Goal: Task Accomplishment & Management: Use online tool/utility

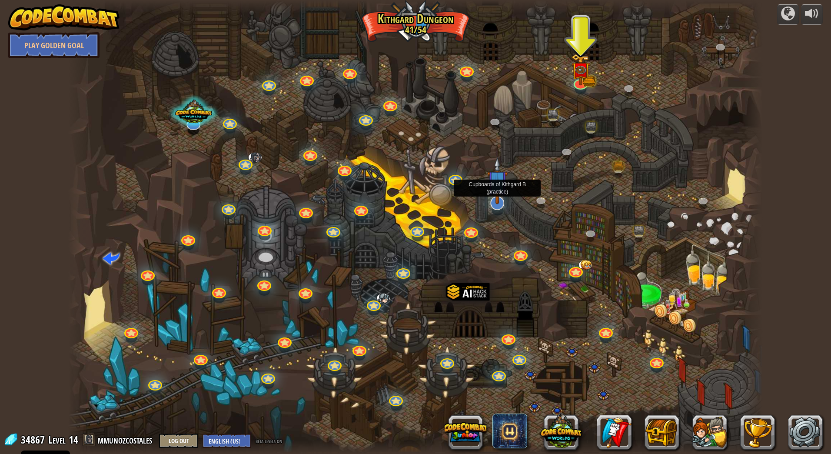
click at [497, 199] on img at bounding box center [497, 180] width 20 height 47
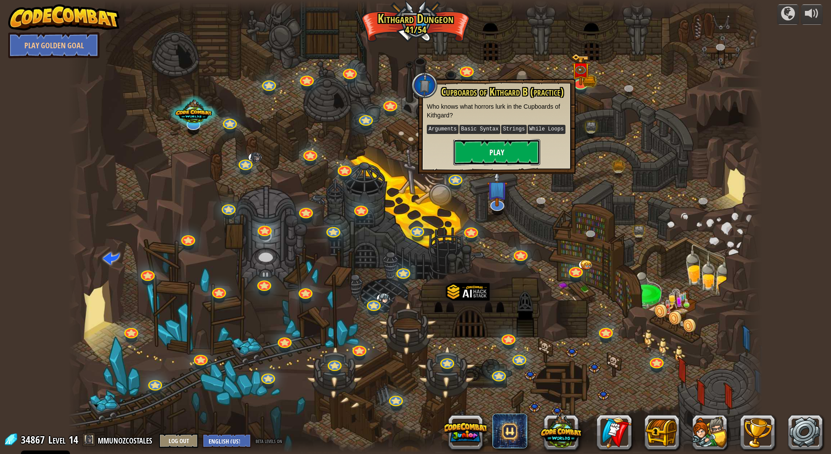
click at [507, 150] on button "Play" at bounding box center [496, 152] width 87 height 26
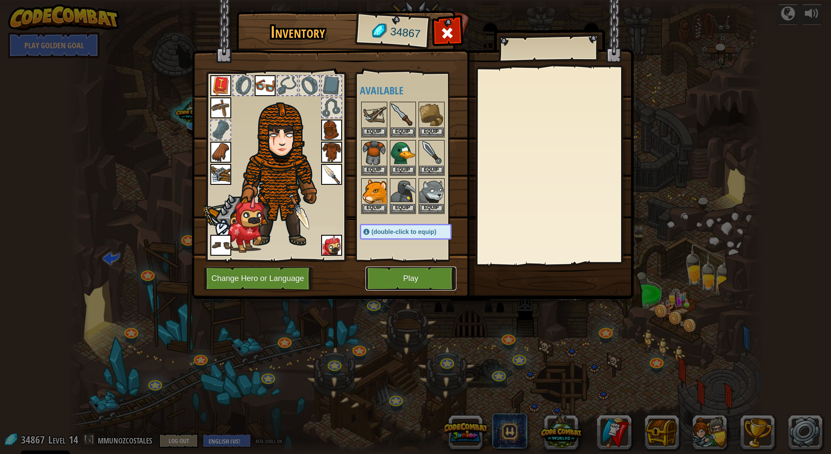
click at [402, 273] on button "Play" at bounding box center [411, 278] width 91 height 24
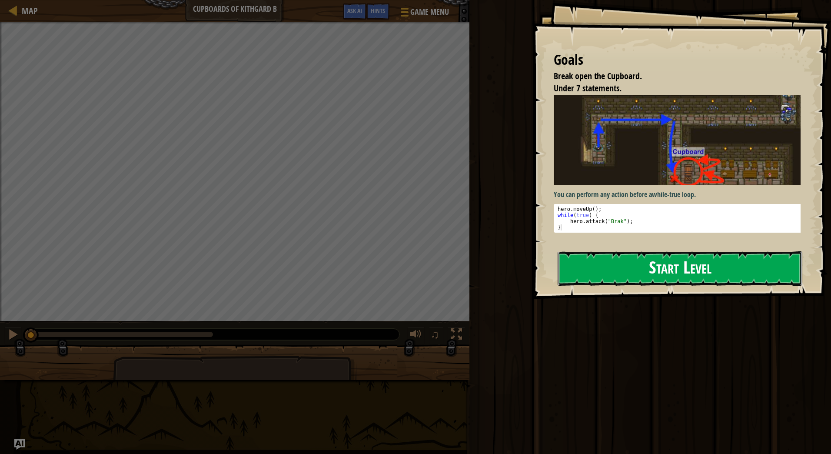
click at [735, 269] on button "Start Level" at bounding box center [680, 268] width 245 height 34
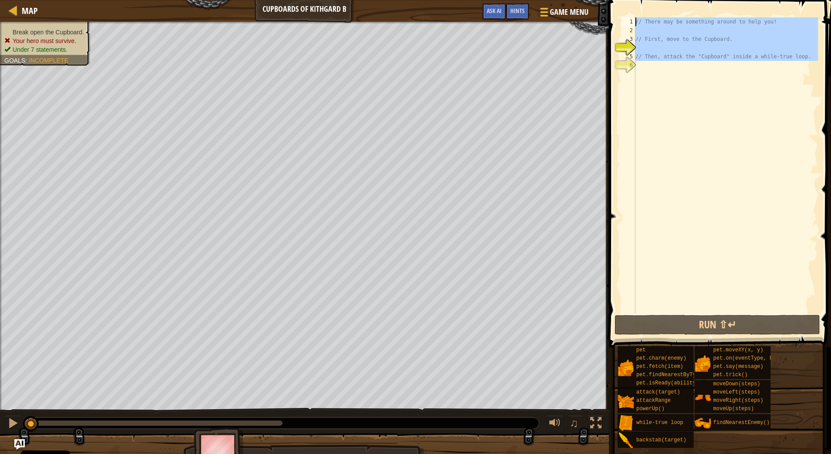
drag, startPoint x: 672, startPoint y: 77, endPoint x: 632, endPoint y: 11, distance: 77.2
click at [632, 11] on div "1 2 3 4 5 6 // There may be something around to help you! // First, move to the…" at bounding box center [718, 190] width 225 height 373
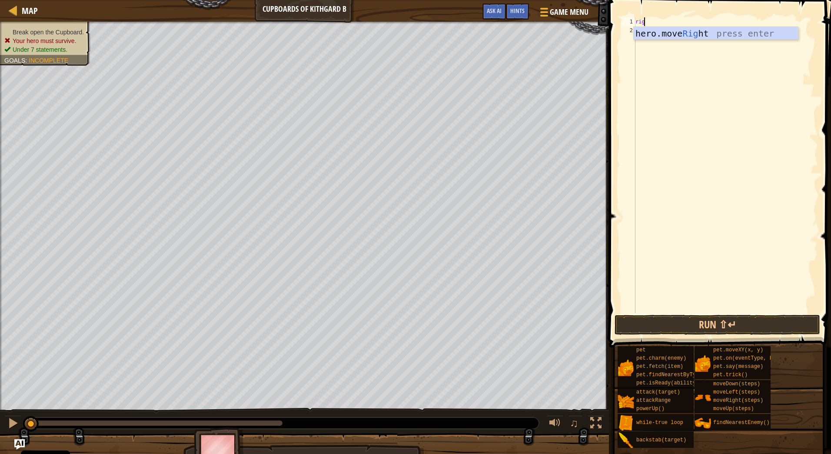
scroll to position [4, 0]
type textarea "right"
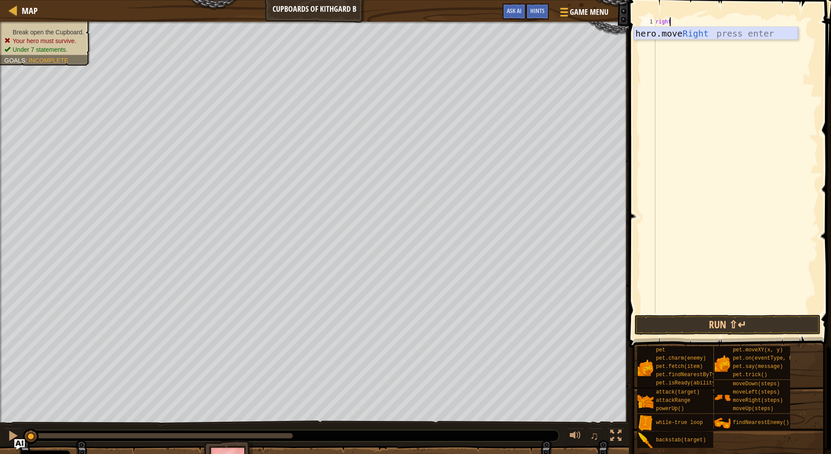
click at [731, 30] on div "hero.move Right press enter" at bounding box center [716, 46] width 164 height 39
type textarea "down"
click at [716, 37] on div "hero.move Down press enter" at bounding box center [736, 55] width 164 height 39
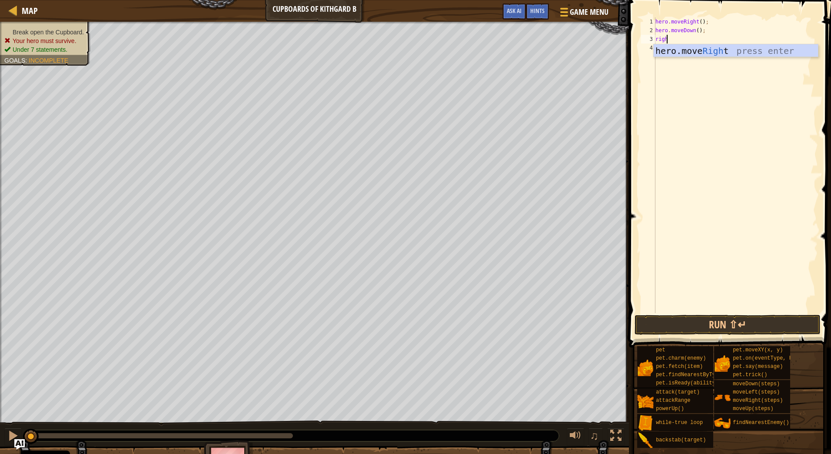
type textarea "right"
click at [698, 53] on div "hero.move Right press enter" at bounding box center [736, 63] width 164 height 39
type textarea "down"
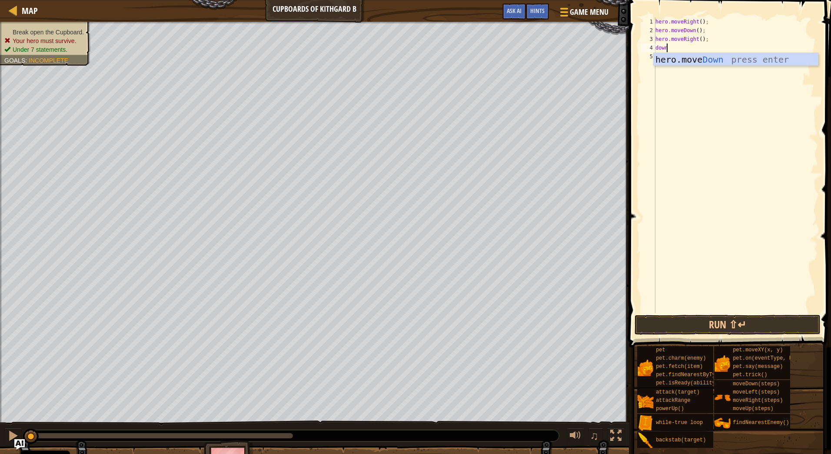
click at [698, 53] on div "hero.move Down press enter" at bounding box center [736, 72] width 164 height 39
click at [695, 50] on div "hero . moveRight ( ) ; hero . moveDown ( ) ; hero . moveRight ( ) ; hero . move…" at bounding box center [736, 173] width 164 height 313
type textarea "hero.moveDown(2);"
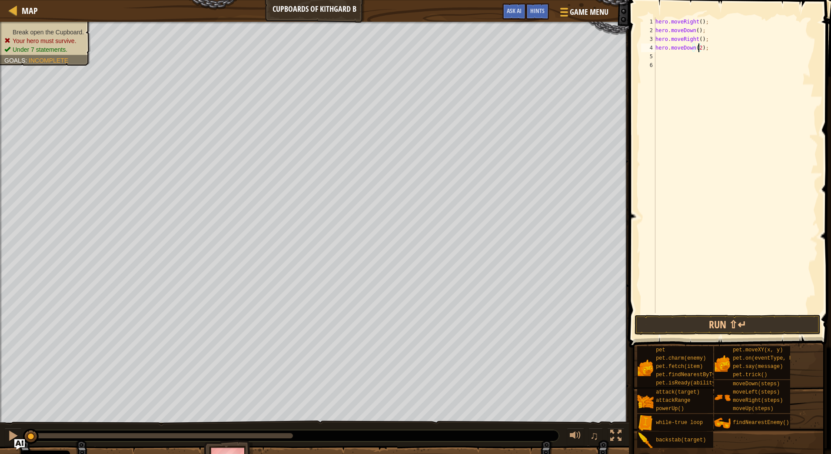
click at [698, 59] on div "hero . moveRight ( ) ; hero . moveDown ( ) ; hero . moveRight ( ) ; hero . move…" at bounding box center [736, 173] width 164 height 313
type textarea "while"
click at [683, 69] on div "hero . moveRight ( ) ; hero . moveDown ( ) ; hero . moveRight ( ) ; hero . move…" at bounding box center [736, 173] width 164 height 313
click at [689, 63] on div "hero . moveRight ( ) ; hero . moveDown ( ) ; hero . moveRight ( ) ; hero . move…" at bounding box center [736, 173] width 164 height 313
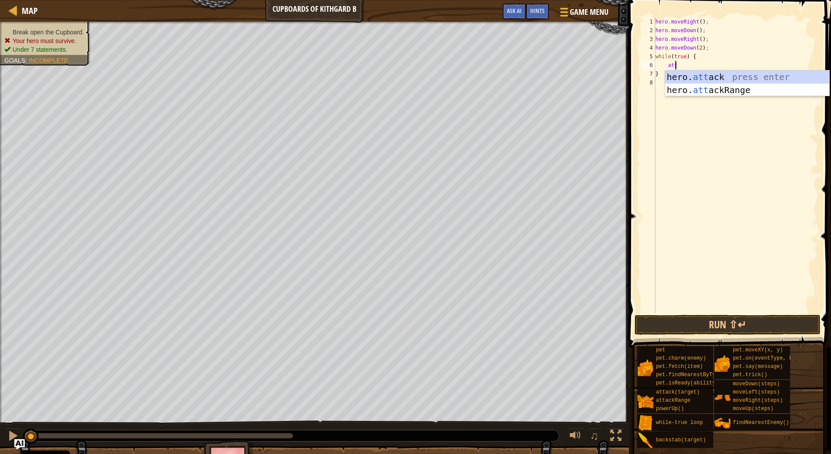
scroll to position [4, 1]
click at [718, 73] on div "hero. [PERSON_NAME] press enter hero. atta ckRange press enter" at bounding box center [747, 96] width 164 height 52
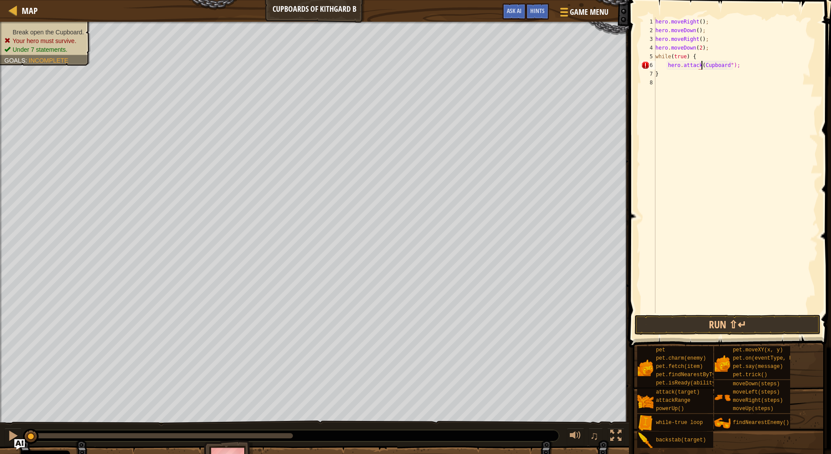
scroll to position [4, 4]
type textarea "hero.attack("Cupboard");"
click at [715, 320] on button "Run ⇧↵" at bounding box center [728, 325] width 186 height 20
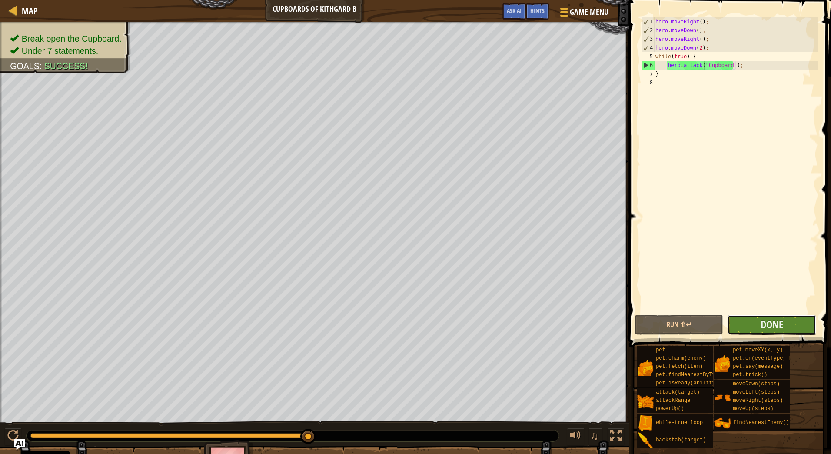
click at [784, 323] on button "Done" at bounding box center [772, 325] width 89 height 20
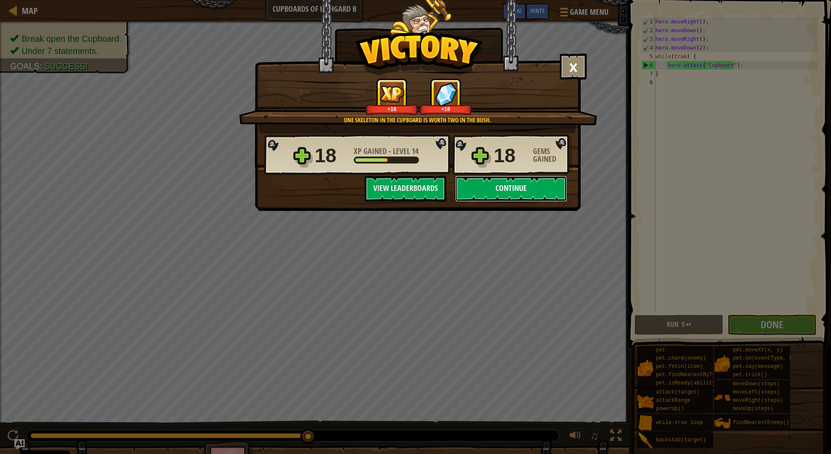
click at [523, 192] on button "Continue" at bounding box center [511, 189] width 112 height 26
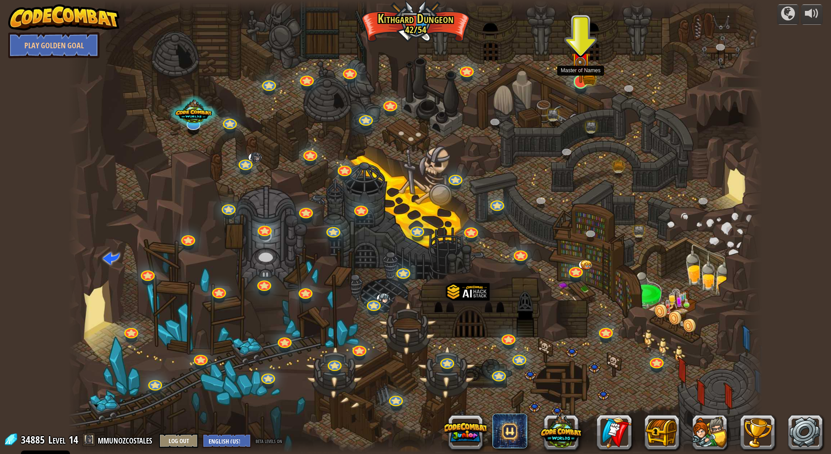
click at [585, 75] on img at bounding box center [580, 62] width 19 height 42
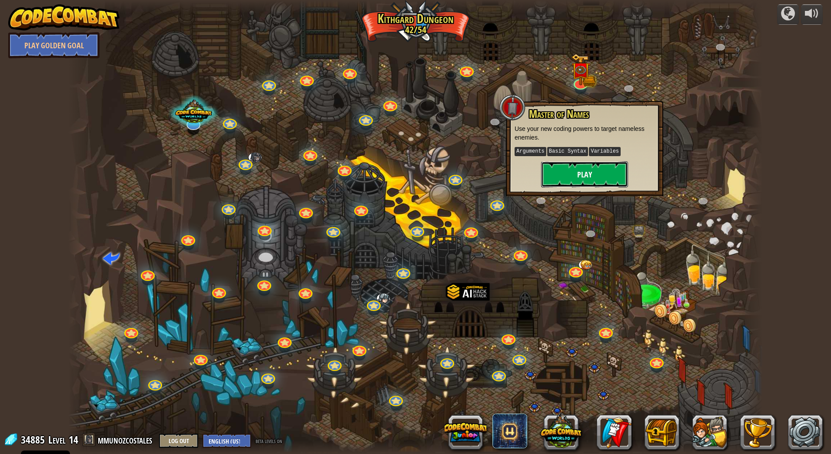
click at [588, 168] on button "Play" at bounding box center [584, 174] width 87 height 26
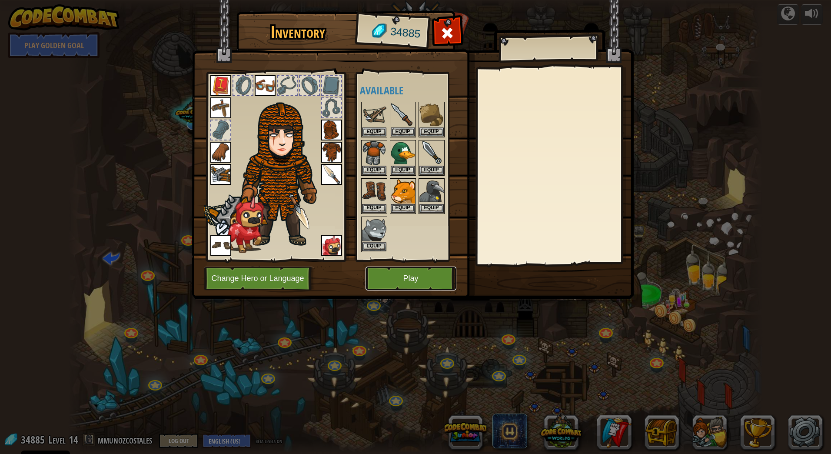
click at [415, 275] on button "Play" at bounding box center [411, 278] width 91 height 24
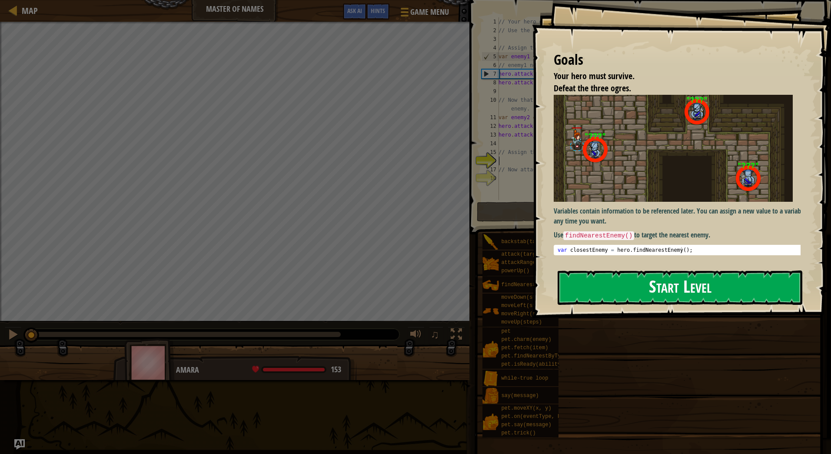
click at [638, 289] on button "Start Level" at bounding box center [680, 287] width 245 height 34
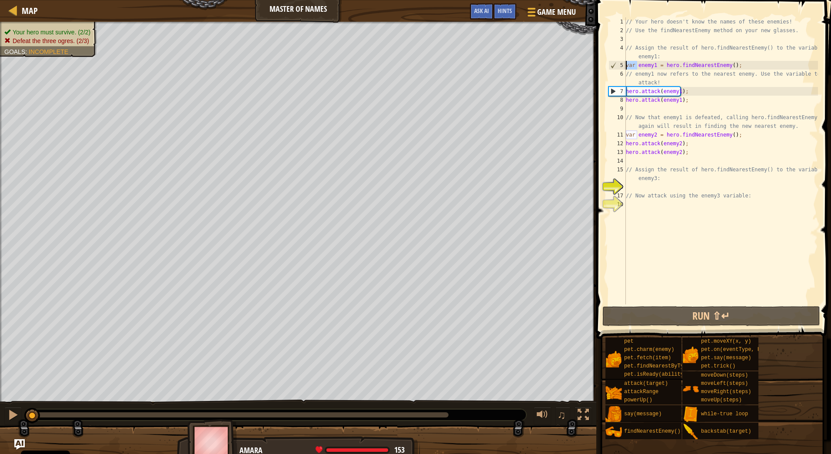
drag, startPoint x: 636, startPoint y: 61, endPoint x: 607, endPoint y: 64, distance: 29.2
click at [607, 64] on div "1 2 3 4 5 6 7 8 9 10 11 12 13 14 15 16 17 18 // Your hero doesn't know the name…" at bounding box center [712, 160] width 211 height 287
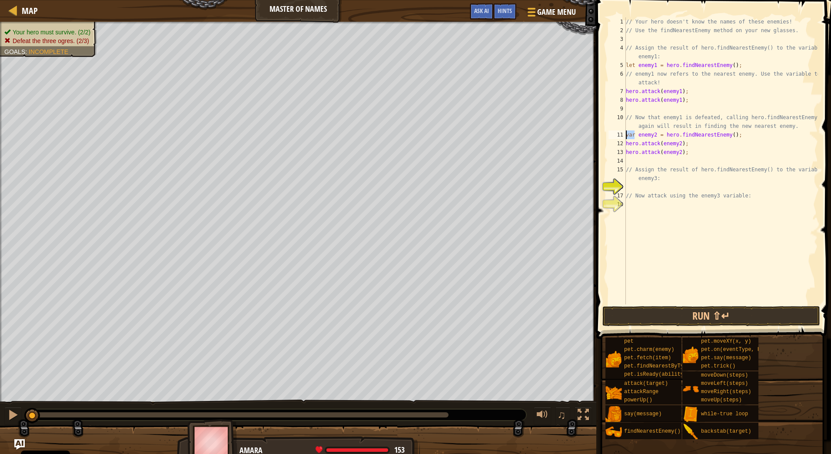
drag, startPoint x: 634, startPoint y: 134, endPoint x: 624, endPoint y: 134, distance: 10.0
click at [624, 134] on div "let enemy1 = hero.findNearestEnemy(); 1 2 3 4 5 6 7 8 9 10 11 12 13 14 15 16 17…" at bounding box center [712, 160] width 211 height 287
type textarea "let enemy2 = hero.findNearestEnemy();"
click at [820, 242] on span at bounding box center [715, 157] width 242 height 364
click at [643, 38] on div "// Your hero doesn't know the names of these enemies! // Use the findNearestEne…" at bounding box center [721, 169] width 194 height 304
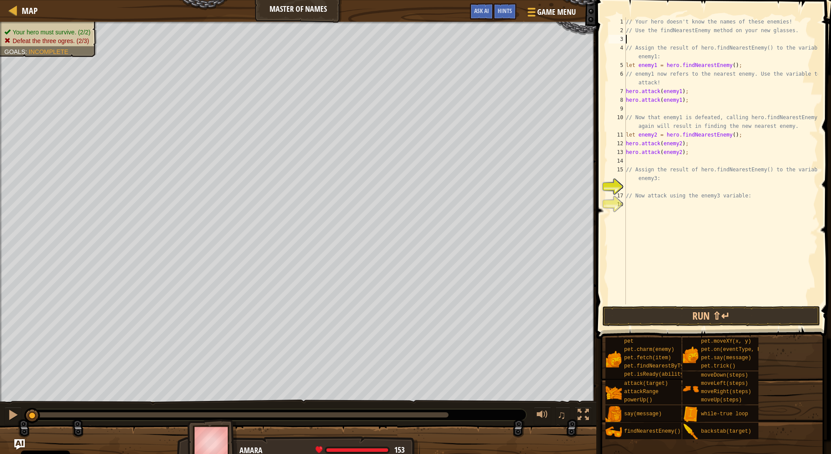
scroll to position [4, 0]
type textarea "find"
click at [714, 47] on div "hero. find NearestEnemy press enter" at bounding box center [706, 63] width 164 height 39
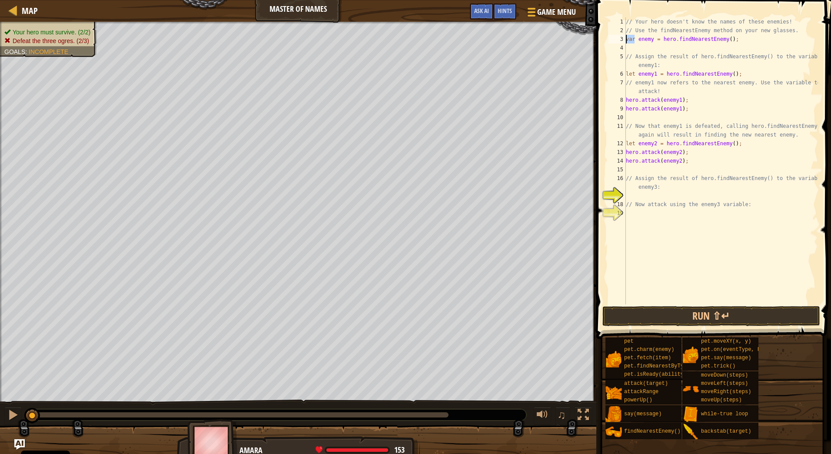
drag, startPoint x: 633, startPoint y: 40, endPoint x: 607, endPoint y: 40, distance: 26.5
click at [607, 40] on div "1 2 3 4 5 6 7 8 9 10 11 12 13 14 15 16 17 18 19 // Your hero doesn't know the n…" at bounding box center [712, 160] width 211 height 287
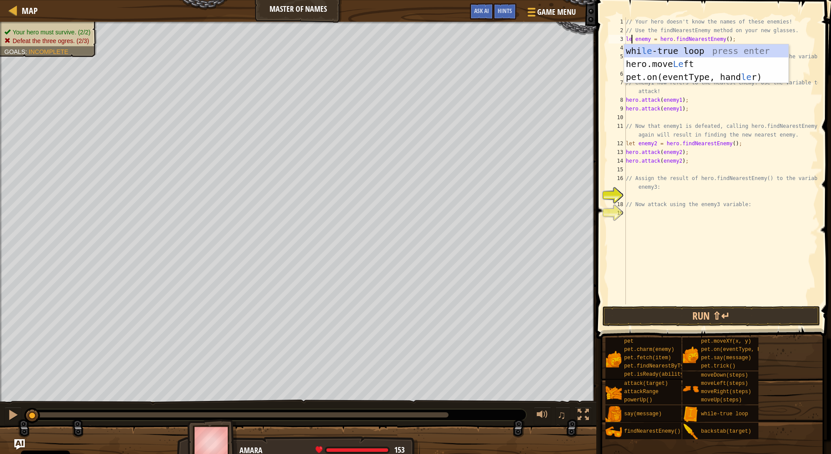
scroll to position [4, 0]
click at [752, 35] on div "// Your hero doesn't know the names of these enemies! // Use the findNearestEne…" at bounding box center [721, 169] width 194 height 304
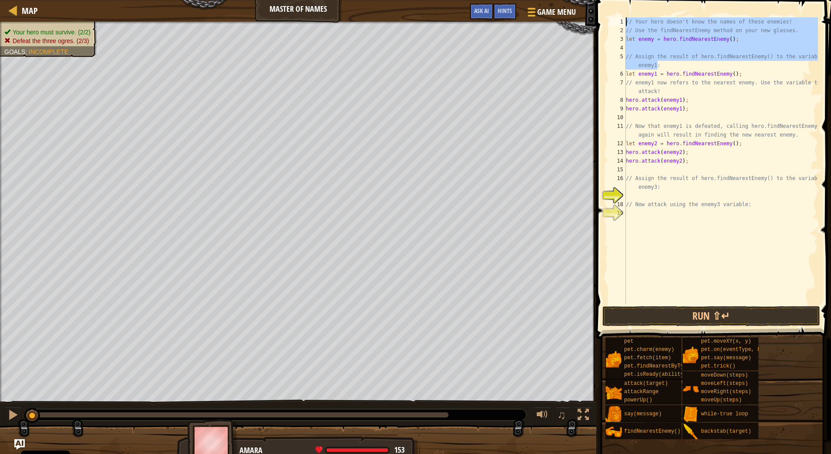
drag, startPoint x: 653, startPoint y: 62, endPoint x: 598, endPoint y: 9, distance: 76.5
click at [598, 9] on div "let enemy = hero.findNearestEnemy(); 1 2 3 4 5 6 7 8 9 10 11 12 13 14 15 16 17 …" at bounding box center [712, 186] width 237 height 364
type textarea "// Your hero doesn't know the names of these enemies! // Use the findNearestEne…"
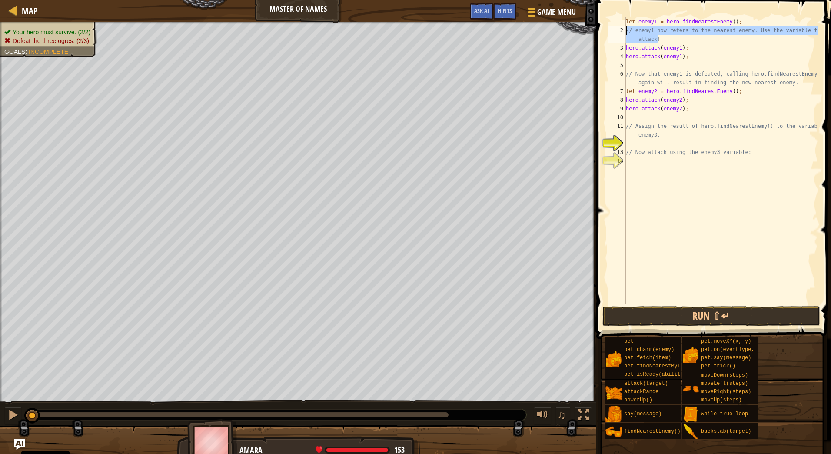
drag, startPoint x: 664, startPoint y: 37, endPoint x: 604, endPoint y: 29, distance: 60.5
click at [604, 29] on div "let enemy1 = hero.findNearestEnemy(); 1 2 3 4 5 6 7 8 9 10 11 12 13 14 let enem…" at bounding box center [712, 186] width 237 height 364
type textarea "// enemy1 now refers to the nearest enemy. Use the variable to attack!"
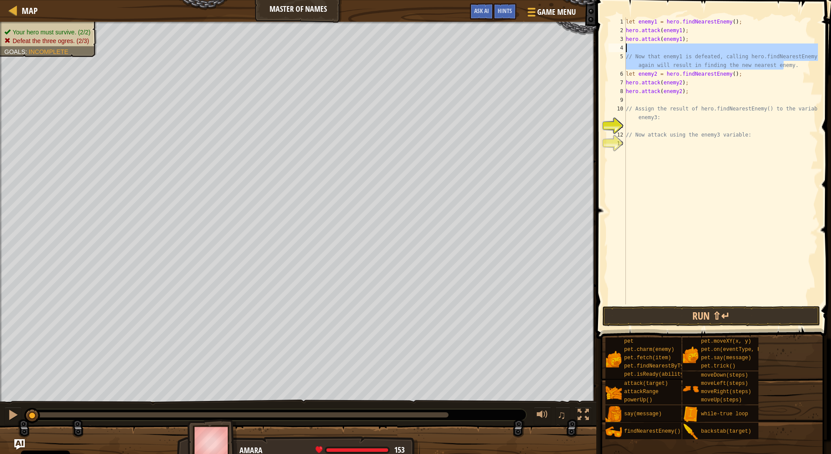
click at [589, 47] on div "Map Master of Names Game Menu Done Hints Ask AI 1 ההההההההההההההההההההההההההההה…" at bounding box center [415, 227] width 831 height 454
type textarea "// Now that enemy1 is defeated, calling hero.findNearestEnemy() again will resu…"
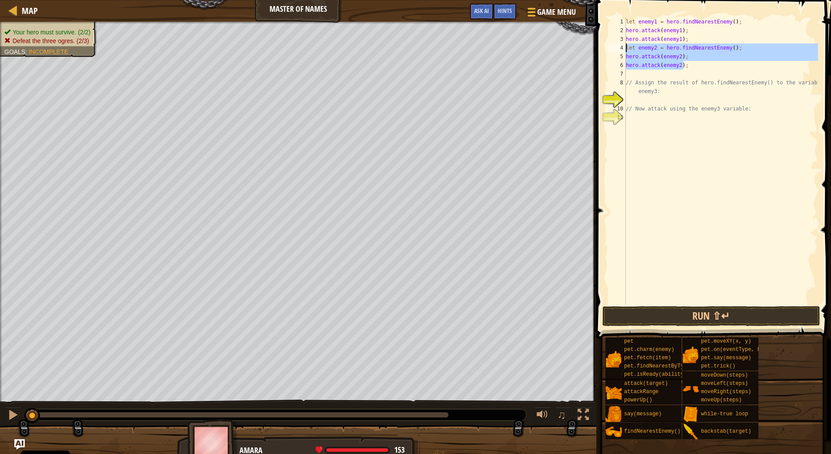
click at [576, 47] on div "Map Master of Names Game Menu Done Hints Ask AI 1 ההההההההההההההההההההההההההההה…" at bounding box center [415, 227] width 831 height 454
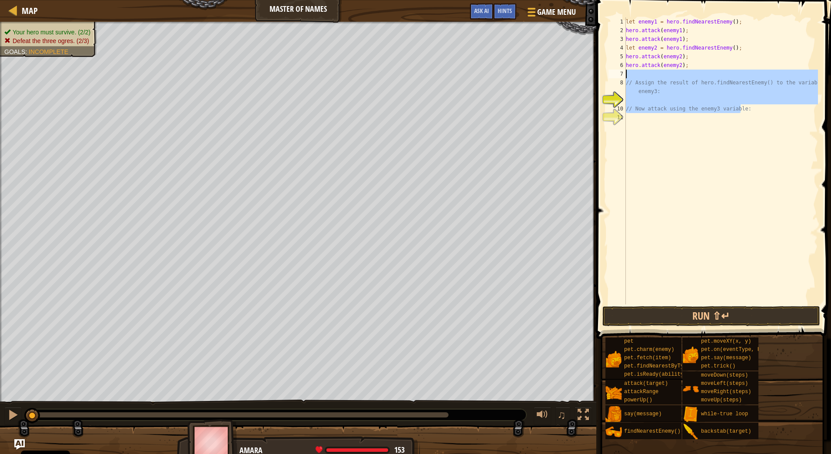
click at [582, 71] on div "Map Master of Names Game Menu Done Hints Ask AI 1 ההההההההההההההההההההההההההההה…" at bounding box center [415, 227] width 831 height 454
paste textarea "hero.attack(enemy2);"
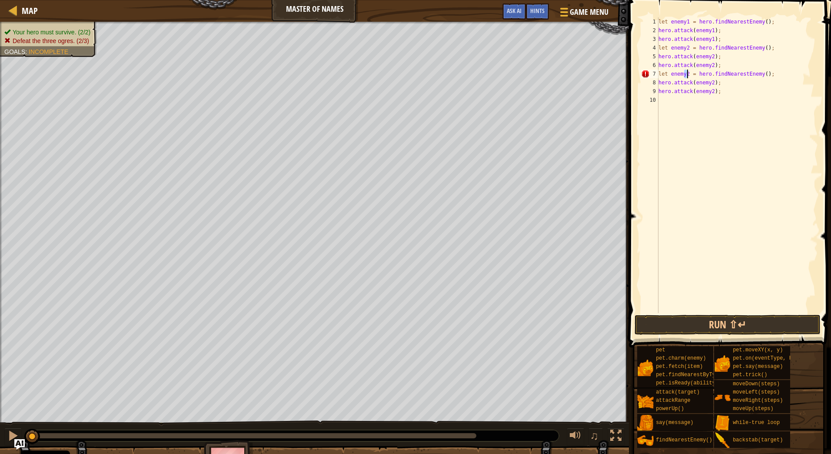
click at [687, 70] on div "let enemy1 = hero . findNearestEnemy ( ) ; hero . attack ( enemy1 ) ; hero . at…" at bounding box center [737, 173] width 161 height 313
click at [710, 80] on div "let enemy1 = hero . findNearestEnemy ( ) ; hero . attack ( enemy1 ) ; hero . at…" at bounding box center [737, 173] width 161 height 313
click at [711, 90] on div "let enemy1 = hero . findNearestEnemy ( ) ; hero . attack ( enemy1 ) ; hero . at…" at bounding box center [737, 173] width 161 height 313
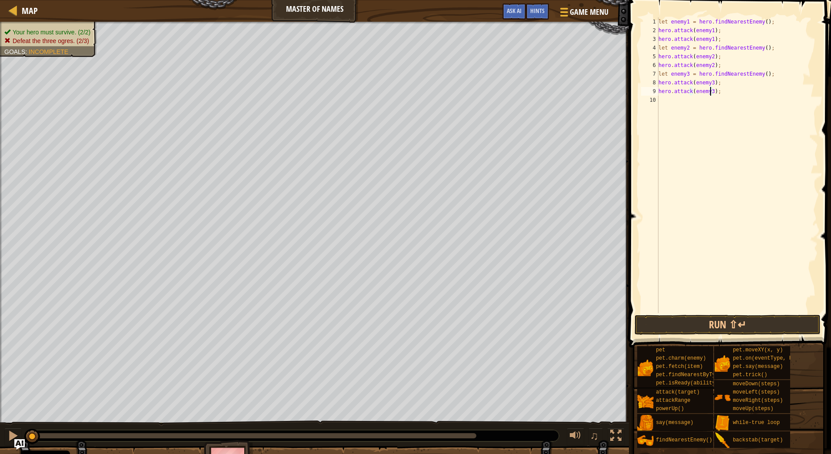
click at [751, 92] on div "let enemy1 = hero . findNearestEnemy ( ) ; hero . attack ( enemy1 ) ; hero . at…" at bounding box center [737, 173] width 161 height 313
click at [732, 326] on button "Run ⇧↵" at bounding box center [728, 325] width 186 height 20
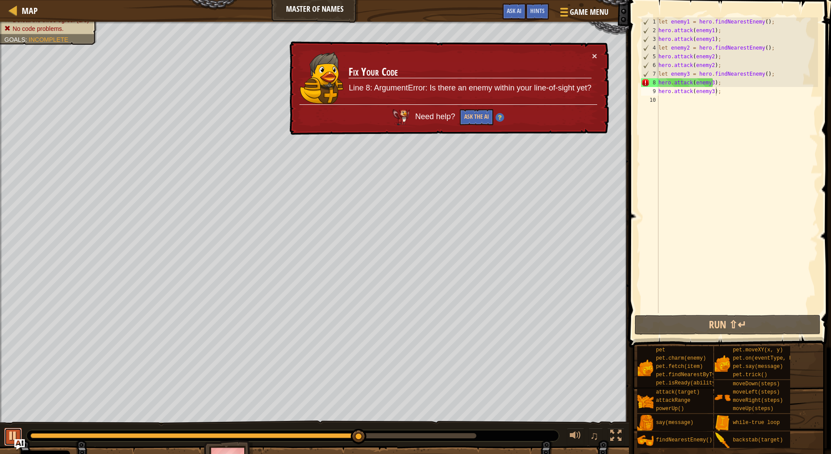
click at [9, 432] on div at bounding box center [12, 435] width 11 height 11
click at [726, 68] on div "let enemy1 = hero . findNearestEnemy ( ) ; hero . attack ( enemy1 ) ; hero . at…" at bounding box center [737, 173] width 161 height 313
type textarea "hero.attack(enemy2);"
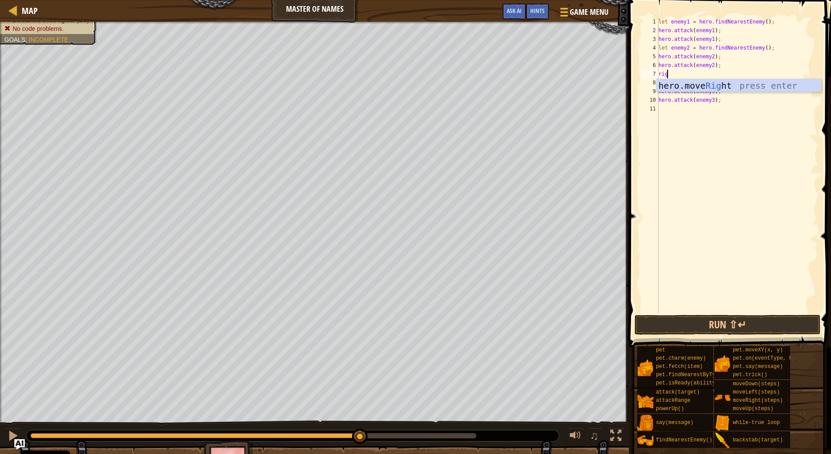
scroll to position [4, 0]
type textarea "right"
click at [724, 82] on div "hero.move Right press enter" at bounding box center [739, 98] width 164 height 39
type textarea "hero.moveRight();"
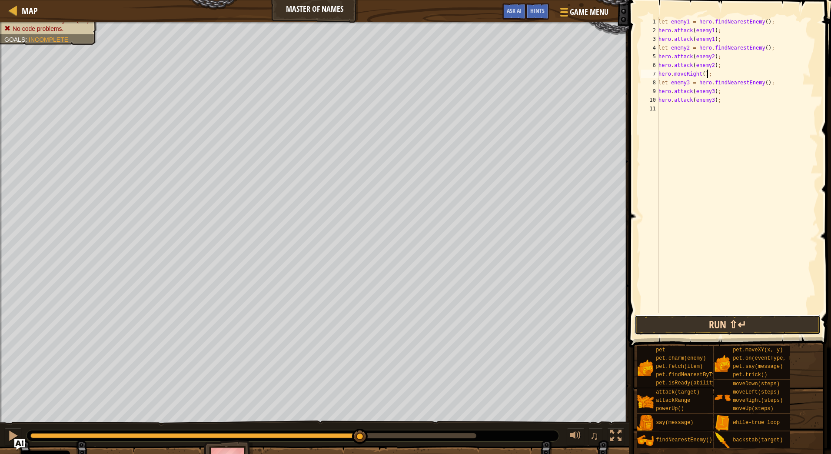
click at [734, 326] on button "Run ⇧↵" at bounding box center [728, 325] width 186 height 20
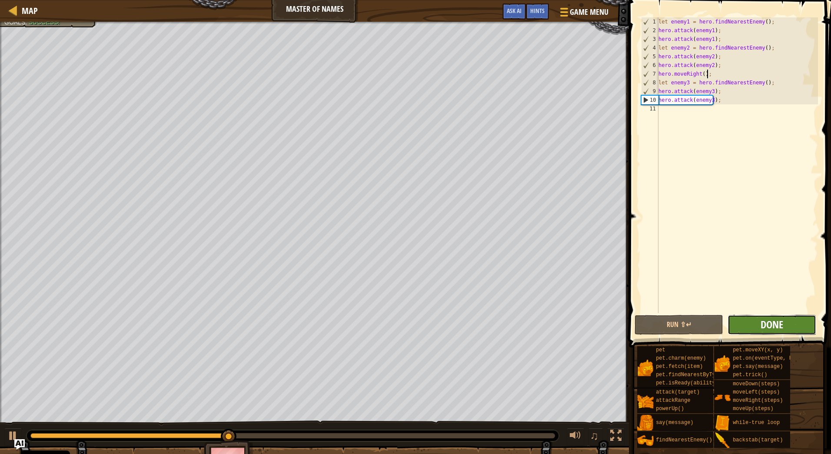
click at [778, 328] on span "Done" at bounding box center [772, 324] width 23 height 14
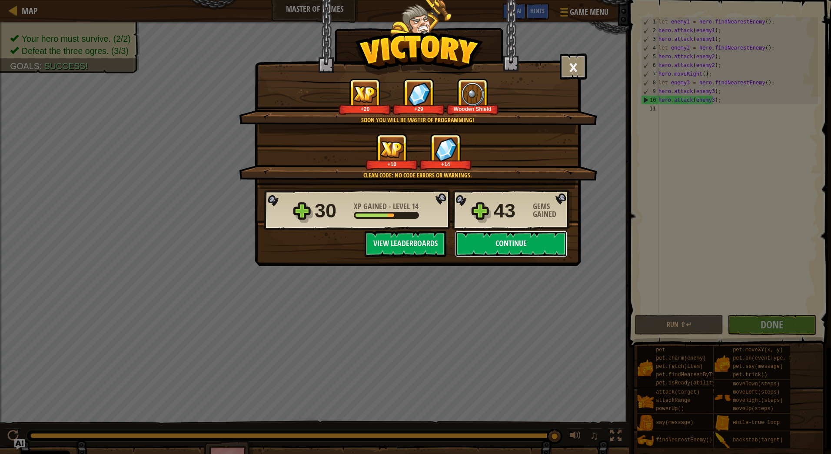
click at [506, 237] on button "Continue" at bounding box center [511, 244] width 112 height 26
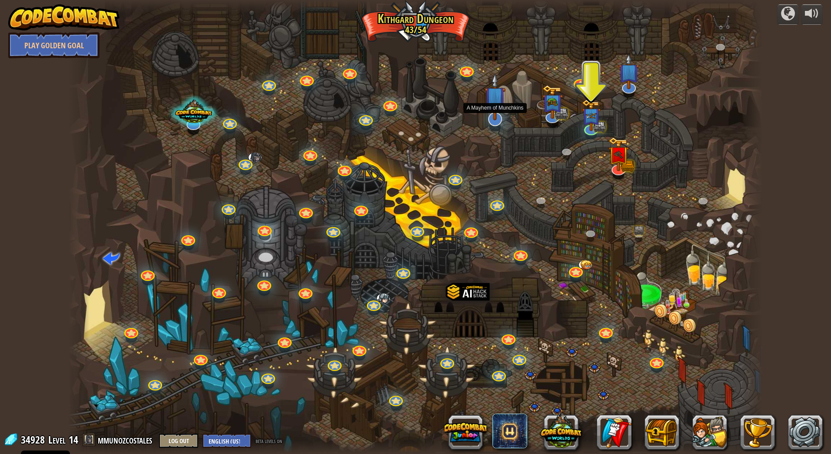
click at [493, 114] on img at bounding box center [495, 96] width 20 height 47
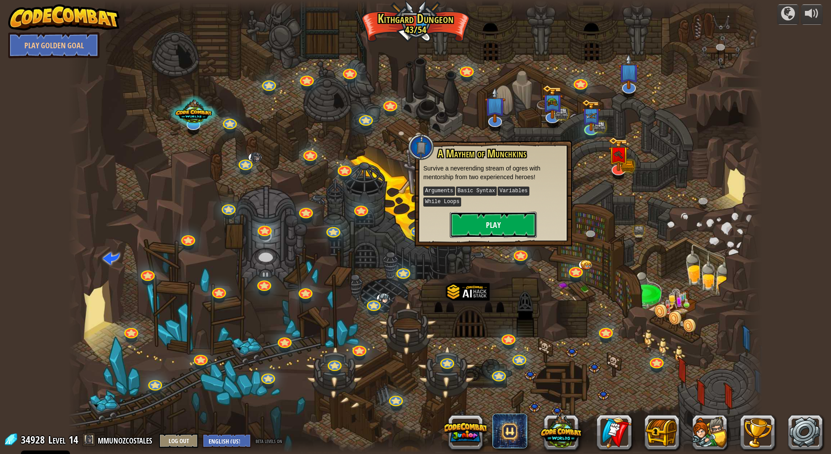
click at [502, 213] on button "Play" at bounding box center [493, 225] width 87 height 26
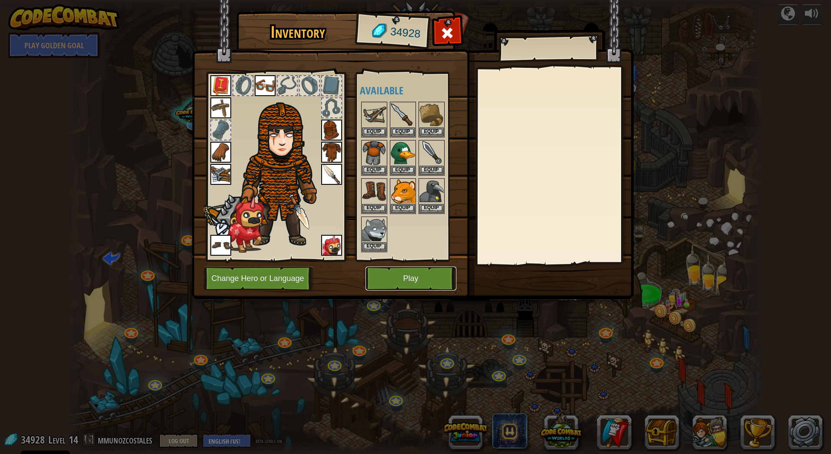
click at [413, 281] on button "Play" at bounding box center [411, 278] width 91 height 24
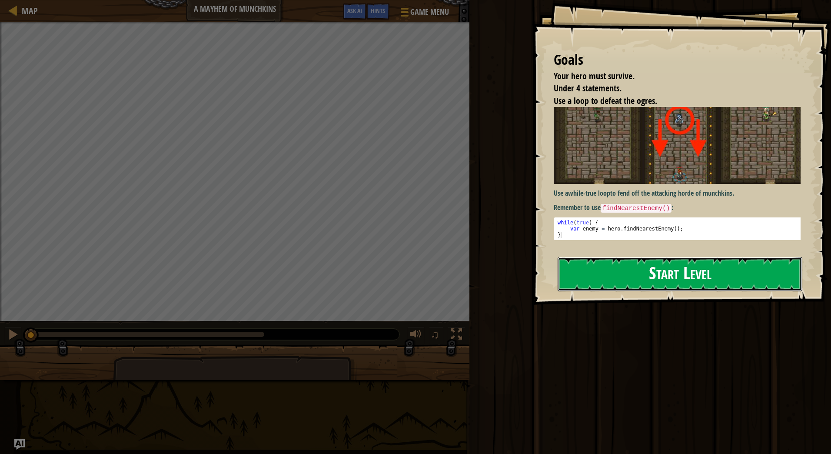
click at [670, 275] on button "Start Level" at bounding box center [680, 274] width 245 height 34
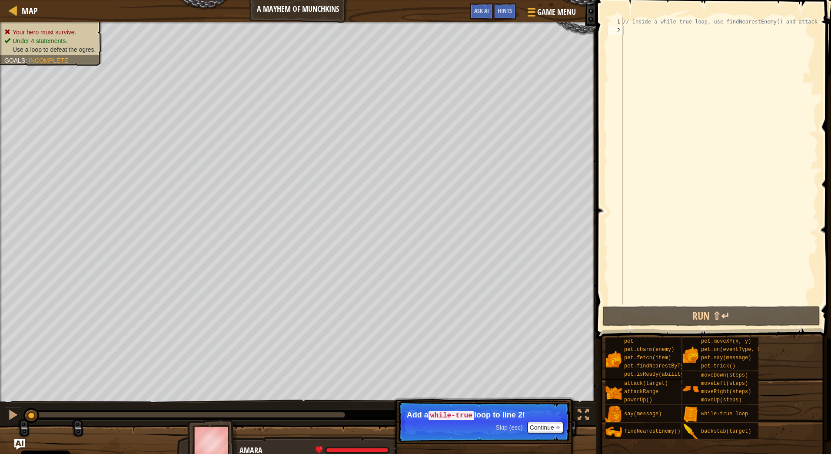
click at [643, 28] on div "// Inside a while-true loop, use findNearestEnemy() and attack!" at bounding box center [719, 169] width 197 height 304
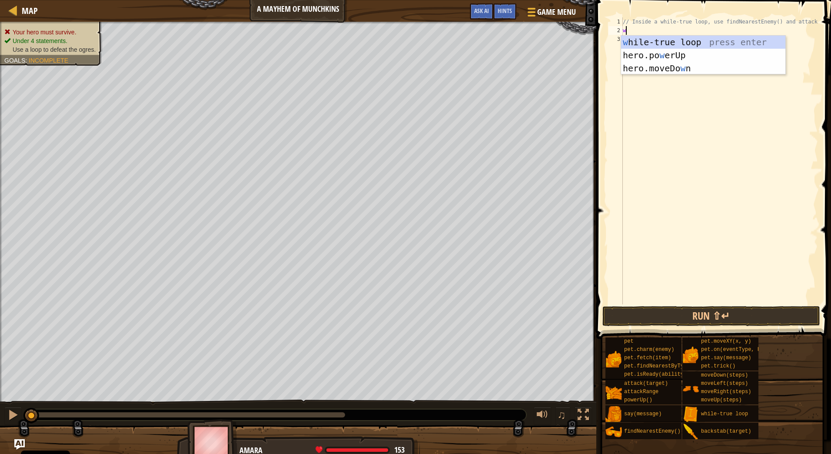
scroll to position [4, 0]
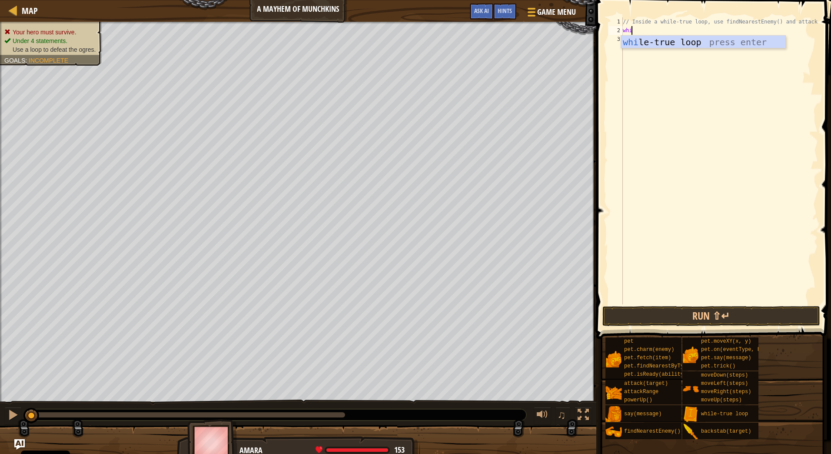
type textarea "while"
click at [670, 43] on div "while -true loop press enter" at bounding box center [703, 55] width 164 height 39
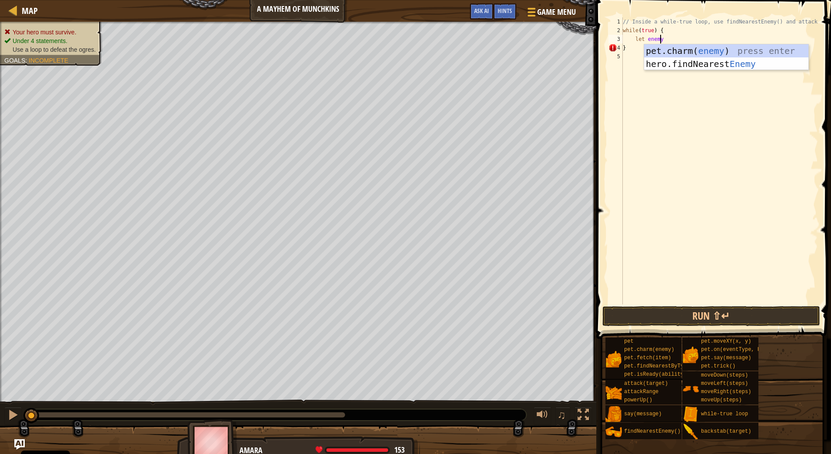
scroll to position [4, 3]
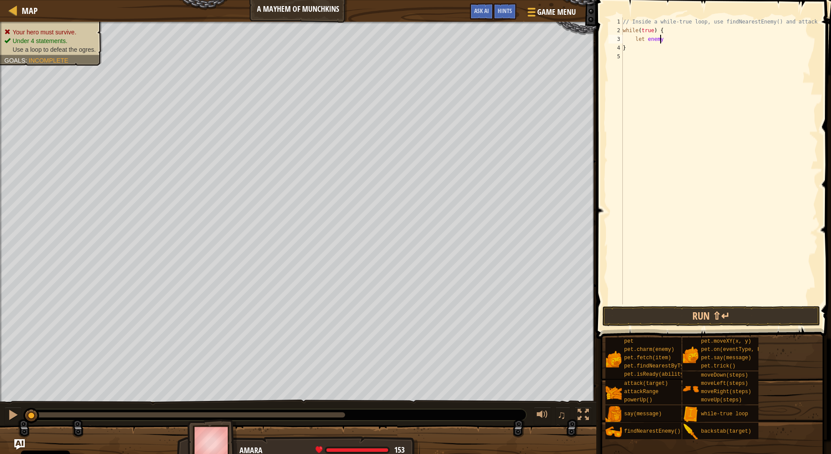
click at [662, 37] on div "// Inside a while-true loop, use findNearestEnemy() and attack! while ( true ) …" at bounding box center [719, 169] width 197 height 304
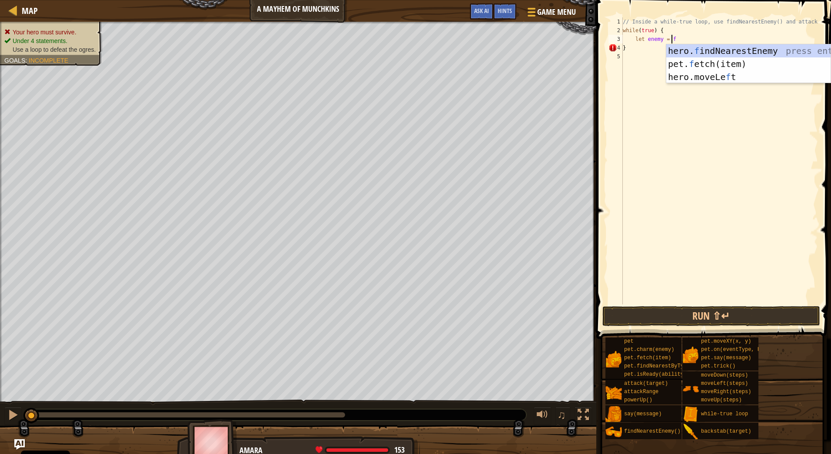
type textarea "let enemy = fin"
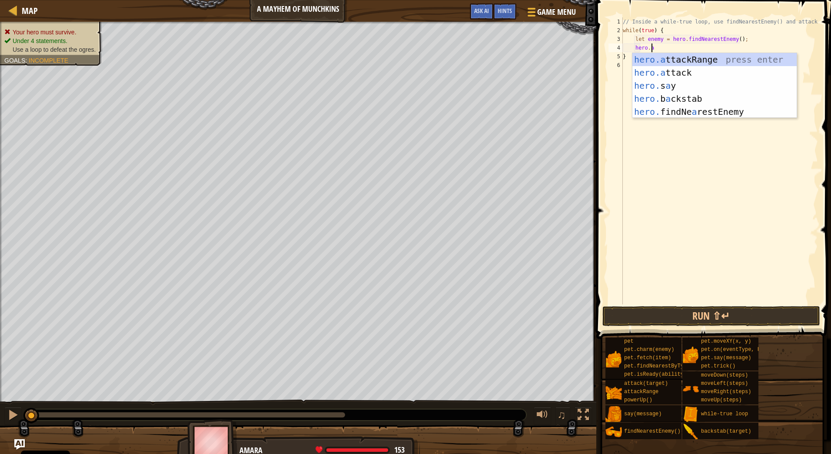
scroll to position [4, 2]
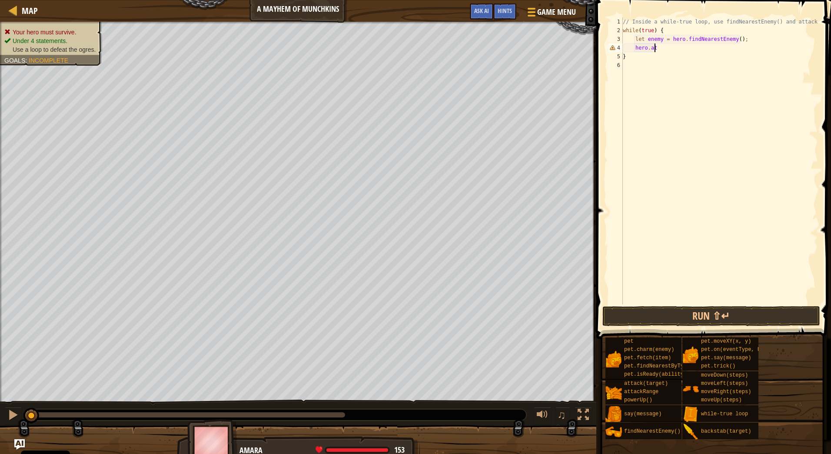
type textarea "h"
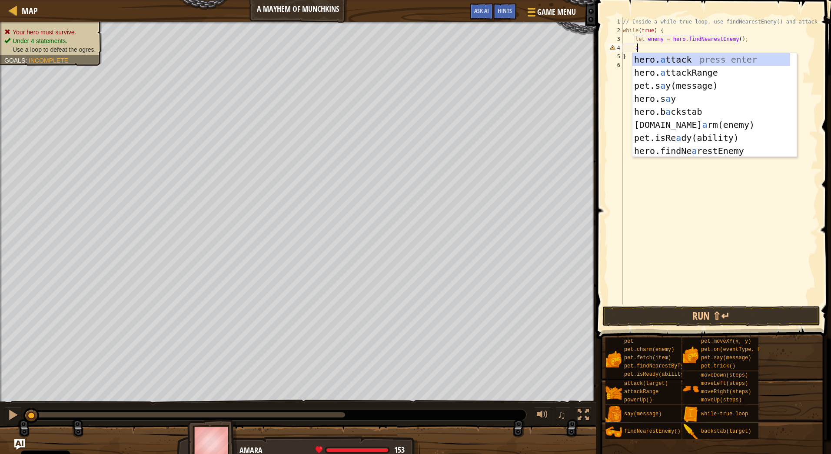
scroll to position [4, 1]
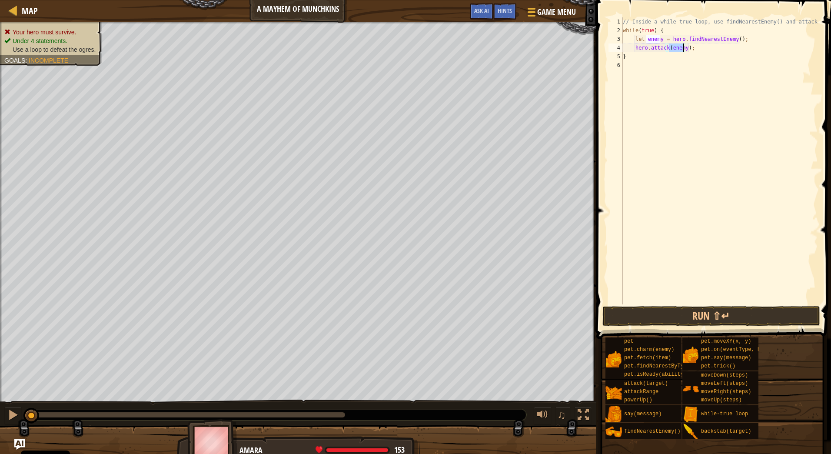
click at [705, 42] on div "// Inside a while-true loop, use findNearestEnemy() and attack! while ( true ) …" at bounding box center [719, 169] width 197 height 304
type textarea "let enemy = hero.findNearestEnemy();"
click at [705, 312] on button "Run ⇧↵" at bounding box center [711, 316] width 218 height 20
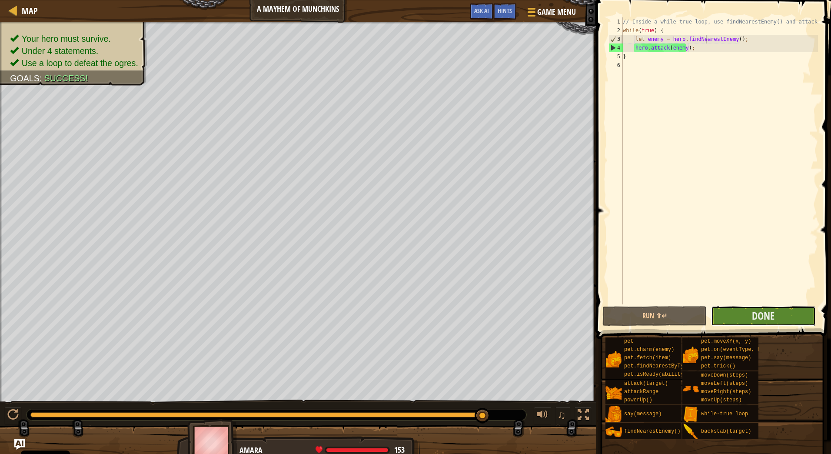
click at [745, 312] on button "Done" at bounding box center [763, 316] width 104 height 20
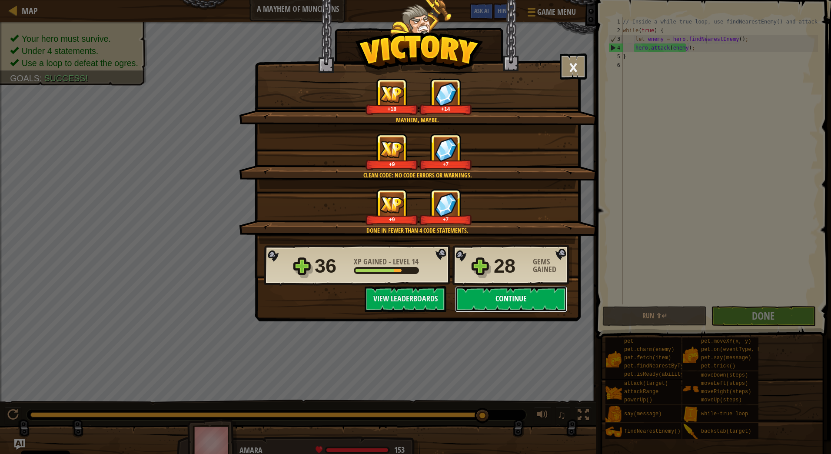
click at [499, 297] on button "Continue" at bounding box center [511, 299] width 112 height 26
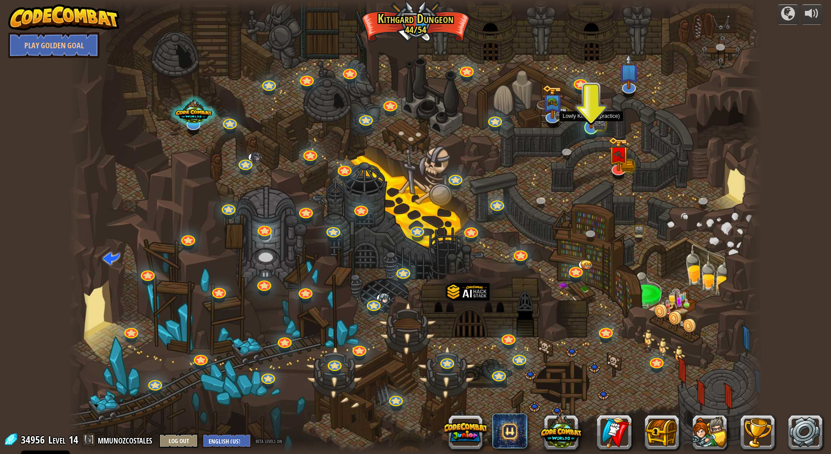
click at [593, 114] on img at bounding box center [590, 108] width 11 height 11
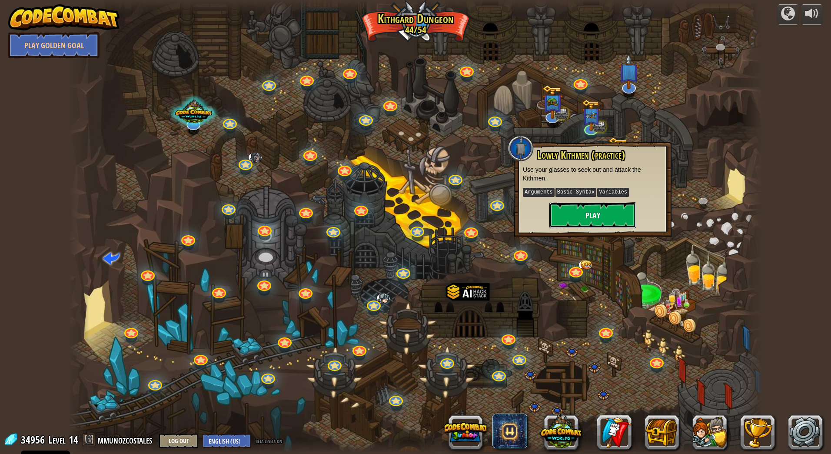
click at [606, 212] on button "Play" at bounding box center [592, 215] width 87 height 26
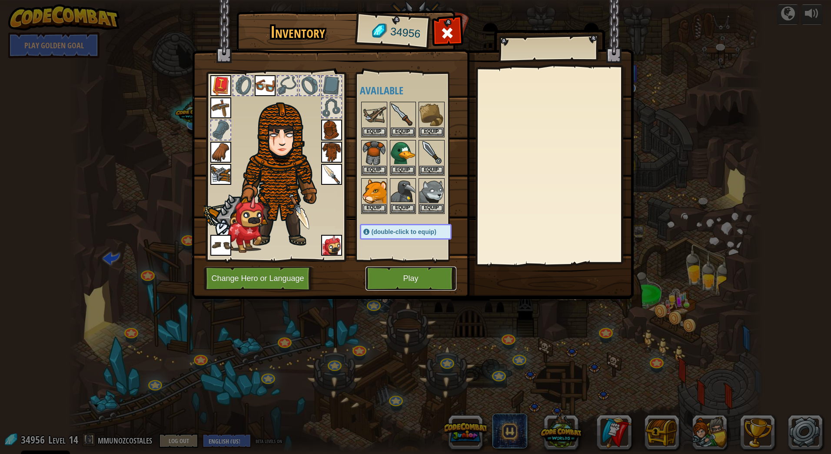
click at [416, 275] on button "Play" at bounding box center [411, 278] width 91 height 24
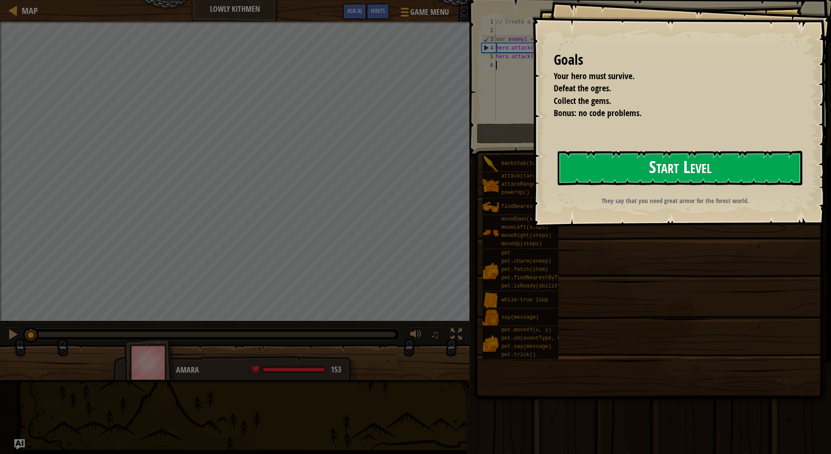
click at [645, 163] on button "Start Level" at bounding box center [680, 168] width 245 height 34
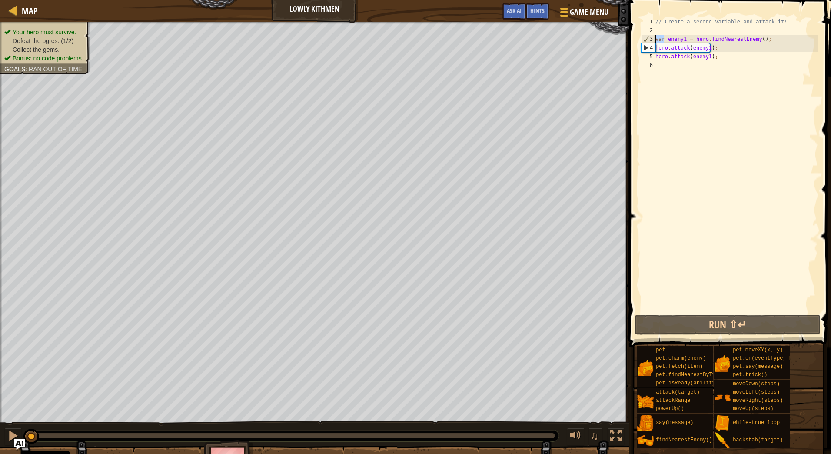
click at [619, 34] on div "Map Lowly Kithmen Game Menu Done Hints Ask AI 1 ההההההההההההההההההההההההההההההה…" at bounding box center [415, 227] width 831 height 454
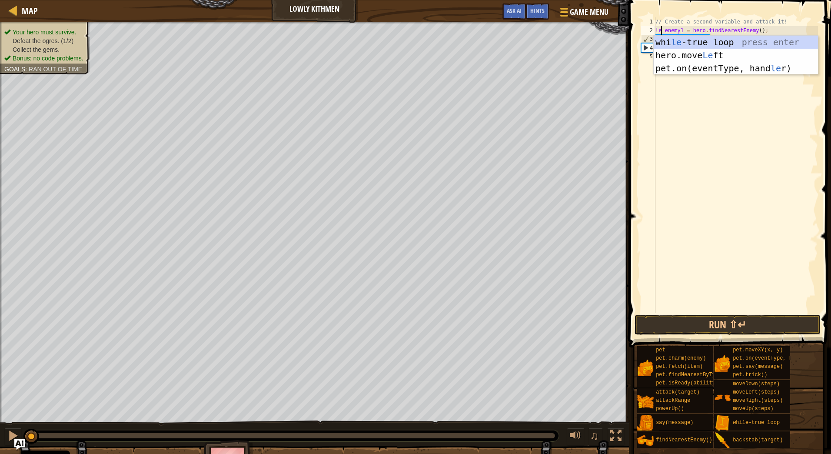
scroll to position [4, 0]
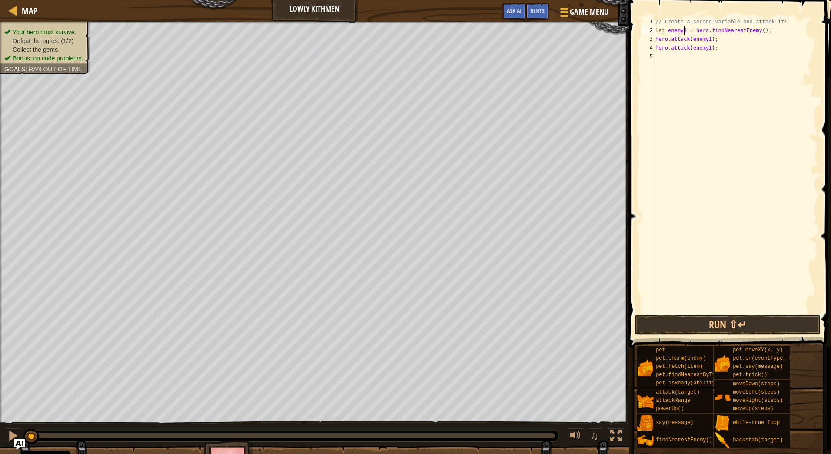
click at [683, 28] on div "// Create a second variable and attack it! let enemy1 = hero . findNearestEnemy…" at bounding box center [736, 173] width 164 height 313
click at [706, 37] on div "// Create a second variable and attack it! let enemy = hero . findNearestEnemy …" at bounding box center [736, 173] width 164 height 313
click at [655, 29] on div "// Create a second variable and attack it! let enemy = hero . findNearestEnemy …" at bounding box center [736, 173] width 164 height 313
click at [709, 48] on div "// Create a second variable and attack it! let enemy = hero . findNearestEnemy …" at bounding box center [736, 173] width 164 height 313
click at [753, 324] on button "Run ⇧↵" at bounding box center [728, 325] width 186 height 20
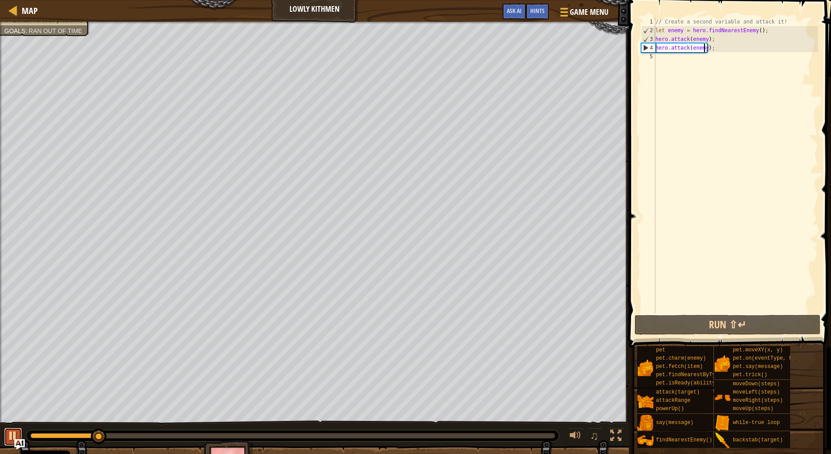
click at [15, 433] on div at bounding box center [12, 435] width 11 height 11
click at [623, 41] on div "Map Lowly Kithmen Game Menu Done Hints Ask AI 1 ההההההההההההההההההההההההההההההה…" at bounding box center [415, 227] width 831 height 454
click at [720, 50] on div "// Create a second variable and attack it! let enemy = hero . findNearestEnemy …" at bounding box center [736, 165] width 164 height 296
click at [723, 38] on div "// Create a second variable and attack it! let enemy = hero . findNearestEnemy …" at bounding box center [736, 173] width 164 height 313
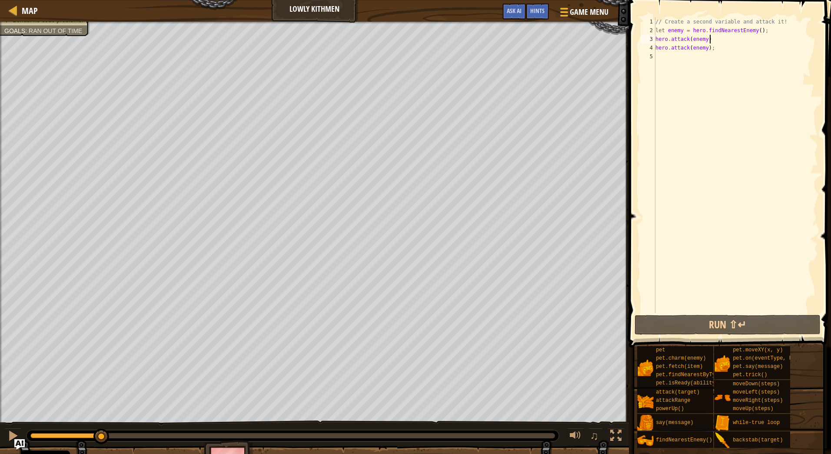
scroll to position [4, 4]
type textarea "hero.attack(enemy) & hero.attack(enemy);"
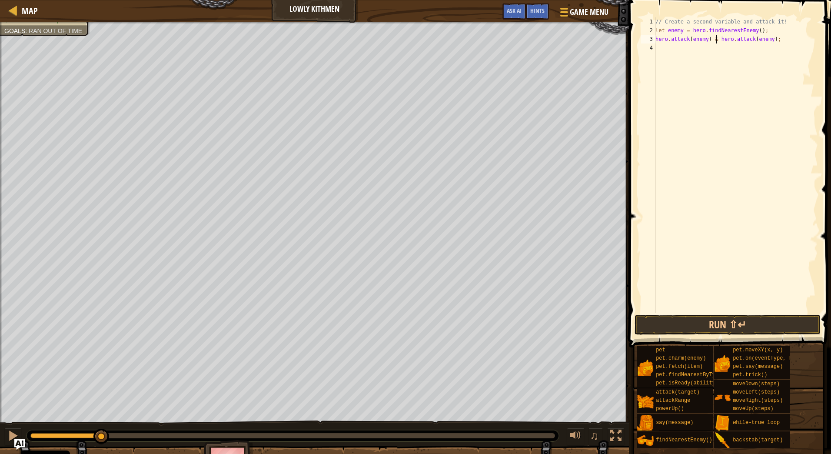
click at [720, 49] on div "// Create a second variable and attack it! let enemy = hero . findNearestEnemy …" at bounding box center [736, 173] width 164 height 313
type textarea "down"
type textarea "hero.moveDown() & hero.moveRight();"
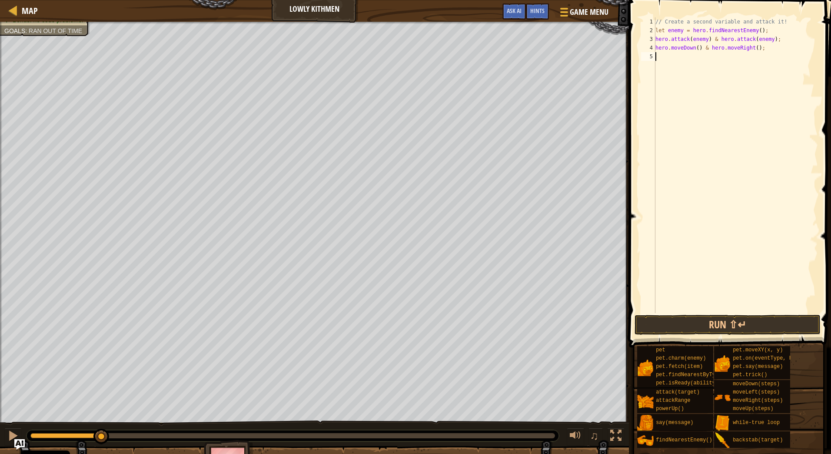
scroll to position [4, 0]
type textarea "hero.moveDown() & hero.moveRight(2);"
click at [685, 58] on div "// Create a second variable and attack it! let enemy = hero . findNearestEnemy …" at bounding box center [736, 173] width 164 height 313
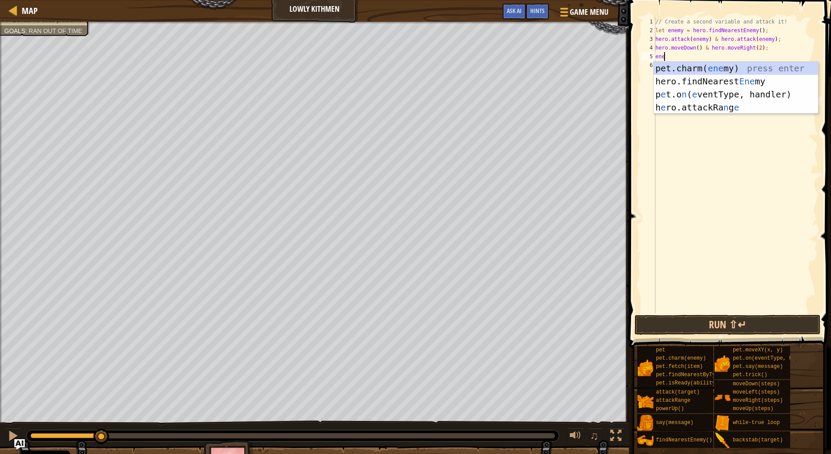
type textarea "enem"
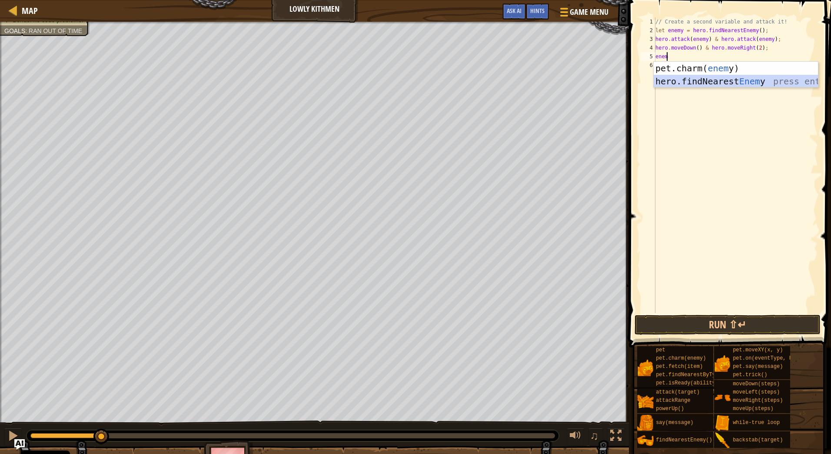
click at [705, 80] on div "pet.charm( enem y) press enter hero.findNearest Enem y press enter" at bounding box center [736, 88] width 164 height 52
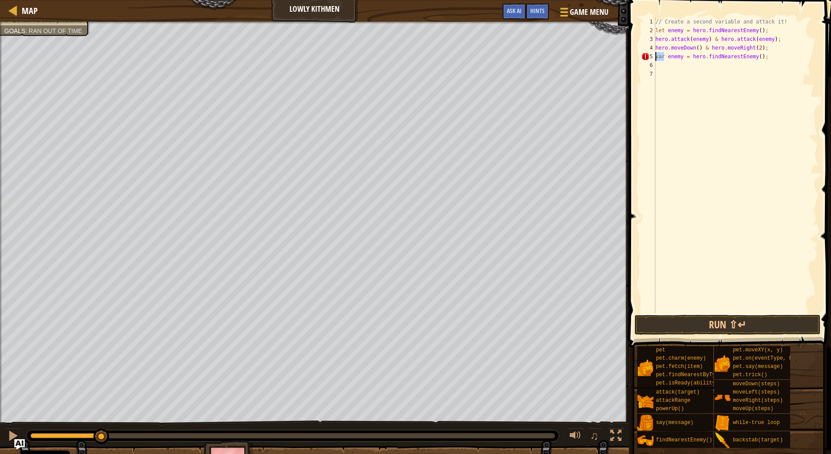
drag, startPoint x: 664, startPoint y: 56, endPoint x: 645, endPoint y: 57, distance: 18.7
click at [645, 57] on div "1 2 3 4 5 6 7 // Create a second variable and attack it! let enemy = hero . fin…" at bounding box center [728, 165] width 179 height 296
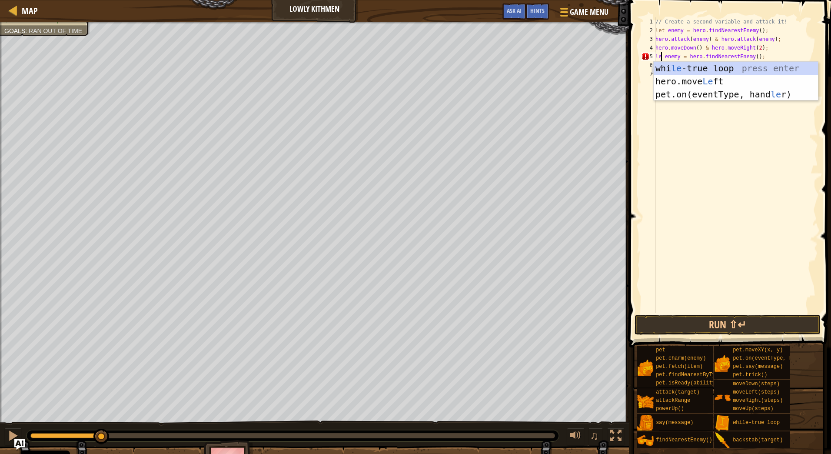
scroll to position [4, 0]
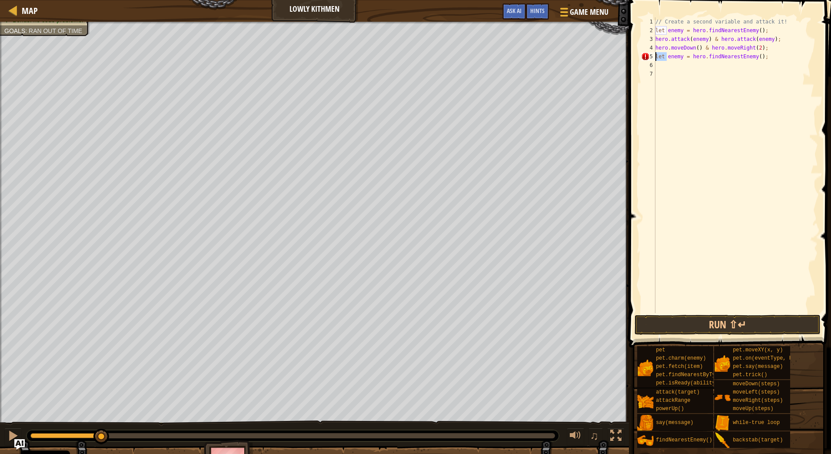
drag, startPoint x: 667, startPoint y: 55, endPoint x: 651, endPoint y: 55, distance: 16.1
click at [651, 55] on div "let enemy = hero.findNearestEnemy(); 1 2 3 4 5 6 7 // Create a second variable …" at bounding box center [728, 165] width 179 height 296
click at [774, 59] on div "// Create a second variable and attack it! let enemy = hero . findNearestEnemy …" at bounding box center [736, 173] width 164 height 313
click at [593, 37] on div "Map Lowly Kithmen Game Menu Done Hints Ask AI 1 ההההההההההההההההההההההההההההההה…" at bounding box center [415, 227] width 831 height 454
type textarea "hero.attack(enemy) & hero.attack(enemy);"
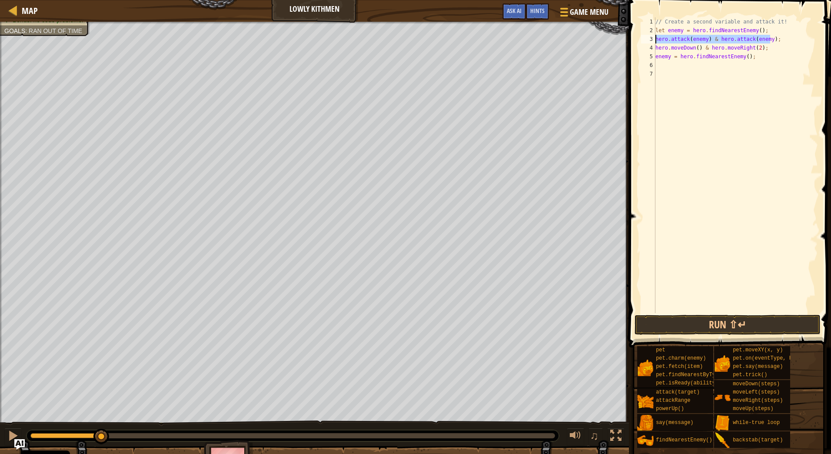
click at [735, 63] on div "// Create a second variable and attack it! let enemy = hero . findNearestEnemy …" at bounding box center [736, 173] width 164 height 313
paste textarea "hero.attack(enemy) & hero.attack(enemy);"
type textarea "hero.attack(enemy) & hero.attack(enemy);"
click at [733, 323] on button "Run ⇧↵" at bounding box center [728, 325] width 186 height 20
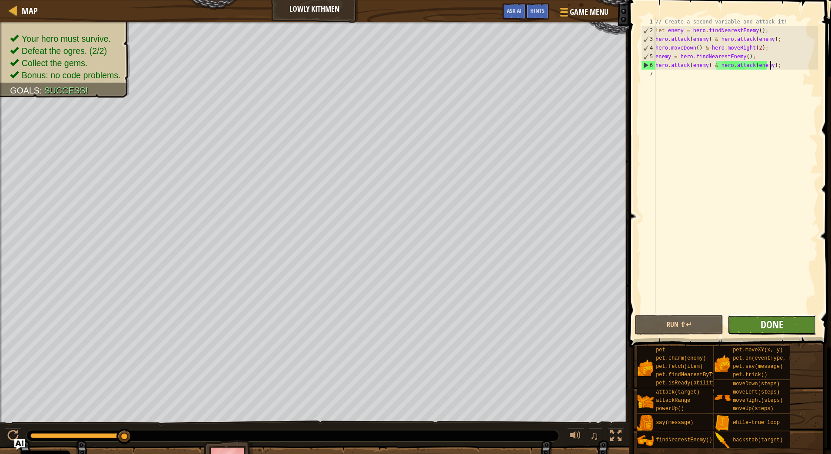
click at [783, 324] on span "Done" at bounding box center [772, 324] width 23 height 14
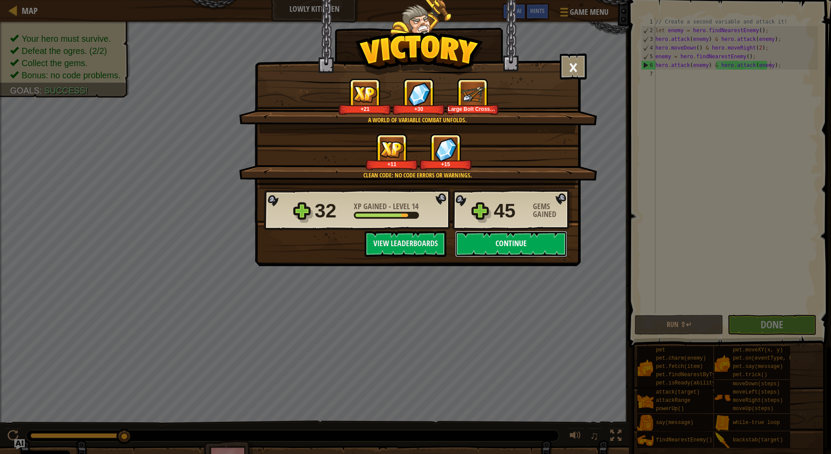
click at [538, 244] on button "Continue" at bounding box center [511, 244] width 112 height 26
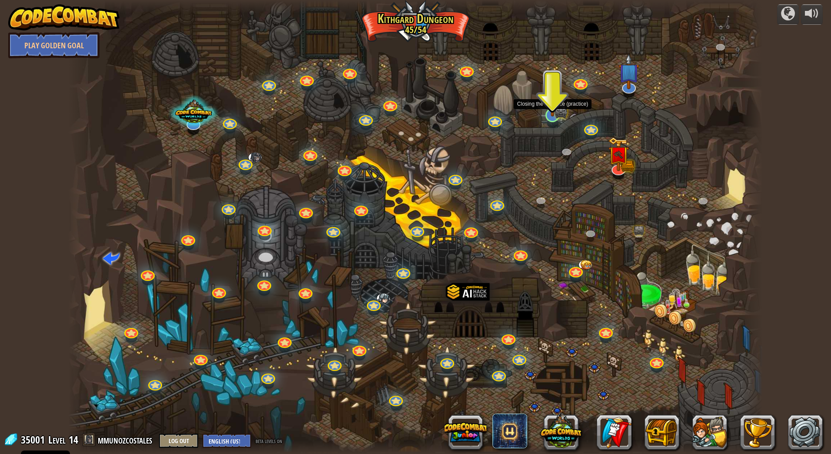
click at [551, 102] on img at bounding box center [552, 95] width 11 height 11
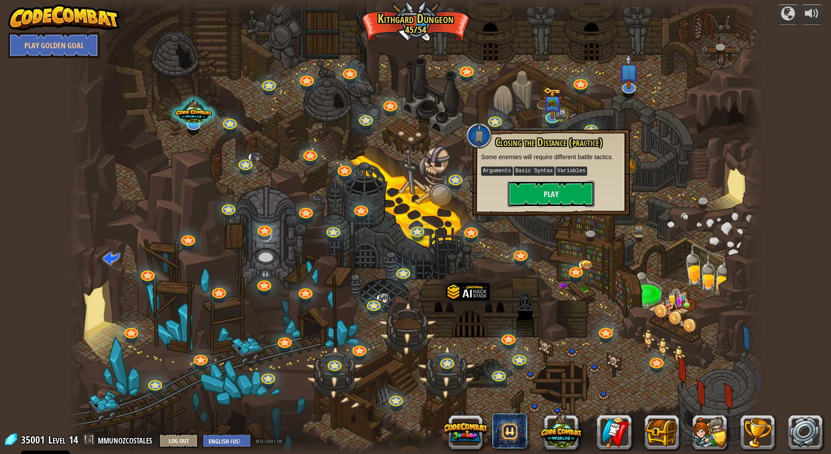
click at [559, 189] on button "Play" at bounding box center [551, 194] width 87 height 26
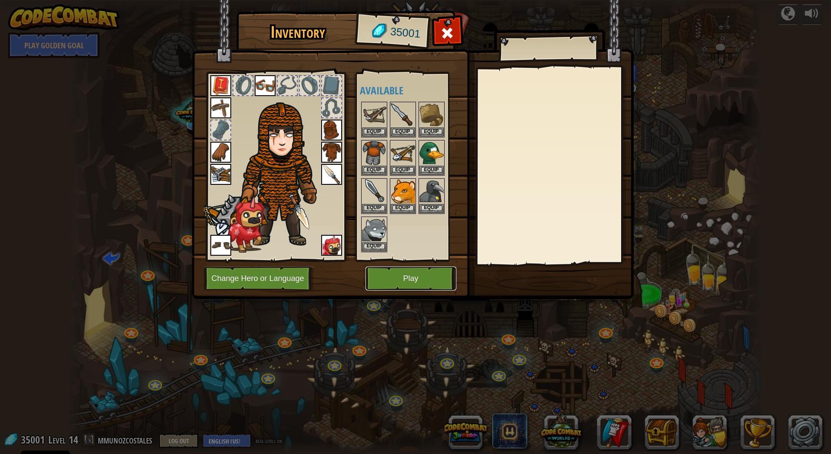
click at [427, 276] on button "Play" at bounding box center [411, 278] width 91 height 24
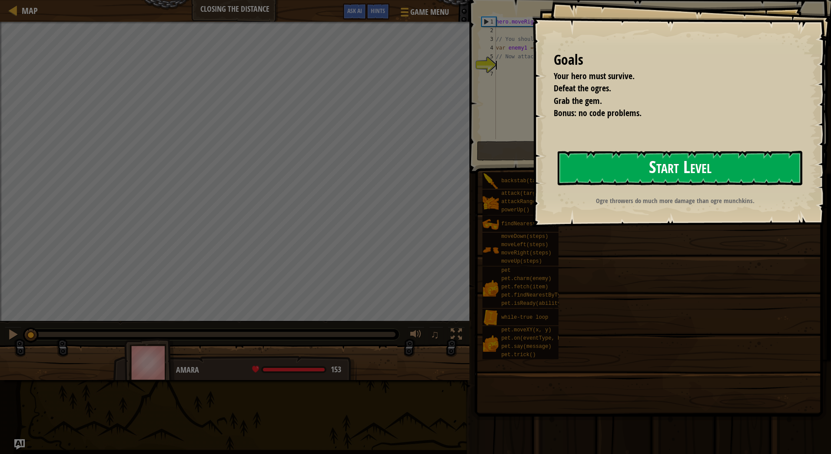
click at [621, 172] on button "Start Level" at bounding box center [680, 168] width 245 height 34
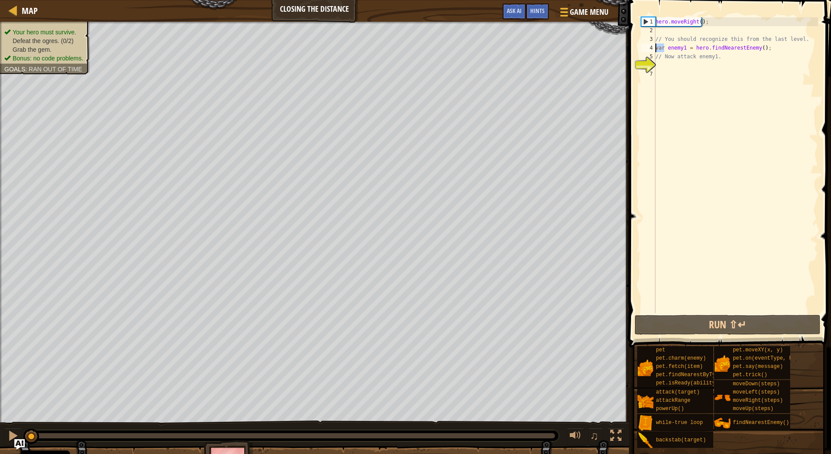
drag, startPoint x: 663, startPoint y: 46, endPoint x: 651, endPoint y: 46, distance: 12.6
click at [651, 46] on div "1 2 3 4 5 6 7 hero . moveRight ( ) ; // You should recognize this from the last…" at bounding box center [728, 165] width 179 height 296
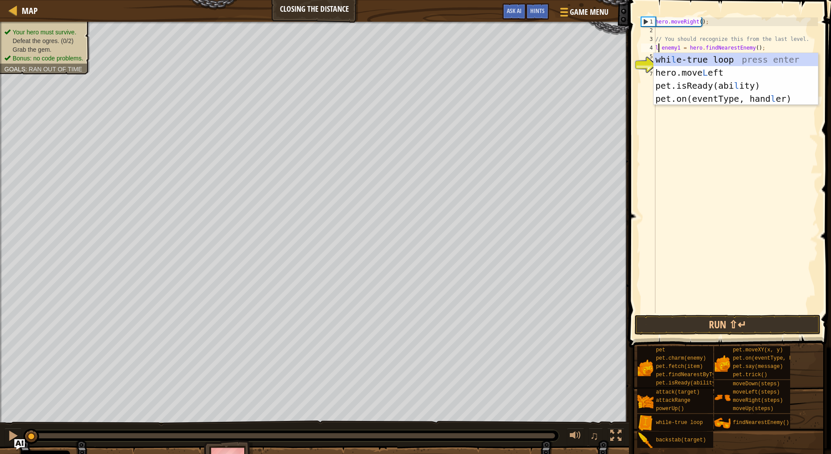
scroll to position [4, 0]
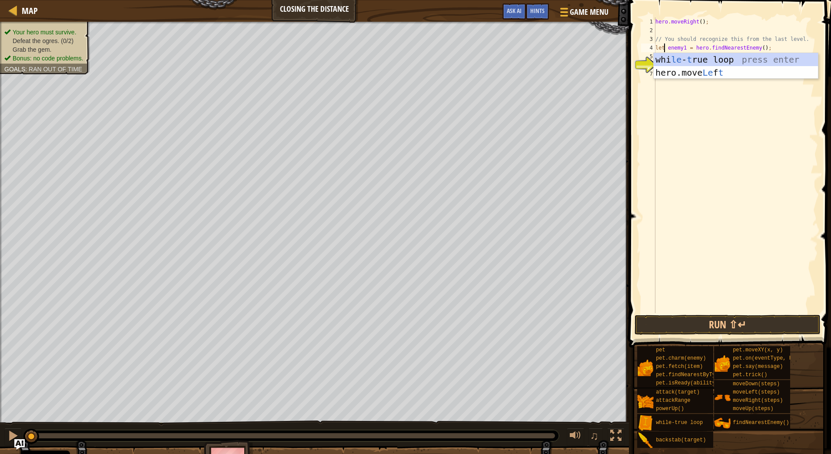
click at [684, 44] on div "hero . moveRight ( ) ; // You should recognize this from the last level. let en…" at bounding box center [736, 173] width 164 height 313
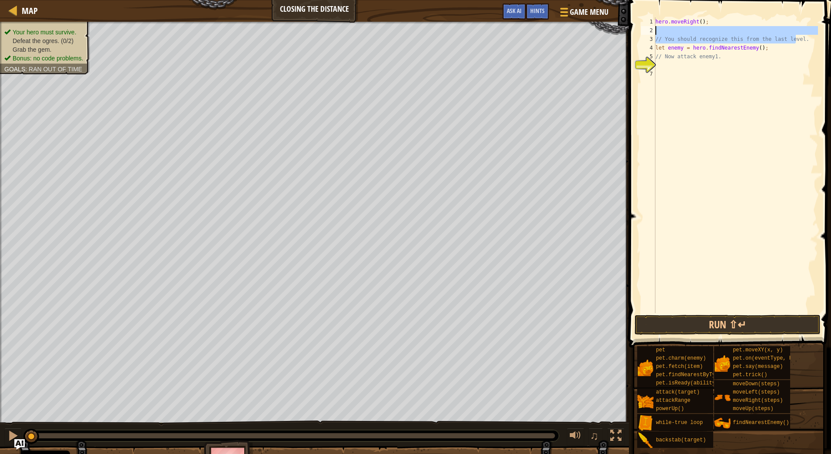
drag, startPoint x: 805, startPoint y: 41, endPoint x: 640, endPoint y: 28, distance: 165.2
click at [640, 28] on div "let enemy = hero.findNearestEnemy(); 1 2 3 4 5 6 7 hero . moveRight ( ) ; // Yo…" at bounding box center [728, 165] width 179 height 296
type textarea "// You should recognize this from the last level."
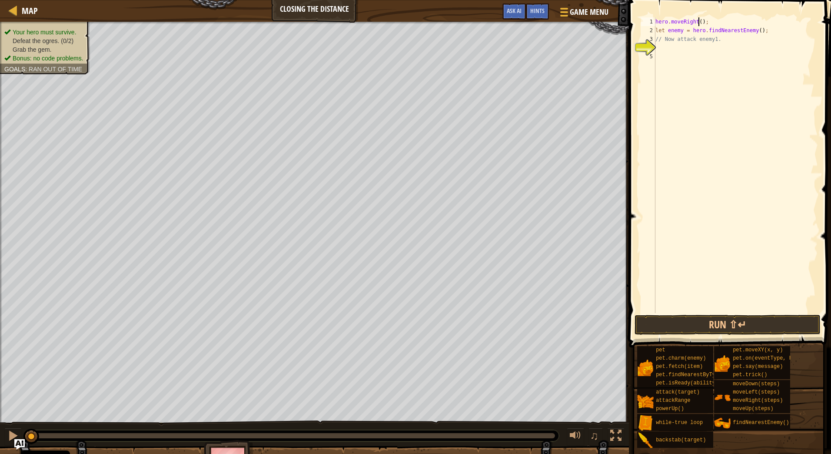
click at [697, 20] on div "hero . moveRight ( ) ; let enemy = hero . findNearestEnemy ( ) ; // Now attack …" at bounding box center [736, 173] width 164 height 313
type textarea "hero.moveRight(4);"
click at [720, 19] on div "hero . moveRight ( 4 ) ; let enemy = hero . findNearestEnemy ( ) ; // Now attac…" at bounding box center [736, 173] width 164 height 313
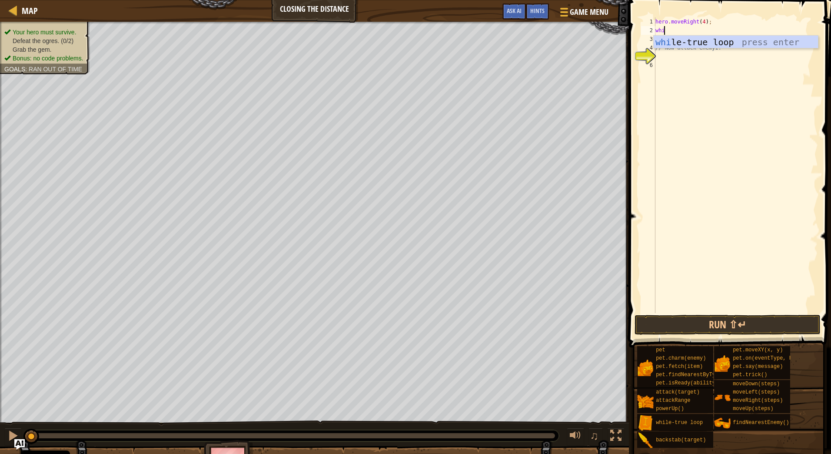
type textarea "while"
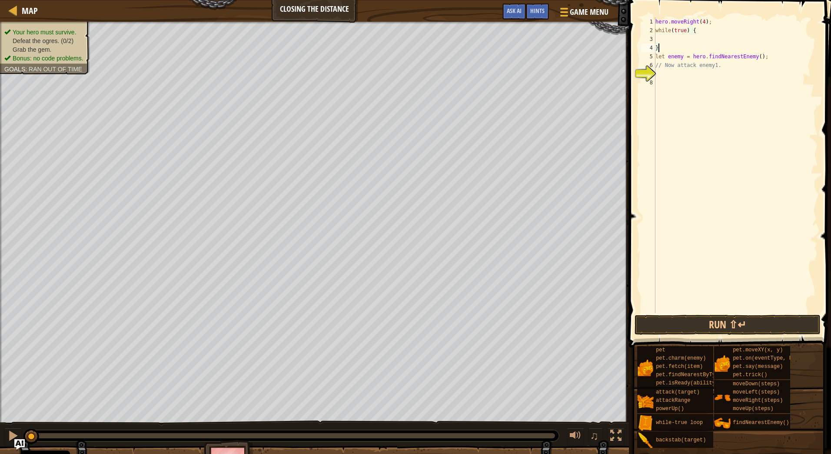
drag, startPoint x: 752, startPoint y: 51, endPoint x: 760, endPoint y: 54, distance: 8.7
click at [755, 53] on div "hero . moveRight ( 4 ) ; while ( true ) { } let enemy = hero . findNearestEnemy…" at bounding box center [736, 173] width 164 height 313
drag, startPoint x: 766, startPoint y: 55, endPoint x: 648, endPoint y: 56, distance: 118.7
click at [648, 56] on div "} let enemy = hero.findNearestEnemy(); 1 2 3 4 5 6 7 8 hero . moveRight ( 4 ) ;…" at bounding box center [728, 165] width 179 height 296
type textarea "let enemy = hero.findNearestEnemy();"
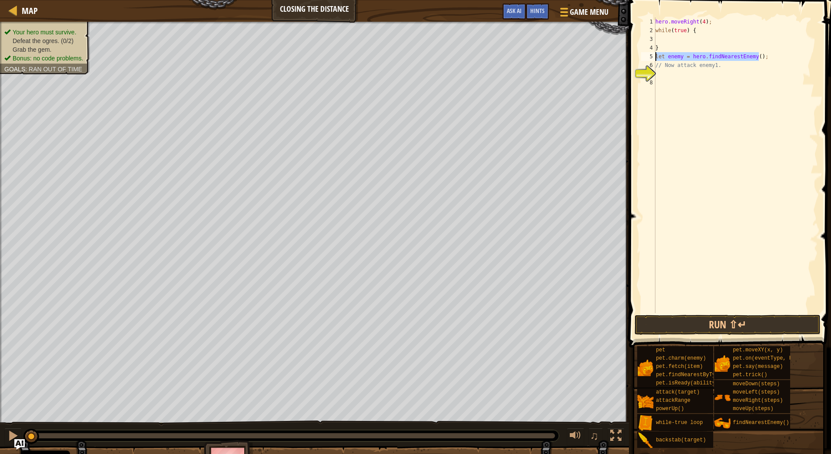
scroll to position [4, 0]
click at [686, 37] on div "hero . moveRight ( 4 ) ; while ( true ) { } // Now attack enemy1." at bounding box center [736, 173] width 164 height 313
type textarea "let enemy = hero.findNearestEnemy();"
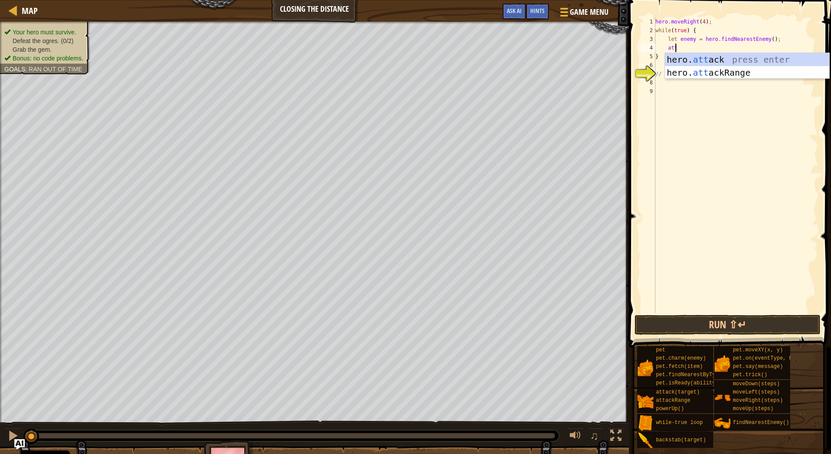
scroll to position [4, 1]
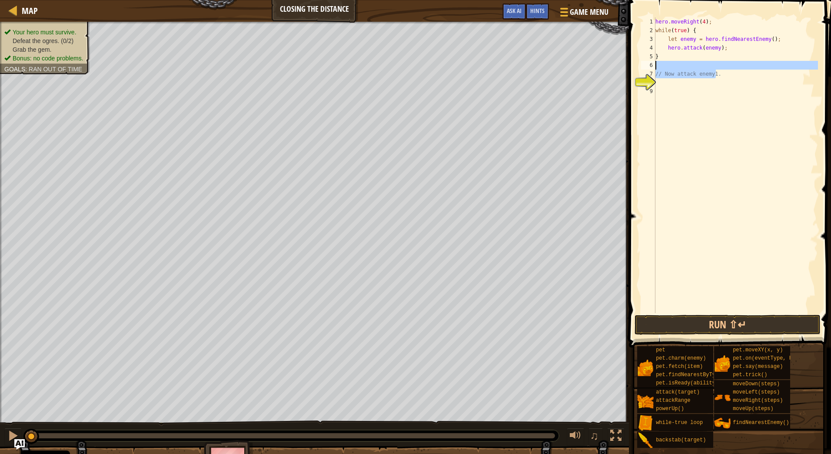
click at [595, 62] on div "Map Closing the Distance Game Menu Done Hints Ask AI 1 הההההההההההההההההההההההה…" at bounding box center [415, 227] width 831 height 454
type textarea "// Now attack enemy1."
click at [766, 319] on button "Run ⇧↵" at bounding box center [728, 325] width 186 height 20
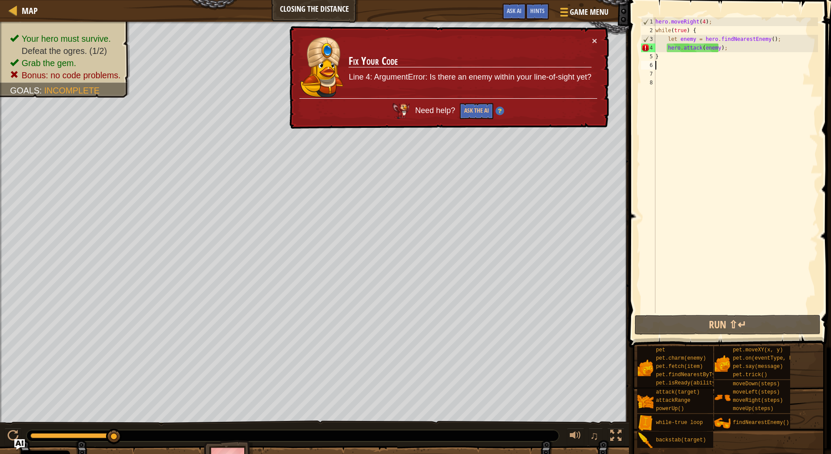
click at [714, 49] on div "hero . moveRight ( 4 ) ; while ( true ) { let enemy = hero . findNearestEnemy (…" at bounding box center [736, 173] width 164 height 313
type textarea "hero.attack(enemy);"
click at [749, 51] on div "hero . moveRight ( 4 ) ; while ( true ) { let enemy = hero . findNearestEnemy (…" at bounding box center [736, 173] width 164 height 313
click at [687, 64] on div "hero . moveRight ( 4 ) ; while ( true ) { let enemy = hero . findNearestEnemy (…" at bounding box center [736, 173] width 164 height 313
click at [686, 59] on div "hero . moveRight ( 4 ) ; while ( true ) { let enemy = hero . findNearestEnemy (…" at bounding box center [736, 173] width 164 height 313
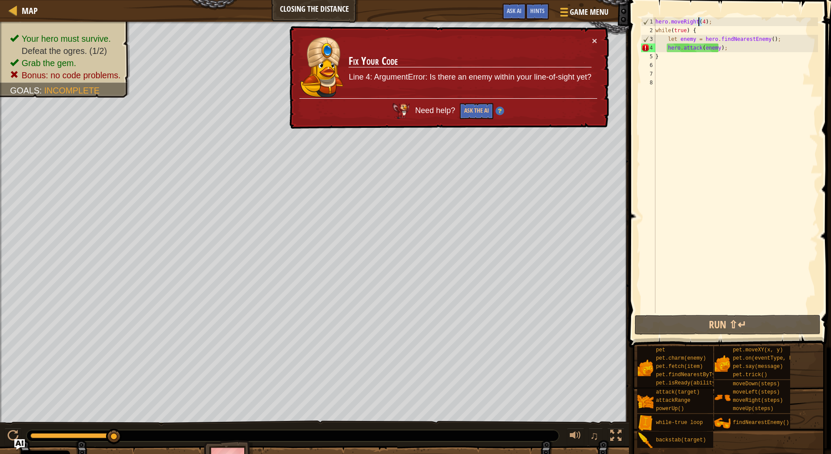
click at [698, 22] on div "hero . moveRight ( 4 ) ; while ( true ) { let enemy = hero . findNearestEnemy (…" at bounding box center [736, 173] width 164 height 313
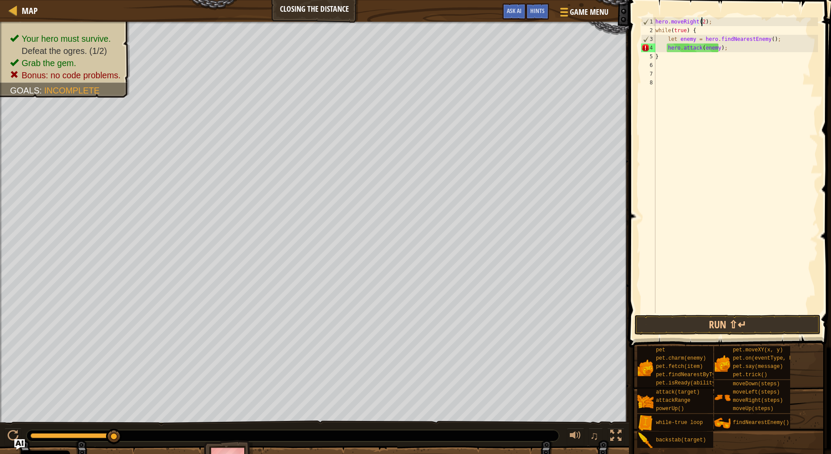
scroll to position [4, 3]
drag, startPoint x: 667, startPoint y: 37, endPoint x: 771, endPoint y: 37, distance: 103.9
click at [771, 37] on div "hero . moveRight ( 2 ) ; while ( true ) { let enemy = hero . findNearestEnemy (…" at bounding box center [736, 173] width 164 height 313
type textarea "let enemy = hero.findNearestEnemy();"
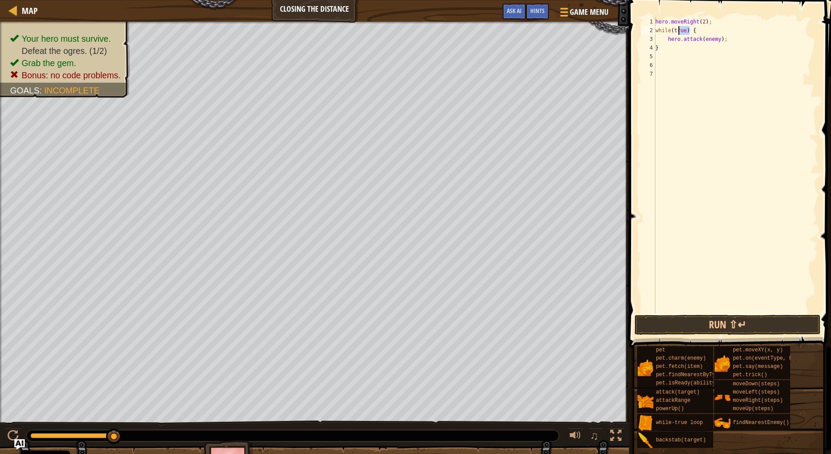
drag, startPoint x: 689, startPoint y: 30, endPoint x: 678, endPoint y: 30, distance: 10.4
click at [678, 30] on div "hero . moveRight ( 2 ) ; while ( true ) { hero . attack ( enemy ) ; }" at bounding box center [736, 173] width 164 height 313
click at [685, 30] on div "hero . moveRight ( 2 ) ; while ( true ) { hero . attack ( enemy ) ; }" at bounding box center [736, 165] width 164 height 296
drag, startPoint x: 687, startPoint y: 30, endPoint x: 642, endPoint y: 28, distance: 45.2
click at [642, 28] on div "while(true) { 1 2 3 4 5 6 7 hero . moveRight ( 2 ) ; while ( true ) { hero . at…" at bounding box center [728, 165] width 179 height 296
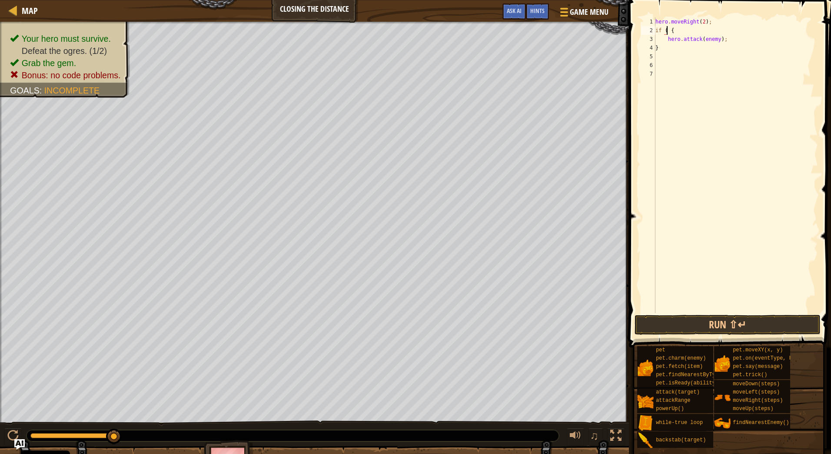
paste textarea "let enemy = hero.findNearestEnemy();"
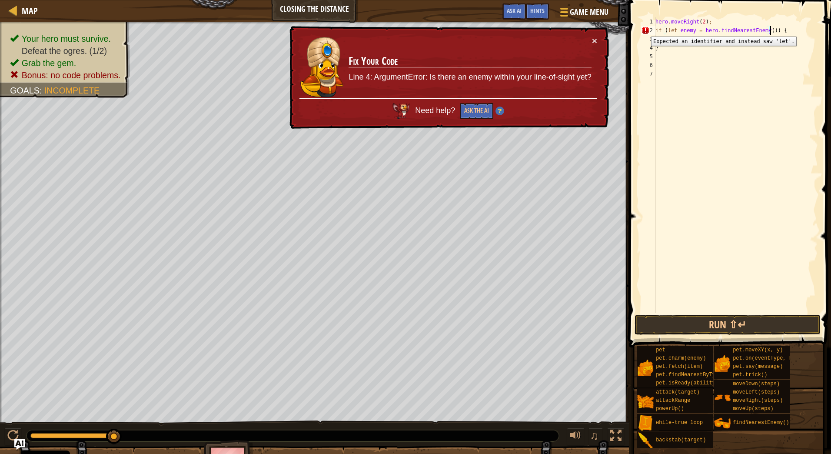
click at [645, 30] on div "2" at bounding box center [648, 30] width 14 height 9
click at [593, 39] on button "×" at bounding box center [594, 40] width 5 height 9
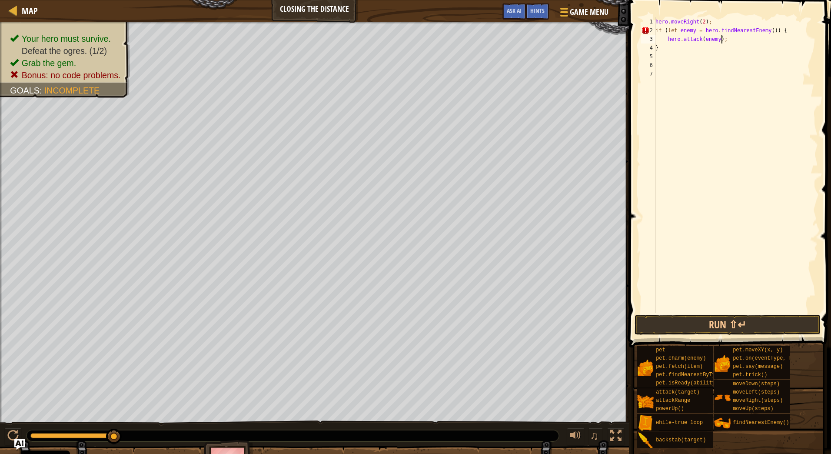
click at [731, 36] on div "hero . moveRight ( 2 ) ; if ( let enemy = hero . findNearestEnemy ( )) { hero .…" at bounding box center [736, 173] width 164 height 313
click at [701, 19] on div "hero . moveRight ( 2 ) ; if ( let enemy = hero . findNearestEnemy ( )) { hero .…" at bounding box center [736, 173] width 164 height 313
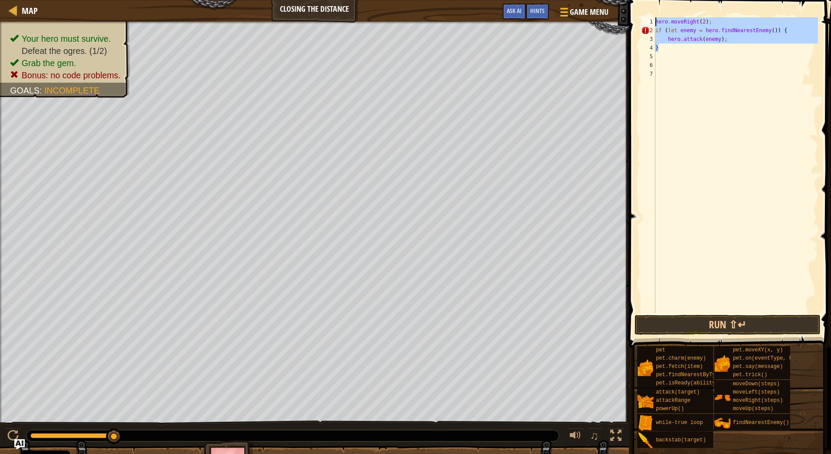
drag, startPoint x: 666, startPoint y: 46, endPoint x: 653, endPoint y: 22, distance: 26.6
click at [653, 22] on div "hero.moveRight(2); 1 2 3 4 5 6 7 hero . moveRight ( 2 ) ; if ( let enemy = hero…" at bounding box center [728, 165] width 179 height 296
click at [667, 29] on div "hero . moveRight ( 2 ) ; if ( let enemy = hero . findNearestEnemy ( )) { hero .…" at bounding box center [736, 165] width 164 height 296
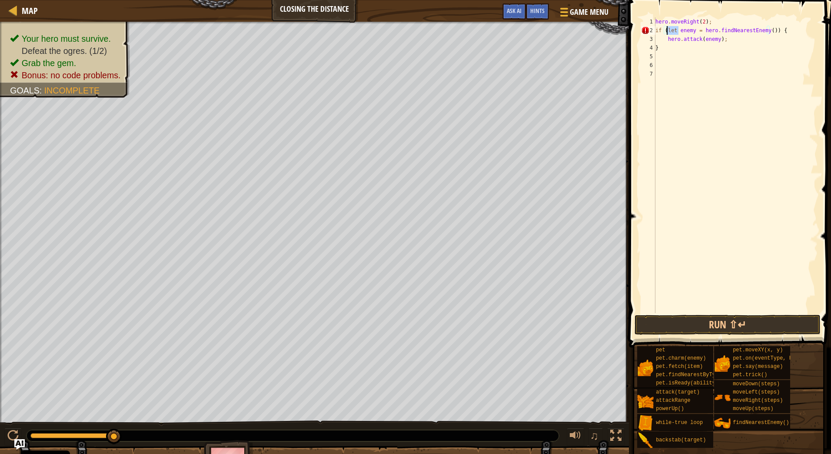
drag, startPoint x: 678, startPoint y: 28, endPoint x: 668, endPoint y: 28, distance: 10.9
click at [668, 28] on div "hero . moveRight ( 2 ) ; if ( let enemy = hero . findNearestEnemy ( )) { hero .…" at bounding box center [736, 173] width 164 height 313
drag, startPoint x: 767, startPoint y: 30, endPoint x: 668, endPoint y: 28, distance: 99.1
click at [668, 28] on div "hero . moveRight ( 2 ) ; if ( let enemy = hero . findNearestEnemy ( )) { hero .…" at bounding box center [736, 173] width 164 height 313
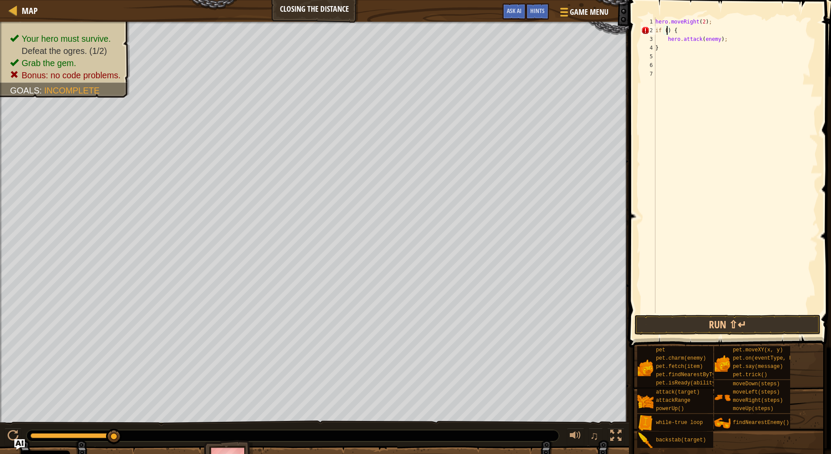
click at [714, 20] on div "hero . moveRight ( 2 ) ; if ( ) { hero . attack ( enemy ) ; }" at bounding box center [736, 173] width 164 height 313
type textarea "hero.moveRight(2);"
paste textarea "let enemy = hero.findNearestEnemy()"
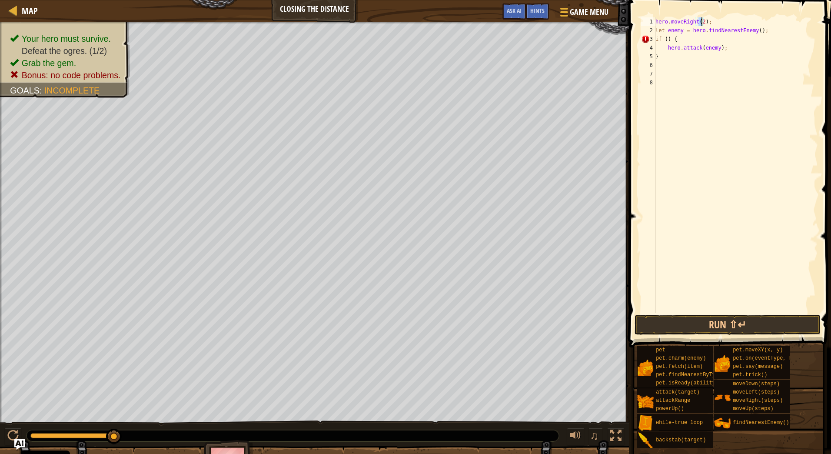
click at [701, 21] on div "hero . moveRight ( 2 ) ; let enemy = hero . findNearestEnemy ( ) ; if ( ) { her…" at bounding box center [736, 173] width 164 height 313
click at [666, 40] on div "hero . moveRight ( 4 ) ; let enemy = hero . findNearestEnemy ( ) ; if ( ) { her…" at bounding box center [736, 173] width 164 height 313
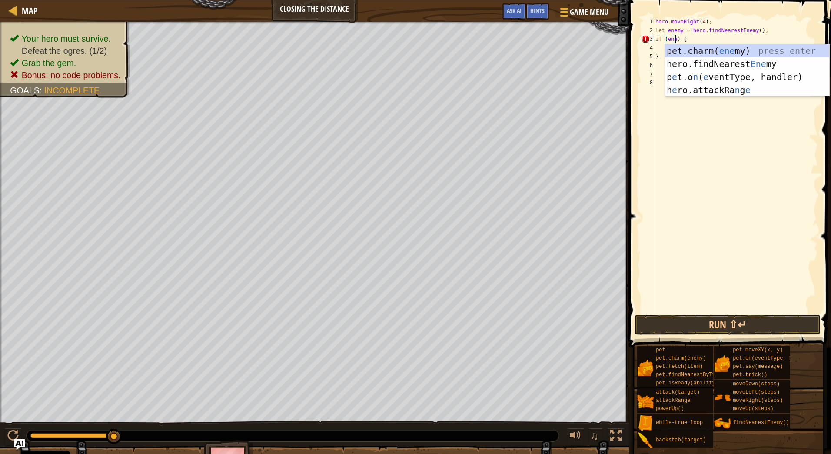
scroll to position [4, 2]
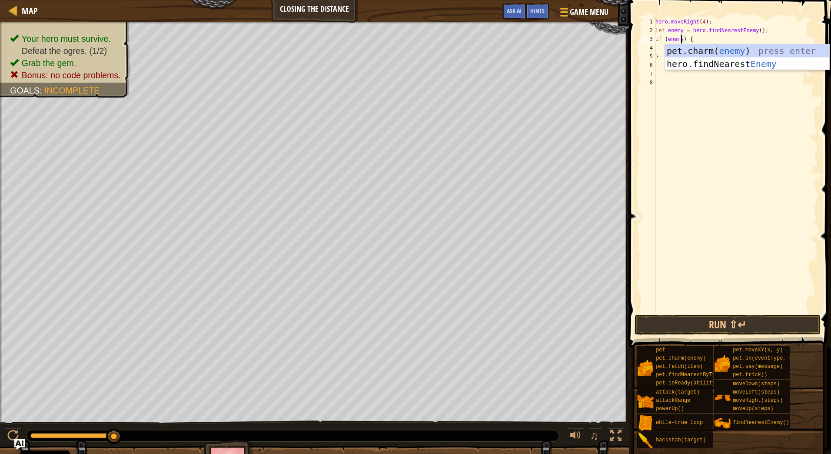
click at [739, 40] on div "hero . moveRight ( 4 ) ; let enemy = hero . findNearestEnemy ( ) ; if ( enemy )…" at bounding box center [736, 173] width 164 height 313
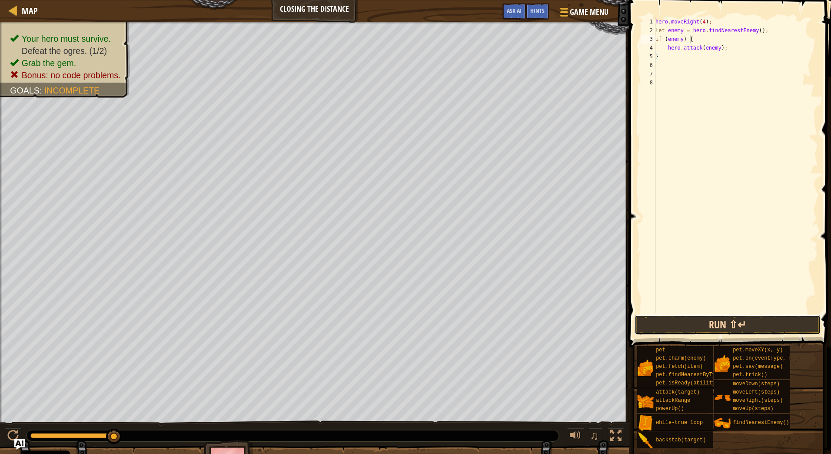
click at [724, 320] on button "Run ⇧↵" at bounding box center [728, 325] width 186 height 20
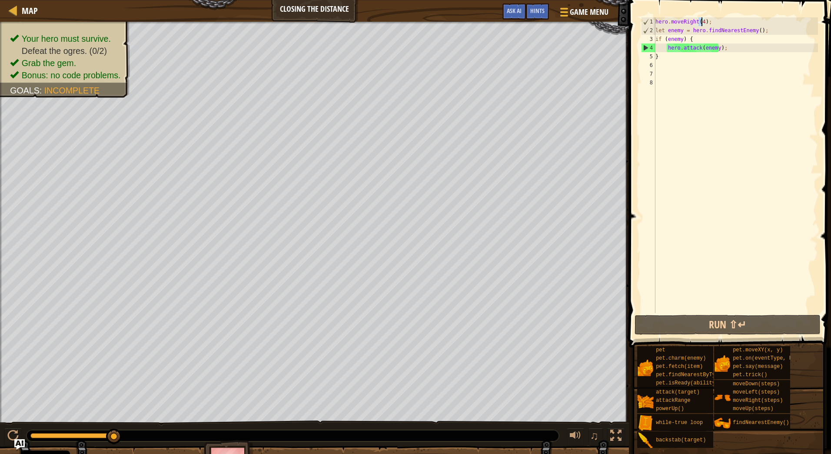
click at [701, 19] on div "hero . moveRight ( 4 ) ; let enemy = hero . findNearestEnemy ( ) ; if ( enemy )…" at bounding box center [736, 173] width 164 height 313
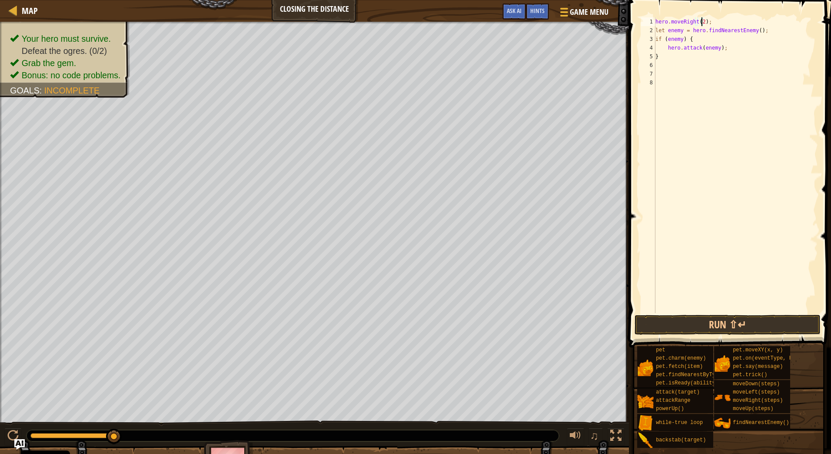
click at [671, 55] on div "hero . moveRight ( 2 ) ; let enemy = hero . findNearestEnemy ( ) ; if ( enemy )…" at bounding box center [736, 173] width 164 height 313
drag, startPoint x: 709, startPoint y: 21, endPoint x: 654, endPoint y: 21, distance: 55.2
click at [654, 21] on div "} 1 2 3 4 5 6 7 8 hero . moveRight ( 2 ) ; let enemy = hero . findNearestEnemy …" at bounding box center [728, 165] width 179 height 296
type textarea "hero.moveRight(2);"
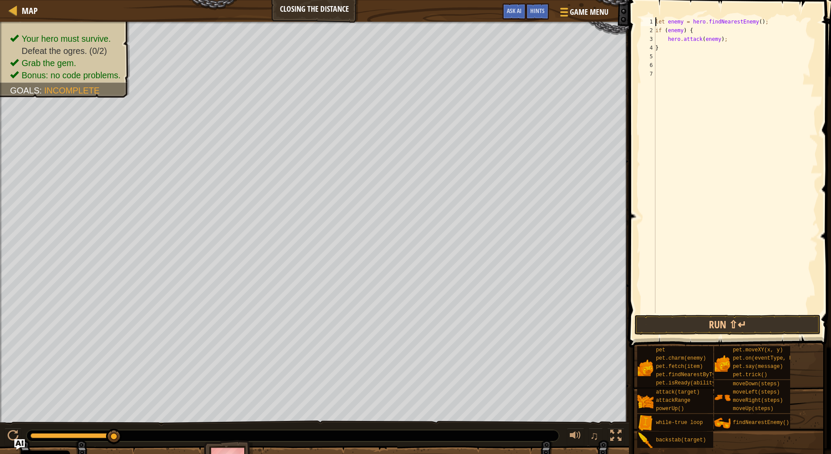
click at [677, 48] on div "let enemy = hero . findNearestEnemy ( ) ; if ( enemy ) { hero . attack ( enemy …" at bounding box center [736, 173] width 164 height 313
type textarea "} else {"
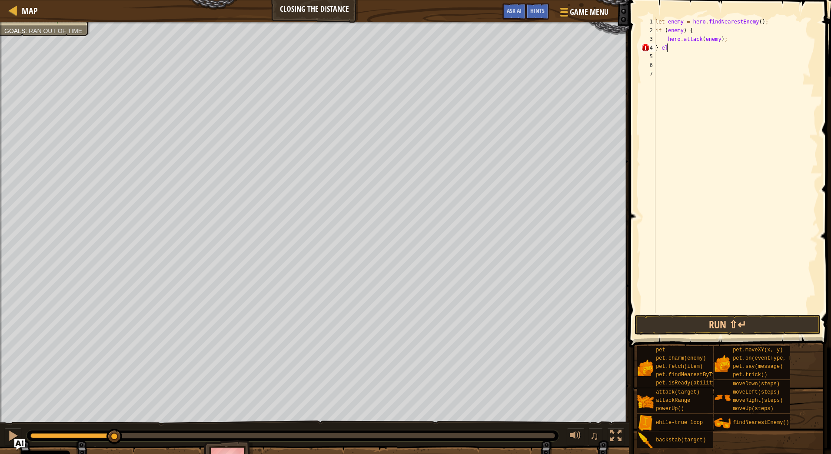
scroll to position [4, 0]
type textarea "}"
click at [688, 49] on div "let enemy = hero . findNearestEnemy ( ) ; if ( enemy ) { hero . attack ( enemy …" at bounding box center [736, 173] width 164 height 313
type textarea "}"
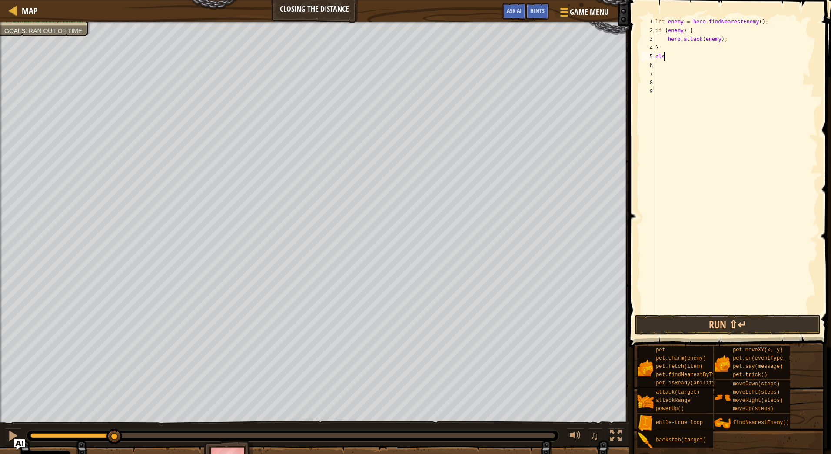
scroll to position [4, 0]
type textarea "else {"
click at [681, 49] on div "let enemy = hero . findNearestEnemy ( ) ; if ( enemy ) { hero . attack ( enemy …" at bounding box center [737, 173] width 162 height 313
type textarea "} else {"
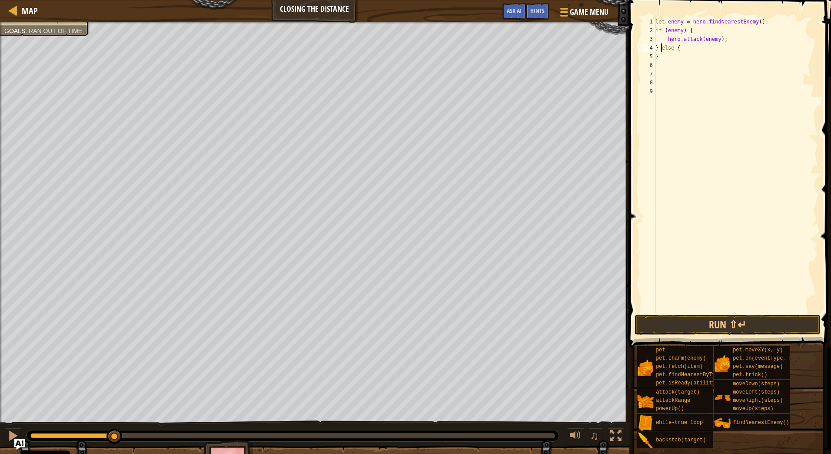
click at [684, 48] on div "let enemy = hero . findNearestEnemy ( ) ; if ( enemy ) { hero . attack ( enemy …" at bounding box center [736, 173] width 164 height 313
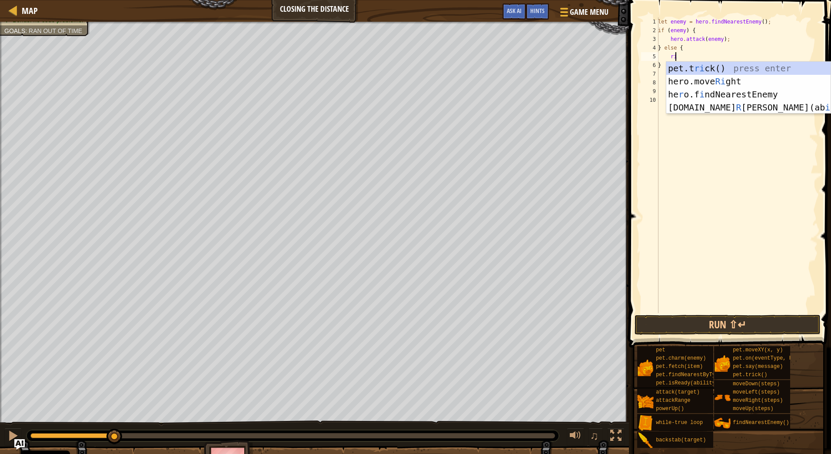
type textarea "righ"
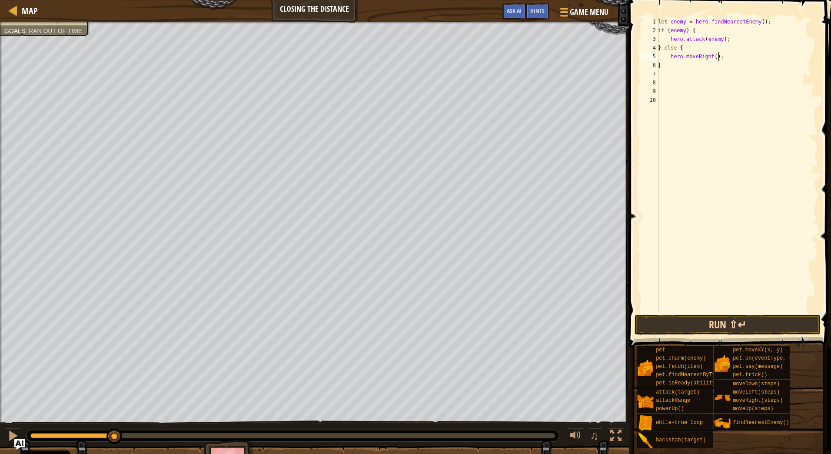
type textarea "hero.moveRight();"
click at [716, 320] on button "Run ⇧↵" at bounding box center [728, 325] width 186 height 20
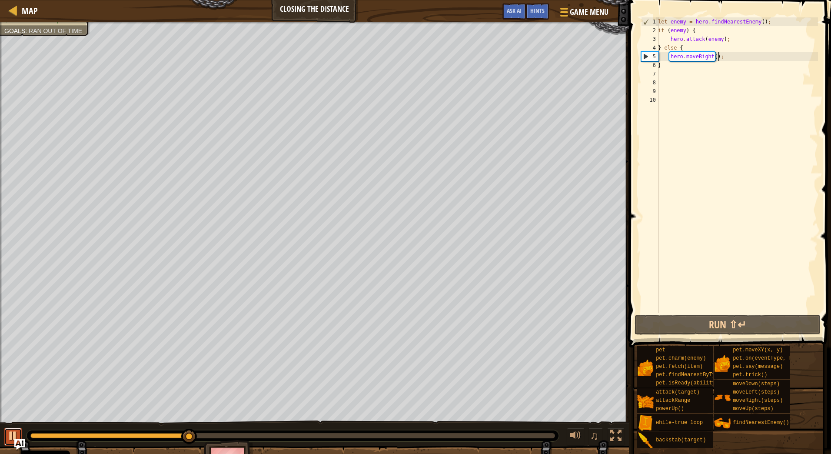
click at [13, 432] on div at bounding box center [12, 435] width 11 height 11
drag, startPoint x: 721, startPoint y: 57, endPoint x: 670, endPoint y: 54, distance: 50.9
click at [670, 54] on div "let enemy = hero . findNearestEnemy ( ) ; if ( enemy ) { hero . attack ( enemy …" at bounding box center [737, 173] width 162 height 313
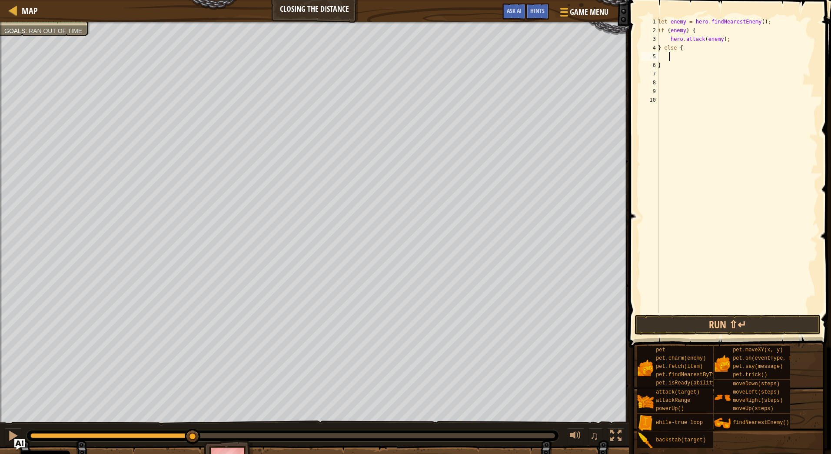
click at [726, 38] on div "let enemy = hero . findNearestEnemy ( ) ; if ( enemy ) { hero . attack ( enemy …" at bounding box center [737, 173] width 162 height 313
type textarea "hero.attack(enemy);"
paste textarea "hero.moveRight();"
drag, startPoint x: 669, startPoint y: 73, endPoint x: 662, endPoint y: 53, distance: 20.7
click at [662, 53] on div "let enemy = hero . findNearestEnemy ( ) ; if ( enemy ) { hero . attack ( enemy …" at bounding box center [737, 173] width 162 height 313
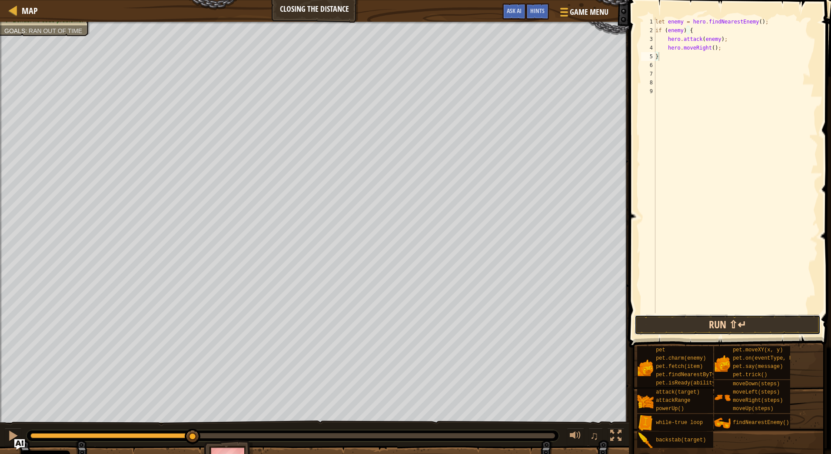
click at [742, 326] on button "Run ⇧↵" at bounding box center [728, 325] width 186 height 20
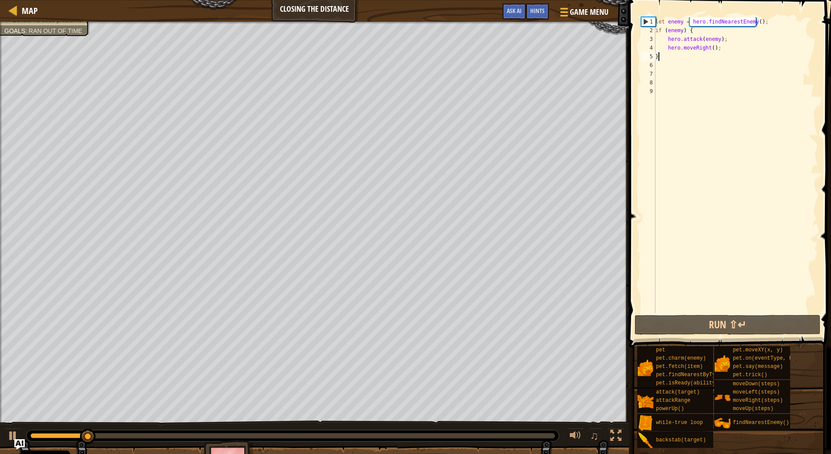
type textarea "}"
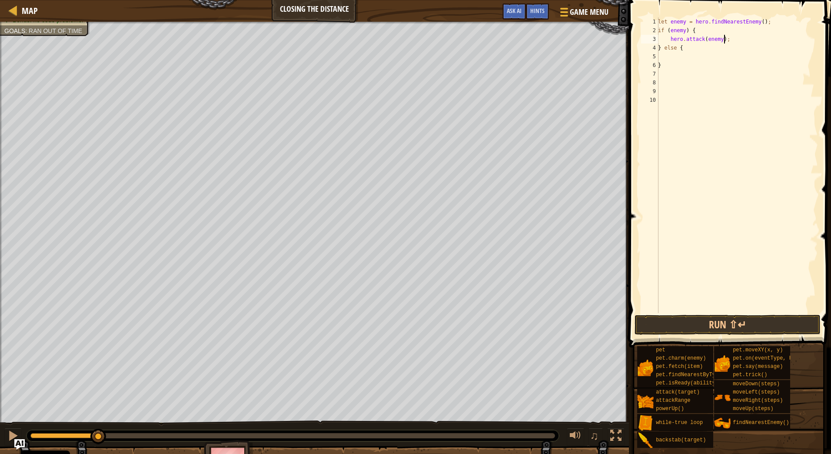
type textarea "hero.moveRight();"
click at [706, 76] on div "let enemy = hero . findNearestEnemy ( ) ; if ( enemy ) { hero . attack ( enemy …" at bounding box center [737, 173] width 162 height 313
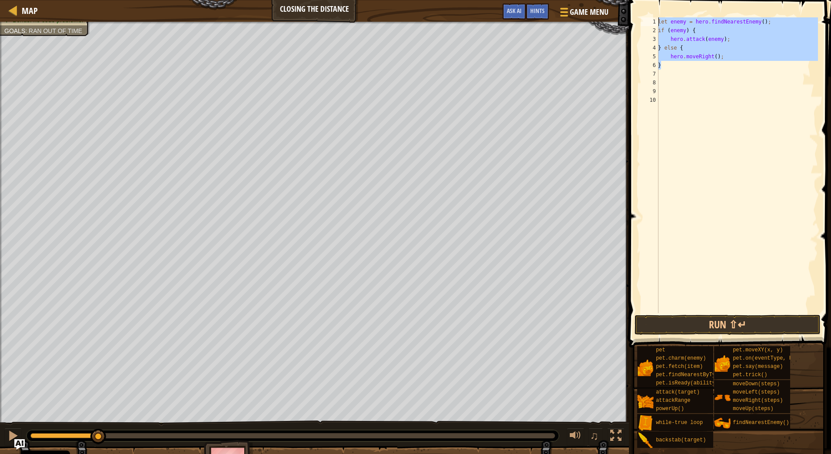
drag, startPoint x: 664, startPoint y: 63, endPoint x: 647, endPoint y: 11, distance: 55.1
click at [647, 11] on div "1 2 3 4 5 6 7 8 9 10 let enemy = hero . findNearestEnemy ( ) ; if ( enemy ) { h…" at bounding box center [728, 190] width 205 height 373
type textarea "let enemy = hero.findNearestEnemy(); if (enemy) {"
click at [699, 72] on div "let enemy = hero . findNearestEnemy ( ) ; if ( enemy ) { hero . attack ( enemy …" at bounding box center [737, 173] width 162 height 313
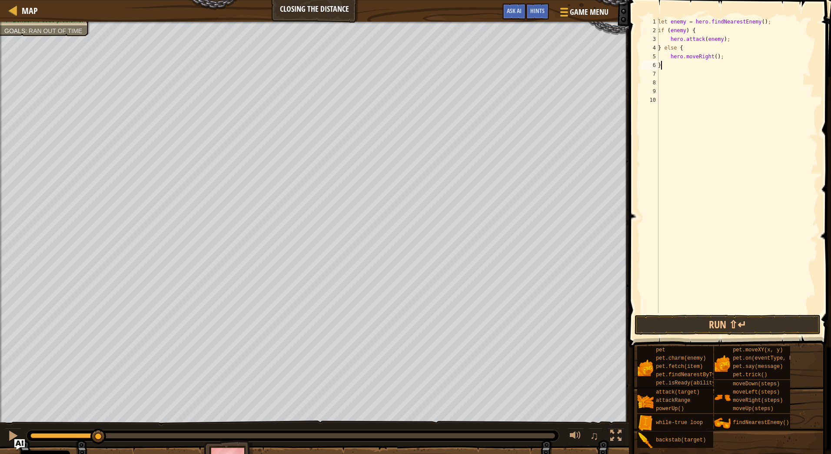
click at [694, 67] on div "let enemy = hero . findNearestEnemy ( ) ; if ( enemy ) { hero . attack ( enemy …" at bounding box center [737, 173] width 162 height 313
type textarea "}"
click at [688, 86] on div "let enemy = hero . findNearestEnemy ( ) ; if ( enemy ) { hero . attack ( enemy …" at bounding box center [737, 173] width 162 height 313
click at [687, 72] on div "let enemy = hero . findNearestEnemy ( ) ; if ( enemy ) { hero . attack ( enemy …" at bounding box center [737, 173] width 162 height 313
click at [687, 66] on div "let enemy = hero . findNearestEnemy ( ) ; if ( enemy ) { hero . attack ( enemy …" at bounding box center [737, 173] width 162 height 313
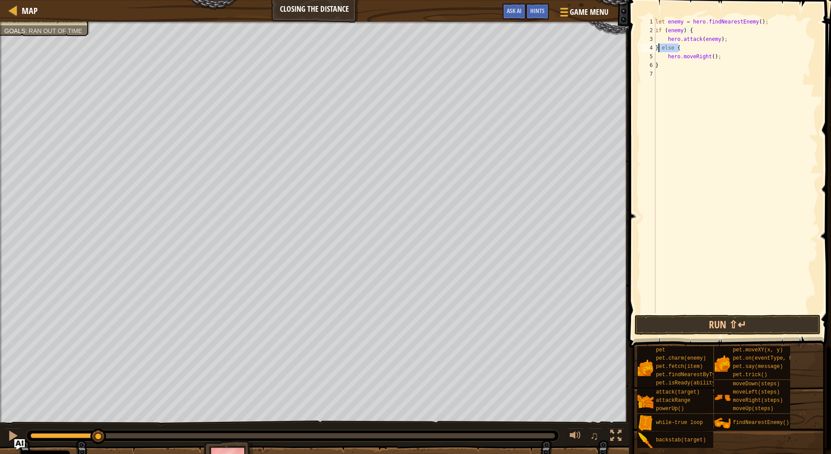
drag, startPoint x: 683, startPoint y: 50, endPoint x: 659, endPoint y: 47, distance: 24.1
click at [659, 47] on div "let enemy = hero . findNearestEnemy ( ) ; if ( enemy ) { hero . attack ( enemy …" at bounding box center [736, 173] width 164 height 313
type textarea "}"
type textarea "]"
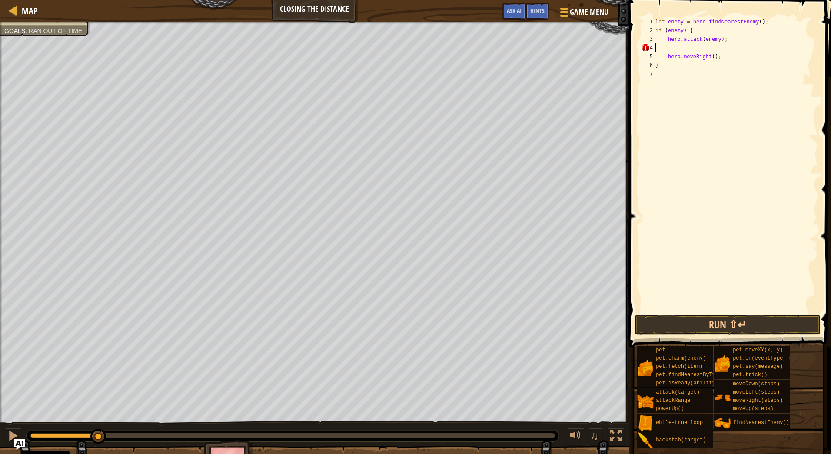
type textarea "}"
click at [668, 64] on div "let enemy = hero . findNearestEnemy ( ) ; if ( enemy ) { hero . attack ( enemy …" at bounding box center [736, 173] width 164 height 313
click at [667, 58] on div "let enemy = hero . findNearestEnemy ( ) ; if ( enemy ) { hero . attack ( enemy …" at bounding box center [736, 173] width 164 height 313
click at [723, 325] on button "Run ⇧↵" at bounding box center [728, 325] width 186 height 20
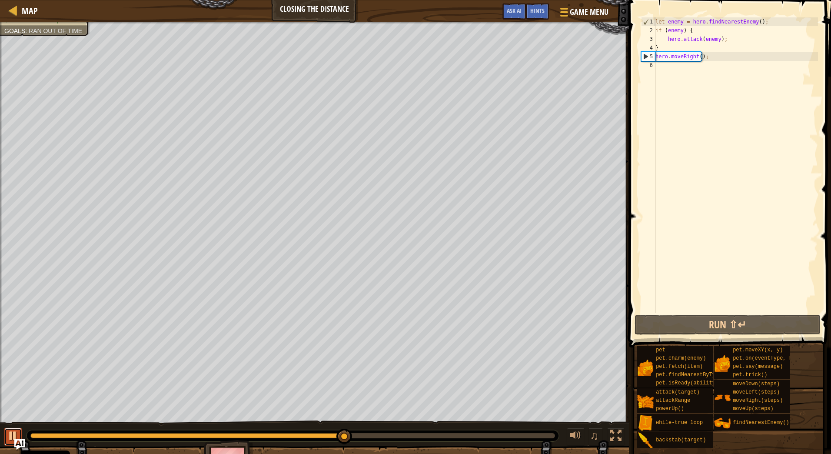
click at [10, 430] on div at bounding box center [12, 435] width 11 height 11
click at [661, 11] on span at bounding box center [730, 161] width 209 height 373
click at [657, 22] on div "let enemy = hero . findNearestEnemy ( ) ; if ( enemy ) { hero . attack ( enemy …" at bounding box center [736, 173] width 164 height 313
type textarea "let enemy = hero.findNearestEnemy();"
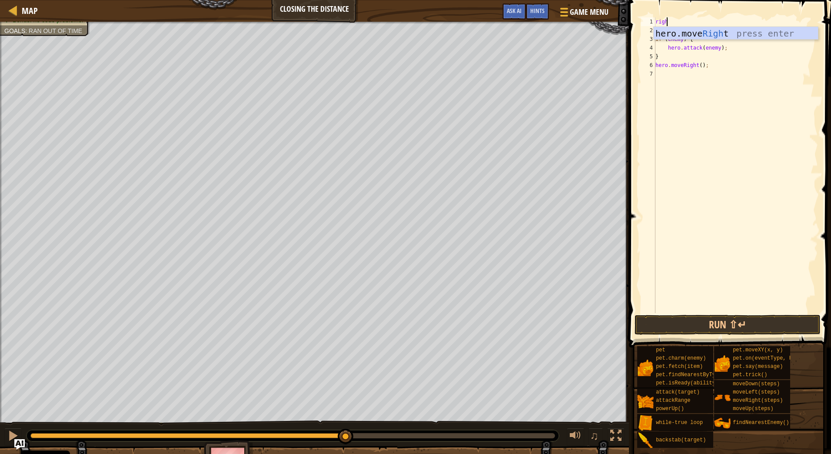
scroll to position [4, 0]
type textarea "right"
click at [723, 28] on div "hero.move Right press enter" at bounding box center [736, 46] width 164 height 39
click at [698, 19] on div "hero . moveRight ( ) ; let enemy = hero . findNearestEnemy ( ) ; if ( enemy ) {…" at bounding box center [736, 173] width 164 height 313
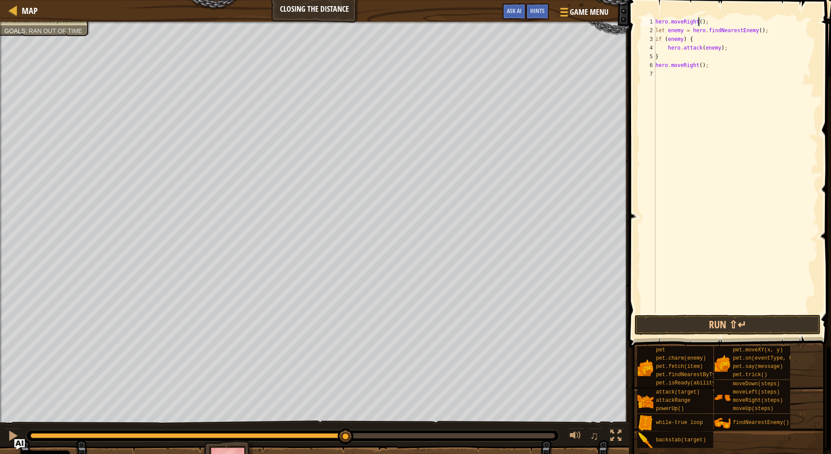
scroll to position [4, 3]
click at [698, 66] on div "hero . moveRight ( 2 ) ; let enemy = hero . findNearestEnemy ( ) ; if ( enemy )…" at bounding box center [736, 173] width 164 height 313
click at [725, 319] on button "Run ⇧↵" at bounding box center [728, 325] width 186 height 20
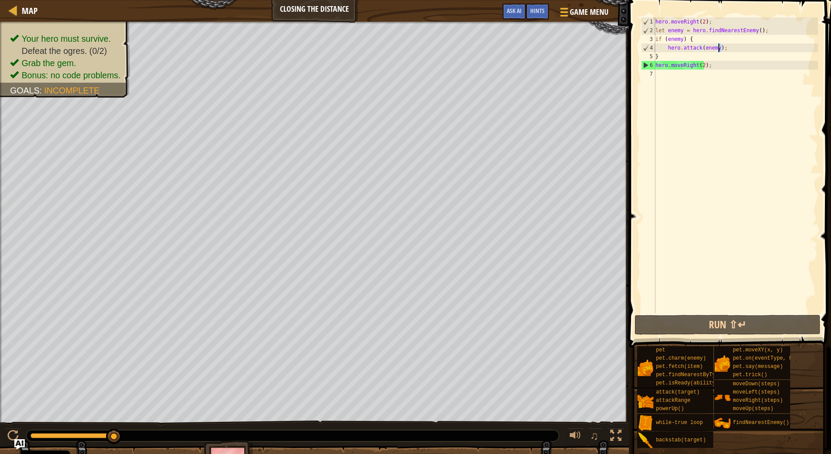
drag, startPoint x: 725, startPoint y: 47, endPoint x: 718, endPoint y: 47, distance: 6.5
click at [718, 47] on div "hero . moveRight ( 2 ) ; let enemy = hero . findNearestEnemy ( ) ; if ( enemy )…" at bounding box center [736, 173] width 164 height 313
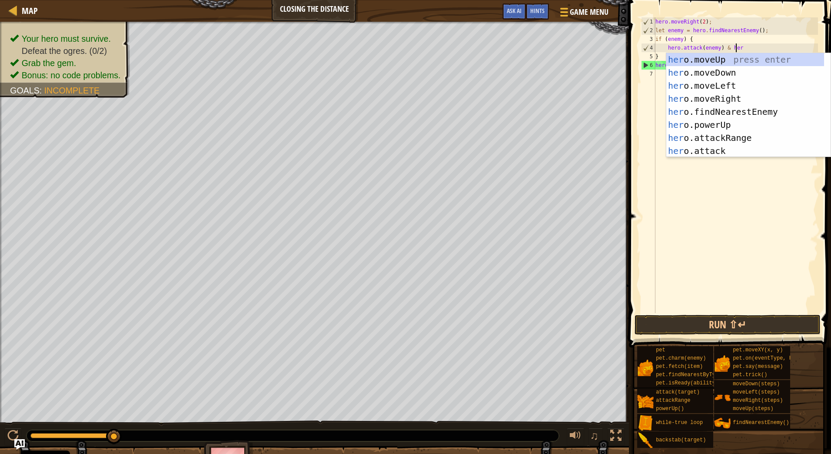
scroll to position [4, 6]
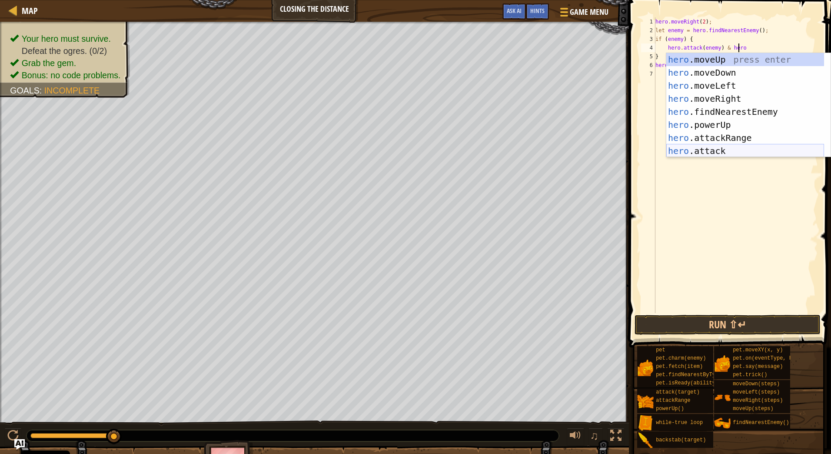
click at [721, 153] on div "hero .moveUp press enter hero .moveDown press enter hero .moveLeft press enter …" at bounding box center [745, 118] width 158 height 130
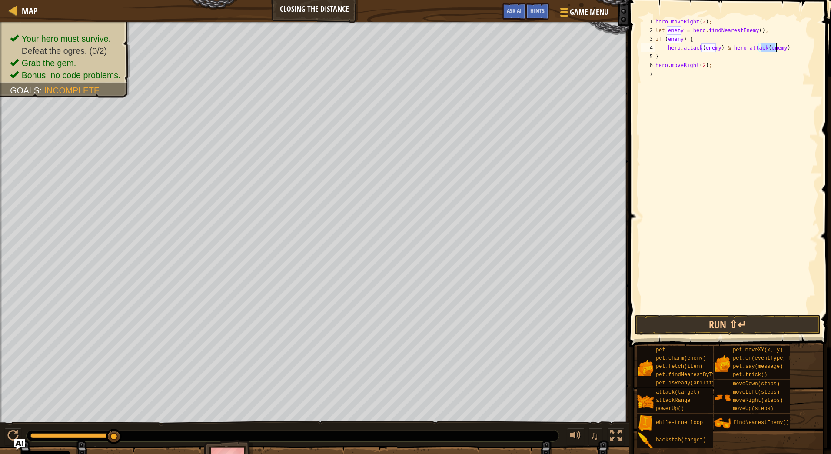
click at [785, 45] on div "hero . moveRight ( 2 ) ; let enemy = hero . findNearestEnemy ( ) ; if ( enemy )…" at bounding box center [736, 173] width 164 height 313
click at [748, 329] on button "Run ⇧↵" at bounding box center [728, 325] width 186 height 20
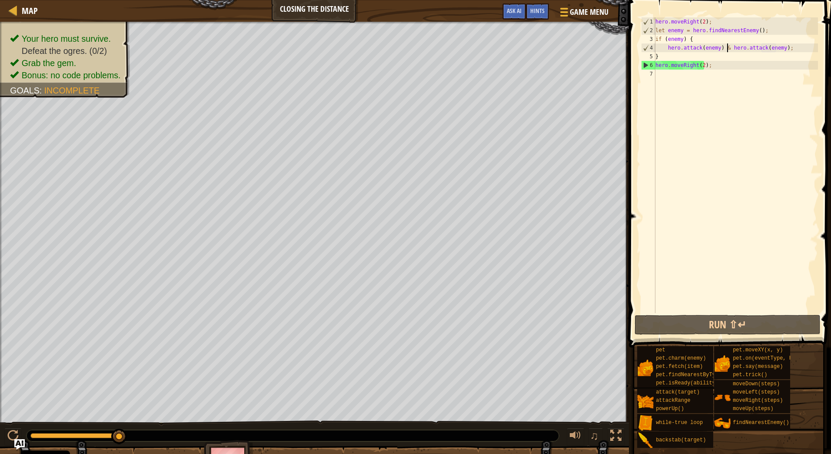
click at [728, 48] on div "hero . moveRight ( 2 ) ; let enemy = hero . findNearestEnemy ( ) ; if ( enemy )…" at bounding box center [736, 173] width 164 height 313
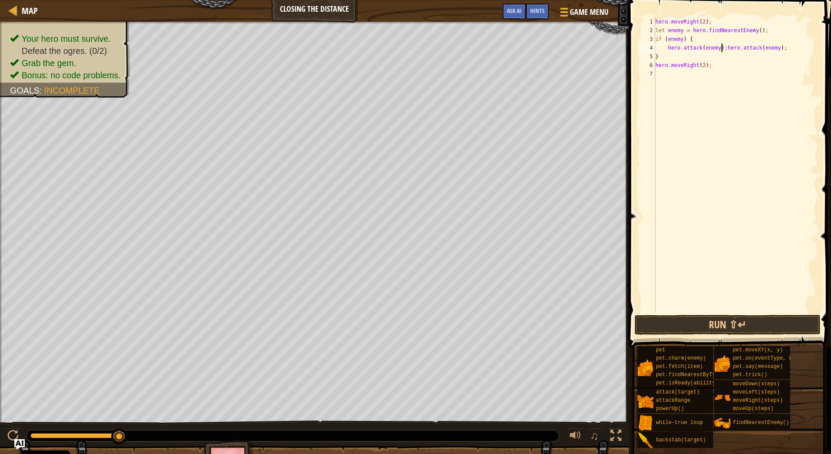
type textarea "hero.attack(enemy);"
click at [704, 304] on div "hero . moveRight ( 2 ) ; let enemy = hero . findNearestEnemy ( ) ; if ( enemy )…" at bounding box center [736, 173] width 164 height 313
click at [695, 318] on button "Run ⇧↵" at bounding box center [728, 325] width 186 height 20
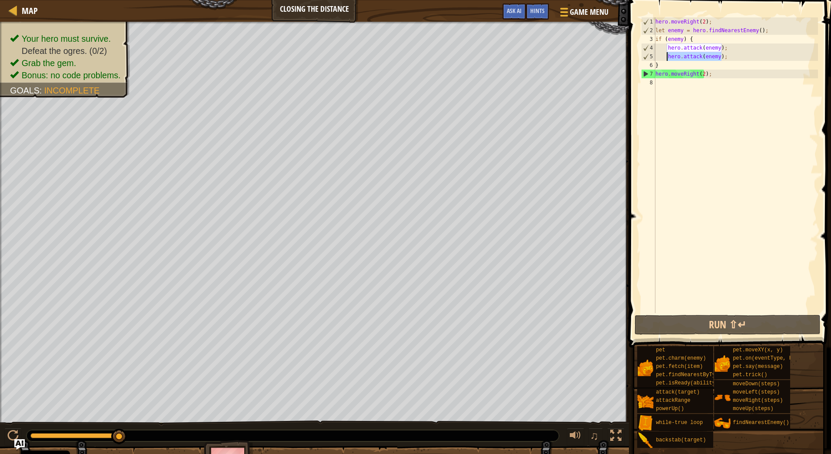
drag, startPoint x: 722, startPoint y: 58, endPoint x: 668, endPoint y: 55, distance: 54.4
click at [668, 55] on div "hero . moveRight ( 2 ) ; let enemy = hero . findNearestEnemy ( ) ; if ( enemy )…" at bounding box center [736, 173] width 164 height 313
type textarea "hero.attack(enemy);"
click at [725, 54] on div "hero . moveRight ( 2 ) ; let enemy = hero . findNearestEnemy ( ) ; if ( enemy )…" at bounding box center [736, 165] width 164 height 296
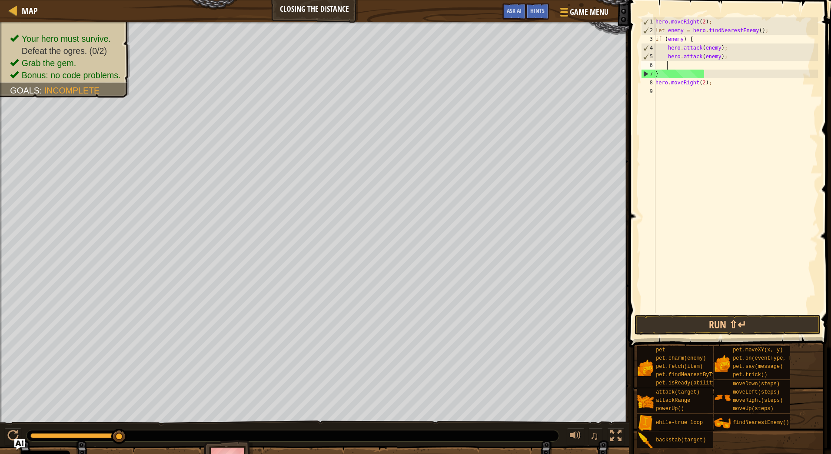
paste textarea "hero.attack(enemy);"
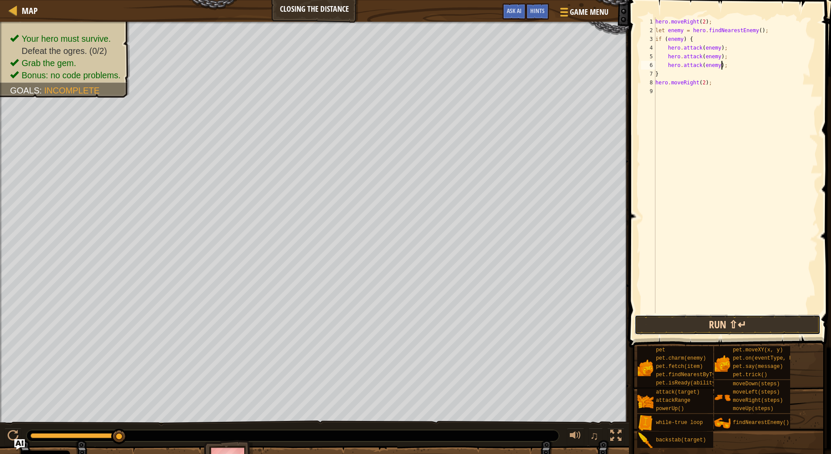
click at [713, 323] on button "Run ⇧↵" at bounding box center [728, 325] width 186 height 20
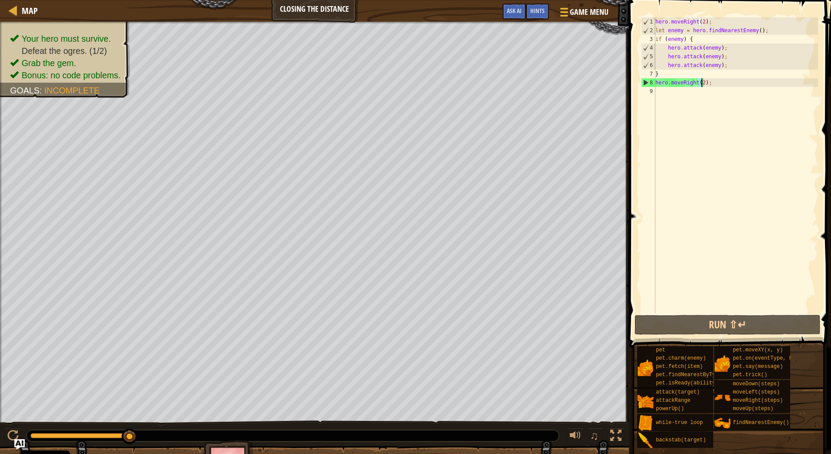
click at [701, 80] on div "hero . moveRight ( 2 ) ; let enemy = hero . findNearestEnemy ( ) ; if ( enemy )…" at bounding box center [736, 173] width 164 height 313
type textarea "hero.moveRight();"
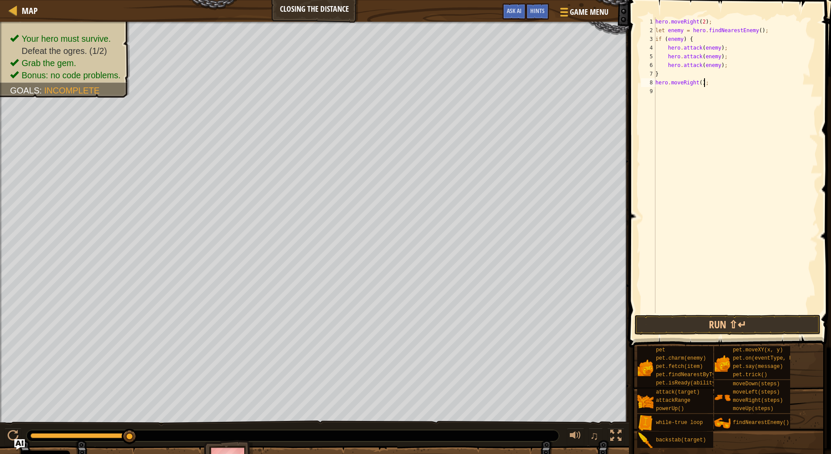
click at [707, 82] on div "hero . moveRight ( 2 ) ; let enemy = hero . findNearestEnemy ( ) ; if ( enemy )…" at bounding box center [736, 173] width 164 height 313
click at [555, 82] on div "Map Closing the Distance Game Menu Done Hints Ask AI 1 הההההההההההההההההההההההה…" at bounding box center [415, 227] width 831 height 454
click at [698, 23] on div "hero . moveRight ( 2 ) ; let enemy = hero . findNearestEnemy ( ) ; if ( enemy )…" at bounding box center [736, 173] width 164 height 313
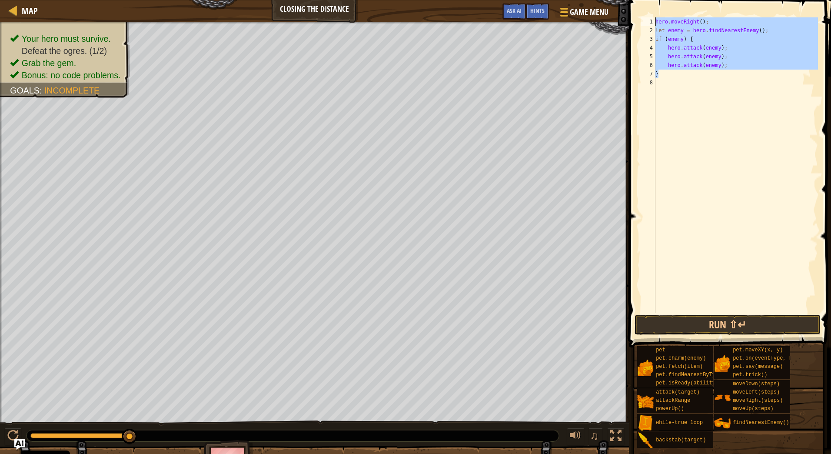
drag, startPoint x: 662, startPoint y: 74, endPoint x: 635, endPoint y: -1, distance: 79.3
click at [635, 0] on html "Cookie Policy CodeCombat uses a few essential and non-essential cookies. Privac…" at bounding box center [415, 0] width 831 height 0
type textarea "hero.moveRight(); let enemy = hero.findNearestEnemy();"
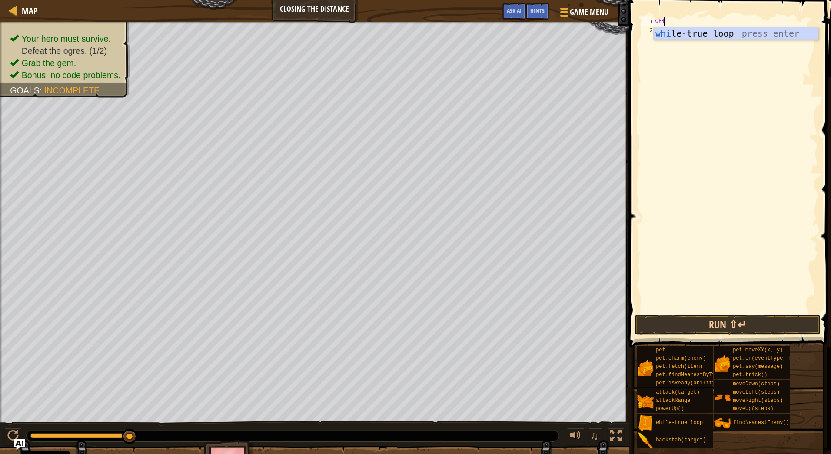
type textarea "while"
paste textarea "}"
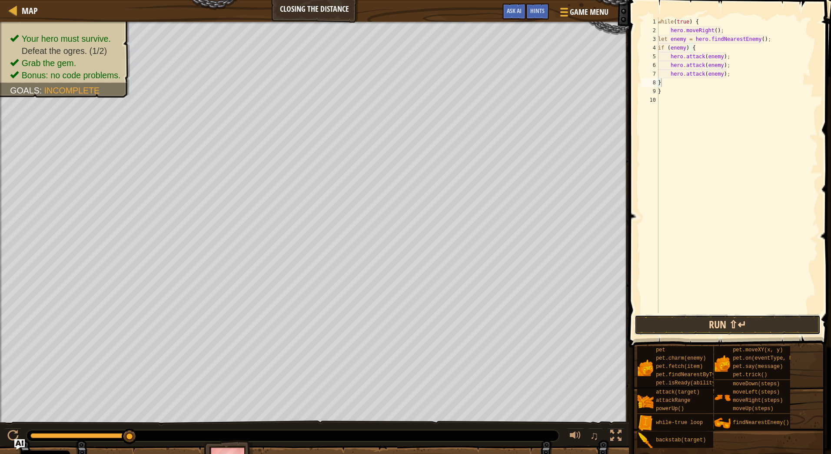
click at [735, 320] on button "Run ⇧↵" at bounding box center [728, 325] width 186 height 20
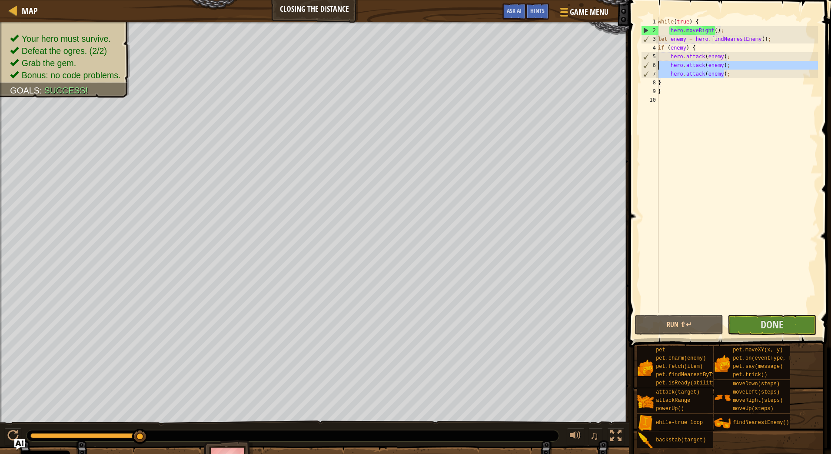
drag, startPoint x: 729, startPoint y: 73, endPoint x: 655, endPoint y: 66, distance: 74.7
click at [655, 66] on div "} 1 2 3 4 5 6 7 8 9 10 while ( true ) { hero . moveRight ( ) ; let enemy = hero…" at bounding box center [728, 165] width 179 height 296
type textarea "hero.attack(enemy); hero.attack(enemy);"
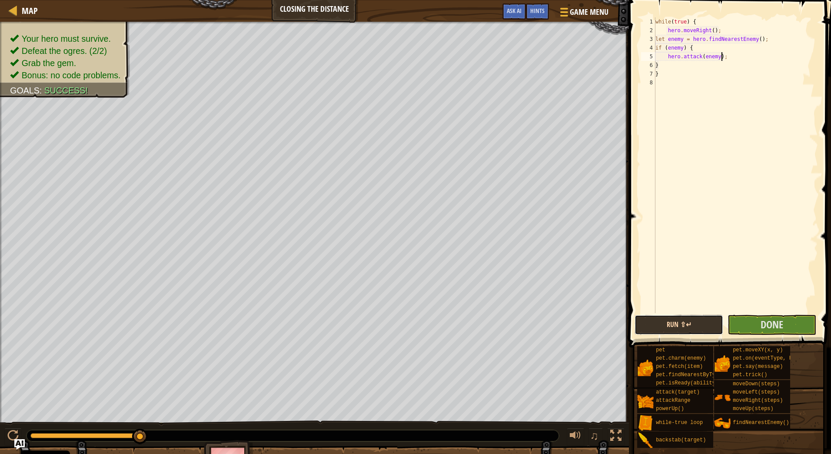
click at [675, 321] on button "Run ⇧↵" at bounding box center [679, 325] width 89 height 20
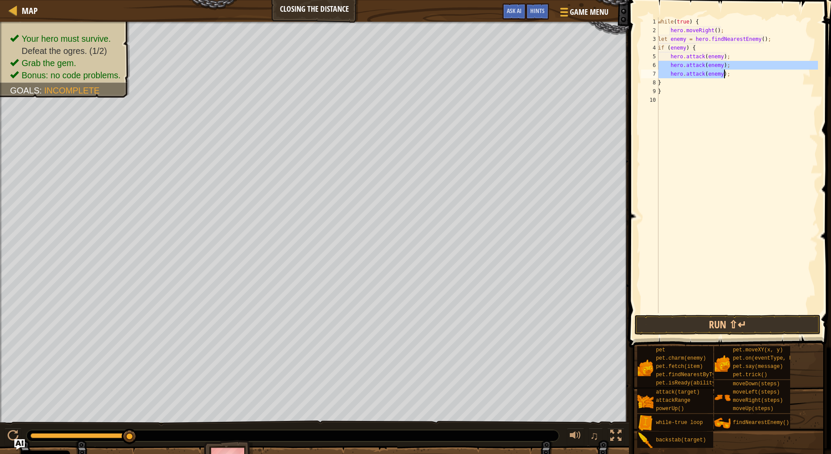
click at [729, 76] on div "while ( true ) { hero . moveRight ( ) ; let enemy = hero . findNearestEnemy ( )…" at bounding box center [737, 165] width 162 height 296
type textarea "hero.attack(enemy);"
click at [695, 323] on button "Run ⇧↵" at bounding box center [728, 325] width 186 height 20
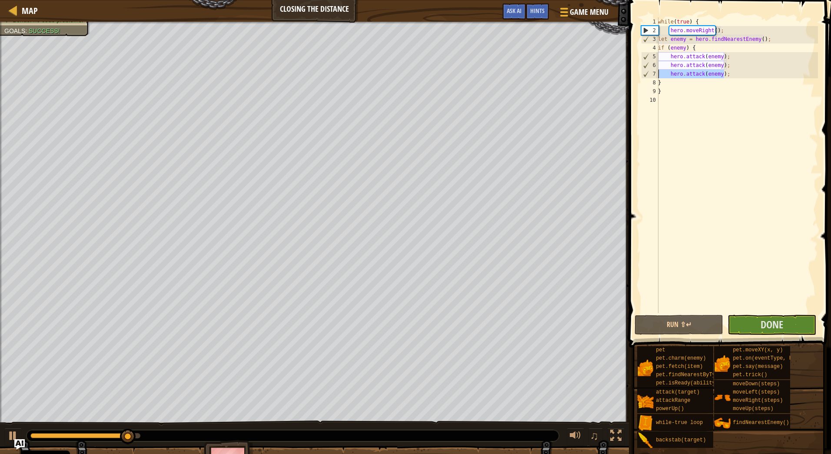
click at [618, 74] on div "Map Closing the Distance Game Menu Done Hints Ask AI 1 הההההההההההההההההההההההה…" at bounding box center [415, 227] width 831 height 454
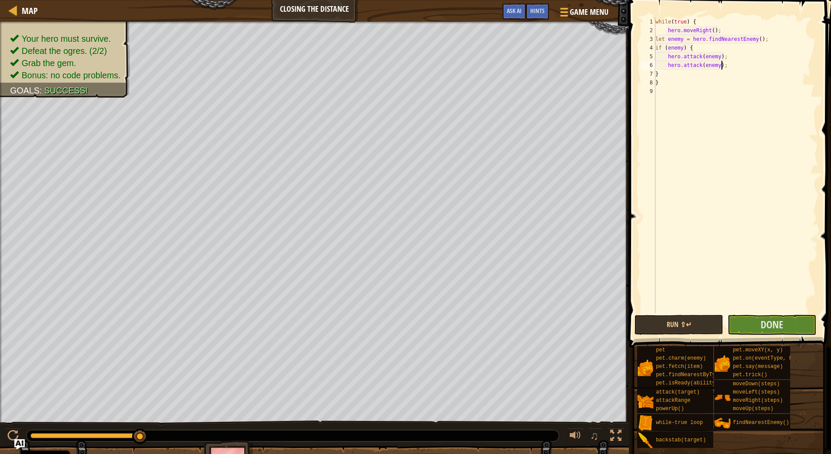
type textarea "hero.attack(enemy);"
click at [685, 328] on button "Run ⇧↵" at bounding box center [679, 325] width 89 height 20
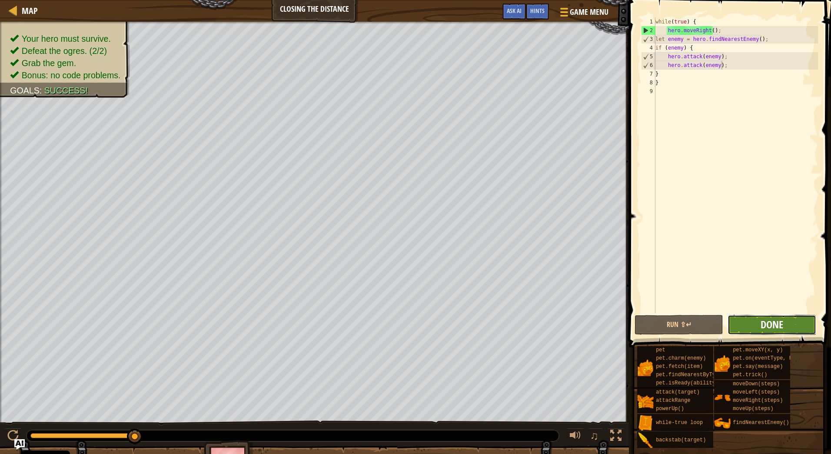
click at [776, 324] on span "Done" at bounding box center [772, 324] width 23 height 14
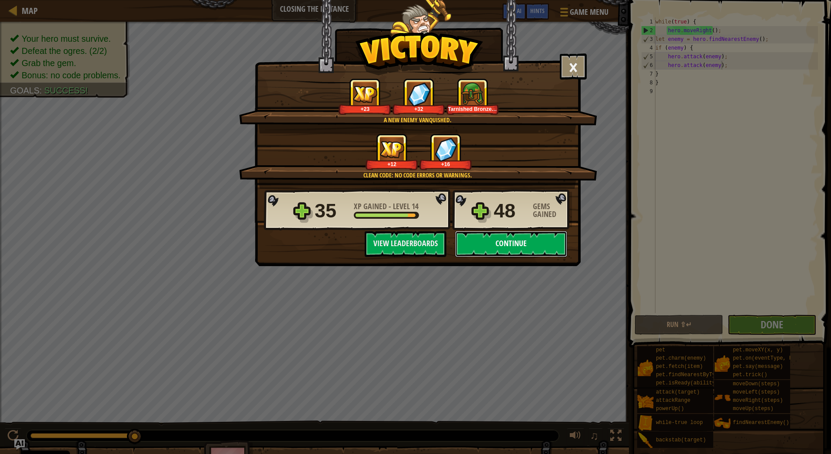
click at [539, 246] on button "Continue" at bounding box center [511, 244] width 112 height 26
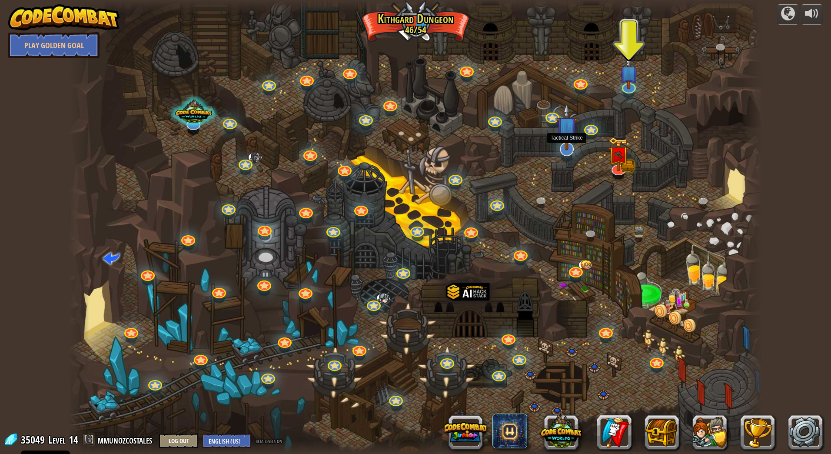
click at [565, 136] on img at bounding box center [566, 126] width 20 height 47
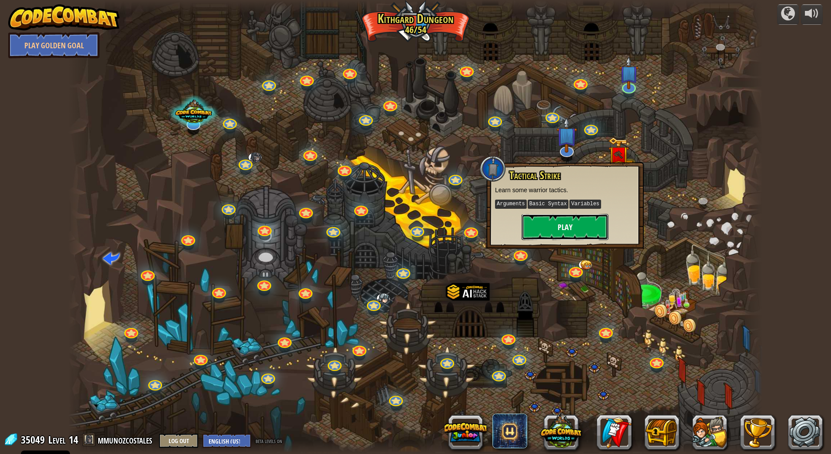
click at [588, 232] on button "Play" at bounding box center [565, 227] width 87 height 26
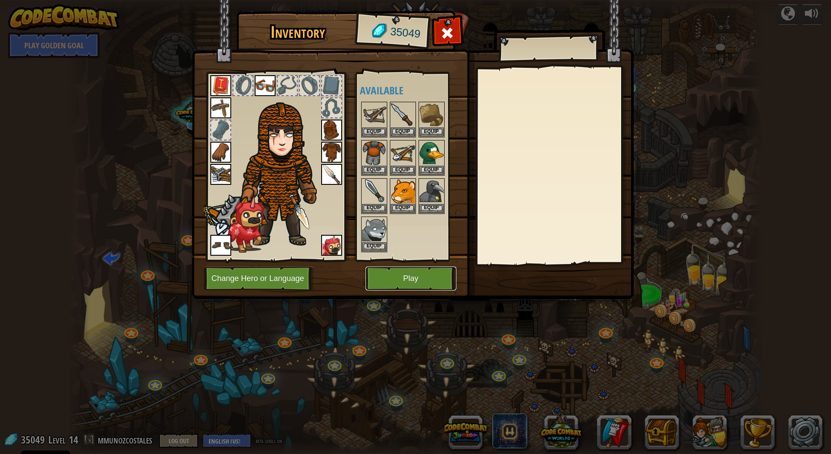
click at [398, 282] on button "Play" at bounding box center [411, 278] width 91 height 24
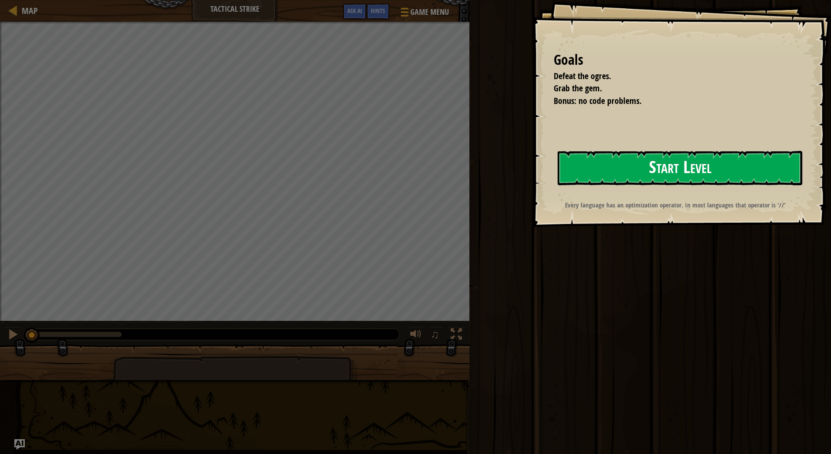
click at [645, 172] on button "Start Level" at bounding box center [680, 168] width 245 height 34
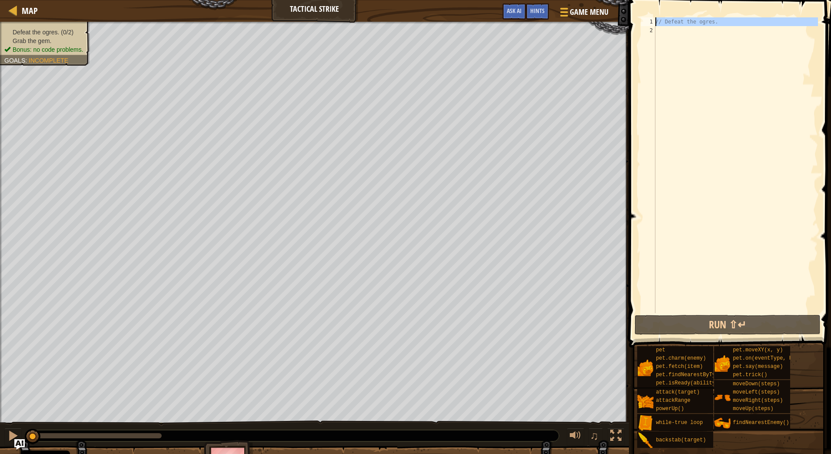
drag, startPoint x: 666, startPoint y: 30, endPoint x: 655, endPoint y: 15, distance: 18.6
click at [655, 15] on div "1 2 // Defeat the ogres. הההההההההההההההההההההההההההההההההההההההההההההההההההההה…" at bounding box center [728, 190] width 205 height 373
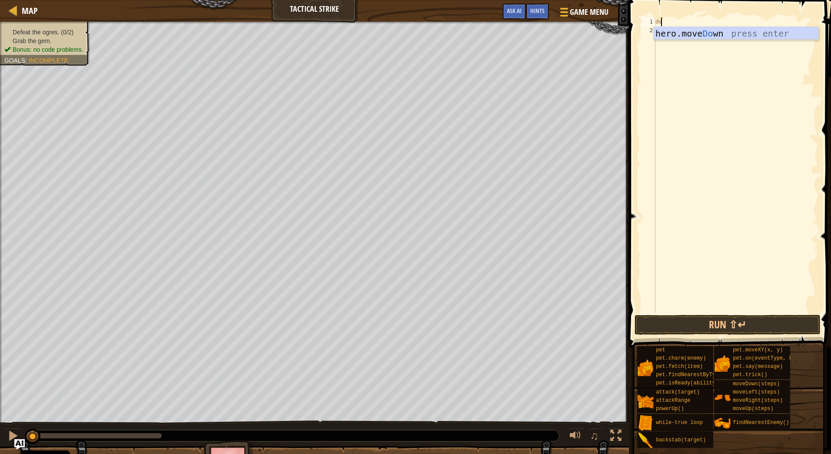
type textarea "down"
type textarea "w"
type textarea "while"
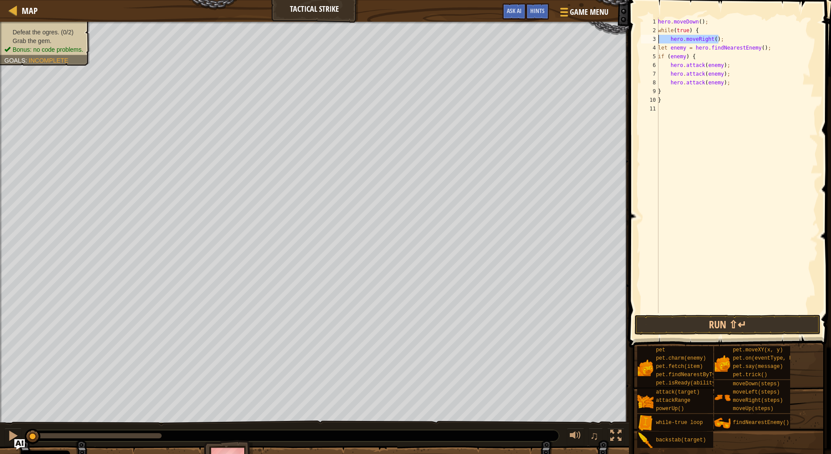
drag, startPoint x: 727, startPoint y: 39, endPoint x: 642, endPoint y: 38, distance: 85.2
click at [642, 38] on div "} 1 2 3 4 5 6 7 8 9 10 11 hero . moveDown ( ) ; while ( true ) { hero . moveRig…" at bounding box center [728, 165] width 179 height 296
type textarea "hero.moveRight();"
drag, startPoint x: 725, startPoint y: 75, endPoint x: 635, endPoint y: 71, distance: 90.5
click at [635, 71] on div "let enemy = hero.findNearestEnemy(); 1 2 3 4 5 6 7 8 9 10 hero . moveDown ( ) ;…" at bounding box center [728, 190] width 205 height 373
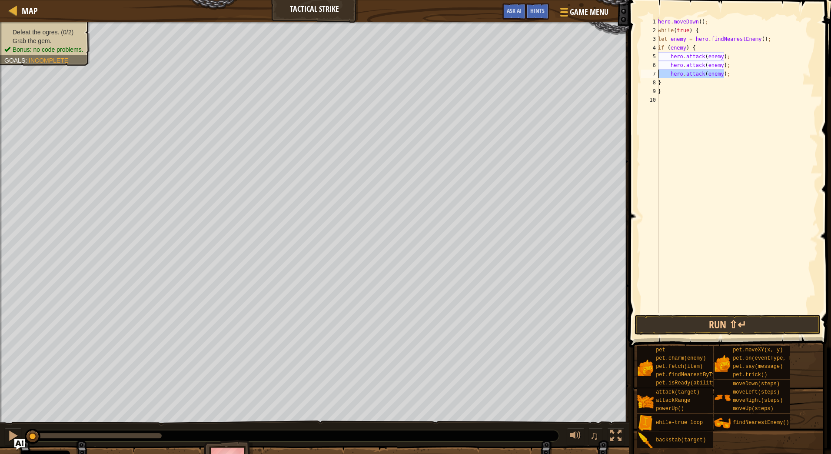
type textarea "hero.attack(enemy);"
click at [658, 39] on div "hero . moveDown ( ) ; while ( true ) { let enemy = hero . findNearestEnemy ( ) …" at bounding box center [737, 173] width 162 height 313
click at [659, 49] on div "hero . moveDown ( ) ; while ( true ) { let enemy = hero . findNearestEnemy ( ) …" at bounding box center [737, 173] width 162 height 313
click at [670, 57] on div "hero . moveDown ( ) ; while ( true ) { let enemy = hero . findNearestEnemy ( ) …" at bounding box center [737, 173] width 161 height 313
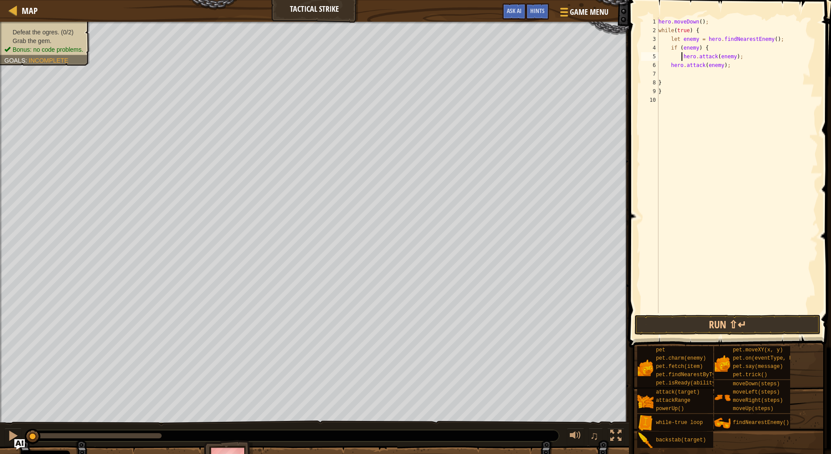
click at [668, 63] on div "hero . moveDown ( ) ; while ( true ) { let enemy = hero . findNearestEnemy ( ) …" at bounding box center [737, 173] width 161 height 313
click at [672, 64] on div "hero . moveDown ( ) ; while ( true ) { let enemy = hero . findNearestEnemy ( ) …" at bounding box center [737, 173] width 161 height 313
type textarea "hero.attack(enemy);"
click at [691, 74] on div "hero . moveDown ( ) ; while ( true ) { let enemy = hero . findNearestEnemy ( ) …" at bounding box center [737, 173] width 161 height 313
type textarea "right"
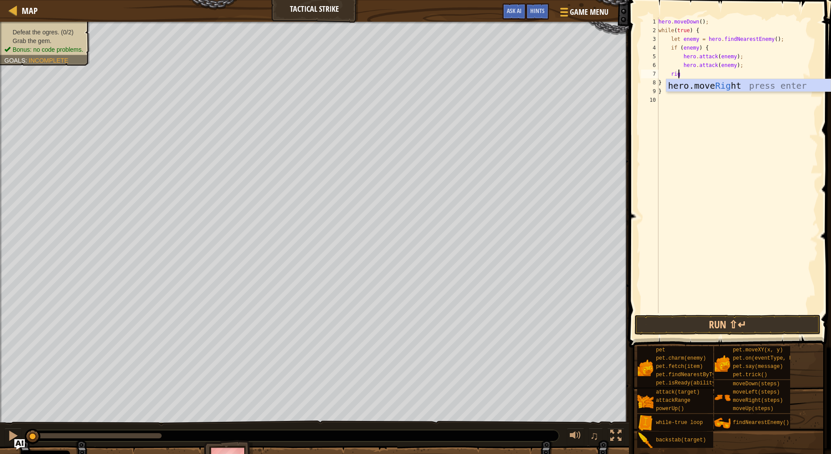
scroll to position [4, 1]
click at [704, 85] on div "hero.move Right press enter" at bounding box center [748, 98] width 164 height 39
click at [714, 74] on div "hero . moveDown ( ) ; while ( true ) { let enemy = hero . findNearestEnemy ( ) …" at bounding box center [737, 173] width 161 height 313
type textarea "hero.moveRight(2);"
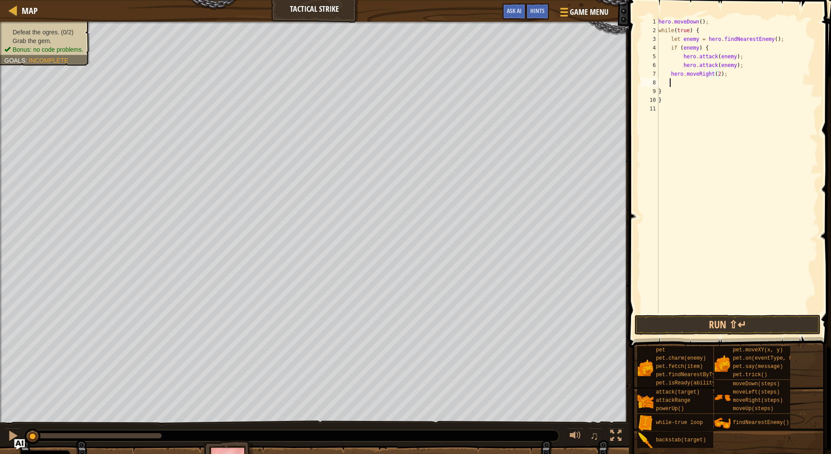
click at [713, 84] on div "hero . moveDown ( ) ; while ( true ) { let enemy = hero . findNearestEnemy ( ) …" at bounding box center [737, 173] width 161 height 313
type textarea "down"
click at [719, 95] on div "hero.move Down press enter" at bounding box center [748, 107] width 164 height 39
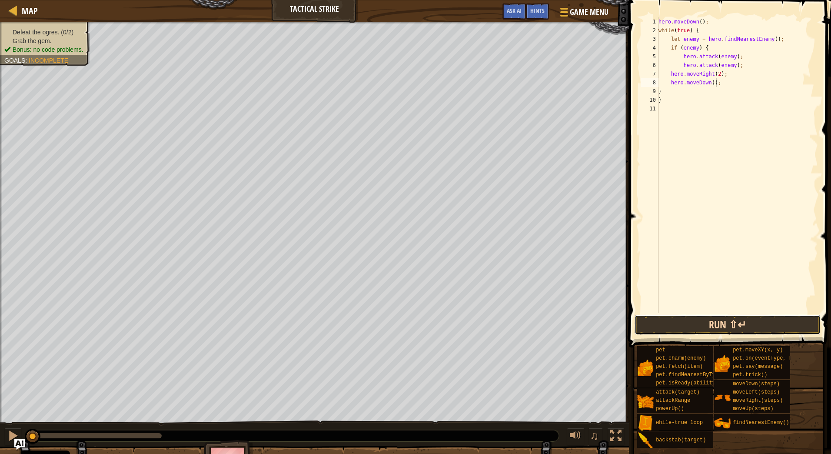
click at [728, 320] on button "Run ⇧↵" at bounding box center [728, 325] width 186 height 20
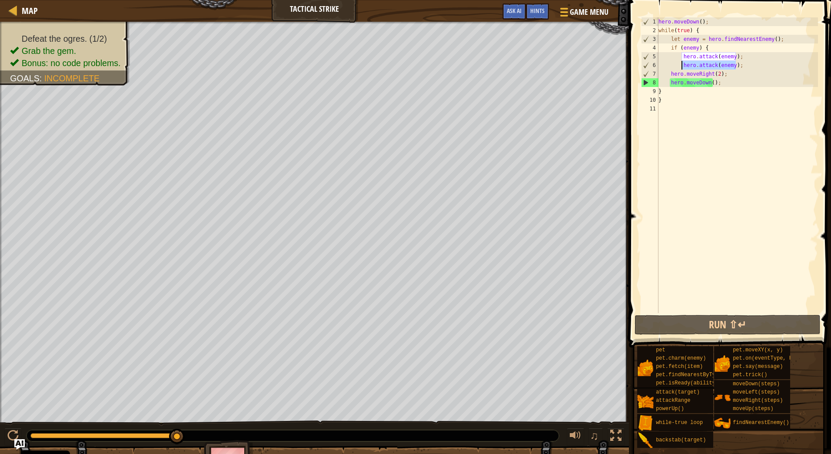
drag, startPoint x: 737, startPoint y: 65, endPoint x: 682, endPoint y: 63, distance: 55.2
click at [682, 63] on div "hero . moveDown ( ) ; while ( true ) { let enemy = hero . findNearestEnemy ( ) …" at bounding box center [737, 173] width 161 height 313
click at [727, 75] on div "hero . moveDown ( ) ; while ( true ) { let enemy = hero . findNearestEnemy ( ) …" at bounding box center [737, 173] width 161 height 313
drag, startPoint x: 718, startPoint y: 83, endPoint x: 656, endPoint y: 74, distance: 62.4
click at [656, 74] on div "hero.moveRight(2); 1 2 3 4 5 6 7 8 9 10 11 hero . moveDown ( ) ; while ( true )…" at bounding box center [728, 165] width 179 height 296
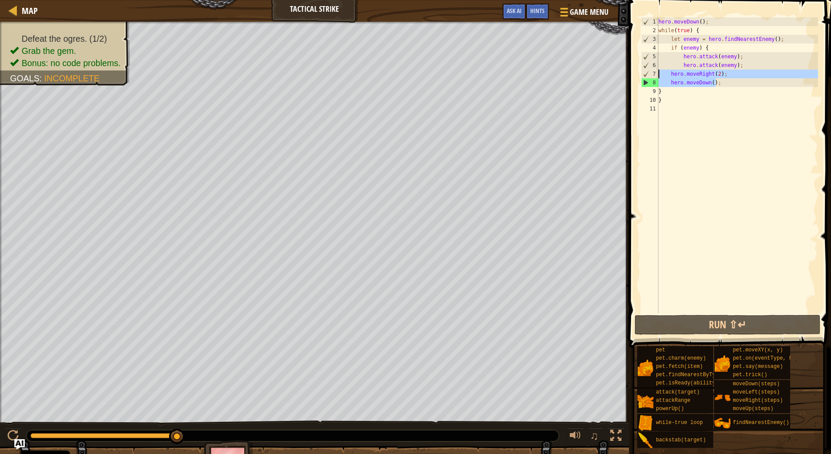
type textarea "hero.moveRight(2); hero.moveDown();"
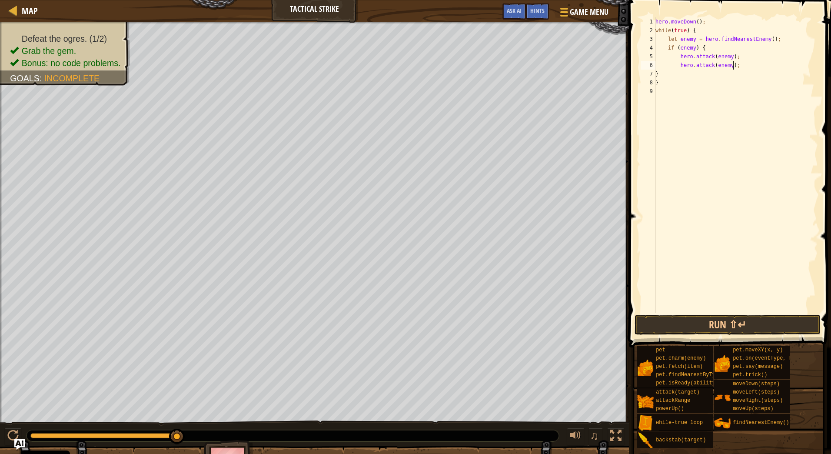
click at [678, 73] on div "hero . moveDown ( ) ; while ( true ) { let enemy = hero . findNearestEnemy ( ) …" at bounding box center [736, 173] width 164 height 313
type textarea "} else {"
paste textarea "hero.moveDown();"
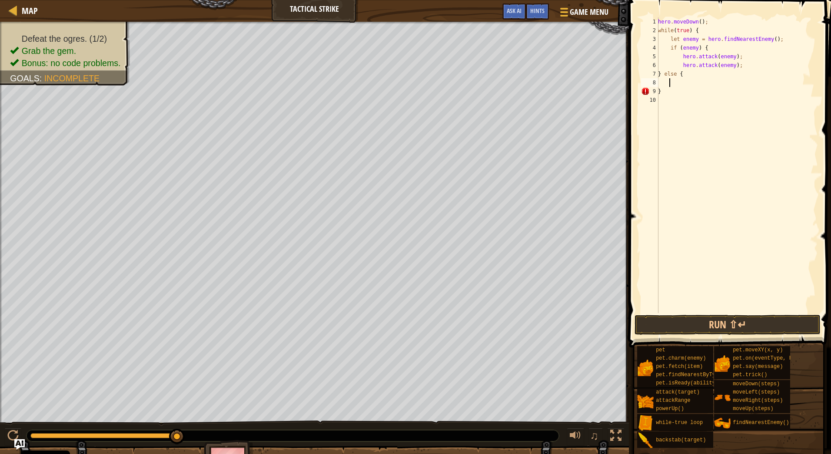
type textarea "hero.moveDown();"
click at [669, 90] on div "hero . moveDown ( ) ; while ( true ) { let enemy = hero . findNearestEnemy ( ) …" at bounding box center [737, 173] width 162 height 313
type textarea "hero.moveDown();"
click at [718, 320] on button "Run ⇧↵" at bounding box center [728, 325] width 186 height 20
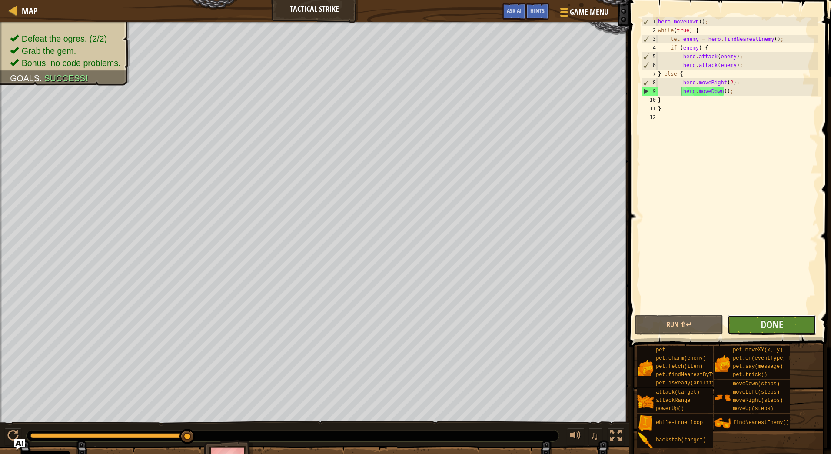
click at [788, 320] on button "Done" at bounding box center [772, 325] width 89 height 20
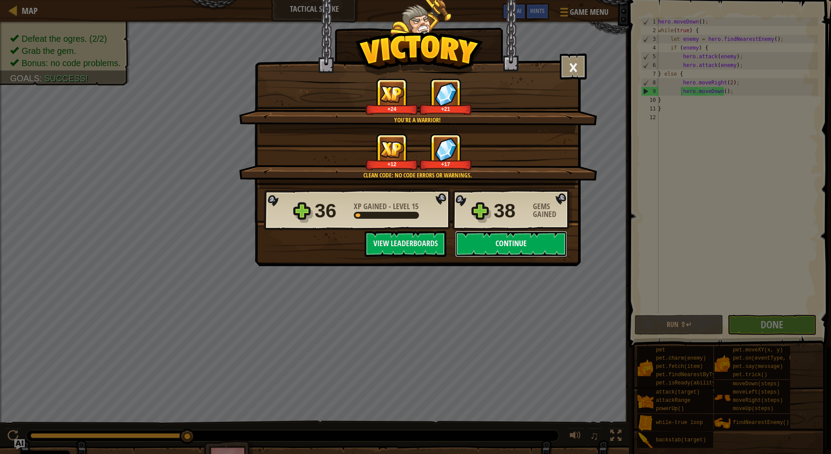
click at [539, 254] on button "Continue" at bounding box center [511, 244] width 112 height 26
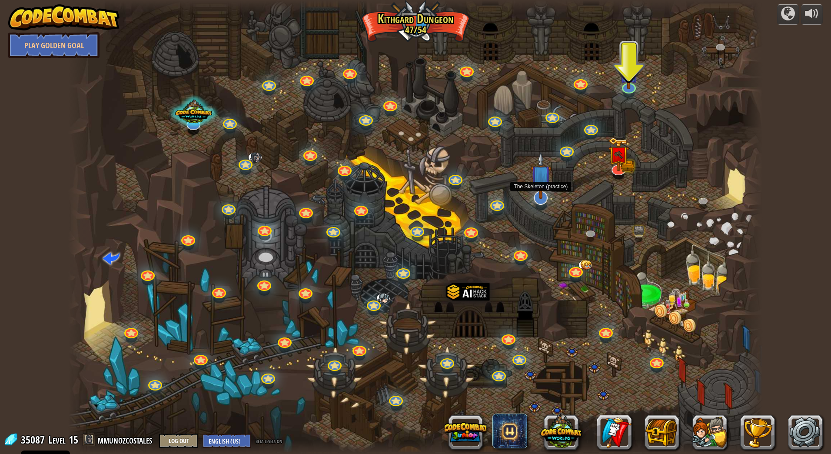
click at [538, 189] on img at bounding box center [541, 175] width 20 height 47
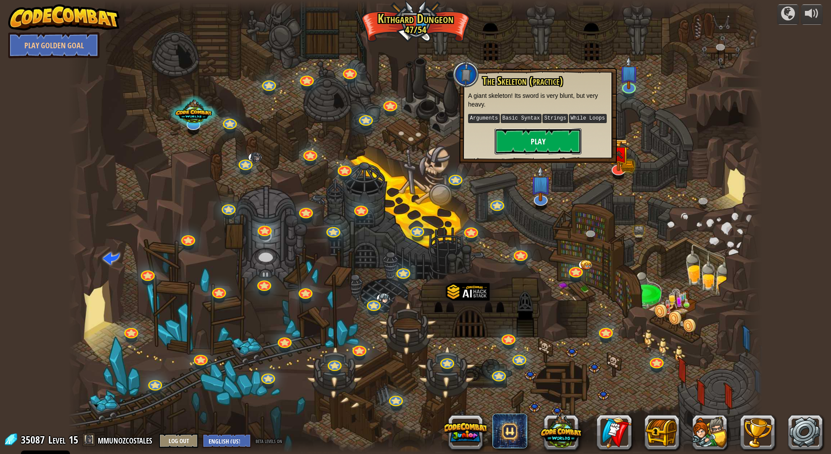
click at [568, 132] on button "Play" at bounding box center [538, 141] width 87 height 26
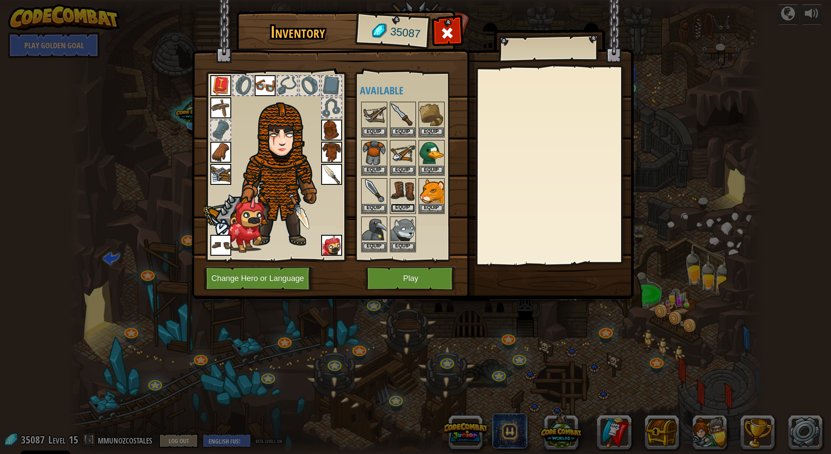
click at [404, 206] on button "Equip" at bounding box center [403, 207] width 24 height 9
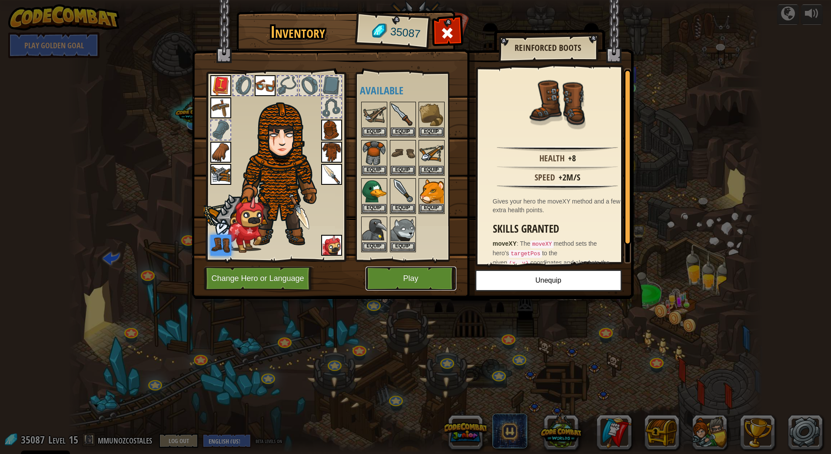
click at [399, 279] on button "Play" at bounding box center [411, 278] width 91 height 24
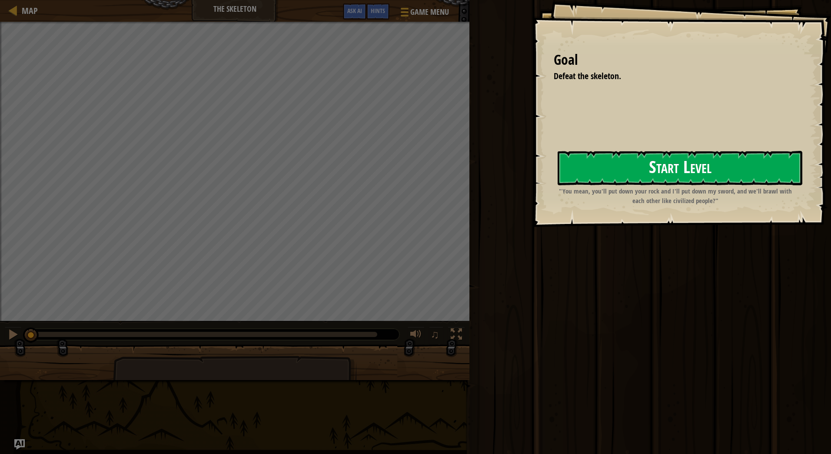
click at [661, 153] on button "Start Level" at bounding box center [680, 168] width 245 height 34
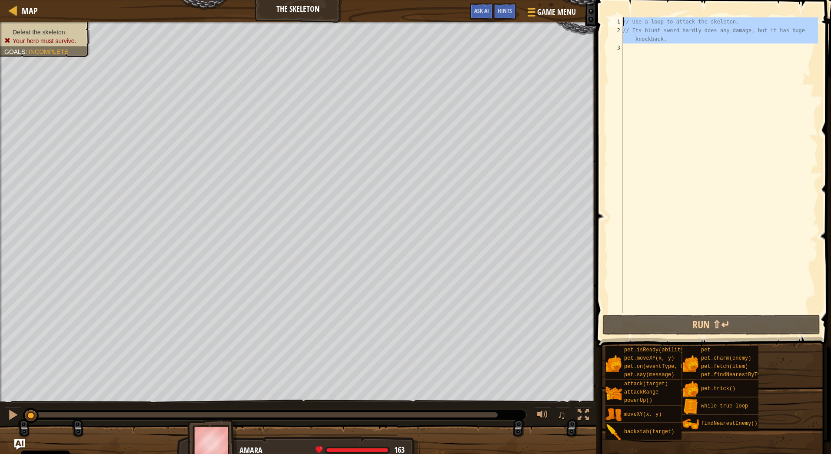
drag, startPoint x: 642, startPoint y: 51, endPoint x: 597, endPoint y: 10, distance: 61.0
click at [597, 10] on div "1 2 3 // Use a loop to attack the skeleton. // Its blunt sword hardly does any …" at bounding box center [712, 190] width 237 height 373
type textarea "// Use a loop to attack the skeleton. // Its blunt sword hardly does any damage…"
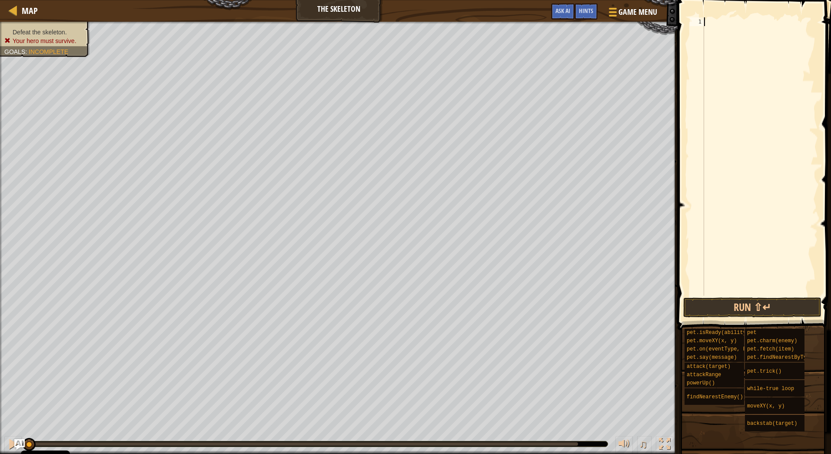
scroll to position [4, 0]
type textarea "while"
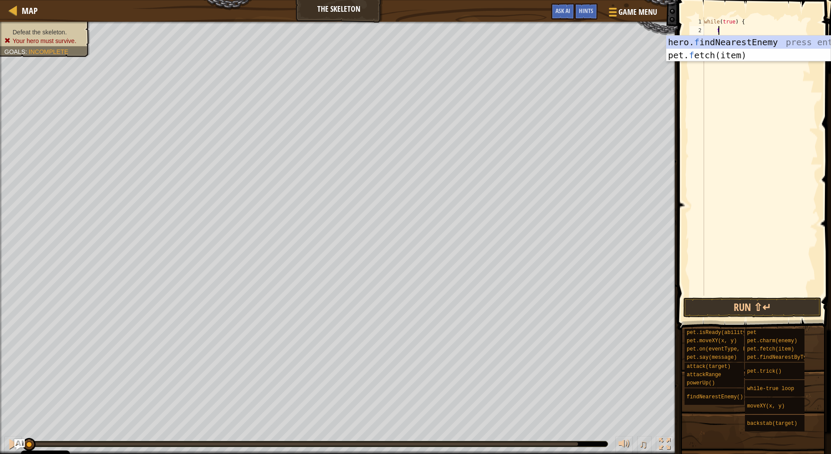
type textarea "fin"
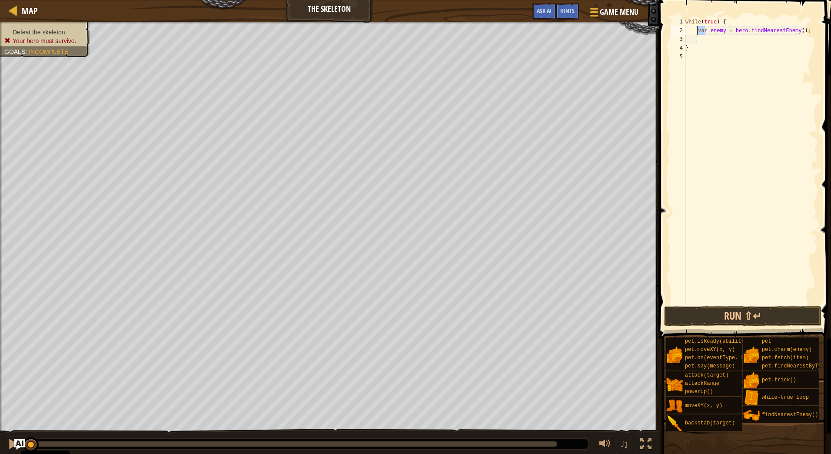
drag, startPoint x: 705, startPoint y: 29, endPoint x: 698, endPoint y: 30, distance: 7.0
click at [698, 30] on div "while ( true ) { var enemy = hero . findNearestEnemy ( ) ; }" at bounding box center [751, 169] width 134 height 304
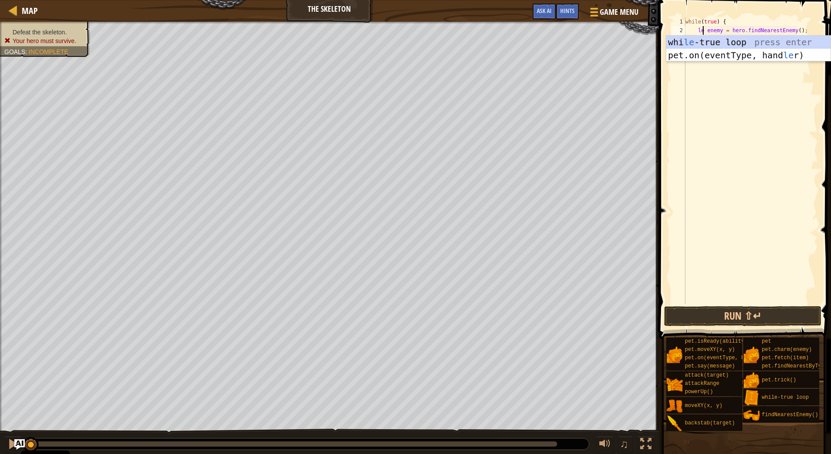
scroll to position [4, 1]
type textarea "let enemy = hero.findNearestEnemy();"
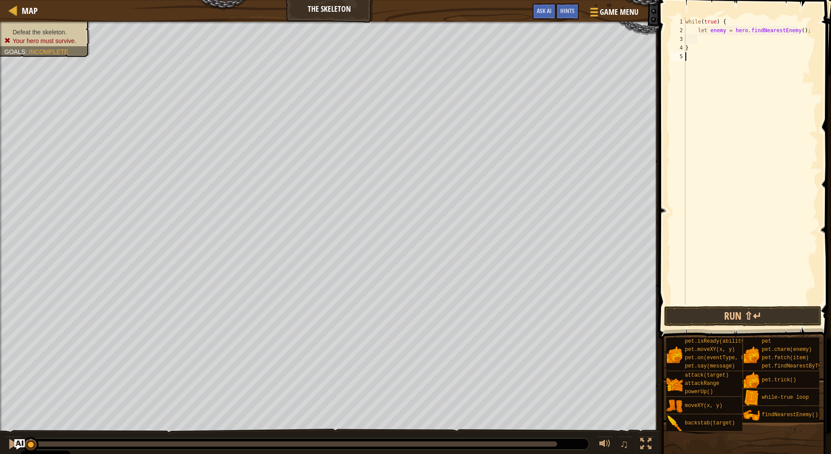
click at [755, 81] on div "while ( true ) { let enemy = hero . findNearestEnemy ( ) ; }" at bounding box center [751, 169] width 134 height 304
click at [732, 38] on div "while ( true ) { let enemy = hero . findNearestEnemy ( ) ; }" at bounding box center [751, 169] width 134 height 304
click at [716, 49] on div "hero. [PERSON_NAME] press enter hero. atta ckRange press enter" at bounding box center [748, 70] width 164 height 52
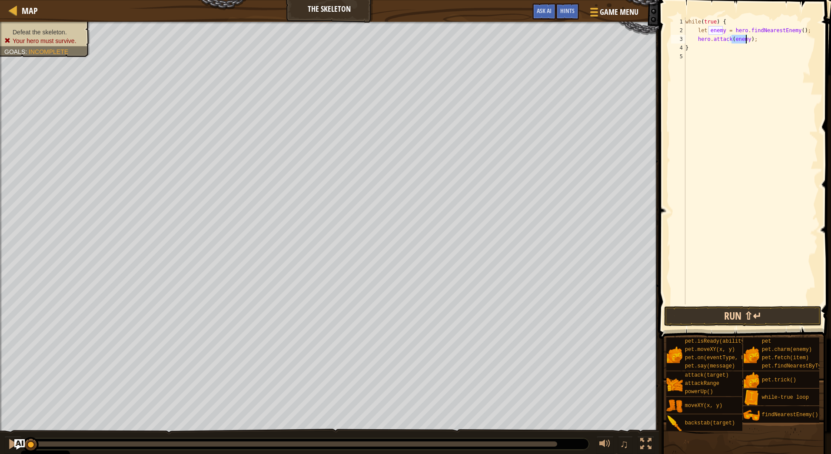
type textarea "hero.attack(enemy);"
click at [741, 319] on button "Run ⇧↵" at bounding box center [742, 316] width 157 height 20
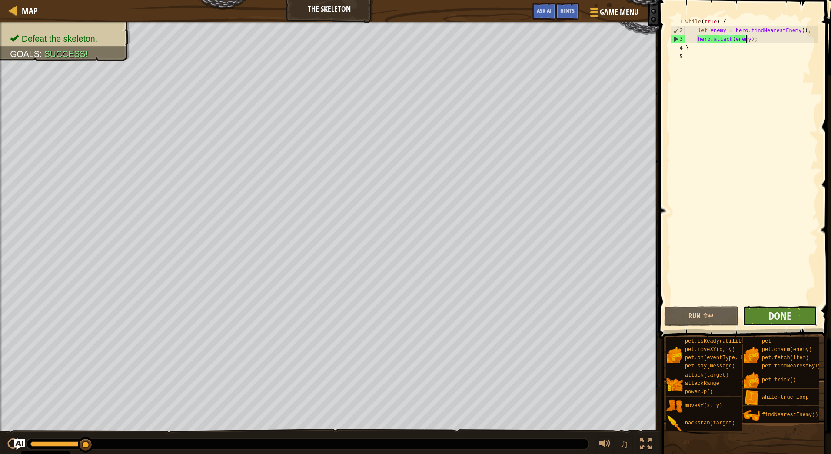
click at [760, 308] on button "Done" at bounding box center [780, 316] width 74 height 20
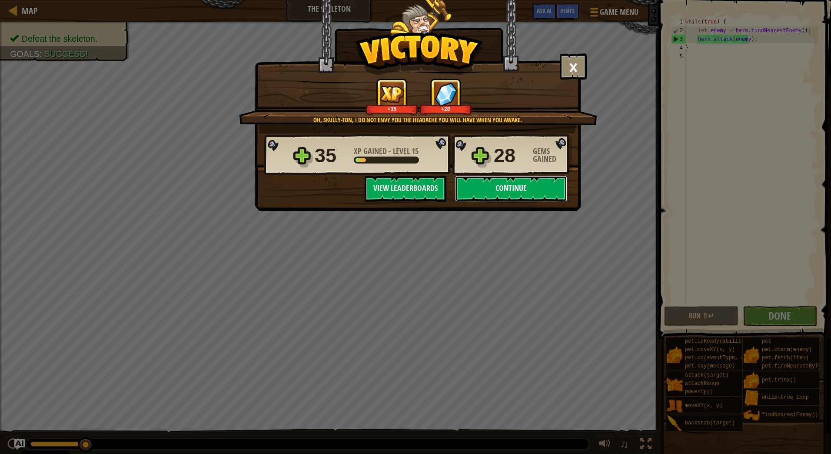
click at [530, 189] on button "Continue" at bounding box center [511, 189] width 112 height 26
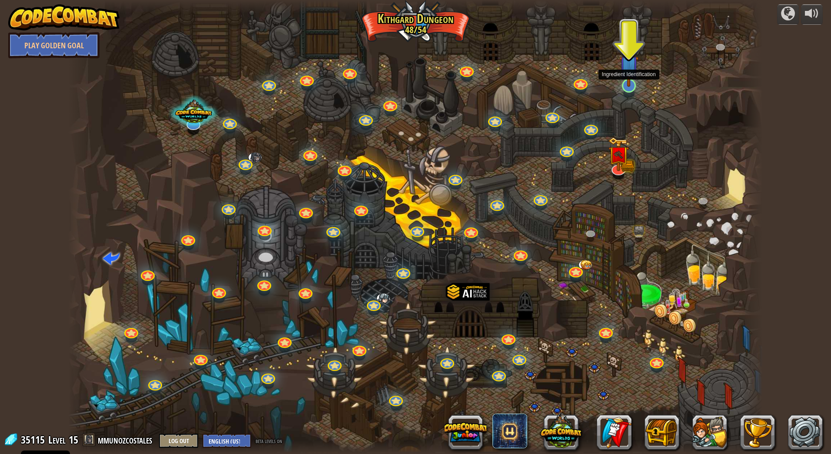
click at [627, 80] on img at bounding box center [628, 65] width 19 height 44
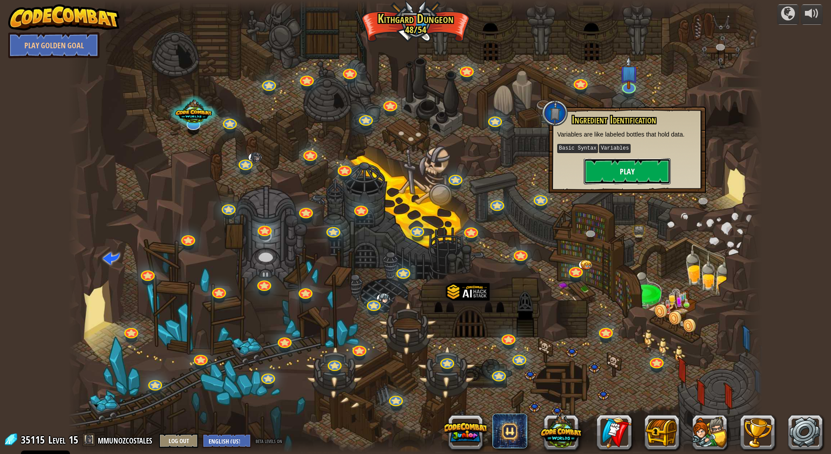
click at [618, 169] on button "Play" at bounding box center [627, 171] width 87 height 26
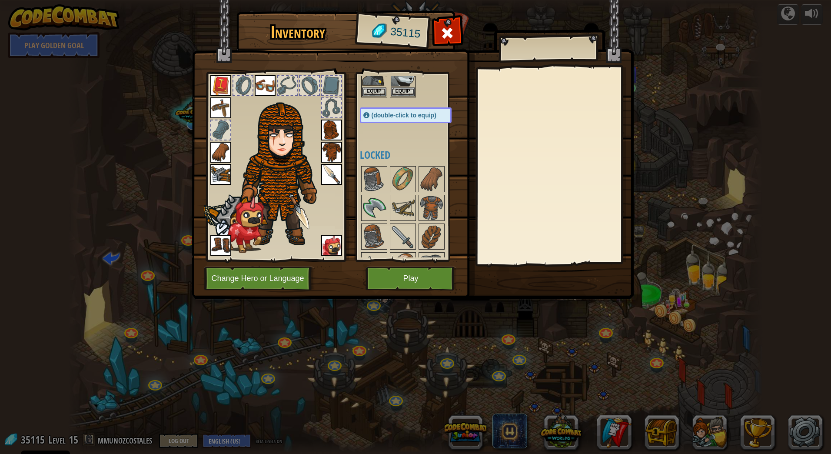
scroll to position [217, 0]
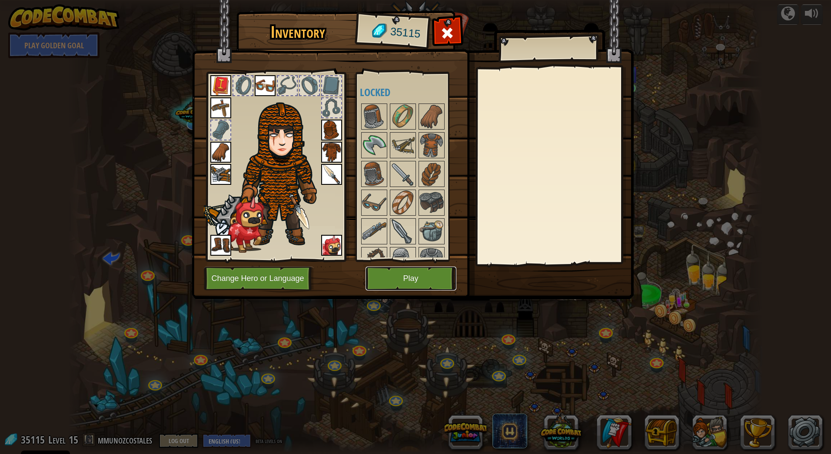
click at [429, 282] on button "Play" at bounding box center [411, 278] width 91 height 24
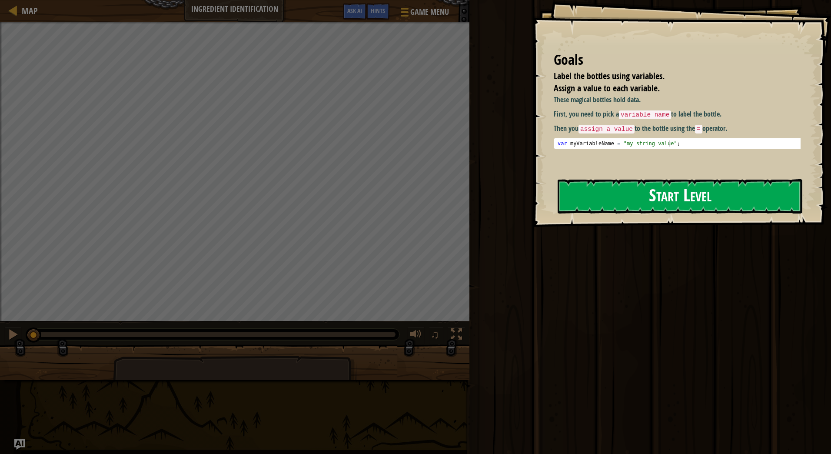
click at [663, 192] on button "Start Level" at bounding box center [680, 196] width 245 height 34
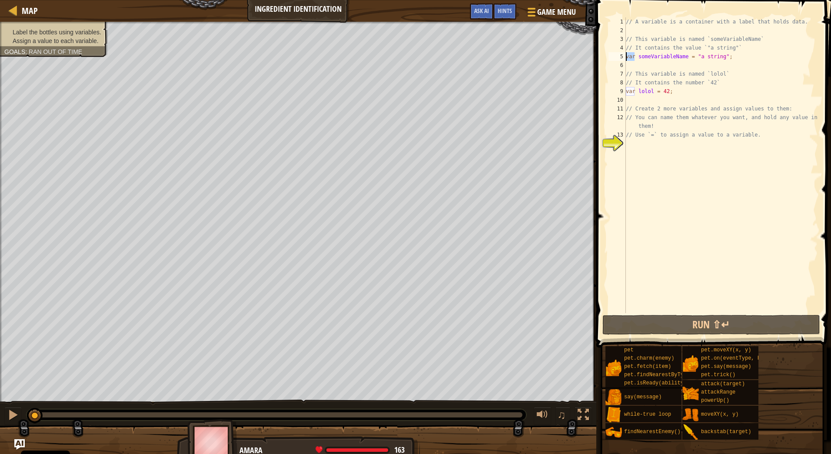
drag, startPoint x: 634, startPoint y: 57, endPoint x: 620, endPoint y: 58, distance: 14.4
click at [620, 58] on div "1 2 3 4 5 6 7 8 9 10 11 12 13 14 // A variable is a container with a label that…" at bounding box center [712, 165] width 211 height 296
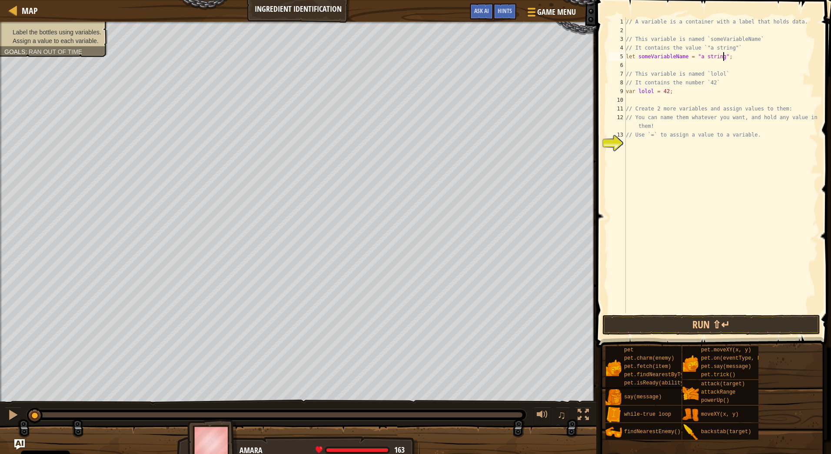
click at [732, 53] on div "// A variable is a container with a label that holds data. // This variable is …" at bounding box center [721, 173] width 194 height 313
drag, startPoint x: 694, startPoint y: 56, endPoint x: 718, endPoint y: 54, distance: 23.5
click at [718, 54] on div "// A variable is a container with a label that holds data. // This variable is …" at bounding box center [721, 173] width 194 height 313
click at [697, 47] on div "// A variable is a container with a label that holds data. // This variable is …" at bounding box center [721, 173] width 194 height 313
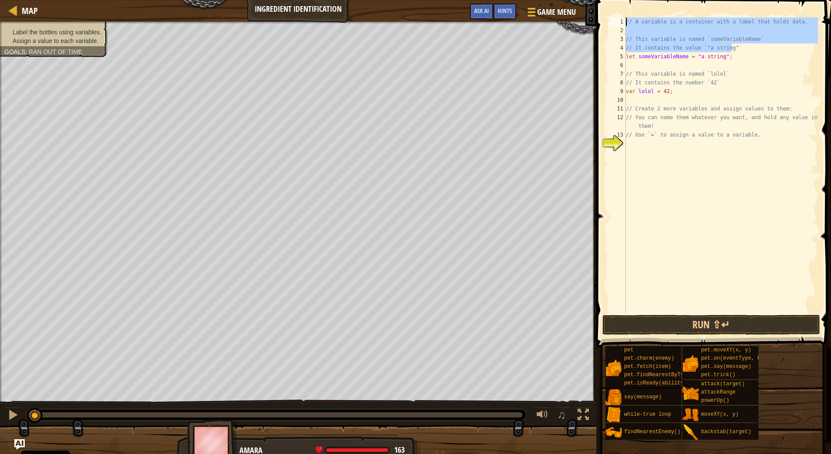
drag, startPoint x: 723, startPoint y: 47, endPoint x: 622, endPoint y: 17, distance: 105.9
click at [622, 17] on div "// It contains the value `"a string"` 1 2 3 4 5 6 7 8 9 10 11 12 13 14 // A var…" at bounding box center [712, 190] width 237 height 373
type textarea "// A variable is a container with a label that holds data."
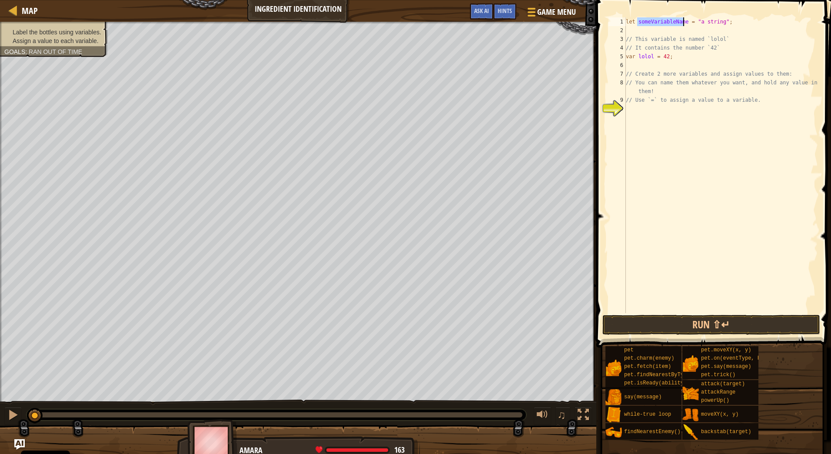
drag, startPoint x: 639, startPoint y: 17, endPoint x: 683, endPoint y: 17, distance: 43.5
click at [683, 17] on div "let someVariableName = "a string" ; // This variable is named `lolol` // It con…" at bounding box center [721, 173] width 194 height 313
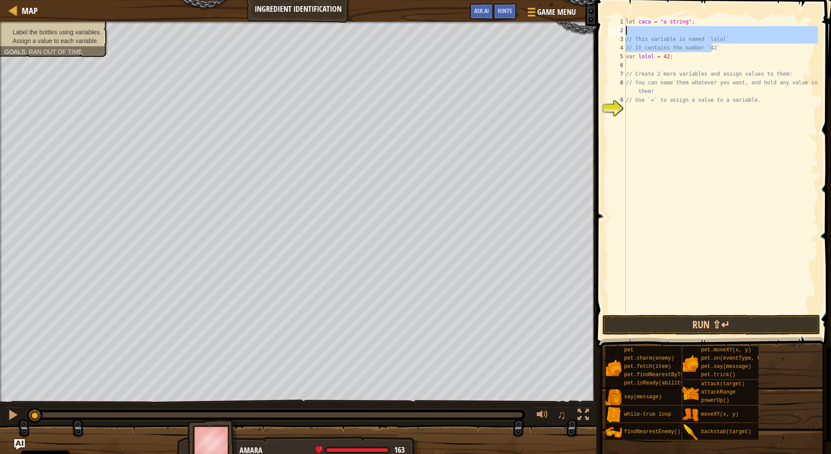
drag, startPoint x: 714, startPoint y: 46, endPoint x: 621, endPoint y: 27, distance: 95.4
click at [621, 27] on div "let caca = "a string"; 1 2 3 4 5 6 7 8 9 10 let caca = "a string" ; // This var…" at bounding box center [712, 165] width 211 height 296
type textarea "// This variable is named `lolol`"
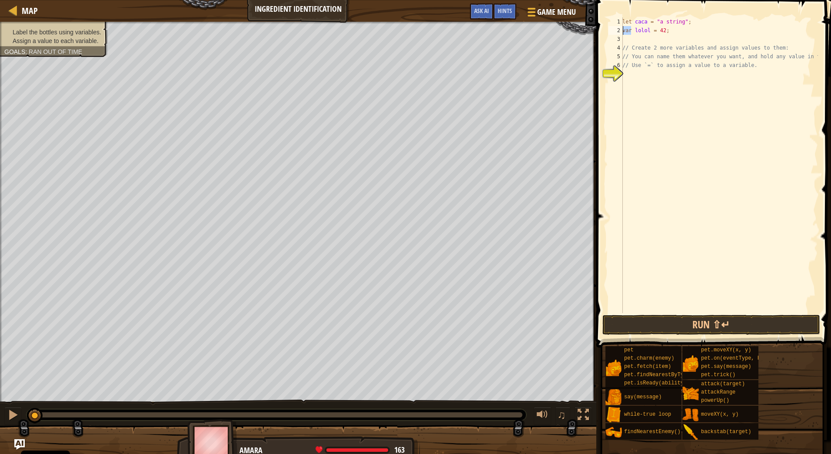
drag, startPoint x: 631, startPoint y: 28, endPoint x: 619, endPoint y: 28, distance: 11.7
click at [619, 28] on div "let caca = "a string"; 1 2 3 4 5 6 7 let caca = "a string" ; var lolol = 42 ; /…" at bounding box center [712, 165] width 211 height 296
drag, startPoint x: 635, startPoint y: 28, endPoint x: 648, endPoint y: 28, distance: 12.2
click at [648, 28] on div "let caca = "a string" ; let lolol = 42 ; // Create 2 more variables and assign …" at bounding box center [719, 173] width 197 height 313
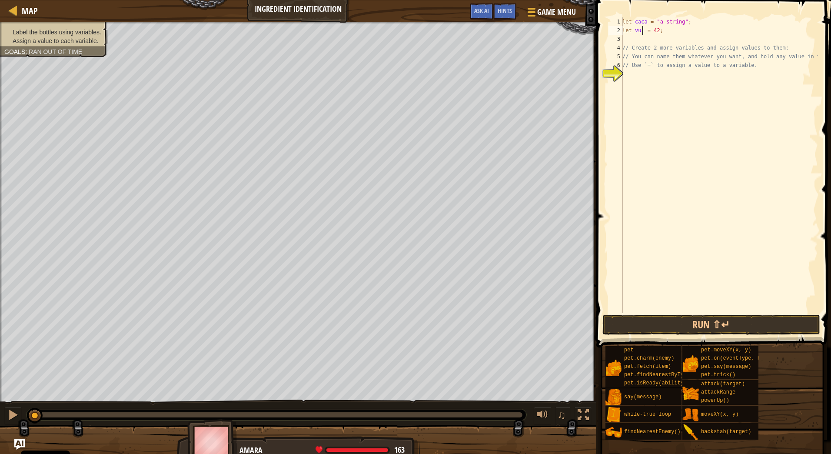
scroll to position [4, 2]
click at [637, 30] on div "let caca = "a string" ; let vulo = 42 ; // Create 2 more variables and assign v…" at bounding box center [719, 173] width 197 height 313
type textarea "let culo = 42;"
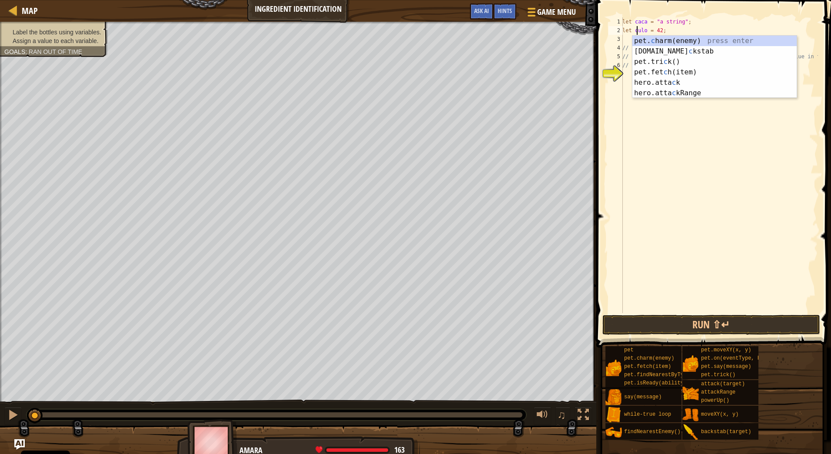
scroll to position [4, 1]
click at [664, 29] on div "let caca = "a string" ; let culo = 42 ; // Create 2 more variables and assign v…" at bounding box center [719, 173] width 197 height 313
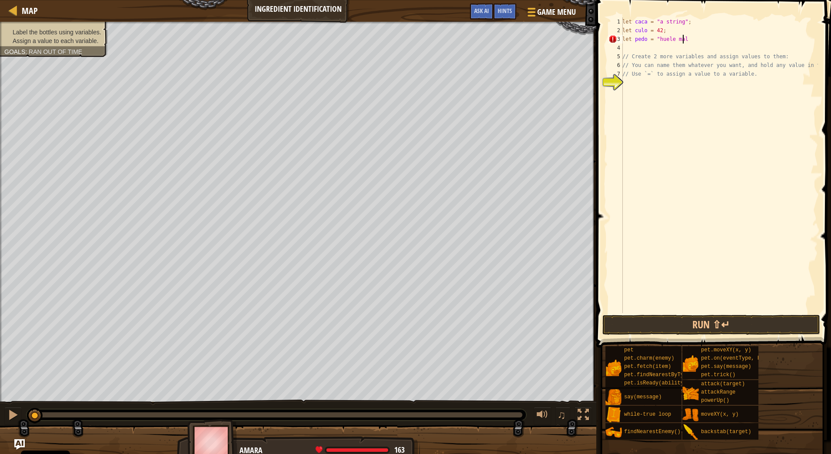
scroll to position [4, 5]
type textarea "let pedo = "huele mal";"
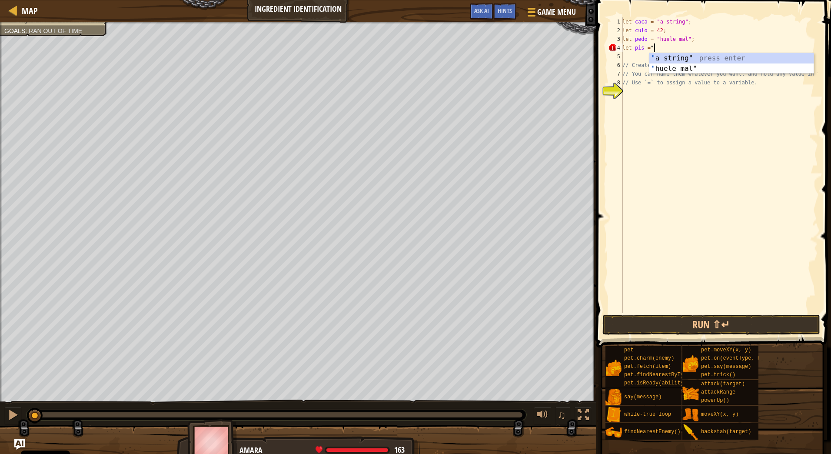
scroll to position [4, 2]
paste textarea "#FFFF00"
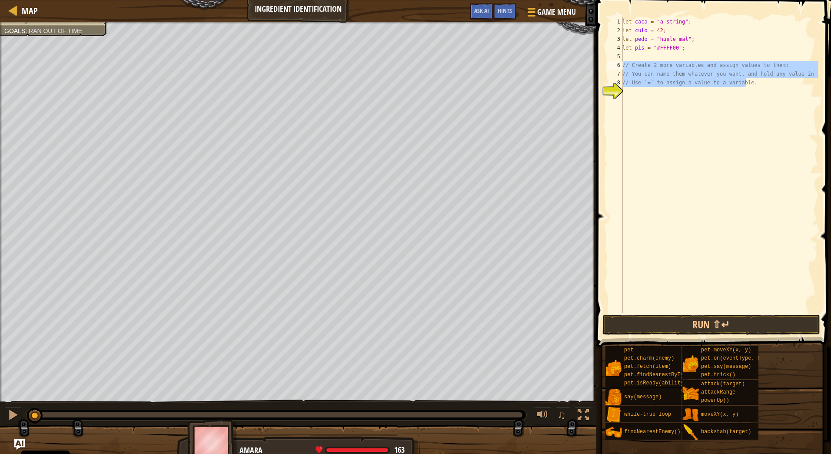
drag, startPoint x: 734, startPoint y: 81, endPoint x: 599, endPoint y: 63, distance: 136.4
click at [599, 63] on div "let pis = "#FFFF00"; 1 2 3 4 5 6 7 8 9 let caca = "a string" ; let culo = 42 ; …" at bounding box center [712, 190] width 237 height 373
type textarea "// Create 2 more variables and assign values to them: // You can name them what…"
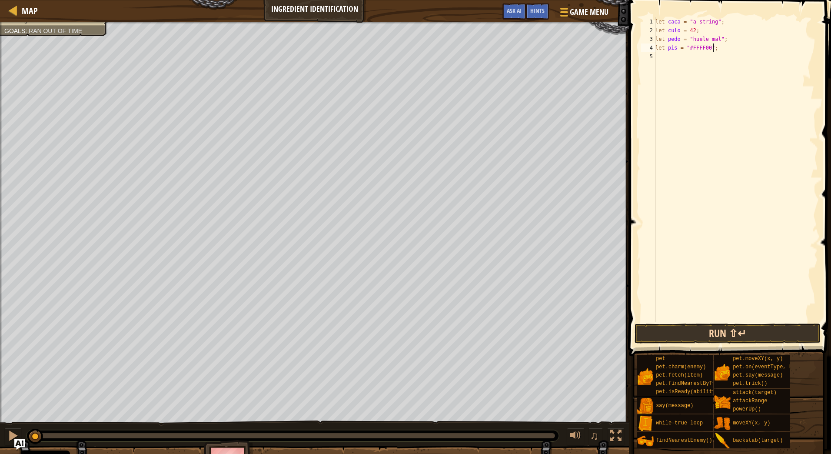
type textarea "let pis = "#FFFF00";"
click at [724, 329] on button "Run ⇧↵" at bounding box center [728, 333] width 186 height 20
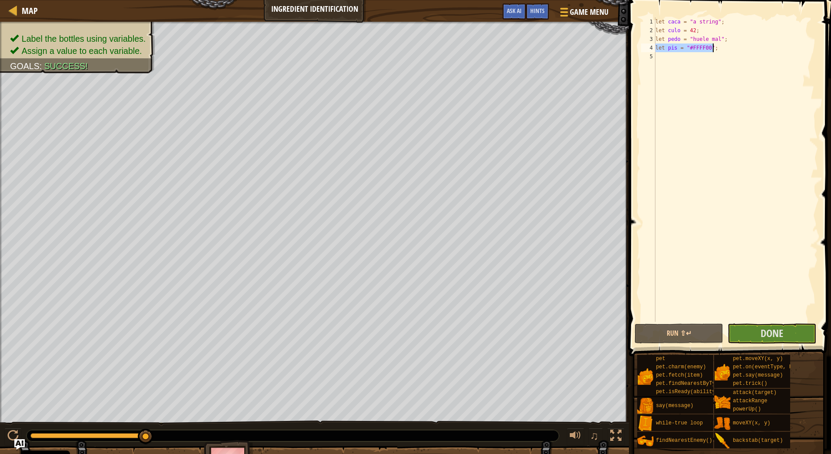
drag, startPoint x: 655, startPoint y: 47, endPoint x: 714, endPoint y: 47, distance: 58.2
click at [714, 47] on div "let caca = "a string" ; let culo = 42 ; let pedo = "huele mal" ; let pis = "#FF…" at bounding box center [736, 178] width 164 height 322
click at [719, 50] on div "let caca = "a string" ; let culo = 42 ; let pedo = "huele mal" ; let pis = "#FF…" at bounding box center [736, 169] width 164 height 304
click at [570, 46] on div "Map Ingredient Identification Game Menu Done Hints Ask AI 1 ההההההההההההההההההה…" at bounding box center [415, 227] width 831 height 454
click at [723, 55] on div "let caca = "a string" ; let culo = 42 ; let pedo = "huele mal" ; let pis = "#FF…" at bounding box center [736, 178] width 164 height 322
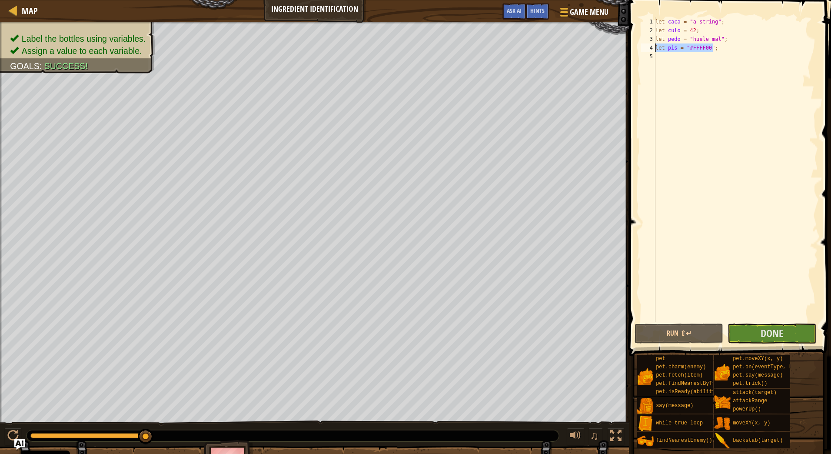
drag, startPoint x: 717, startPoint y: 47, endPoint x: 625, endPoint y: 50, distance: 92.2
click at [626, 50] on div "Hints 1 2 3 4 5 let caca = "a string" ; let culo = 42 ; let pedo = "huele mal" …" at bounding box center [728, 227] width 205 height 454
type textarea "let pis = "#FFFF00";"
click at [761, 331] on span "Done" at bounding box center [772, 333] width 23 height 14
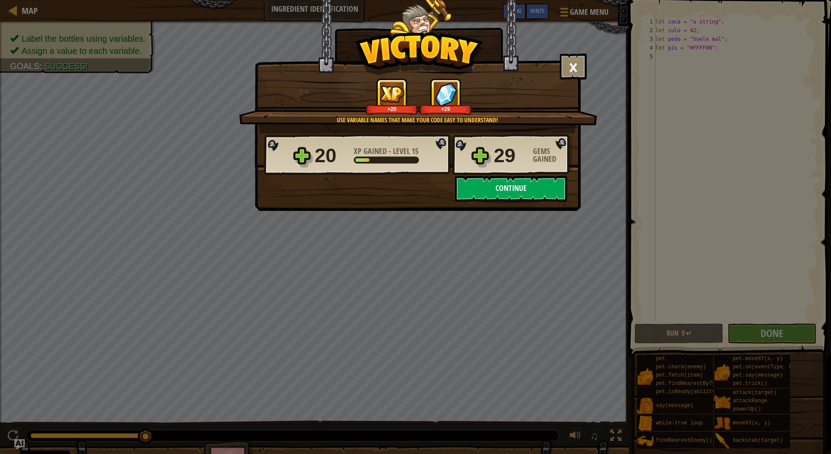
click at [504, 189] on button "Continue" at bounding box center [511, 189] width 112 height 26
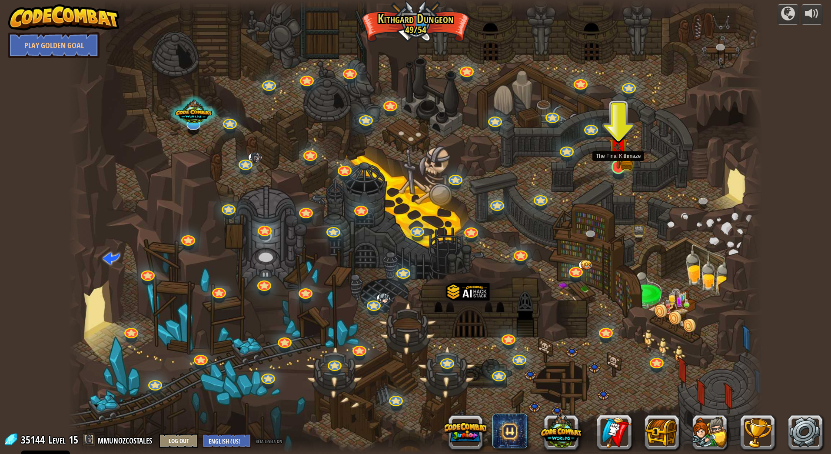
click at [613, 160] on img at bounding box center [617, 147] width 19 height 42
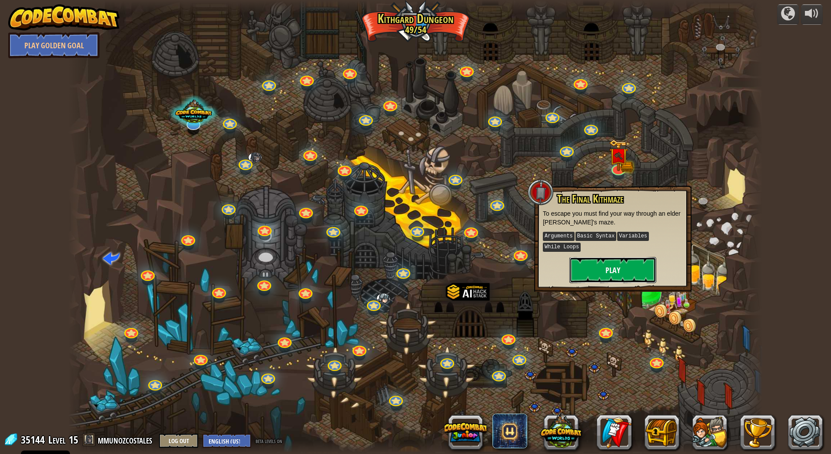
click at [618, 257] on button "Play" at bounding box center [612, 270] width 87 height 26
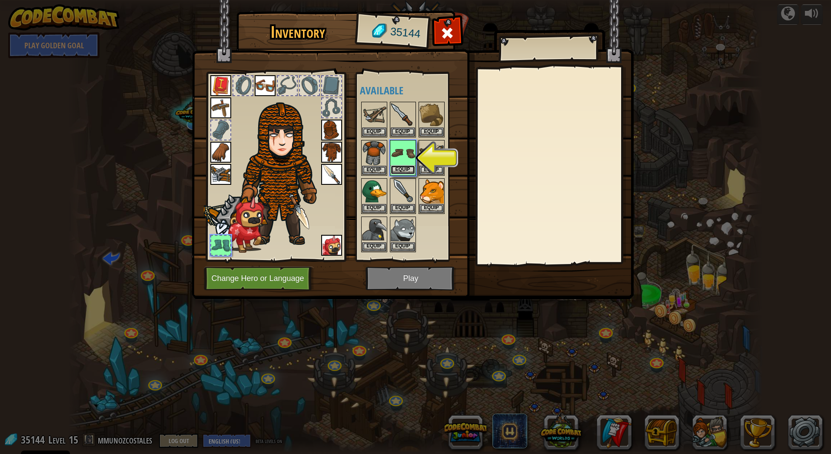
click at [396, 168] on button "Equip" at bounding box center [403, 169] width 24 height 9
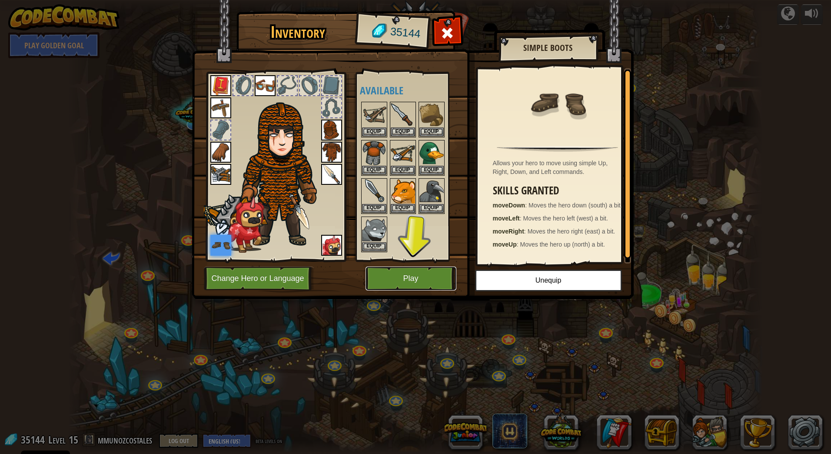
click at [406, 281] on button "Play" at bounding box center [411, 278] width 91 height 24
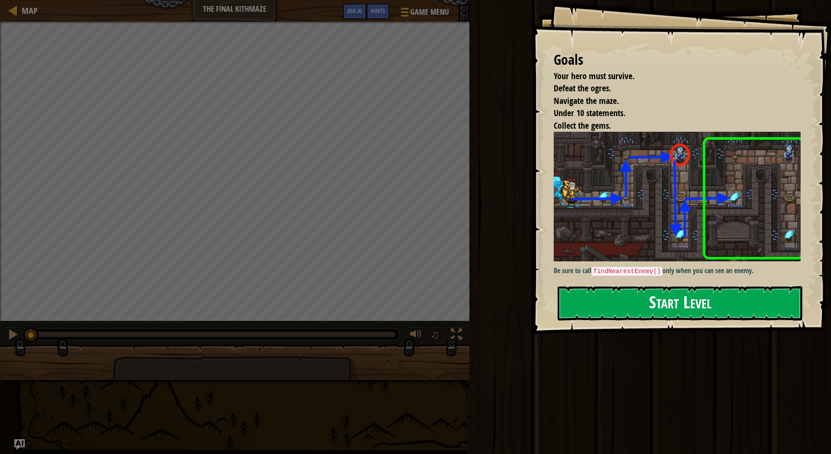
click at [688, 300] on button "Start Level" at bounding box center [680, 303] width 245 height 34
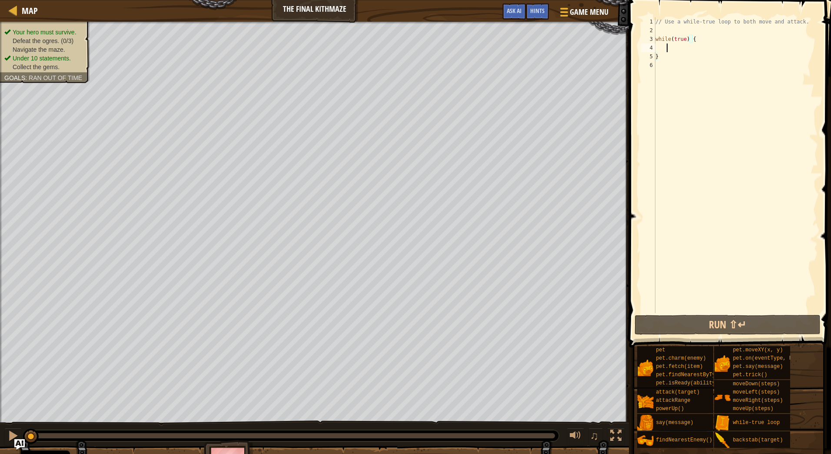
click at [675, 50] on div "// Use a while-true loop to both move and attack. while ( true ) { }" at bounding box center [736, 173] width 164 height 313
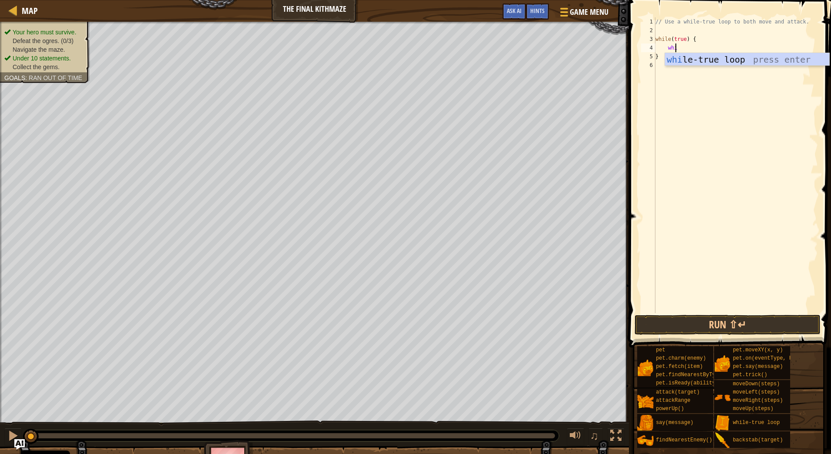
scroll to position [4, 1]
type textarea "while"
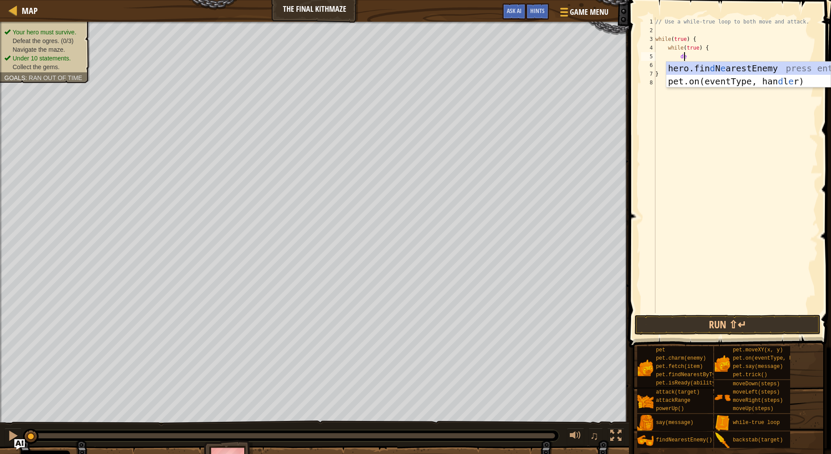
type textarea "d"
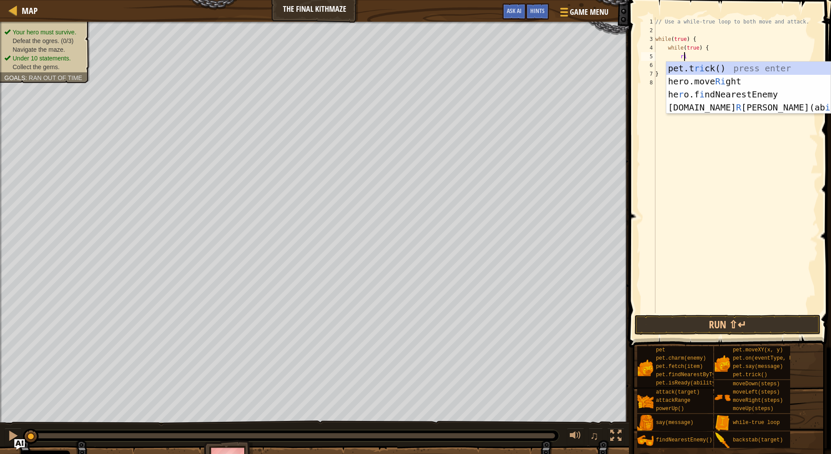
scroll to position [4, 1]
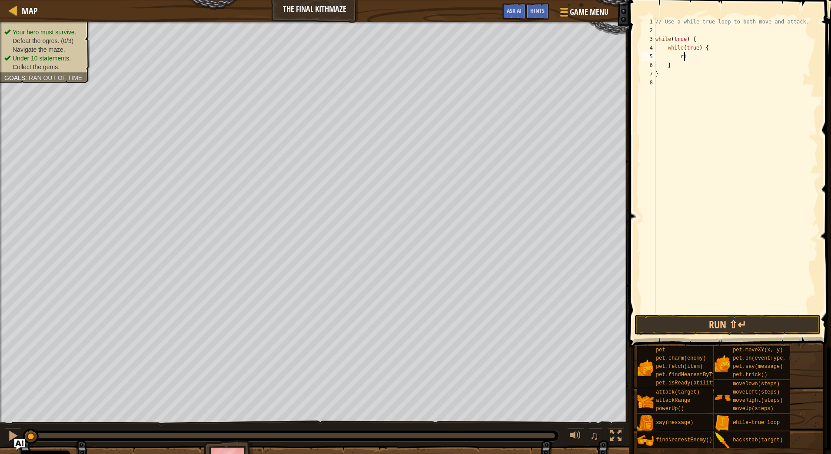
type textarea "r"
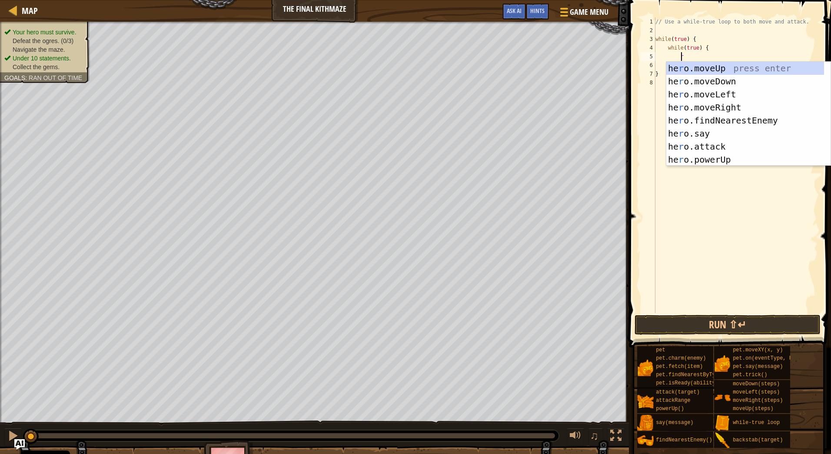
type textarea "rig"
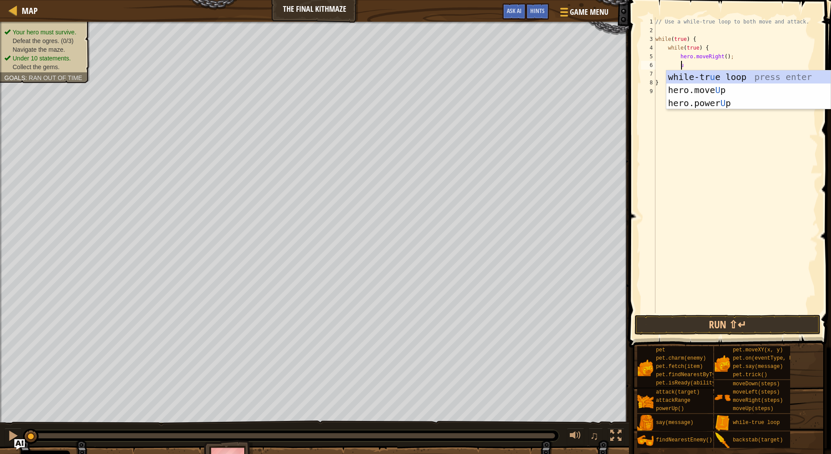
scroll to position [4, 2]
type textarea "up"
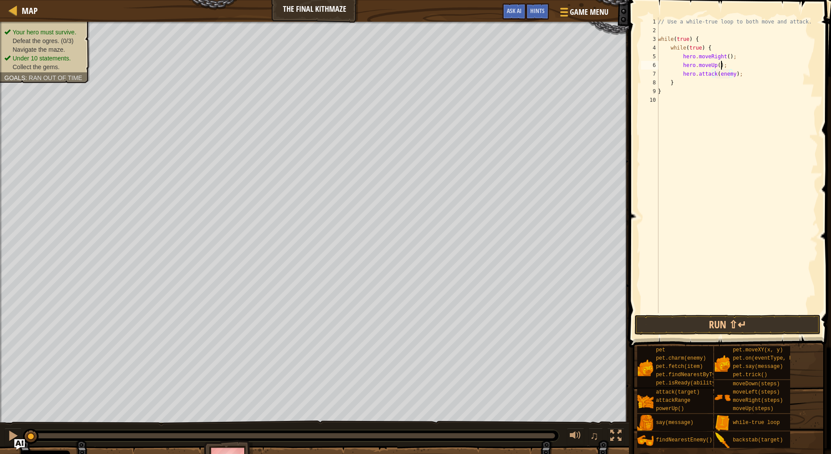
click at [727, 66] on div "// Use a while-true loop to both move and attack. while ( true ) { while ( true…" at bounding box center [737, 173] width 162 height 313
type textarea "hero.moveUp();"
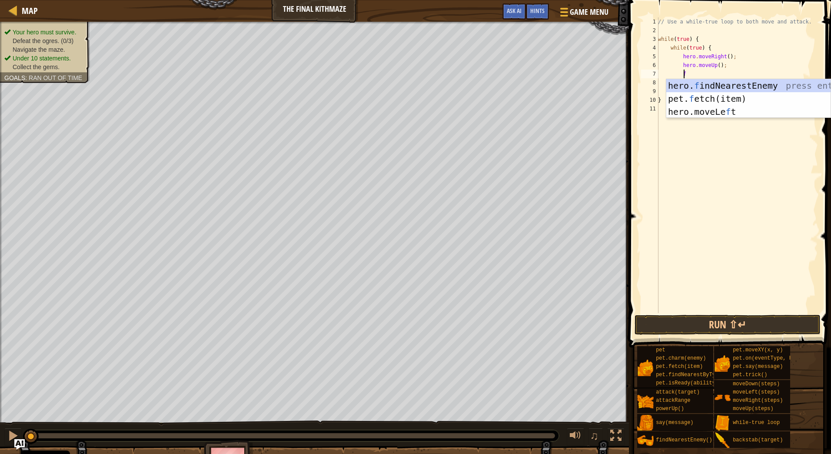
type textarea "fin"
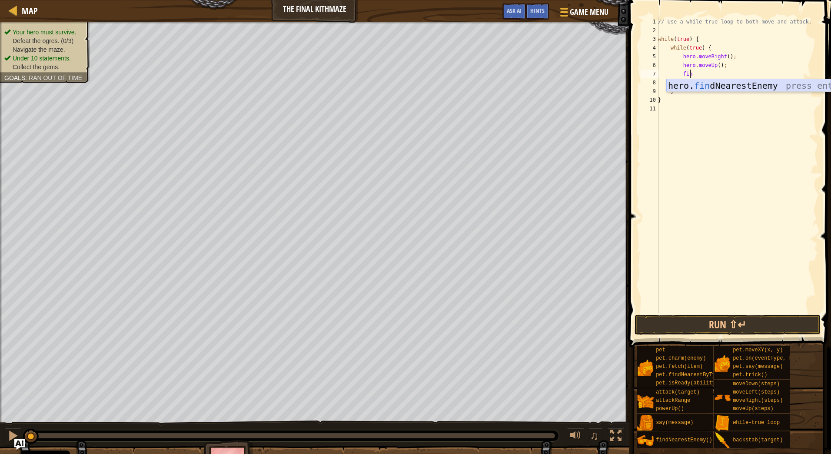
click at [727, 83] on div "hero. fin dNearestEnemy press enter" at bounding box center [748, 98] width 164 height 39
drag, startPoint x: 689, startPoint y: 73, endPoint x: 682, endPoint y: 73, distance: 7.4
click at [682, 73] on div "// Use a while-true loop to both move and attack. while ( true ) { while ( true…" at bounding box center [737, 173] width 162 height 313
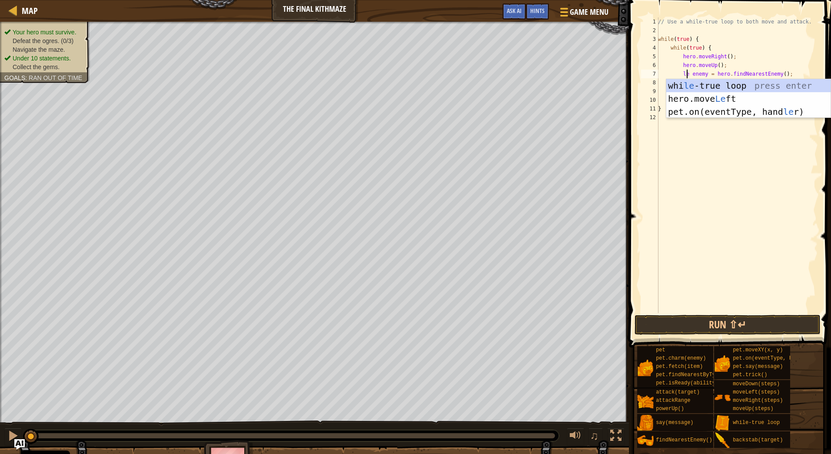
scroll to position [4, 3]
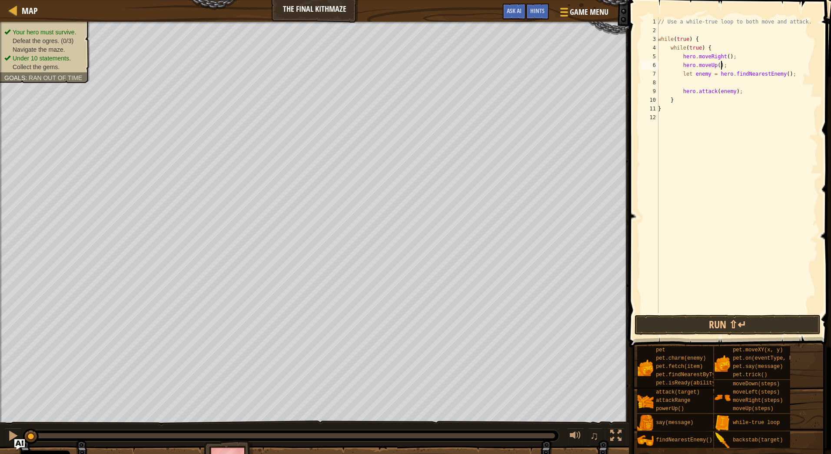
click at [765, 66] on div "// Use a while-true loop to both move and attack. while ( true ) { while ( true…" at bounding box center [737, 173] width 162 height 313
type textarea "hero.moveUp();"
click at [713, 79] on div "// Use a while-true loop to both move and attack. while ( true ) { while ( true…" at bounding box center [737, 173] width 162 height 313
drag, startPoint x: 735, startPoint y: 82, endPoint x: 682, endPoint y: 80, distance: 53.0
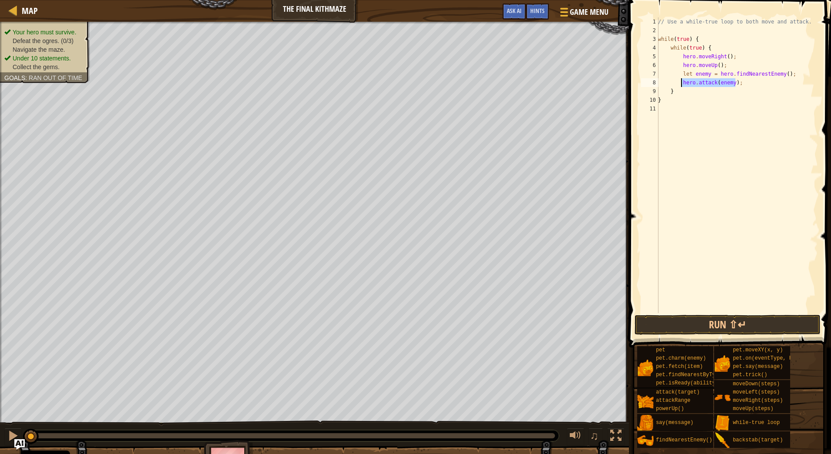
click at [682, 80] on div "// Use a while-true loop to both move and attack. while ( true ) { while ( true…" at bounding box center [737, 173] width 162 height 313
type textarea "hero.attack(enemy);"
click at [739, 80] on div "// Use a while-true loop to both move and attack. while ( true ) { while ( true…" at bounding box center [737, 165] width 162 height 296
paste textarea "hero.attack(enemy);"
type textarea "hero.attack(enemy);"
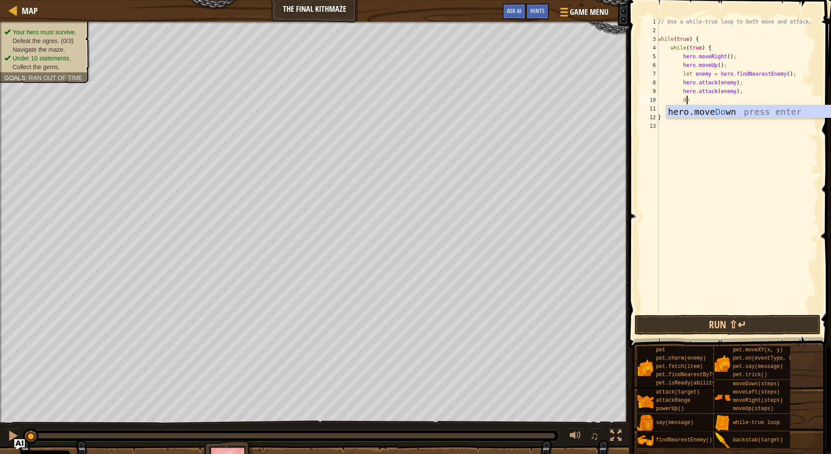
type textarea "down"
type textarea "hero.moveDown(2);"
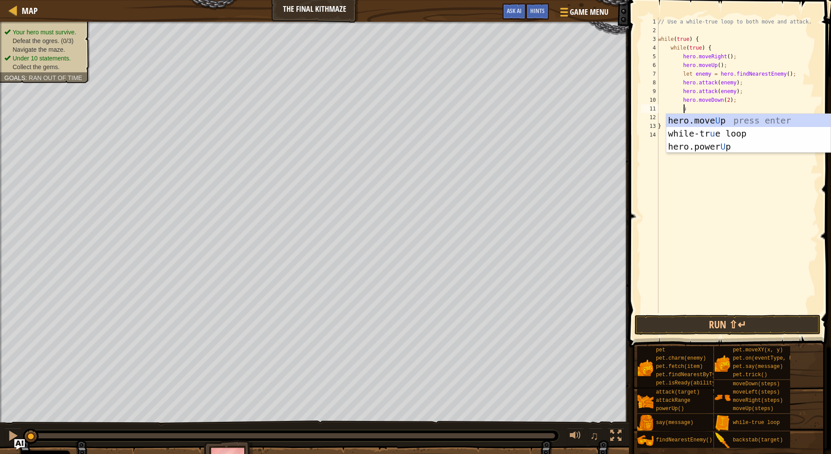
type textarea "up"
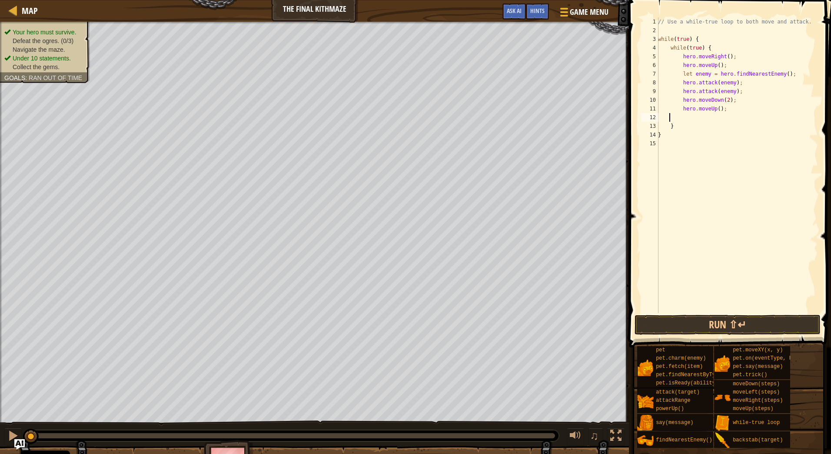
scroll to position [4, 0]
click at [718, 316] on button "Run ⇧↵" at bounding box center [728, 325] width 186 height 20
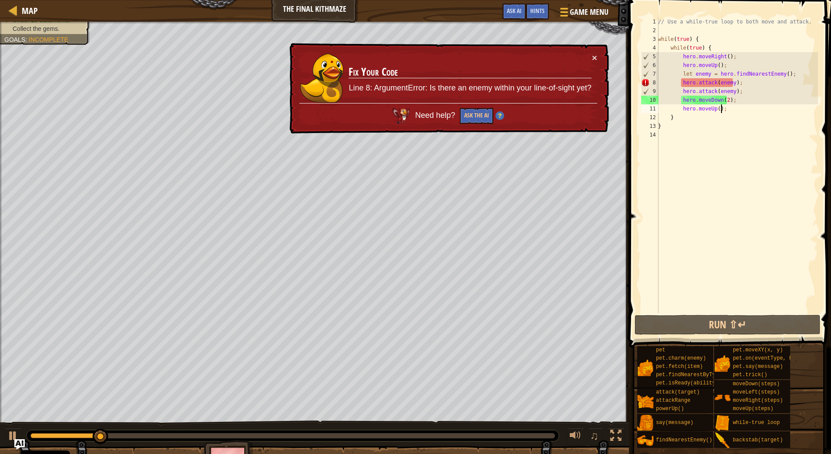
click at [737, 90] on div "// Use a while-true loop to both move and attack. while ( true ) { while ( true…" at bounding box center [737, 173] width 162 height 313
type textarea "hero.attack(enemy);"
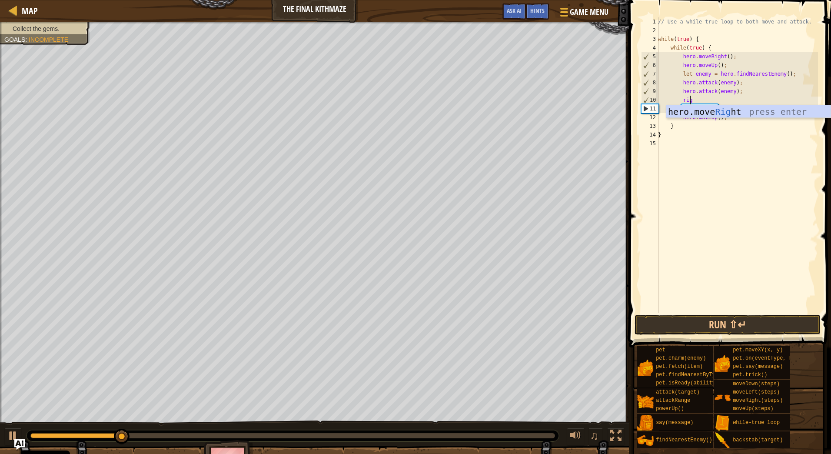
type textarea "right"
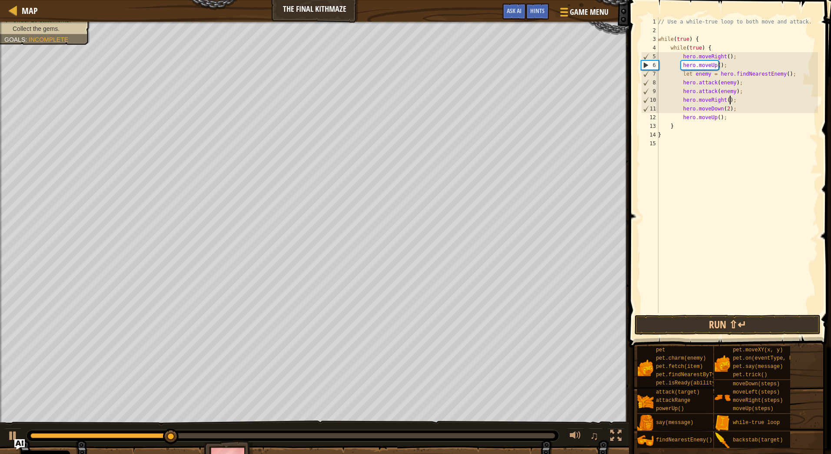
click at [746, 120] on div "// Use a while-true loop to both move and attack. while ( true ) { while ( true…" at bounding box center [737, 173] width 162 height 313
click at [743, 107] on div "// Use a while-true loop to both move and attack. while ( true ) { while ( true…" at bounding box center [737, 173] width 162 height 313
click at [19, 437] on button at bounding box center [12, 437] width 17 height 18
click at [714, 324] on button "Run ⇧↵" at bounding box center [728, 325] width 186 height 20
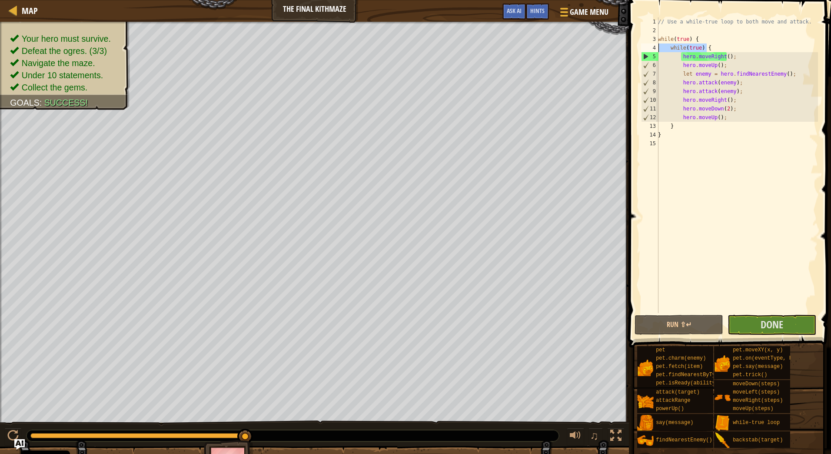
drag, startPoint x: 715, startPoint y: 47, endPoint x: 643, endPoint y: 46, distance: 72.6
click at [643, 46] on div "hero.moveDown(2); 1 2 3 4 5 6 7 8 9 10 11 12 13 14 15 // Use a while-true loop …" at bounding box center [728, 165] width 179 height 296
type textarea "while(true) {"
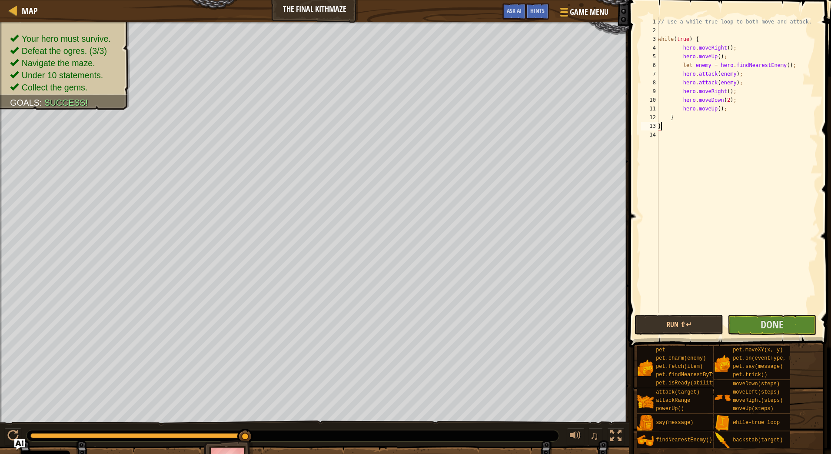
click at [676, 126] on div "// Use a while-true loop to both move and attack. while ( true ) { hero . moveR…" at bounding box center [737, 173] width 162 height 313
drag, startPoint x: 680, startPoint y: 120, endPoint x: 643, endPoint y: 119, distance: 36.6
click at [643, 119] on div "} 1 2 3 4 5 6 7 8 9 10 11 12 13 14 // Use a while-true loop to both move and at…" at bounding box center [728, 165] width 179 height 296
type textarea "}"
drag, startPoint x: 659, startPoint y: 39, endPoint x: 652, endPoint y: 17, distance: 22.7
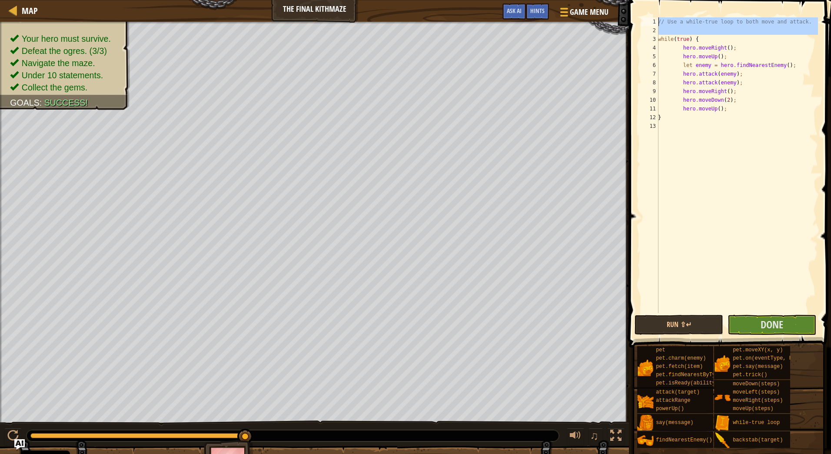
click at [652, 17] on div "hero.moveUp(); 1 2 3 4 5 6 7 8 9 10 11 12 13 // Use a while-true loop to both m…" at bounding box center [728, 165] width 179 height 296
type textarea "while(true) {"
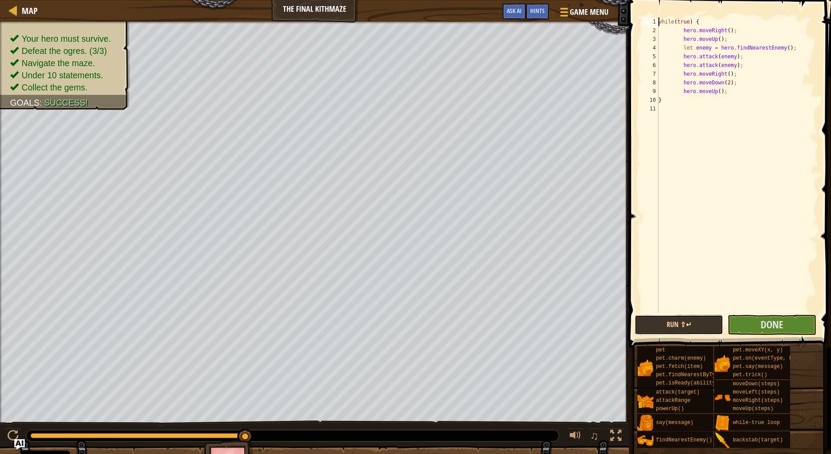
click at [690, 329] on button "Run ⇧↵" at bounding box center [679, 325] width 89 height 20
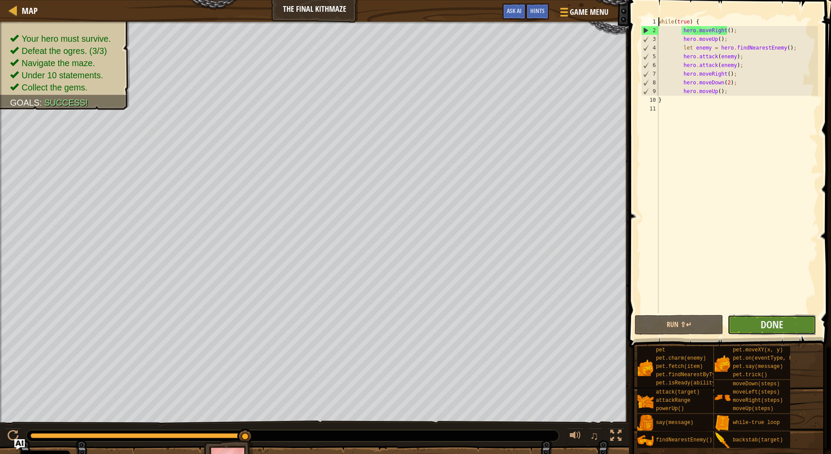
click at [752, 319] on button "Done" at bounding box center [772, 325] width 89 height 20
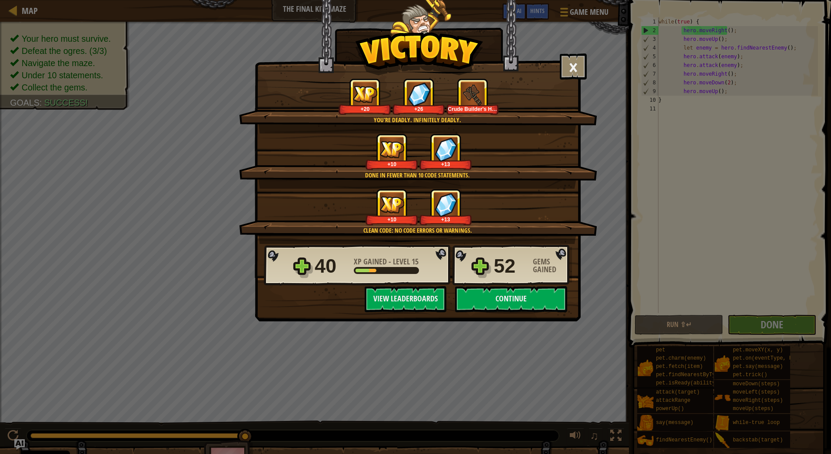
click at [815, 136] on div "× The elder Kithmen do forget the names of those that defeat their mazes. How f…" at bounding box center [415, 227] width 831 height 454
click at [495, 301] on button "Continue" at bounding box center [511, 299] width 112 height 26
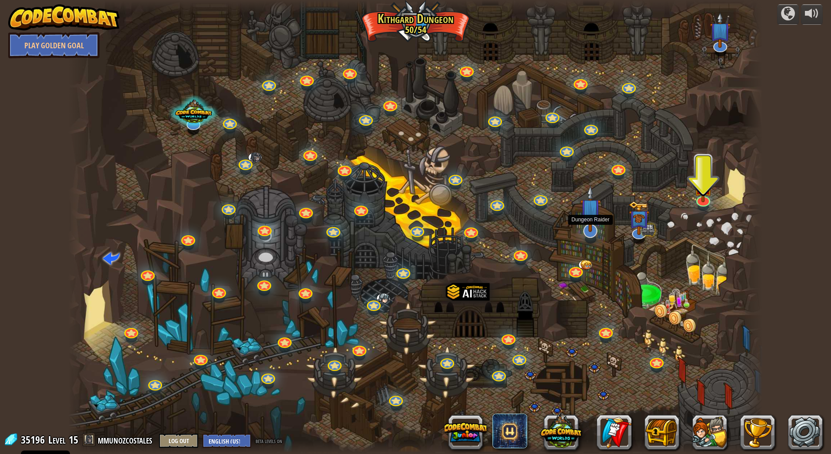
click at [590, 229] on img at bounding box center [590, 208] width 20 height 47
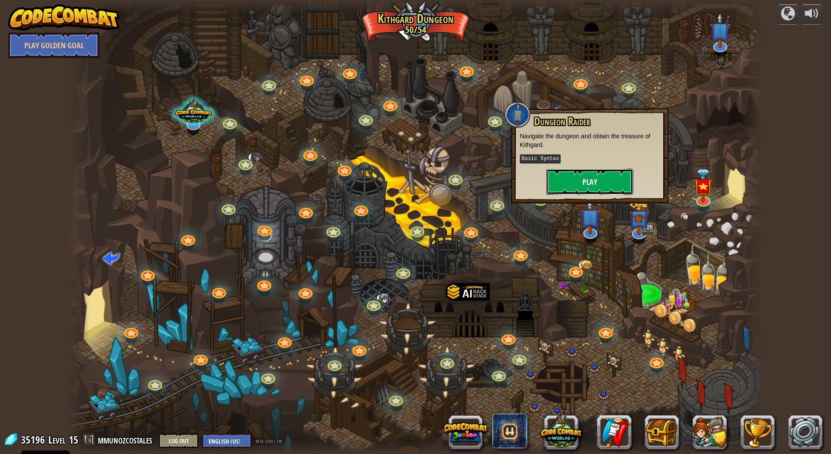
click at [586, 194] on button "Play" at bounding box center [589, 182] width 87 height 26
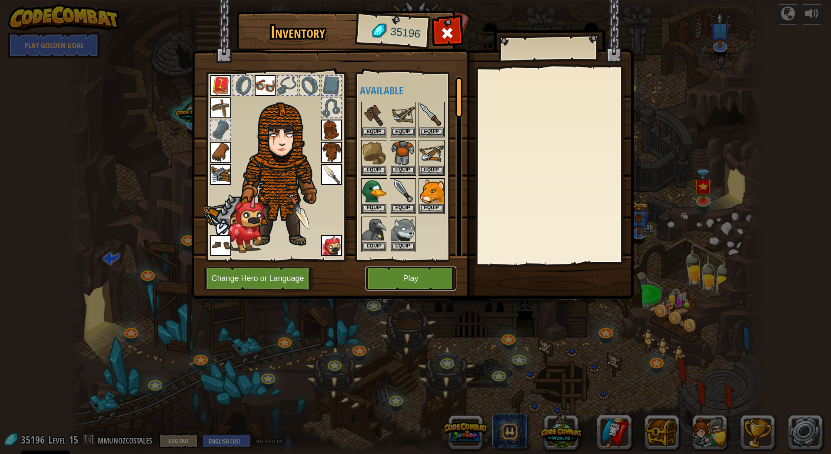
click at [415, 274] on button "Play" at bounding box center [411, 278] width 91 height 24
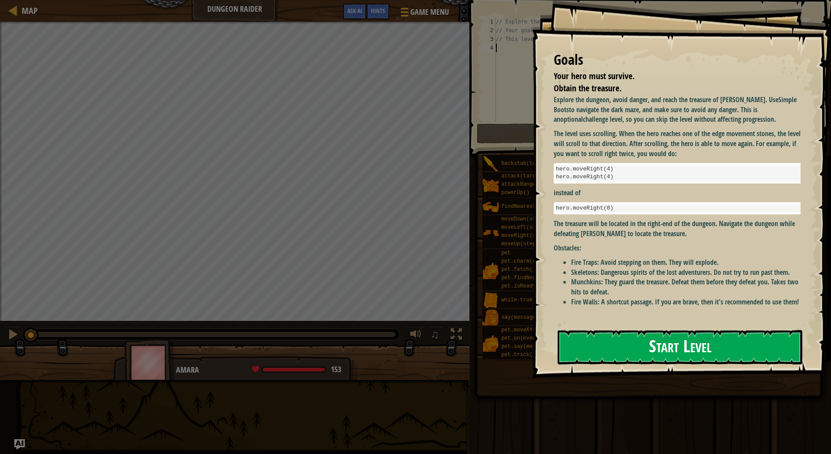
click at [652, 342] on button "Start Level" at bounding box center [680, 347] width 245 height 34
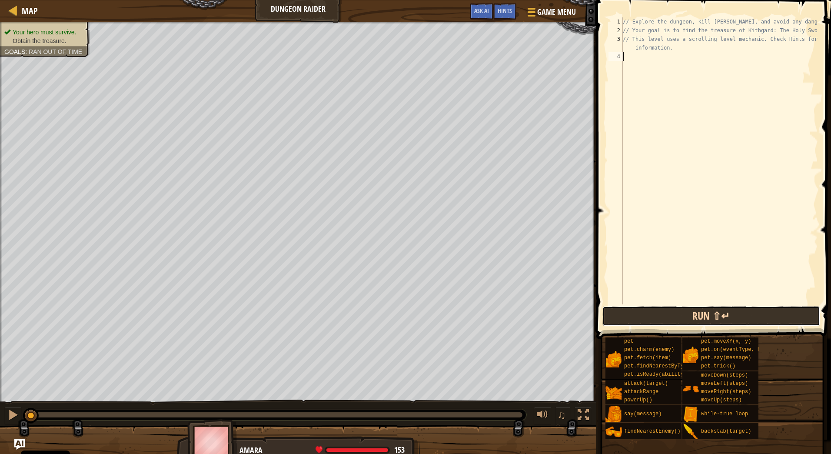
click at [742, 313] on button "Run ⇧↵" at bounding box center [711, 316] width 218 height 20
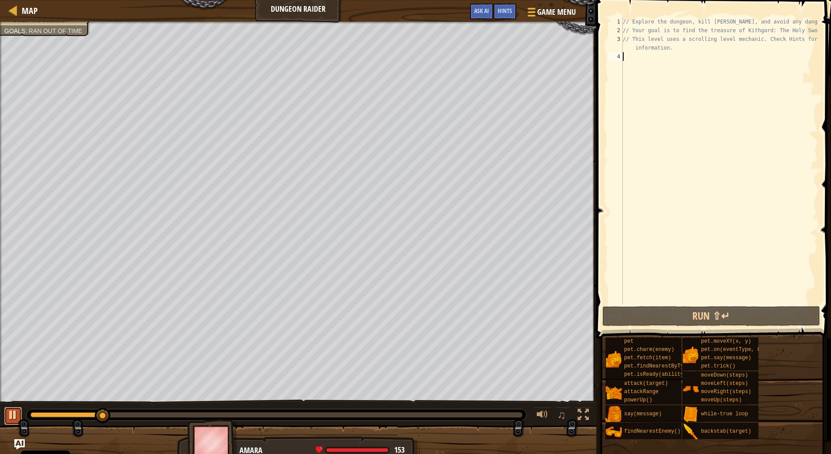
click at [18, 409] on div at bounding box center [12, 414] width 11 height 11
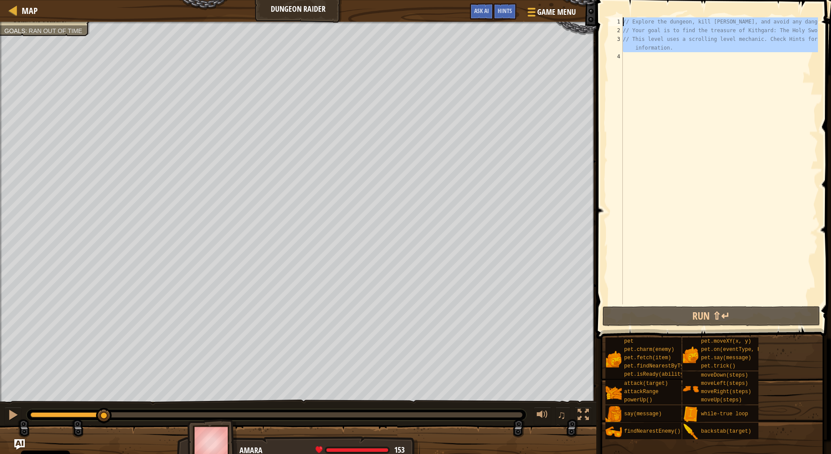
drag, startPoint x: 627, startPoint y: 58, endPoint x: 620, endPoint y: 13, distance: 45.8
click at [620, 13] on div "1 2 3 4 // Explore the dungeon, kill [PERSON_NAME], and avoid any danger. // Yo…" at bounding box center [712, 186] width 237 height 364
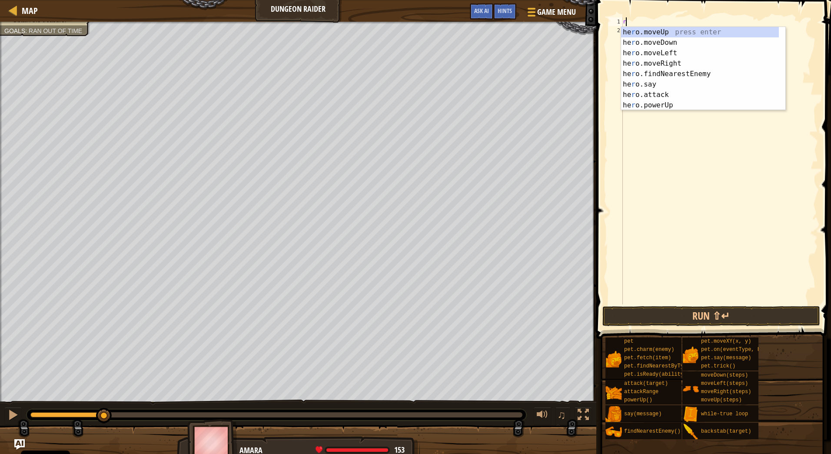
scroll to position [4, 0]
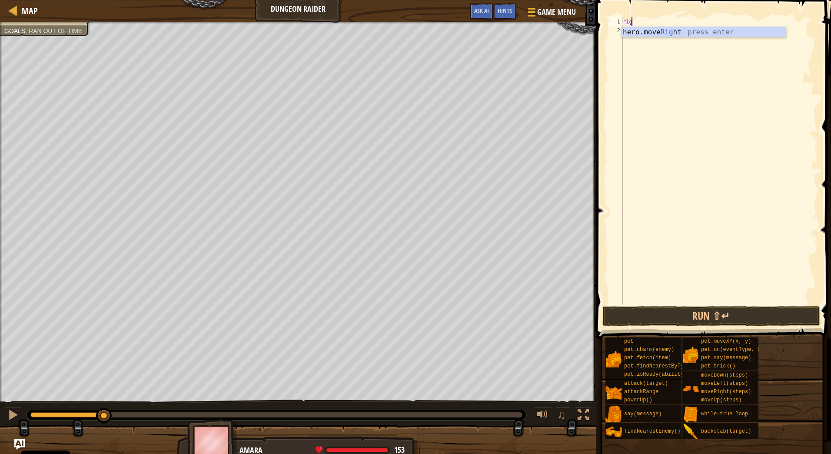
type textarea "right"
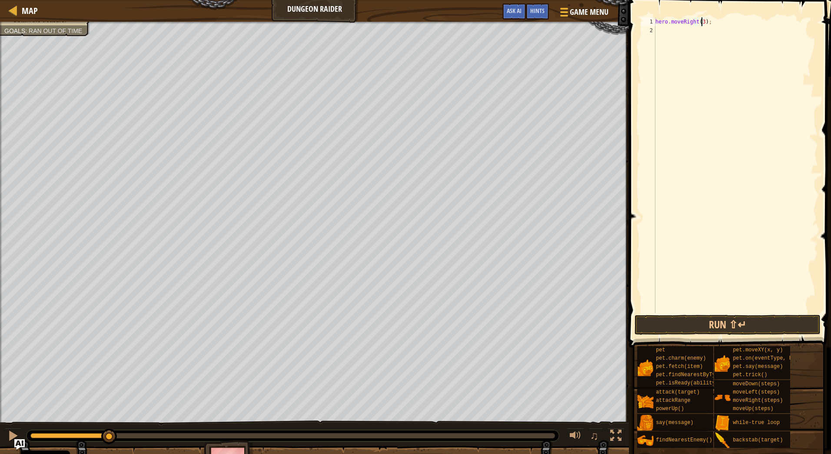
scroll to position [4, 3]
type textarea "hero.moveRight(3);"
click at [765, 325] on button "Run ⇧↵" at bounding box center [728, 325] width 186 height 20
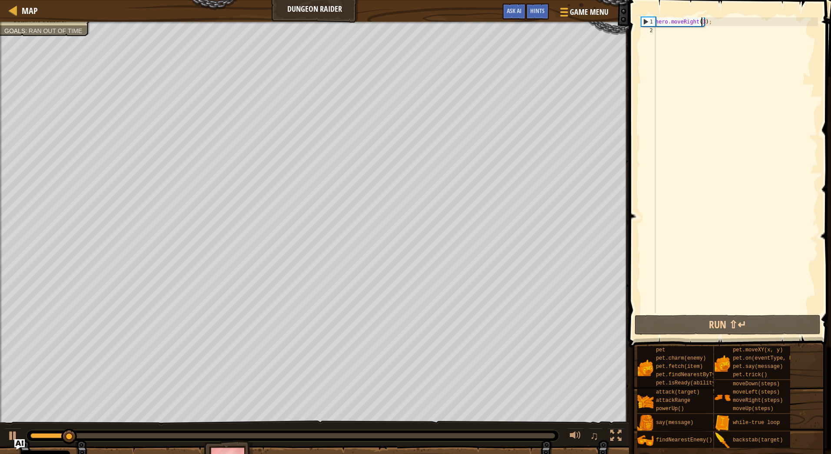
click at [713, 22] on div "hero . moveRight ( 3 ) ;" at bounding box center [736, 173] width 164 height 313
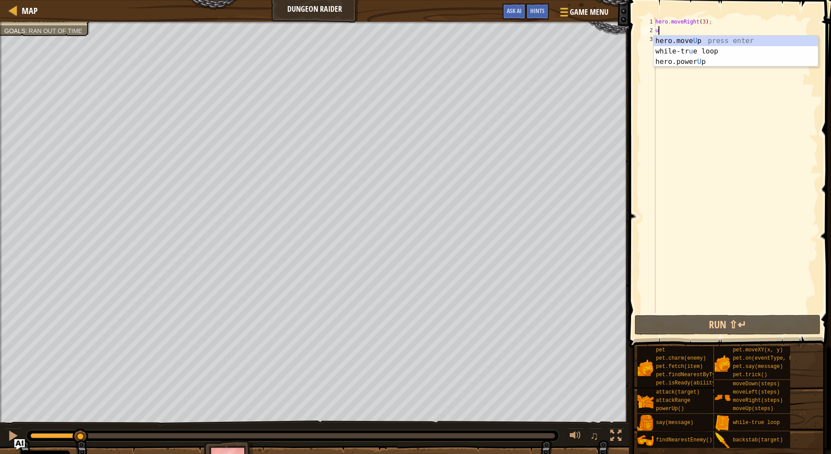
type textarea "up"
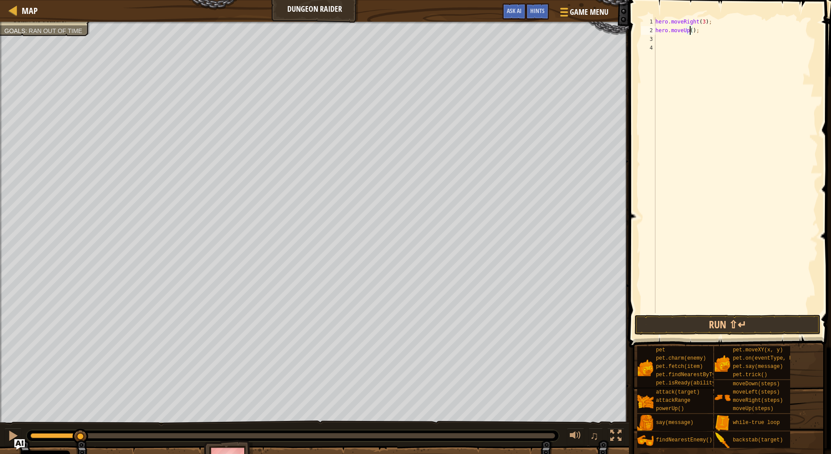
type textarea "hero.moveUp(2);"
type textarea "ri"
click at [706, 328] on button "Run ⇧↵" at bounding box center [728, 325] width 186 height 20
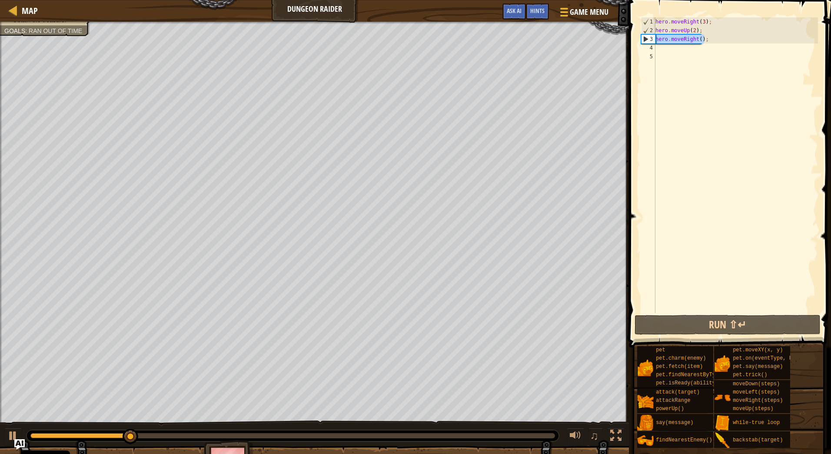
drag, startPoint x: 709, startPoint y: 40, endPoint x: 642, endPoint y: 43, distance: 67.0
click at [642, 43] on div "1 2 3 4 5 hero . moveRight ( 3 ) ; hero . moveUp ( 2 ) ; hero . moveRight ( ) ;…" at bounding box center [728, 165] width 179 height 296
type textarea "hero.moveRight();"
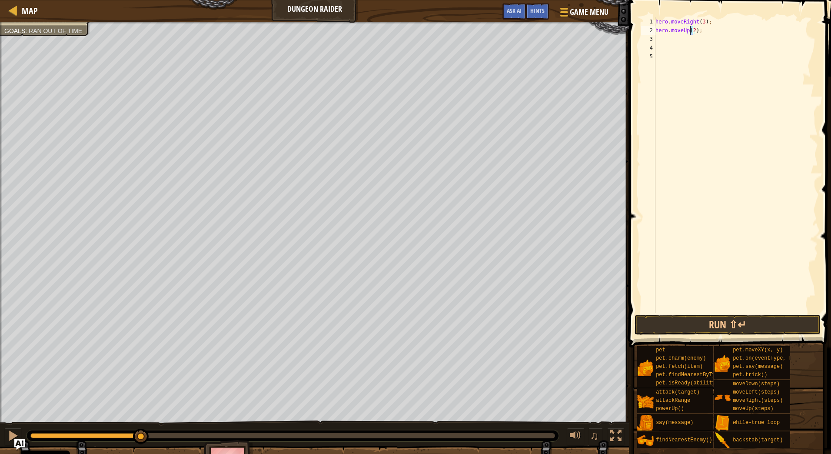
click at [688, 30] on div "hero . moveRight ( 3 ) ; hero . moveUp ( 2 ) ;" at bounding box center [736, 173] width 164 height 313
type textarea "hero.moveUp(3);"
click at [745, 330] on button "Run ⇧↵" at bounding box center [728, 325] width 186 height 20
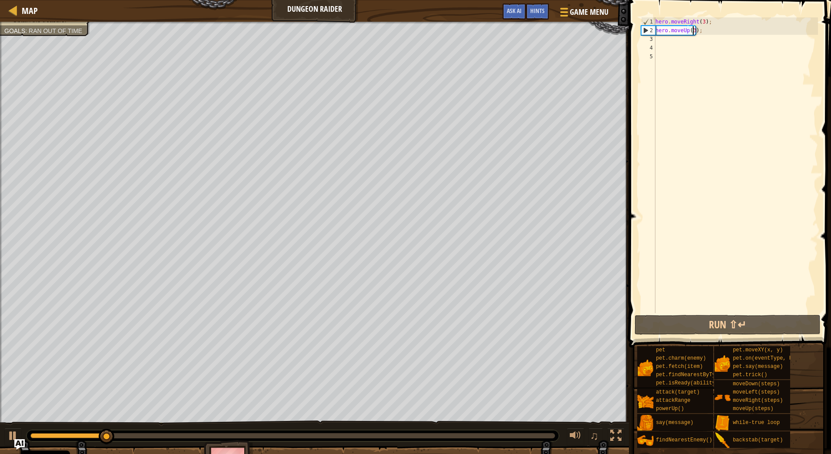
click at [699, 40] on div "hero . moveRight ( 3 ) ; hero . moveUp ( 3 ) ;" at bounding box center [736, 173] width 164 height 313
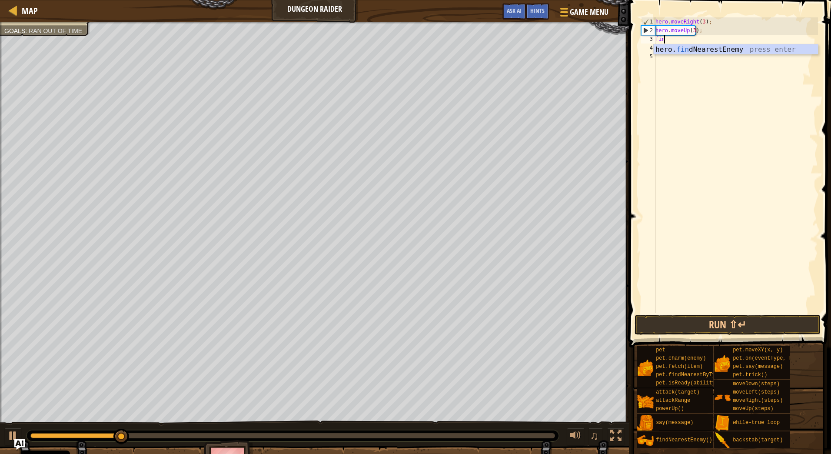
type textarea "find"
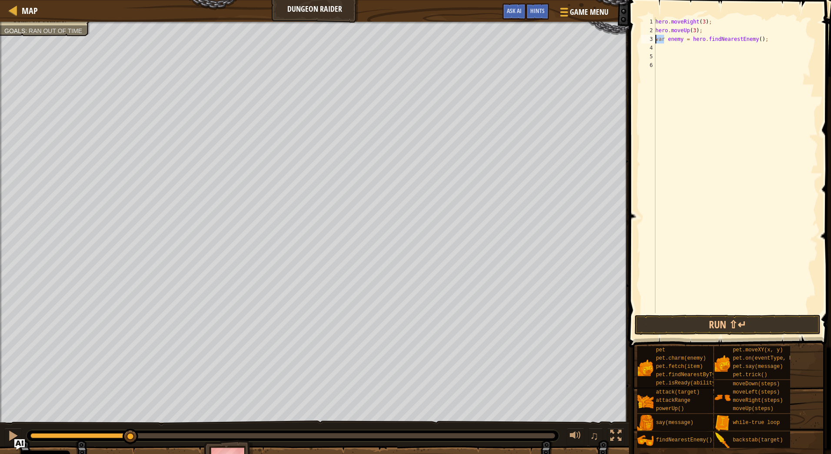
drag, startPoint x: 664, startPoint y: 41, endPoint x: 652, endPoint y: 42, distance: 12.6
click at [652, 42] on div "1 2 3 4 5 6 hero . moveRight ( 3 ) ; hero . moveUp ( 3 ) ; var enemy = hero . f…" at bounding box center [728, 165] width 179 height 296
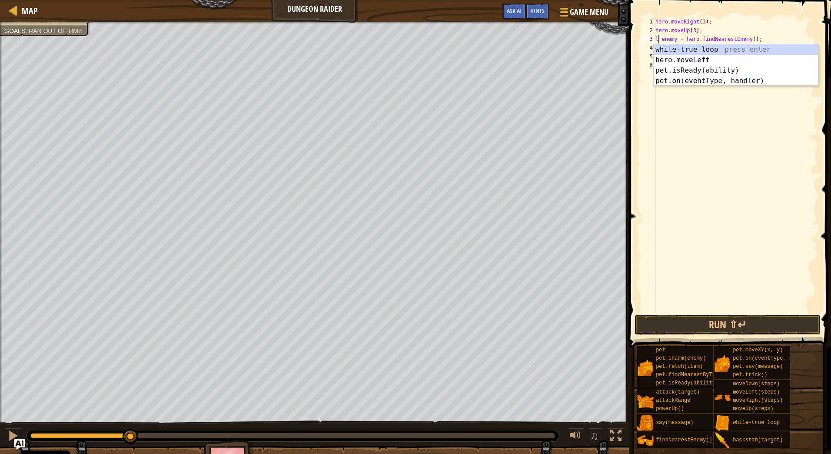
scroll to position [4, 0]
type textarea "let enemy = hero.findNearestEnemy();"
click at [772, 41] on div "hero . moveRight ( 3 ) ; hero . moveUp ( 3 ) ; let enemy = hero . findNearestEn…" at bounding box center [736, 173] width 164 height 313
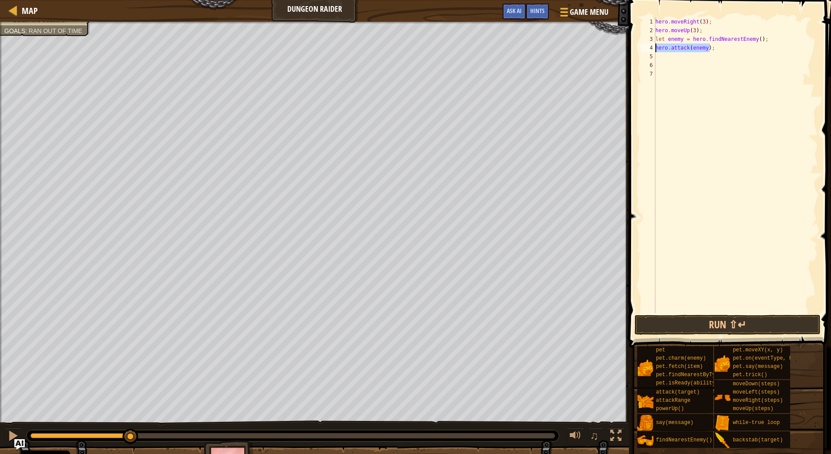
click at [589, 52] on div "Map Dungeon Raider Game Menu Done Hints Ask AI 1 הההההההההההההההההההההההההההההה…" at bounding box center [415, 227] width 831 height 454
type textarea "hero.attack(enemy);"
click at [725, 47] on div "hero . moveRight ( 3 ) ; hero . moveUp ( 3 ) ; let enemy = hero . findNearestEn…" at bounding box center [736, 165] width 164 height 296
paste textarea "hero.attack(enemy);"
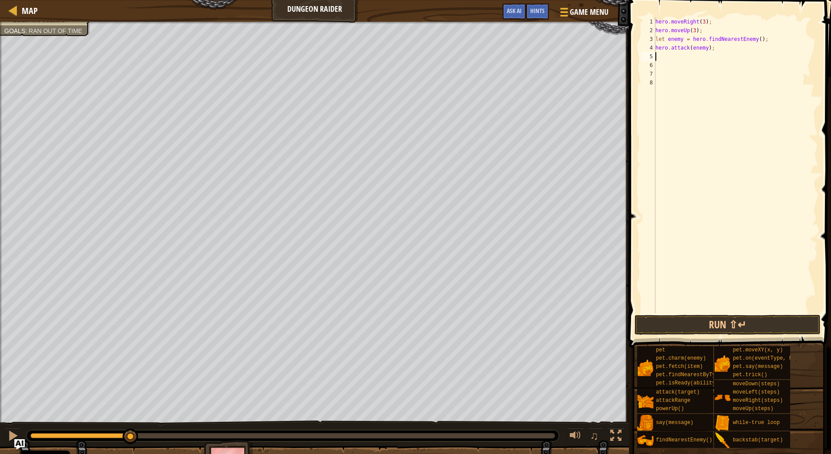
type textarea "hero.attack(enemy);"
click at [732, 324] on button "Run ⇧↵" at bounding box center [728, 325] width 186 height 20
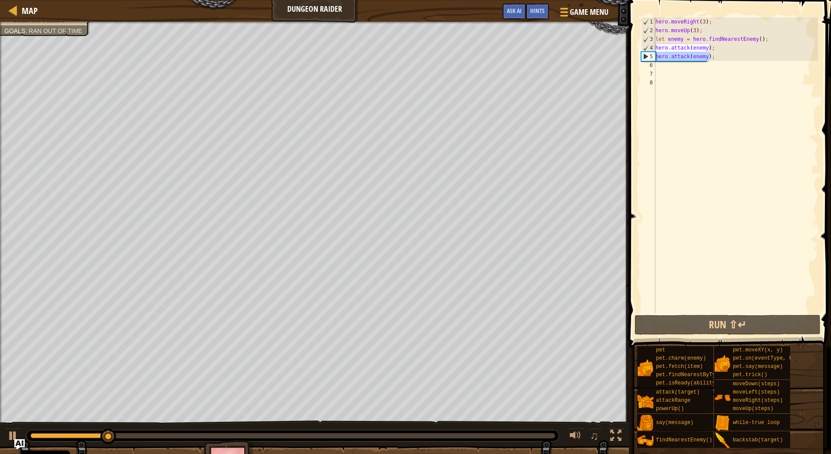
click at [614, 54] on div "Map Dungeon Raider Game Menu Done Hints Ask AI 1 הההההההההההההההההההההההההההההה…" at bounding box center [415, 227] width 831 height 454
click at [715, 63] on div "hero . moveRight ( 3 ) ; hero . moveUp ( 3 ) ; let enemy = hero . findNearestEn…" at bounding box center [736, 173] width 164 height 313
paste textarea "hero.attack(enemy);"
type textarea "hero.attack(enemy);"
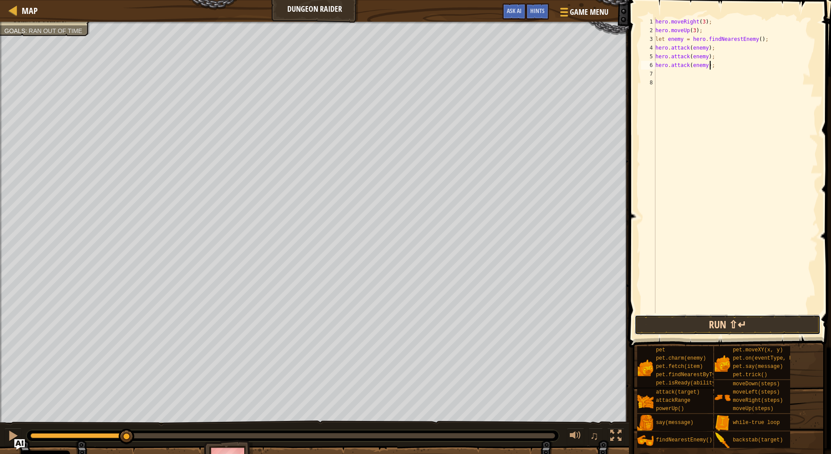
click at [726, 328] on button "Run ⇧↵" at bounding box center [728, 325] width 186 height 20
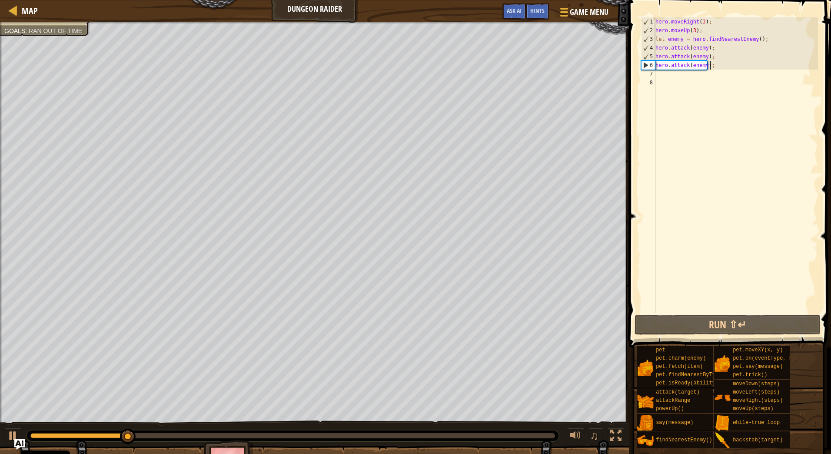
click at [682, 76] on div "hero . moveRight ( 3 ) ; hero . moveUp ( 3 ) ; let enemy = hero . findNearestEn…" at bounding box center [736, 173] width 164 height 313
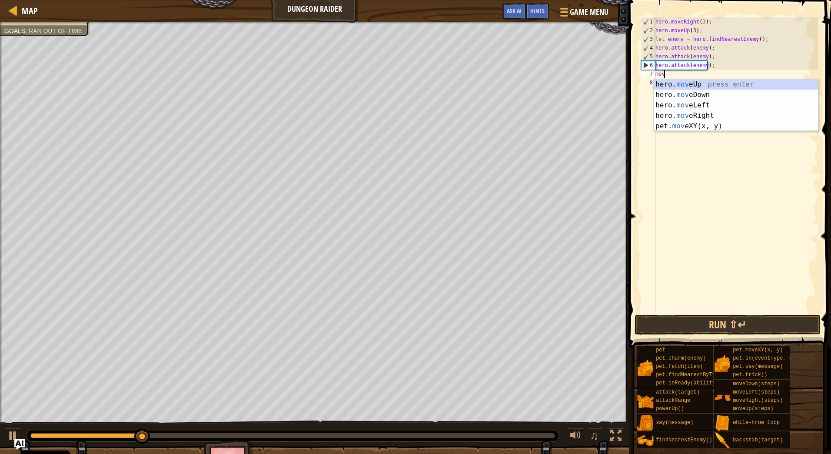
type textarea "move"
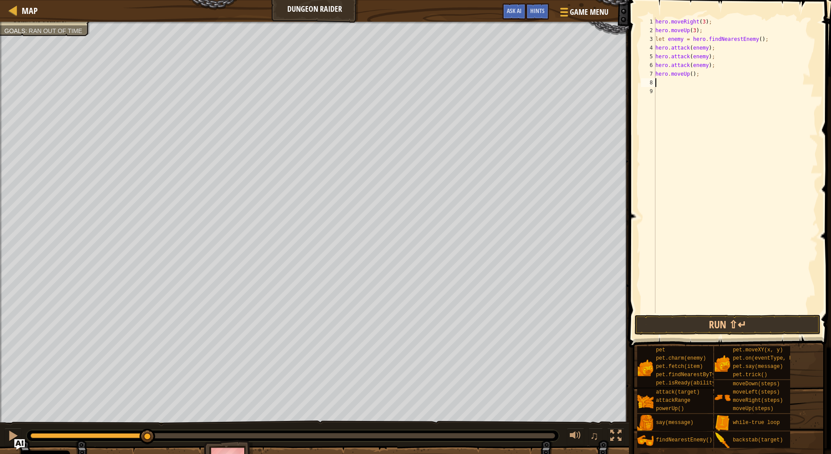
click at [689, 76] on div "hero . moveRight ( 3 ) ; hero . moveUp ( 3 ) ; let enemy = hero . findNearestEn…" at bounding box center [736, 173] width 164 height 313
type textarea "hero.moveUp(2);"
click at [699, 76] on div "hero . moveRight ( 3 ) ; hero . moveUp ( 3 ) ; let enemy = hero . findNearestEn…" at bounding box center [736, 173] width 164 height 313
click at [710, 71] on div "hero . moveRight ( 3 ) ; hero . moveUp ( 3 ) ; let enemy = hero . findNearestEn…" at bounding box center [736, 173] width 164 height 313
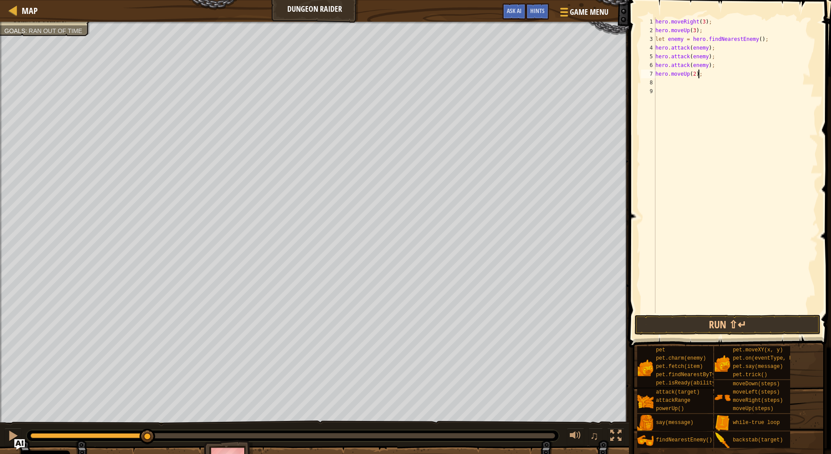
scroll to position [4, 0]
type textarea "right"
click at [688, 98] on div "hero . moveRight ( 3 ) ; hero . moveUp ( 3 ) ; let enemy = hero . findNearestEn…" at bounding box center [737, 173] width 162 height 313
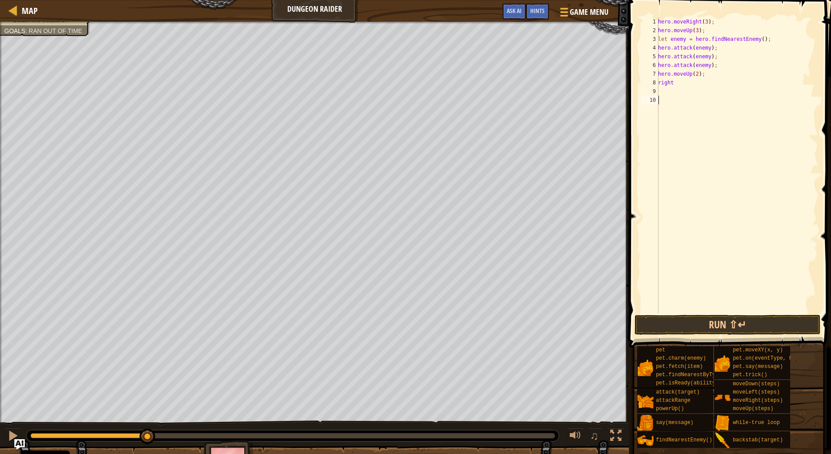
click at [694, 79] on div "hero . moveRight ( 3 ) ; hero . moveUp ( 3 ) ; let enemy = hero . findNearestEn…" at bounding box center [737, 173] width 162 height 313
type textarea "righ"
click at [704, 90] on div "hero.move Righ t press enter" at bounding box center [738, 103] width 164 height 31
click at [708, 319] on button "Run ⇧↵" at bounding box center [728, 325] width 186 height 20
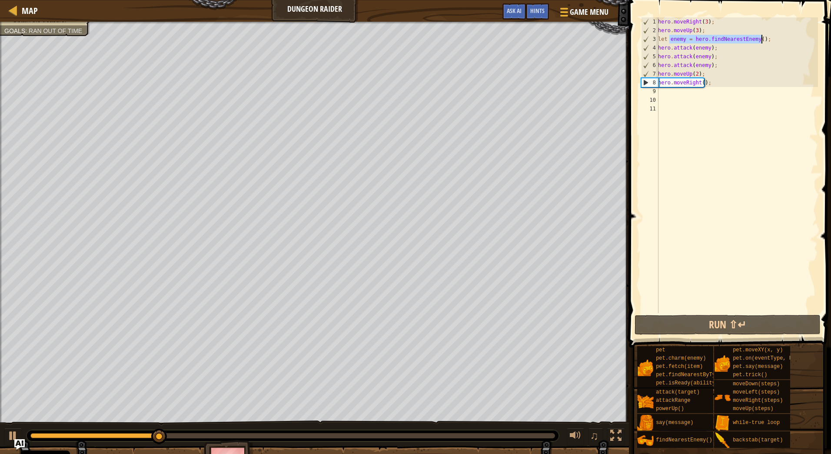
drag, startPoint x: 671, startPoint y: 40, endPoint x: 771, endPoint y: 37, distance: 100.0
click at [771, 37] on div "hero . moveRight ( 3 ) ; hero . moveUp ( 3 ) ; let enemy = hero . findNearestEn…" at bounding box center [737, 173] width 162 height 313
type textarea "let enemy = hero.findNearestEnemy();"
click at [689, 90] on div "hero . moveRight ( 3 ) ; hero . moveUp ( 3 ) ; let enemy = hero . findNearestEn…" at bounding box center [737, 173] width 162 height 313
paste textarea "hero.attack(enemy);"
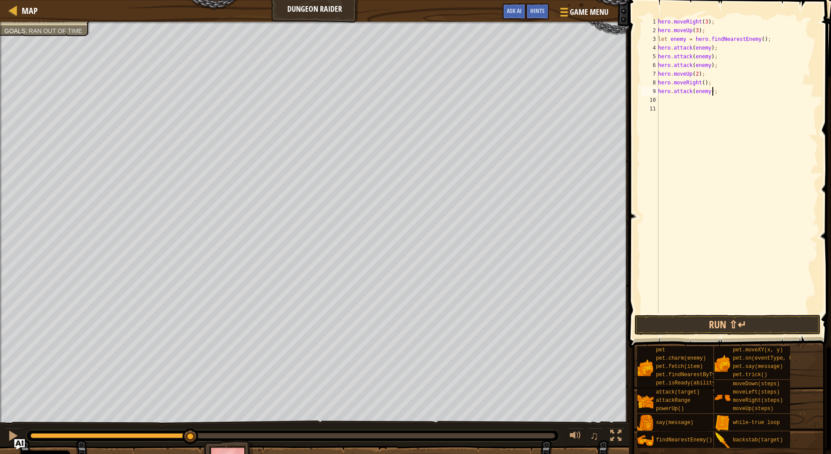
paste textarea "hero.attack(enemy);"
type textarea "hero.attack(enemy);hero.attack(enemy);"
click at [711, 92] on div "hero . moveRight ( 3 ) ; hero . moveUp ( 3 ) ; let enemy = hero . findNearestEn…" at bounding box center [737, 173] width 162 height 313
drag, startPoint x: 765, startPoint y: 91, endPoint x: 633, endPoint y: 89, distance: 132.1
click at [633, 89] on div "hero.attack(enemy);hero.attack(enemy); 1 2 3 4 5 6 7 8 9 10 11 hero . moveRight…" at bounding box center [728, 190] width 205 height 373
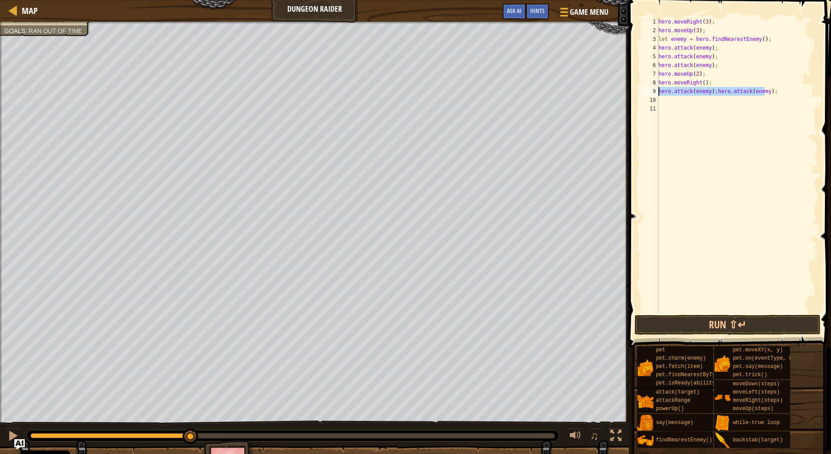
click at [781, 92] on div "hero . moveRight ( 3 ) ; hero . moveUp ( 3 ) ; let enemy = hero . findNearestEn…" at bounding box center [737, 173] width 161 height 313
drag, startPoint x: 781, startPoint y: 92, endPoint x: 639, endPoint y: 89, distance: 142.6
click at [639, 89] on div "hero.attack(enemy);hero.attack(enemy); 1 2 3 4 5 6 7 8 9 10 11 hero . moveRight…" at bounding box center [728, 190] width 205 height 373
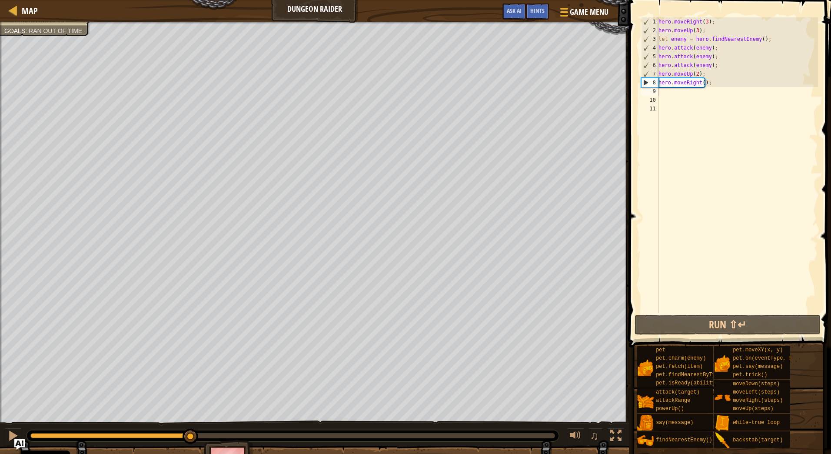
drag, startPoint x: 702, startPoint y: 81, endPoint x: 728, endPoint y: 82, distance: 26.5
click at [702, 81] on div "hero . moveRight ( 3 ) ; hero . moveUp ( 3 ) ; let enemy = hero . findNearestEn…" at bounding box center [737, 173] width 161 height 313
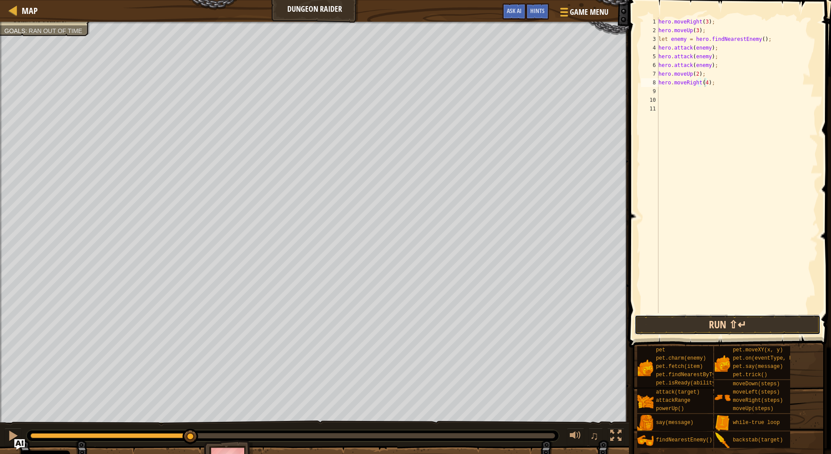
click at [747, 329] on button "Run ⇧↵" at bounding box center [728, 325] width 186 height 20
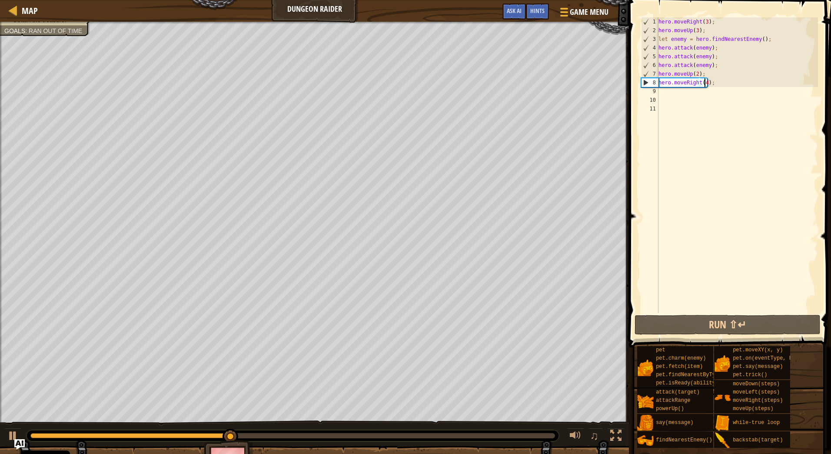
type textarea "hero.moveRight();"
click at [708, 83] on div "hero . moveRight ( 3 ) ; hero . moveUp ( 3 ) ; let enemy = hero . findNearestEn…" at bounding box center [737, 173] width 161 height 313
click at [712, 82] on div "hero . moveRight ( 3 ) ; hero . moveUp ( 3 ) ; let enemy = hero . findNearestEn…" at bounding box center [737, 173] width 161 height 313
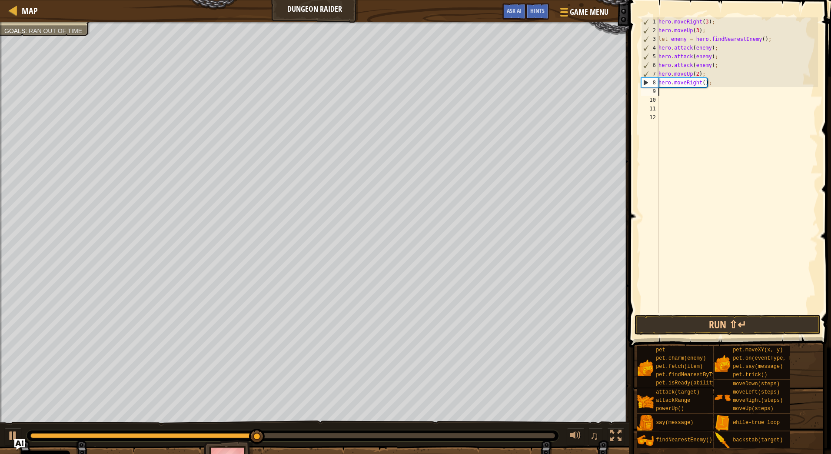
scroll to position [4, 0]
click at [15, 432] on div at bounding box center [12, 435] width 11 height 11
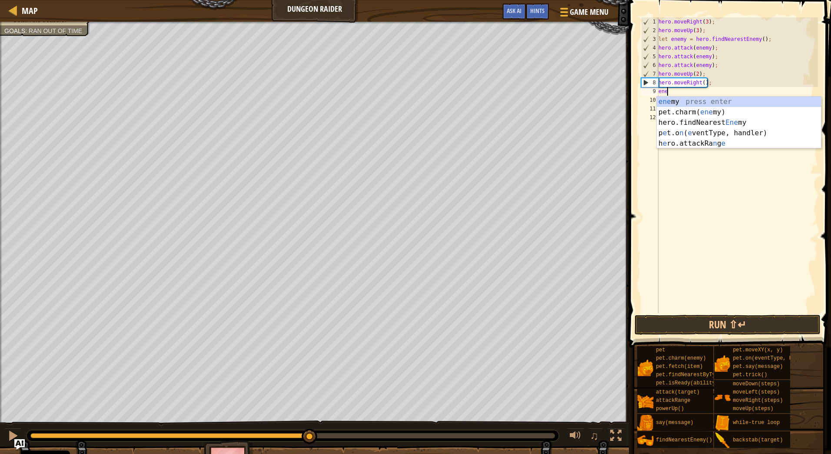
scroll to position [4, 0]
type textarea "enemy"
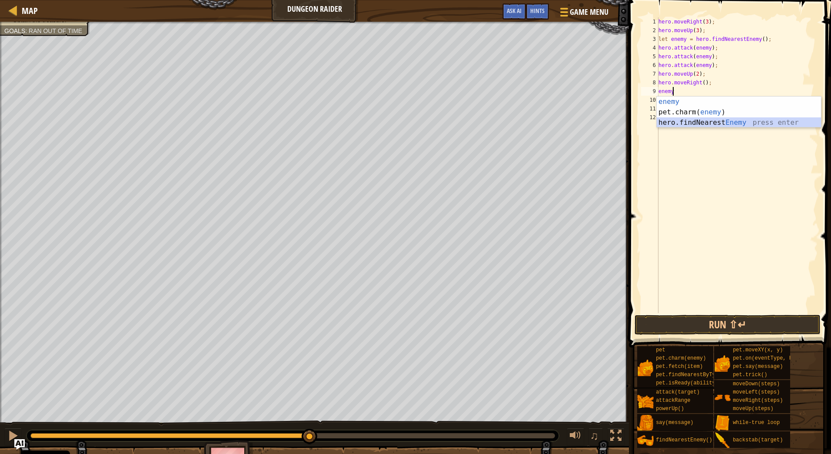
click at [713, 121] on div "enemy press enter pet.charm( enemy ) press enter hero.findNearest Enemy press e…" at bounding box center [739, 122] width 164 height 52
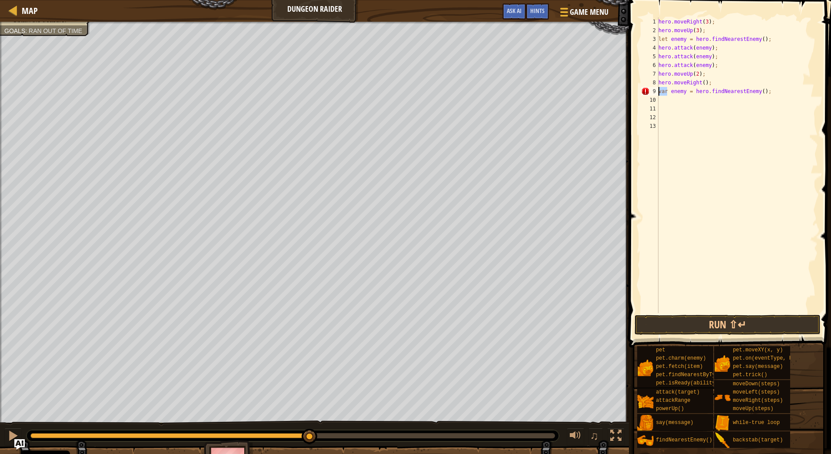
drag, startPoint x: 667, startPoint y: 91, endPoint x: 655, endPoint y: 92, distance: 12.2
click at [655, 92] on div "1 2 3 4 5 6 7 8 9 10 11 12 13 hero . moveRight ( 3 ) ; hero . moveUp ( 3 ) ; le…" at bounding box center [728, 165] width 179 height 296
click at [684, 90] on div "hero . moveRight ( 3 ) ; hero . moveUp ( 3 ) ; let enemy = hero . findNearestEn…" at bounding box center [737, 173] width 161 height 313
type textarea "let enemyGrandote = hero.findNearestEnemy();"
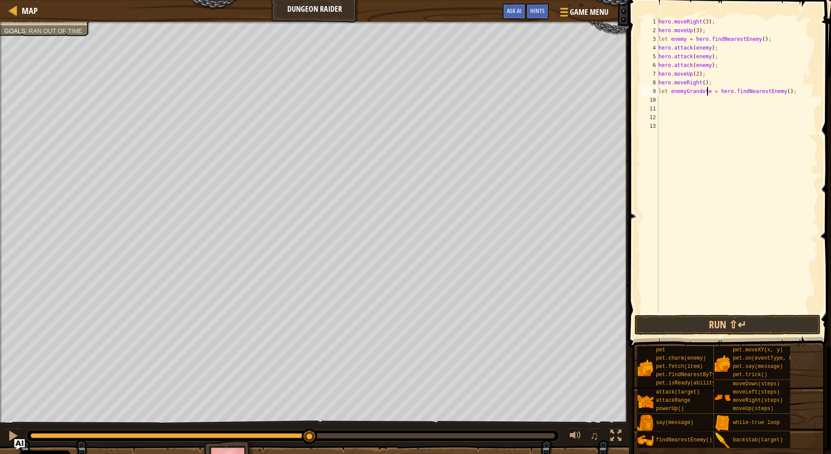
scroll to position [4, 4]
click at [789, 92] on div "hero . moveRight ( 3 ) ; hero . moveUp ( 3 ) ; let enemy = hero . findNearestEn…" at bounding box center [737, 173] width 161 height 313
drag, startPoint x: 715, startPoint y: 63, endPoint x: 653, endPoint y: 49, distance: 63.4
click at [653, 49] on div "1 2 3 4 5 6 7 8 9 10 11 12 13 14 hero . moveRight ( 3 ) ; hero . moveUp ( 3 ) ;…" at bounding box center [728, 165] width 179 height 296
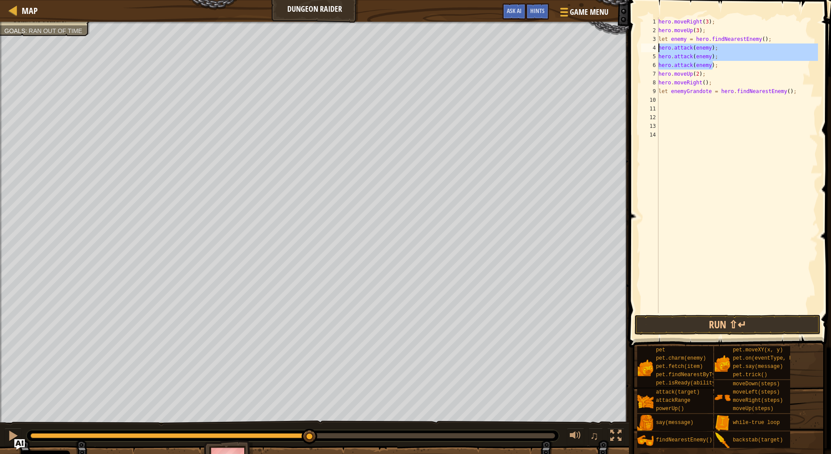
type textarea "hero.attack(enemy); hero.attack(enemy);"
click at [728, 101] on div "hero . moveRight ( 3 ) ; hero . moveUp ( 3 ) ; let enemy = hero . findNearestEn…" at bounding box center [737, 173] width 161 height 313
paste textarea "hero.attack(enemy);"
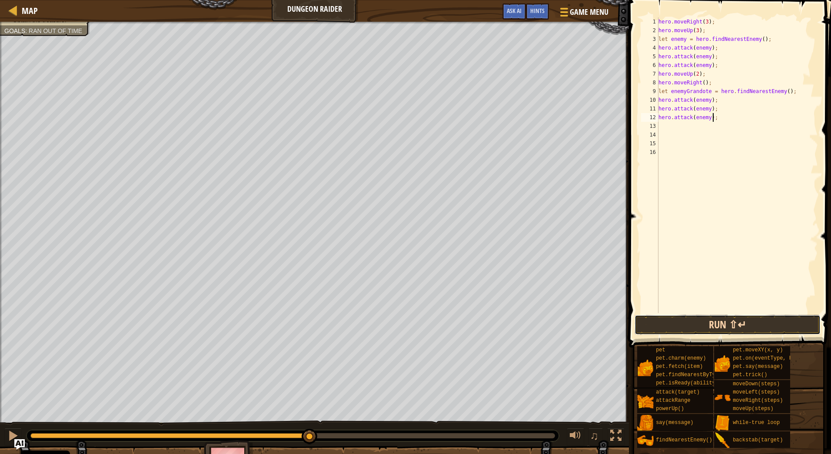
click at [716, 315] on button "Run ⇧↵" at bounding box center [728, 325] width 186 height 20
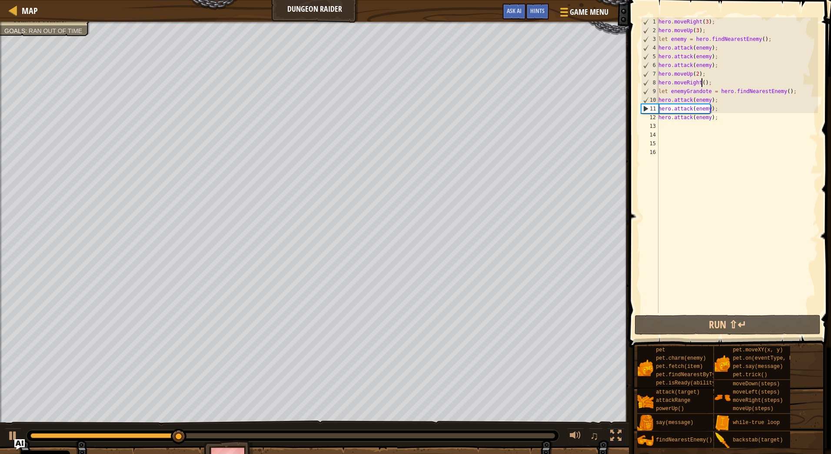
click at [702, 81] on div "hero . moveRight ( 3 ) ; hero . moveUp ( 3 ) ; let enemy = hero . findNearestEn…" at bounding box center [737, 173] width 161 height 313
click at [762, 324] on button "Run ⇧↵" at bounding box center [728, 325] width 186 height 20
click at [15, 434] on div at bounding box center [12, 435] width 11 height 11
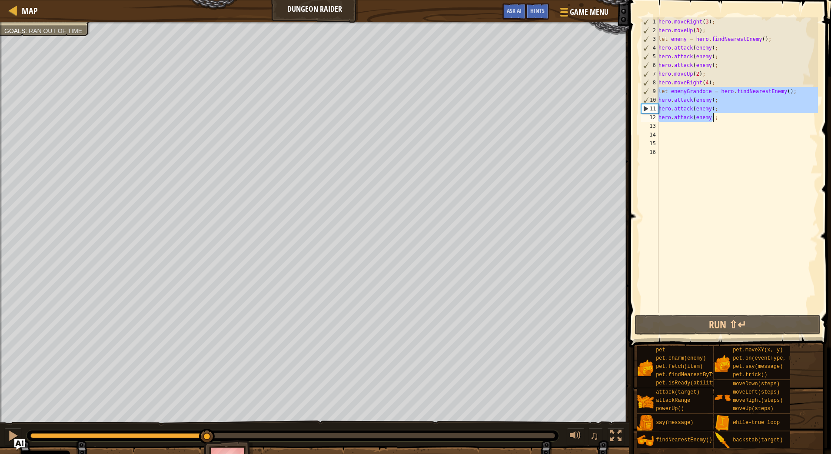
drag, startPoint x: 660, startPoint y: 90, endPoint x: 764, endPoint y: 116, distance: 106.9
click at [764, 116] on div "hero . moveRight ( 3 ) ; hero . moveUp ( 3 ) ; let enemy = hero . findNearestEn…" at bounding box center [737, 173] width 161 height 313
type textarea "hero.attack(enemy); hero.attack(enemy);"
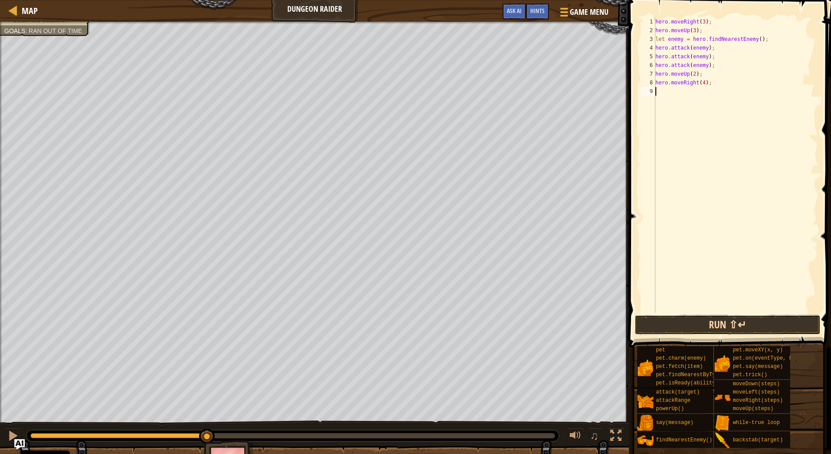
click at [741, 326] on button "Run ⇧↵" at bounding box center [728, 325] width 186 height 20
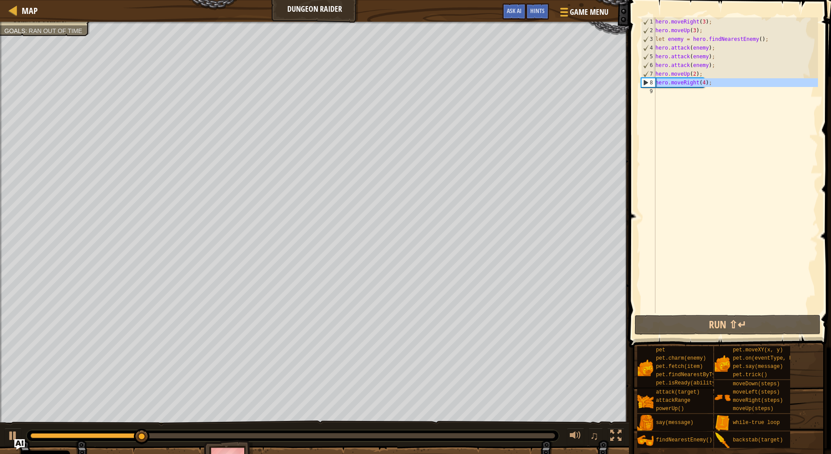
click at [644, 81] on div "8" at bounding box center [649, 82] width 14 height 9
type textarea "hero.moveRight(4);"
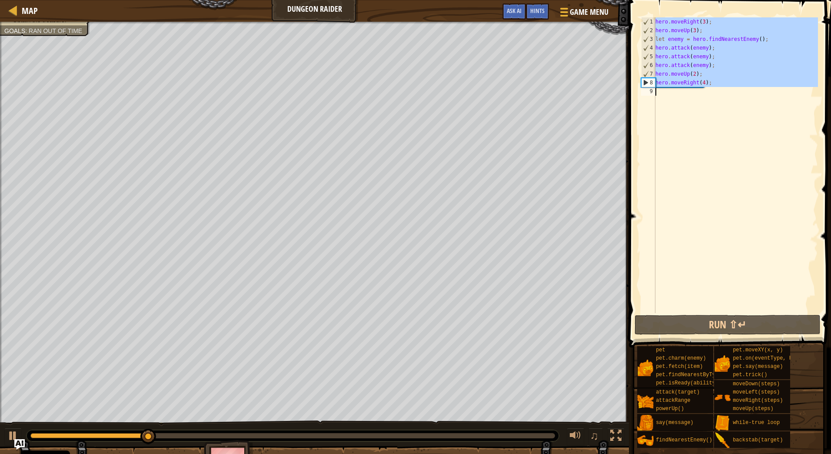
click at [644, 81] on div "8" at bounding box center [649, 82] width 14 height 9
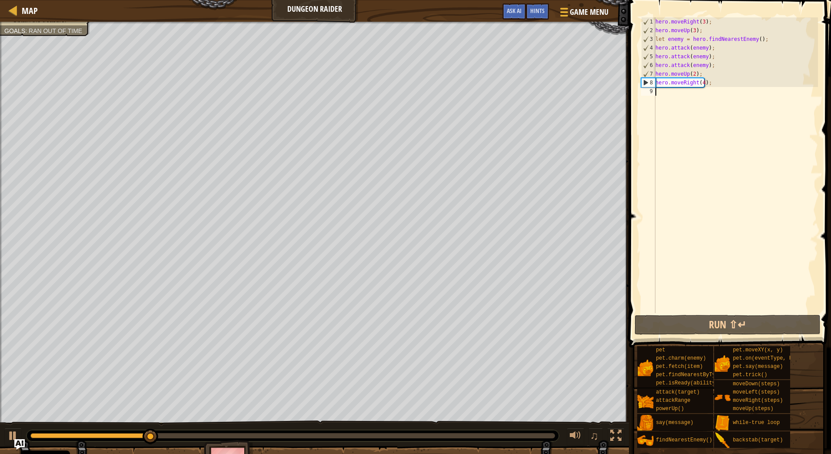
click at [644, 81] on div "8" at bounding box center [649, 82] width 14 height 9
drag, startPoint x: 698, startPoint y: 83, endPoint x: 702, endPoint y: 82, distance: 4.5
click at [702, 82] on div "hero . moveRight ( 3 ) ; hero . moveUp ( 3 ) ; let enemy = hero . findNearestEn…" at bounding box center [736, 173] width 164 height 313
type textarea "hero.moveRight();"
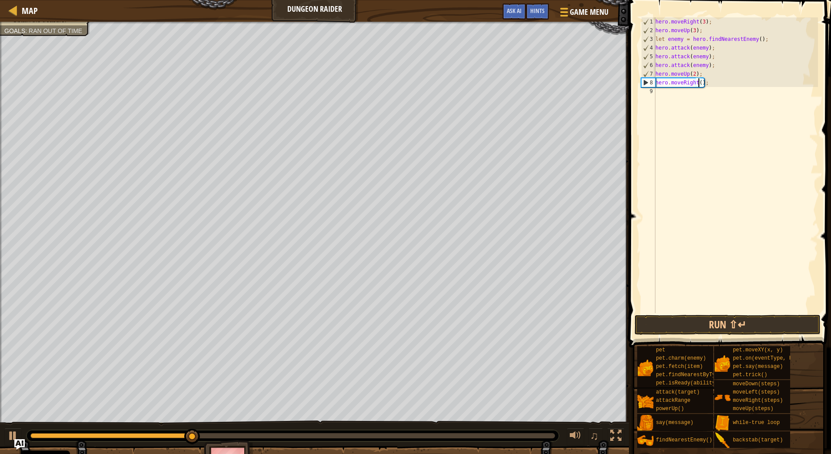
click at [738, 84] on div "hero . moveRight ( 3 ) ; hero . moveUp ( 3 ) ; let enemy = hero . findNearestEn…" at bounding box center [736, 173] width 164 height 313
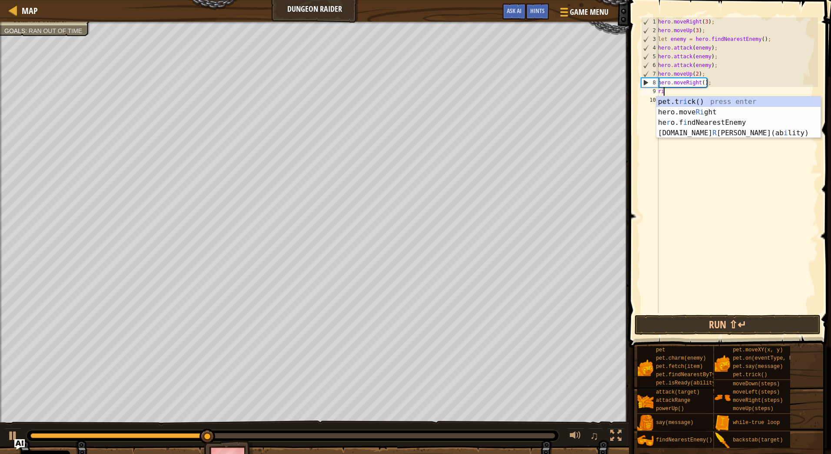
scroll to position [4, 0]
type textarea "right"
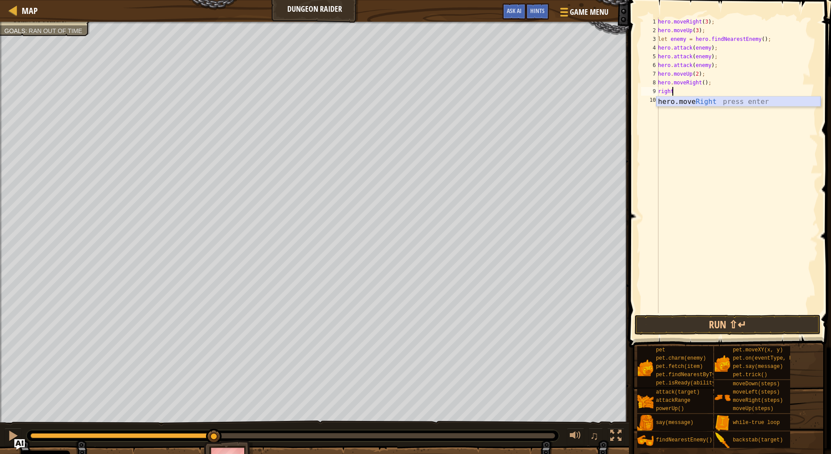
click at [695, 101] on div "hero.move Right press enter" at bounding box center [738, 111] width 164 height 31
click at [701, 90] on div "hero . moveRight ( 3 ) ; hero . moveUp ( 3 ) ; let enemy = hero . findNearestEn…" at bounding box center [737, 173] width 162 height 313
type textarea "hero.moveRight(3);"
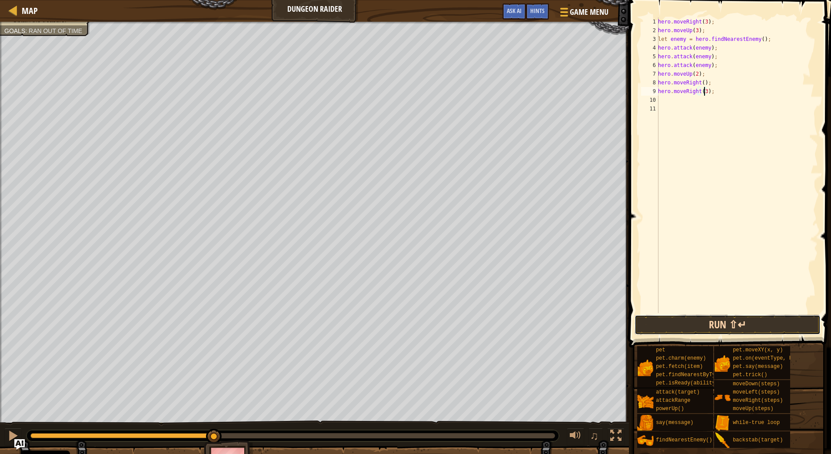
click at [749, 324] on button "Run ⇧↵" at bounding box center [728, 325] width 186 height 20
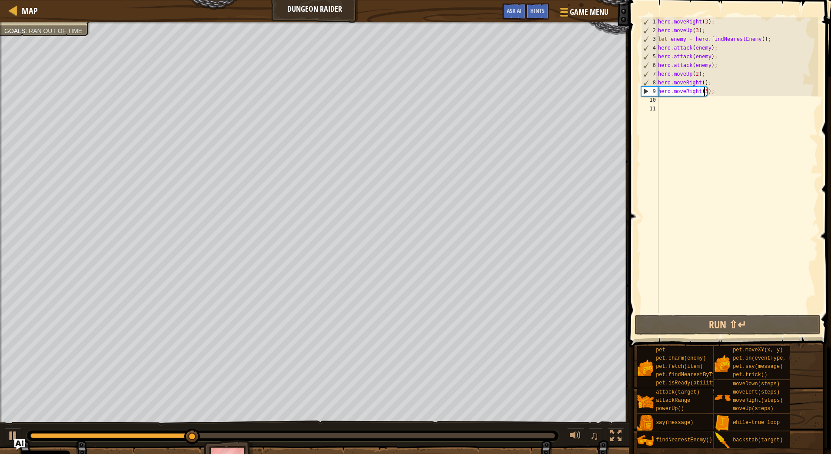
click at [714, 92] on div "hero . moveRight ( 3 ) ; hero . moveUp ( 3 ) ; let enemy = hero . findNearestEn…" at bounding box center [737, 173] width 162 height 313
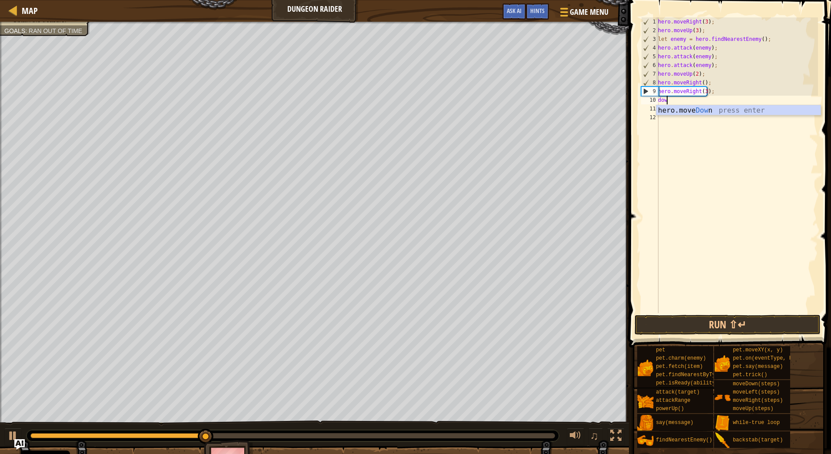
type textarea "down"
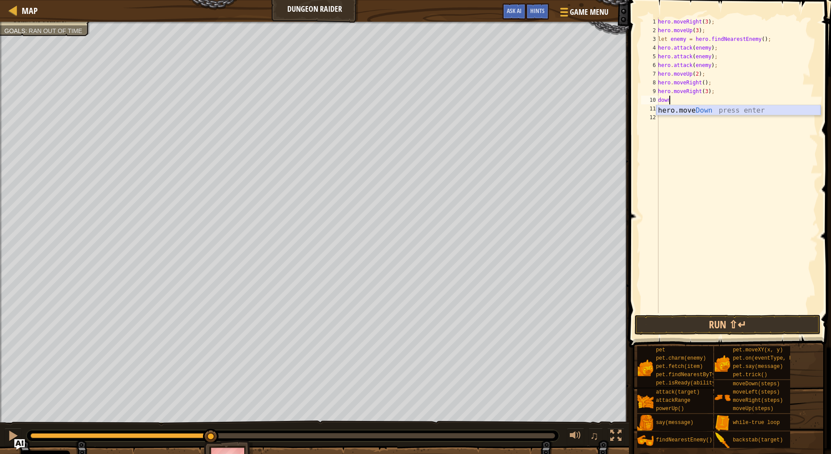
click at [691, 108] on div "hero.move Down press enter" at bounding box center [738, 120] width 164 height 31
click at [697, 100] on div "hero . moveRight ( 3 ) ; hero . moveUp ( 3 ) ; let enemy = hero . findNearestEn…" at bounding box center [737, 173] width 162 height 313
drag, startPoint x: 678, startPoint y: 107, endPoint x: 649, endPoint y: 109, distance: 28.7
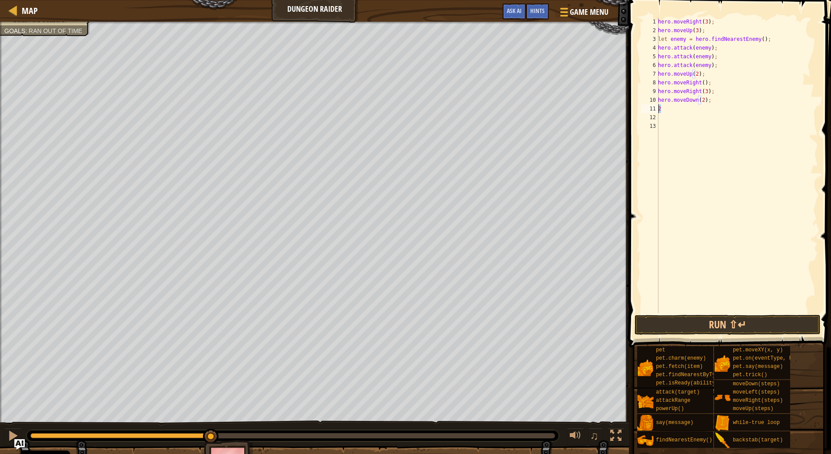
click at [649, 109] on div "hero.moveDown(2); 1 2 3 4 5 6 7 8 9 10 11 12 13 hero . moveRight ( 3 ) ; hero .…" at bounding box center [728, 165] width 179 height 296
type textarea "2"
click at [719, 318] on button "Run ⇧↵" at bounding box center [728, 325] width 186 height 20
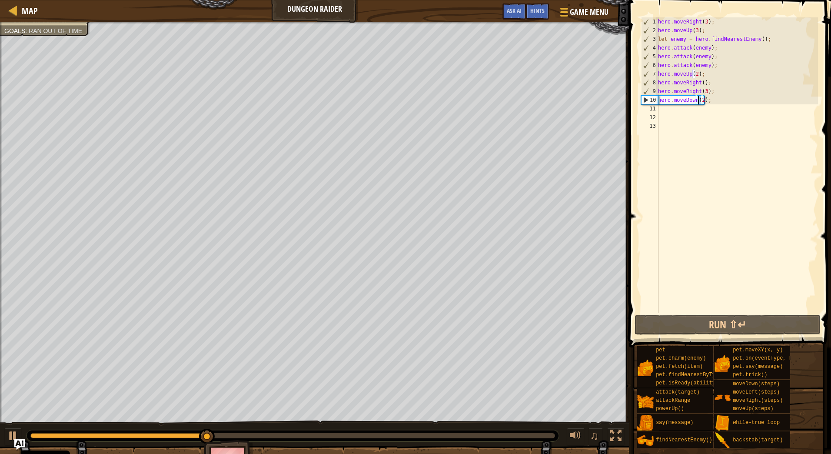
click at [697, 100] on div "hero . moveRight ( 3 ) ; hero . moveUp ( 3 ) ; let enemy = hero . findNearestEn…" at bounding box center [737, 173] width 162 height 313
type textarea "hero.moveDown(3);"
click at [696, 109] on div "hero . moveRight ( 3 ) ; hero . moveUp ( 3 ) ; let enemy = hero . findNearestEn…" at bounding box center [737, 173] width 162 height 313
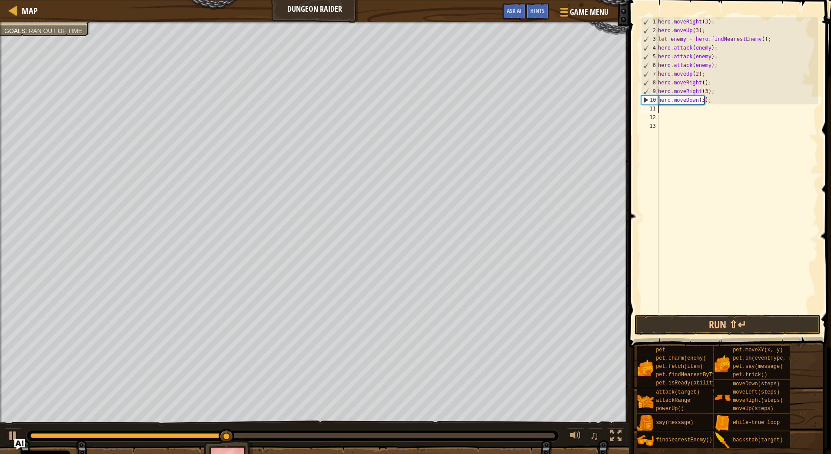
scroll to position [4, 0]
paste textarea "hero.attack(enemy);"
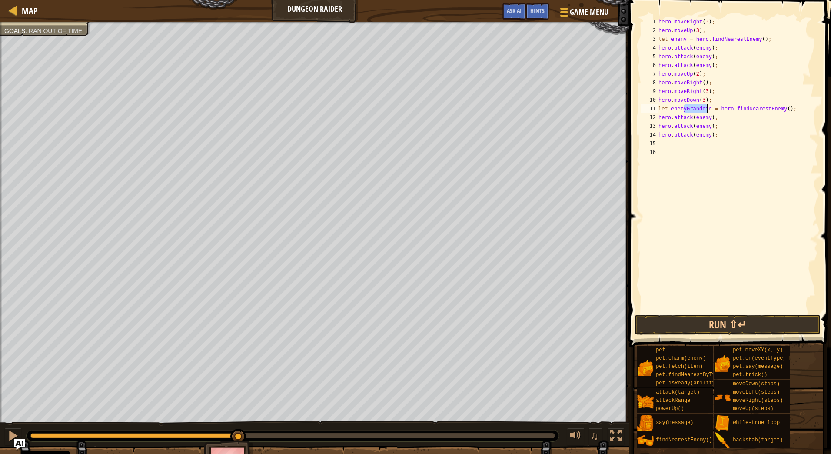
drag, startPoint x: 685, startPoint y: 109, endPoint x: 708, endPoint y: 107, distance: 22.2
click at [708, 107] on div "hero . moveRight ( 3 ) ; hero . moveUp ( 3 ) ; let enemy = hero . findNearestEn…" at bounding box center [737, 173] width 161 height 313
click at [706, 117] on div "hero . moveRight ( 3 ) ; hero . moveUp ( 3 ) ; let enemy = hero . findNearestEn…" at bounding box center [737, 173] width 161 height 313
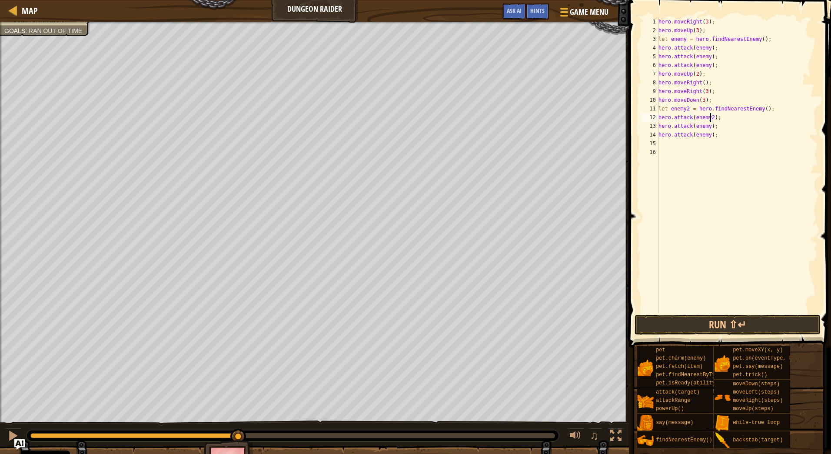
click at [707, 125] on div "hero . moveRight ( 3 ) ; hero . moveUp ( 3 ) ; let enemy = hero . findNearestEn…" at bounding box center [737, 173] width 161 height 313
drag, startPoint x: 714, startPoint y: 134, endPoint x: 719, endPoint y: 129, distance: 7.4
click at [719, 129] on div "hero . moveRight ( 3 ) ; hero . moveUp ( 3 ) ; let enemy = hero . findNearestEn…" at bounding box center [737, 173] width 161 height 313
click at [764, 326] on button "Run ⇧↵" at bounding box center [728, 325] width 186 height 20
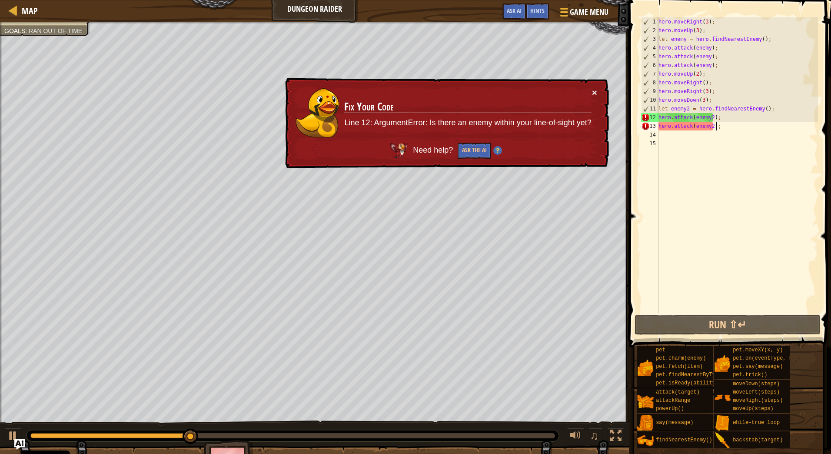
click at [593, 91] on button "×" at bounding box center [594, 92] width 5 height 9
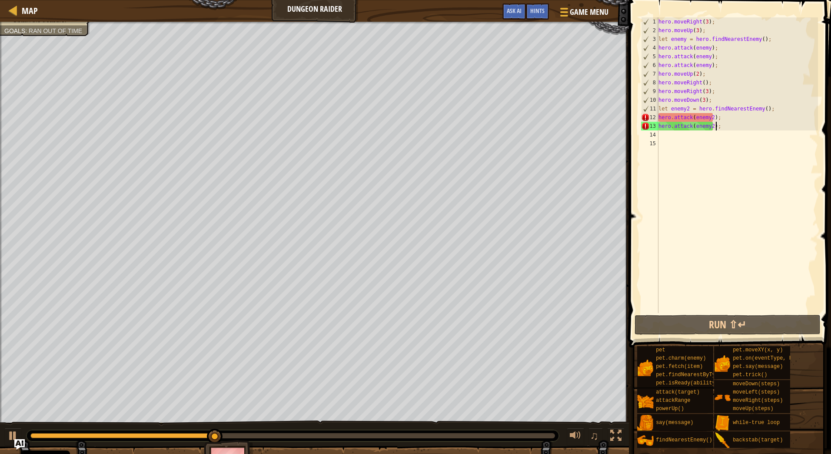
click at [726, 126] on div "hero . moveRight ( 3 ) ; hero . moveUp ( 3 ) ; let enemy = hero . findNearestEn…" at bounding box center [737, 173] width 161 height 313
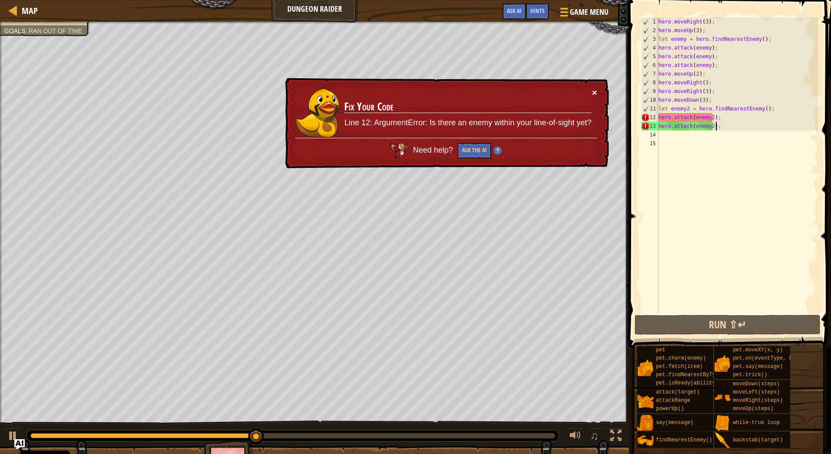
click at [593, 90] on button "×" at bounding box center [594, 92] width 5 height 9
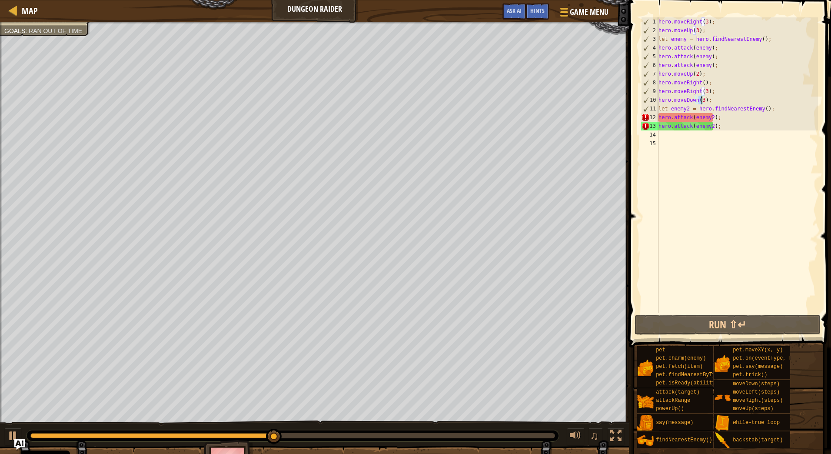
click at [701, 100] on div "hero . moveRight ( 3 ) ; hero . moveUp ( 3 ) ; let enemy = hero . findNearestEn…" at bounding box center [737, 173] width 161 height 313
type textarea "hero.moveDown(2);"
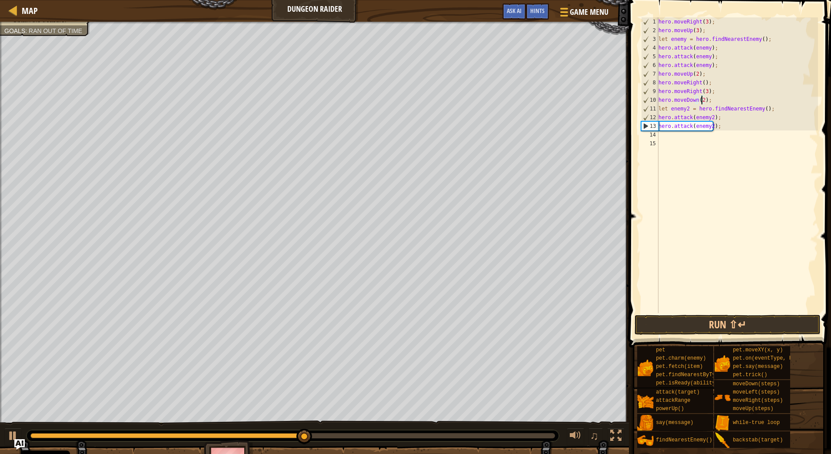
click at [717, 99] on div "hero . moveRight ( 3 ) ; hero . moveUp ( 3 ) ; let enemy = hero . findNearestEn…" at bounding box center [737, 173] width 161 height 313
type textarea "down"
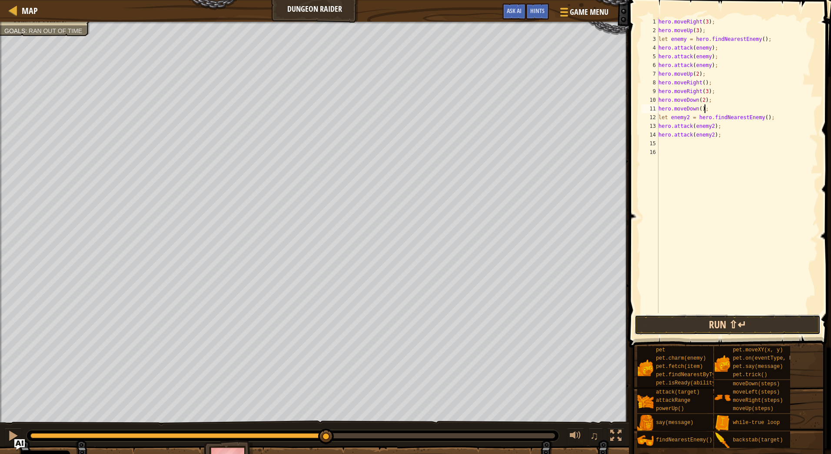
click at [758, 326] on button "Run ⇧↵" at bounding box center [728, 325] width 186 height 20
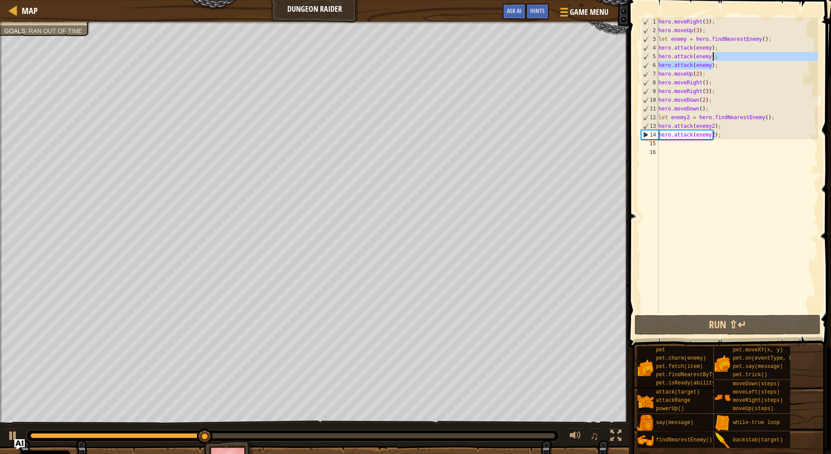
drag, startPoint x: 717, startPoint y: 65, endPoint x: 715, endPoint y: 54, distance: 11.4
click at [715, 54] on div "hero . moveRight ( 3 ) ; hero . moveUp ( 3 ) ; let enemy = hero . findNearestEn…" at bounding box center [737, 173] width 161 height 313
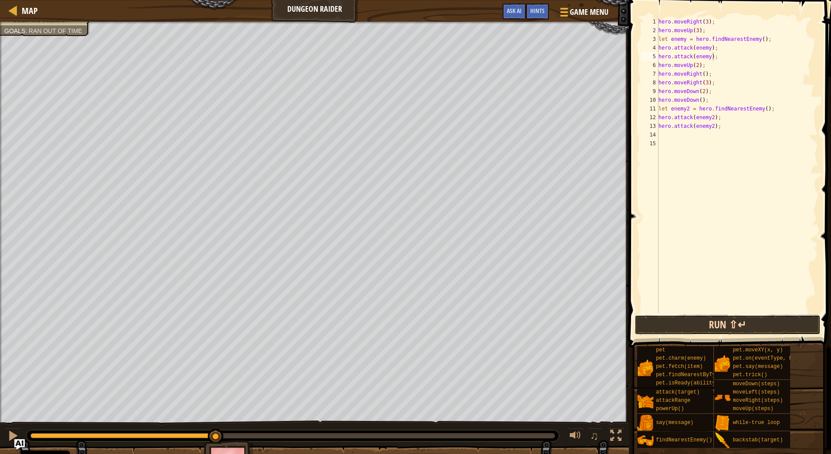
click at [745, 324] on button "Run ⇧↵" at bounding box center [728, 325] width 186 height 20
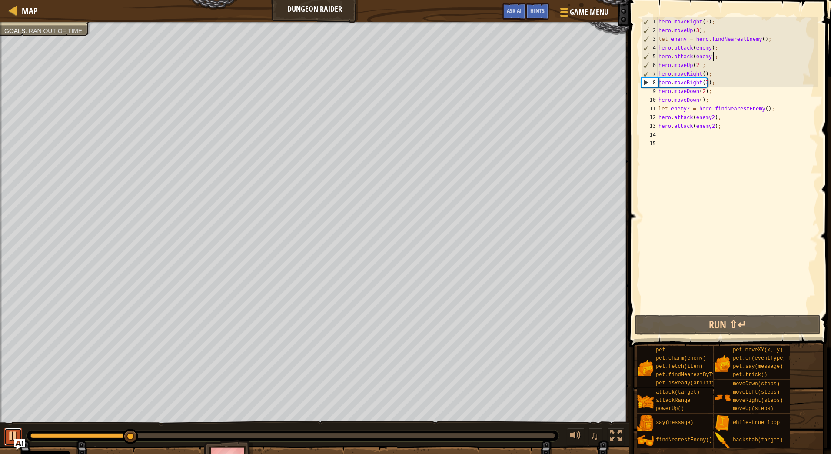
click at [9, 435] on div at bounding box center [12, 435] width 11 height 11
click at [718, 55] on div "hero . moveRight ( 3 ) ; hero . moveUp ( 3 ) ; let enemy = hero . findNearestEn…" at bounding box center [737, 173] width 161 height 313
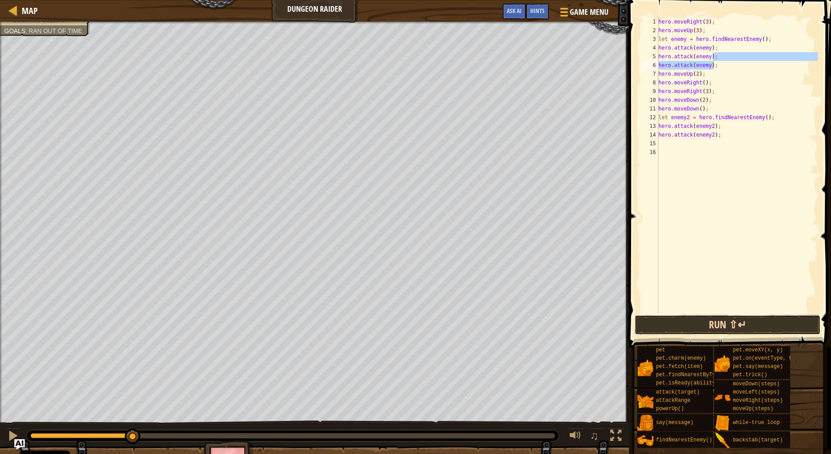
click at [734, 317] on button "Run ⇧↵" at bounding box center [728, 325] width 186 height 20
type textarea "hero.attack(enemy);"
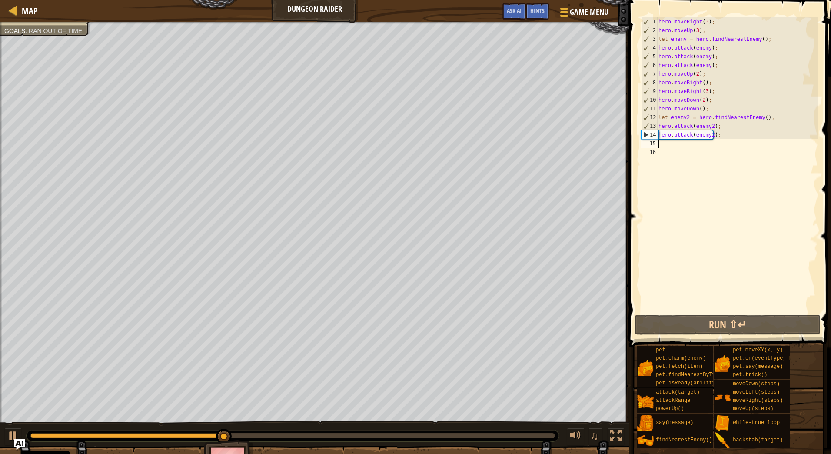
click at [710, 141] on div "hero . moveRight ( 3 ) ; hero . moveUp ( 3 ) ; let enemy = hero . findNearestEn…" at bounding box center [737, 173] width 161 height 313
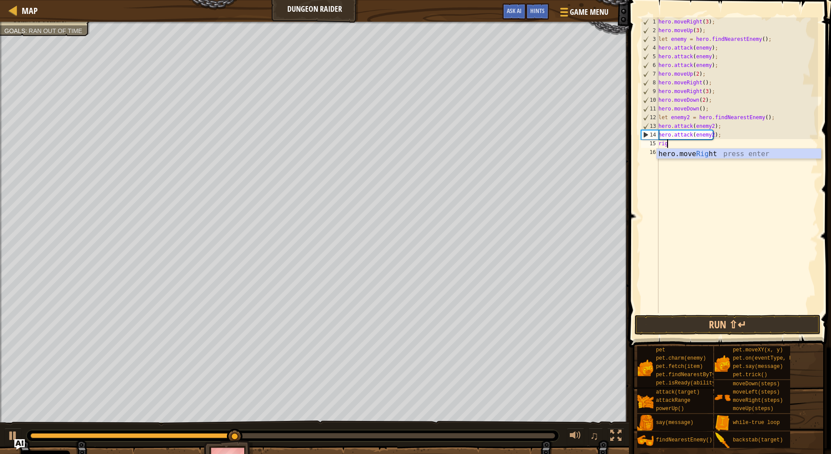
scroll to position [4, 0]
type textarea "right"
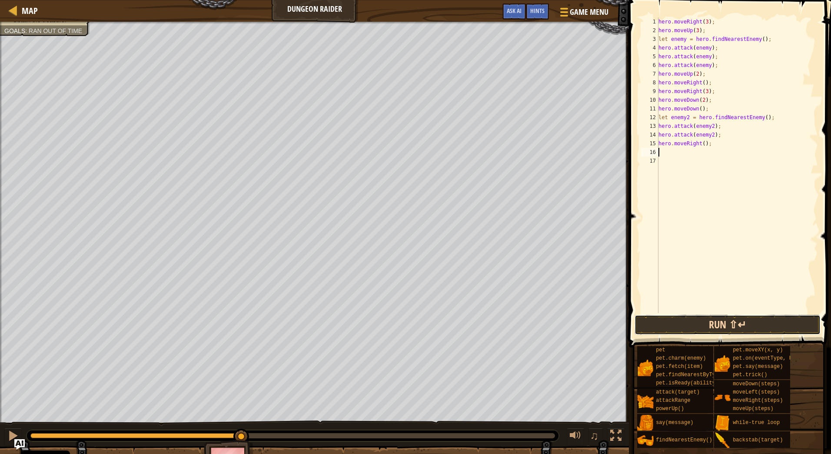
click at [742, 326] on button "Run ⇧↵" at bounding box center [728, 325] width 186 height 20
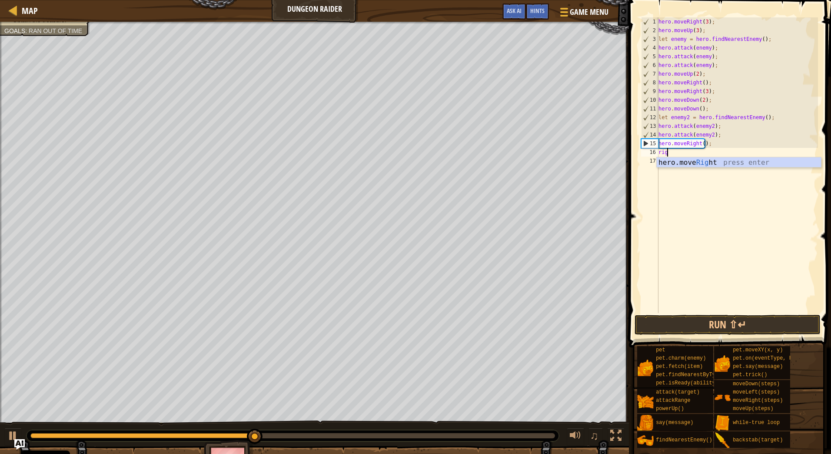
scroll to position [4, 0]
type textarea "right"
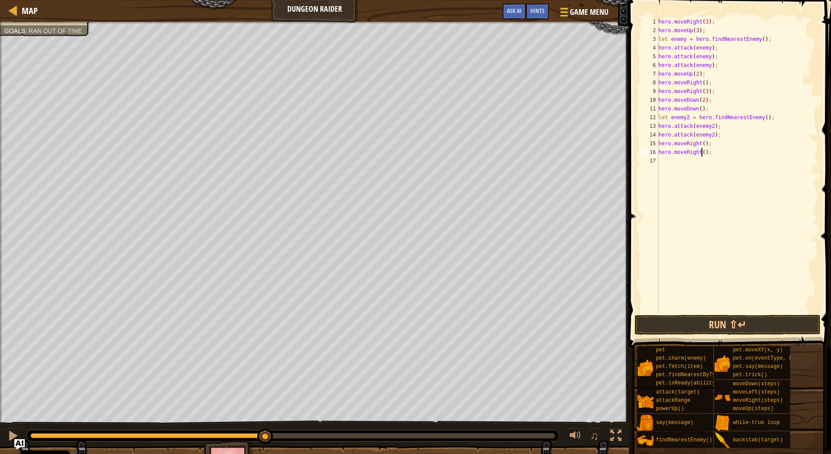
scroll to position [4, 3]
type textarea "hero.moveRight(4);"
click at [743, 324] on button "Run ⇧↵" at bounding box center [728, 325] width 186 height 20
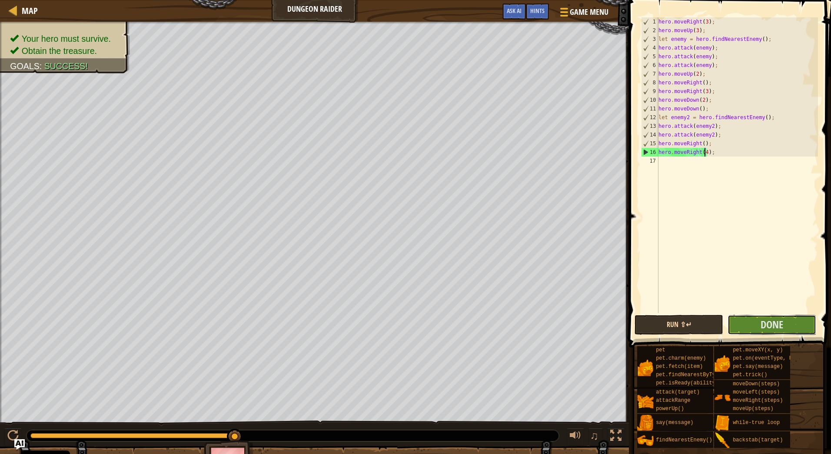
click at [743, 324] on button "Done" at bounding box center [772, 325] width 89 height 20
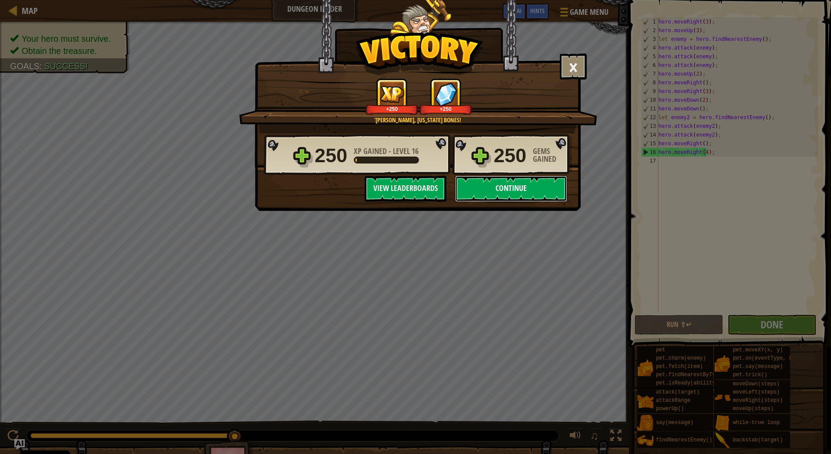
click at [512, 191] on button "Continue" at bounding box center [511, 189] width 112 height 26
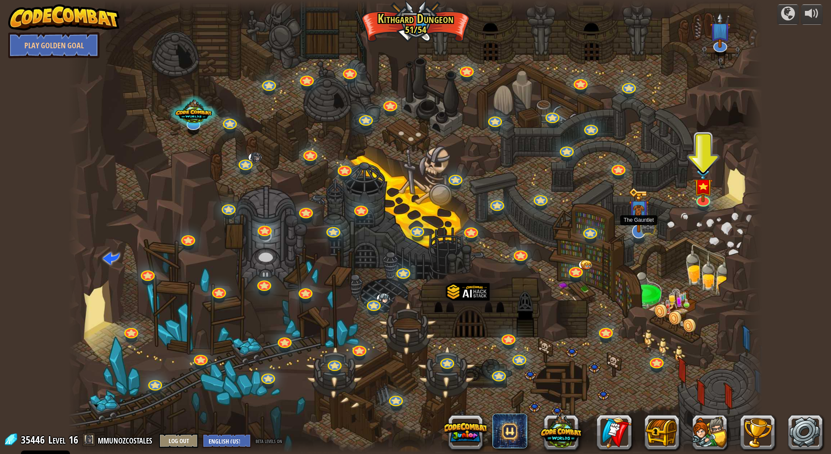
click at [641, 217] on img at bounding box center [639, 211] width 12 height 12
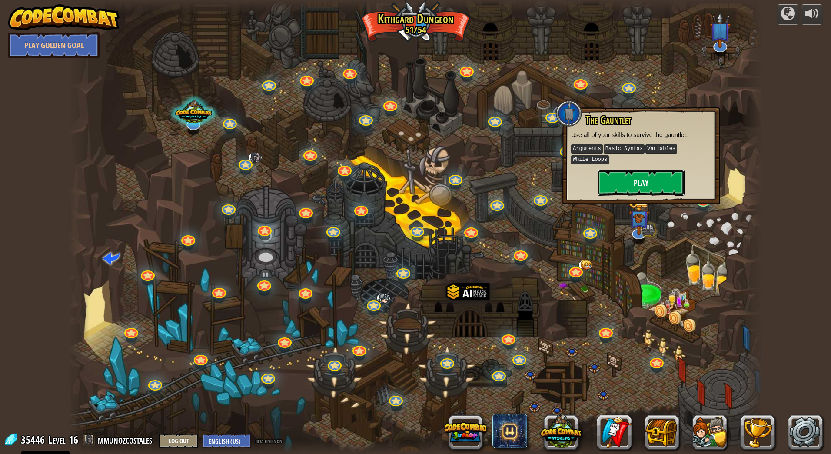
click at [638, 170] on button "Play" at bounding box center [641, 183] width 87 height 26
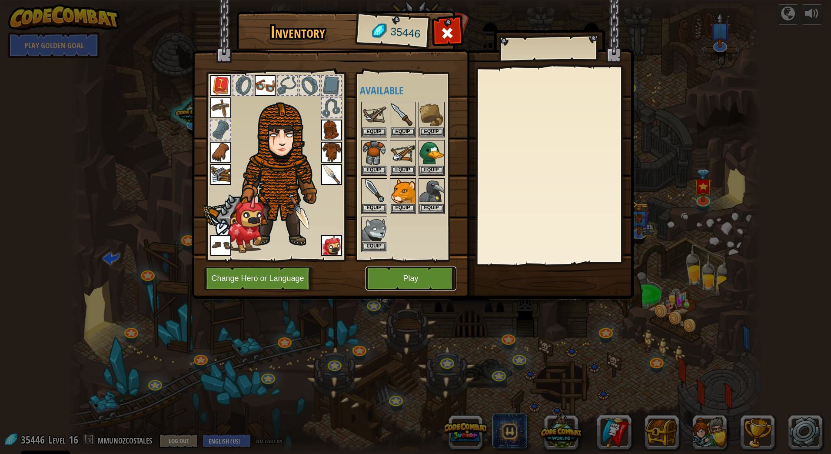
click at [423, 277] on button "Play" at bounding box center [411, 278] width 91 height 24
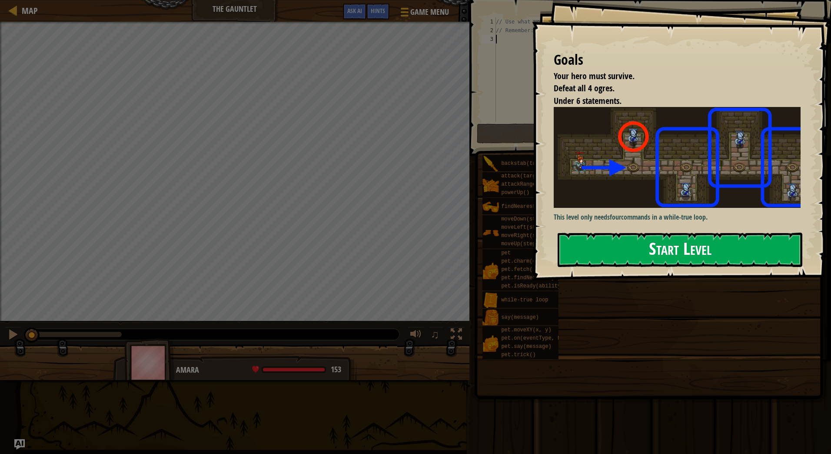
click at [701, 243] on button "Start Level" at bounding box center [680, 250] width 245 height 34
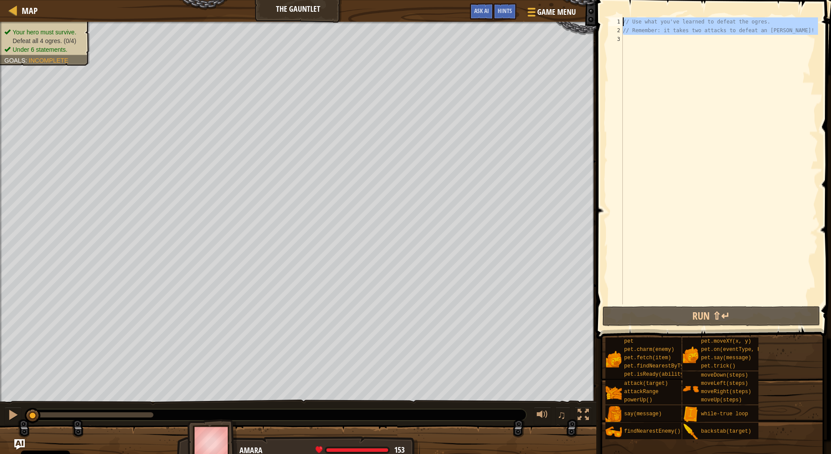
drag, startPoint x: 634, startPoint y: 41, endPoint x: 609, endPoint y: 10, distance: 39.2
click at [609, 10] on div "1 2 3 // Use what you've learned to defeat the ogres. // Remember: it takes two…" at bounding box center [712, 186] width 237 height 364
type textarea "// Use what you've learned to defeat the ogres. // Remember: it takes two attac…"
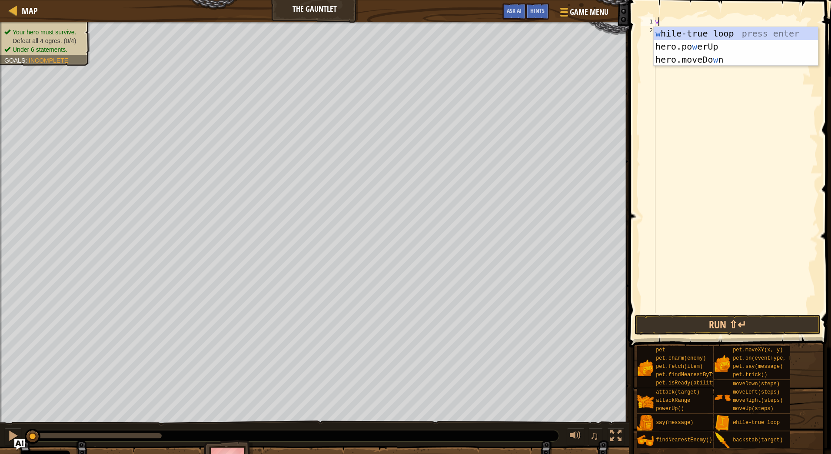
scroll to position [4, 0]
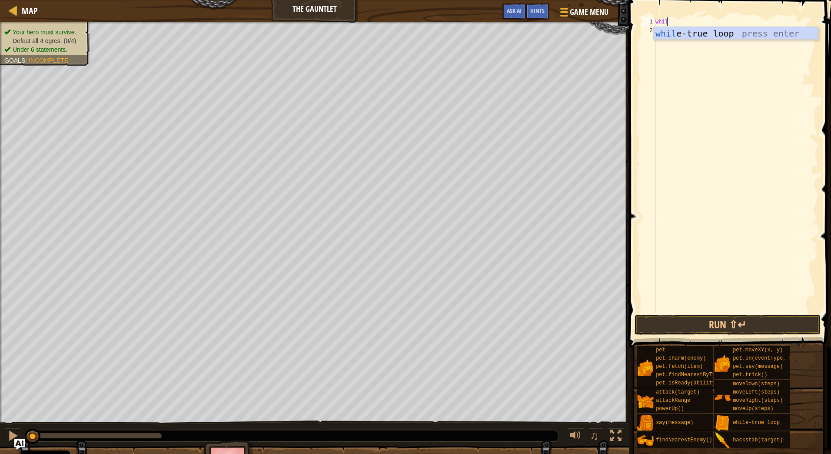
type textarea "while"
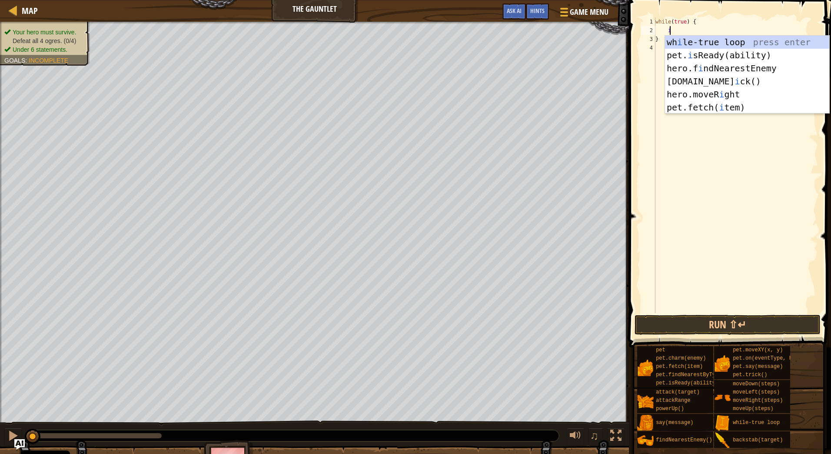
scroll to position [4, 1]
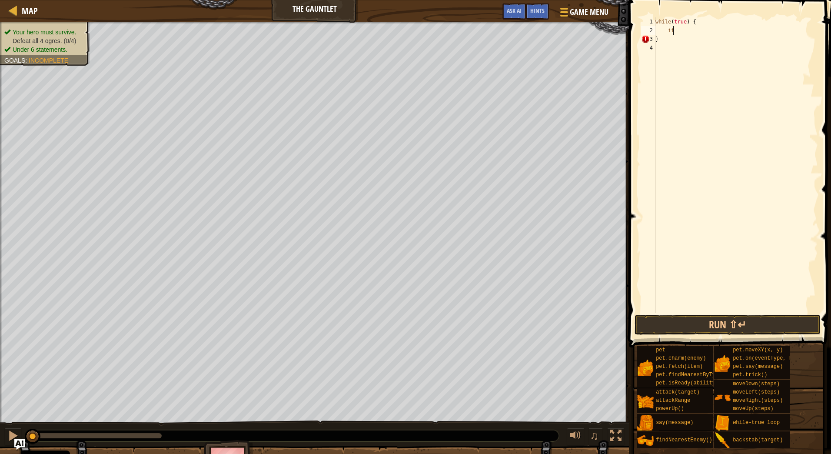
type textarea "i"
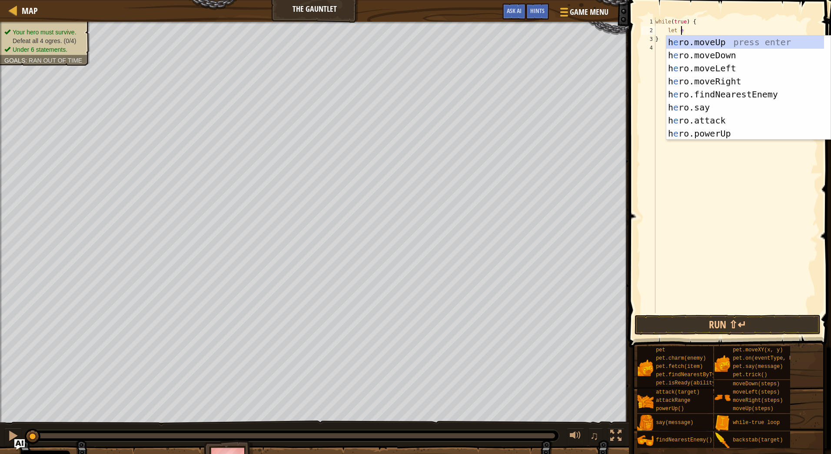
scroll to position [4, 2]
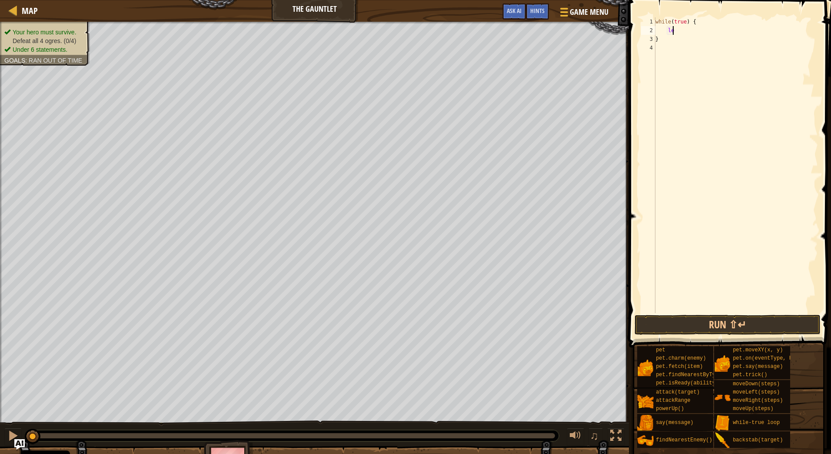
type textarea "l"
type textarea "}"
type textarea "f"
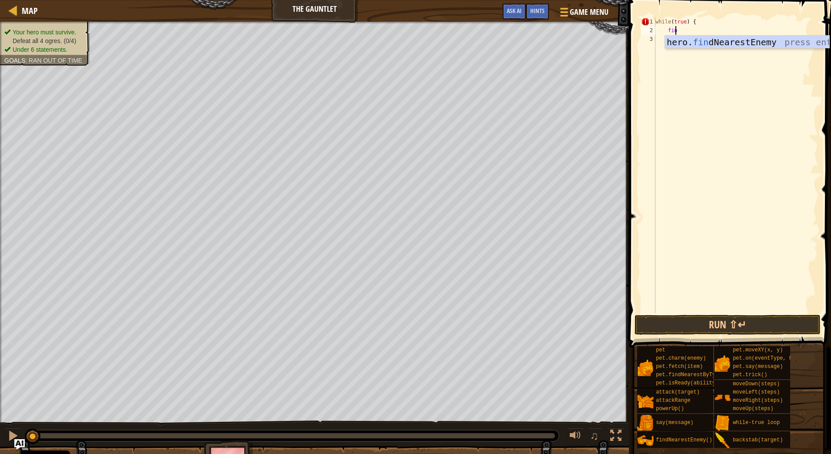
type textarea "find"
drag, startPoint x: 675, startPoint y: 29, endPoint x: 668, endPoint y: 30, distance: 7.0
click at [668, 30] on div "while ( true ) { var enemy = hero . findNearestEnemy ( ) ; }" at bounding box center [736, 173] width 164 height 313
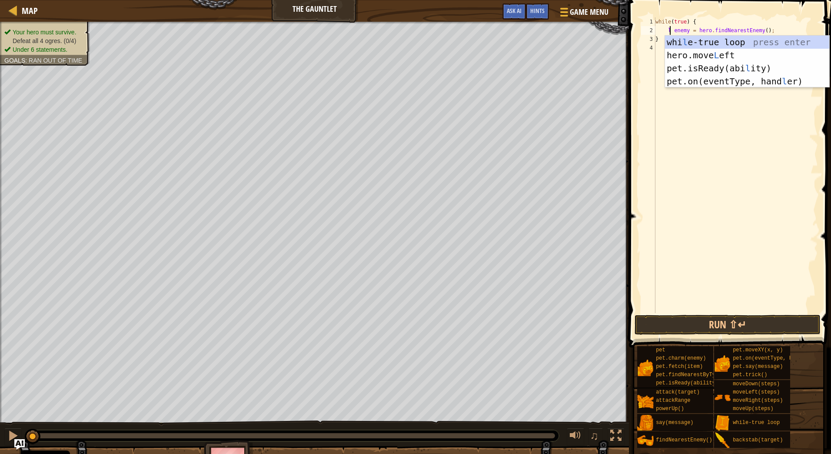
type textarea "let enemy = hero.findNearestEnemy();"
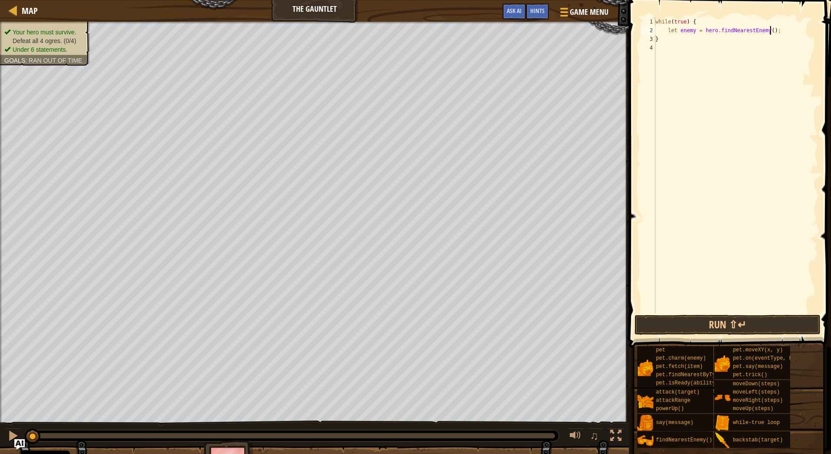
click at [781, 26] on div "while ( true ) { let enemy = hero . findNearestEnemy ( ) ; }" at bounding box center [736, 173] width 164 height 313
type textarea "if (enemy) {"
click at [715, 40] on div "while ( true ) { let enemy = hero . findNearestEnemy ( ) ; if ( enemy ) { } }" at bounding box center [736, 173] width 164 height 313
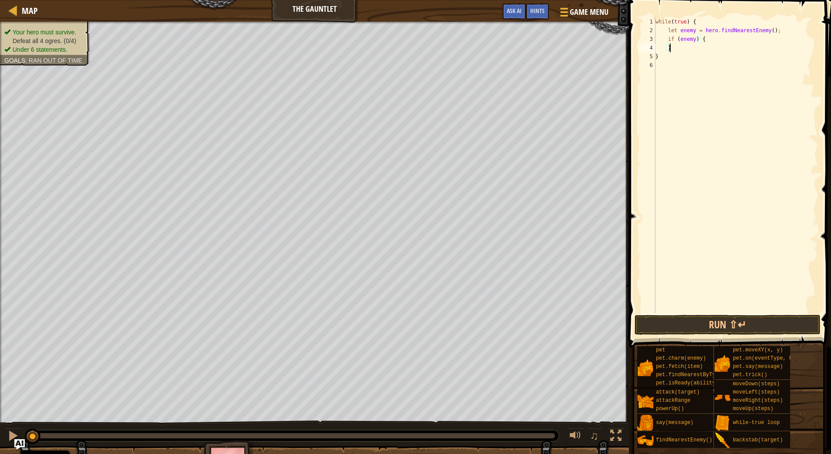
type textarea "if (enemy) {"
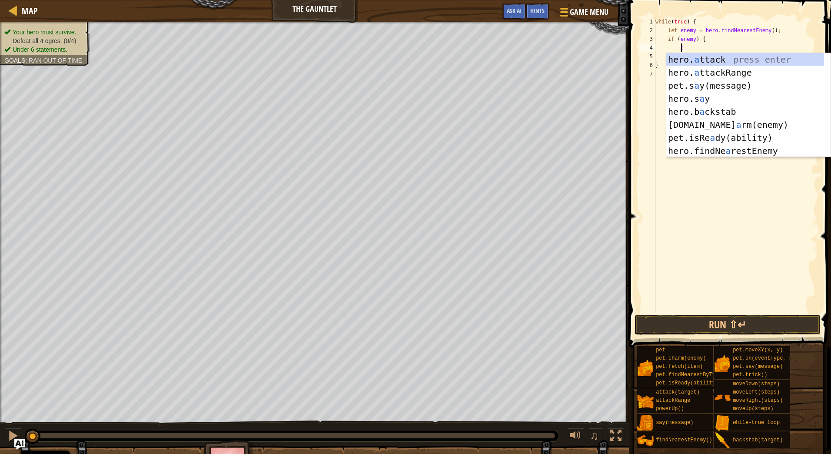
scroll to position [4, 2]
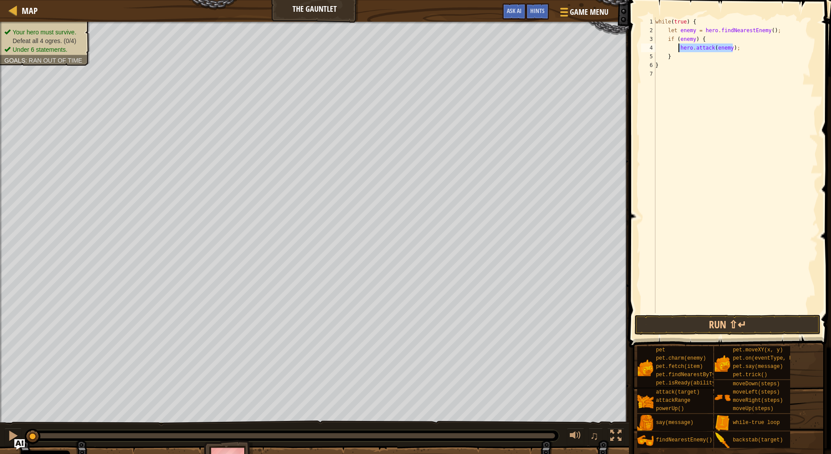
drag, startPoint x: 734, startPoint y: 47, endPoint x: 679, endPoint y: 49, distance: 54.8
click at [679, 49] on div "while ( true ) { let enemy = hero . findNearestEnemy ( ) ; if ( enemy ) { hero …" at bounding box center [736, 173] width 164 height 313
click at [751, 51] on div "while ( true ) { let enemy = hero . findNearestEnemy ( ) ; if ( enemy ) { hero …" at bounding box center [736, 165] width 164 height 296
click at [713, 59] on div "while ( true ) { let enemy = hero . findNearestEnemy ( ) ; if ( enemy ) { hero …" at bounding box center [736, 173] width 164 height 313
type textarea "} else {"
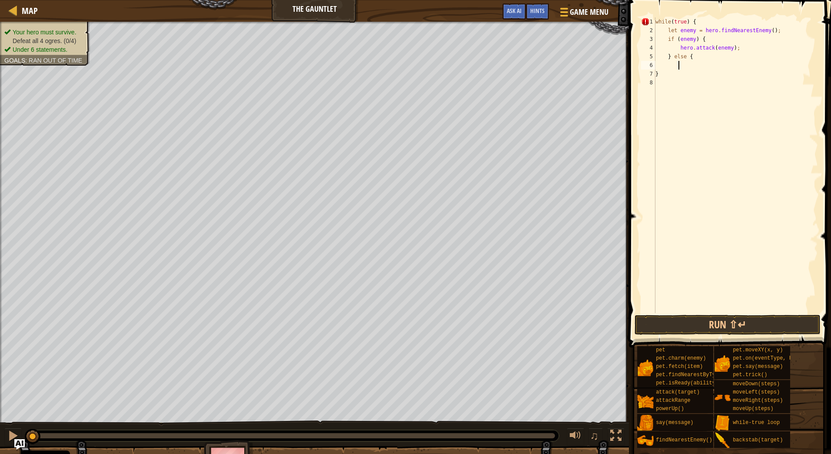
scroll to position [4, 1]
type textarea "right"
type textarea "}"
click at [726, 326] on button "Run ⇧↵" at bounding box center [728, 325] width 186 height 20
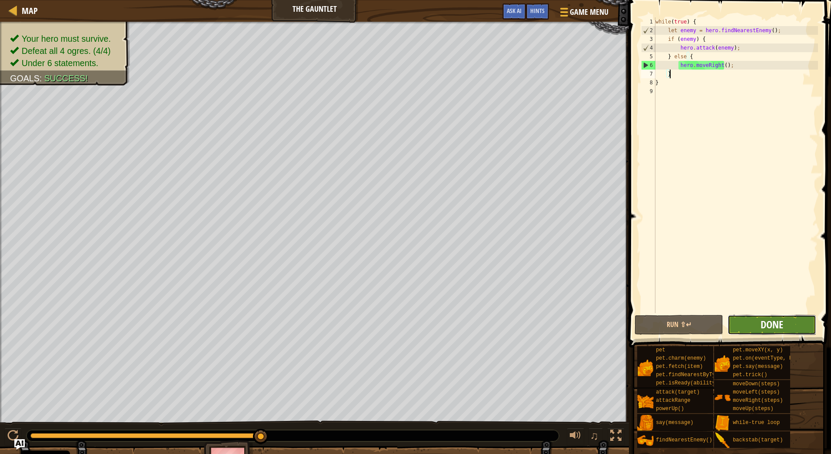
click at [768, 322] on span "Done" at bounding box center [772, 324] width 23 height 14
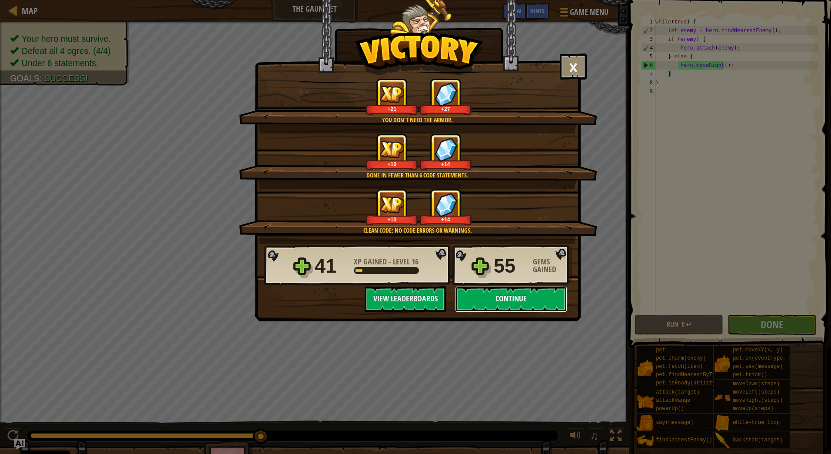
click at [536, 298] on button "Continue" at bounding box center [511, 299] width 112 height 26
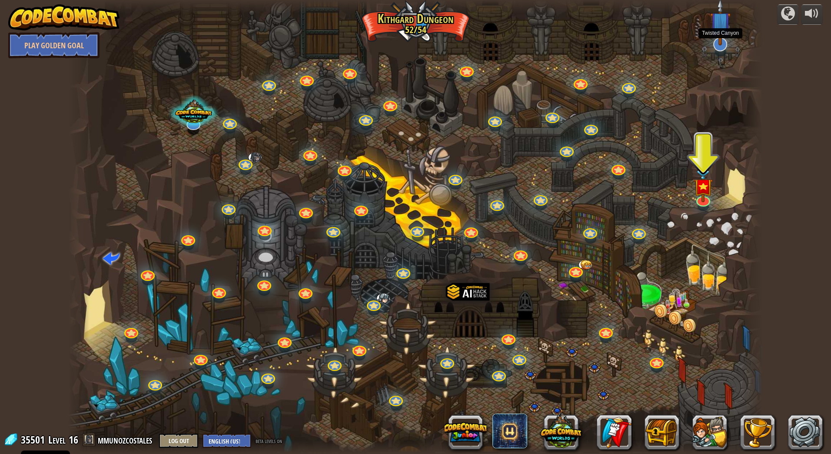
click at [719, 42] on img at bounding box center [720, 21] width 20 height 47
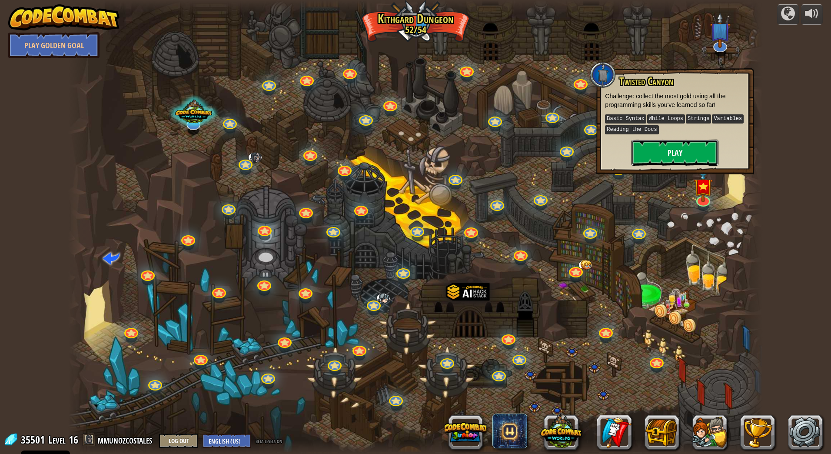
click at [675, 155] on button "Play" at bounding box center [675, 153] width 87 height 26
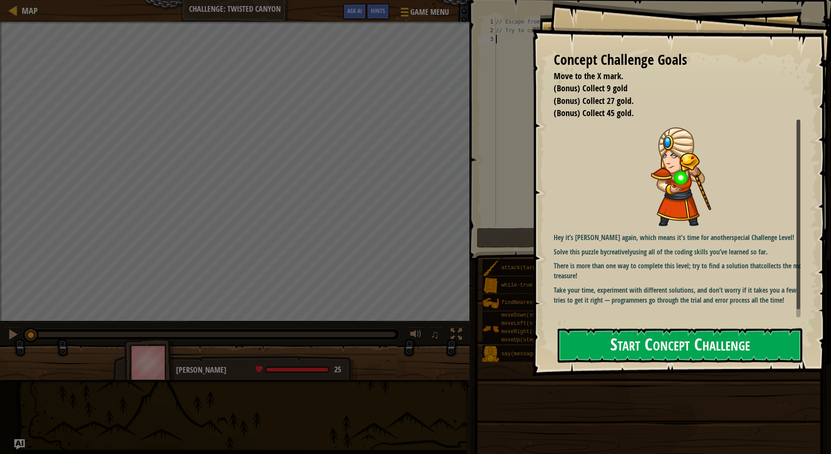
click at [695, 351] on button "Start Concept Challenge" at bounding box center [680, 345] width 245 height 34
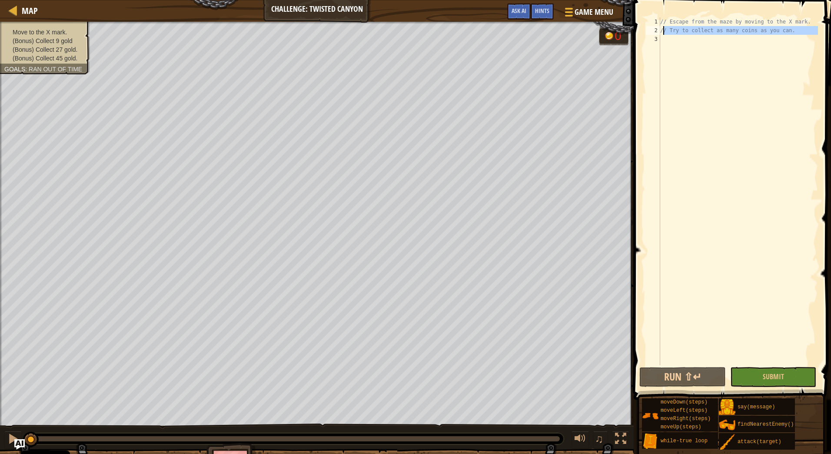
drag, startPoint x: 670, startPoint y: 40, endPoint x: 658, endPoint y: 13, distance: 30.5
click at [658, 13] on div "1 2 3 // Escape from the maze by moving to the X mark. // Try to collect as man…" at bounding box center [731, 216] width 200 height 425
type textarea "// Escape from the maze by moving to the X mark. // Try to collect as many coin…"
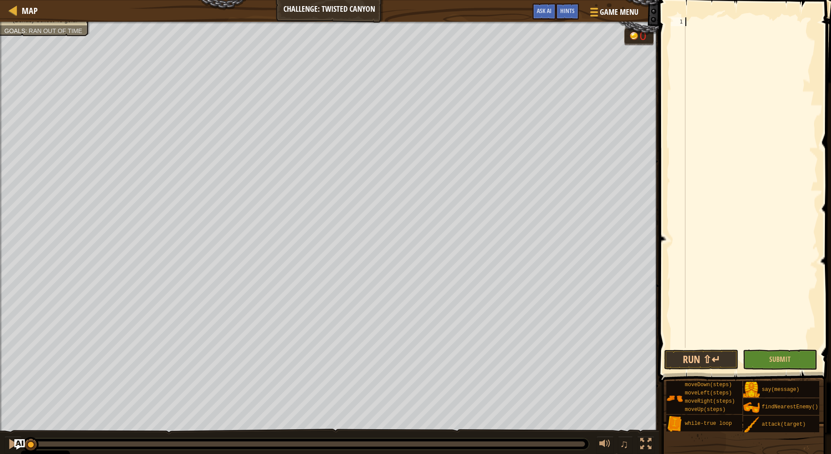
click at [726, 26] on div at bounding box center [751, 191] width 134 height 348
type textarea "left"
type textarea "down"
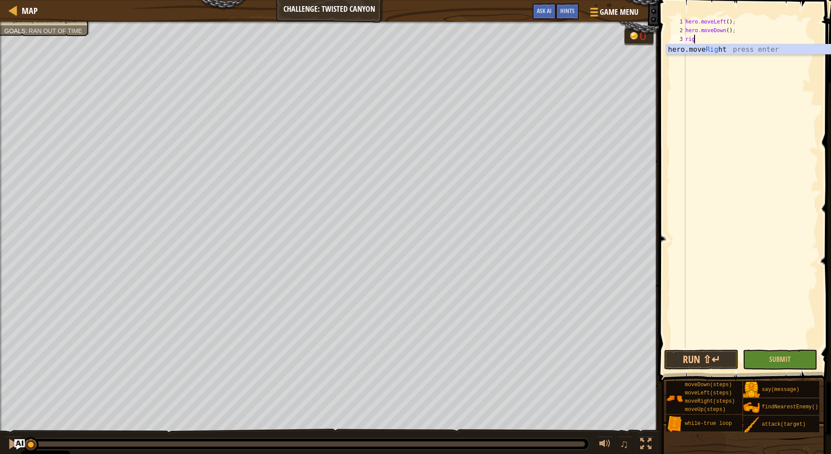
type textarea "right"
type textarea "hero.moveRight(3);"
drag, startPoint x: 746, startPoint y: 49, endPoint x: 687, endPoint y: 49, distance: 59.1
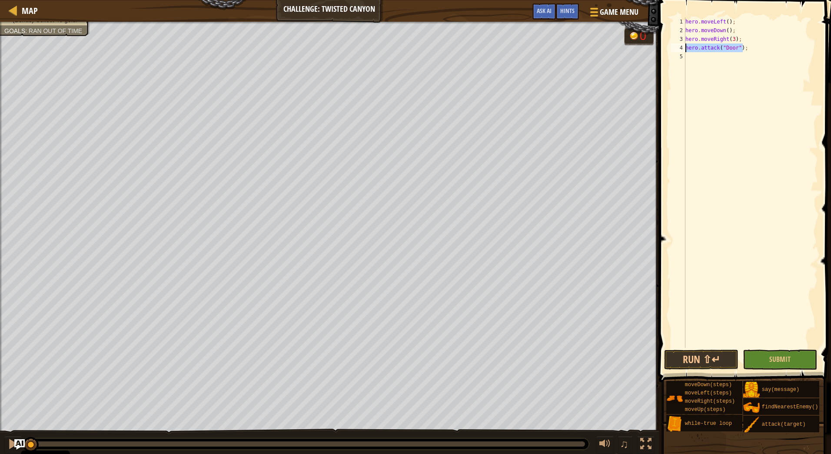
click at [687, 49] on div "hero . moveLeft ( ) ; hero . moveDown ( ) ; hero . moveRight ( 3 ) ; hero . att…" at bounding box center [751, 191] width 134 height 348
type textarea "hero.attack("Door");"
click at [697, 352] on button "Run ⇧↵" at bounding box center [701, 359] width 74 height 20
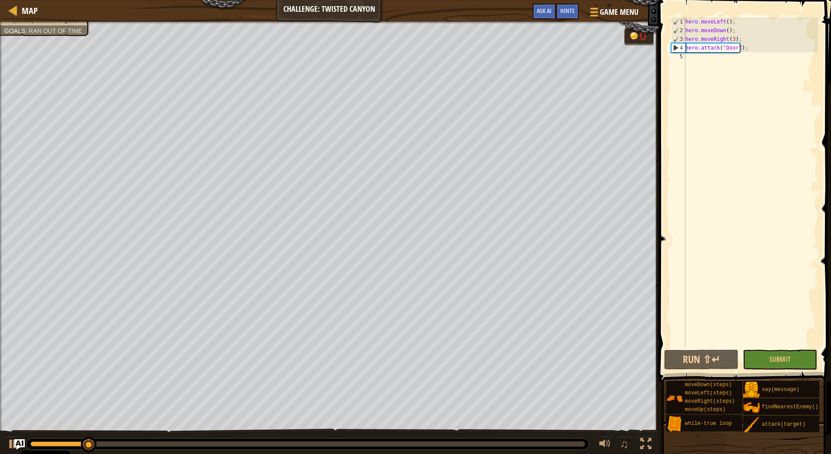
click at [740, 55] on div "hero . moveLeft ( ) ; hero . moveDown ( ) ; hero . moveRight ( 3 ) ; hero . att…" at bounding box center [751, 191] width 134 height 348
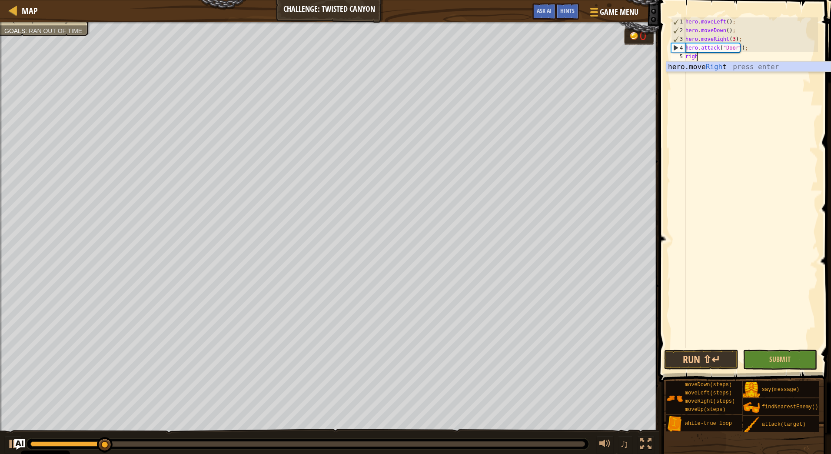
scroll to position [4, 0]
type textarea "right"
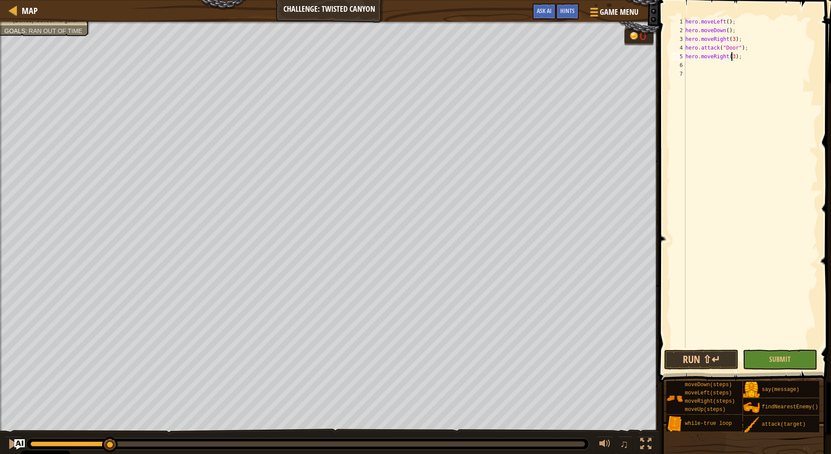
scroll to position [4, 3]
type textarea "hero.moveRight(3);"
click at [707, 354] on button "Run ⇧↵" at bounding box center [701, 359] width 74 height 20
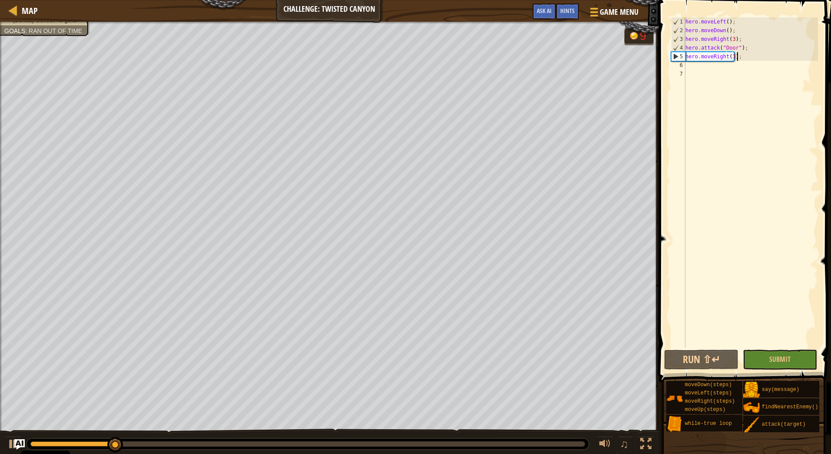
click at [740, 60] on div "hero . moveLeft ( ) ; hero . moveDown ( ) ; hero . moveRight ( 3 ) ; hero . att…" at bounding box center [751, 191] width 134 height 348
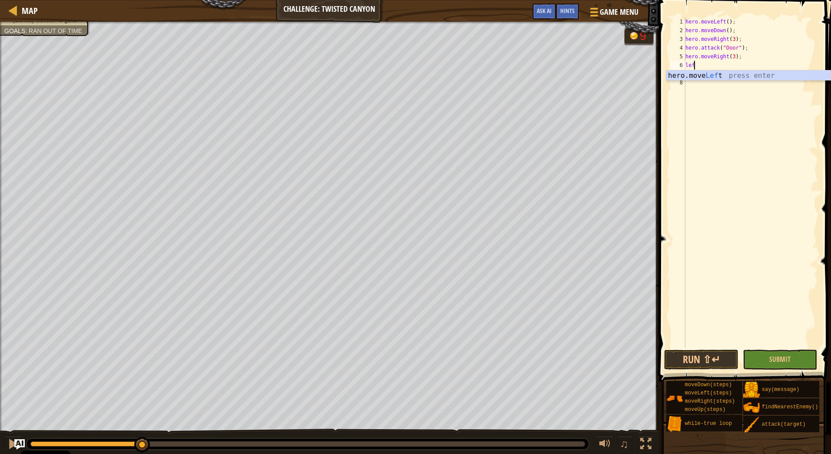
type textarea "left"
click at [708, 357] on button "Run ⇧↵" at bounding box center [701, 359] width 74 height 20
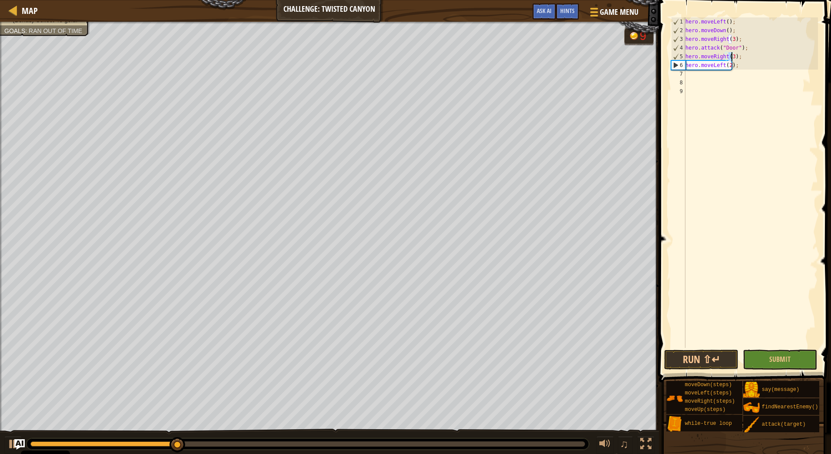
click at [732, 56] on div "hero . moveLeft ( ) ; hero . moveDown ( ) ; hero . moveRight ( 3 ) ; hero . att…" at bounding box center [751, 191] width 134 height 348
type textarea "hero.moveRight(2);"
click at [700, 356] on button "Run ⇧↵" at bounding box center [701, 359] width 74 height 20
click at [711, 76] on div "hero . moveLeft ( ) ; hero . moveDown ( ) ; hero . moveRight ( 3 ) ; hero . att…" at bounding box center [751, 191] width 134 height 348
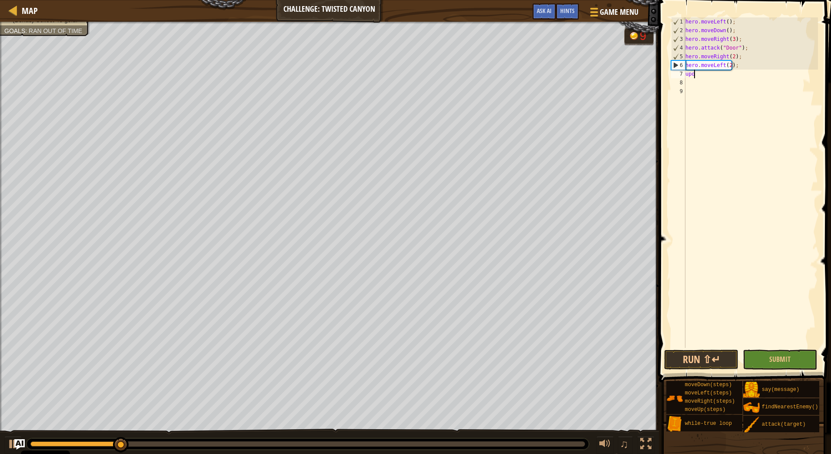
type textarea "u"
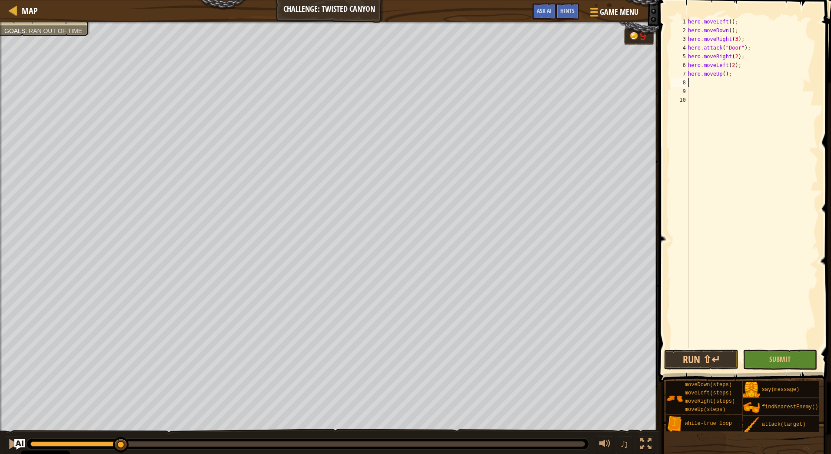
click at [722, 73] on div "hero . moveLeft ( ) ; hero . moveDown ( ) ; hero . moveRight ( 3 ) ; hero . att…" at bounding box center [752, 191] width 132 height 348
type textarea "hero.moveUp(2);"
click at [707, 359] on button "Run ⇧↵" at bounding box center [701, 359] width 74 height 20
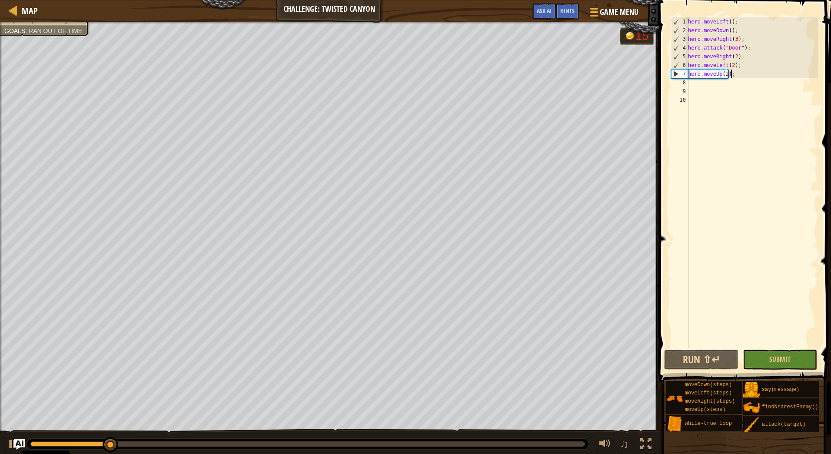
click at [745, 76] on div "hero . moveLeft ( ) ; hero . moveDown ( ) ; hero . moveRight ( 3 ) ; hero . att…" at bounding box center [752, 191] width 132 height 348
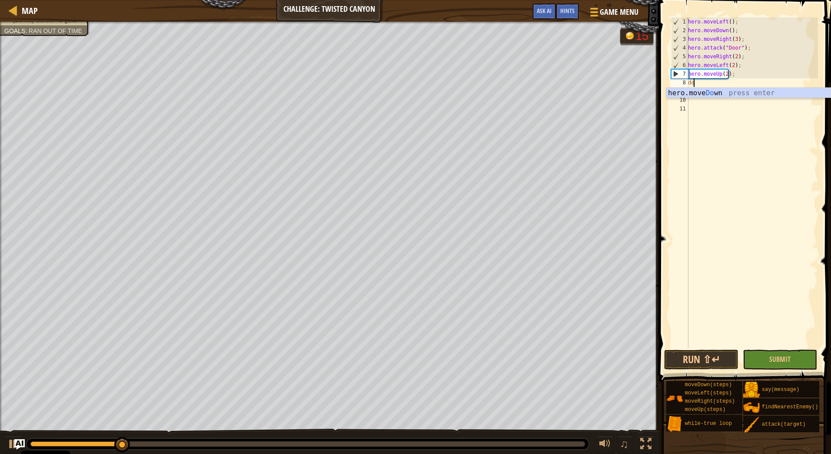
type textarea "down"
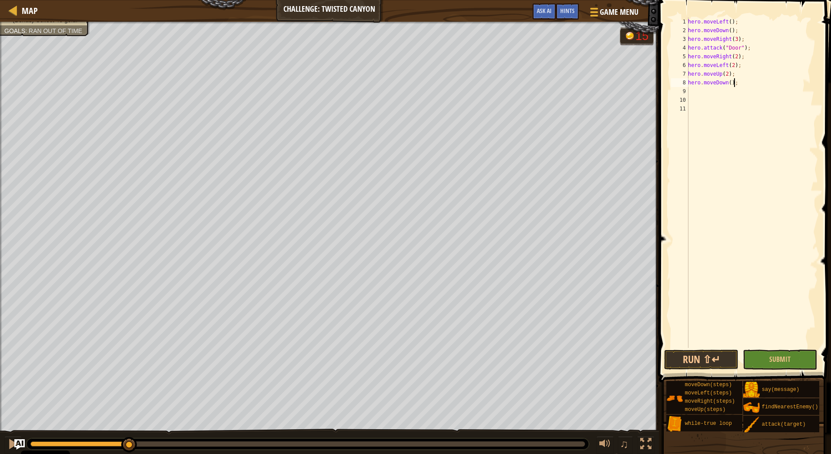
drag, startPoint x: 742, startPoint y: 82, endPoint x: 747, endPoint y: 83, distance: 5.1
click at [747, 83] on div "hero . moveLeft ( ) ; hero . moveDown ( ) ; hero . moveRight ( 3 ) ; hero . att…" at bounding box center [752, 191] width 132 height 348
click at [736, 73] on div "hero . moveLeft ( ) ; hero . moveDown ( ) ; hero . moveRight ( 3 ) ; hero . att…" at bounding box center [752, 191] width 132 height 348
type textarea "hero.moveUp(2);"
type textarea "let ene"
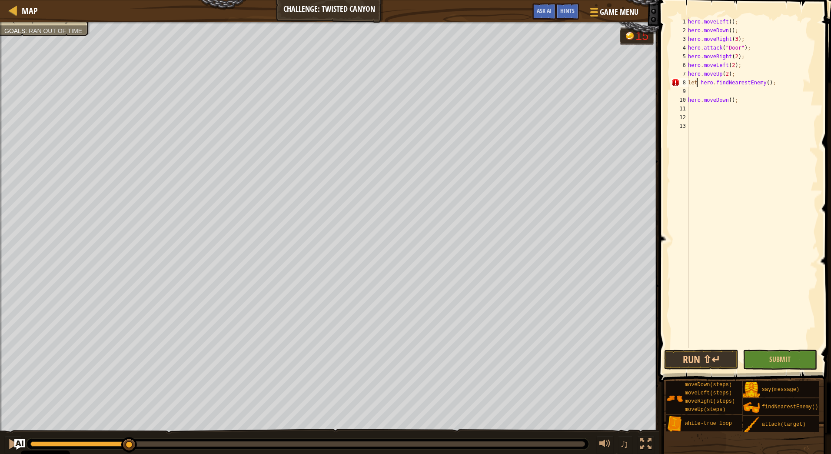
click at [698, 80] on div "hero . moveLeft ( ) ; hero . moveDown ( ) ; hero . moveRight ( 3 ) ; hero . att…" at bounding box center [752, 191] width 132 height 348
type textarea "let enemy = hero.findNearestEnemy();"
click at [736, 90] on div "hero . moveLeft ( ) ; hero . moveDown ( ) ; hero . moveRight ( 3 ) ; hero . att…" at bounding box center [752, 191] width 132 height 348
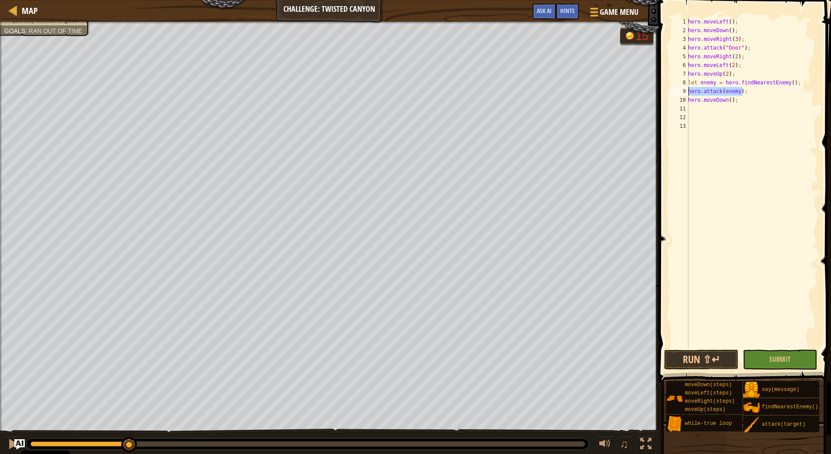
drag, startPoint x: 753, startPoint y: 90, endPoint x: 658, endPoint y: 87, distance: 94.8
click at [658, 87] on div "hero.attack(enemy); 1 2 3 4 5 6 7 8 9 10 11 12 13 hero . moveLeft ( ) ; hero . …" at bounding box center [743, 208] width 175 height 408
type textarea "hero.attack(enemy);"
click at [749, 90] on div "hero . moveLeft ( ) ; hero . moveDown ( ) ; hero . moveRight ( 3 ) ; hero . att…" at bounding box center [752, 182] width 132 height 330
paste textarea "hero.attack(enemy);"
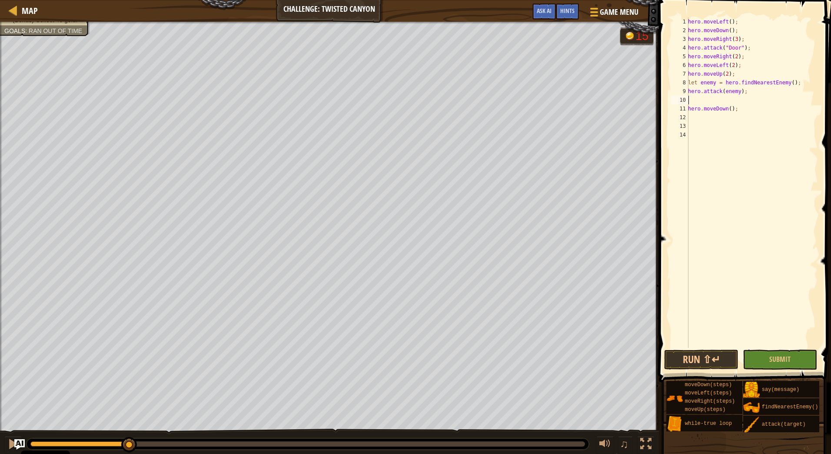
type textarea "hero.attack(enemy);"
type textarea "left"
click at [728, 107] on div "hero . moveLeft ( ) ; hero . moveDown ( ) ; hero . moveRight ( 3 ) ; hero . att…" at bounding box center [752, 191] width 132 height 348
click at [708, 359] on button "Run ⇧↵" at bounding box center [701, 359] width 74 height 20
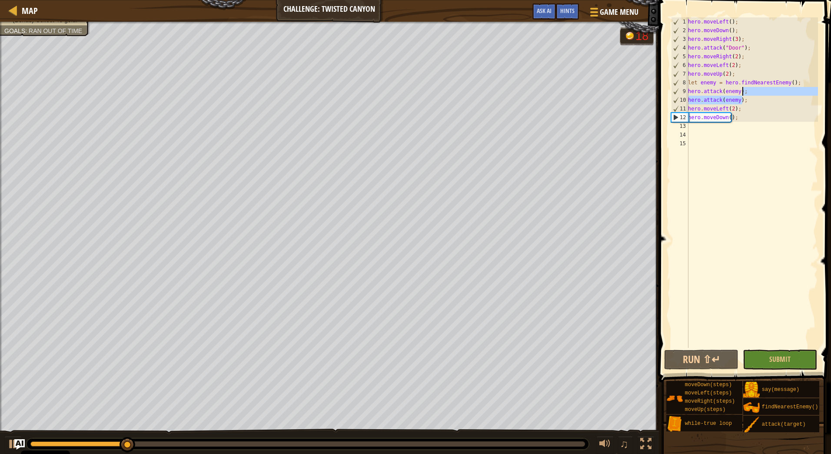
drag, startPoint x: 747, startPoint y: 101, endPoint x: 748, endPoint y: 93, distance: 8.4
click at [748, 93] on div "hero . moveLeft ( ) ; hero . moveDown ( ) ; hero . moveRight ( 3 ) ; hero . att…" at bounding box center [752, 191] width 132 height 348
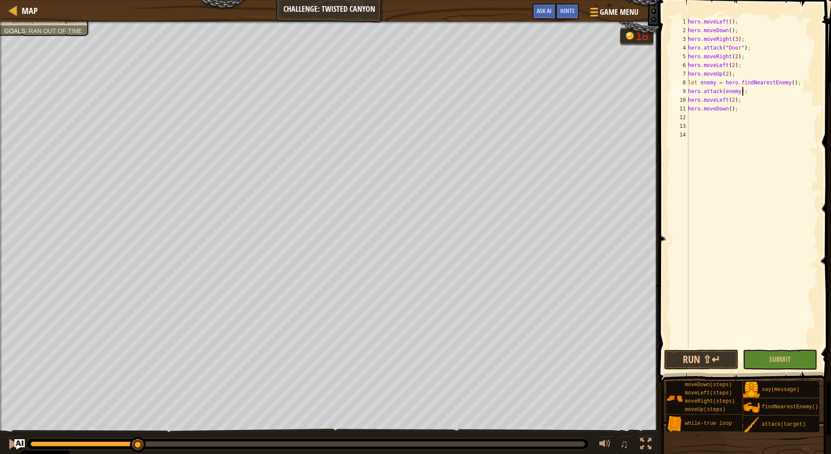
click at [738, 99] on div "hero . moveLeft ( ) ; hero . moveDown ( ) ; hero . moveRight ( 3 ) ; hero . att…" at bounding box center [752, 191] width 132 height 348
type textarea "hero.moveLeft(2);"
type textarea "right"
type textarea "hero.moveRight(2);"
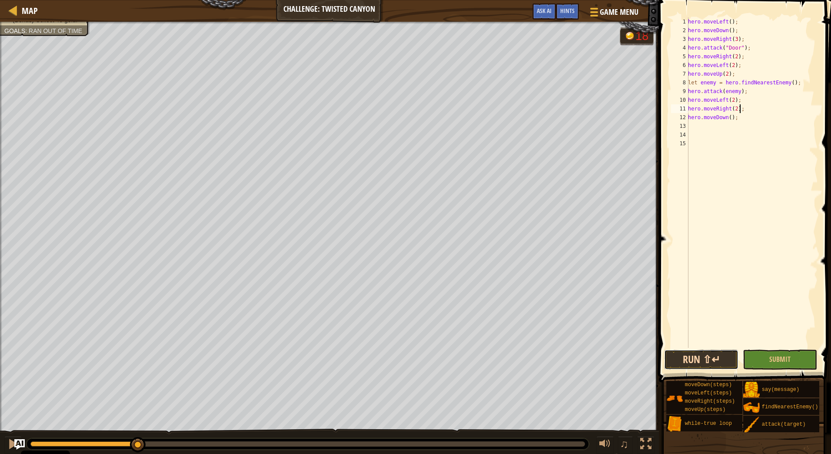
click at [715, 357] on button "Run ⇧↵" at bounding box center [701, 359] width 74 height 20
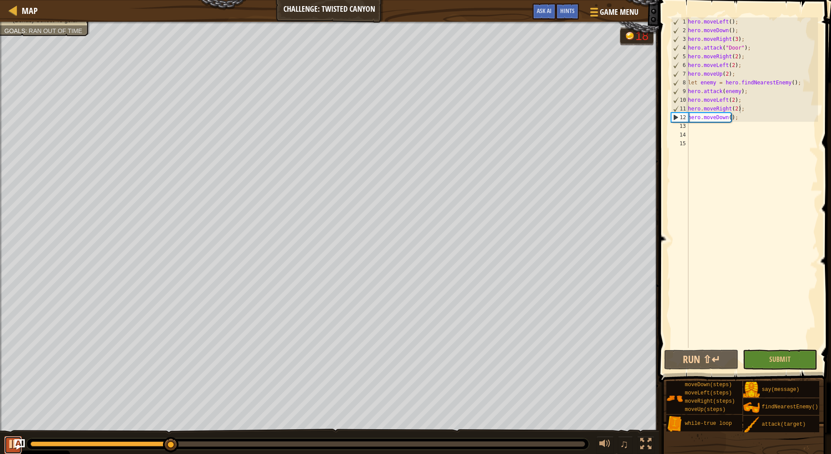
click at [12, 444] on div at bounding box center [12, 443] width 11 height 11
click at [689, 23] on div "hero . moveLeft ( ) ; hero . moveDown ( ) ; hero . moveRight ( 3 ) ; hero . att…" at bounding box center [752, 191] width 132 height 348
type textarea "hero.moveLeft();"
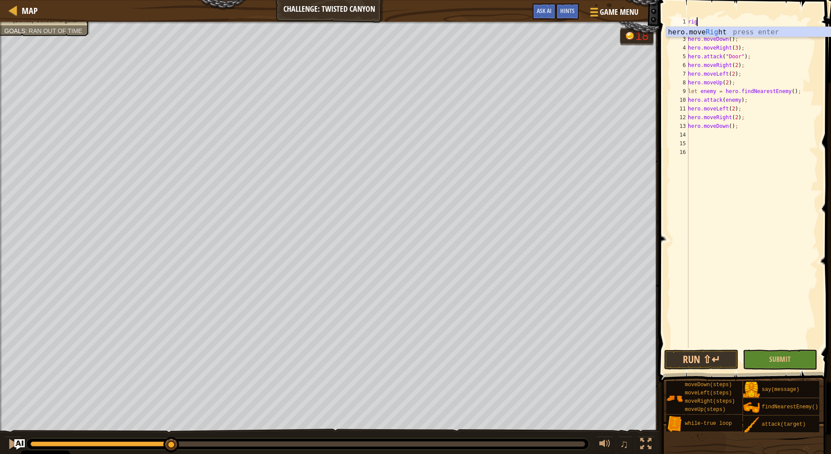
scroll to position [4, 0]
type textarea "right"
click at [727, 30] on div "hero . moveRight ( ) ; hero . moveLeft ( ) ; hero . moveDown ( ) ; hero . moveR…" at bounding box center [752, 191] width 132 height 348
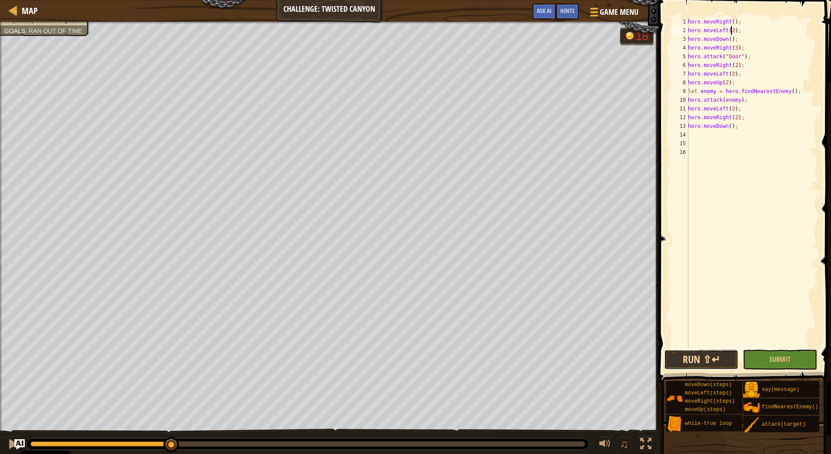
click at [693, 356] on button "Run ⇧↵" at bounding box center [701, 359] width 74 height 20
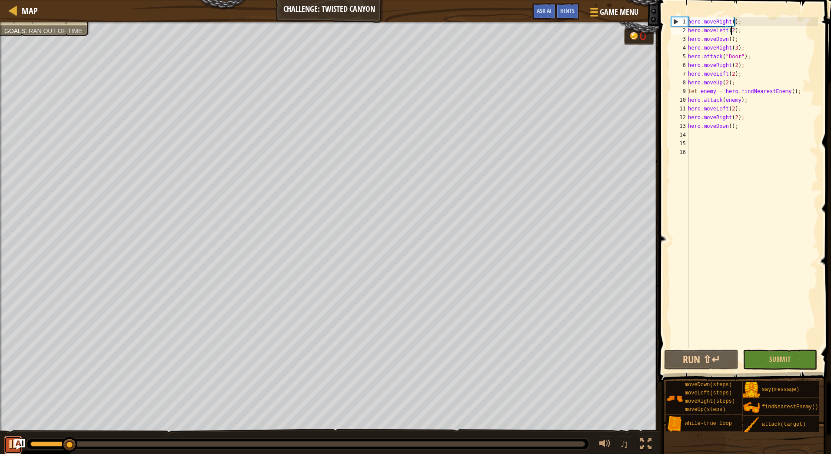
click at [10, 446] on div at bounding box center [12, 443] width 11 height 11
click at [712, 93] on div "hero . moveRight ( ) ; hero . moveLeft ( 2 ) ; hero . moveDown ( ) ; hero . mov…" at bounding box center [752, 191] width 132 height 348
click at [737, 99] on div "hero . moveRight ( ) ; hero . moveLeft ( 2 ) ; hero . moveDown ( ) ; hero . mov…" at bounding box center [752, 191] width 132 height 348
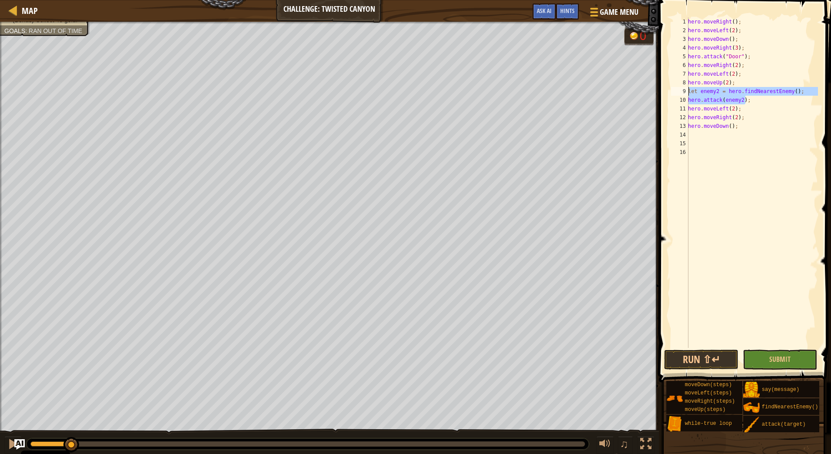
drag, startPoint x: 756, startPoint y: 99, endPoint x: 657, endPoint y: 91, distance: 99.4
click at [657, 91] on div "hero.attack(enemy2); 1 2 3 4 5 6 7 8 9 10 11 12 13 14 15 16 hero . moveRight ( …" at bounding box center [743, 208] width 175 height 408
drag, startPoint x: 739, startPoint y: 20, endPoint x: 676, endPoint y: 21, distance: 62.6
click at [676, 21] on div "let enemy2 = hero.findNearestEnemy(); hero.attack(enemy2); 1 2 3 4 5 6 7 8 9 10…" at bounding box center [743, 182] width 149 height 330
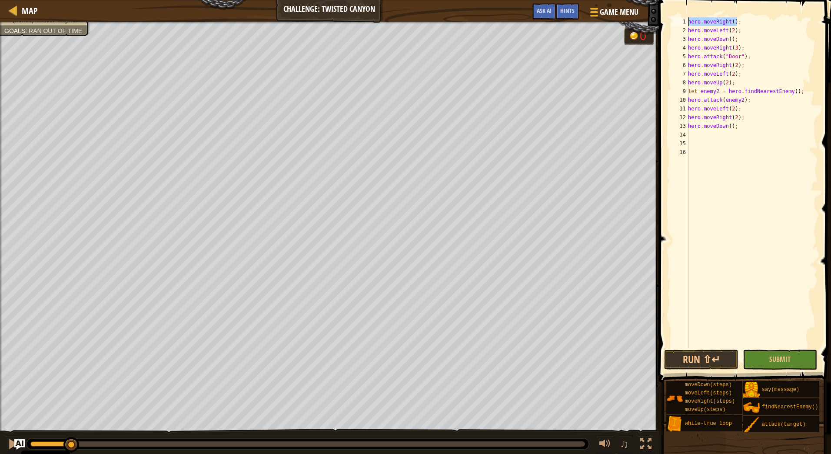
type textarea "hero.moveRight();"
click at [691, 21] on div "hero . moveRight ( ) ; hero . moveLeft ( 2 ) ; hero . moveDown ( ) ; hero . mov…" at bounding box center [752, 182] width 132 height 330
paste textarea "hero.attack(enemy2);"
click at [717, 21] on div "let enemy2 = hero . findNearestEnemy ( ) ; hero . attack ( enemy2 ) ; hero . mo…" at bounding box center [752, 191] width 132 height 348
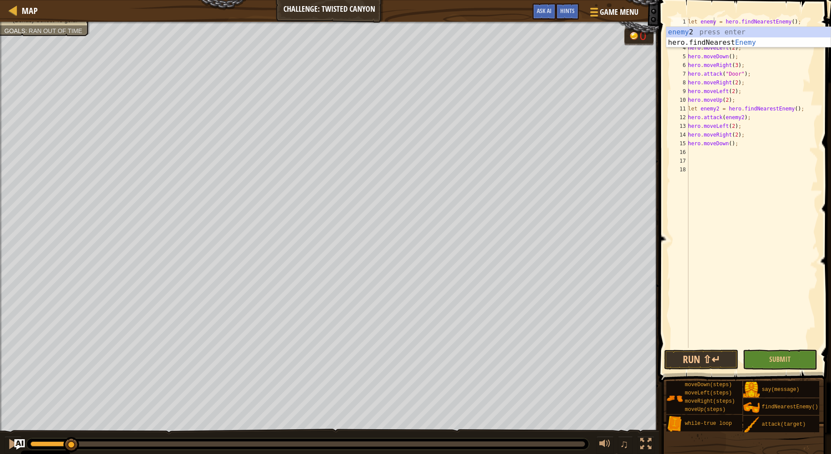
click at [748, 67] on div "let enemy = hero . findNearestEnemy ( ) ; hero . attack ( enemy2 ) ; hero . mov…" at bounding box center [752, 191] width 132 height 348
click at [738, 32] on div "let enemy = hero . findNearestEnemy ( ) ; hero . attack ( enemy2 ) ; hero . mov…" at bounding box center [752, 191] width 132 height 348
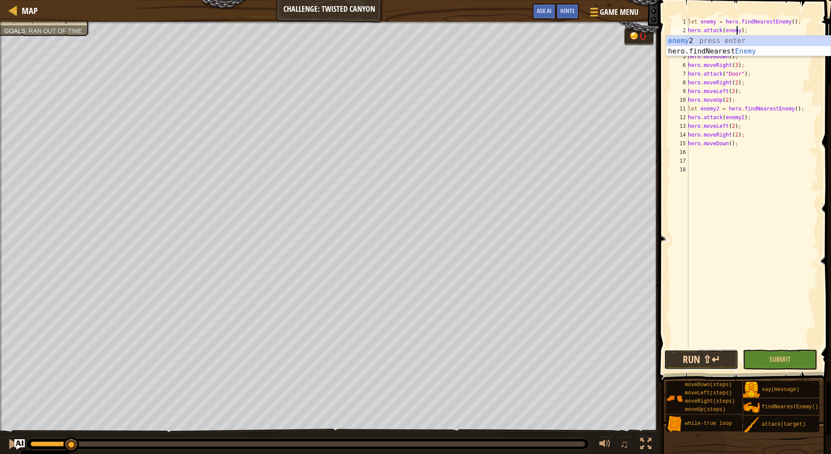
click at [696, 356] on button "Run ⇧↵" at bounding box center [701, 359] width 74 height 20
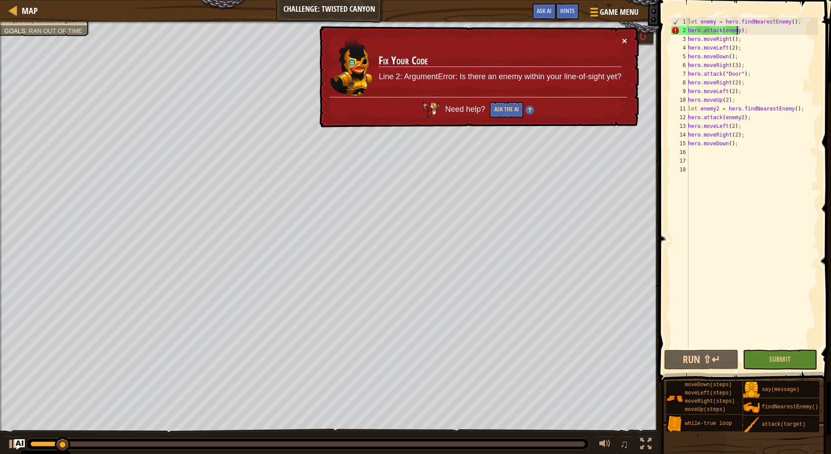
click at [624, 42] on button "×" at bounding box center [624, 40] width 5 height 9
click at [759, 29] on div "let enemy = hero . findNearestEnemy ( ) ; hero . attack ( enemy ) ; hero . move…" at bounding box center [752, 191] width 132 height 348
click at [624, 38] on button "×" at bounding box center [624, 40] width 5 height 9
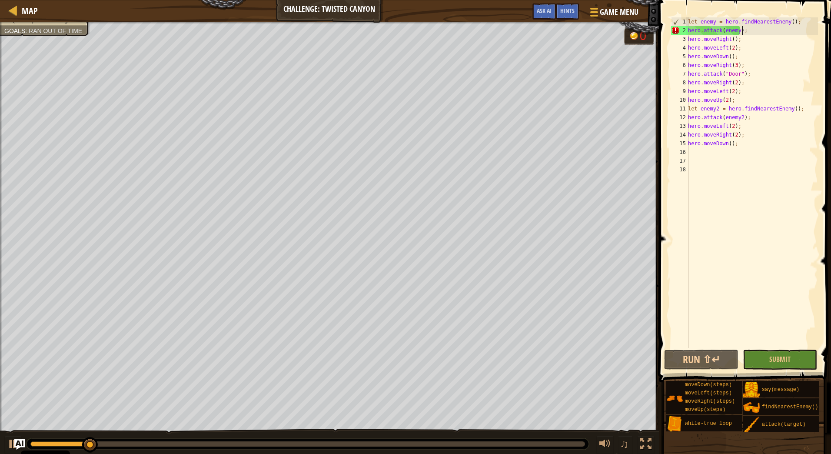
click at [761, 32] on div "let enemy = hero . findNearestEnemy ( ) ; hero . attack ( enemy ) ; hero . move…" at bounding box center [752, 191] width 132 height 348
click at [11, 440] on div at bounding box center [12, 443] width 11 height 11
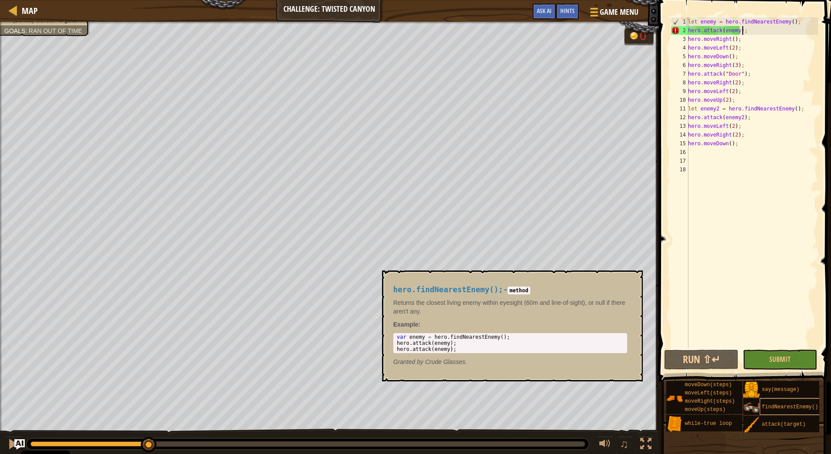
scroll to position [7, 0]
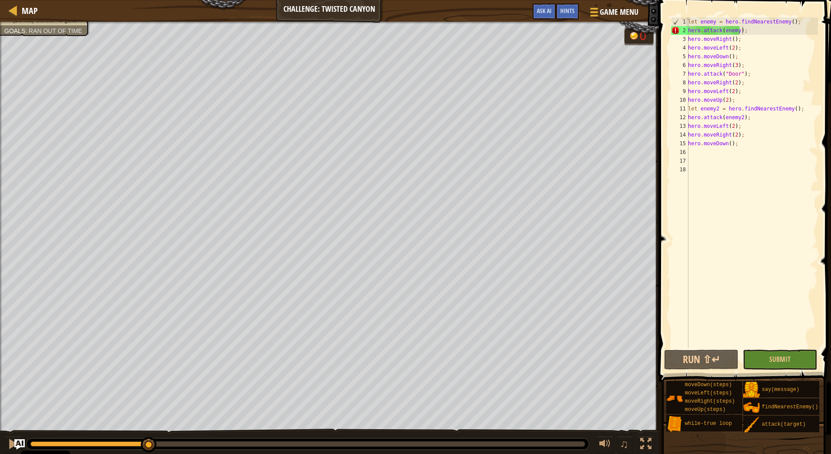
click at [731, 46] on div "let enemy = hero . findNearestEnemy ( ) ; hero . attack ( enemy ) ; hero . move…" at bounding box center [752, 191] width 132 height 348
drag, startPoint x: 741, startPoint y: 41, endPoint x: 657, endPoint y: 18, distance: 86.9
click at [657, 18] on div "Map Challenge: Twisted Canyon Game Menu Done Hints Ask AI 1 ההההההההההההההההההה…" at bounding box center [415, 227] width 831 height 454
type textarea "let enemy = hero.findNearestEnemy(); hero.attack(enemy);"
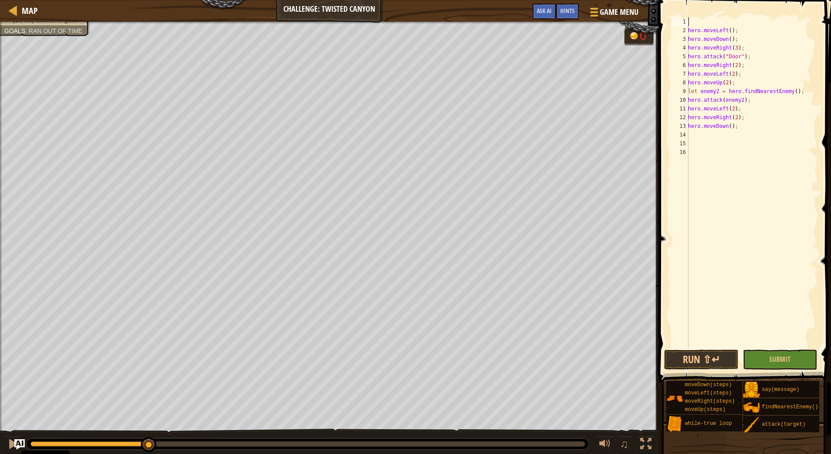
scroll to position [4, 0]
type textarea "hero.moveLeft();"
click at [689, 355] on button "Run ⇧↵" at bounding box center [701, 359] width 74 height 20
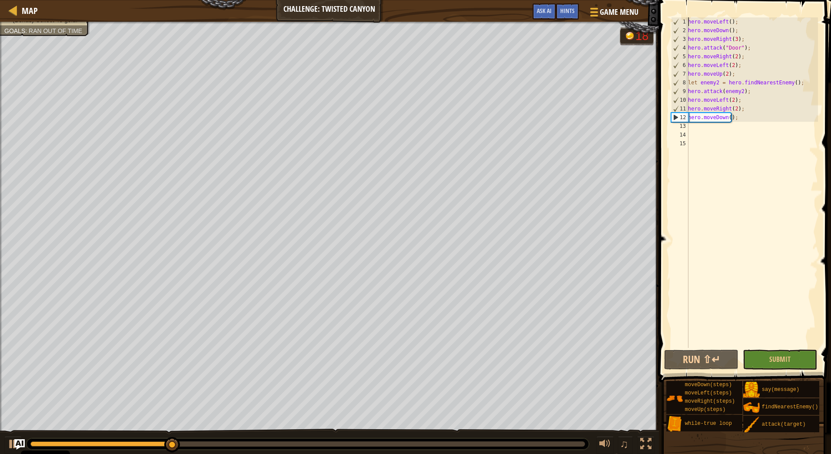
click at [716, 123] on div "hero . moveLeft ( ) ; hero . moveDown ( ) ; hero . moveRight ( 3 ) ; hero . att…" at bounding box center [752, 191] width 132 height 348
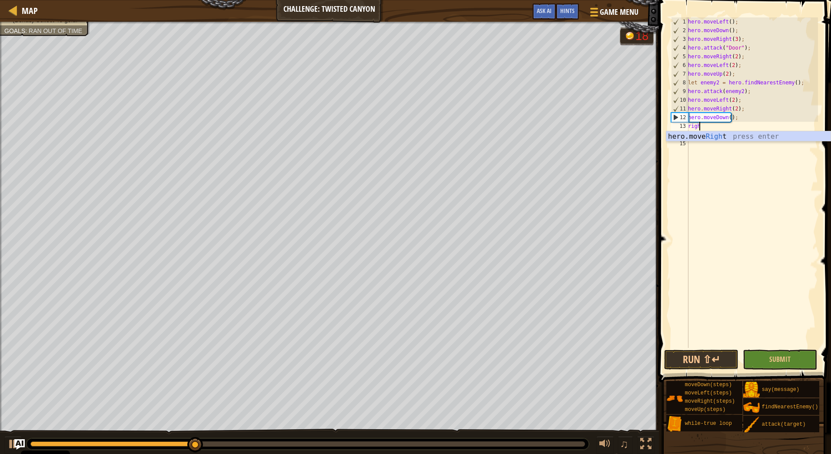
scroll to position [4, 0]
type textarea "right"
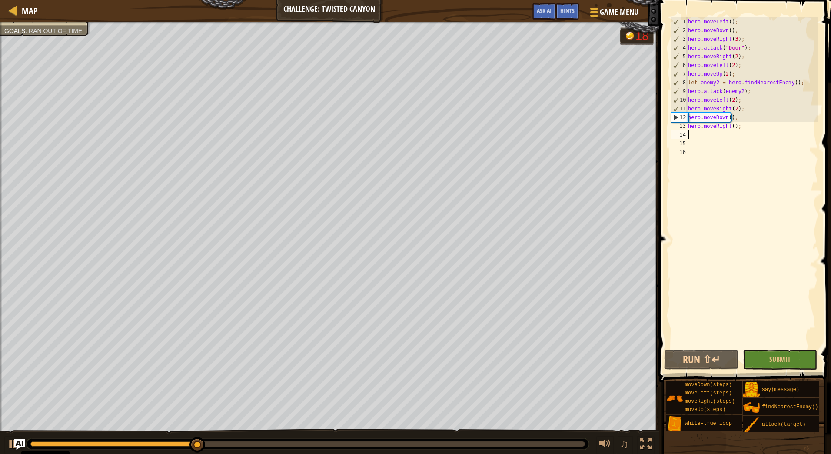
scroll to position [4, 0]
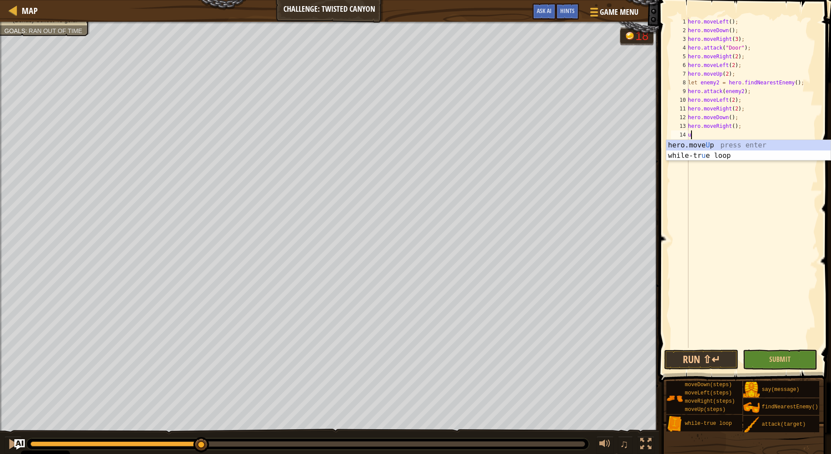
type textarea "up"
type textarea "right"
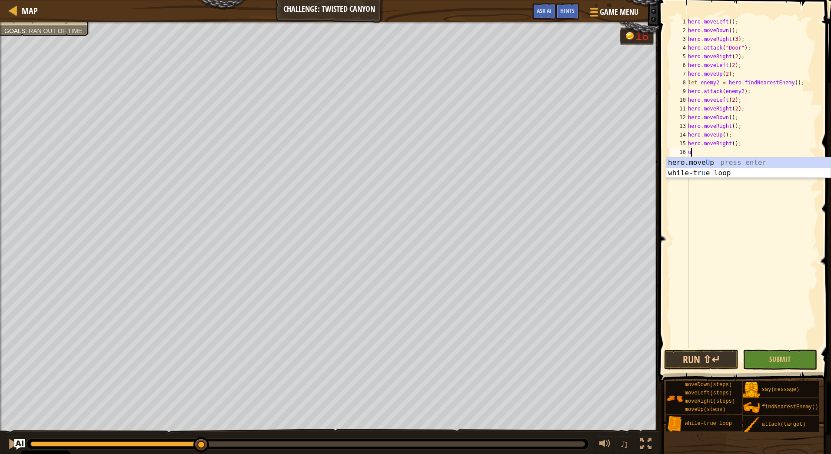
type textarea "up"
click at [724, 153] on div "hero . moveLeft ( ) ; hero . moveDown ( ) ; hero . moveRight ( 3 ) ; hero . att…" at bounding box center [752, 191] width 132 height 348
click at [738, 154] on div "hero . moveLeft ( ) ; hero . moveDown ( ) ; hero . moveRight ( 3 ) ; hero . att…" at bounding box center [752, 191] width 132 height 348
click at [715, 81] on div "hero . moveLeft ( ) ; hero . moveDown ( ) ; hero . moveRight ( 3 ) ; hero . att…" at bounding box center [752, 191] width 132 height 348
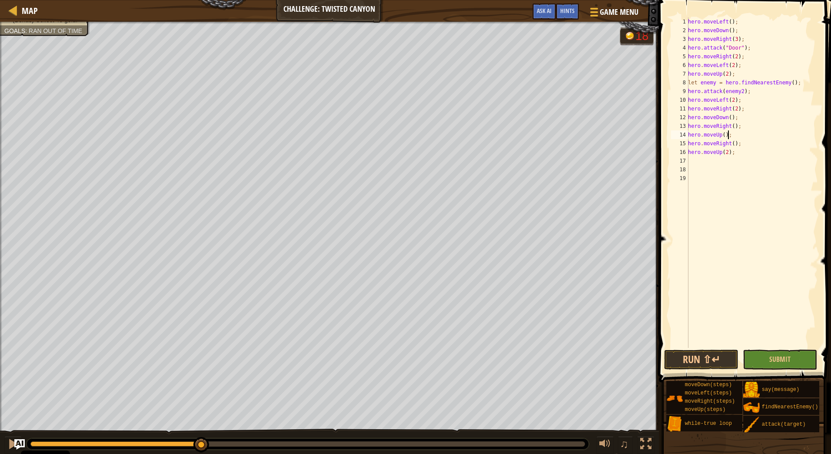
click at [762, 138] on div "hero . moveLeft ( ) ; hero . moveDown ( ) ; hero . moveRight ( 3 ) ; hero . att…" at bounding box center [752, 191] width 132 height 348
click at [739, 92] on div "hero . moveLeft ( ) ; hero . moveDown ( ) ; hero . moveRight ( 3 ) ; hero . att…" at bounding box center [752, 191] width 132 height 348
drag, startPoint x: 744, startPoint y: 91, endPoint x: 665, endPoint y: 78, distance: 79.2
click at [665, 78] on div "hero.attack(enemy); 1 2 3 4 5 6 7 8 9 10 11 12 13 14 15 16 17 18 19 hero . move…" at bounding box center [743, 208] width 175 height 408
click at [640, 74] on div "Map Challenge: Twisted Canyon Game Menu Done Hints Ask AI 1 ההההההההההההההההההה…" at bounding box center [415, 227] width 831 height 454
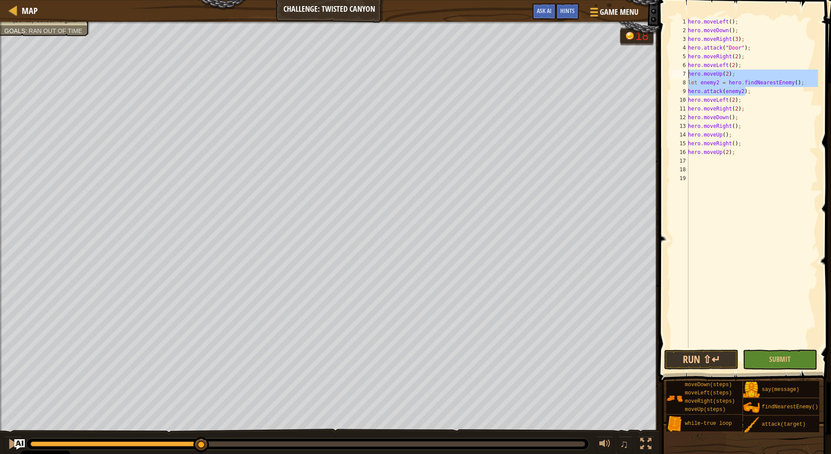
click at [758, 93] on div "hero . moveLeft ( ) ; hero . moveDown ( ) ; hero . moveRight ( 3 ) ; hero . att…" at bounding box center [752, 182] width 132 height 330
type textarea "hero.attack(enemy2);"
click at [682, 83] on div "hero.attack(enemy2); 1 2 3 4 5 6 7 8 9 10 11 12 13 14 15 16 17 18 19 hero . mov…" at bounding box center [743, 182] width 149 height 330
click at [716, 83] on div "hero . moveLeft ( ) ; hero . moveDown ( ) ; hero . moveRight ( 3 ) ; hero . att…" at bounding box center [752, 182] width 132 height 330
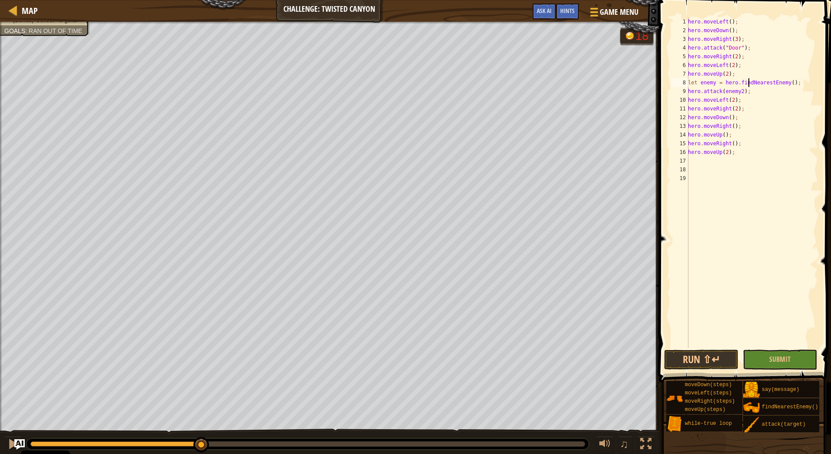
click at [748, 80] on div "hero . moveLeft ( ) ; hero . moveDown ( ) ; hero . moveRight ( 3 ) ; hero . att…" at bounding box center [752, 191] width 132 height 348
click at [739, 91] on div "hero . moveLeft ( ) ; hero . moveDown ( ) ; hero . moveRight ( 3 ) ; hero . att…" at bounding box center [752, 191] width 132 height 348
type textarea "hero.attack(enemy);"
click at [720, 160] on div "hero . moveLeft ( ) ; hero . moveDown ( ) ; hero . moveRight ( 3 ) ; hero . att…" at bounding box center [752, 191] width 132 height 348
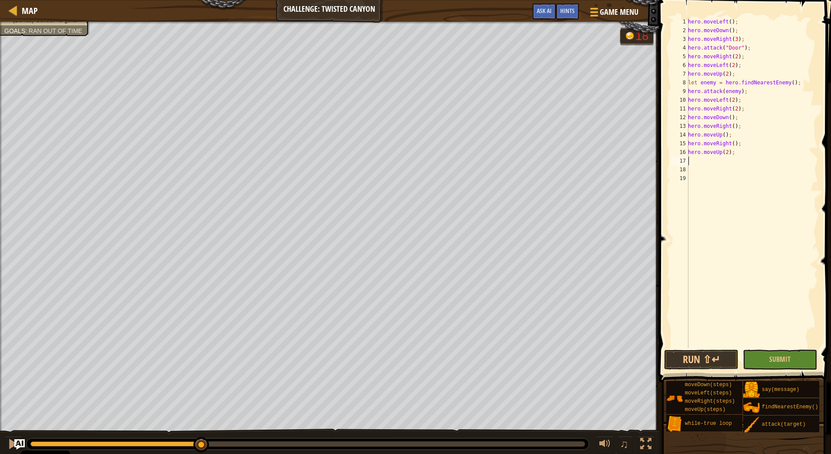
paste textarea "hero.attack(enemy2);"
click at [730, 149] on div "hero . moveLeft ( ) ; hero . moveDown ( ) ; hero . moveRight ( 3 ) ; hero . att…" at bounding box center [752, 191] width 132 height 348
type textarea "hero.moveUp(2);"
click at [700, 359] on button "Run ⇧↵" at bounding box center [701, 359] width 74 height 20
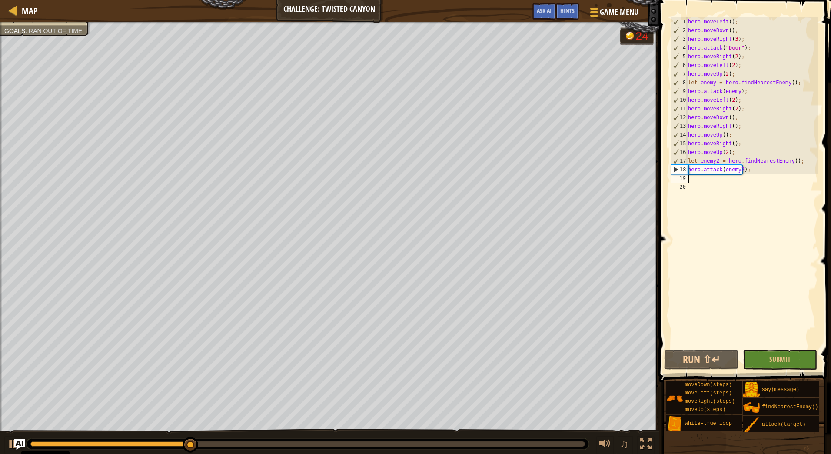
click at [761, 176] on div "hero . moveLeft ( ) ; hero . moveDown ( ) ; hero . moveRight ( 3 ) ; hero . att…" at bounding box center [752, 191] width 132 height 348
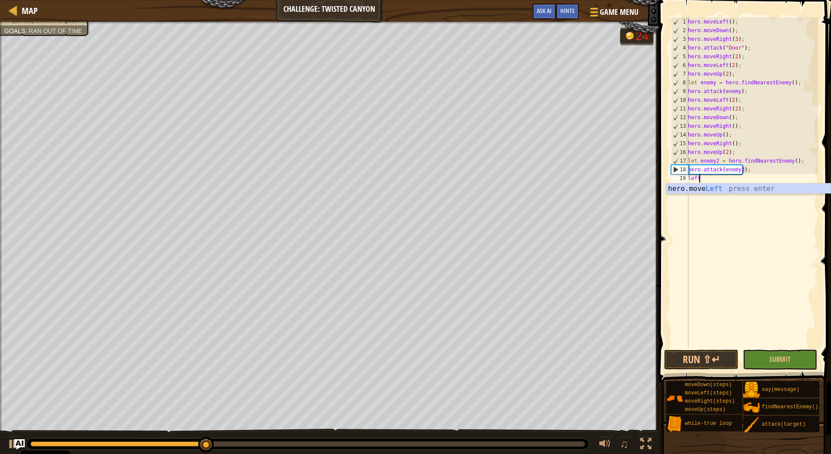
scroll to position [4, 0]
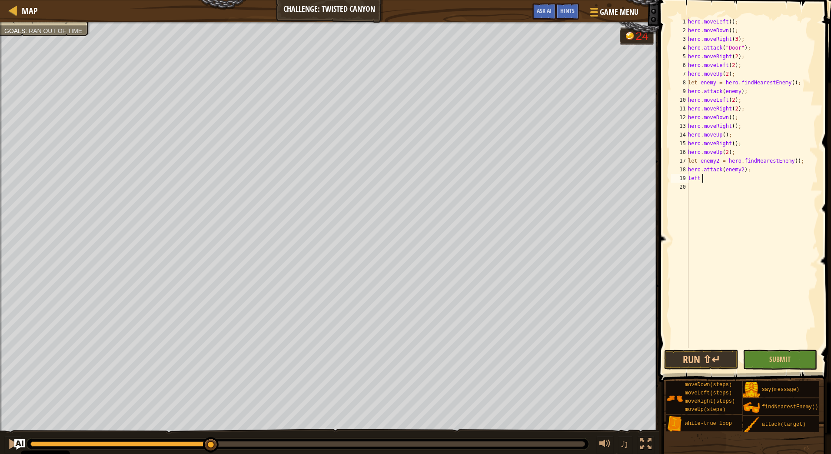
type textarea "left"
type textarea "hero.moveLeft(2);"
click at [708, 361] on button "Run ⇧↵" at bounding box center [701, 359] width 74 height 20
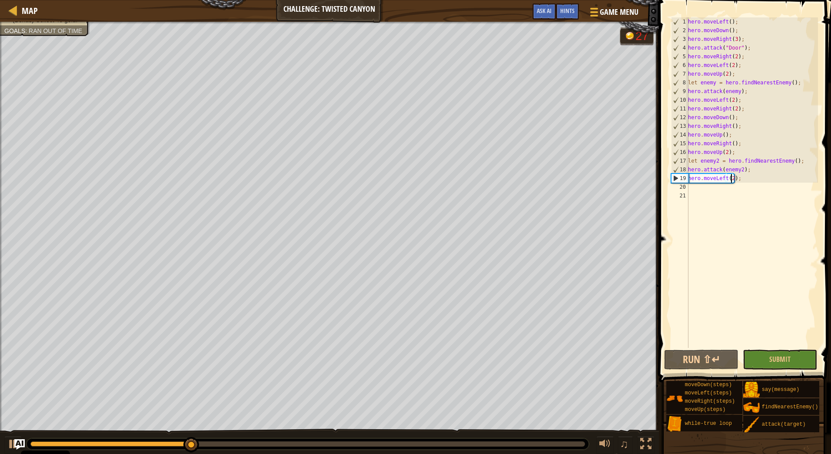
click at [723, 187] on div "hero . moveLeft ( ) ; hero . moveDown ( ) ; hero . moveRight ( 3 ) ; hero . att…" at bounding box center [752, 191] width 132 height 348
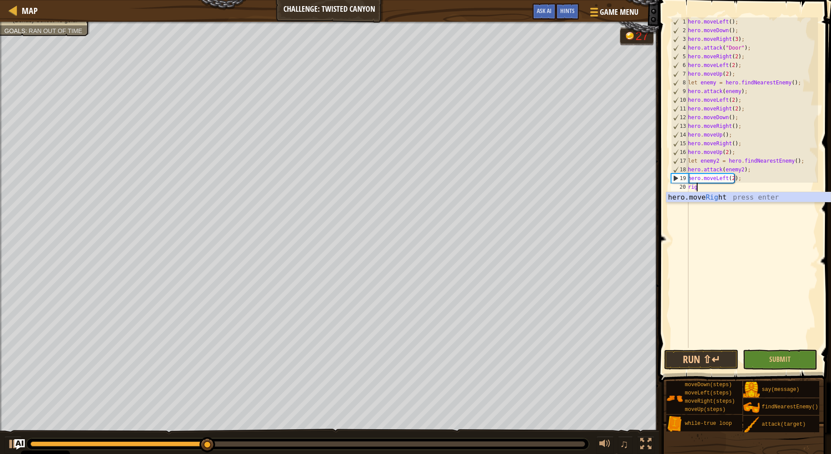
type textarea "right"
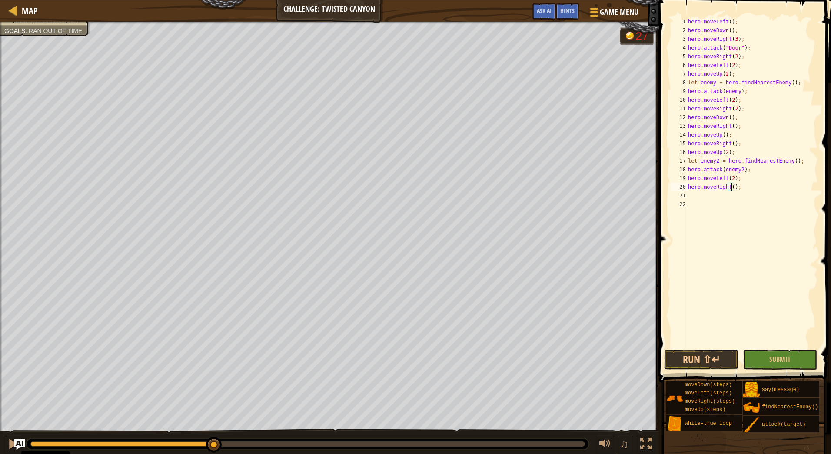
type textarea "hero.moveRight(2);"
click at [744, 186] on div "hero . moveLeft ( ) ; hero . moveDown ( ) ; hero . moveRight ( 3 ) ; hero . att…" at bounding box center [752, 191] width 132 height 348
type textarea "down"
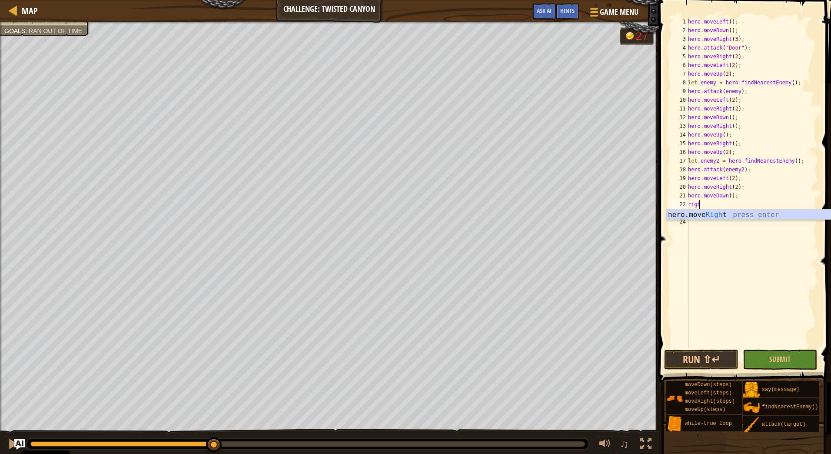
type textarea "right"
click at [748, 206] on div "hero . moveLeft ( ) ; hero . moveDown ( ) ; hero . moveRight ( 3 ) ; hero . att…" at bounding box center [752, 191] width 132 height 348
type textarea "hero.moveRight();"
type textarea "up"
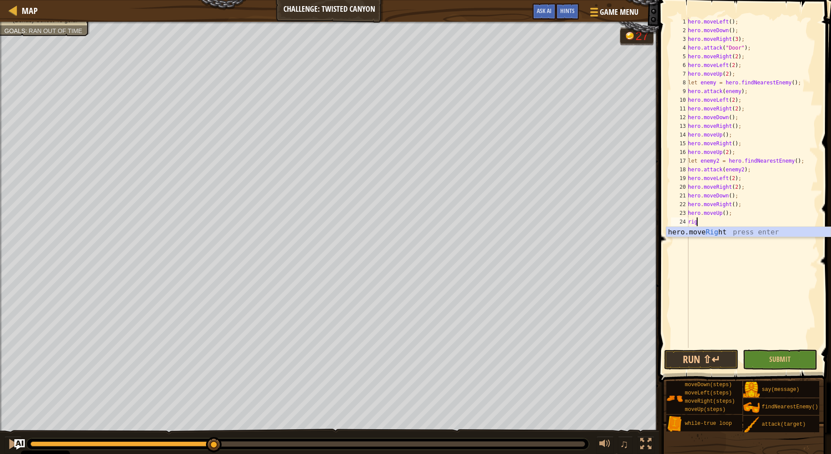
scroll to position [4, 0]
type textarea "right"
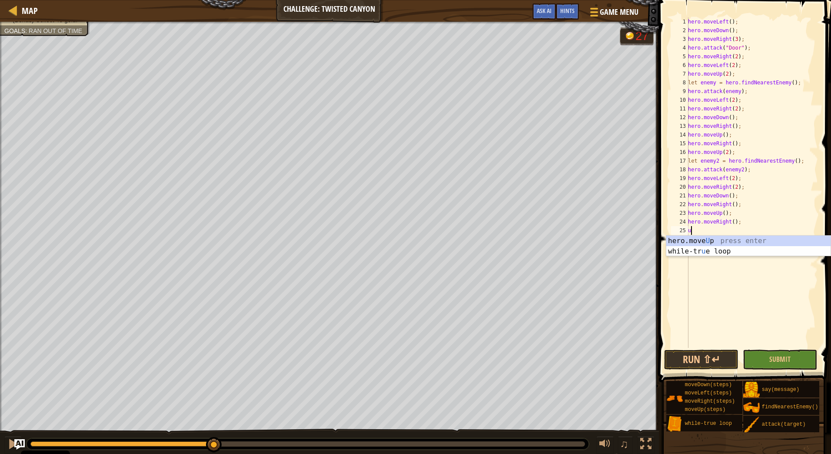
type textarea "up"
click at [741, 224] on div "hero . moveLeft ( ) ; hero . moveDown ( ) ; hero . moveRight ( 3 ) ; hero . att…" at bounding box center [752, 191] width 132 height 348
type textarea "hero.moveRight();"
click at [734, 237] on div "hero . moveLeft ( ) ; hero . moveDown ( ) ; hero . moveRight ( 3 ) ; hero . att…" at bounding box center [752, 191] width 132 height 348
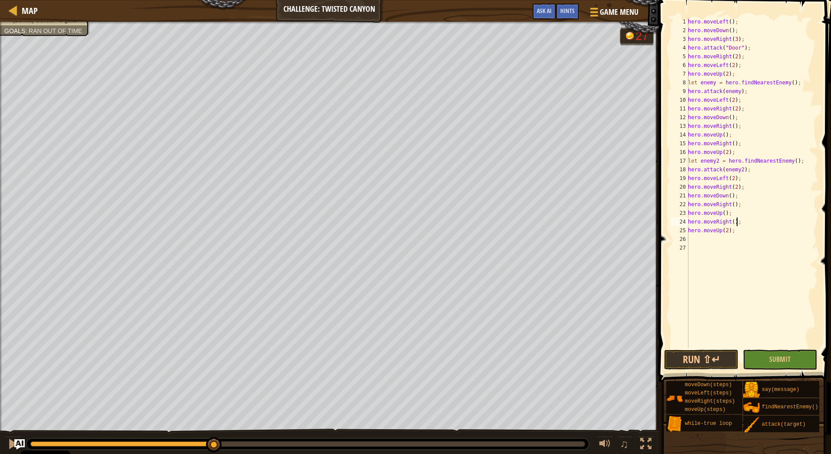
scroll to position [4, 0]
paste textarea "hero.attack(enemy2);"
type textarea "hero.attack(enemy2);"
click at [704, 254] on div "hero . moveLeft ( ) ; hero . moveDown ( ) ; hero . moveRight ( 3 ) ; hero . att…" at bounding box center [752, 191] width 132 height 348
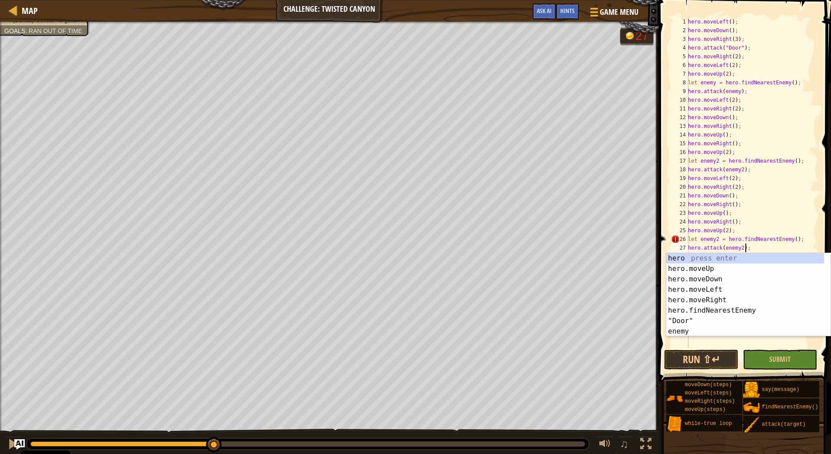
click at [716, 239] on div "hero . moveLeft ( ) ; hero . moveDown ( ) ; hero . moveRight ( 3 ) ; hero . att…" at bounding box center [752, 191] width 132 height 348
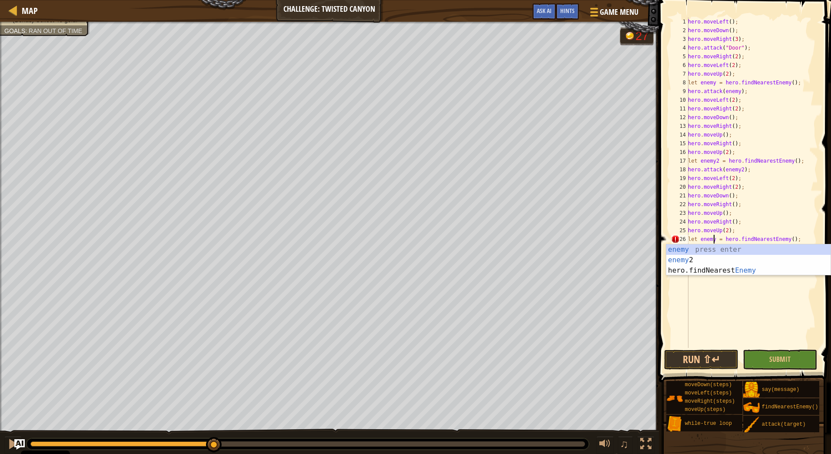
scroll to position [4, 2]
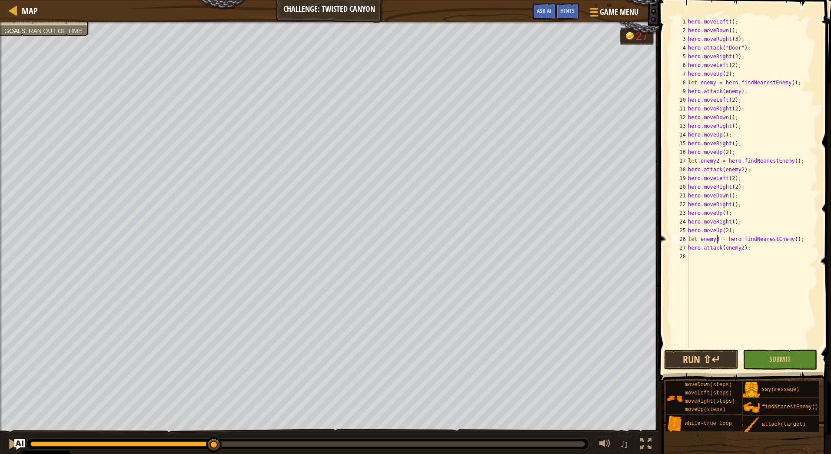
click at [739, 246] on div "hero . moveLeft ( ) ; hero . moveDown ( ) ; hero . moveRight ( 3 ) ; hero . att…" at bounding box center [752, 191] width 132 height 348
type textarea "hero.attack(enemy3);"
click at [722, 256] on div "hero . moveLeft ( ) ; hero . moveDown ( ) ; hero . moveRight ( 3 ) ; hero . att…" at bounding box center [752, 191] width 132 height 348
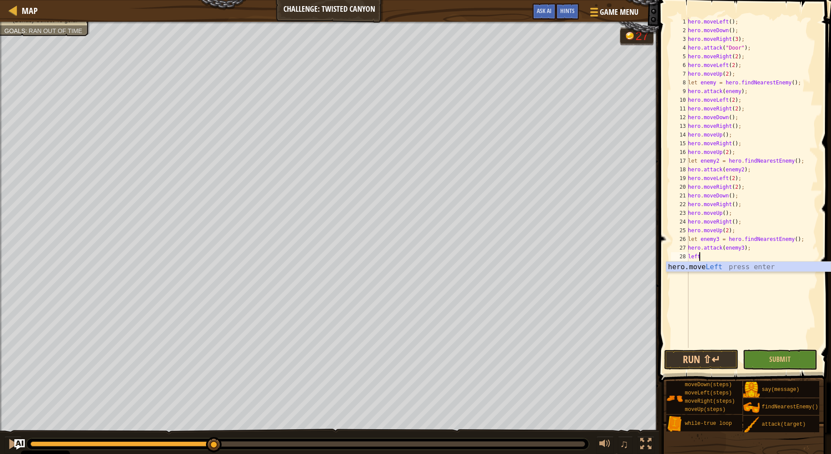
type textarea "lef"
type textarea "hero.moveLeft(2);"
type textarea "right"
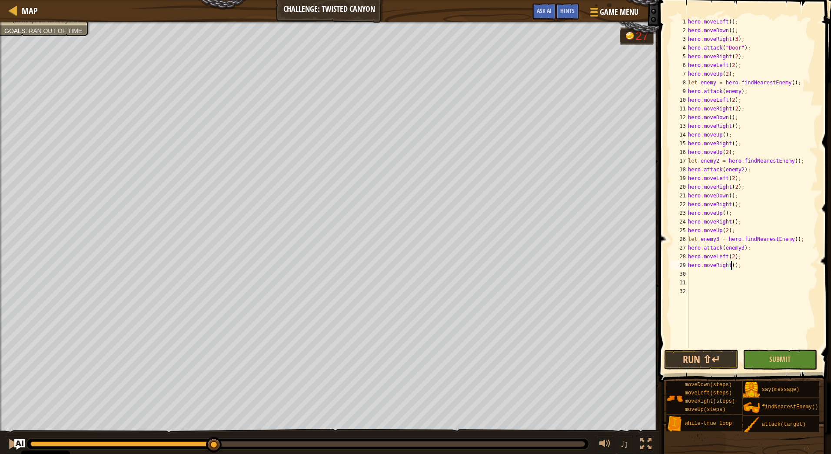
scroll to position [4, 3]
click at [742, 200] on div "hero . moveLeft ( ) ; hero . moveDown ( ) ; hero . moveRight ( 3 ) ; hero . att…" at bounding box center [752, 191] width 132 height 348
drag, startPoint x: 737, startPoint y: 222, endPoint x: 678, endPoint y: 196, distance: 65.0
click at [678, 196] on div "hero.moveRight(); 1 2 3 4 5 6 7 8 9 10 11 12 13 14 15 16 17 18 19 20 21 22 23 2…" at bounding box center [743, 182] width 149 height 330
type textarea "hero.moveDown(); hero.moveRight();"
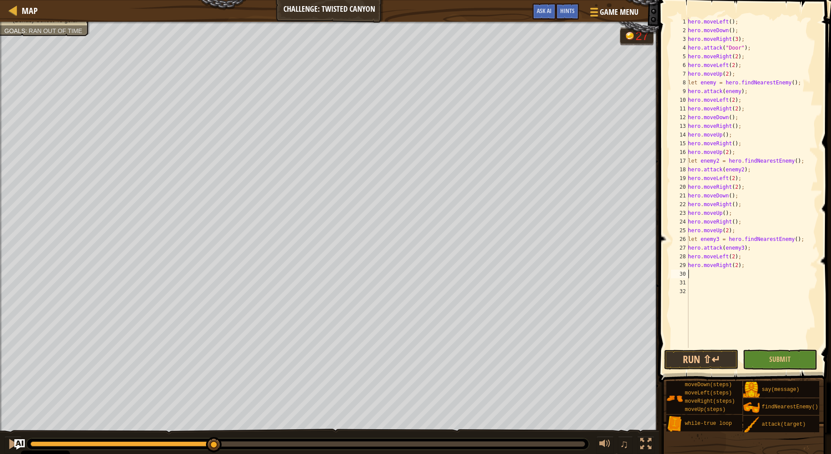
click at [717, 273] on div "hero . moveLeft ( ) ; hero . moveDown ( ) ; hero . moveRight ( 3 ) ; hero . att…" at bounding box center [752, 191] width 132 height 348
paste textarea "hero.moveRight();"
click at [721, 353] on button "Run ⇧↵" at bounding box center [701, 359] width 74 height 20
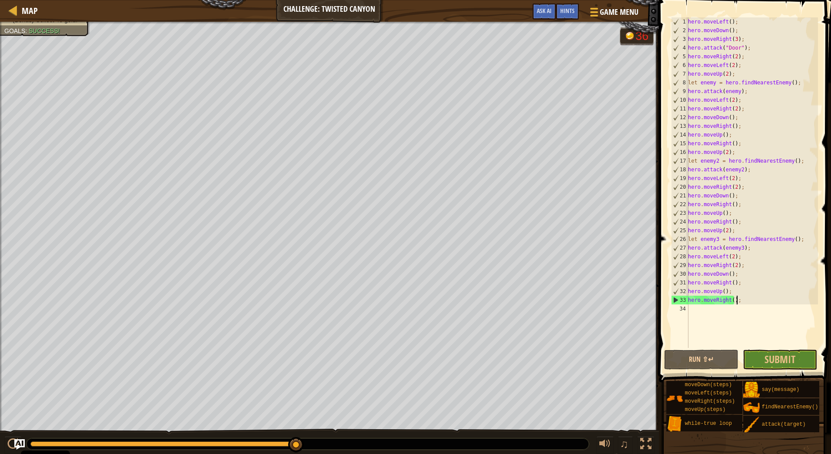
scroll to position [7, 0]
click at [566, 14] on span "Hints" at bounding box center [567, 11] width 14 height 8
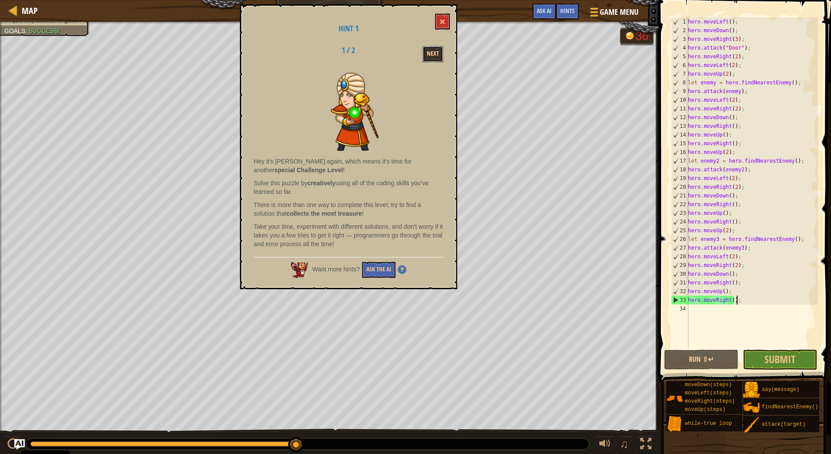
click at [430, 58] on button "Next" at bounding box center [432, 54] width 21 height 16
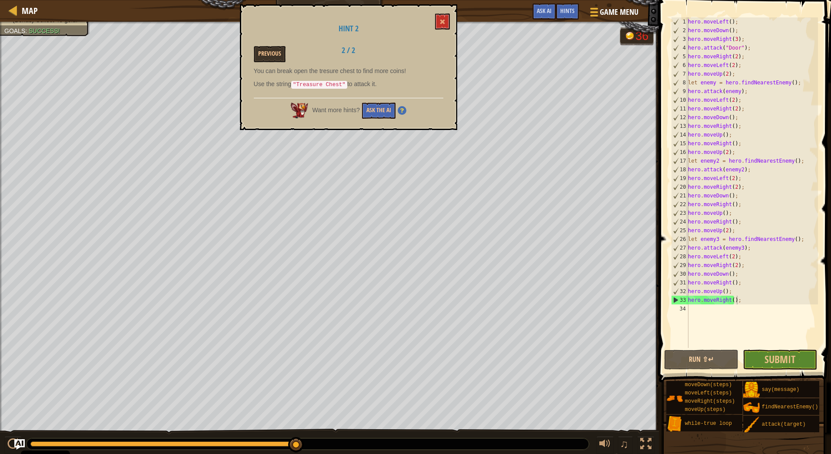
click at [742, 23] on div "hero . moveLeft ( ) ; hero . moveDown ( ) ; hero . moveRight ( 3 ) ; hero . att…" at bounding box center [752, 191] width 132 height 348
click at [688, 21] on div "1" at bounding box center [680, 21] width 17 height 9
type textarea "hero.moveLeft();"
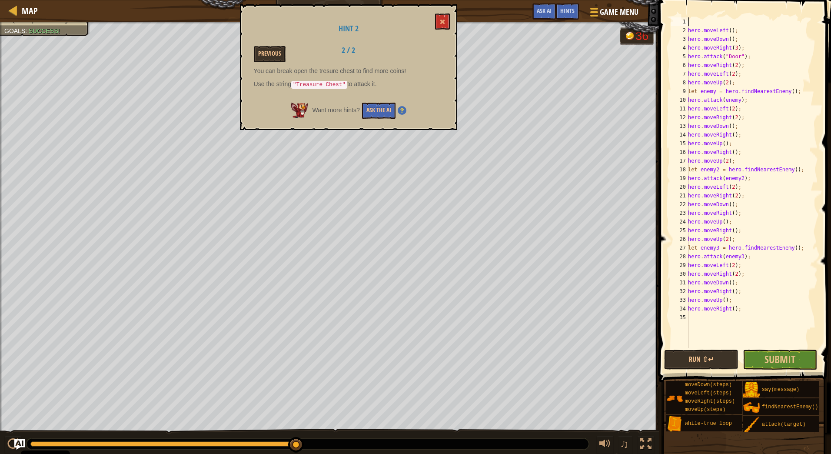
click at [715, 24] on div "hero . moveLeft ( ) ; hero . moveDown ( ) ; hero . moveRight ( 3 ) ; hero . att…" at bounding box center [752, 191] width 132 height 348
click at [694, 23] on div "hero . moveLeft ( ) ; hero . moveDown ( ) ; hero . moveRight ( 3 ) ; hero . att…" at bounding box center [752, 191] width 132 height 348
click at [709, 32] on div "hero. att ack press enter" at bounding box center [748, 42] width 164 height 31
type textarea "hero.attack("Treasure Chest");"
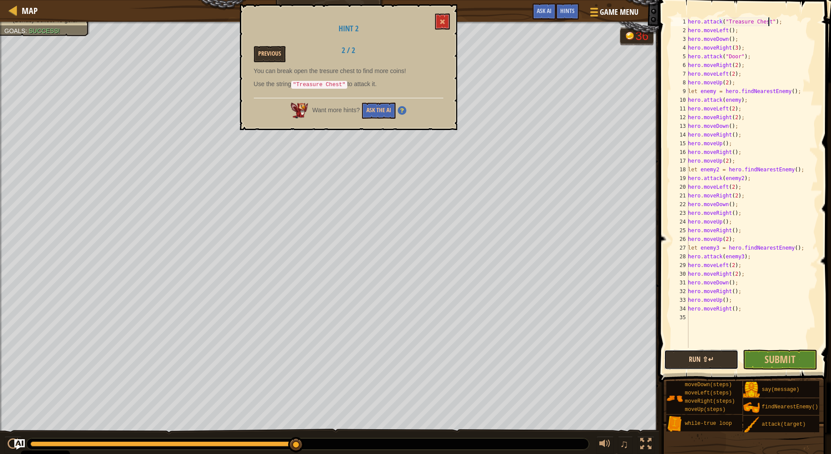
click at [704, 354] on button "Run ⇧↵" at bounding box center [701, 359] width 74 height 20
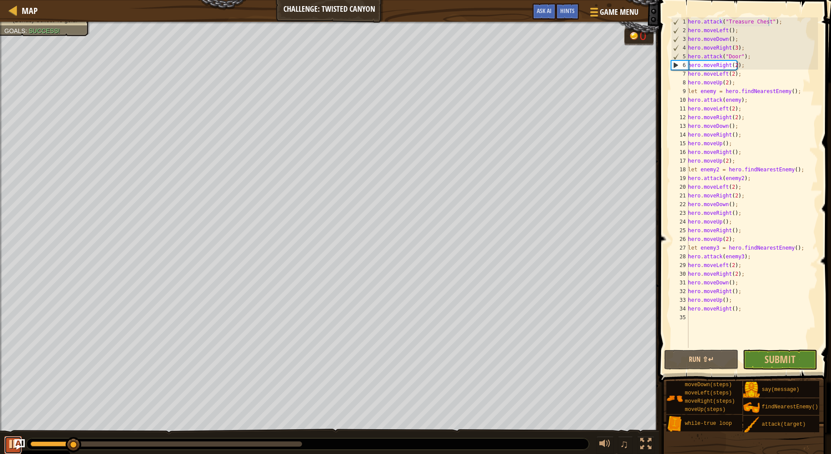
click at [7, 442] on button at bounding box center [12, 445] width 17 height 18
click at [785, 22] on div "hero . attack ( "Treasure Chest" ) ; hero . moveLeft ( ) ; hero . moveDown ( ) …" at bounding box center [752, 191] width 132 height 348
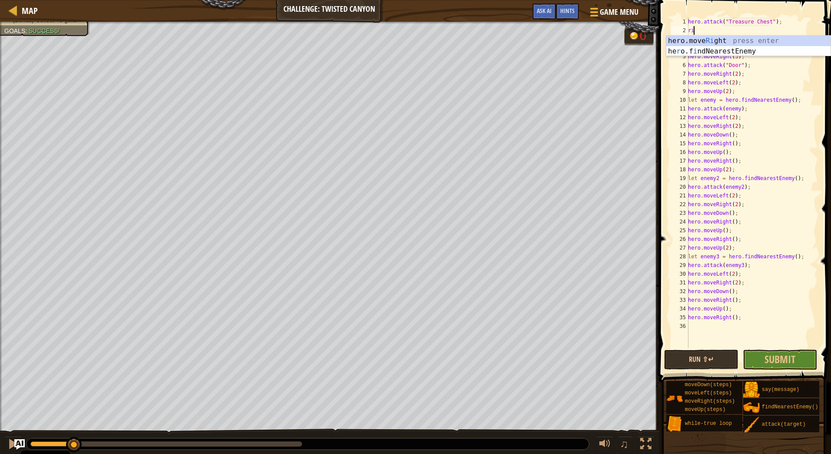
type textarea "right"
click at [768, 36] on div "hero.move Right press enter" at bounding box center [748, 51] width 164 height 31
click at [729, 40] on div "hero . attack ( "Treasure Chest" ) ; hero . moveRight ( ) ; hero . moveLeft ( )…" at bounding box center [752, 191] width 131 height 348
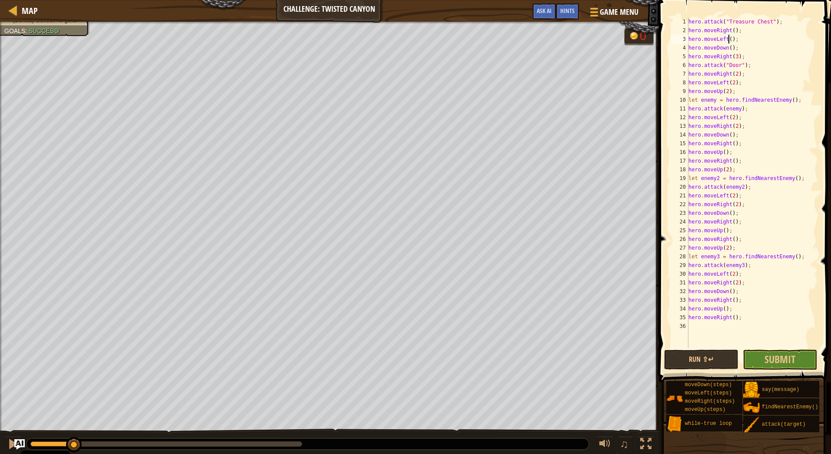
scroll to position [4, 3]
type textarea "hero.moveLeft(2);"
click at [710, 362] on button "Run ⇧↵" at bounding box center [701, 359] width 74 height 20
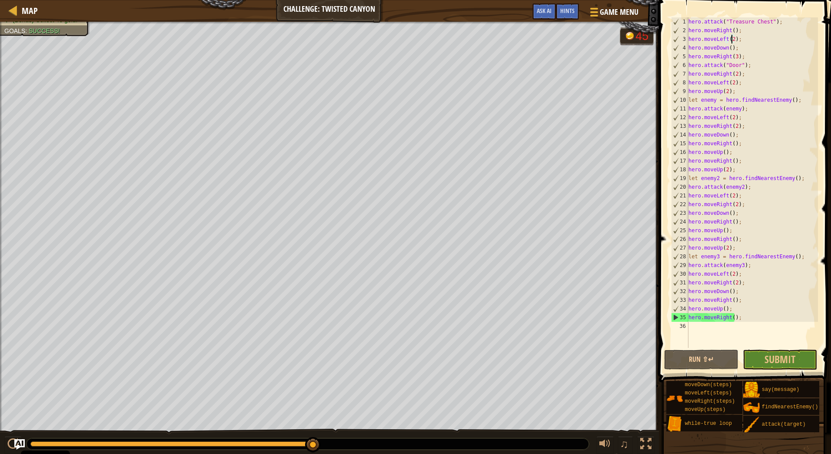
click at [716, 326] on div "hero . attack ( "Treasure Chest" ) ; hero . moveRight ( ) ; hero . moveLeft ( 2…" at bounding box center [752, 191] width 131 height 348
click at [779, 360] on span "Submit" at bounding box center [780, 359] width 31 height 14
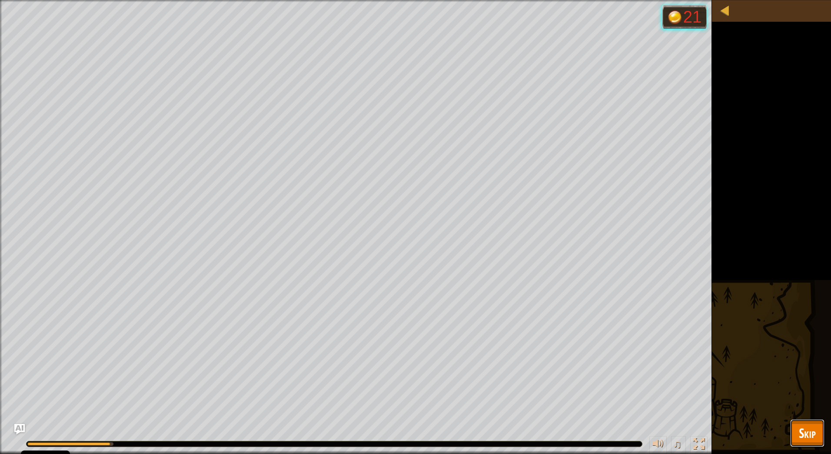
click at [808, 433] on span "Skip" at bounding box center [807, 433] width 17 height 18
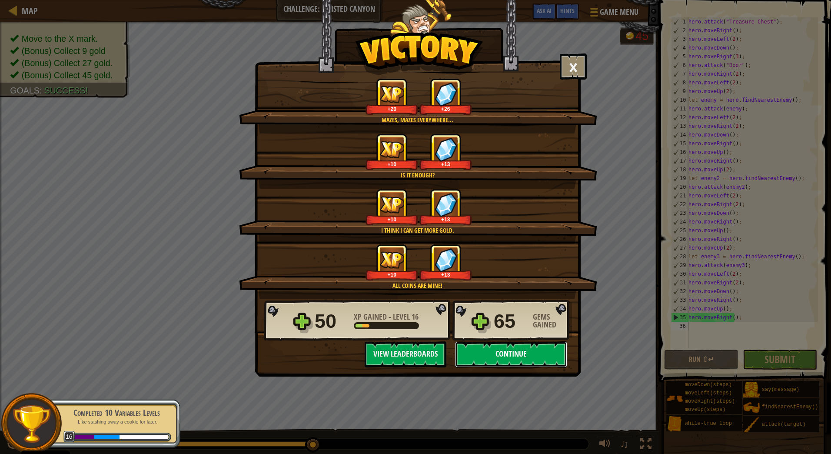
click at [547, 364] on button "Continue" at bounding box center [511, 354] width 112 height 26
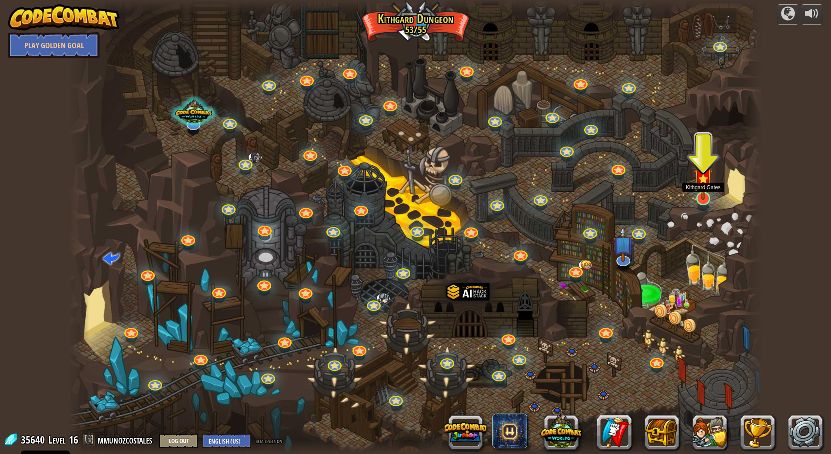
click at [702, 198] on img at bounding box center [703, 178] width 19 height 44
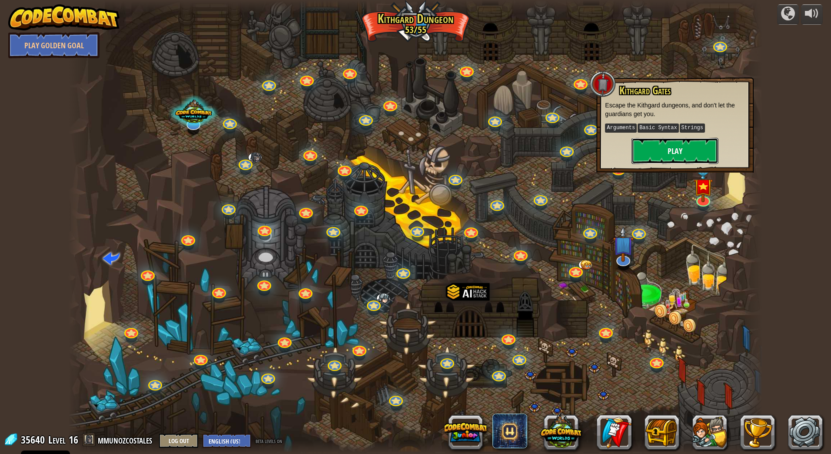
click at [678, 145] on button "Play" at bounding box center [675, 151] width 87 height 26
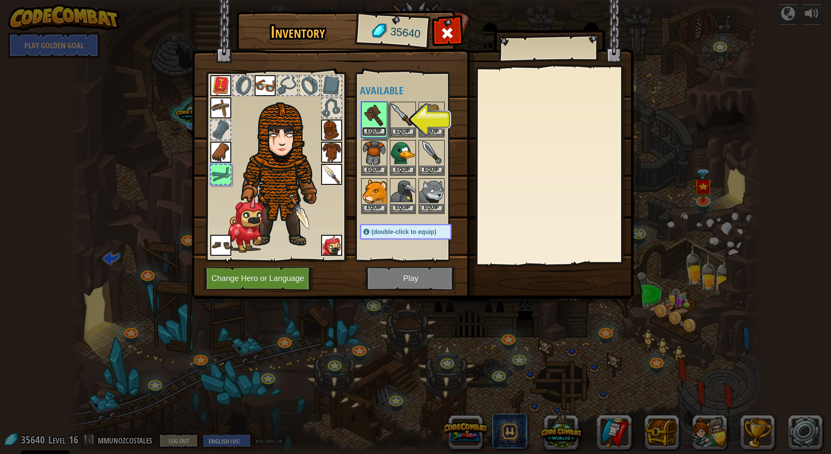
click at [372, 129] on button "Equip" at bounding box center [374, 131] width 24 height 9
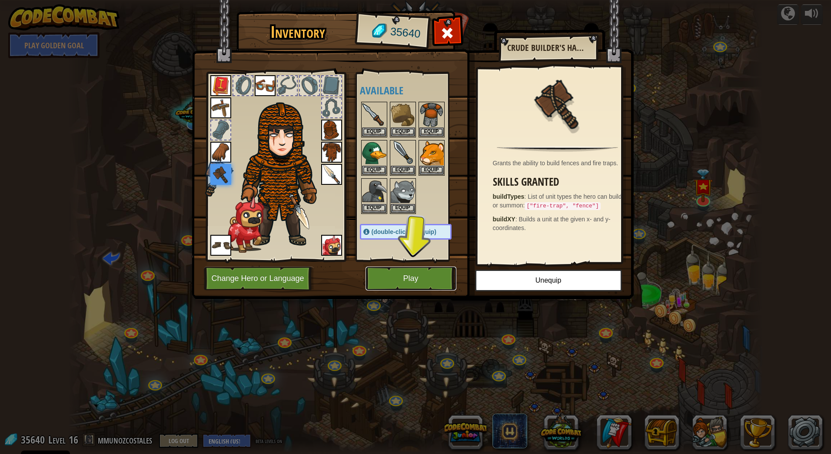
click at [419, 279] on button "Play" at bounding box center [411, 278] width 91 height 24
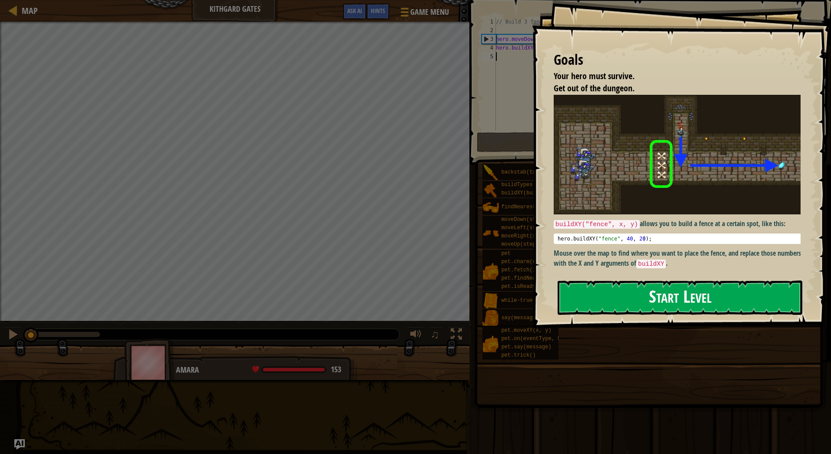
click at [731, 298] on button "Start Level" at bounding box center [680, 297] width 245 height 34
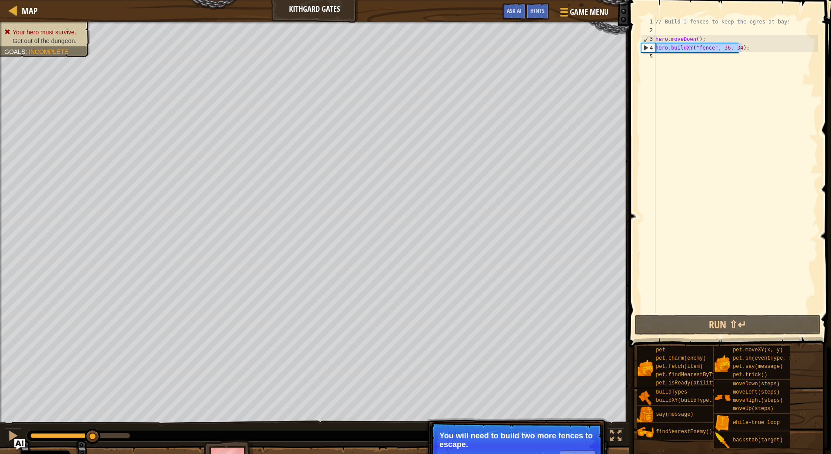
drag, startPoint x: 745, startPoint y: 48, endPoint x: 631, endPoint y: 50, distance: 113.5
click at [631, 50] on div "1 2 3 4 5 // Build 3 fences to keep the ogres at bay! hero . moveDown ( ) ; her…" at bounding box center [728, 190] width 205 height 373
type textarea "hero.buildXY("fence", 36, 34);"
click at [712, 58] on div "// Build 3 fences to keep the ogres at bay! hero . moveDown ( ) ; hero . buildX…" at bounding box center [736, 173] width 164 height 313
type textarea "hero.buildXY("fence", 36, 34);"
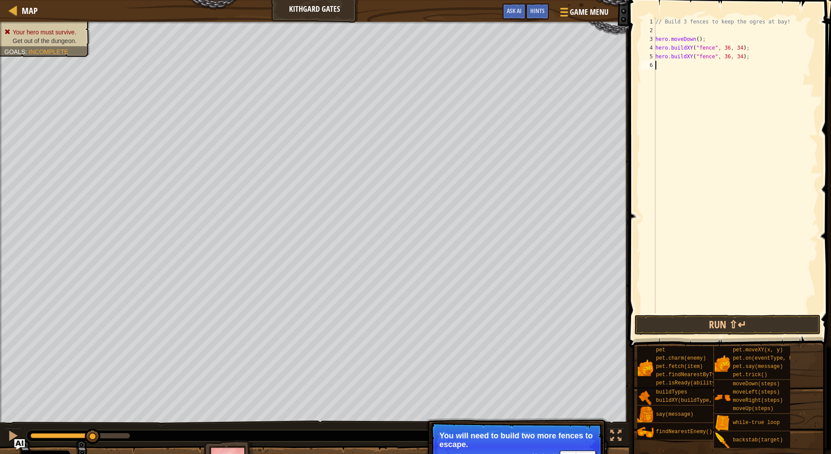
click at [693, 66] on div "// Build 3 fences to keep the ogres at bay! hero . moveDown ( ) ; hero . buildX…" at bounding box center [736, 173] width 164 height 313
click at [735, 54] on div "// Build 3 fences to keep the ogres at bay! hero . moveDown ( ) ; hero . buildX…" at bounding box center [736, 173] width 164 height 313
drag, startPoint x: 731, startPoint y: 65, endPoint x: 736, endPoint y: 63, distance: 5.7
click at [736, 63] on div "// Build 3 fences to keep the ogres at bay! hero . moveDown ( ) ; hero . buildX…" at bounding box center [736, 173] width 164 height 313
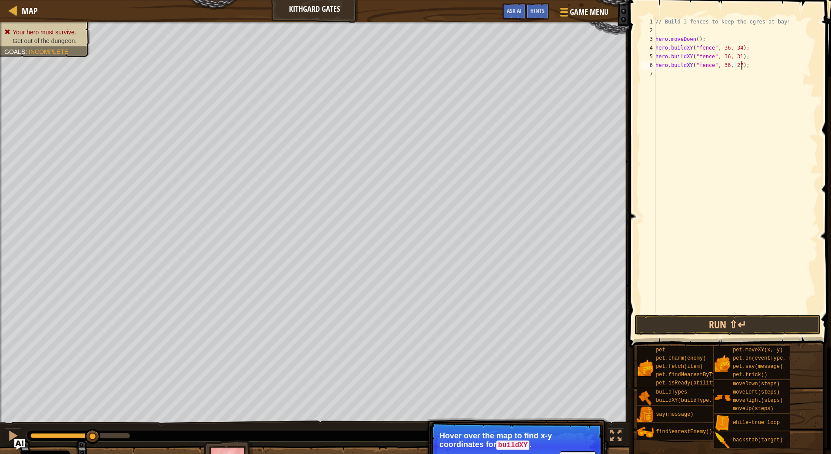
click at [757, 66] on div "// Build 3 fences to keep the ogres at bay! hero . moveDown ( ) ; hero . buildX…" at bounding box center [736, 173] width 164 height 313
click at [655, 37] on div "3" at bounding box center [648, 39] width 14 height 9
drag, startPoint x: 655, startPoint y: 40, endPoint x: 655, endPoint y: 17, distance: 23.1
click at [655, 17] on div "hero.moveDown(); 1 2 3 4 5 6 7 // Build 3 fences to keep the ogres at bay! hero…" at bounding box center [728, 190] width 205 height 373
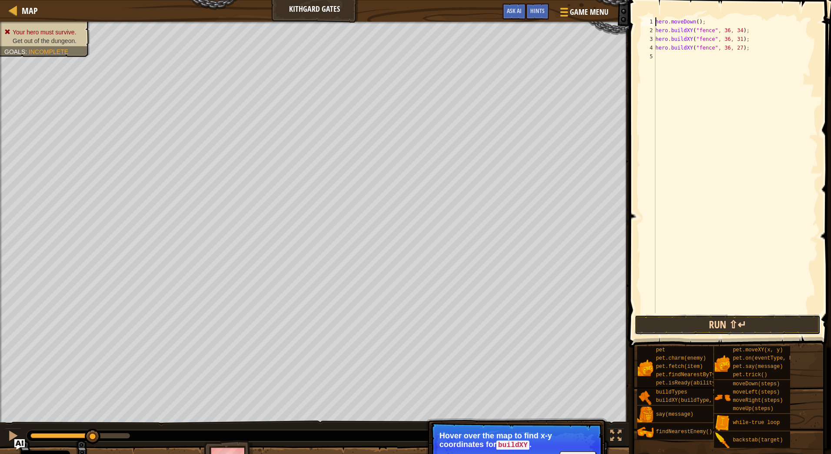
click at [714, 319] on button "Run ⇧↵" at bounding box center [728, 325] width 186 height 20
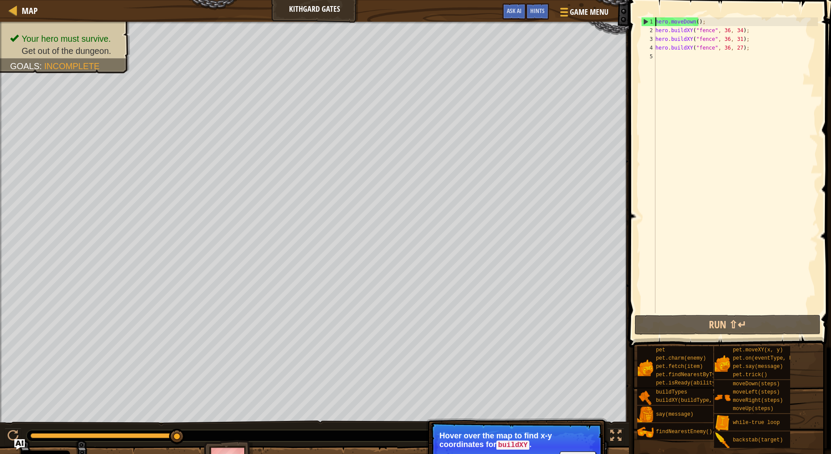
click at [754, 49] on div "hero . moveDown ( ) ; hero . buildXY ( "fence" , 36 , 34 ) ; hero . buildXY ( "…" at bounding box center [736, 173] width 164 height 313
type textarea "hero.buildXY("fence", 36, 27);"
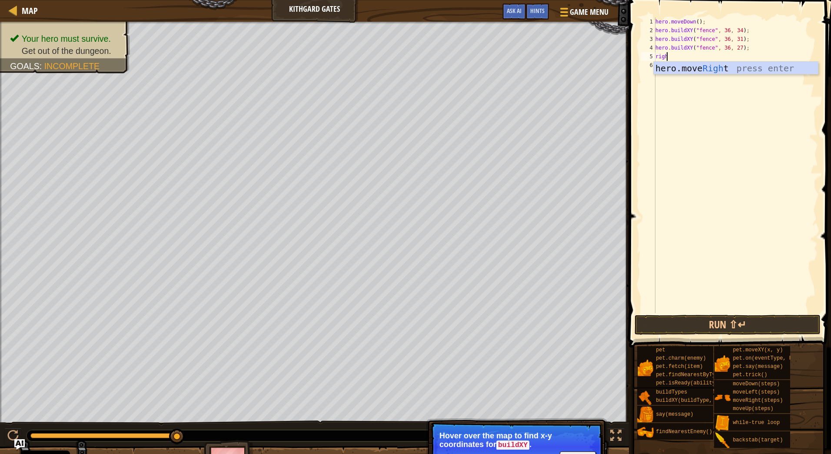
type textarea "right"
click at [708, 69] on div "hero.move Right press enter" at bounding box center [736, 81] width 164 height 39
click at [698, 57] on div "hero . moveDown ( ) ; hero . buildXY ( "fence" , 36 , 34 ) ; hero . buildXY ( "…" at bounding box center [736, 173] width 164 height 313
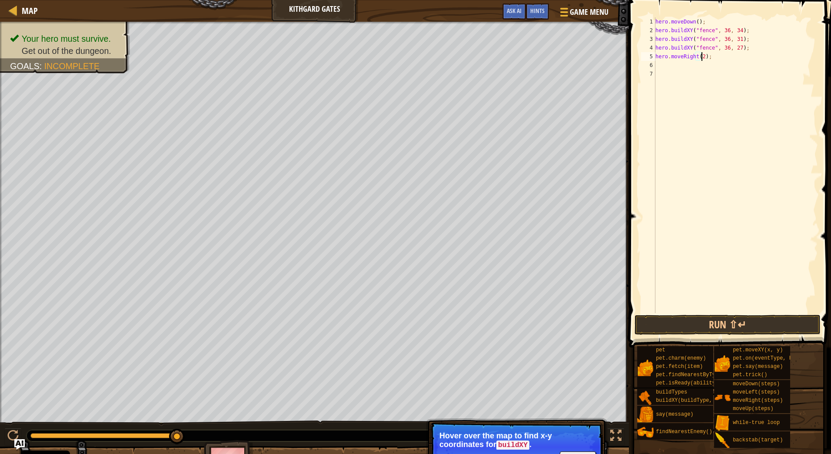
scroll to position [4, 3]
click at [717, 57] on div "hero . moveDown ( ) ; hero . buildXY ( "fence" , 36 , 34 ) ; hero . buildXY ( "…" at bounding box center [736, 173] width 164 height 313
click at [755, 317] on button "Run ⇧↵" at bounding box center [728, 325] width 186 height 20
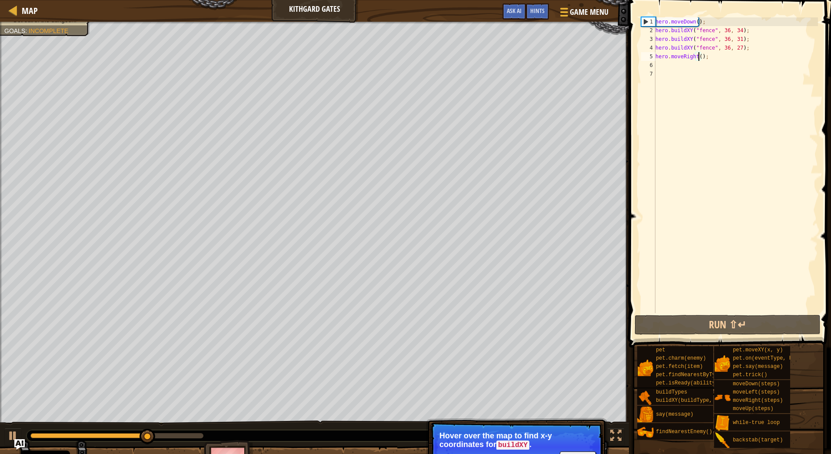
click at [698, 60] on div "hero . moveDown ( ) ; hero . buildXY ( "fence" , 36 , 34 ) ; hero . buildXY ( "…" at bounding box center [736, 173] width 164 height 313
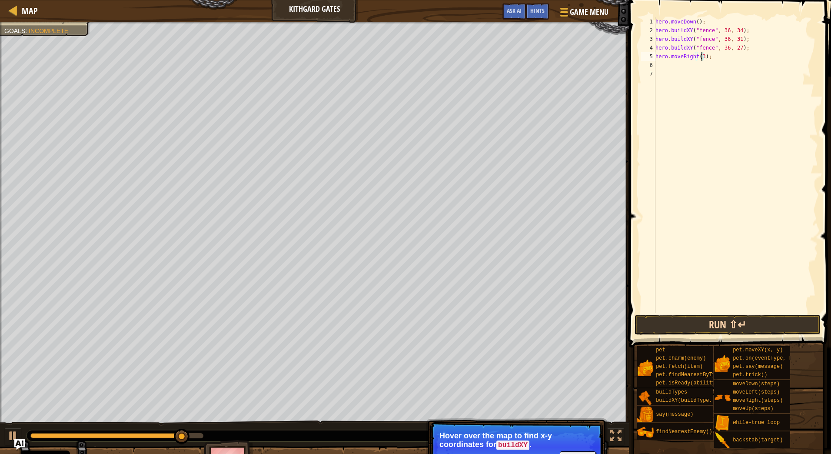
type textarea "hero.moveRight(3);"
click at [730, 317] on button "Run ⇧↵" at bounding box center [728, 325] width 186 height 20
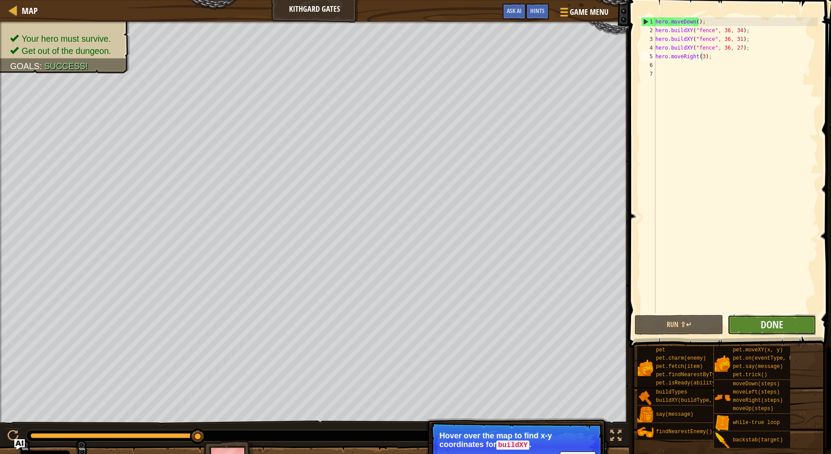
click at [757, 320] on button "Done" at bounding box center [772, 325] width 89 height 20
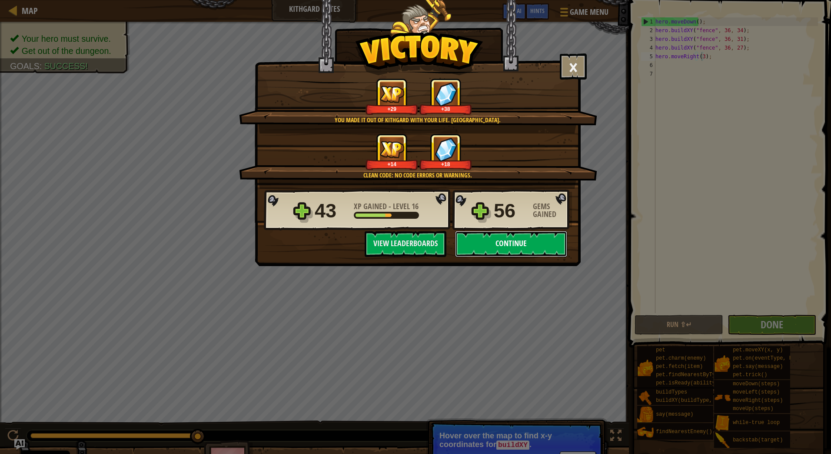
click at [517, 249] on button "Continue" at bounding box center [511, 244] width 112 height 26
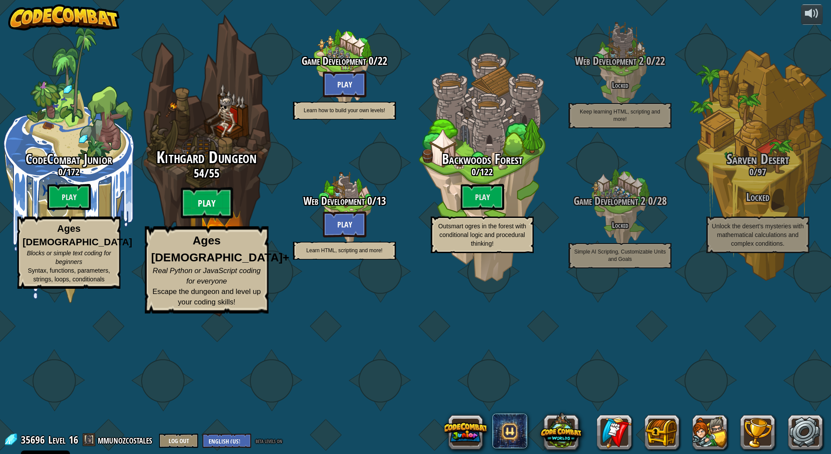
click at [197, 219] on btn "Play" at bounding box center [207, 202] width 52 height 31
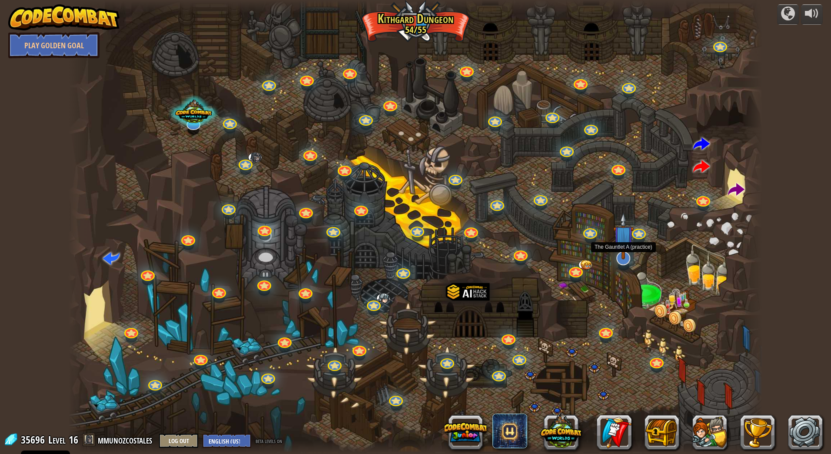
click at [619, 252] on img at bounding box center [623, 235] width 20 height 47
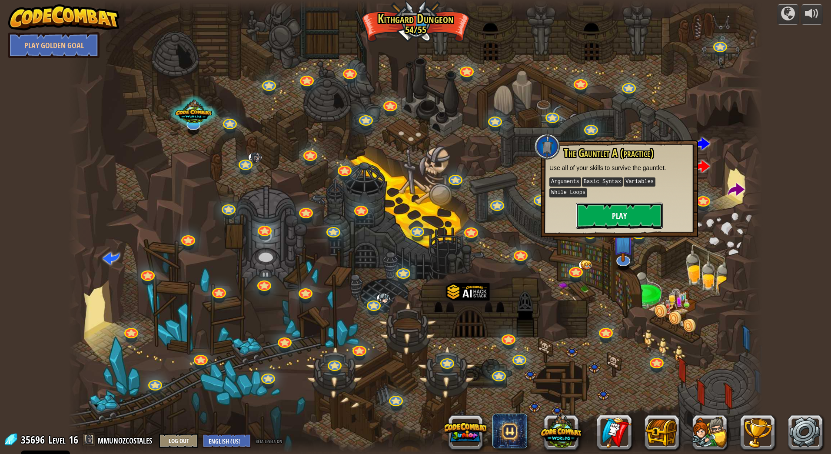
click at [602, 206] on button "Play" at bounding box center [619, 216] width 87 height 26
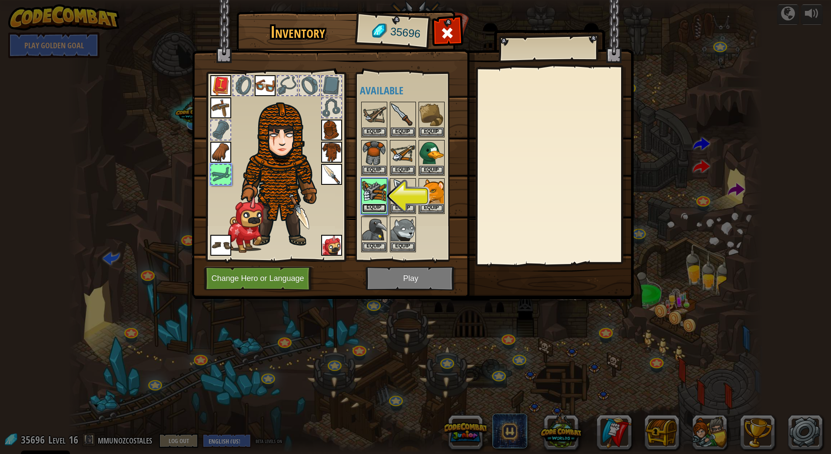
click at [365, 207] on button "Equip" at bounding box center [374, 207] width 24 height 9
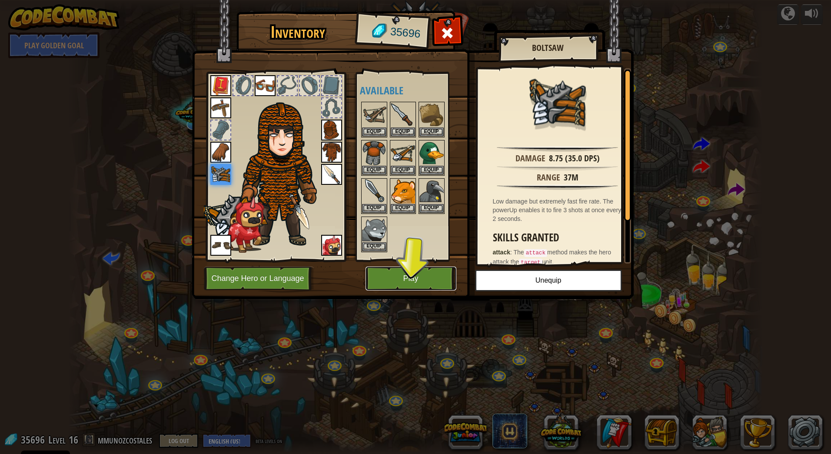
click at [405, 273] on button "Play" at bounding box center [411, 278] width 91 height 24
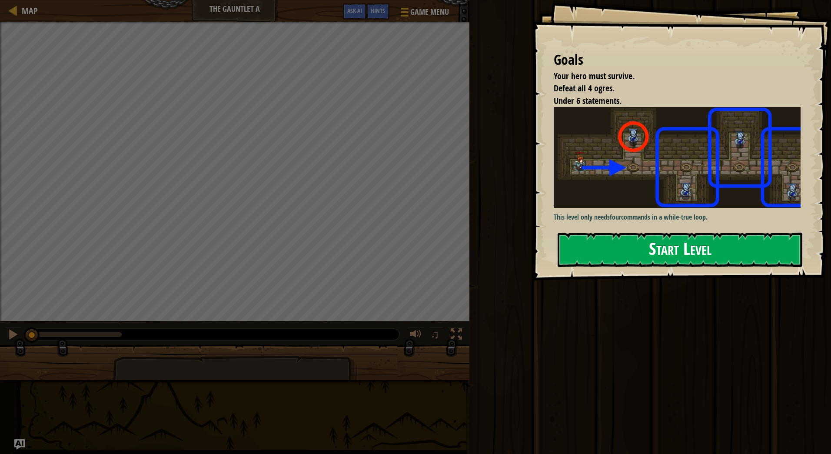
click at [716, 251] on button "Start Level" at bounding box center [680, 250] width 245 height 34
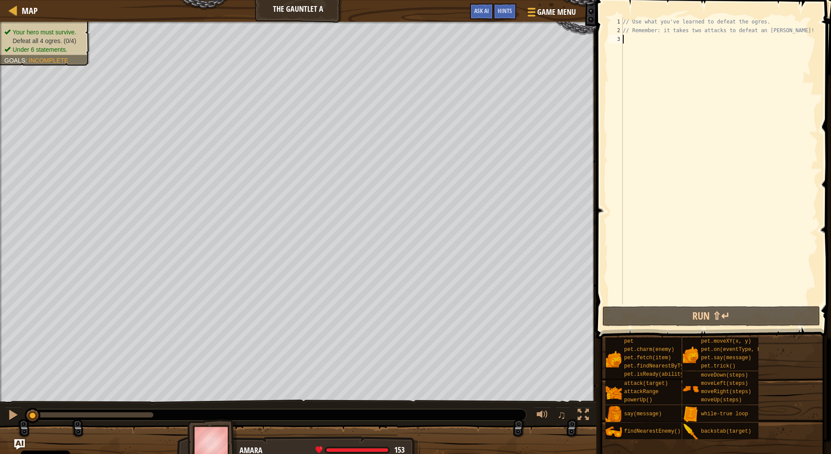
click at [0, 0] on html "Cookie Policy CodeCombat uses a few essential and non-essential cookies. Privac…" at bounding box center [415, 0] width 831 height 0
drag, startPoint x: 635, startPoint y: 44, endPoint x: 605, endPoint y: -9, distance: 61.4
click at [605, 0] on html "Cookie Policy CodeCombat uses a few essential and non-essential cookies. Privac…" at bounding box center [415, 0] width 831 height 0
type textarea "// Use what you've learned to defeat the ogres. // Remember: it takes two attac…"
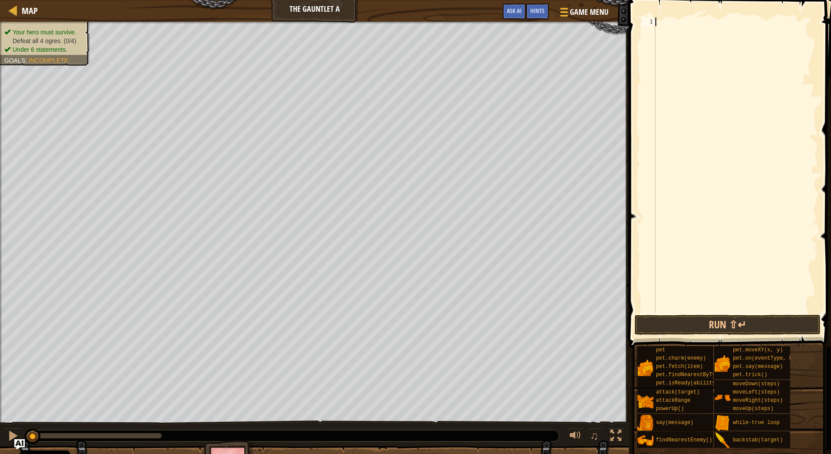
scroll to position [4, 0]
type textarea "while"
click at [704, 20] on div "while ( true ) { if ( }" at bounding box center [736, 173] width 164 height 313
type textarea "while(true) {"
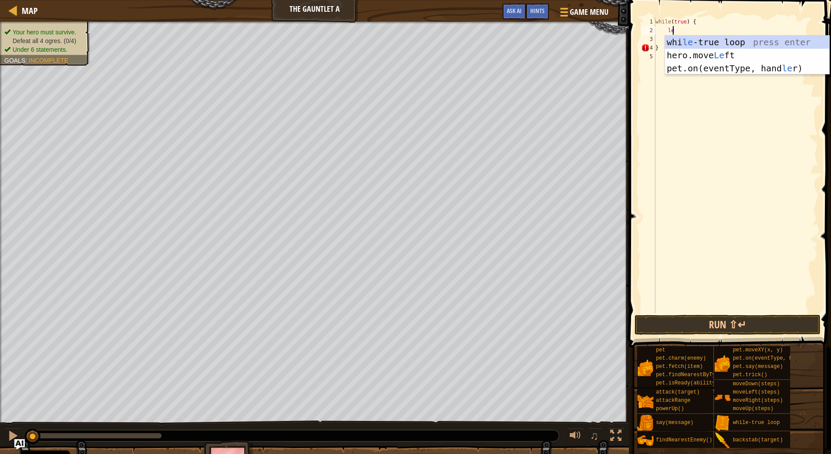
scroll to position [4, 1]
type textarea "l"
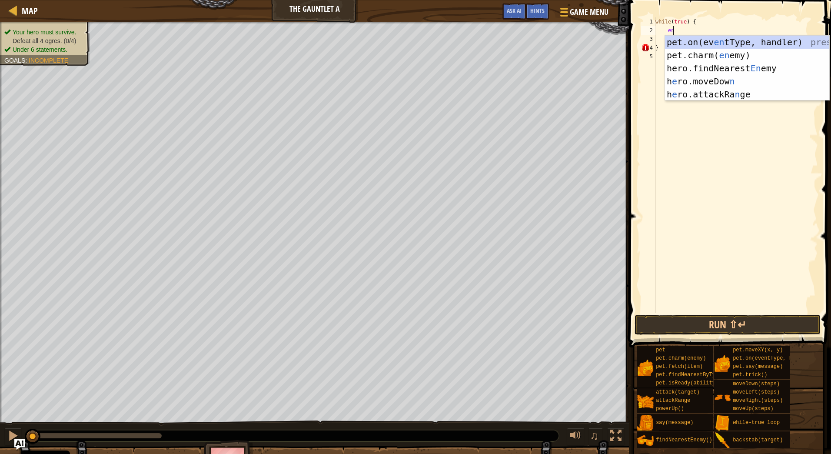
type textarea "ene"
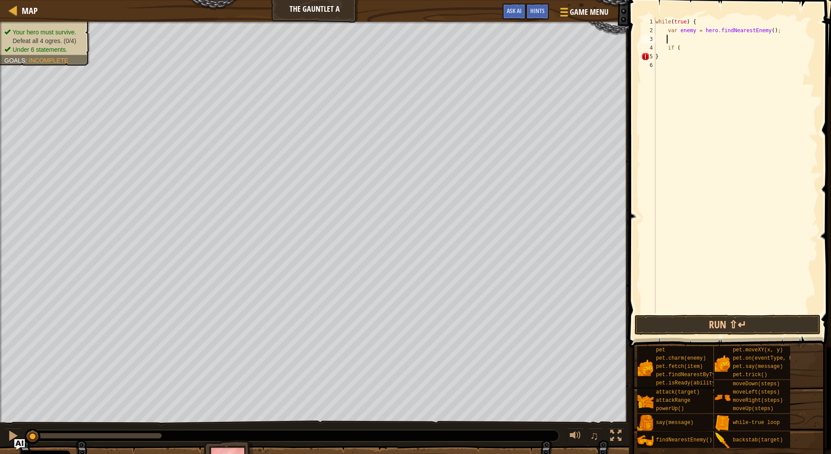
scroll to position [4, 0]
drag, startPoint x: 674, startPoint y: 33, endPoint x: 667, endPoint y: 32, distance: 7.0
click at [667, 32] on div "while ( true ) { var enemy = hero . findNearestEnemy ( ) ; if ( }" at bounding box center [736, 173] width 164 height 313
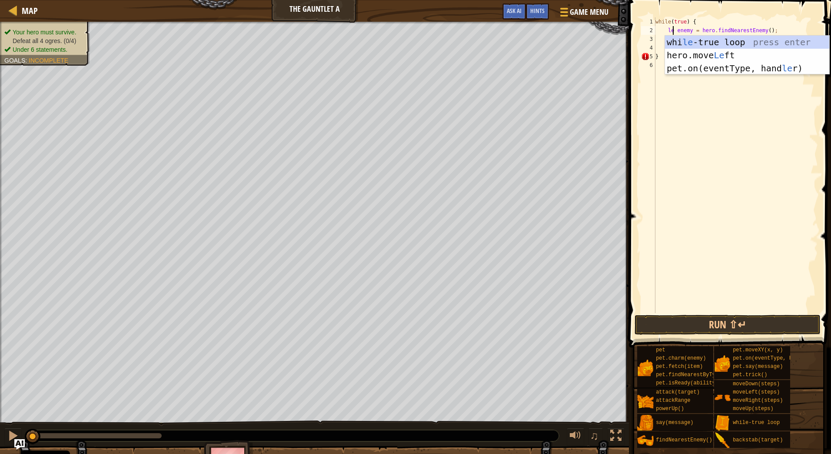
type textarea "let enemy = hero.findNearestEnemy();"
click at [792, 30] on div "while ( true ) { let enemy = hero . findNearestEnemy ( ) ; if ( }" at bounding box center [736, 173] width 164 height 313
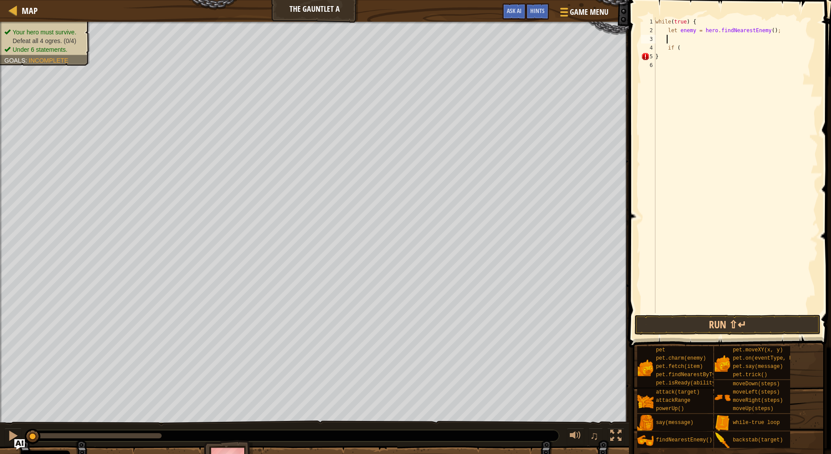
click at [672, 35] on div "while ( true ) { let enemy = hero . findNearestEnemy ( ) ; if ( }" at bounding box center [736, 173] width 164 height 313
click at [683, 39] on div "while ( true ) { let enemy = hero . findNearestEnemy ( ) ; if ( }" at bounding box center [736, 173] width 164 height 313
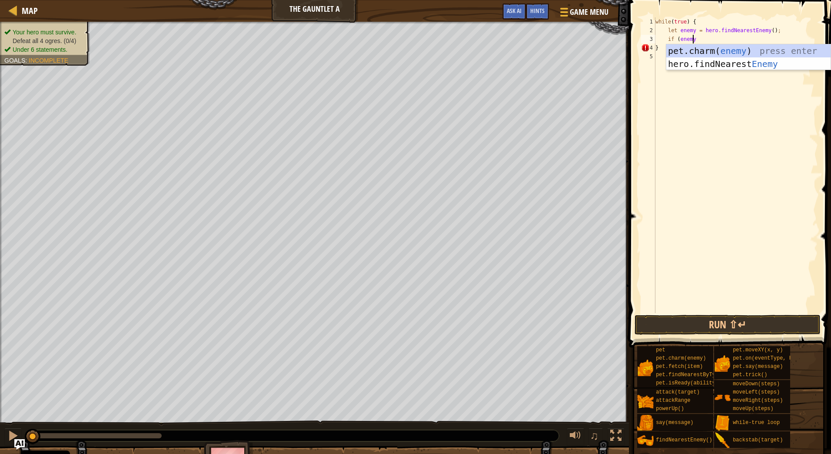
scroll to position [4, 3]
type textarea "if (enemy){"
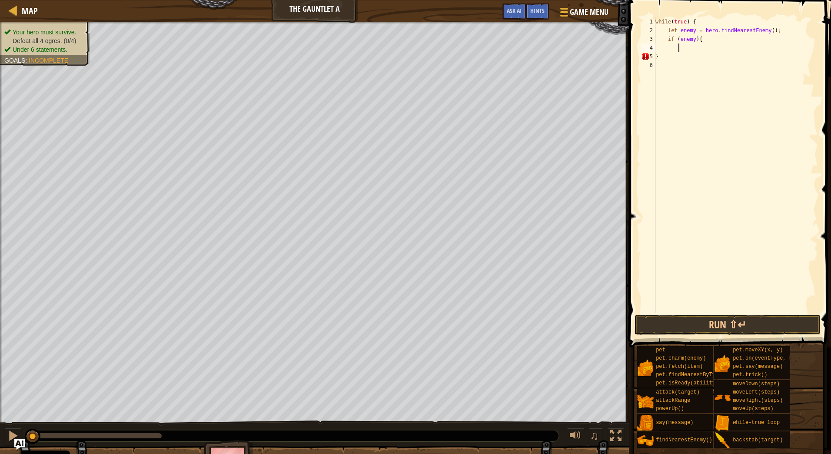
scroll to position [4, 1]
click at [708, 40] on div "while ( true ) { let enemy = hero . findNearestEnemy ( ) ; if ( enemy ) { } }" at bounding box center [736, 173] width 164 height 313
type textarea "if (enemy){"
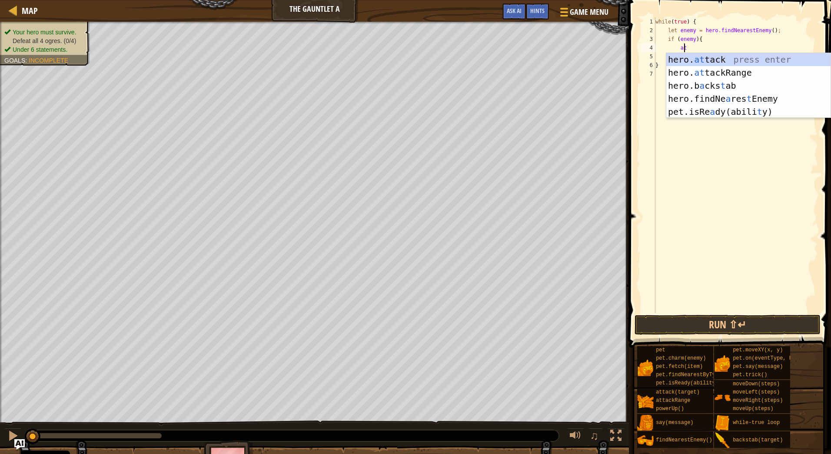
scroll to position [4, 2]
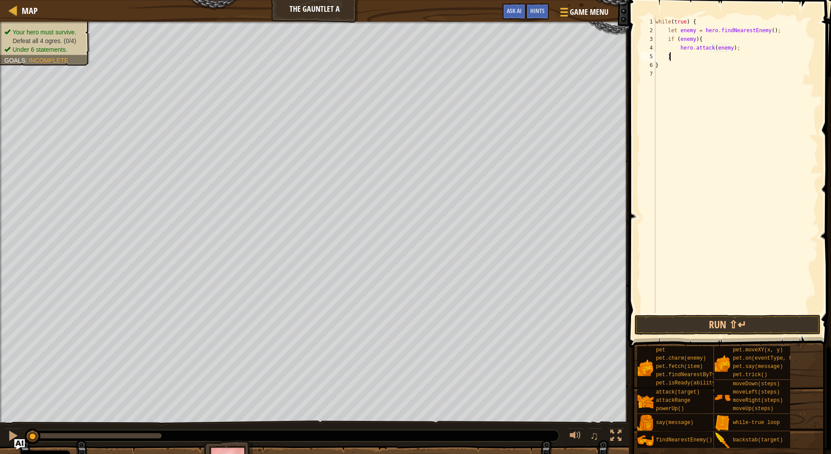
click at [689, 55] on div "while ( true ) { let enemy = hero . findNearestEnemy ( ) ; if ( enemy ) { hero …" at bounding box center [736, 173] width 164 height 313
type textarea "} else {"
type textarea "}"
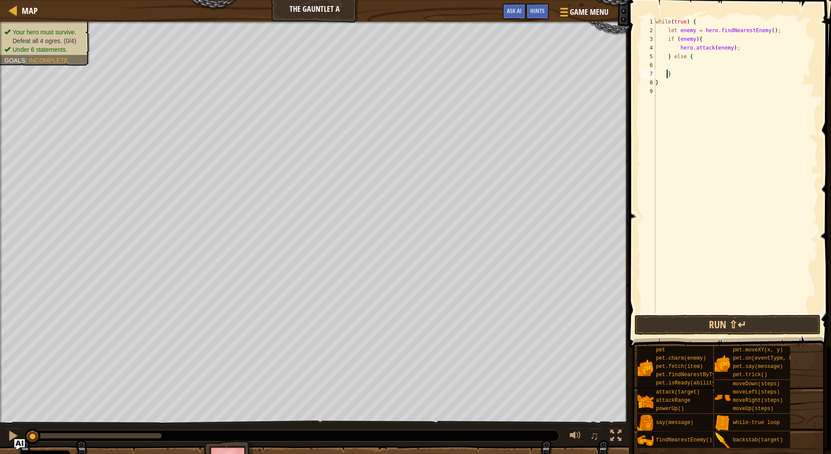
scroll to position [4, 0]
type textarea "left"
click at [753, 71] on div "while ( true ) { let enemy = hero . findNearestEnemy ( ) ; if ( enemy ) { hero …" at bounding box center [736, 173] width 164 height 313
type textarea "}"
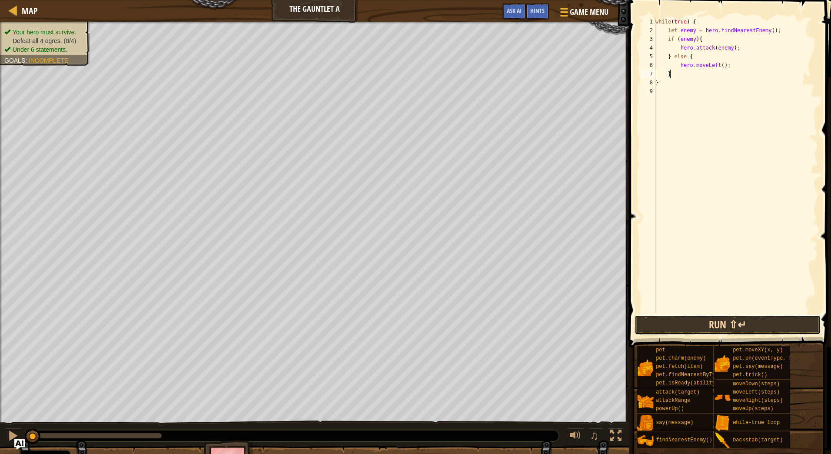
click at [734, 326] on button "Run ⇧↵" at bounding box center [728, 325] width 186 height 20
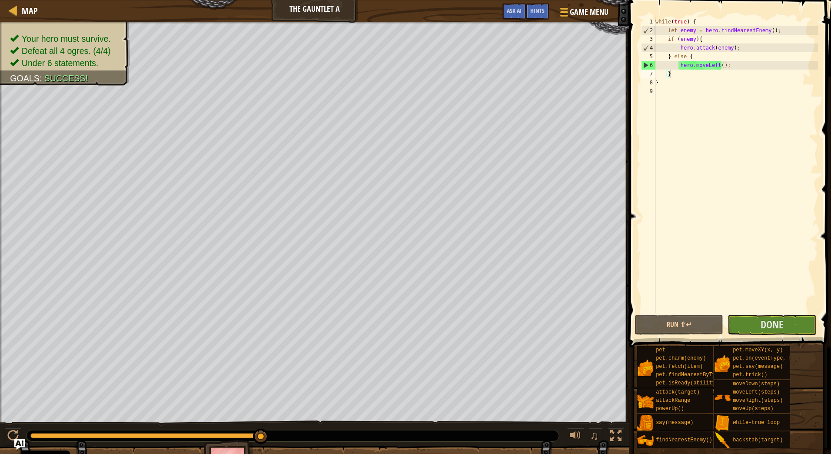
click at [775, 273] on div "while ( true ) { let enemy = hero . findNearestEnemy ( ) ; if ( enemy ) { hero …" at bounding box center [736, 173] width 164 height 313
click at [786, 322] on button "Done" at bounding box center [772, 325] width 89 height 20
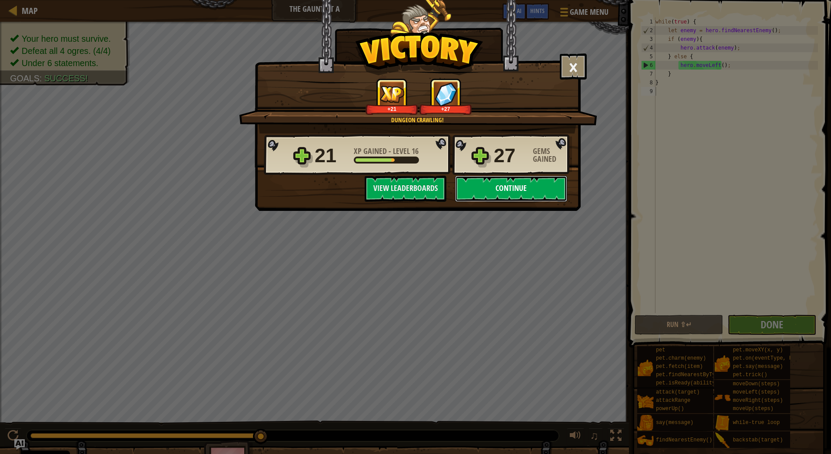
click at [514, 191] on button "Continue" at bounding box center [511, 189] width 112 height 26
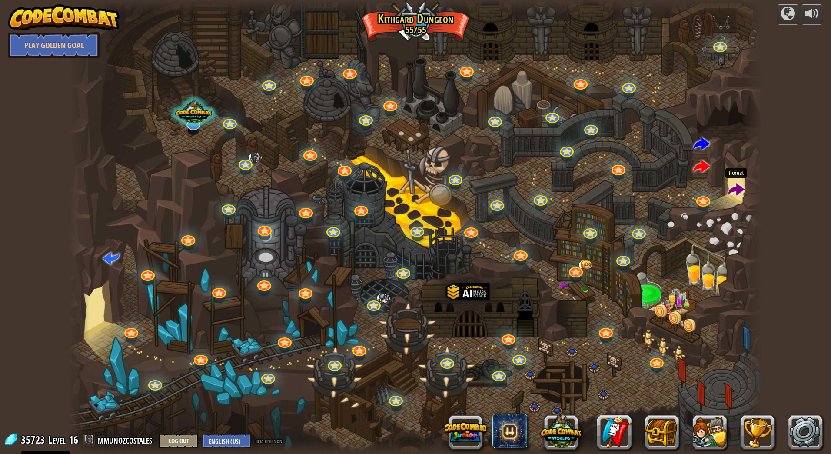
click at [737, 189] on span at bounding box center [736, 190] width 17 height 17
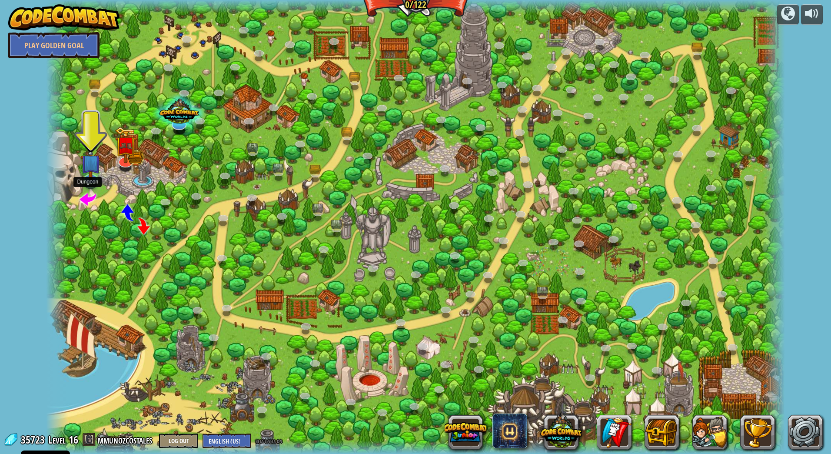
click at [85, 197] on span at bounding box center [88, 198] width 17 height 17
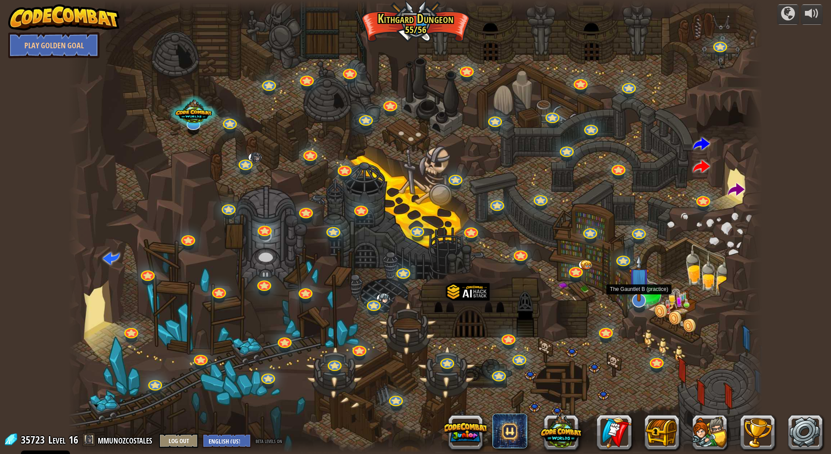
click at [639, 297] on img at bounding box center [639, 277] width 20 height 47
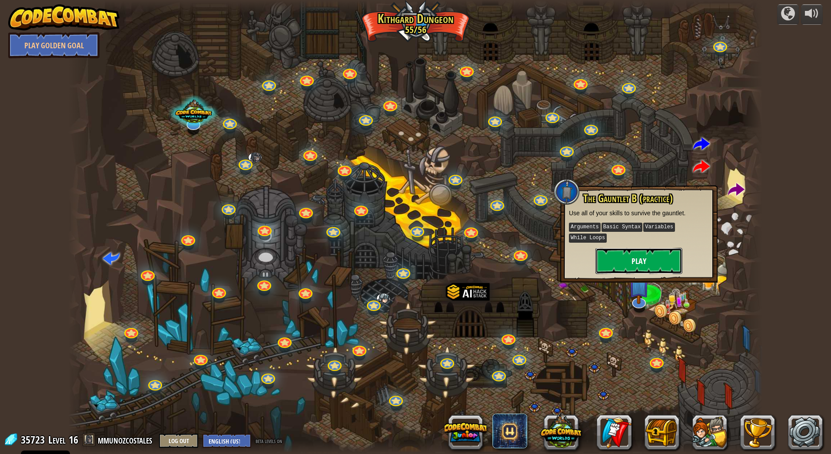
click at [638, 248] on button "Play" at bounding box center [638, 261] width 87 height 26
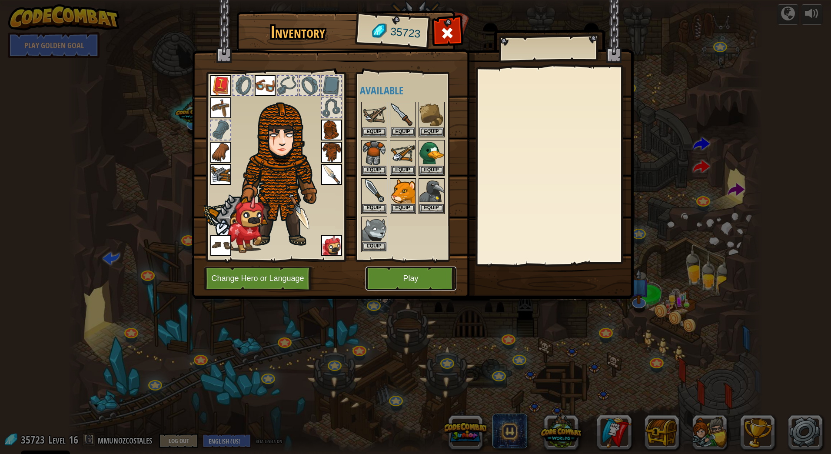
click at [386, 275] on button "Play" at bounding box center [411, 278] width 91 height 24
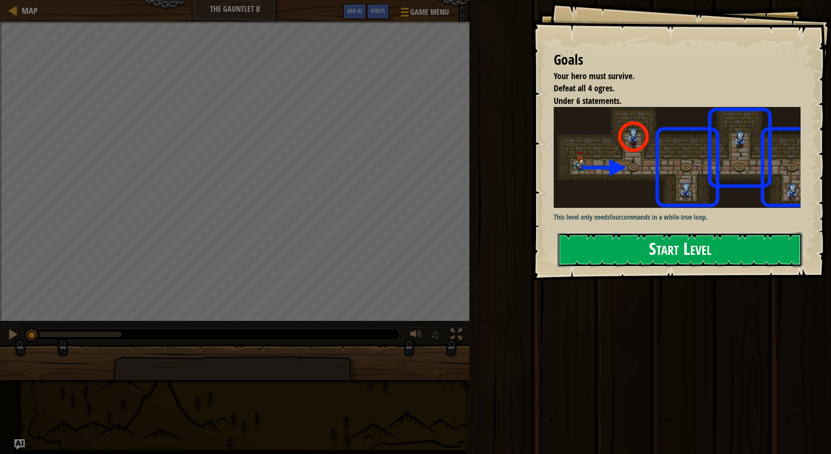
click at [657, 256] on button "Start Level" at bounding box center [680, 250] width 245 height 34
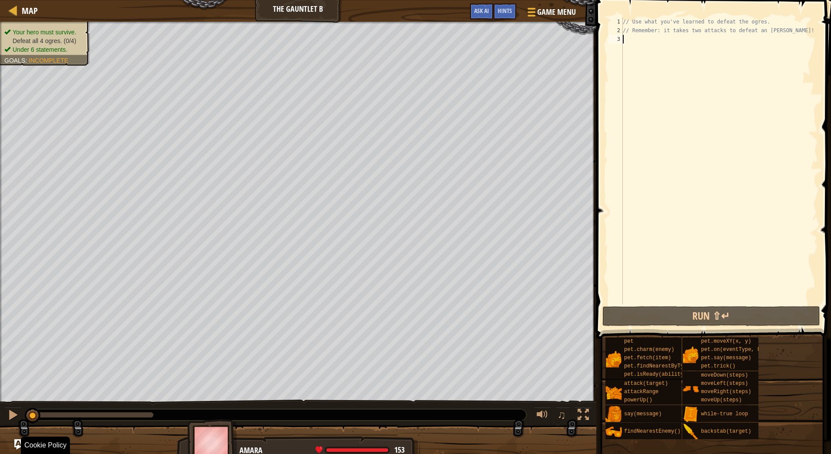
click at [387, 0] on html "Cookie Policy CodeCombat uses a few essential and non-essential cookies. Privac…" at bounding box center [415, 0] width 831 height 0
click at [383, 0] on html "Cookie Policy CodeCombat uses a few essential and non-essential cookies. Privac…" at bounding box center [415, 0] width 831 height 0
click at [367, 0] on html "Cookie Policy CodeCombat uses a few essential and non-essential cookies. Privac…" at bounding box center [415, 0] width 831 height 0
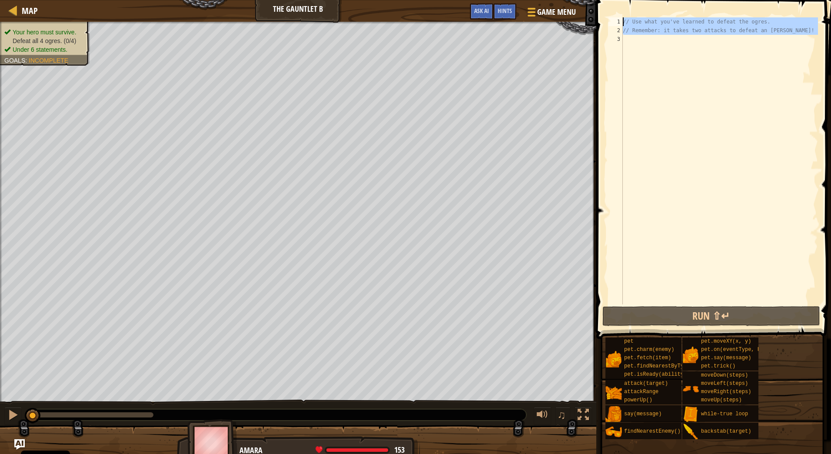
drag, startPoint x: 657, startPoint y: 47, endPoint x: 572, endPoint y: -5, distance: 98.9
click at [572, 0] on html "Cookie Policy CodeCombat uses a few essential and non-essential cookies. Privac…" at bounding box center [415, 0] width 831 height 0
type textarea "// Use what you've learned to defeat the ogres. // Remember: it takes two attac…"
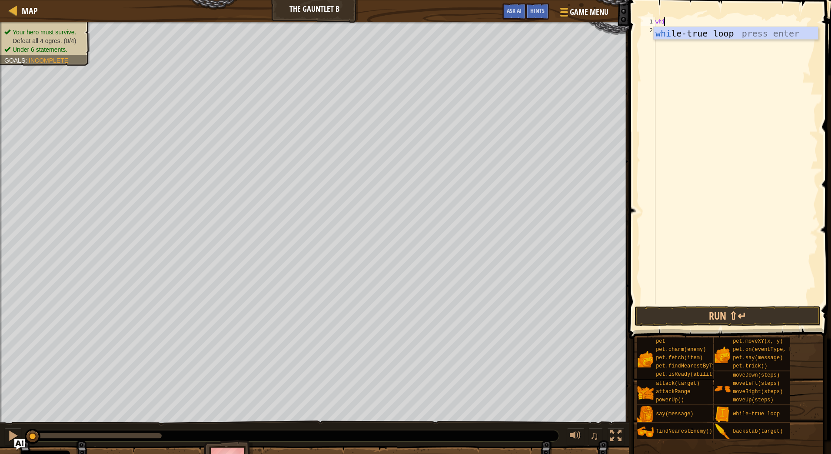
scroll to position [4, 0]
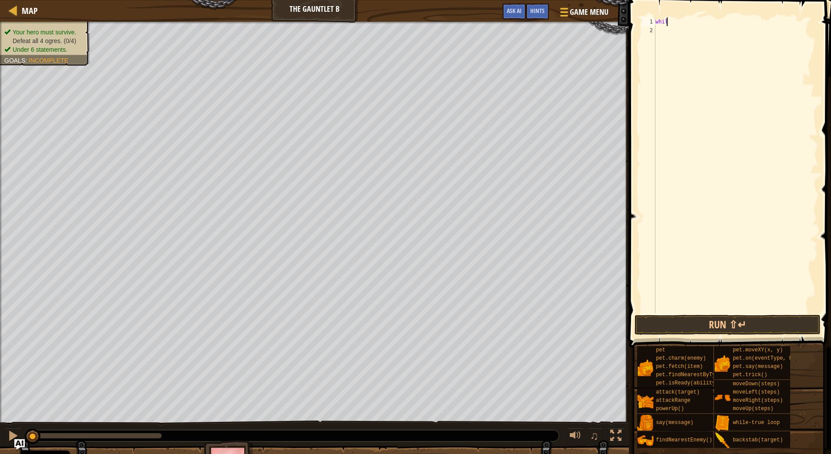
type textarea "while"
type textarea "i"
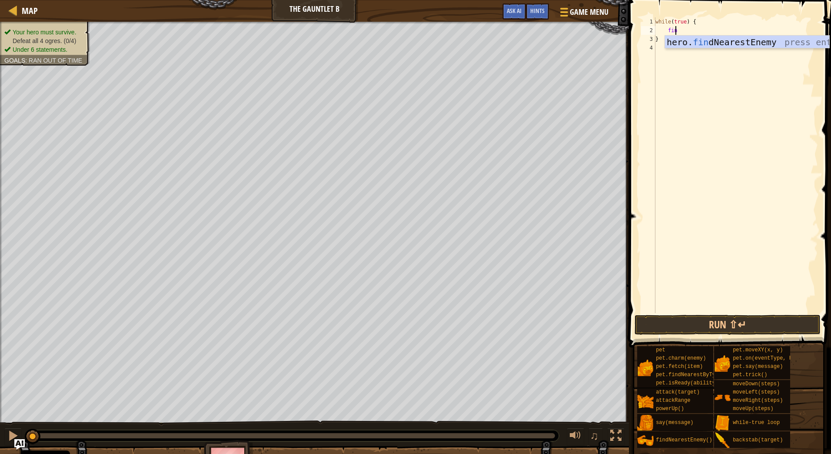
type textarea "find"
click at [675, 29] on div "while ( true ) { var enemy = hero . findNearestEnemy ( ) ; }" at bounding box center [736, 173] width 164 height 313
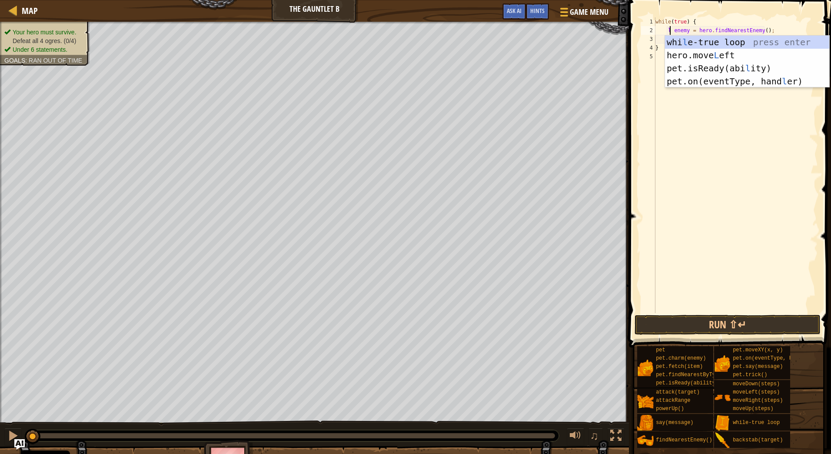
scroll to position [4, 1]
type textarea "let enemy = hero.findNearestEnemy();"
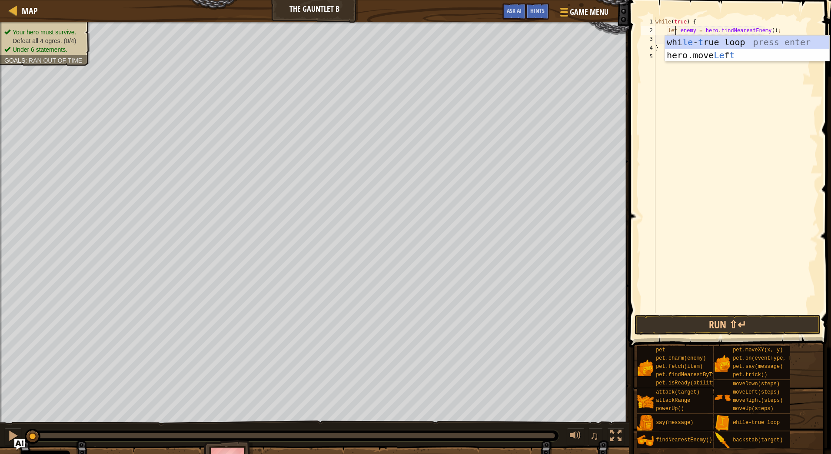
click at [787, 30] on div "while ( true ) { let enemy = hero . findNearestEnemy ( ) ; }" at bounding box center [736, 173] width 164 height 313
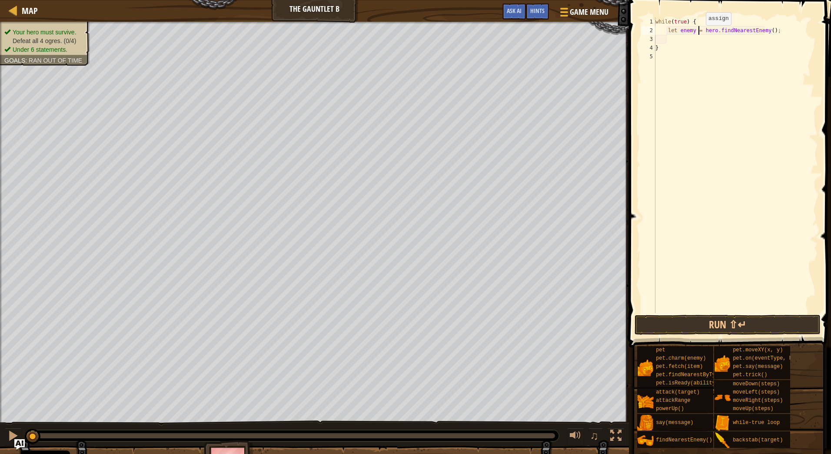
click at [698, 34] on div "while ( true ) { let enemy = hero . findNearestEnemy ( ) ; }" at bounding box center [736, 173] width 164 height 313
click at [696, 37] on div "while ( true ) { let enemy = hero . findNearestEnemy ( ) ; }" at bounding box center [736, 173] width 164 height 313
type textarea "}"
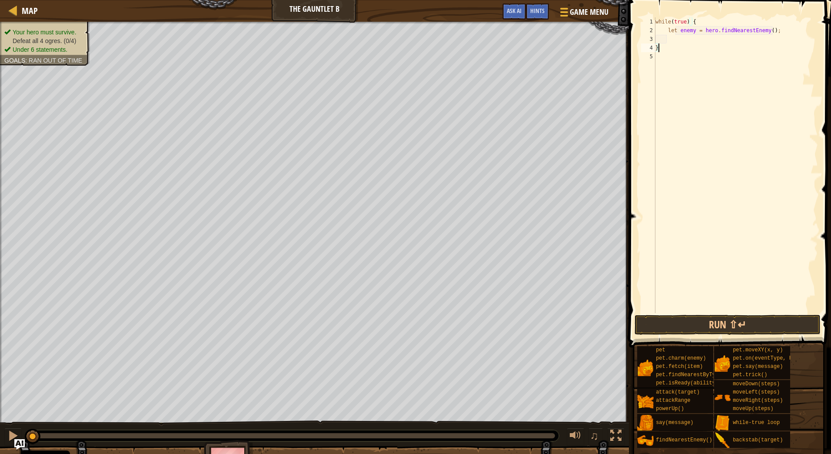
click at [706, 41] on div "while ( true ) { let enemy = hero . findNearestEnemy ( ) ; }" at bounding box center [736, 173] width 164 height 313
click at [699, 22] on div "while ( true ) { let enemy = hero . findNearestEnemy ( ) ; }" at bounding box center [736, 173] width 164 height 313
type textarea "while(true) {"
click at [696, 35] on div "while ( true ) { let enemy = hero . findNearestEnemy ( ) ; }" at bounding box center [736, 173] width 164 height 313
click at [657, 38] on div "while ( true ) { let enemy = hero . findNearestEnemy ( ) ; }" at bounding box center [736, 173] width 164 height 313
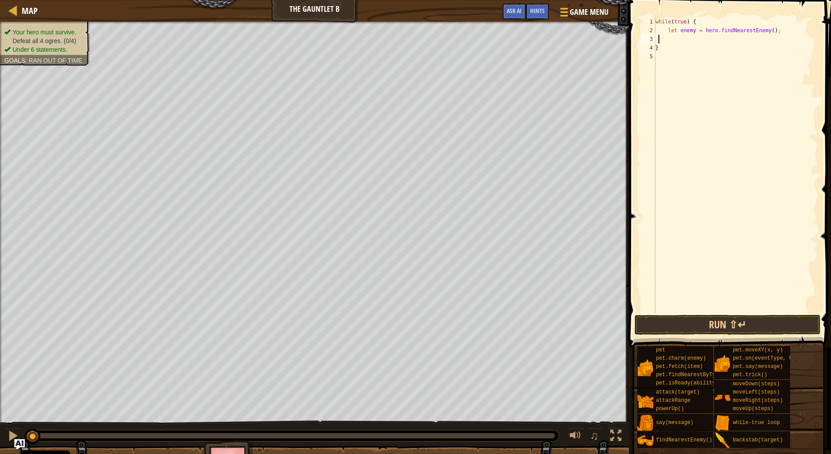
click at [682, 29] on div "while ( true ) { let enemy = hero . findNearestEnemy ( ) ; }" at bounding box center [736, 173] width 164 height 313
click at [688, 23] on div "while ( true ) { let enemy = hero . findNearestEnemy ( ) ; }" at bounding box center [736, 173] width 164 height 313
click at [684, 46] on div "while ( true ) { let enemy = hero . findNearestEnemy ( ) ; }" at bounding box center [736, 173] width 164 height 313
type textarea "}"
click at [686, 36] on div "while ( true ) { let enemy = hero . findNearestEnemy ( ) ; }" at bounding box center [736, 173] width 164 height 313
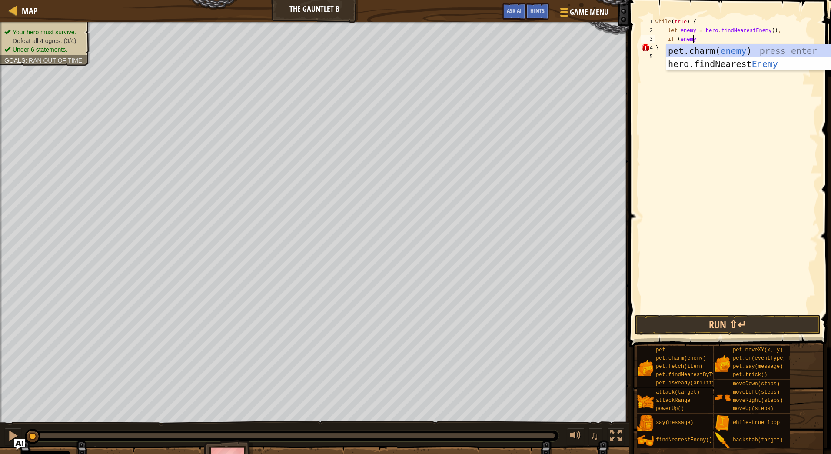
scroll to position [4, 3]
type textarea "if (enemy){"
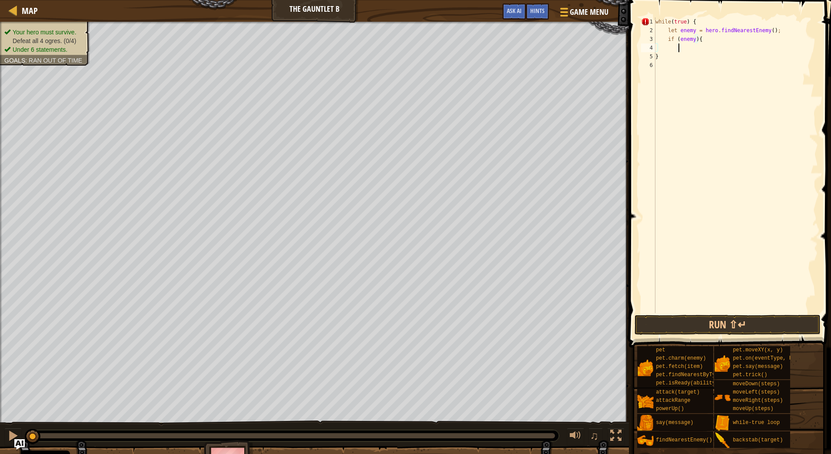
scroll to position [4, 1]
type textarea "}"
type textarea "} else {"
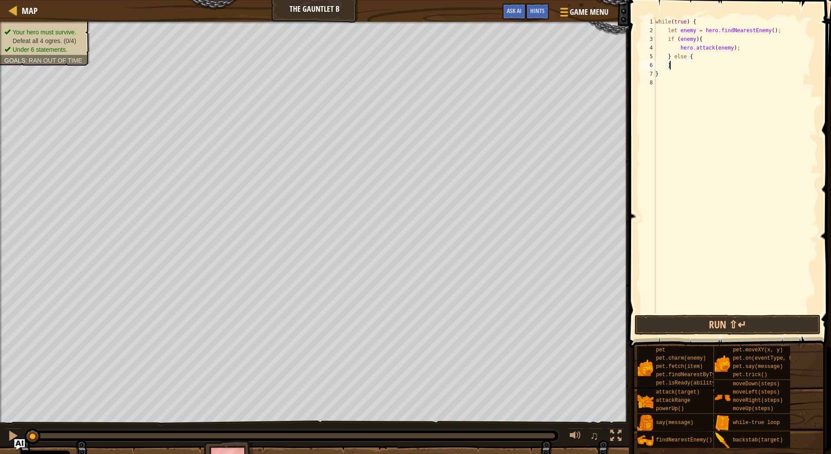
type textarea "}"
type textarea "up"
type textarea "hero.moveUp();"
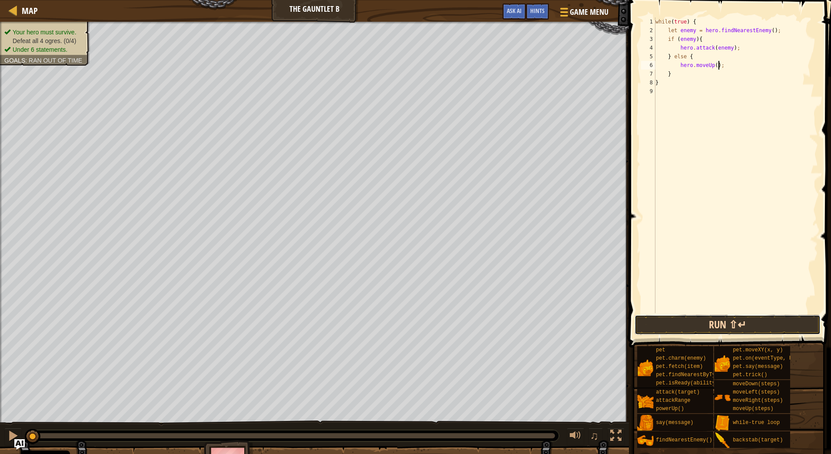
click at [748, 324] on button "Run ⇧↵" at bounding box center [728, 325] width 186 height 20
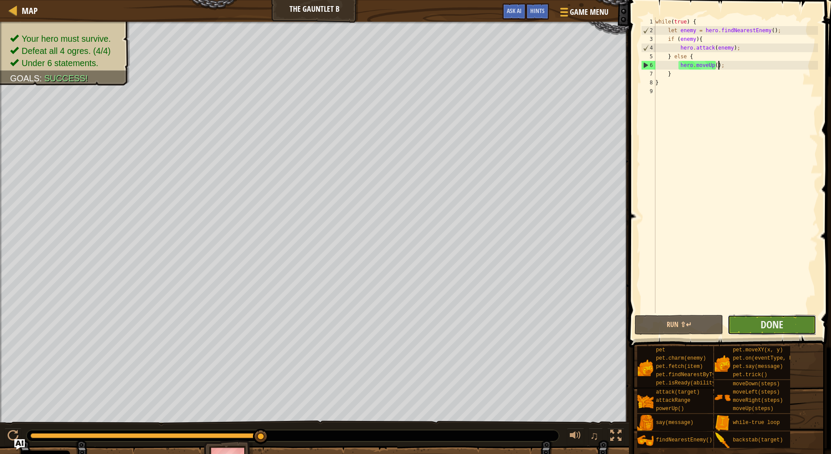
click at [757, 321] on button "Done" at bounding box center [772, 325] width 89 height 20
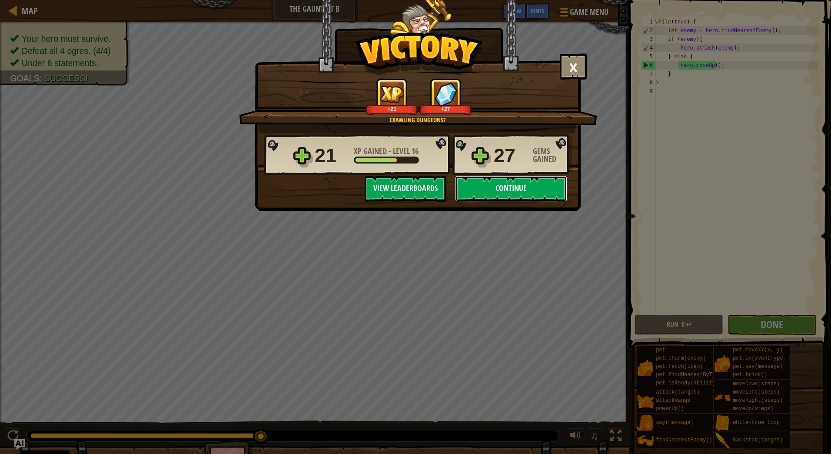
click at [526, 189] on button "Continue" at bounding box center [511, 189] width 112 height 26
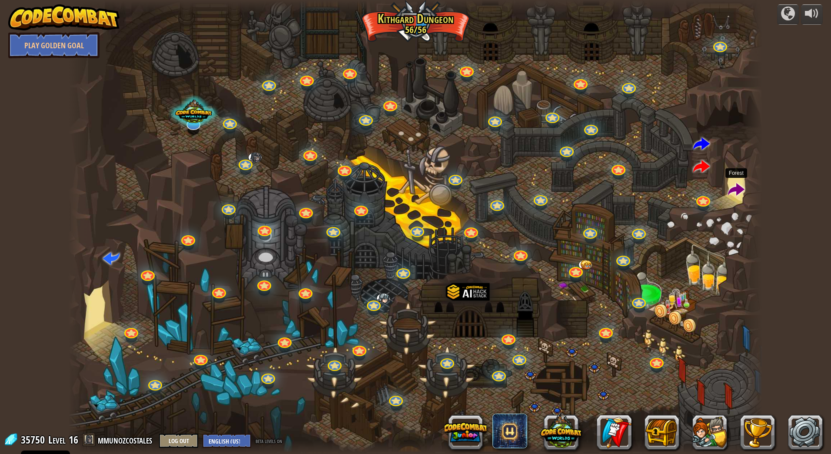
click at [740, 189] on span at bounding box center [736, 190] width 17 height 17
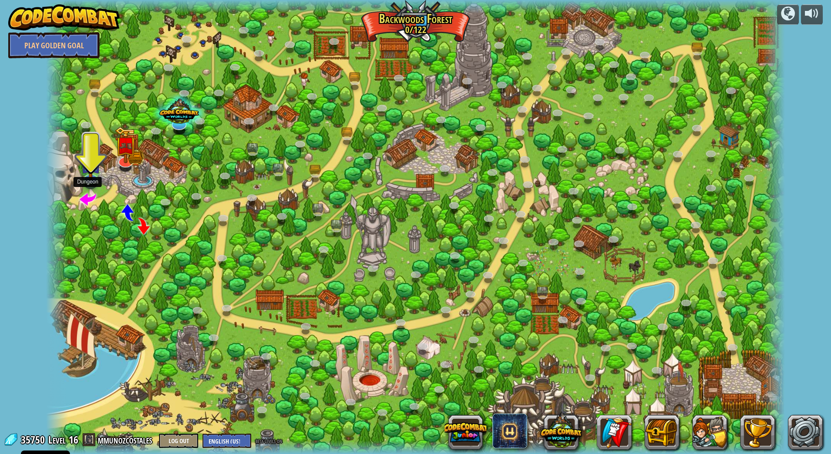
click at [92, 197] on span at bounding box center [88, 198] width 17 height 17
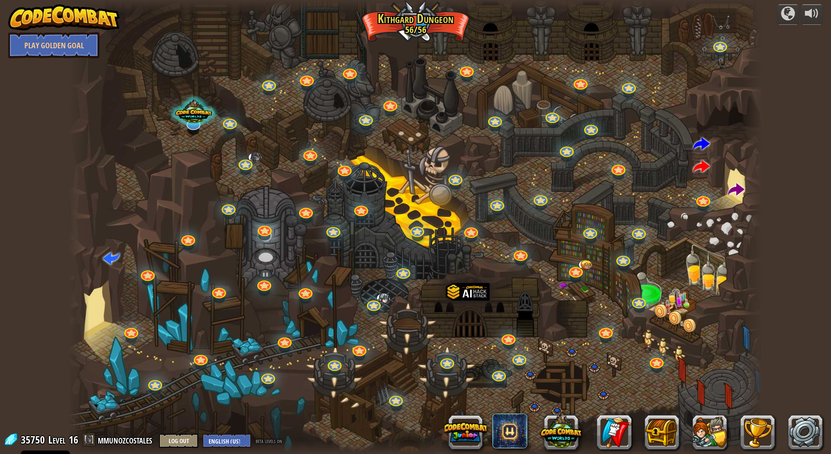
click at [45, 8] on img at bounding box center [63, 17] width 111 height 26
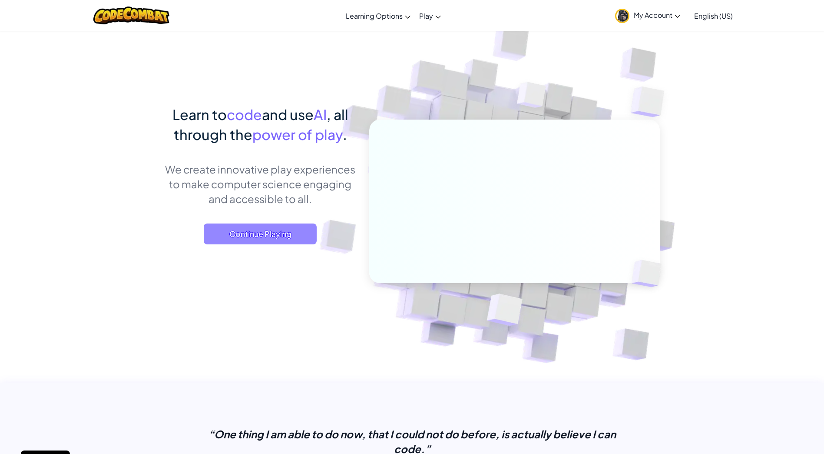
click at [255, 239] on span "Continue Playing" at bounding box center [260, 233] width 113 height 21
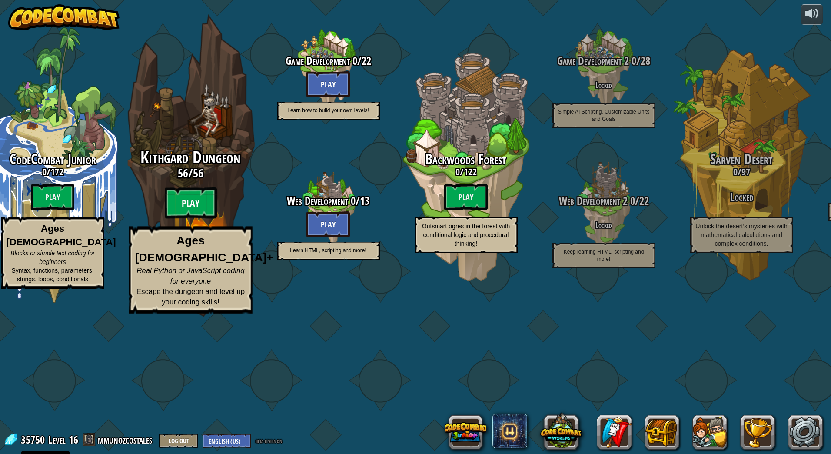
click at [200, 219] on btn "Play" at bounding box center [190, 202] width 52 height 31
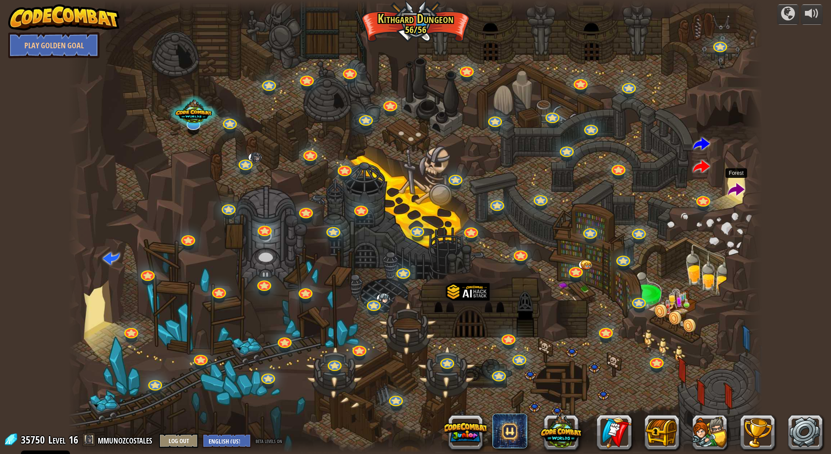
click at [735, 189] on span at bounding box center [736, 190] width 17 height 17
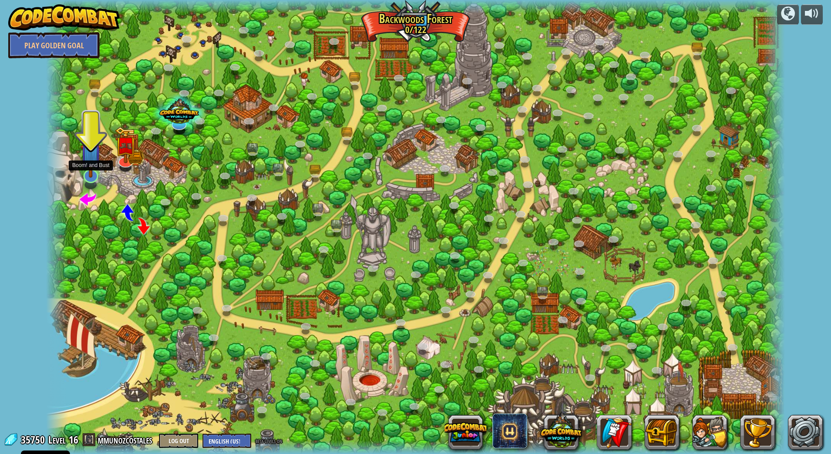
click at [89, 162] on img at bounding box center [90, 153] width 21 height 47
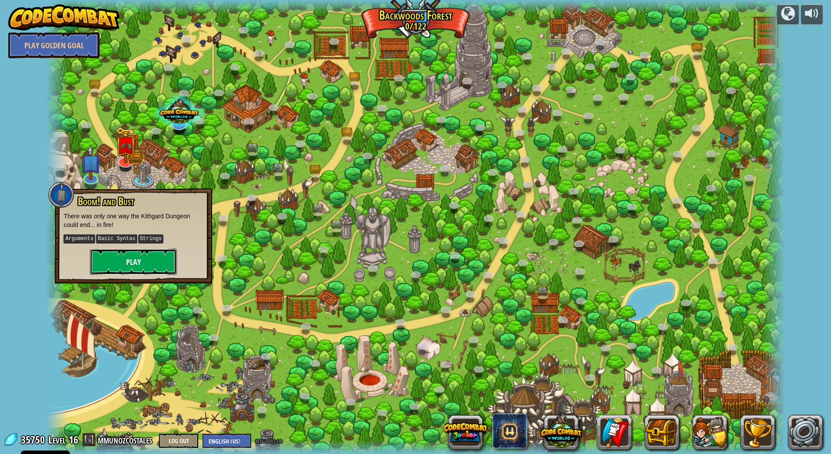
click at [166, 260] on button "Play" at bounding box center [133, 262] width 87 height 26
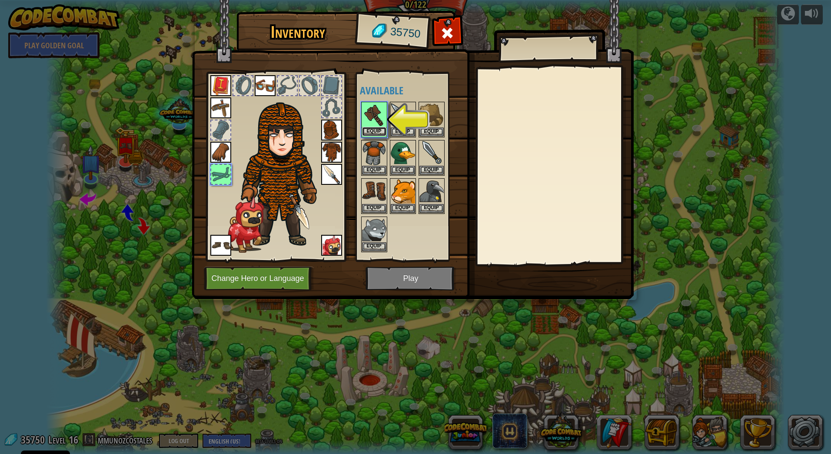
click at [373, 132] on button "Equip" at bounding box center [374, 131] width 24 height 9
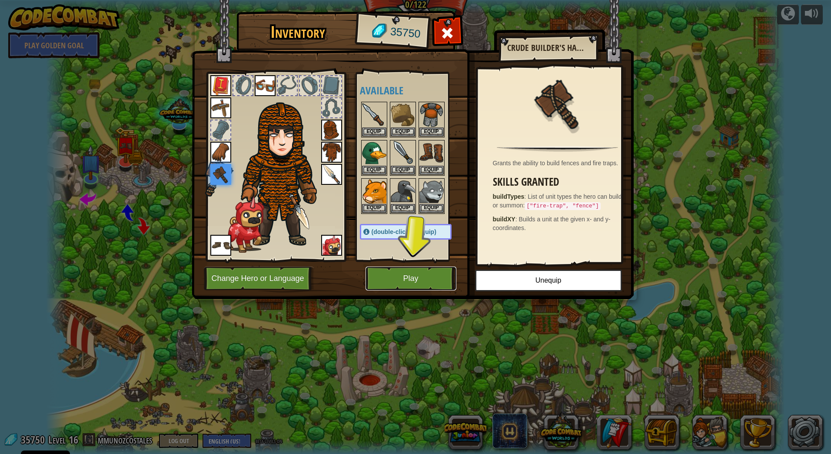
click at [424, 279] on button "Play" at bounding box center [411, 278] width 91 height 24
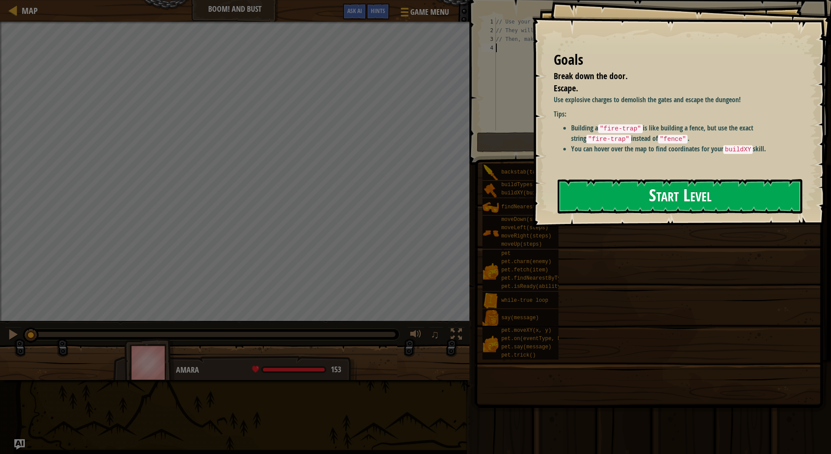
click at [696, 193] on button "Start Level" at bounding box center [680, 196] width 245 height 34
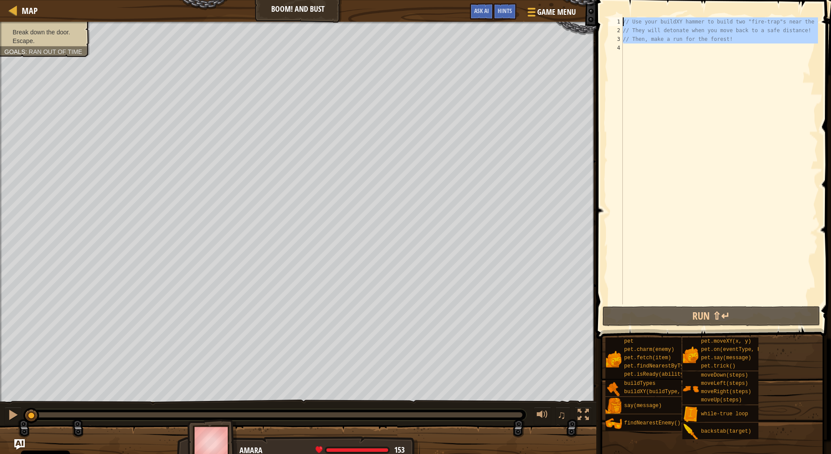
drag, startPoint x: 630, startPoint y: 47, endPoint x: 612, endPoint y: 5, distance: 45.8
click at [612, 5] on div "1 2 3 4 // Use your buildXY hammer to build two "fire-trap"s near the gate. // …" at bounding box center [712, 186] width 237 height 364
type textarea "// Use your buildXY hammer to build two "fire-trap"s near the gate. // They wil…"
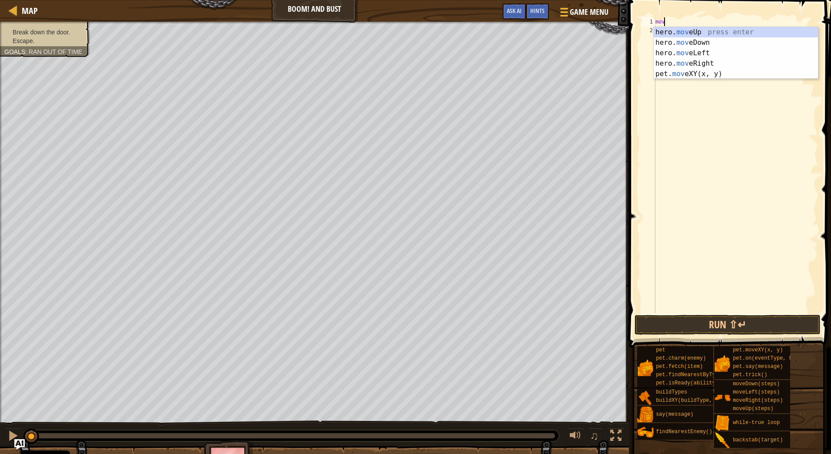
scroll to position [4, 0]
type textarea "m"
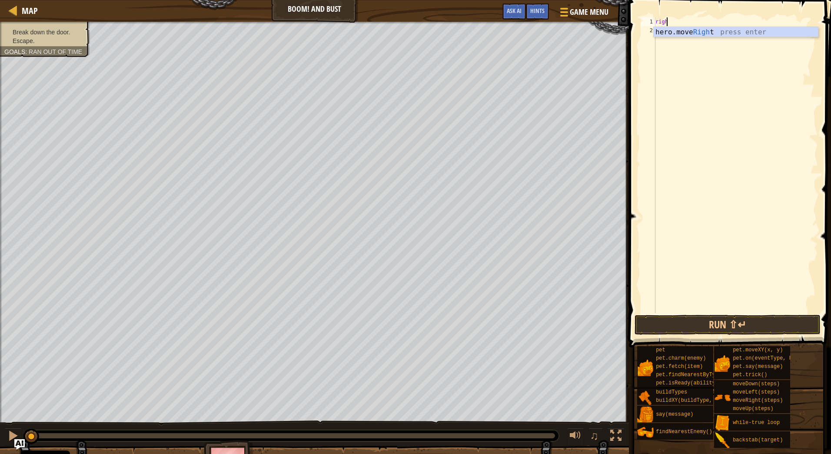
scroll to position [4, 0]
type textarea "right"
type textarea "hero.moveRight(2);"
click at [541, 15] on div "Hints" at bounding box center [537, 11] width 23 height 16
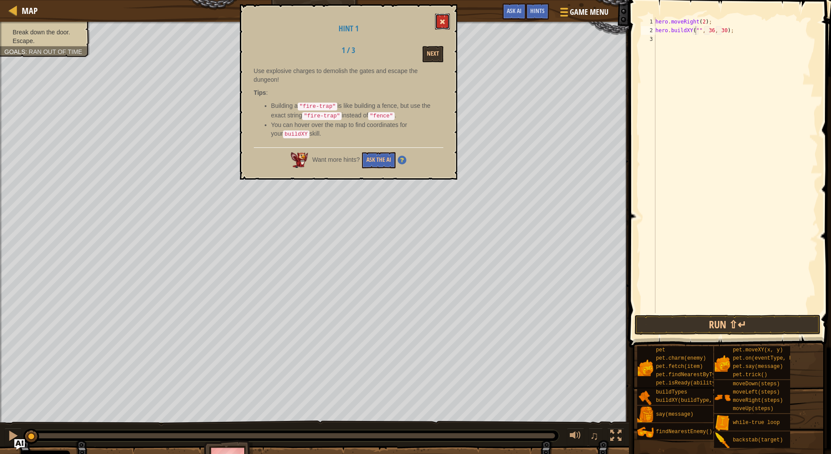
click at [445, 23] on span at bounding box center [442, 22] width 6 height 6
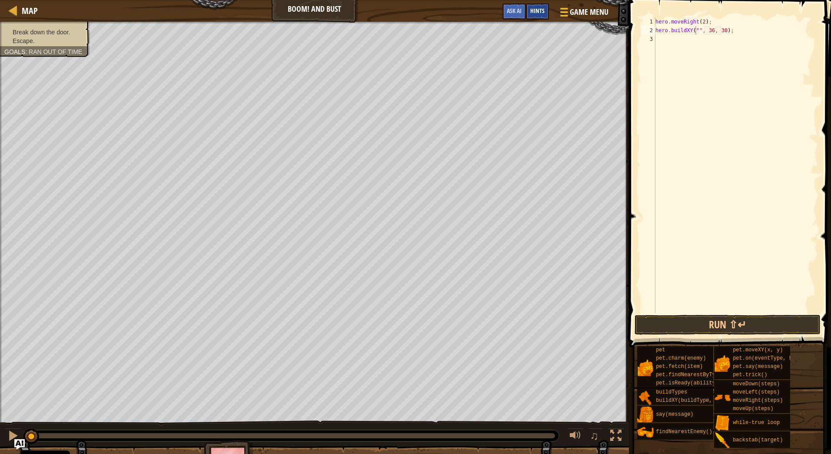
click at [544, 5] on div "Hints" at bounding box center [537, 11] width 23 height 16
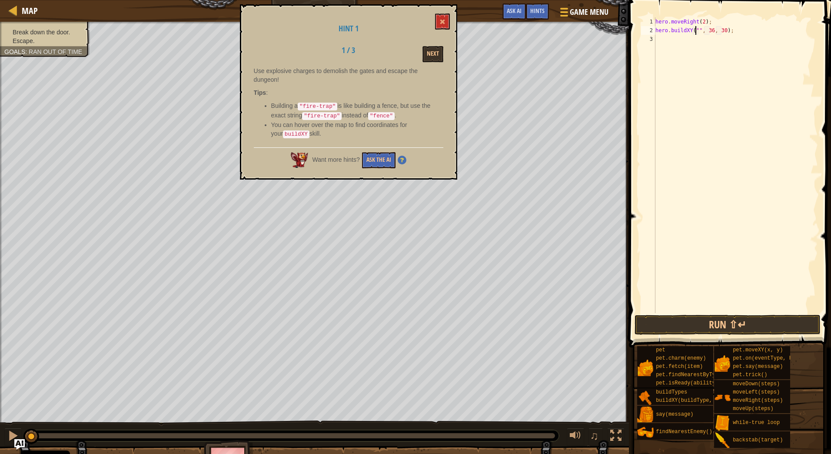
click at [432, 19] on div "Hint 1 1 / 3 Next Use explosive charges to demolish the gates and escape the du…" at bounding box center [348, 91] width 217 height 175
click at [443, 19] on button at bounding box center [442, 21] width 15 height 16
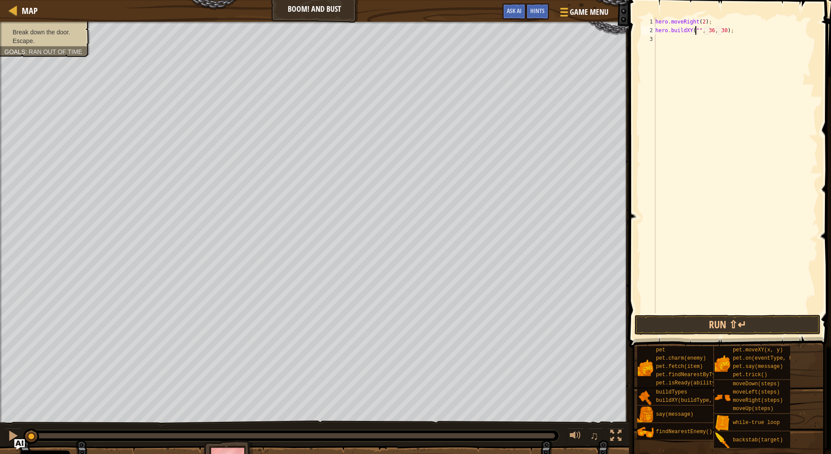
click at [696, 33] on div "hero . moveRight ( 2 ) ; hero . buildXY ( "" , 36 , 30 ) ;" at bounding box center [736, 173] width 164 height 313
drag, startPoint x: 773, startPoint y: 30, endPoint x: 669, endPoint y: 33, distance: 103.5
click at [669, 33] on div "hero . moveRight ( 2 ) ; hero . buildXY ( "fire-trap" , 36 , 30 ) ;" at bounding box center [736, 173] width 164 height 313
click at [732, 30] on div "hero . moveRight ( 2 ) ; hero . buildXY ( "fire-trap" , 36 , 30 ) ;" at bounding box center [736, 165] width 164 height 296
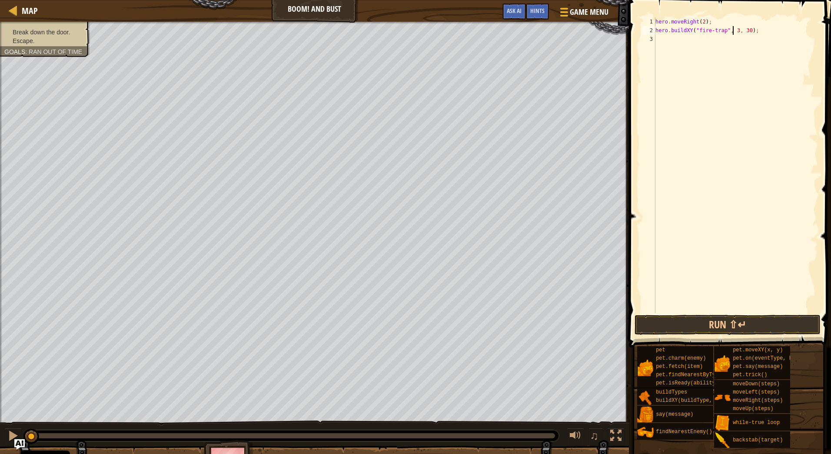
scroll to position [4, 7]
type textarea "hero.buildXY("fire-trap", 35, 35);"
drag, startPoint x: 767, startPoint y: 32, endPoint x: 628, endPoint y: 33, distance: 138.2
click at [628, 33] on div "hero.buildXY("fire-trap", 35, 35); 1 2 3 hero . moveRight ( 2 ) ; hero . buildX…" at bounding box center [728, 190] width 205 height 373
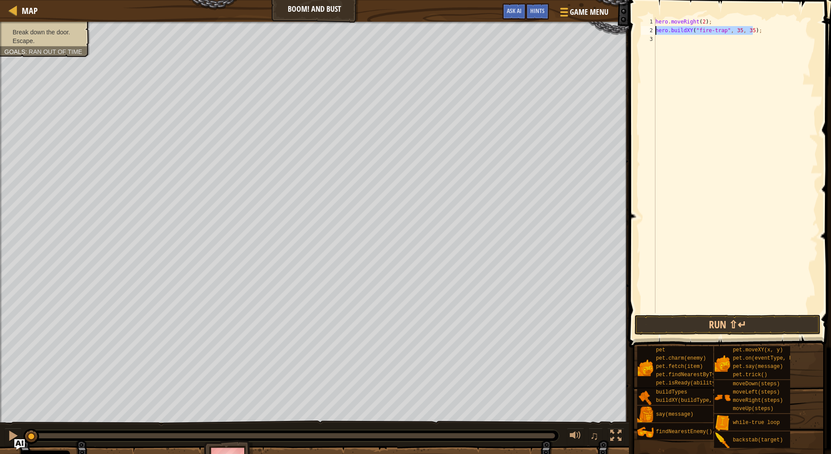
click at [670, 39] on div "hero . moveRight ( 2 ) ; hero . buildXY ( "fire-trap" , 35 , 35 ) ;" at bounding box center [736, 173] width 164 height 313
paste textarea "hero.buildXY("fire-trap", 35, 35);"
click at [747, 39] on div "hero . moveRight ( 2 ) ; hero . buildXY ( "fire-trap" , 35 , 35 ) ; hero . buil…" at bounding box center [736, 173] width 164 height 313
type textarea "hero.buildXY("fire-trap", 35, 29);"
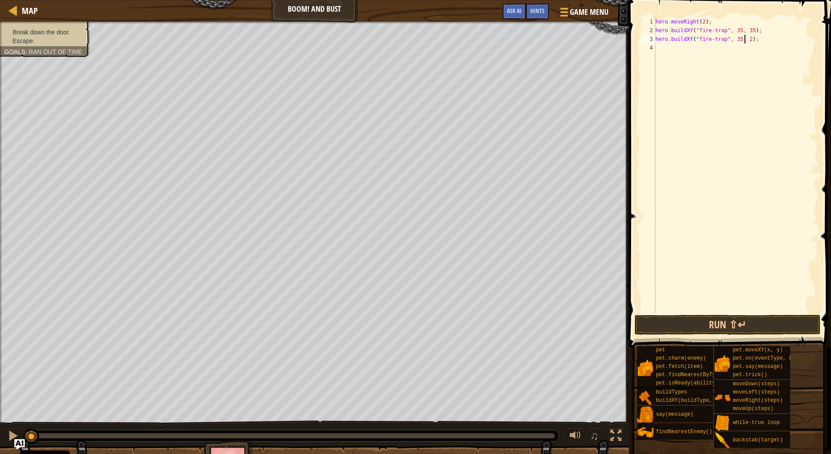
scroll to position [4, 7]
click at [728, 53] on div "hero . moveRight ( 2 ) ; hero . buildXY ( "fire-trap" , 35 , 35 ) ; hero . buil…" at bounding box center [736, 173] width 164 height 313
type textarea "right"
click at [695, 322] on button "Run ⇧↵" at bounding box center [728, 325] width 186 height 20
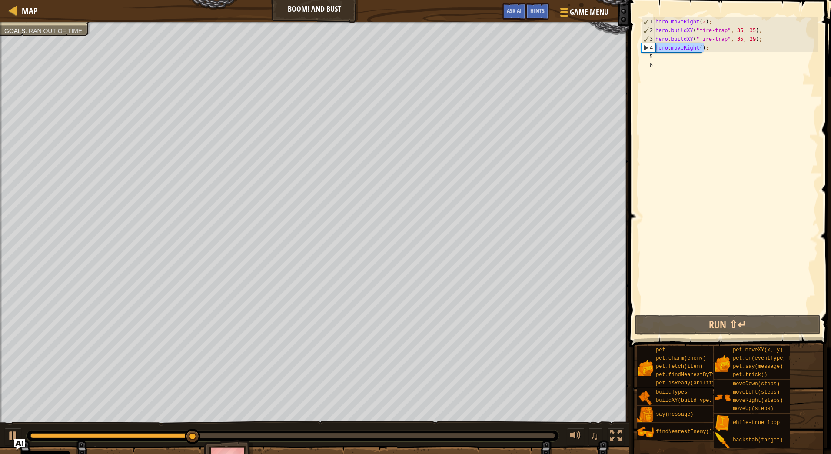
click at [609, 47] on div "Map Boom! and Bust Game Menu Done Hints Ask AI 1 הההההההההההההההההההההההההההההה…" at bounding box center [415, 227] width 831 height 454
type textarea "hero.moveRight();"
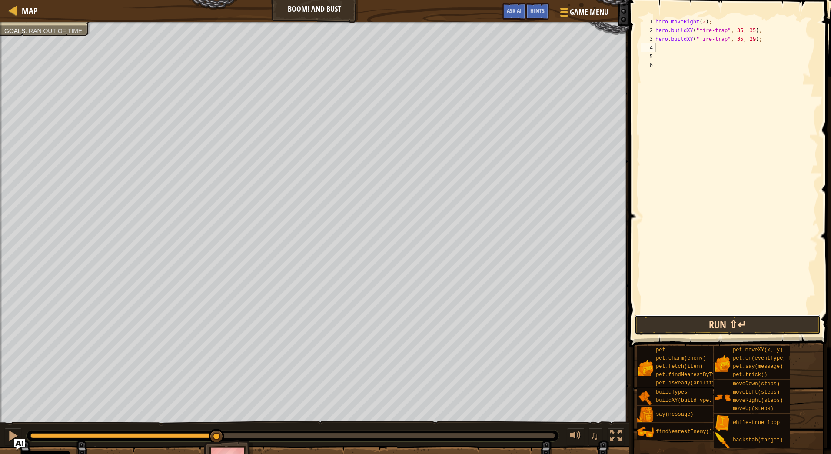
click at [727, 327] on button "Run ⇧↵" at bounding box center [728, 325] width 186 height 20
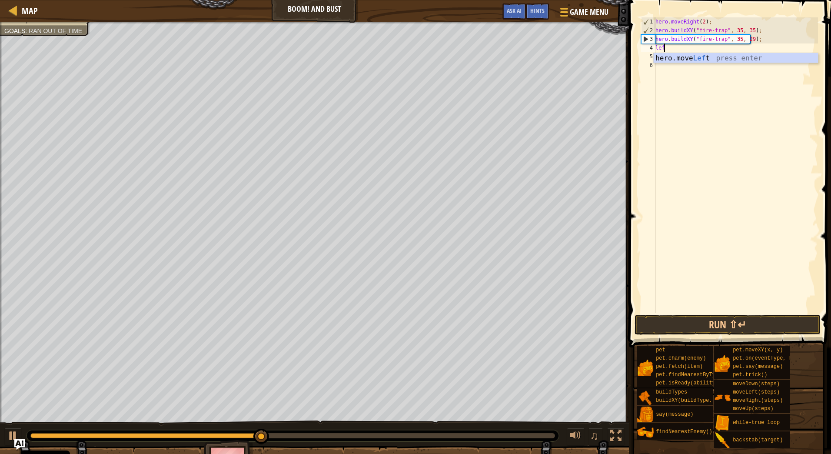
type textarea "left"
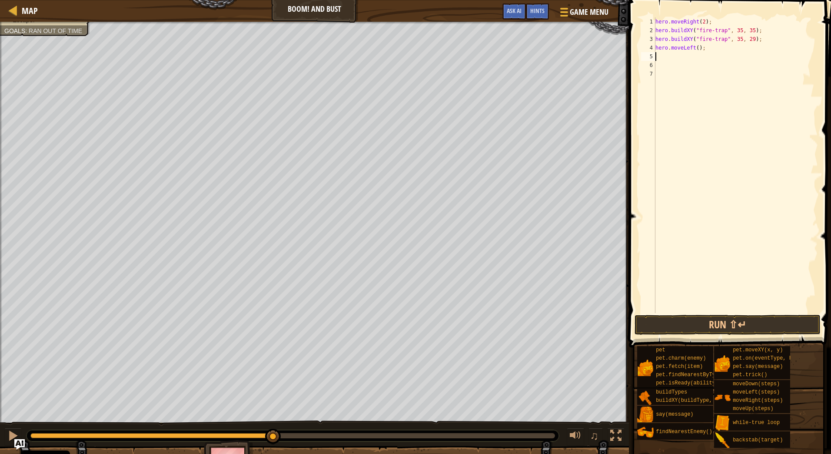
click at [695, 47] on div "hero . moveRight ( 2 ) ; hero . buildXY ( "fire-trap" , 35 , 35 ) ; hero . buil…" at bounding box center [736, 173] width 164 height 313
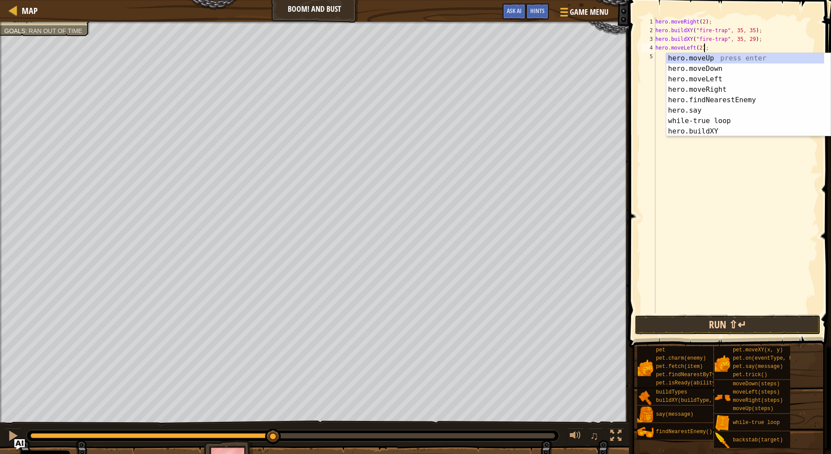
click at [723, 328] on button "Run ⇧↵" at bounding box center [728, 325] width 186 height 20
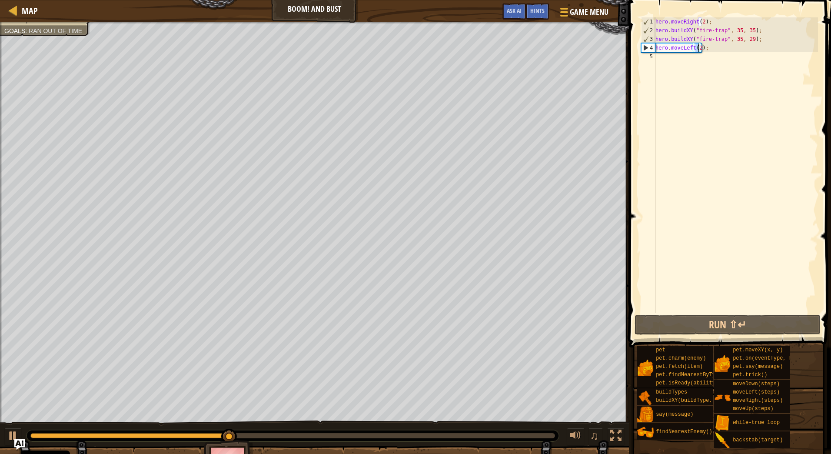
click at [698, 47] on div "hero . moveRight ( 2 ) ; hero . buildXY ( "fire-trap" , 35 , 35 ) ; hero . buil…" at bounding box center [736, 173] width 164 height 313
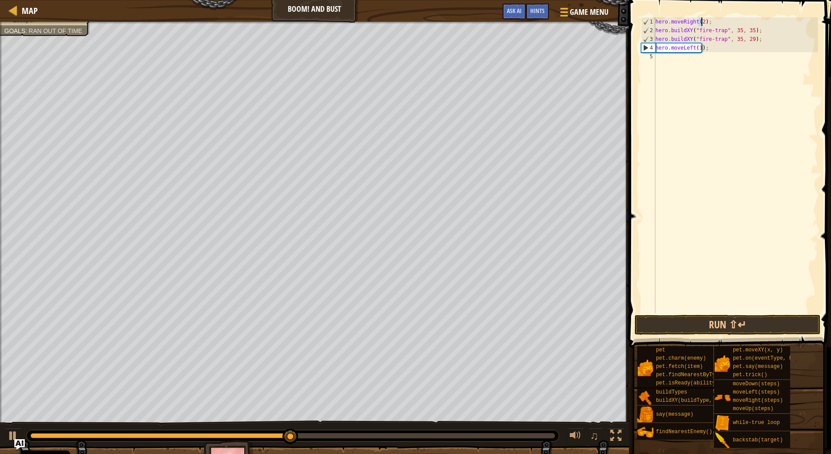
click at [701, 19] on div "hero . moveRight ( 2 ) ; hero . buildXY ( "fire-trap" , 35 , 35 ) ; hero . buil…" at bounding box center [736, 173] width 164 height 313
click at [698, 47] on div "hero . moveRight ( ) ; hero . buildXY ( "fire-trap" , 35 , 35 ) ; hero . buildX…" at bounding box center [736, 173] width 164 height 313
type textarea "hero.moveLeft();"
click at [762, 327] on button "Run ⇧↵" at bounding box center [728, 325] width 186 height 20
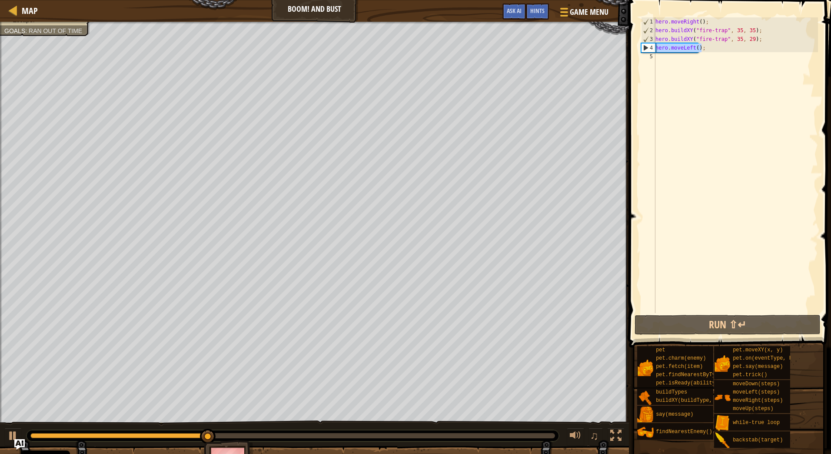
click at [618, 47] on div "Map Boom! and Bust Game Menu Done Hints Ask AI 1 הההההההההההההההההההההההההההההה…" at bounding box center [415, 227] width 831 height 454
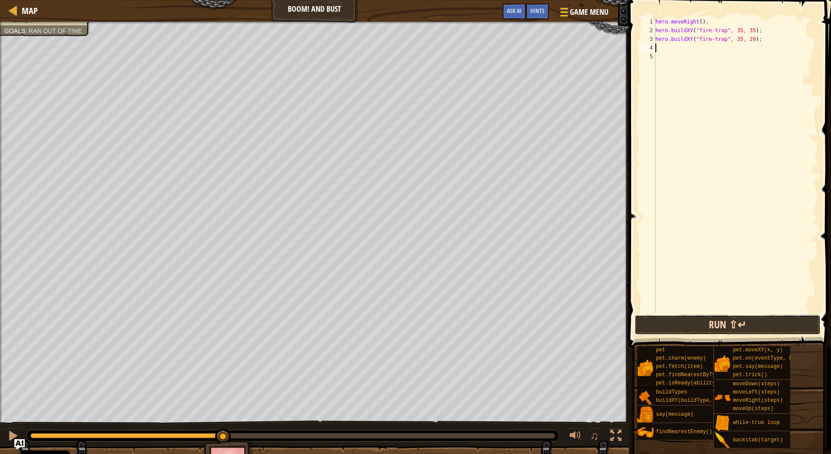
click at [726, 320] on button "Run ⇧↵" at bounding box center [728, 325] width 186 height 20
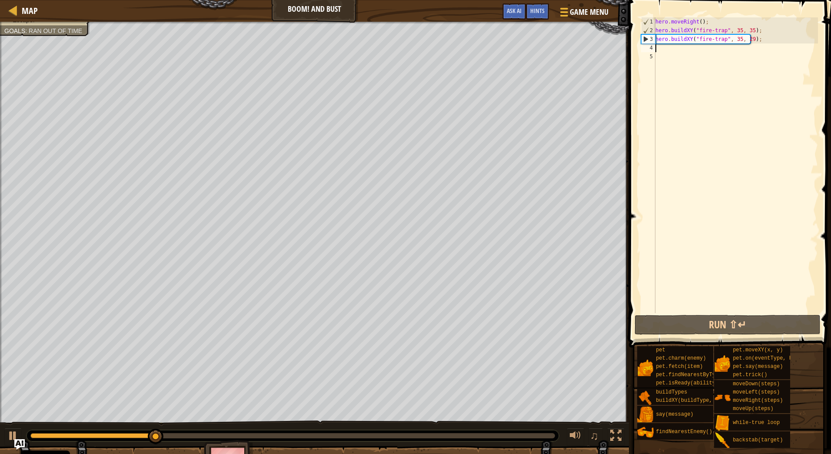
type textarea "hero.moveLeft();"
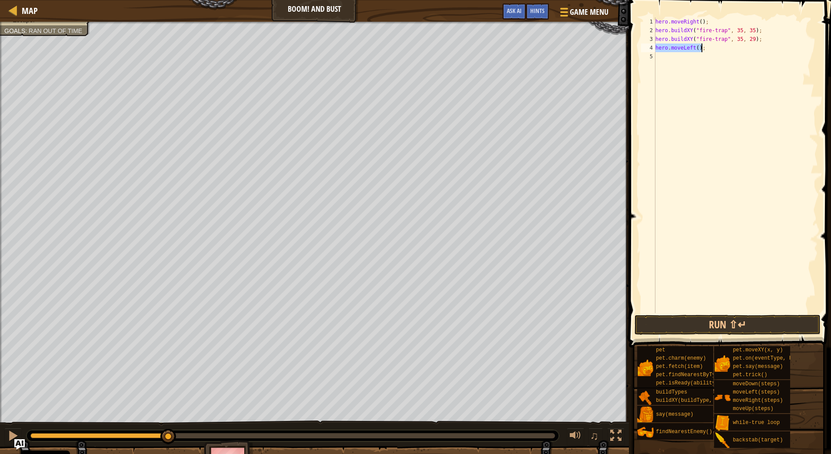
click at [710, 49] on div "hero . moveRight ( ) ; hero . buildXY ( "fire-trap" , 35 , 35 ) ; hero . buildX…" at bounding box center [736, 165] width 164 height 296
type textarea "right"
click at [698, 57] on div "hero . moveRight ( ) ; hero . buildXY ( "fire-trap" , 35 , 35 ) ; hero . buildX…" at bounding box center [736, 173] width 164 height 313
type textarea "hero.moveRight(2);"
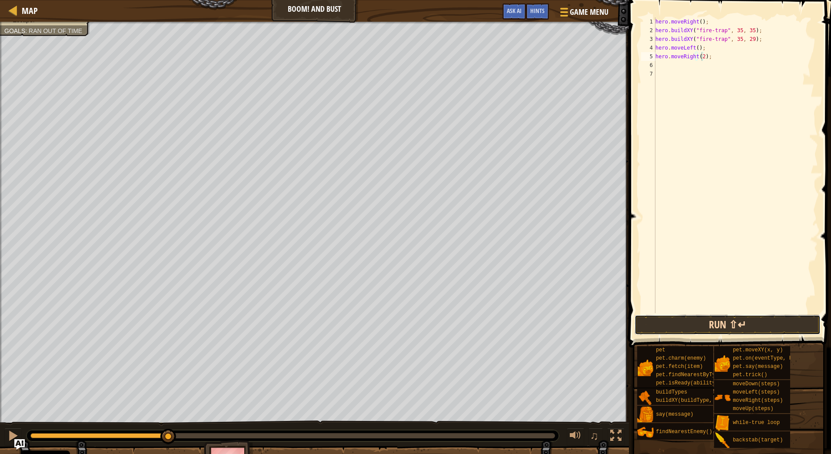
click at [711, 322] on button "Run ⇧↵" at bounding box center [728, 325] width 186 height 20
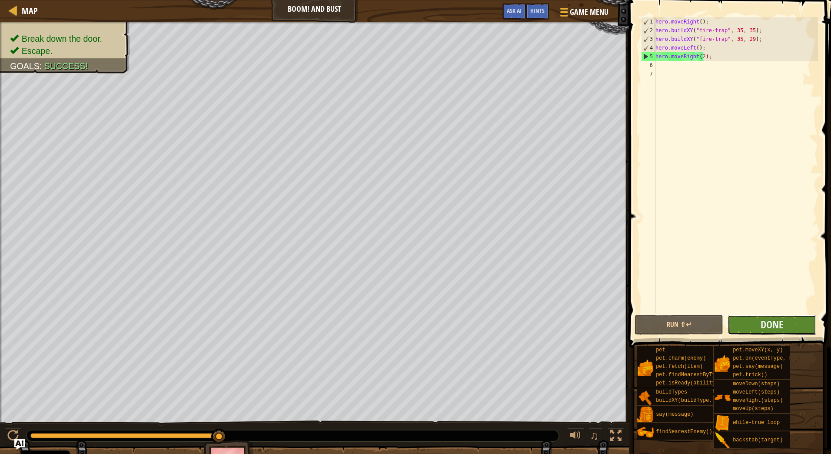
click at [755, 318] on button "Done" at bounding box center [772, 325] width 89 height 20
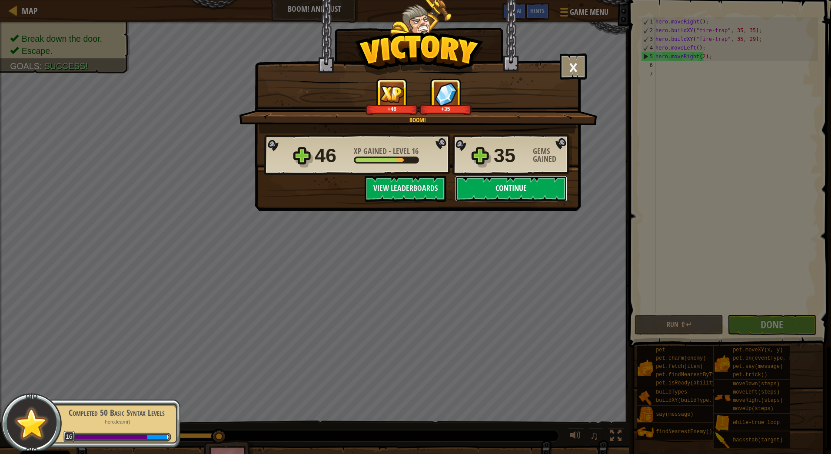
click at [533, 187] on button "Continue" at bounding box center [511, 189] width 112 height 26
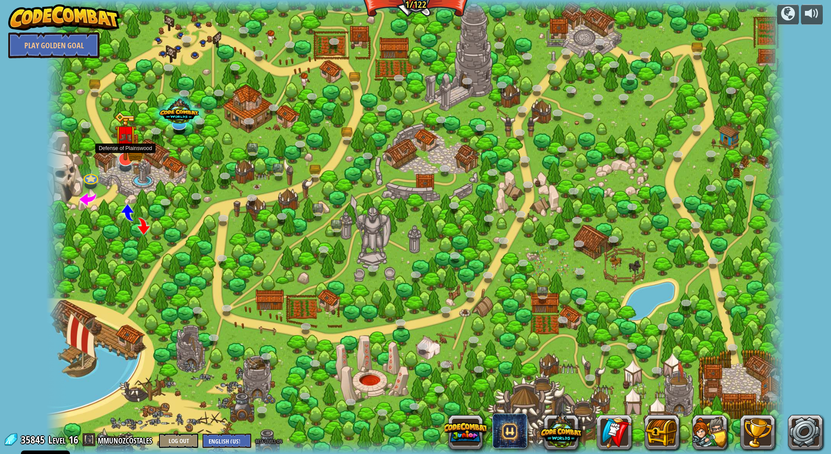
click at [126, 150] on img at bounding box center [125, 136] width 22 height 49
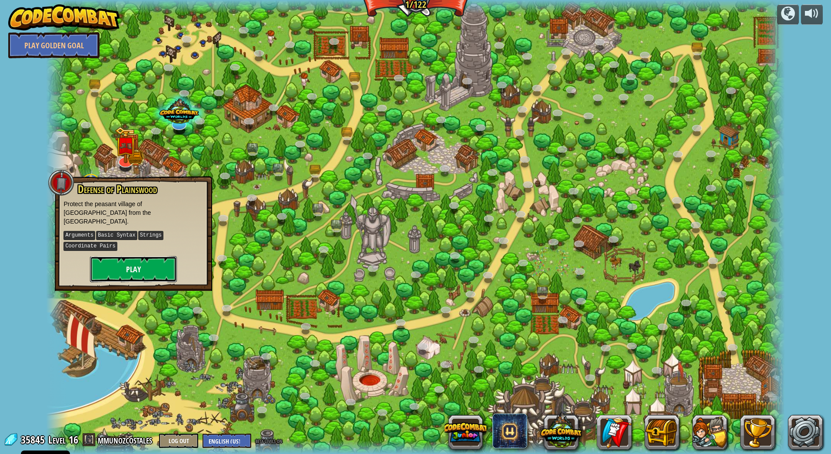
click at [147, 263] on button "Play" at bounding box center [133, 269] width 87 height 26
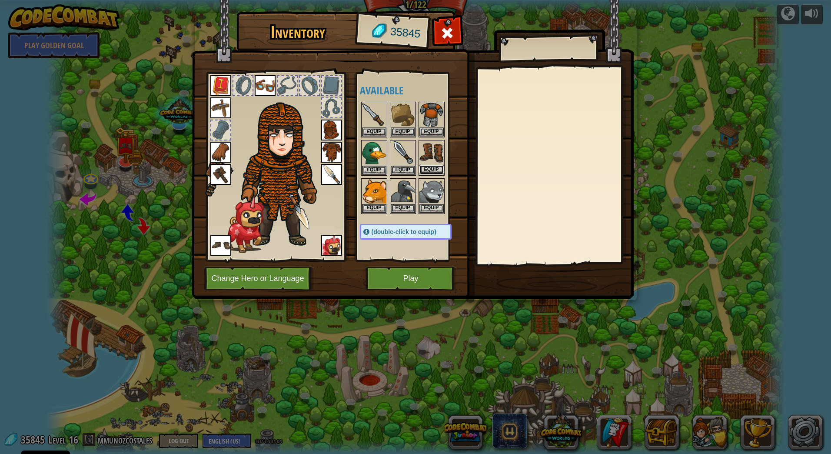
click at [431, 171] on button "Equip" at bounding box center [431, 169] width 24 height 9
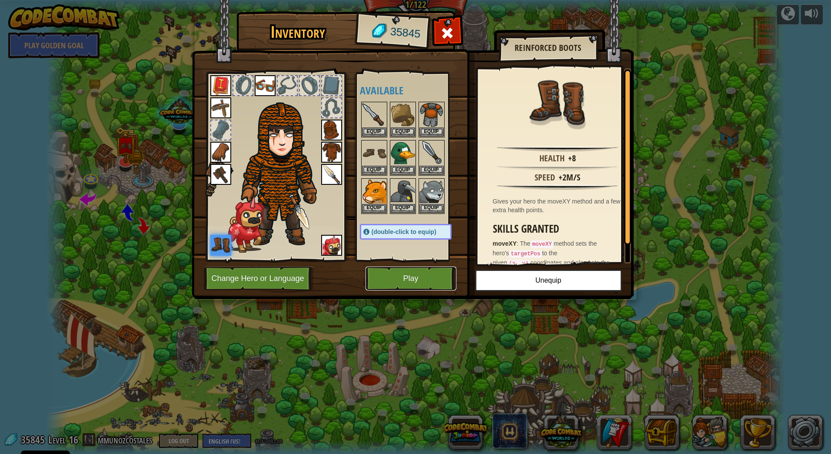
click at [414, 274] on button "Play" at bounding box center [411, 278] width 91 height 24
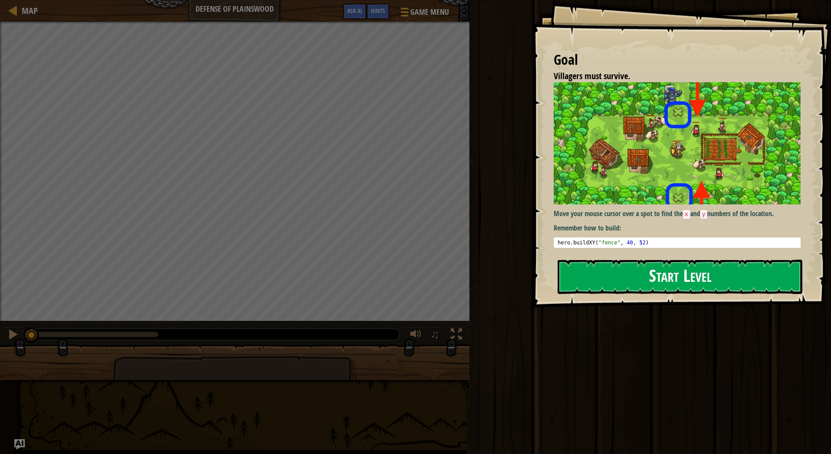
click at [695, 272] on button "Start Level" at bounding box center [680, 276] width 245 height 34
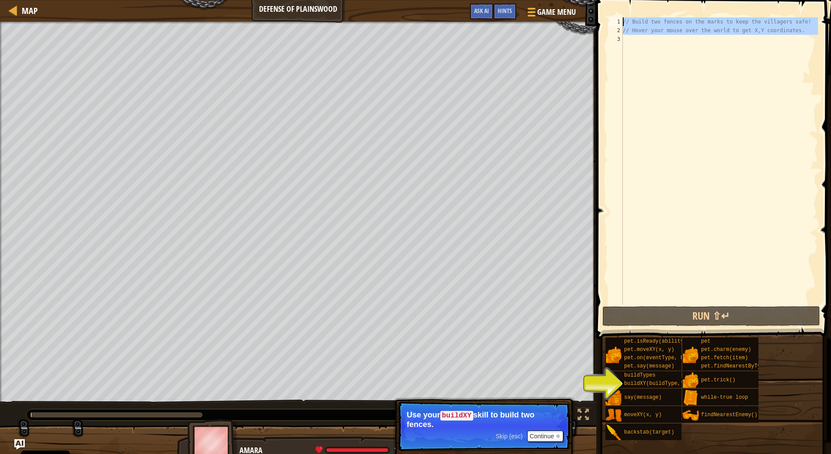
drag, startPoint x: 632, startPoint y: 47, endPoint x: 608, endPoint y: 11, distance: 42.7
click at [608, 11] on div "1 2 3 // Build two fences on the marks to keep the villagers safe! // Hover you…" at bounding box center [712, 186] width 237 height 364
type textarea "// Build two fences on the marks to keep the villagers safe! // Hover your mous…"
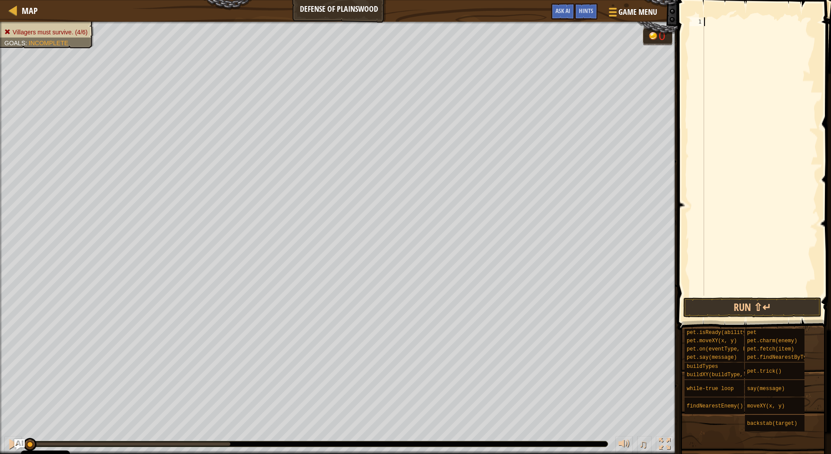
type textarea "up"
type textarea "h"
type textarea "u"
type textarea "up"
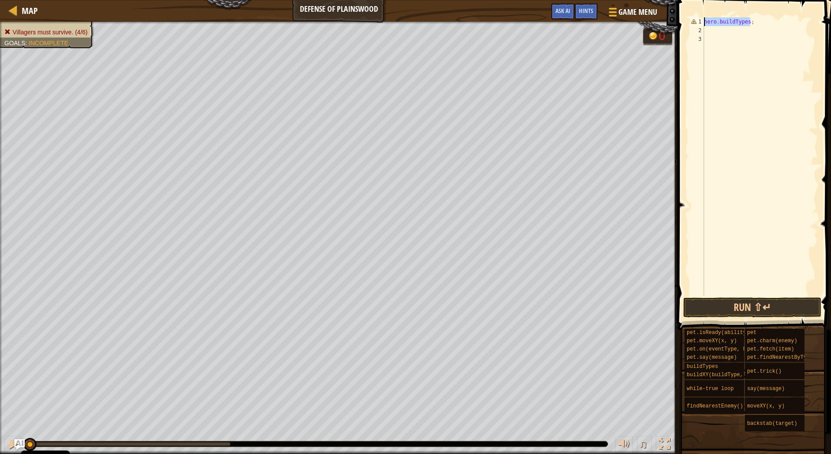
drag, startPoint x: 758, startPoint y: 23, endPoint x: 686, endPoint y: 25, distance: 72.2
click at [686, 25] on div "1 2 3 hero . buildTypes ; ההההההההההההההההההההההההההההההההההההההההההההההההההההה…" at bounding box center [753, 182] width 156 height 356
type textarea "hero.buildTypes;"
click at [702, 30] on div "hero. bui ldXY press enter hero. bui ldTypes press enter" at bounding box center [748, 48] width 164 height 42
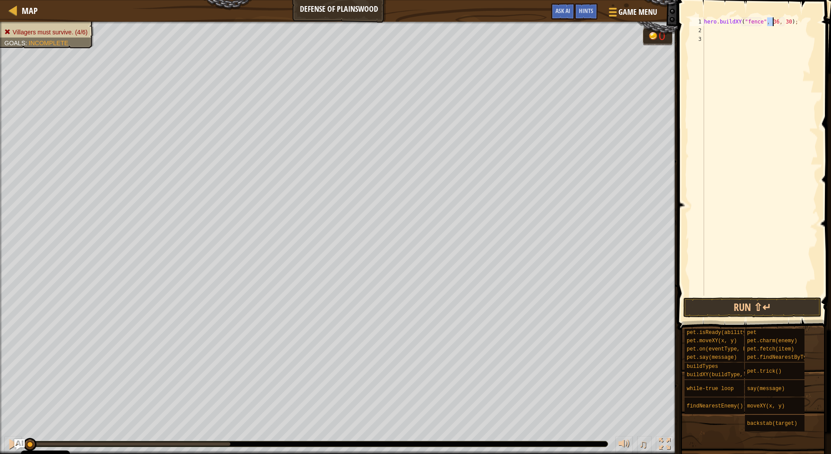
drag, startPoint x: 768, startPoint y: 22, endPoint x: 773, endPoint y: 21, distance: 4.4
click at [773, 21] on div "hero . buildXY ( "fence" , 36 , 30 ) ;" at bounding box center [760, 165] width 116 height 296
drag, startPoint x: 780, startPoint y: 20, endPoint x: 785, endPoint y: 20, distance: 5.7
click at [785, 20] on div "hero . buildXY ( "fence" , 40 , 30 ) ;" at bounding box center [760, 165] width 116 height 296
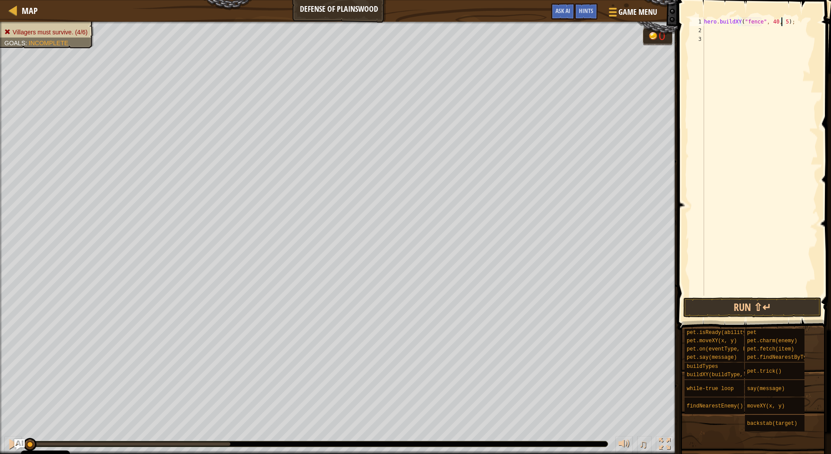
type textarea "hero.buildXY("fence", 40, 52);"
drag, startPoint x: 791, startPoint y: 20, endPoint x: 665, endPoint y: 23, distance: 126.1
click at [665, 23] on div "Map Defense of Plainswood Game Menu Done Hints Ask AI 1 ההההההההההההההההההההההה…" at bounding box center [415, 227] width 831 height 454
click at [718, 28] on div "hero . buildXY ( "fence" , 40 , 52 ) ;" at bounding box center [760, 165] width 116 height 296
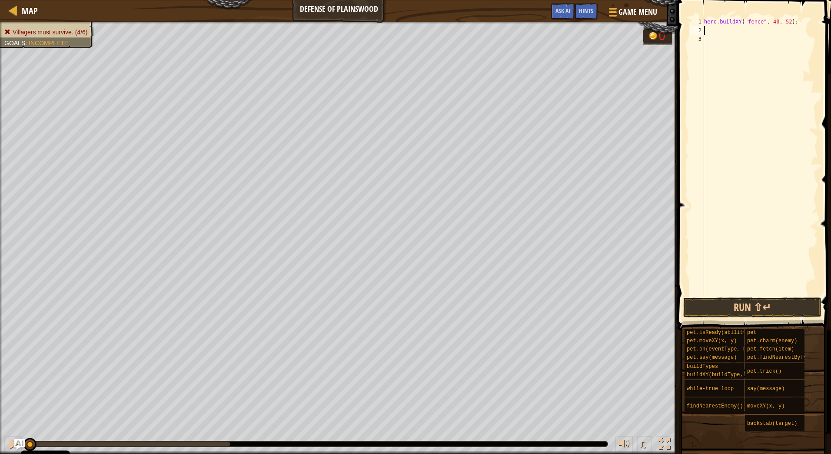
scroll to position [4, 0]
drag, startPoint x: 781, startPoint y: 28, endPoint x: 786, endPoint y: 28, distance: 5.2
click at [786, 28] on div "hero . buildXY ( "fence" , 40 , 52 ) ; hero . buildXY ( "fence" , 40 , 52 ) ;" at bounding box center [760, 165] width 116 height 296
type textarea "hero.buildXY("fence", 40, 20);"
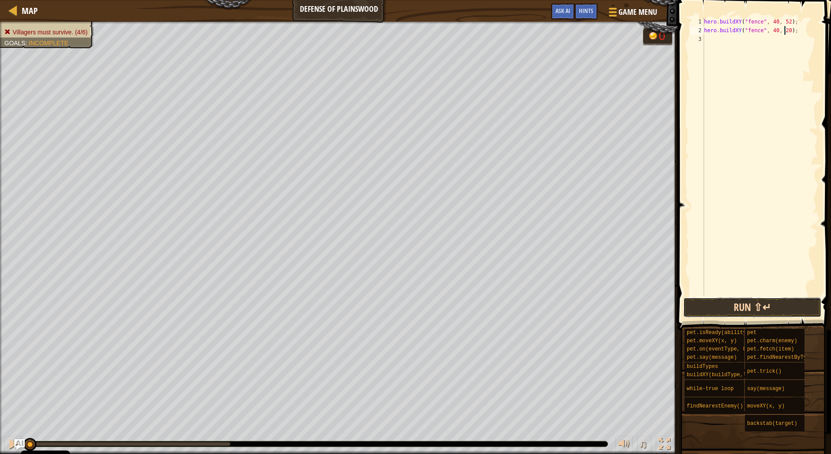
click at [731, 301] on button "Run ⇧↵" at bounding box center [752, 307] width 139 height 20
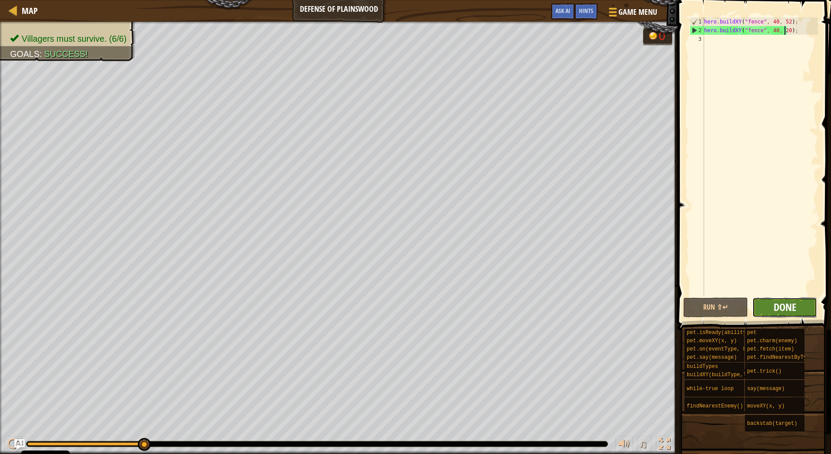
click at [783, 303] on span "Done" at bounding box center [785, 307] width 23 height 14
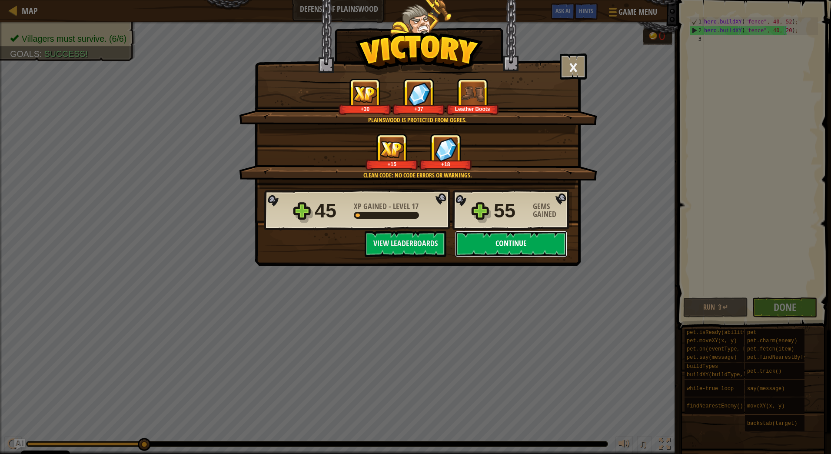
click at [509, 252] on button "Continue" at bounding box center [511, 244] width 112 height 26
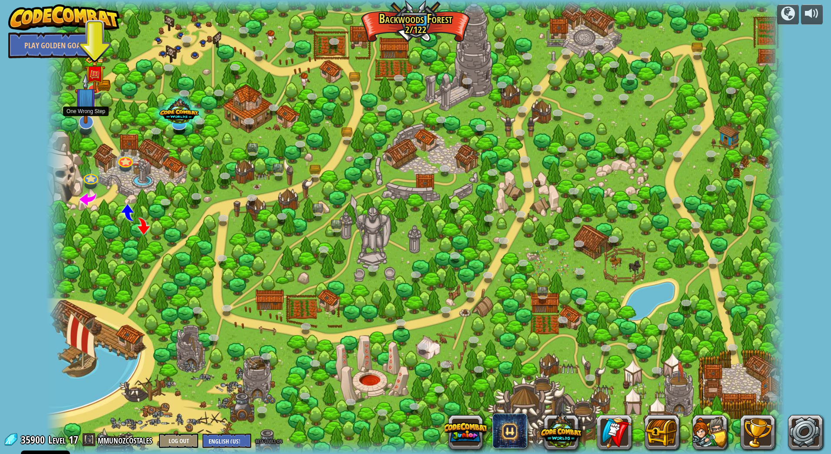
click at [85, 113] on img at bounding box center [86, 98] width 22 height 51
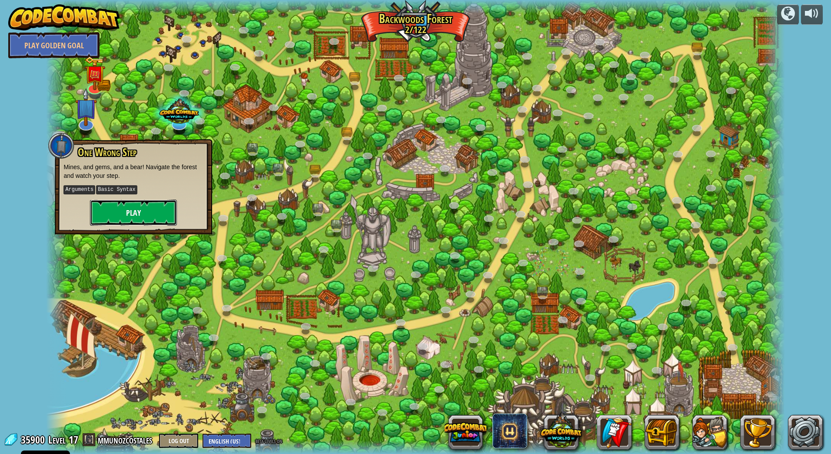
click at [147, 210] on button "Play" at bounding box center [133, 212] width 87 height 26
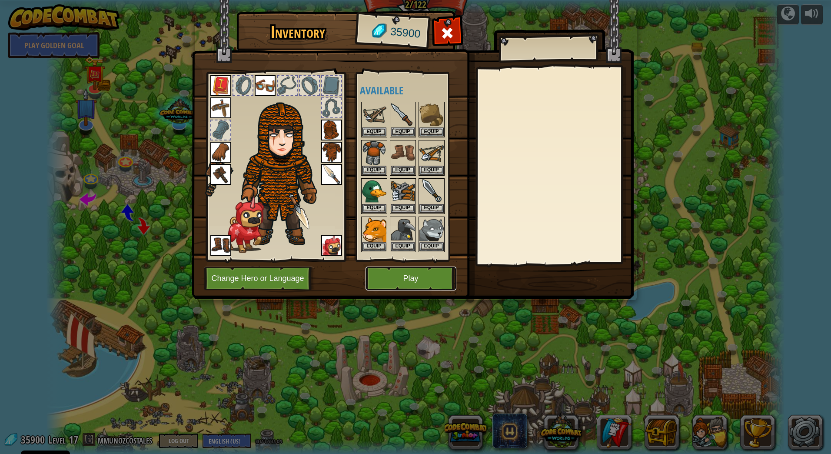
click at [411, 279] on button "Play" at bounding box center [411, 278] width 91 height 24
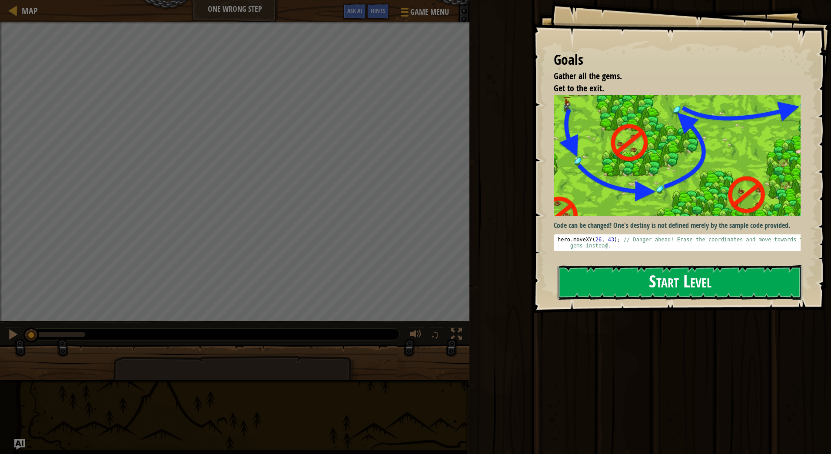
click at [694, 283] on button "Start Level" at bounding box center [680, 282] width 245 height 34
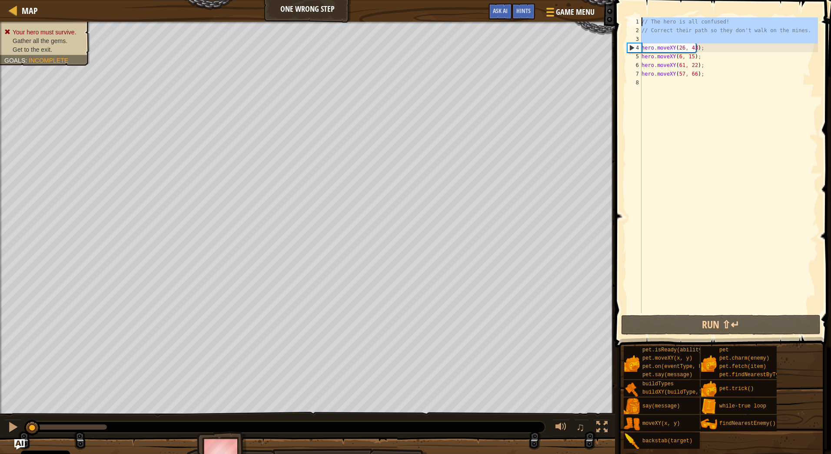
drag, startPoint x: 642, startPoint y: 47, endPoint x: 640, endPoint y: 14, distance: 33.5
click at [640, 14] on div "1 2 3 4 5 6 7 8 // The hero is all confused! // Correct their path so they don'…" at bounding box center [721, 190] width 219 height 373
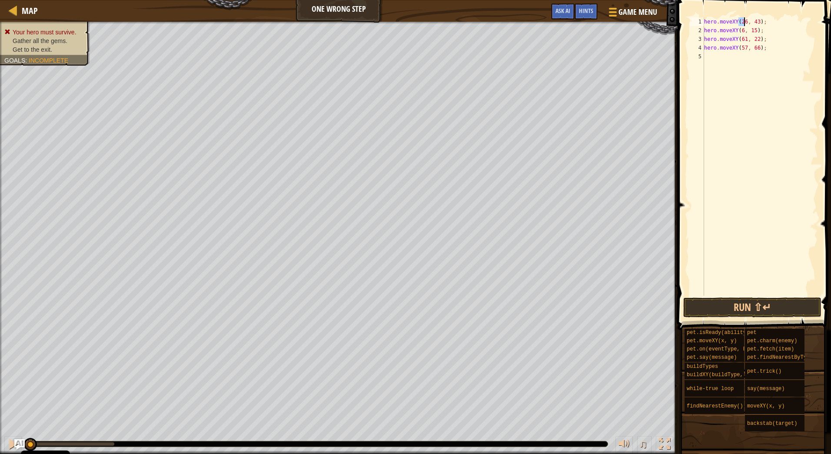
drag, startPoint x: 739, startPoint y: 20, endPoint x: 745, endPoint y: 21, distance: 5.2
click at [745, 21] on div "hero . moveXY ( 26 , 43 ) ; hero . moveXY ( 6 , 15 ) ; hero . moveXY ( 61 , 22 …" at bounding box center [760, 165] width 116 height 296
drag, startPoint x: 750, startPoint y: 22, endPoint x: 757, endPoint y: 22, distance: 6.5
click at [757, 22] on div "hero . moveXY ( 11 , 43 ) ; hero . moveXY ( 6 , 15 ) ; hero . moveXY ( 61 , 22 …" at bounding box center [760, 165] width 116 height 296
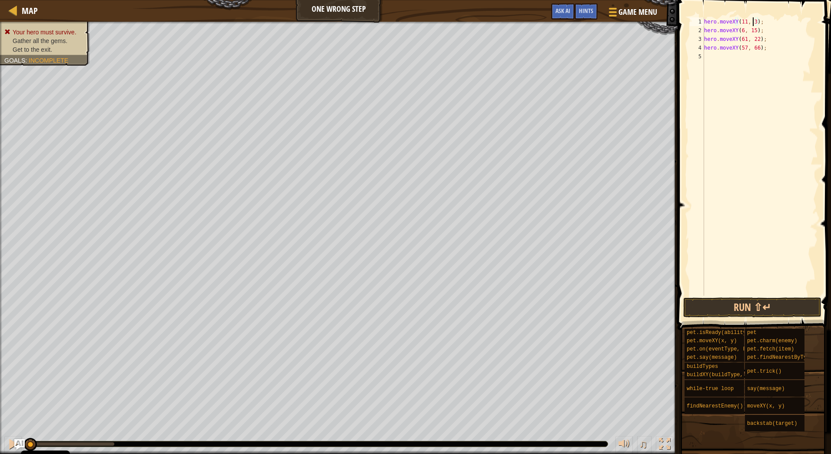
scroll to position [4, 4]
click at [741, 30] on div "hero . moveXY ( 11 , 36 ) ; hero . moveXY ( 6 , 15 ) ; hero . moveXY ( 61 , 22 …" at bounding box center [760, 165] width 116 height 296
click at [752, 29] on div "hero . moveXY ( 11 , 36 ) ; hero . moveXY ( 35 , 15 ) ; hero . moveXY ( 61 , 22…" at bounding box center [760, 165] width 116 height 296
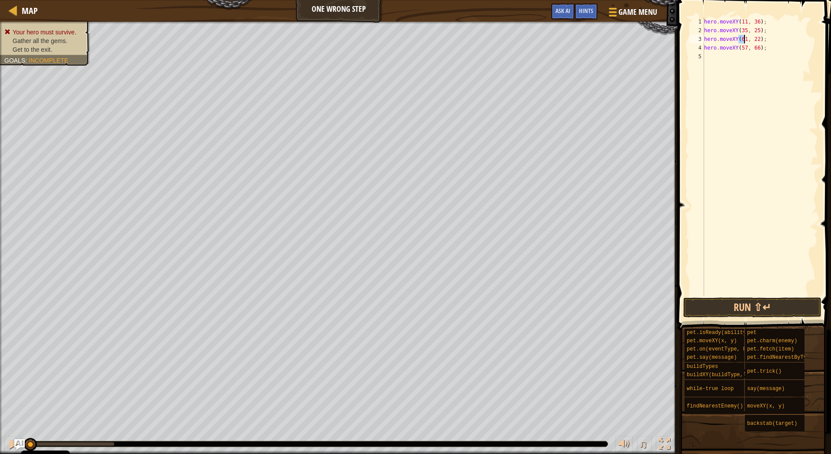
drag, startPoint x: 738, startPoint y: 39, endPoint x: 743, endPoint y: 39, distance: 4.8
click at [743, 39] on div "hero . moveXY ( 11 , 36 ) ; hero . moveXY ( 35 , 25 ) ; hero . moveXY ( 61 , 22…" at bounding box center [760, 165] width 116 height 296
click at [755, 38] on div "hero . moveXY ( 11 , 36 ) ; hero . moveXY ( 35 , 25 ) ; hero . moveXY ( 40 , 22…" at bounding box center [760, 165] width 116 height 296
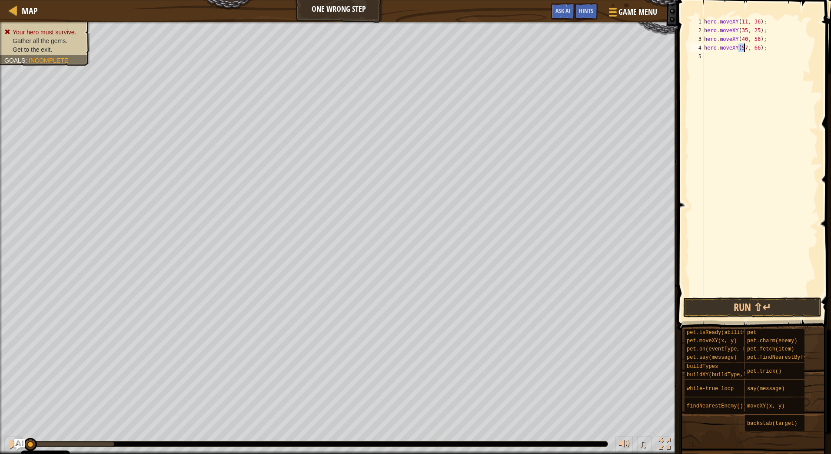
drag, startPoint x: 738, startPoint y: 50, endPoint x: 745, endPoint y: 47, distance: 7.6
click at [745, 47] on div "hero . moveXY ( 11 , 36 ) ; hero . moveXY ( 35 , 25 ) ; hero . moveXY ( 40 , 56…" at bounding box center [760, 165] width 116 height 296
drag, startPoint x: 750, startPoint y: 49, endPoint x: 755, endPoint y: 47, distance: 5.4
click at [755, 47] on div "hero . moveXY ( 11 , 36 ) ; hero . moveXY ( 35 , 25 ) ; hero . moveXY ( 40 , 56…" at bounding box center [760, 165] width 116 height 296
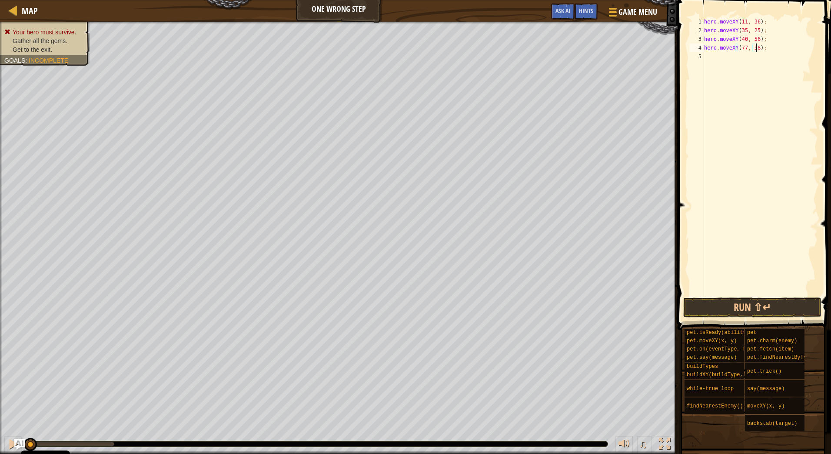
scroll to position [4, 4]
type textarea "hero.moveXY(77, 58);"
click at [748, 306] on button "Run ⇧↵" at bounding box center [752, 307] width 139 height 20
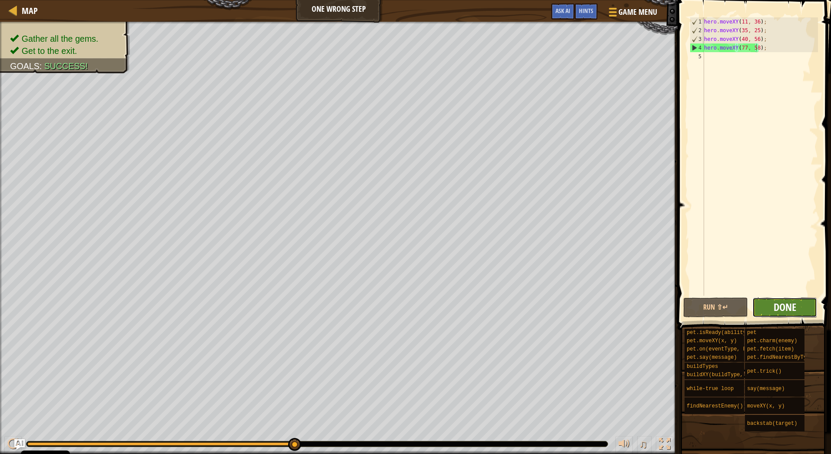
click at [786, 308] on span "Done" at bounding box center [785, 307] width 23 height 14
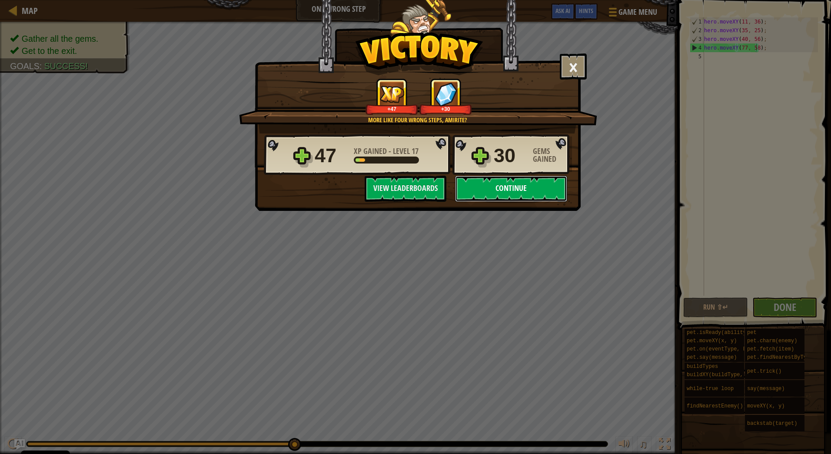
click at [511, 192] on button "Continue" at bounding box center [511, 189] width 112 height 26
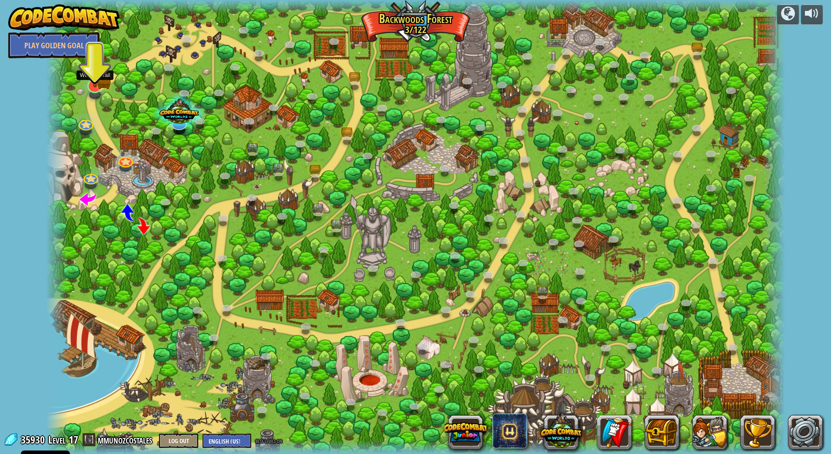
click at [98, 84] on img at bounding box center [95, 64] width 21 height 45
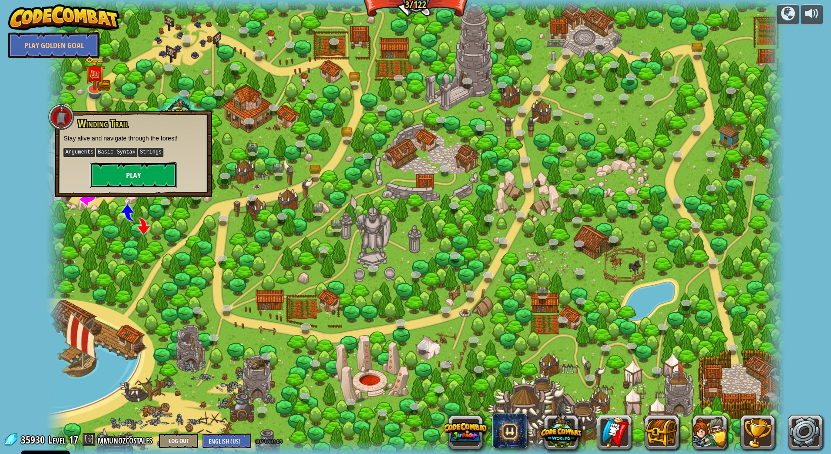
click at [166, 177] on button "Play" at bounding box center [133, 175] width 87 height 26
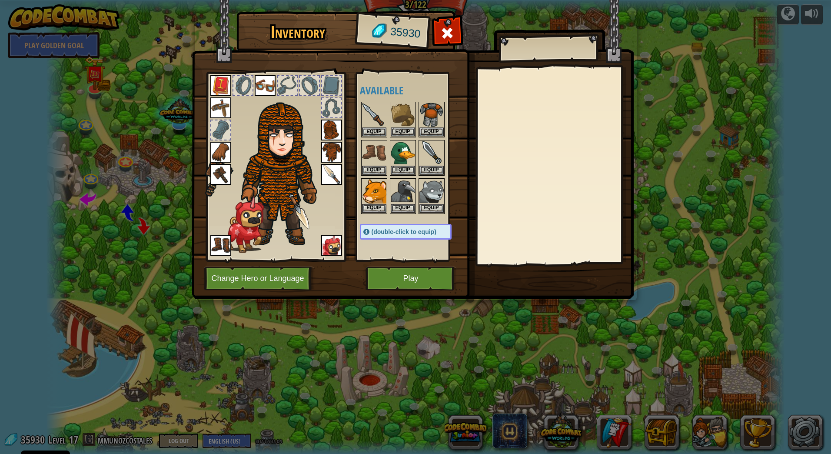
click at [223, 243] on img at bounding box center [220, 245] width 21 height 21
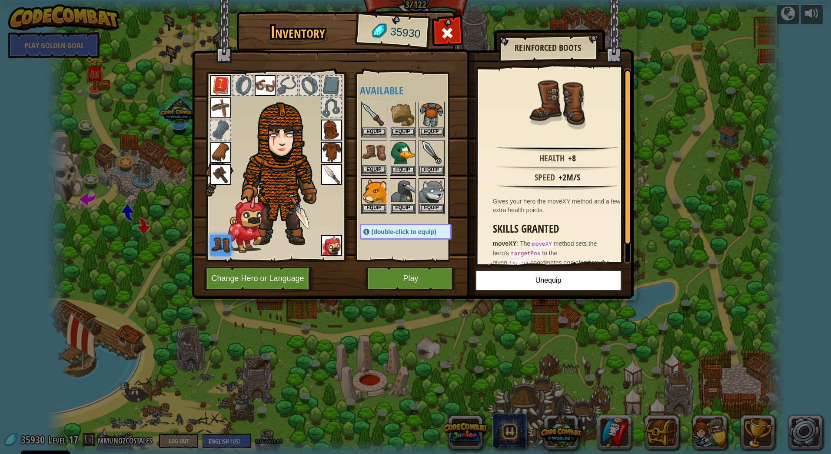
click at [372, 153] on img at bounding box center [374, 153] width 24 height 24
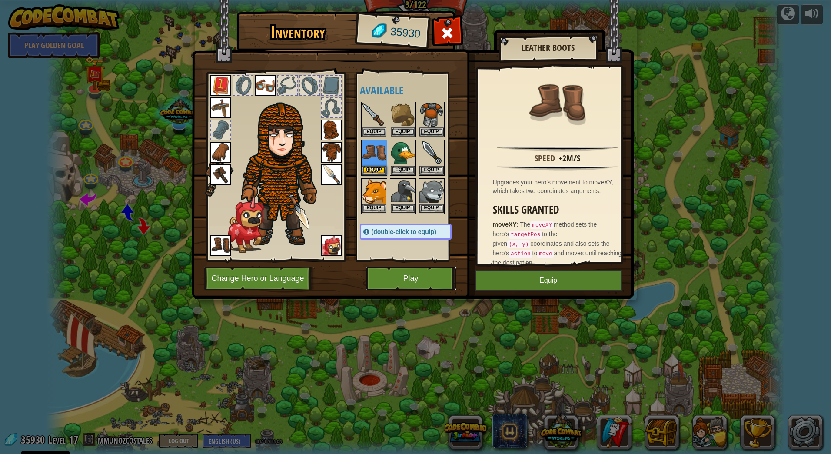
click at [434, 279] on button "Play" at bounding box center [411, 278] width 91 height 24
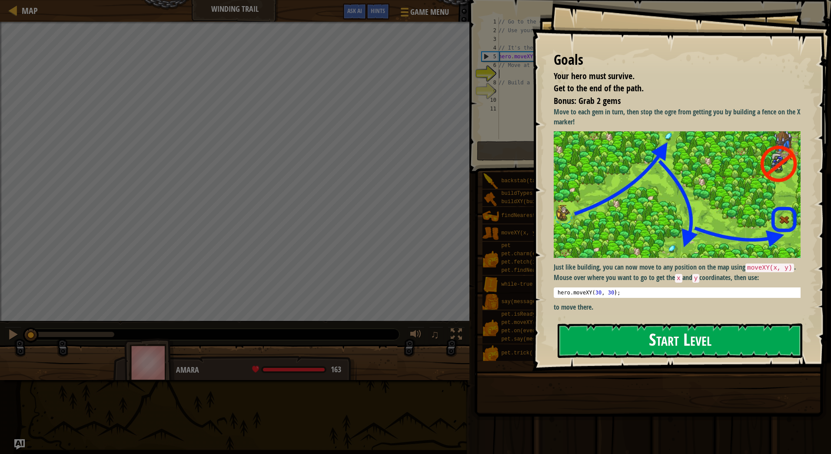
click at [682, 336] on button "Start Level" at bounding box center [680, 340] width 245 height 34
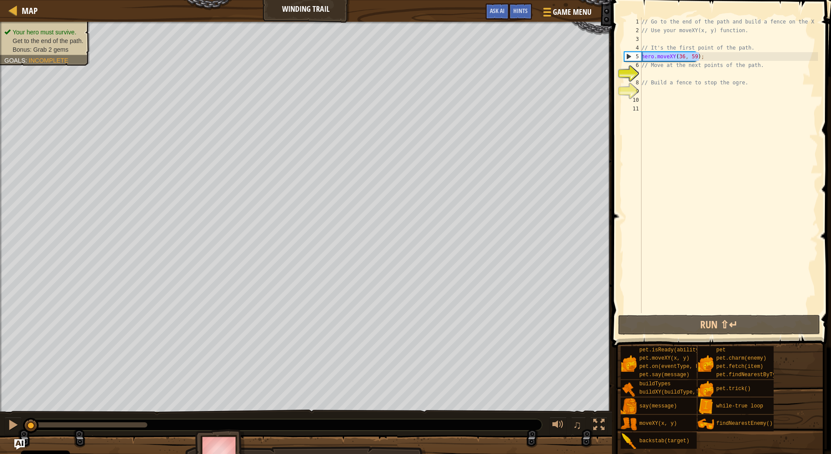
drag, startPoint x: 704, startPoint y: 54, endPoint x: 634, endPoint y: 58, distance: 69.7
click at [634, 58] on div "1 2 3 4 5 6 7 8 9 10 11 // Go to the end of the path and build a fence on the X…" at bounding box center [720, 165] width 196 height 296
type textarea "hero.moveXY(36, 59);"
click at [656, 74] on div "// Go to the end of the path and build a fence on the X // Use your moveXY(x, y…" at bounding box center [729, 173] width 178 height 313
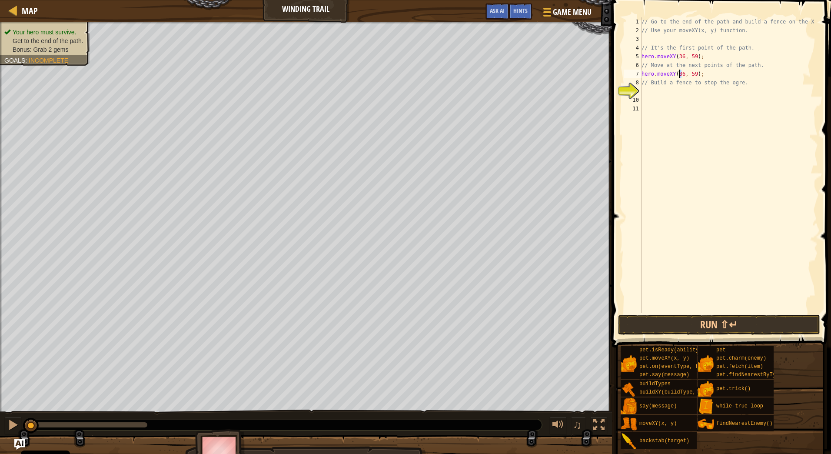
click at [679, 72] on div "// Go to the end of the path and build a fence on the X // Use your moveXY(x, y…" at bounding box center [729, 173] width 178 height 313
click at [692, 72] on div "// Go to the end of the path and build a fence on the X // Use your moveXY(x, y…" at bounding box center [729, 173] width 178 height 313
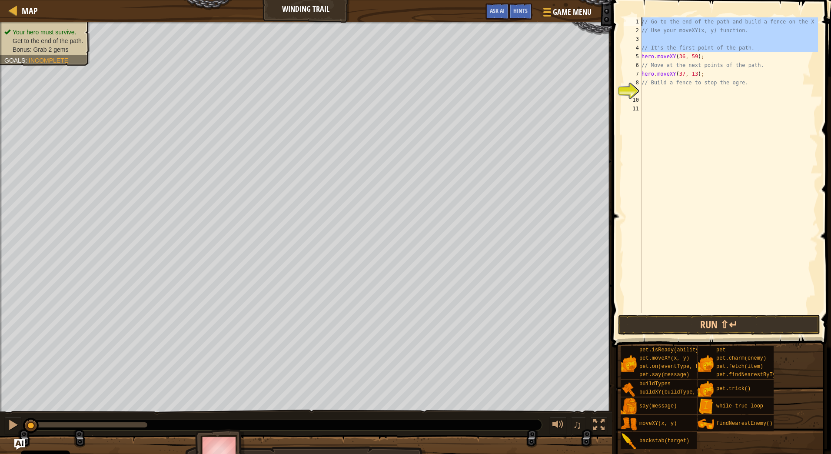
drag, startPoint x: 642, startPoint y: 56, endPoint x: 641, endPoint y: 5, distance: 50.9
click at [641, 5] on div "hero.moveXY(37, 13); 1 2 3 4 5 6 7 8 9 10 11 // Go to the end of the path and b…" at bounding box center [720, 190] width 222 height 373
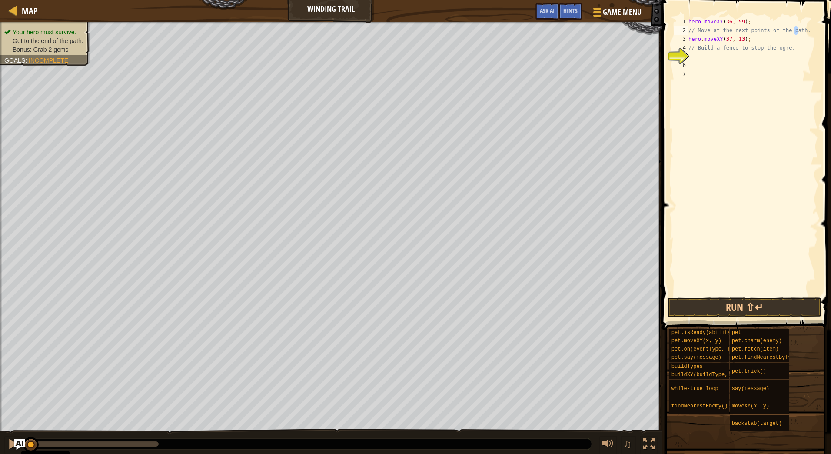
click at [800, 27] on div "hero . moveXY ( 36 , 59 ) ; // Move at the next points of the path. hero . move…" at bounding box center [752, 165] width 131 height 296
type textarea "// Move at the next points of the pah.t"
click at [826, 28] on span at bounding box center [747, 153] width 176 height 356
drag, startPoint x: 815, startPoint y: 30, endPoint x: 673, endPoint y: 31, distance: 141.7
click at [673, 31] on div "// Move at the next points of the pah.t 1 2 3 4 5 6 7 hero . moveXY ( 36 , 59 )…" at bounding box center [745, 156] width 146 height 278
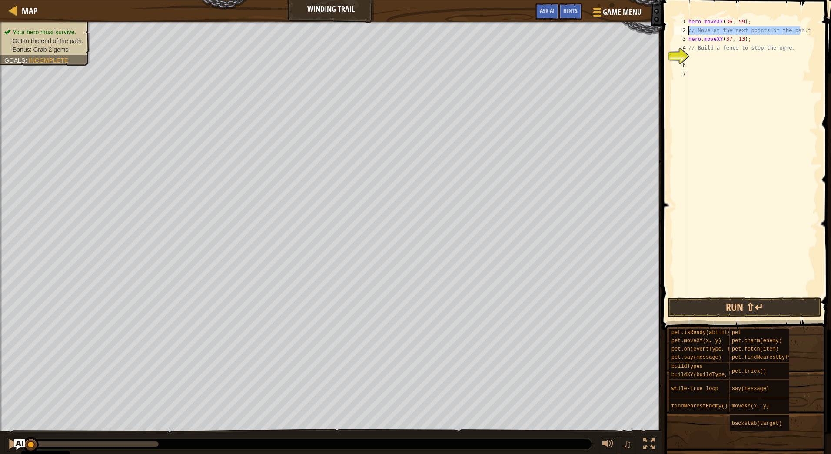
scroll to position [4, 0]
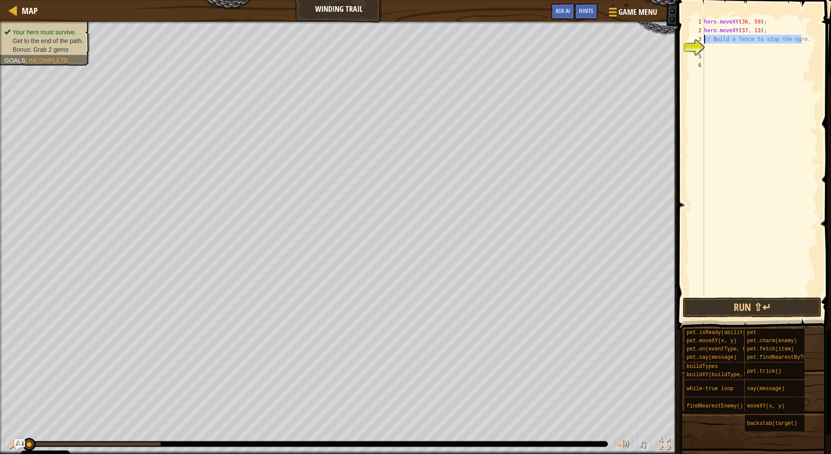
drag, startPoint x: 810, startPoint y: 40, endPoint x: 682, endPoint y: 42, distance: 127.8
click at [682, 42] on div "hero.moveXY(37, 13); 1 2 3 4 5 6 hero . moveXY ( 36 , 59 ) ; hero . moveXY ( 37…" at bounding box center [753, 182] width 156 height 356
type textarea "// Build a fence to stop the ogre."
click at [755, 304] on button "Run ⇧↵" at bounding box center [752, 307] width 139 height 20
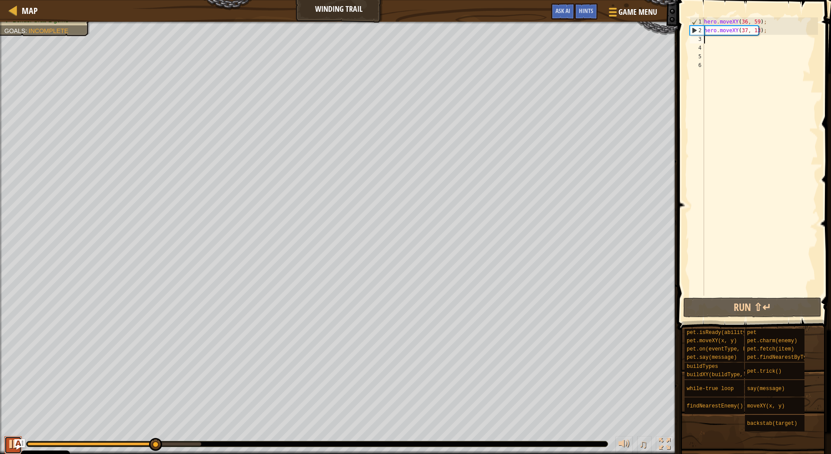
click at [8, 444] on div at bounding box center [12, 443] width 11 height 11
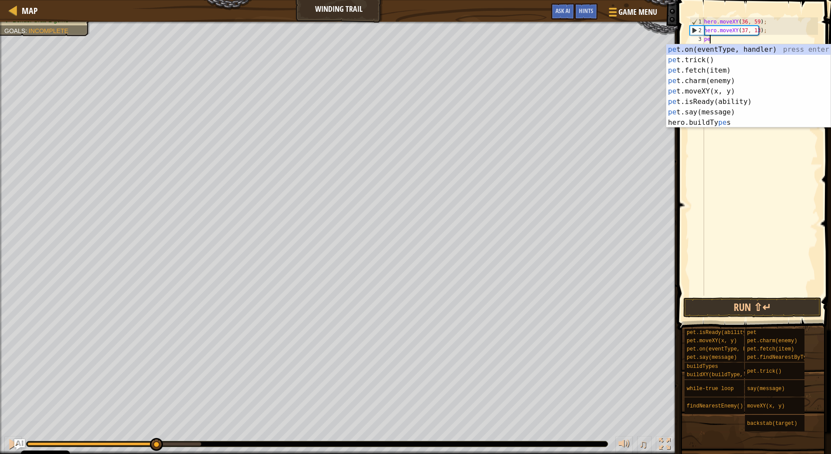
scroll to position [4, 0]
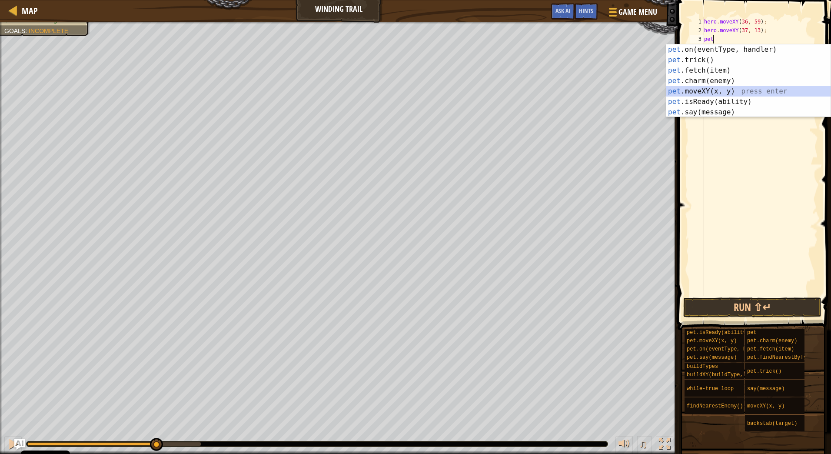
click at [724, 90] on div "pet .on(eventType, handler) press enter pet .trick() press enter pet .fetch(ite…" at bounding box center [748, 91] width 164 height 94
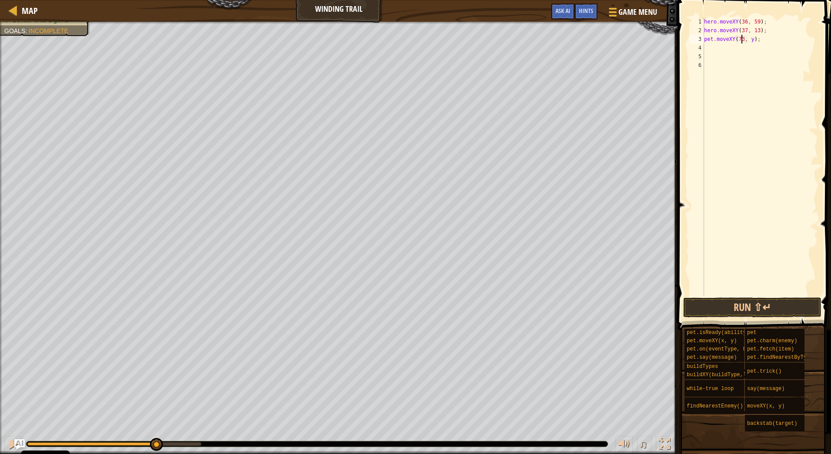
scroll to position [4, 3]
drag, startPoint x: 750, startPoint y: 40, endPoint x: 748, endPoint y: 36, distance: 5.1
click at [748, 36] on div "hero . moveXY ( 36 , 59 ) ; hero . moveXY ( 37 , 13 ) ; pet . moveXY ( 73 , y )…" at bounding box center [760, 165] width 116 height 296
type textarea "pet.moveXY(73, 61);"
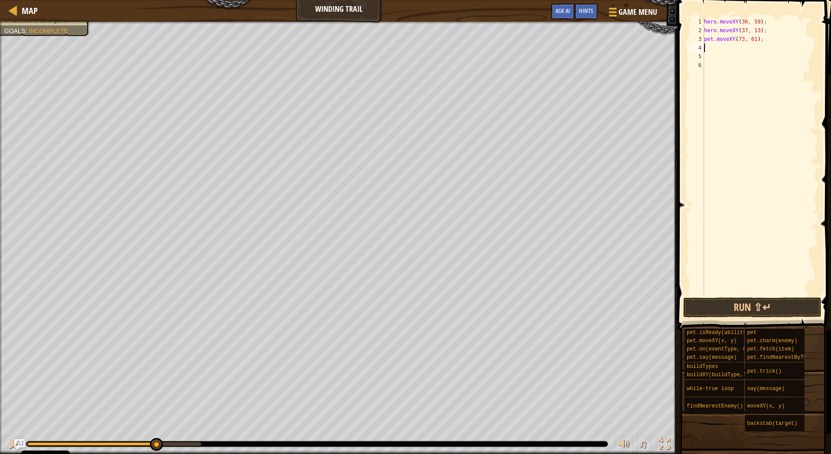
click at [764, 52] on div "hero . moveXY ( 36 , 59 ) ; hero . moveXY ( 37 , 13 ) ; pet . moveXY ( 73 , 61 …" at bounding box center [760, 165] width 116 height 296
paste textarea "hero.moveXY(36, 59);"
click at [743, 49] on div "hero . moveXY ( 36 , 59 ) ; hero . moveXY ( 37 , 13 ) ; pet . moveXY ( 73 , 61 …" at bounding box center [760, 165] width 116 height 296
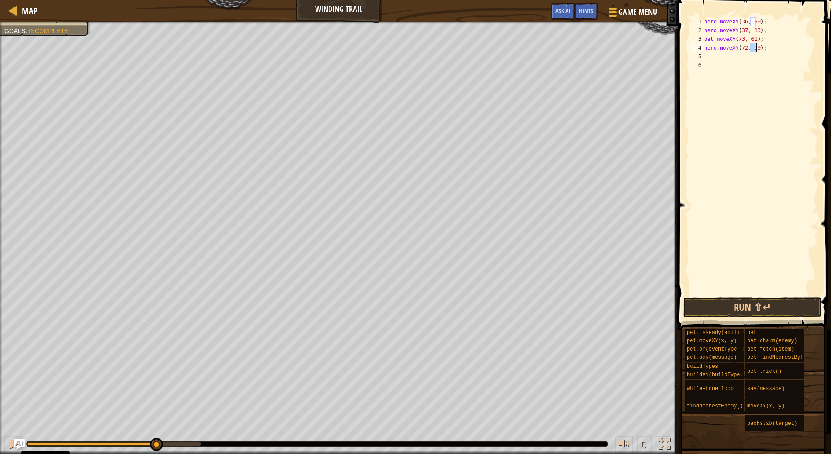
drag, startPoint x: 750, startPoint y: 50, endPoint x: 755, endPoint y: 49, distance: 4.9
click at [755, 49] on div "hero . moveXY ( 36 , 59 ) ; hero . moveXY ( 37 , 13 ) ; pet . moveXY ( 73 , 61 …" at bounding box center [760, 165] width 116 height 296
type textarea "hero.moveXY(72, 25);"
click at [775, 52] on div "hero . moveXY ( 36 , 59 ) ; hero . moveXY ( 37 , 13 ) ; pet . moveXY ( 73 , 61 …" at bounding box center [760, 165] width 116 height 296
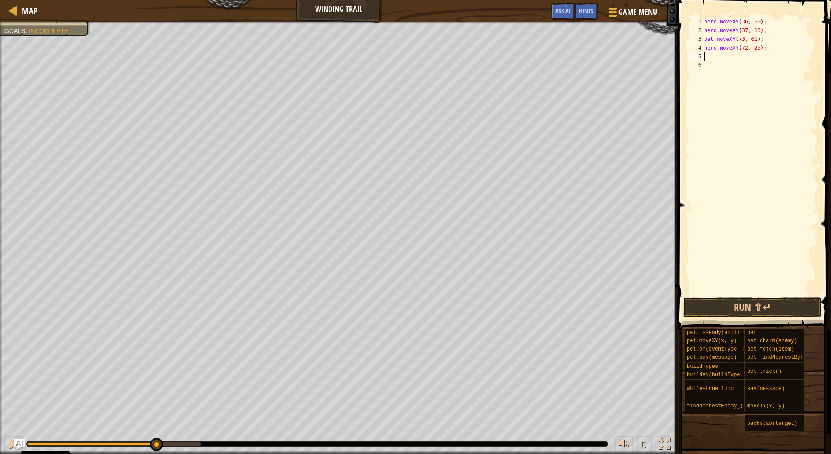
scroll to position [4, 0]
click at [758, 305] on button "Run ⇧↵" at bounding box center [752, 307] width 139 height 20
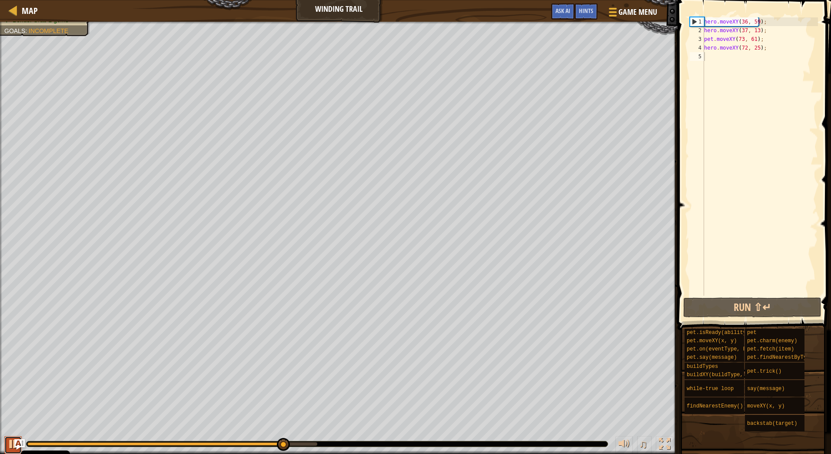
click at [12, 445] on div at bounding box center [12, 443] width 11 height 11
drag, startPoint x: 712, startPoint y: 40, endPoint x: 701, endPoint y: 42, distance: 11.4
click at [701, 42] on div "1 2 3 4 5 hero . moveXY ( 36 , 59 ) ; hero . moveXY ( 37 , 13 ) ; pet . moveXY …" at bounding box center [753, 156] width 130 height 278
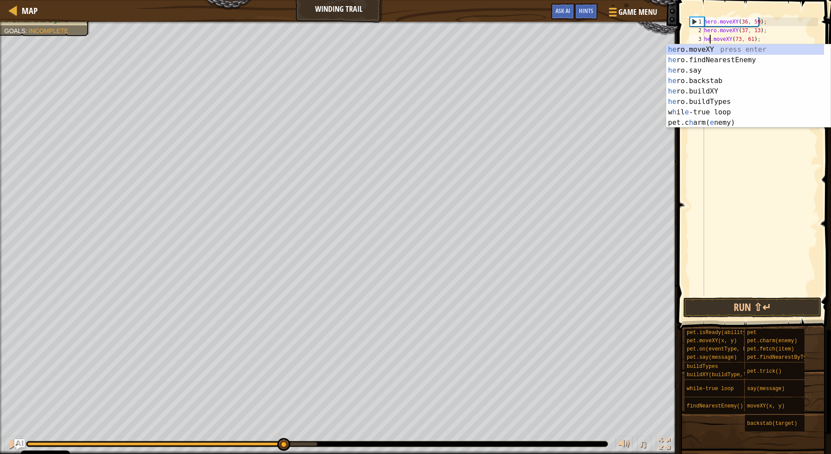
scroll to position [4, 1]
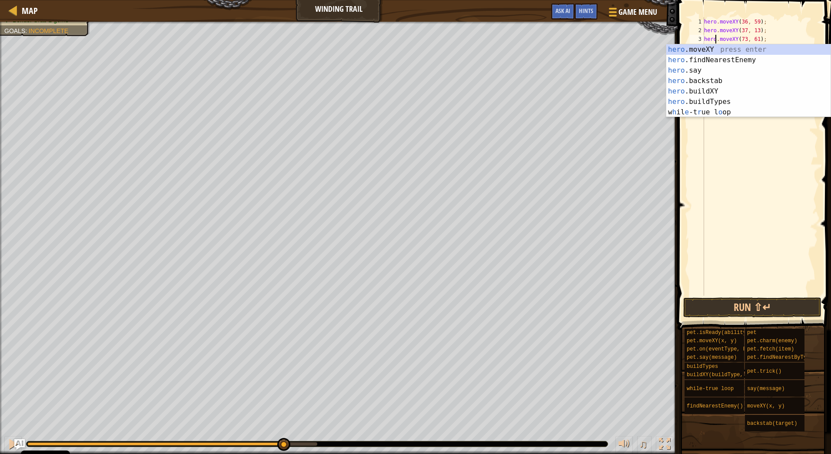
click at [772, 40] on div "hero . moveXY ( 36 , 59 ) ; hero . moveXY ( 37 , 13 ) ; hero . moveXY ( 73 , 61…" at bounding box center [760, 165] width 116 height 296
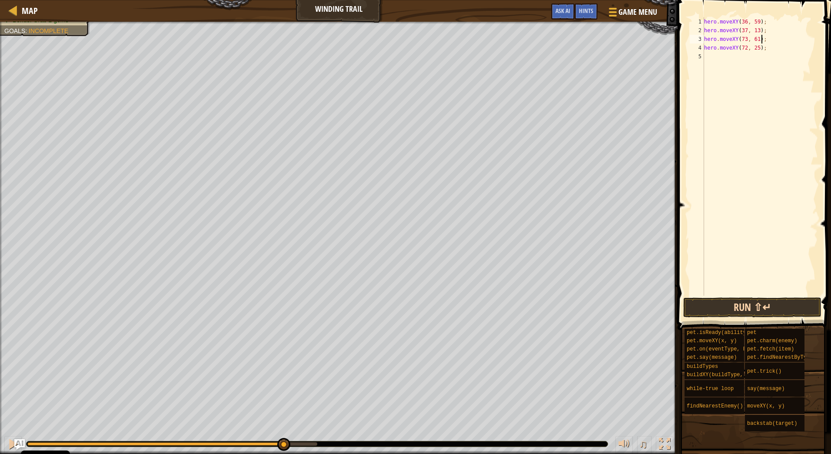
type textarea "hero.moveXY(73, 61);"
click at [758, 303] on button "Run ⇧↵" at bounding box center [752, 307] width 139 height 20
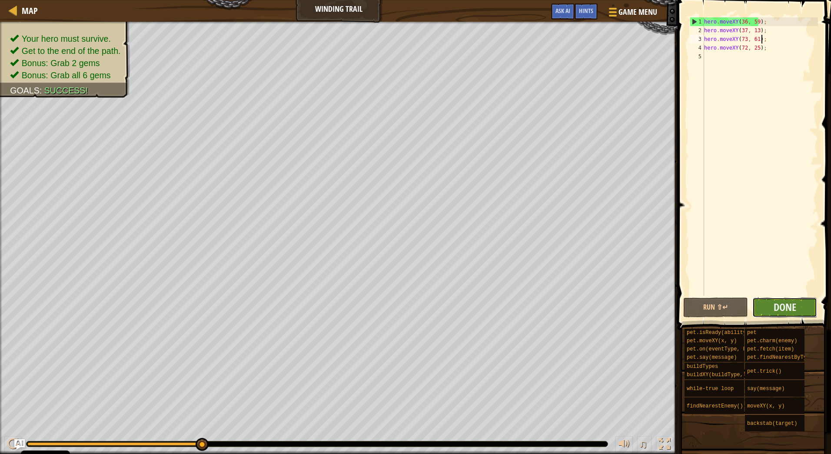
click at [796, 305] on button "Done" at bounding box center [784, 307] width 65 height 20
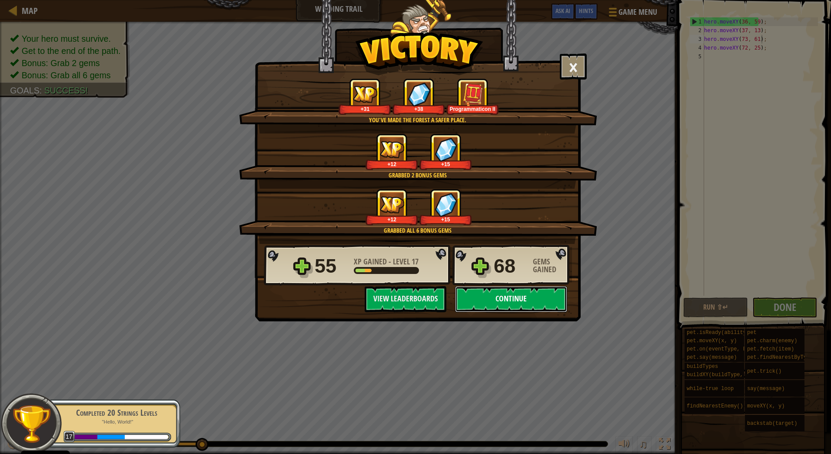
click at [477, 303] on button "Continue" at bounding box center [511, 299] width 112 height 26
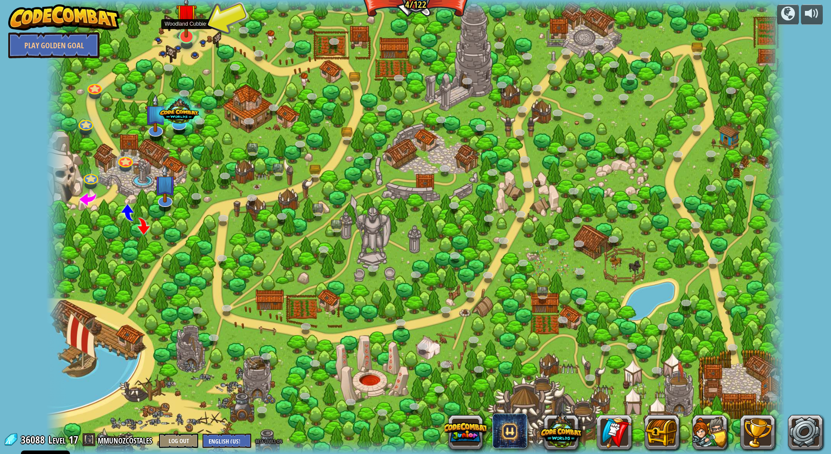
click at [187, 33] on img at bounding box center [186, 13] width 21 height 47
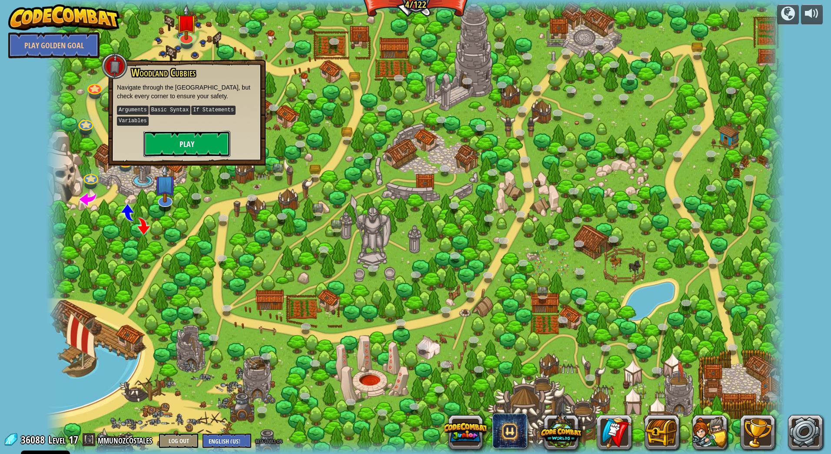
click at [203, 134] on button "Play" at bounding box center [186, 144] width 87 height 26
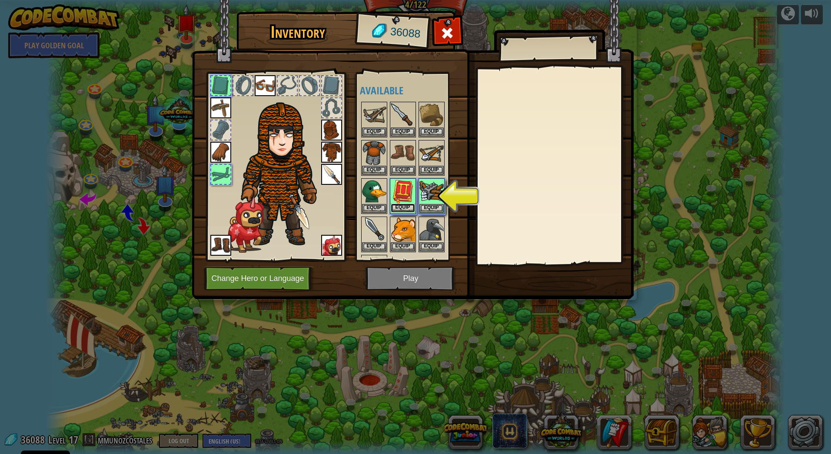
click at [408, 206] on button "Equip" at bounding box center [403, 207] width 24 height 9
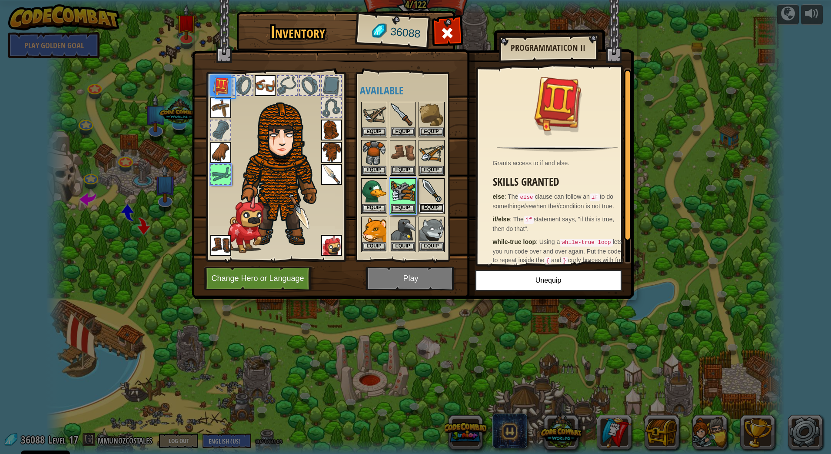
click at [427, 207] on button "Equip" at bounding box center [431, 207] width 24 height 9
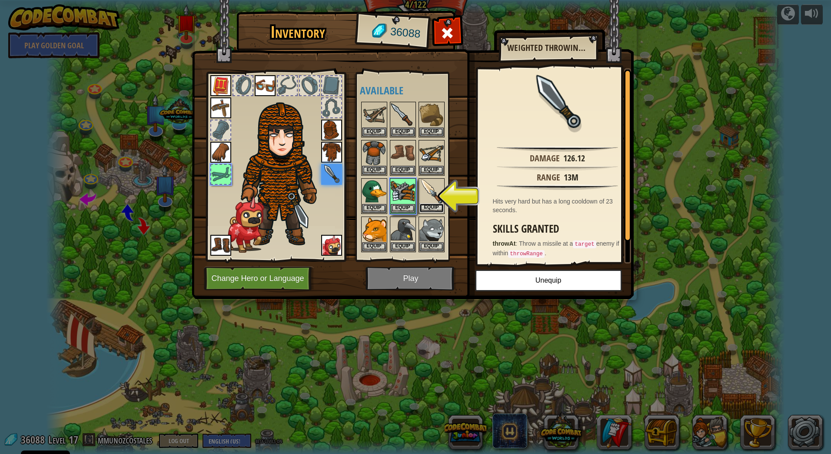
click at [436, 207] on button "Equip" at bounding box center [431, 207] width 24 height 9
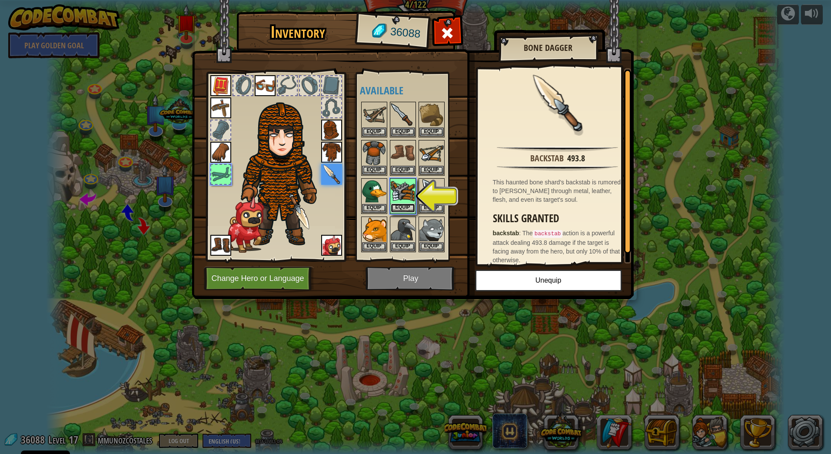
click at [407, 204] on button "Equip" at bounding box center [403, 207] width 24 height 9
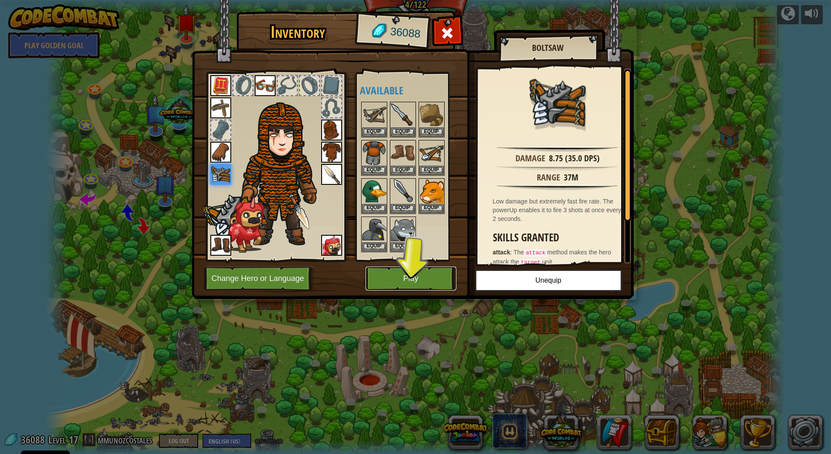
click at [420, 282] on button "Play" at bounding box center [411, 278] width 91 height 24
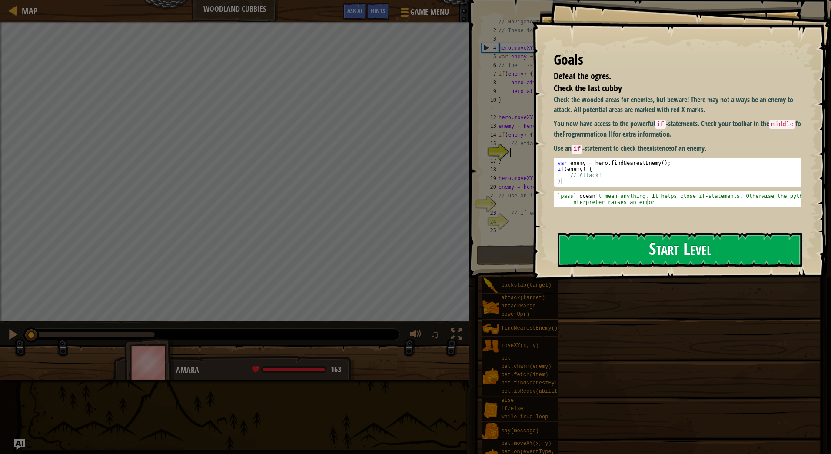
click at [620, 249] on button "Start Level" at bounding box center [680, 250] width 245 height 34
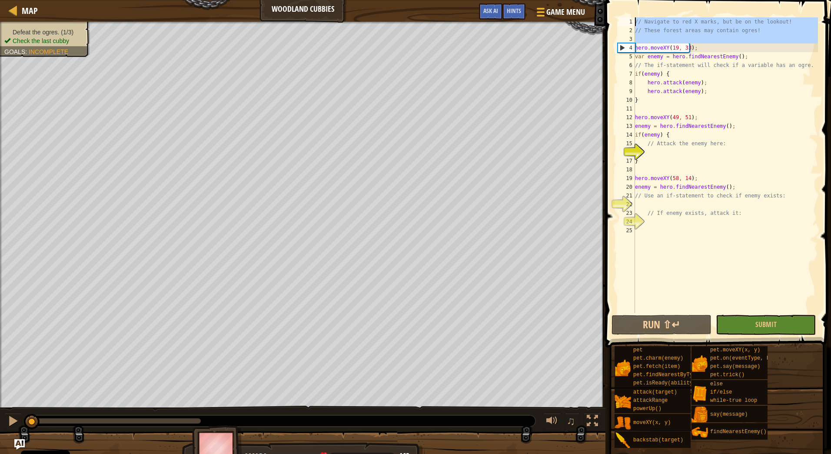
drag, startPoint x: 635, startPoint y: 49, endPoint x: 631, endPoint y: 18, distance: 31.2
click at [631, 18] on div "1 2 3 4 5 6 7 8 9 10 11 12 13 14 15 16 17 18 19 20 21 22 23 24 25 // Navigate t…" at bounding box center [717, 165] width 202 height 296
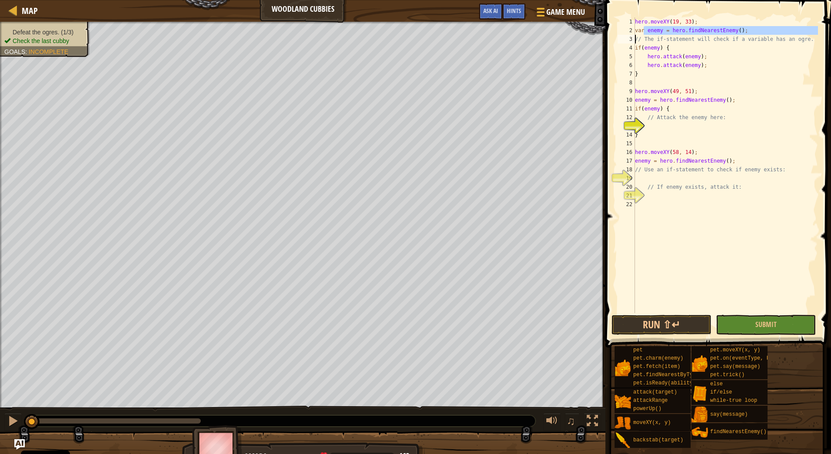
click at [599, 34] on div "Map Woodland Cubbies Game Menu Done Hints Ask AI 1 הההההההההההההההההההההההההההה…" at bounding box center [415, 227] width 831 height 454
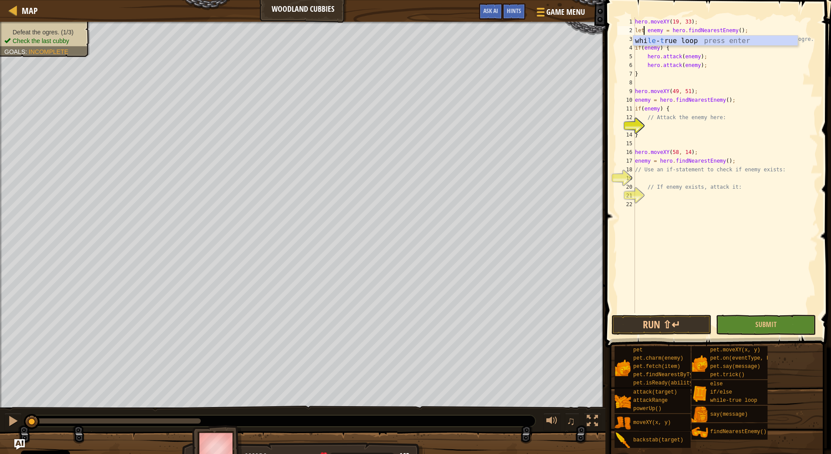
click at [731, 63] on div "hero . moveXY ( 19 , 33 ) ; let enemy = hero . findNearestEnemy ( ) ; // The if…" at bounding box center [725, 173] width 185 height 313
drag, startPoint x: 800, startPoint y: 41, endPoint x: 603, endPoint y: 41, distance: 196.9
click at [603, 41] on div "Hints hero.attack(enemy); 1 2 3 4 5 6 7 8 9 10 11 12 13 14 15 16 17 18 19 20 21…" at bounding box center [717, 227] width 228 height 454
type textarea "// The if-statement will check if a variable has an ogre."
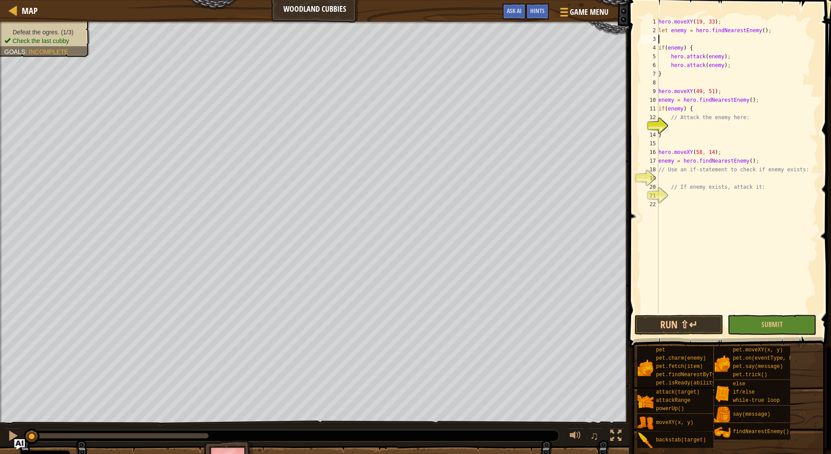
click at [675, 80] on div "hero . moveXY ( 19 , 33 ) ; let enemy = hero . findNearestEnemy ( ) ; if ( enem…" at bounding box center [737, 173] width 161 height 313
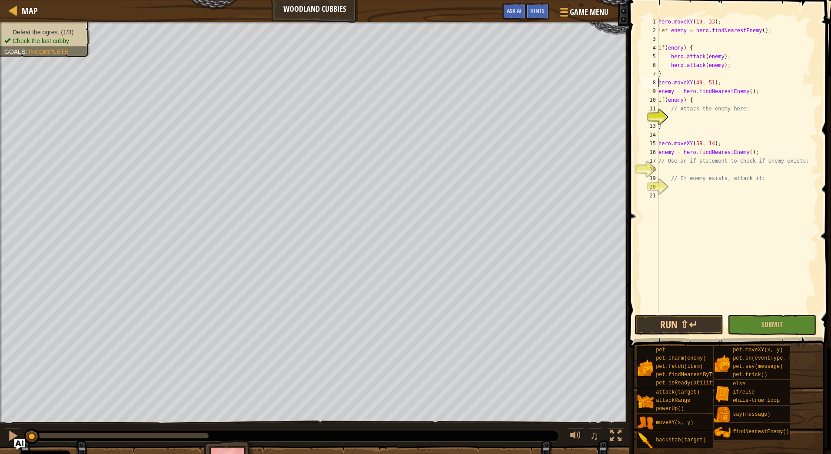
click at [679, 139] on div "hero . moveXY ( 19 , 33 ) ; let enemy = hero . findNearestEnemy ( ) ; if ( enem…" at bounding box center [737, 173] width 161 height 313
type textarea "hero.moveXY(58, 14);"
click at [679, 136] on div "hero . moveXY ( 19 , 33 ) ; let enemy = hero . findNearestEnemy ( ) ; if ( enem…" at bounding box center [737, 173] width 161 height 313
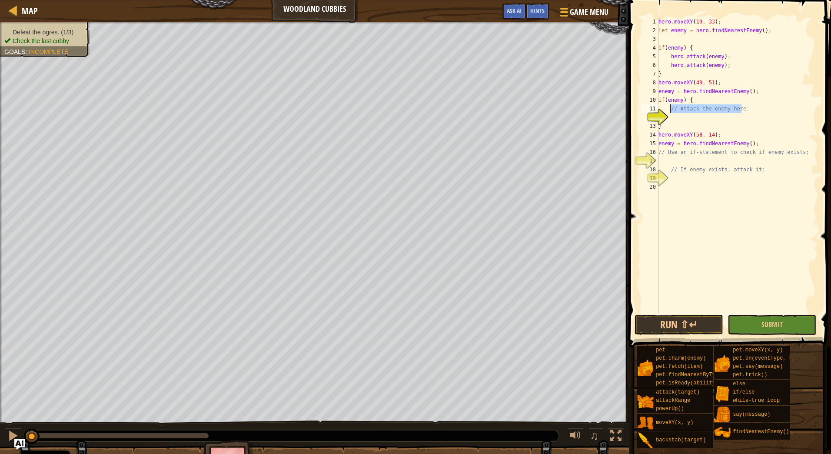
drag, startPoint x: 745, startPoint y: 108, endPoint x: 670, endPoint y: 109, distance: 75.2
click at [670, 109] on div "hero . moveXY ( 19 , 33 ) ; let enemy = hero . findNearestEnemy ( ) ; if ( enem…" at bounding box center [737, 173] width 161 height 313
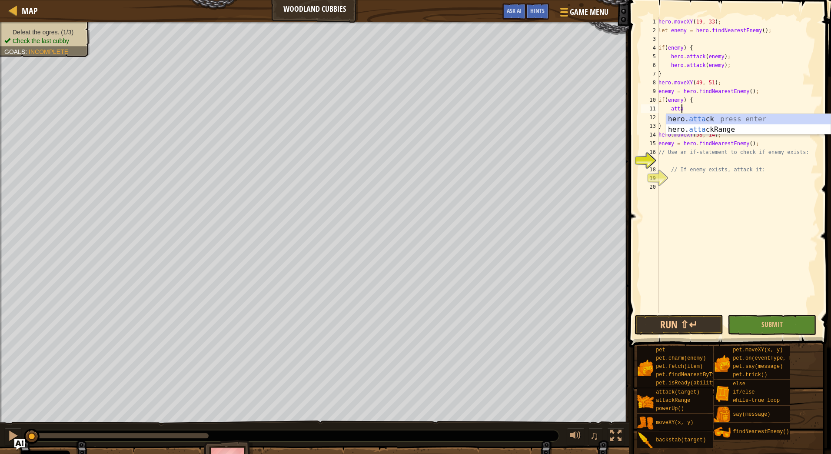
type textarea "hero.attack(enemy);"
click at [681, 116] on div "hero . moveXY ( 19 , 33 ) ; let enemy = hero . findNearestEnemy ( ) ; if ( enem…" at bounding box center [737, 173] width 161 height 313
click at [675, 42] on div "hero . moveXY ( 19 , 33 ) ; let enemy = hero . findNearestEnemy ( ) ; if ( enem…" at bounding box center [737, 173] width 161 height 313
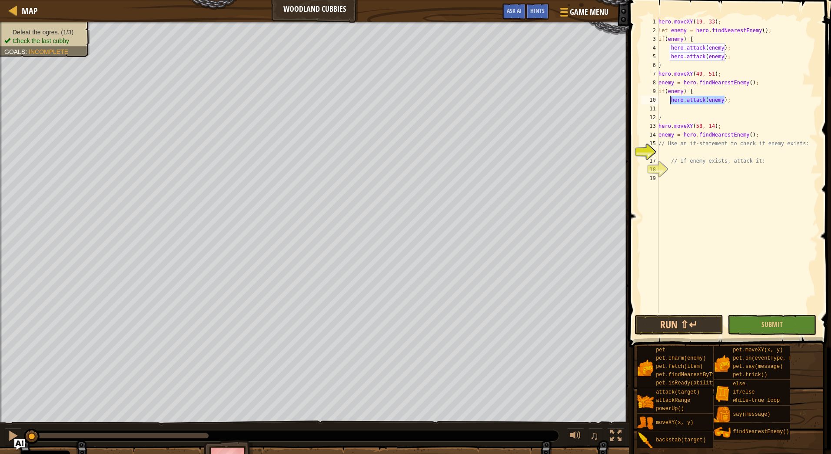
drag, startPoint x: 726, startPoint y: 100, endPoint x: 670, endPoint y: 99, distance: 56.1
click at [670, 99] on div "hero . moveXY ( 19 , 33 ) ; let enemy = hero . findNearestEnemy ( ) ; if ( enem…" at bounding box center [737, 173] width 161 height 313
type textarea "hero.attack(enemy);"
click at [680, 104] on div "hero . moveXY ( 19 , 33 ) ; let enemy = hero . findNearestEnemy ( ) ; if ( enem…" at bounding box center [737, 173] width 161 height 313
paste textarea "hero.attack(enemy);"
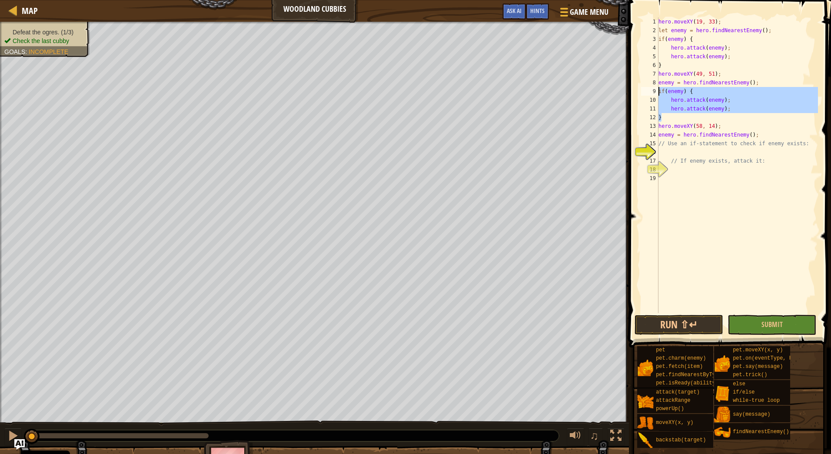
drag, startPoint x: 661, startPoint y: 118, endPoint x: 650, endPoint y: 92, distance: 27.9
click at [650, 92] on div "hero.attack(enemy); 1 2 3 4 5 6 7 8 9 10 11 12 13 14 15 16 17 18 19 hero . move…" at bounding box center [728, 165] width 179 height 296
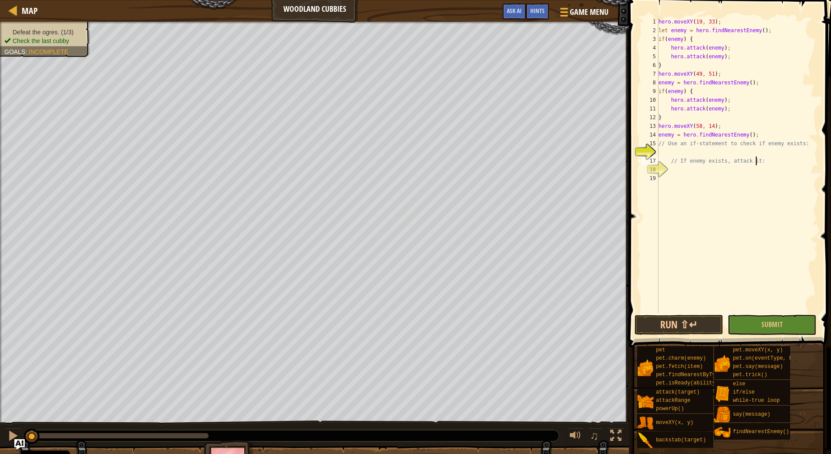
drag, startPoint x: 772, startPoint y: 162, endPoint x: 757, endPoint y: 165, distance: 15.4
click at [758, 165] on div "hero . moveXY ( 19 , 33 ) ; let enemy = hero . findNearestEnemy ( ) ; if ( enem…" at bounding box center [737, 173] width 161 height 313
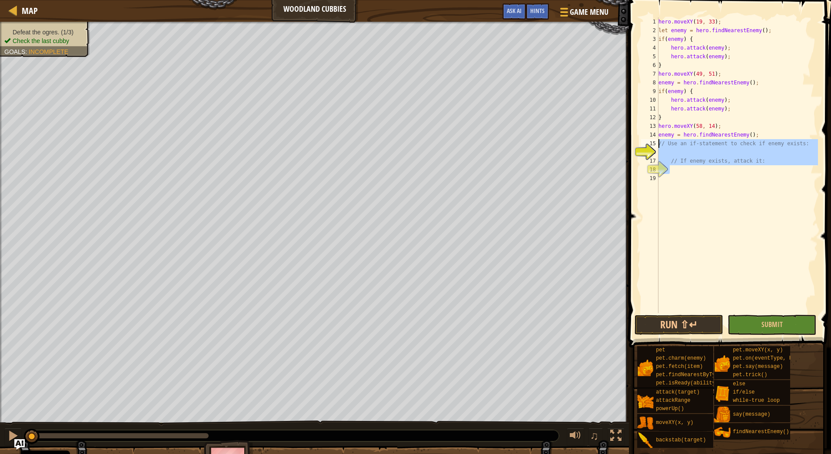
drag, startPoint x: 672, startPoint y: 168, endPoint x: 645, endPoint y: 143, distance: 36.9
click at [645, 143] on div "// If enemy exists, attack it: 1 2 3 4 5 6 7 8 9 10 11 12 13 14 15 16 17 18 19 …" at bounding box center [728, 165] width 179 height 296
paste textarea "}"
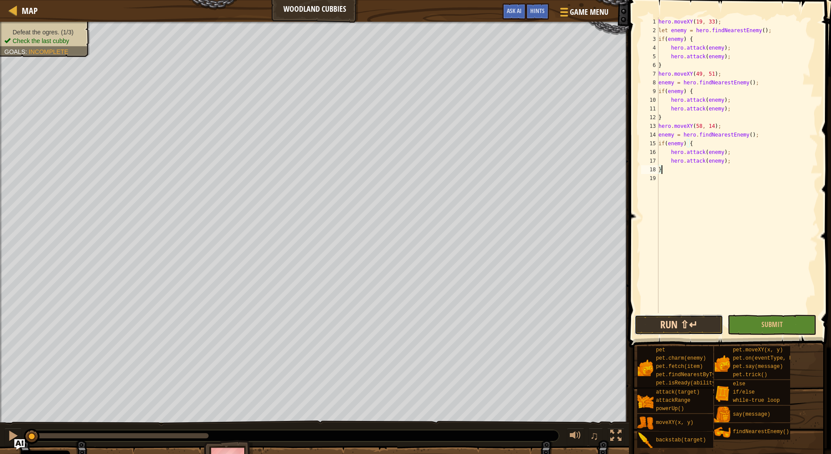
click at [695, 319] on button "Run ⇧↵" at bounding box center [679, 325] width 89 height 20
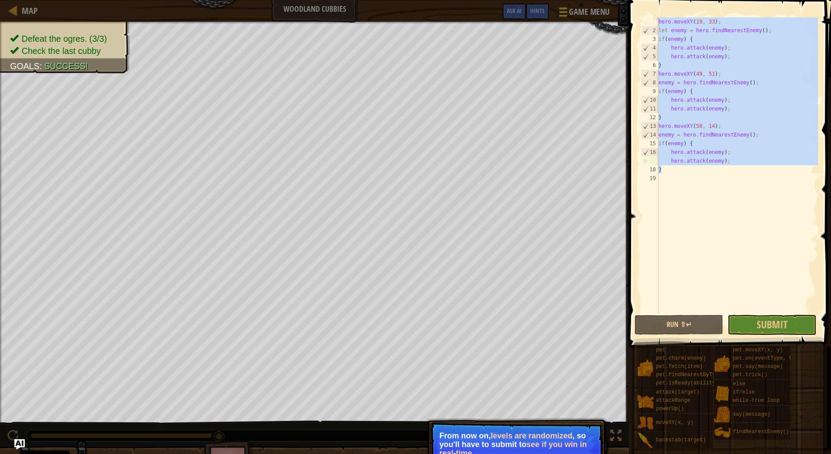
drag, startPoint x: 677, startPoint y: 172, endPoint x: 585, endPoint y: 11, distance: 184.9
click at [585, 11] on div "Map Woodland Cubbies Game Menu Done Hints Ask AI 1 הההההההההההההההההההההההההההה…" at bounding box center [415, 227] width 831 height 454
drag, startPoint x: 724, startPoint y: 184, endPoint x: 691, endPoint y: 168, distance: 36.7
click at [691, 167] on div "hero . moveXY ( 19 , 33 ) ; let enemy = hero . findNearestEnemy ( ) ; if ( enem…" at bounding box center [737, 165] width 161 height 296
drag, startPoint x: 684, startPoint y: 176, endPoint x: 588, endPoint y: -40, distance: 236.8
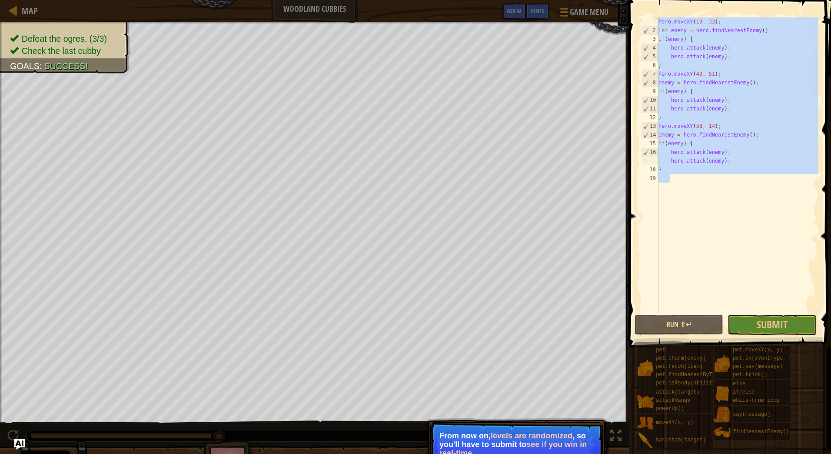
click at [588, 0] on html "Cookie Policy CodeCombat uses a few essential and non-essential cookies. Privac…" at bounding box center [415, 0] width 831 height 0
type textarea "hero.moveXY(19, 33); let enemy = hero.findNearestEnemy();"
drag, startPoint x: 713, startPoint y: 210, endPoint x: 693, endPoint y: 173, distance: 42.4
click at [713, 210] on div "hero . moveXY ( 19 , 33 ) ; let enemy = hero . findNearestEnemy ( ) ; if ( enem…" at bounding box center [737, 165] width 161 height 296
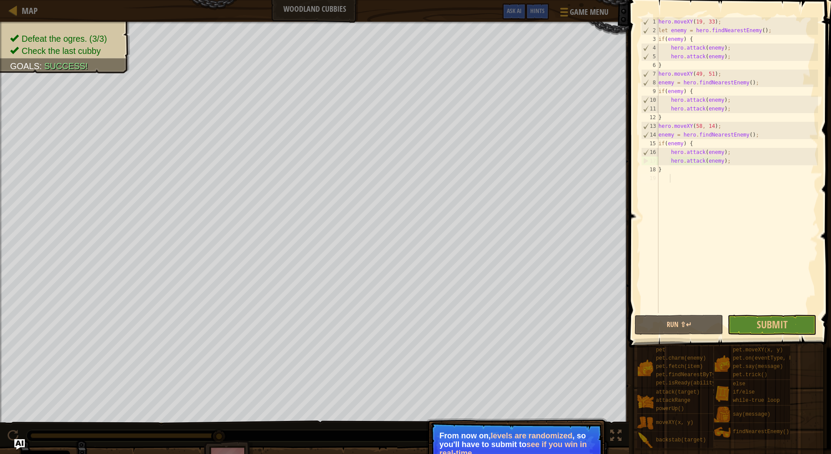
click at [690, 166] on div "hero . moveXY ( 19 , 33 ) ; let enemy = hero . findNearestEnemy ( ) ; if ( enem…" at bounding box center [737, 173] width 161 height 313
click at [667, 170] on div "hero . moveXY ( 19 , 33 ) ; let enemy = hero . findNearestEnemy ( ) ; if ( enem…" at bounding box center [737, 173] width 161 height 313
click at [668, 168] on div "hero . moveXY ( 19 , 33 ) ; let enemy = hero . findNearestEnemy ( ) ; if ( enem…" at bounding box center [737, 173] width 161 height 313
click at [681, 159] on div "hero . moveXY ( 19 , 33 ) ; let enemy = hero . findNearestEnemy ( ) ; if ( enem…" at bounding box center [737, 173] width 161 height 313
type textarea "hero.attack(enemy);"
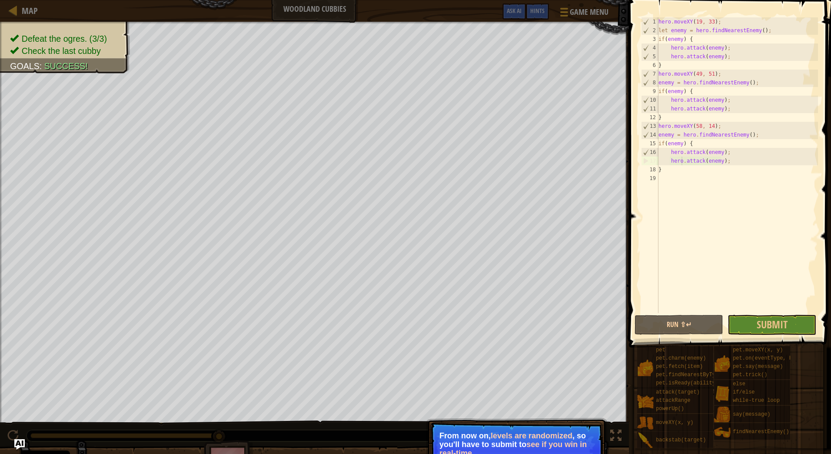
click at [717, 154] on div "hero . moveXY ( 19 , 33 ) ; let enemy = hero . findNearestEnemy ( ) ; if ( enem…" at bounding box center [737, 173] width 161 height 313
click at [736, 161] on div "hero . moveXY ( 19 , 33 ) ; let enemy = hero . findNearestEnemy ( ) ; if ( enem…" at bounding box center [737, 173] width 161 height 313
drag, startPoint x: 708, startPoint y: 191, endPoint x: 682, endPoint y: 187, distance: 26.0
click at [682, 187] on div "hero . moveXY ( 19 , 33 ) ; let enemy = hero . findNearestEnemy ( ) ; if ( enem…" at bounding box center [737, 173] width 161 height 313
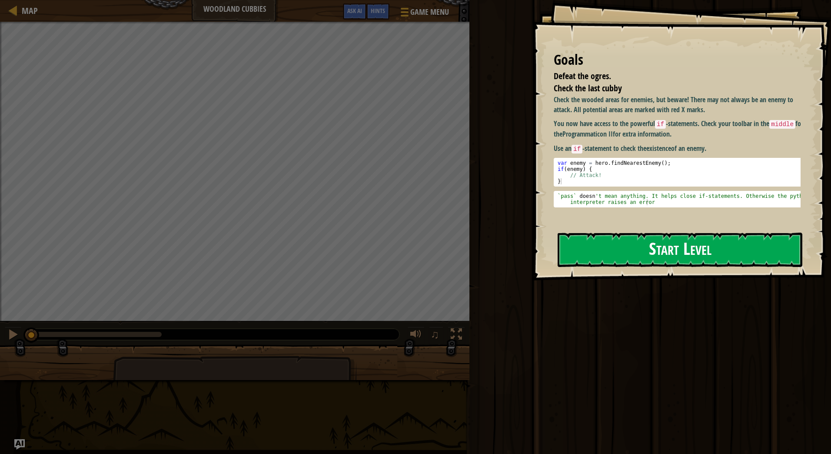
click at [672, 212] on div "Check the wooded areas for enemies, but beware! There may not always be an enem…" at bounding box center [680, 159] width 253 height 129
click at [667, 249] on button "Start Level" at bounding box center [680, 250] width 245 height 34
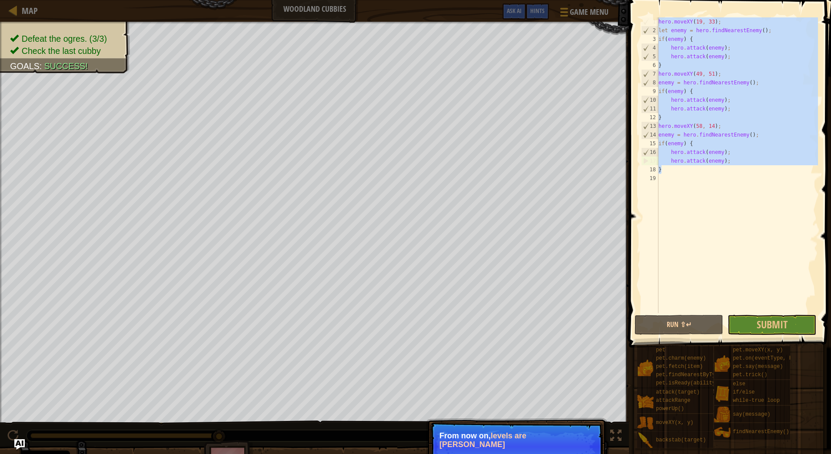
drag, startPoint x: 668, startPoint y: 172, endPoint x: 623, endPoint y: -30, distance: 206.7
click at [623, 0] on html "Cookie Policy CodeCombat uses a few essential and non-essential cookies. Privac…" at bounding box center [415, 0] width 831 height 0
drag, startPoint x: 682, startPoint y: 173, endPoint x: 679, endPoint y: 169, distance: 4.6
click at [679, 169] on div "hero . moveXY ( 19 , 33 ) ; let enemy = hero . findNearestEnemy ( ) ; if ( enem…" at bounding box center [737, 165] width 161 height 296
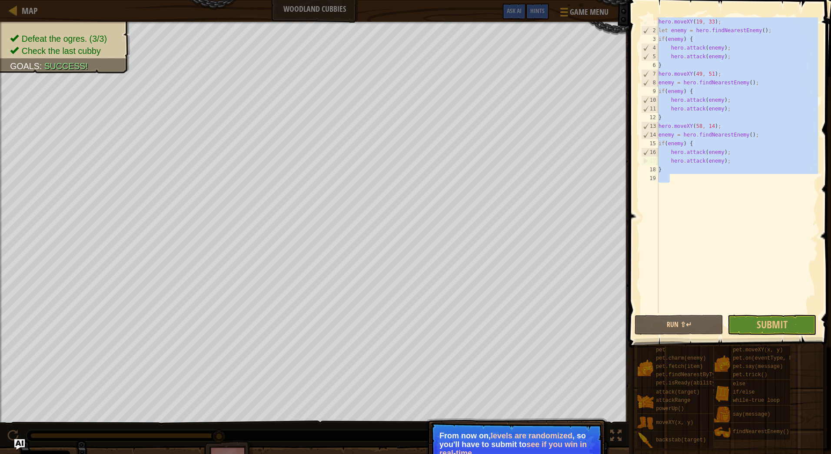
drag, startPoint x: 695, startPoint y: 174, endPoint x: 603, endPoint y: -21, distance: 215.8
click at [603, 0] on html "Cookie Policy CodeCombat uses a few essential and non-essential cookies. Privac…" at bounding box center [415, 0] width 831 height 0
type textarea "hero.moveXY(19, 33); let enemy = hero.findNearestEnemy();"
click at [686, 189] on div "hero . moveXY ( 19 , 33 ) ; let enemy = hero . findNearestEnemy ( ) ; if ( enem…" at bounding box center [737, 165] width 161 height 296
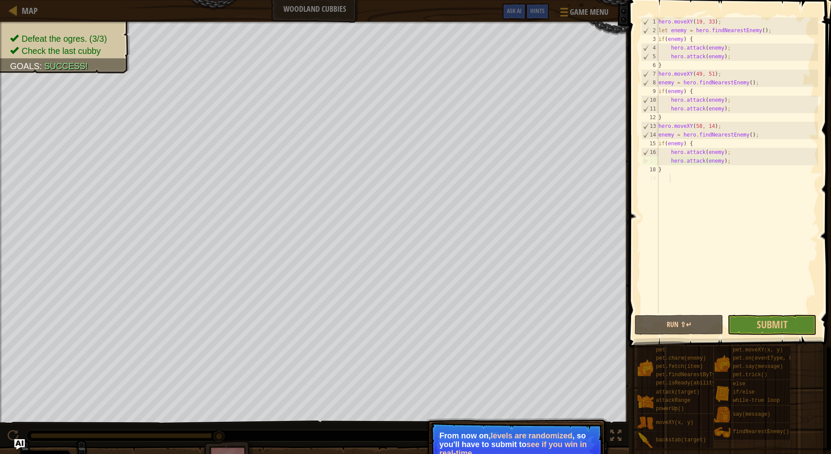
click at [683, 175] on div "hero . moveXY ( 19 , 33 ) ; let enemy = hero . findNearestEnemy ( ) ; if ( enem…" at bounding box center [737, 173] width 161 height 313
click at [675, 169] on div "hero . moveXY ( 19 , 33 ) ; let enemy = hero . findNearestEnemy ( ) ; if ( enem…" at bounding box center [737, 173] width 161 height 313
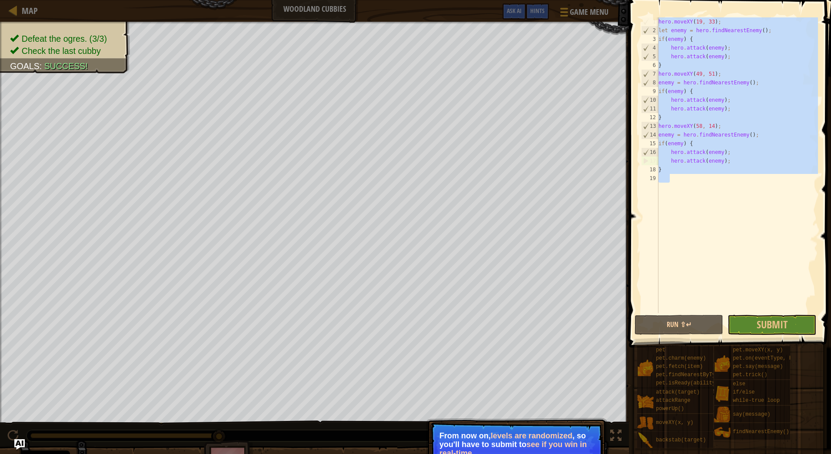
drag, startPoint x: 678, startPoint y: 174, endPoint x: 591, endPoint y: -45, distance: 235.5
click at [591, 0] on html "Cookie Policy CodeCombat uses a few essential and non-essential cookies. Privac…" at bounding box center [415, 0] width 831 height 0
type textarea "hero.moveXY(19, 33); let enemy = hero.findNearestEnemy();"
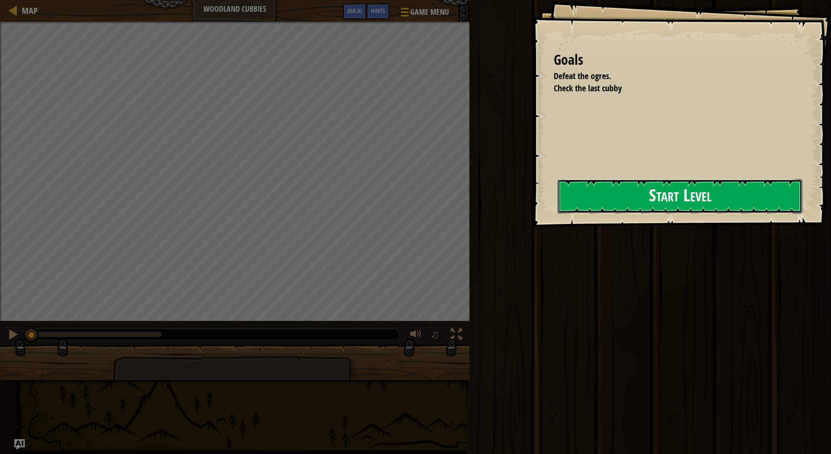
click at [695, 191] on button "Start Level" at bounding box center [680, 196] width 245 height 34
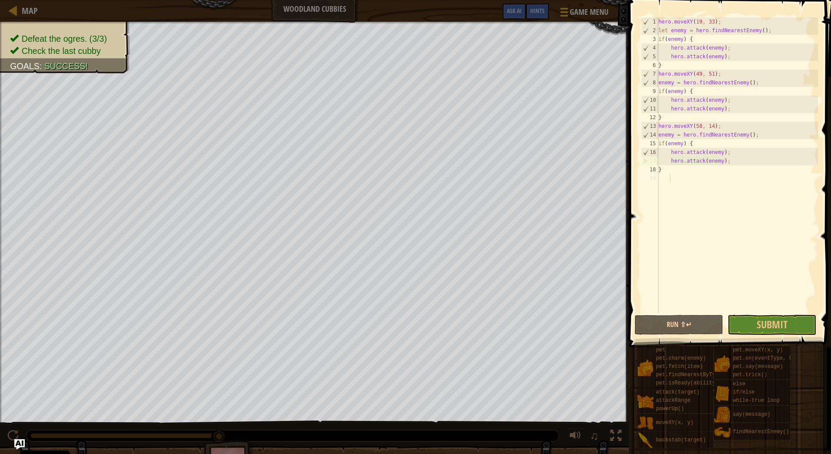
click at [695, 170] on div "hero . moveXY ( 19 , 33 ) ; let enemy = hero . findNearestEnemy ( ) ; if ( enem…" at bounding box center [737, 173] width 161 height 313
type textarea "}"
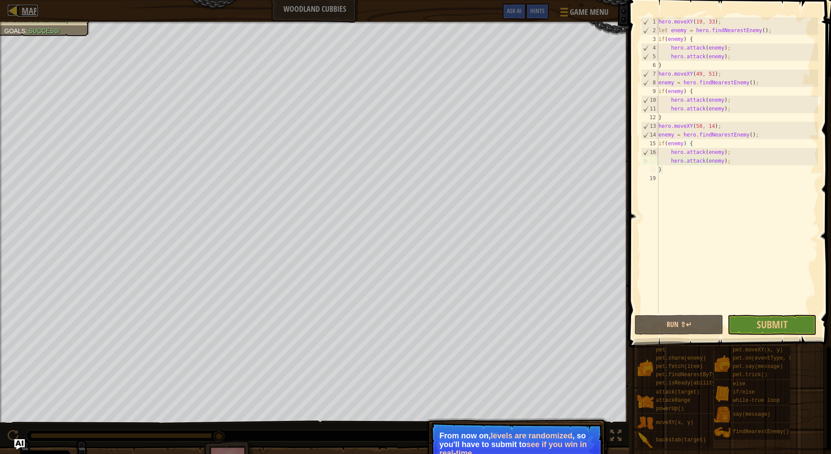
click at [23, 13] on span "Map" at bounding box center [30, 11] width 16 height 12
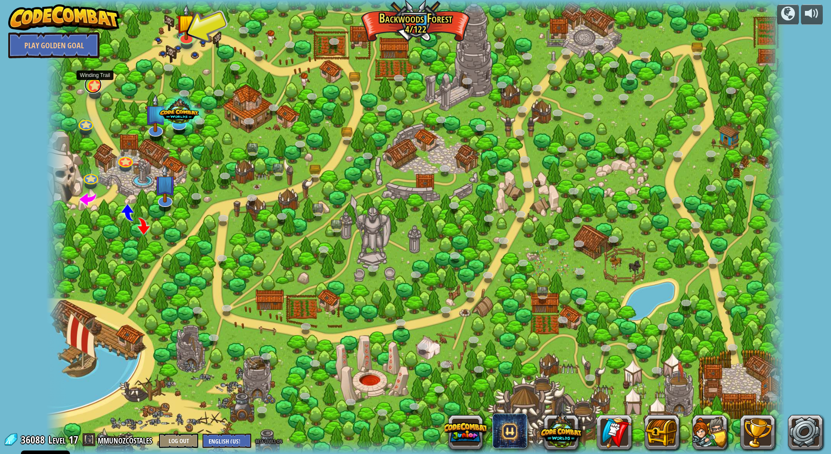
click at [92, 86] on link at bounding box center [92, 84] width 17 height 17
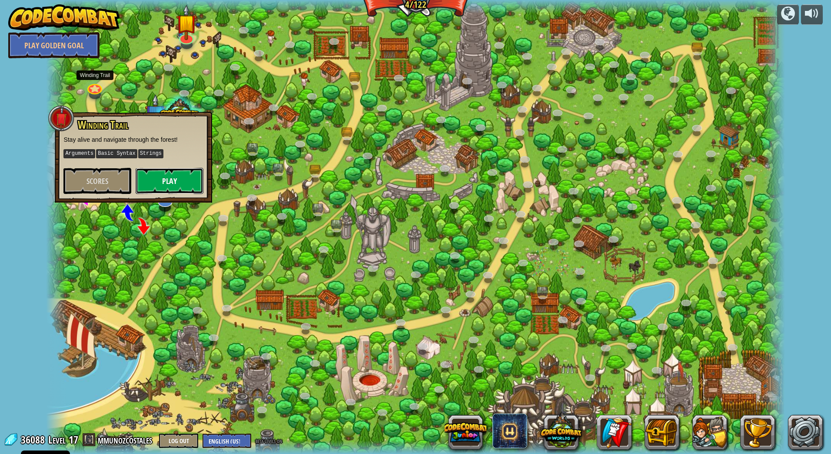
click at [170, 183] on button "Play" at bounding box center [170, 181] width 68 height 26
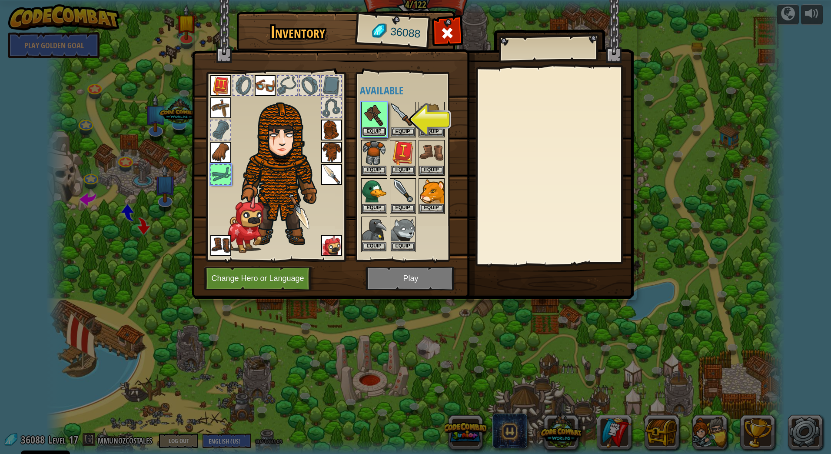
click at [369, 127] on button "Equip" at bounding box center [374, 131] width 24 height 9
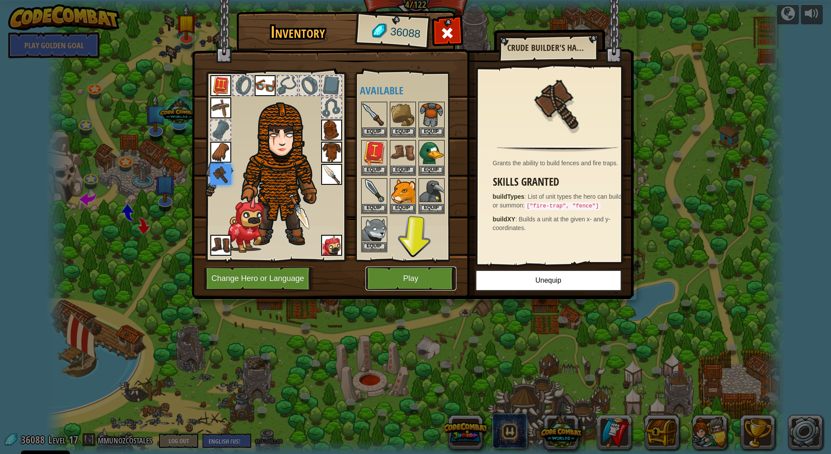
click at [426, 277] on button "Play" at bounding box center [411, 278] width 91 height 24
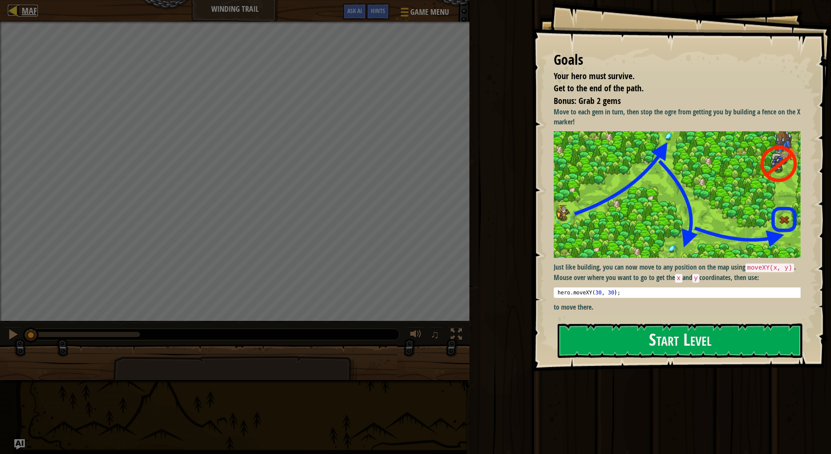
click at [27, 7] on span "Map" at bounding box center [30, 11] width 16 height 12
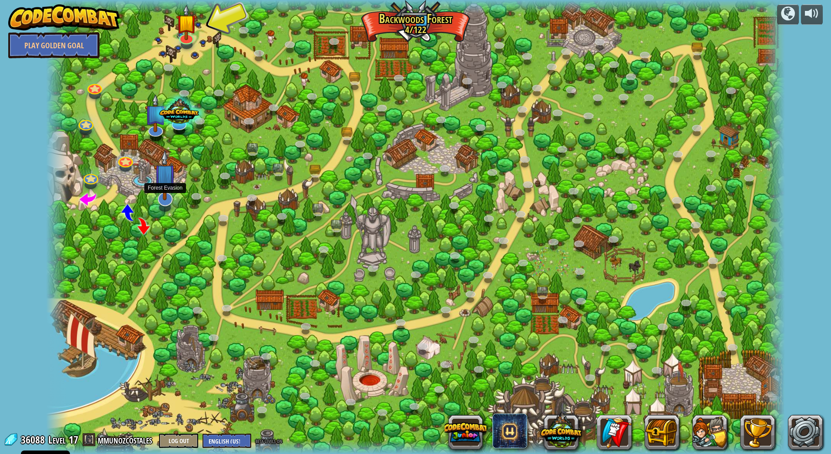
click at [166, 196] on img at bounding box center [165, 175] width 22 height 51
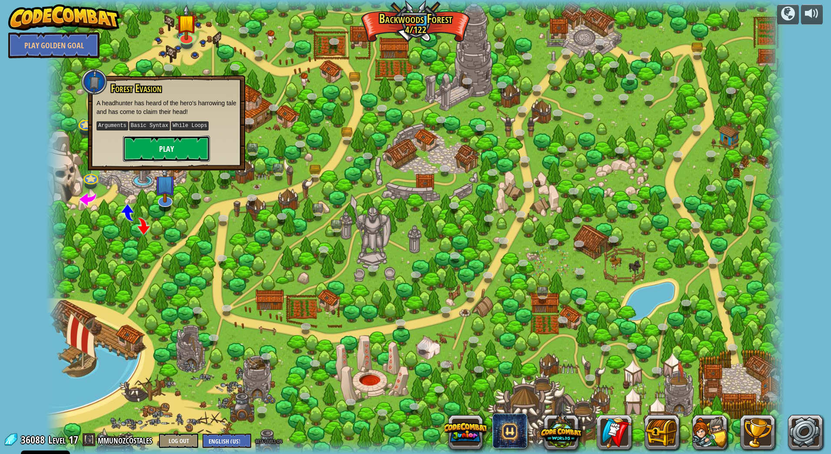
click at [169, 140] on button "Play" at bounding box center [166, 149] width 87 height 26
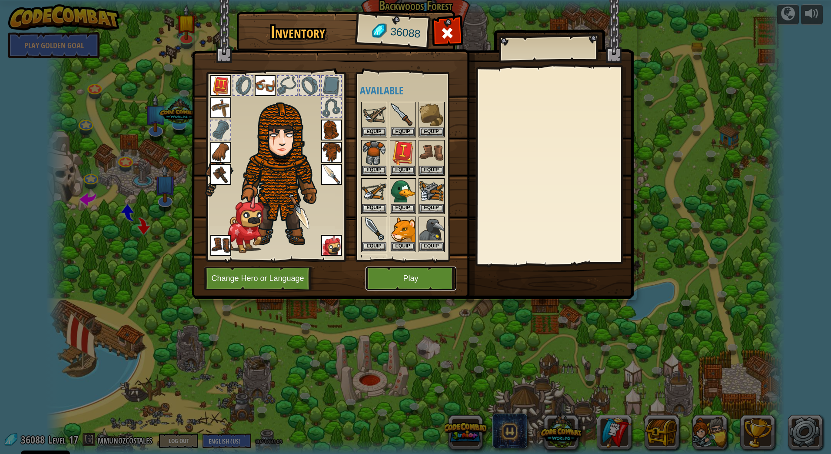
click at [419, 276] on button "Play" at bounding box center [411, 278] width 91 height 24
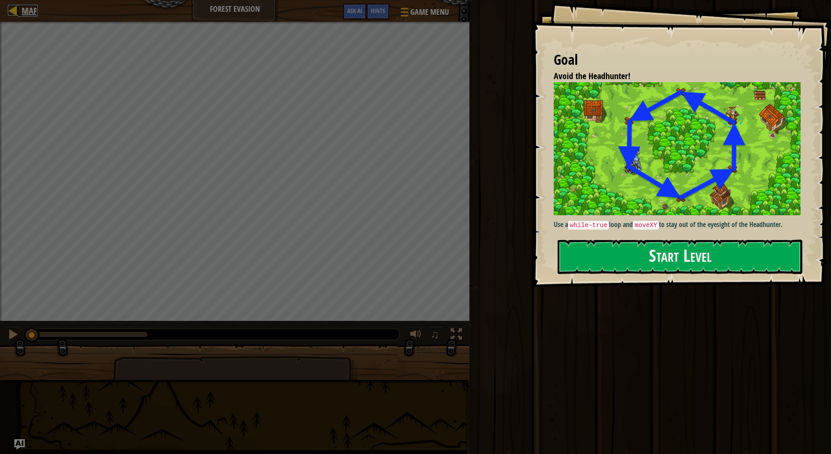
click at [21, 13] on link "Map" at bounding box center [27, 11] width 20 height 12
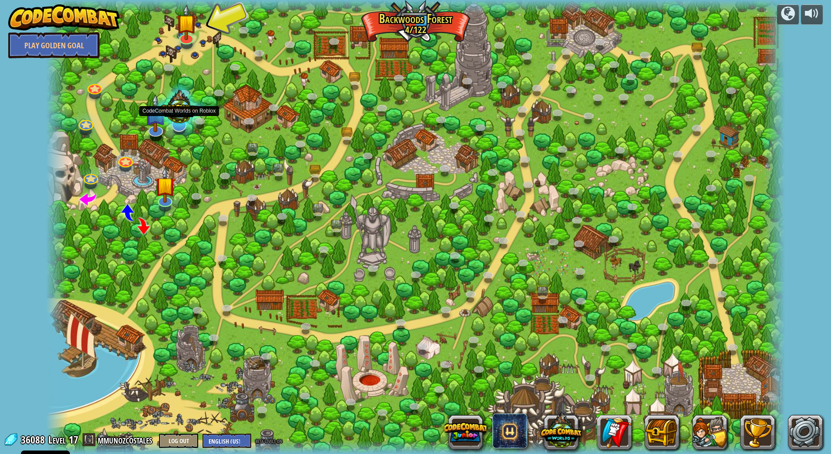
click at [153, 129] on div at bounding box center [179, 109] width 53 height 51
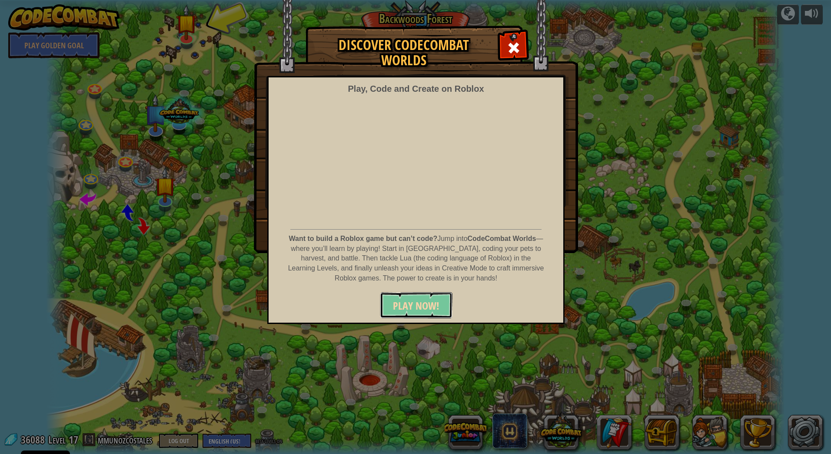
click at [437, 302] on span "PLAY NOW!" at bounding box center [416, 306] width 47 height 14
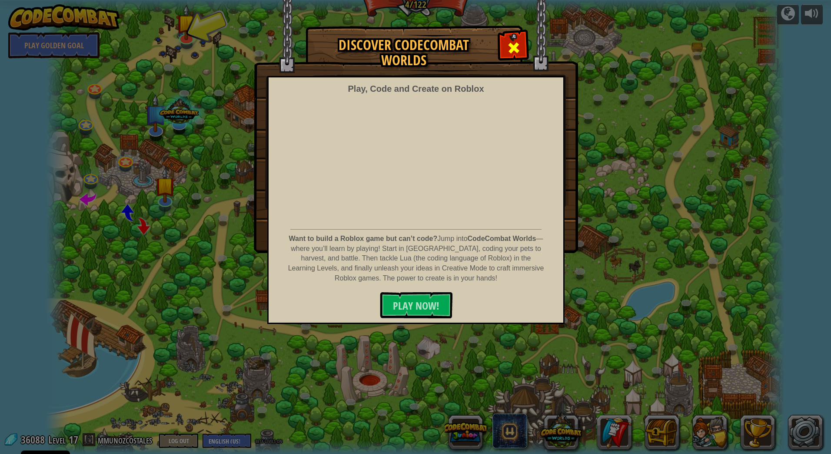
click at [510, 44] on span at bounding box center [514, 48] width 14 height 14
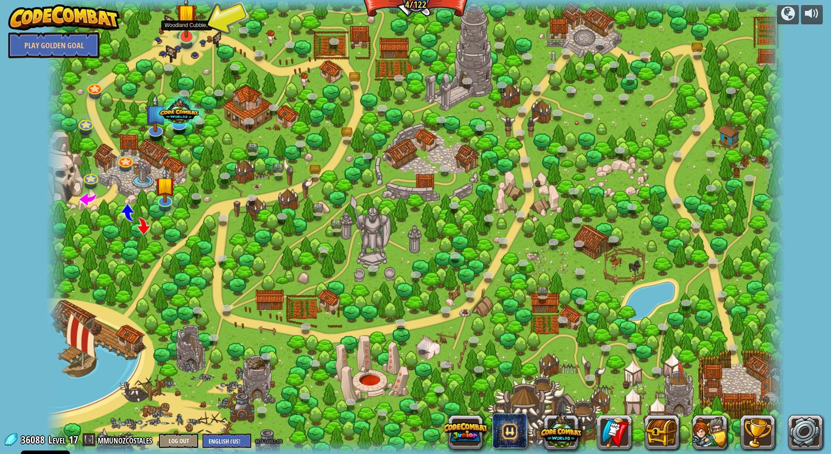
click at [186, 37] on img at bounding box center [186, 13] width 21 height 47
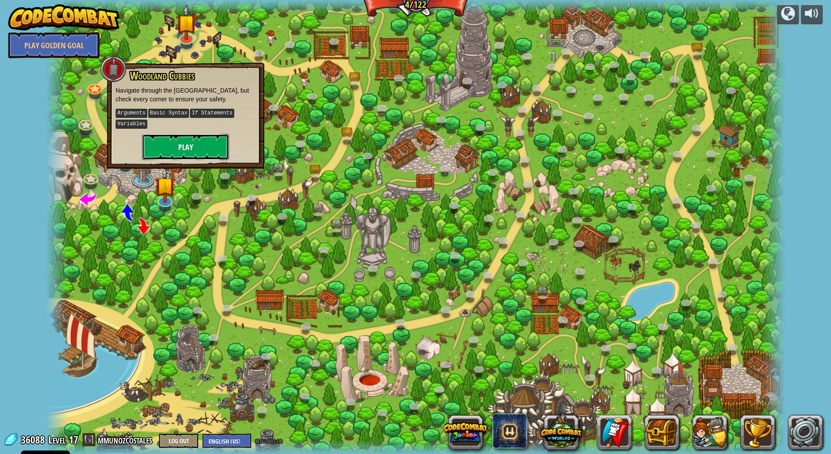
click at [188, 147] on button "Play" at bounding box center [185, 147] width 87 height 26
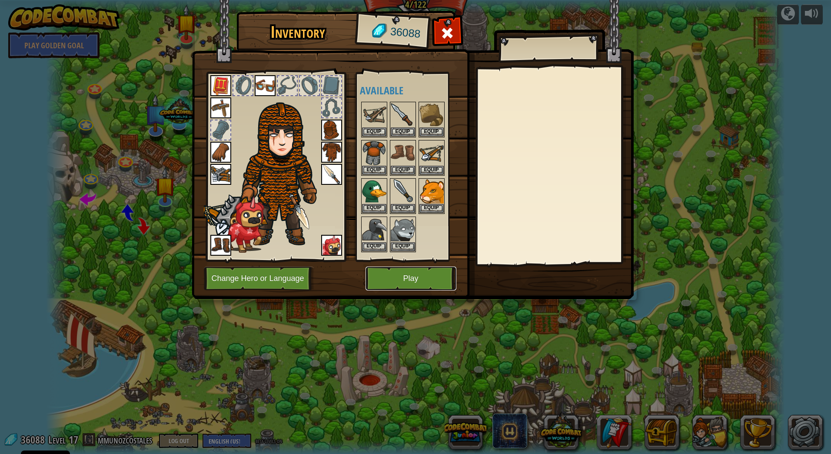
click at [428, 282] on button "Play" at bounding box center [411, 278] width 91 height 24
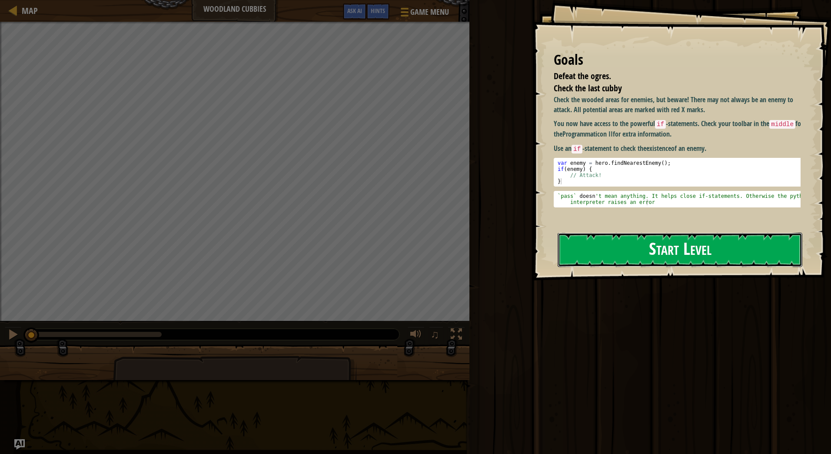
click at [643, 256] on button "Start Level" at bounding box center [680, 250] width 245 height 34
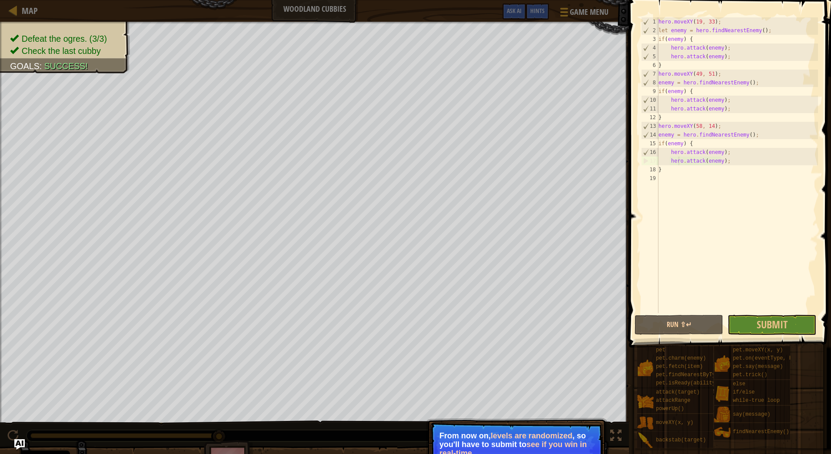
click at [677, 160] on div "hero . moveXY ( 19 , 33 ) ; let enemy = hero . findNearestEnemy ( ) ; if ( enem…" at bounding box center [737, 173] width 161 height 313
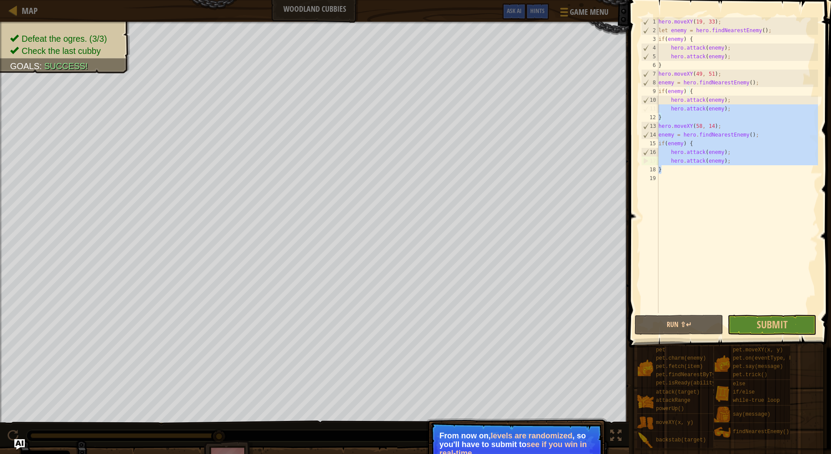
drag, startPoint x: 673, startPoint y: 170, endPoint x: 656, endPoint y: 104, distance: 67.9
click at [656, 104] on div "hero.attack(enemy); 1 2 3 4 5 6 7 8 9 10 11 12 13 14 15 16 17 18 19 hero . move…" at bounding box center [728, 165] width 179 height 296
drag, startPoint x: 656, startPoint y: 104, endPoint x: 711, endPoint y: 160, distance: 77.8
click at [711, 160] on div "hero . moveXY ( 19 , 33 ) ; let enemy = hero . findNearestEnemy ( ) ; if ( enem…" at bounding box center [737, 165] width 161 height 296
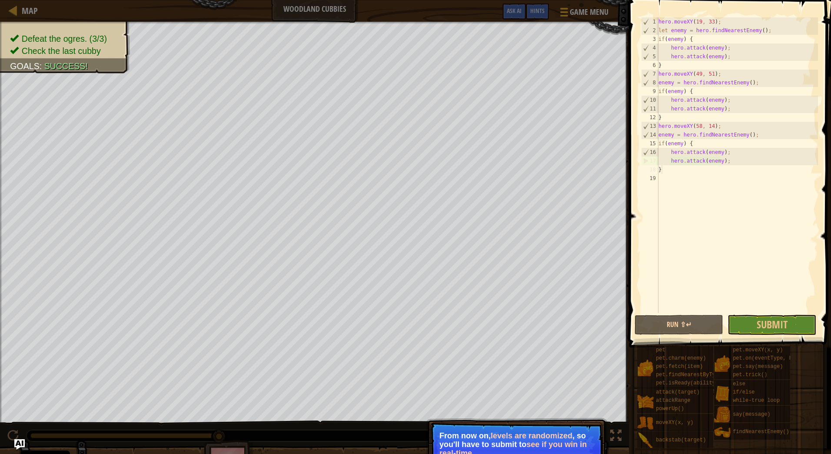
click at [691, 172] on div "hero . moveXY ( 19 , 33 ) ; let enemy = hero . findNearestEnemy ( ) ; if ( enem…" at bounding box center [737, 173] width 161 height 313
click at [688, 169] on div "hero . moveXY ( 19 , 33 ) ; let enemy = hero . findNearestEnemy ( ) ; if ( enem…" at bounding box center [737, 165] width 161 height 296
click at [688, 169] on div "hero . moveXY ( 19 , 33 ) ; let enemy = hero . findNearestEnemy ( ) ; if ( enem…" at bounding box center [737, 173] width 161 height 313
drag, startPoint x: 688, startPoint y: 169, endPoint x: 677, endPoint y: 168, distance: 11.7
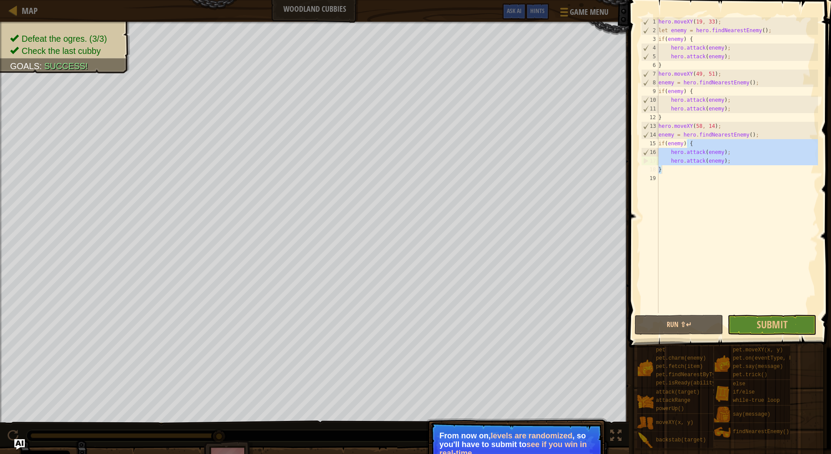
click at [676, 168] on div "hero . moveXY ( 19 , 33 ) ; let enemy = hero . findNearestEnemy ( ) ; if ( enem…" at bounding box center [737, 165] width 161 height 296
type textarea "}"
click at [677, 168] on div "hero . moveXY ( 19 , 33 ) ; let enemy = hero . findNearestEnemy ( ) ; if ( enem…" at bounding box center [737, 173] width 161 height 313
click at [756, 309] on div "hero . moveXY ( 19 , 33 ) ; let enemy = hero . findNearestEnemy ( ) ; if ( enem…" at bounding box center [737, 173] width 161 height 313
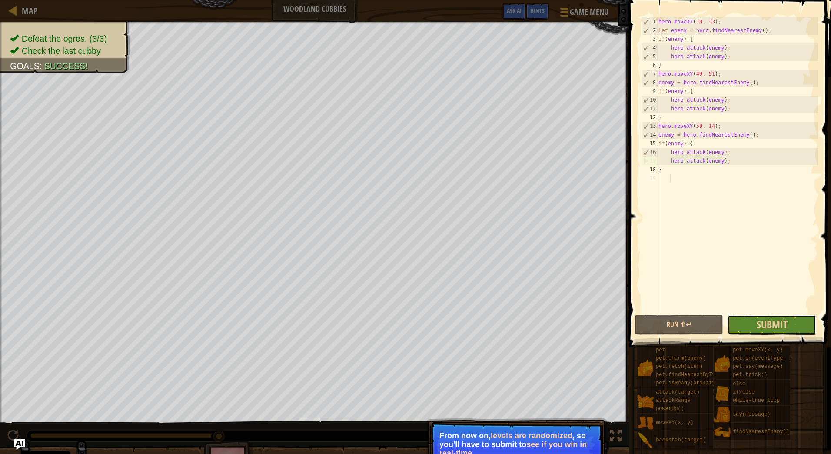
click at [756, 317] on button "Submit" at bounding box center [772, 325] width 89 height 20
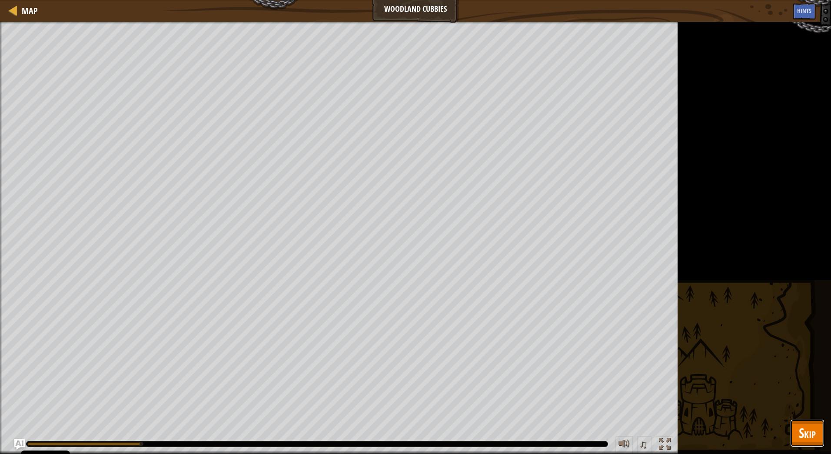
click at [813, 430] on span "Skip" at bounding box center [807, 433] width 17 height 18
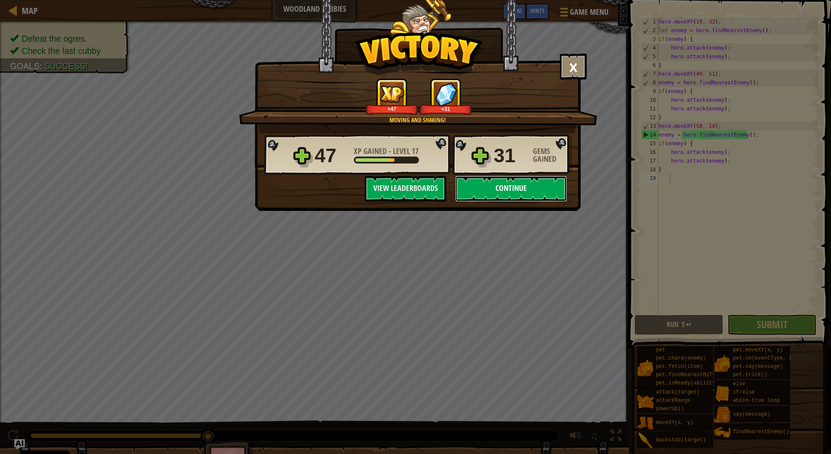
click at [509, 189] on button "Continue" at bounding box center [511, 189] width 112 height 26
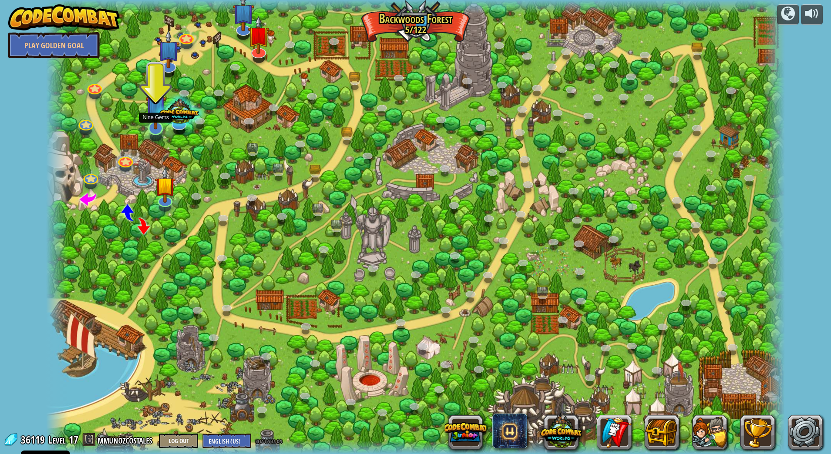
click at [150, 120] on img at bounding box center [156, 105] width 21 height 47
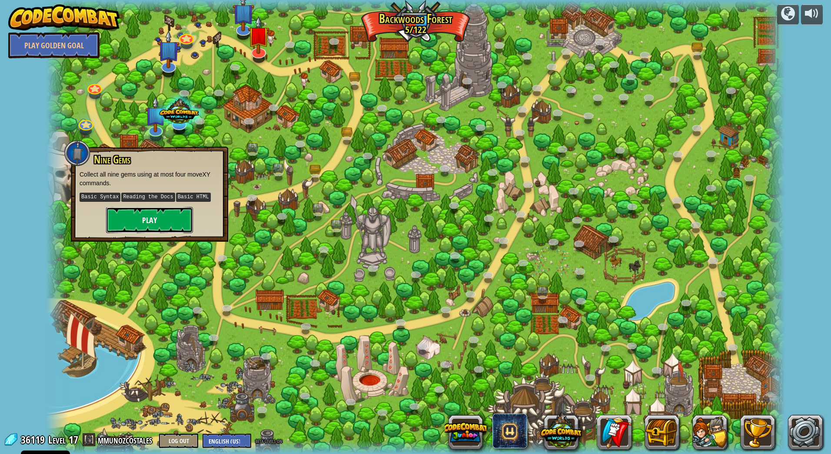
click at [165, 222] on button "Play" at bounding box center [149, 220] width 87 height 26
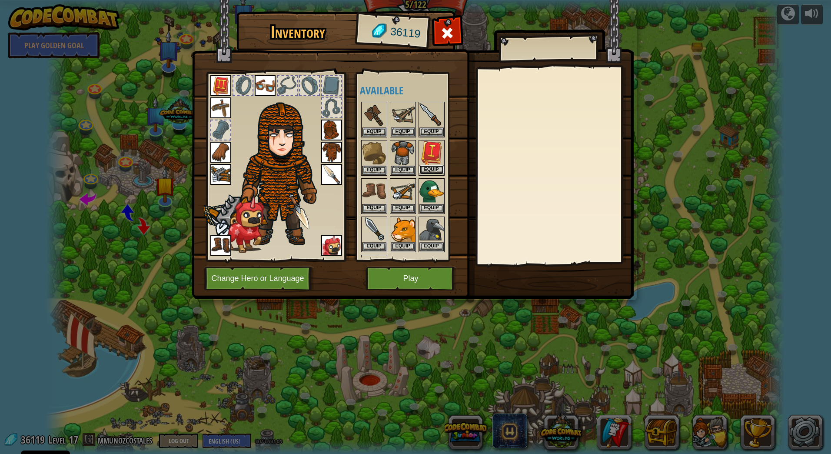
click at [435, 168] on button "Equip" at bounding box center [431, 169] width 24 height 9
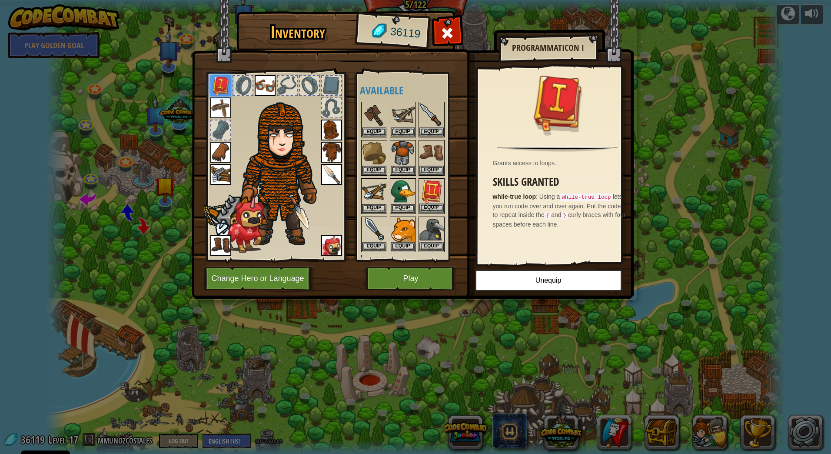
scroll to position [43, 0]
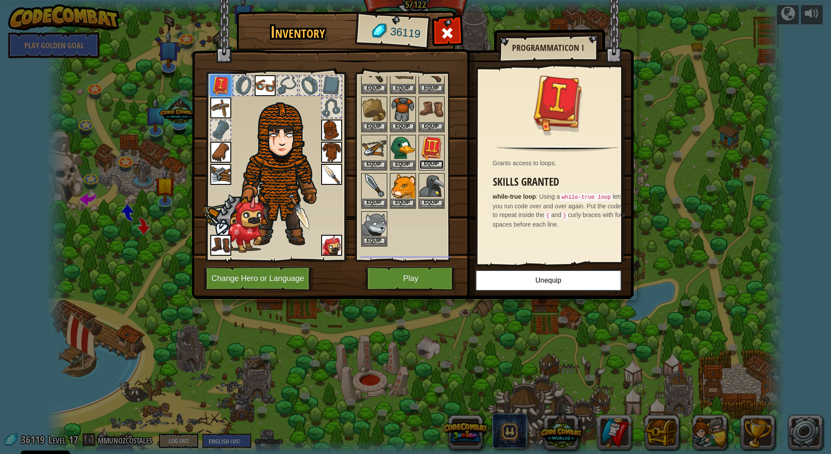
click at [438, 162] on button "Equip" at bounding box center [431, 164] width 24 height 9
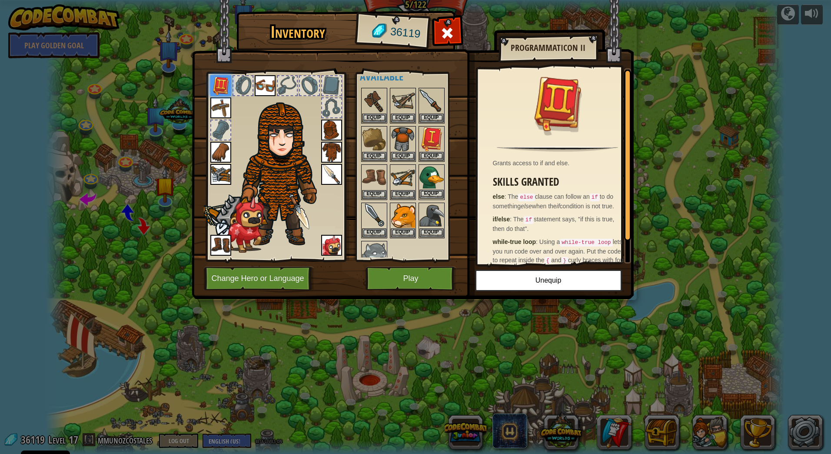
scroll to position [0, 0]
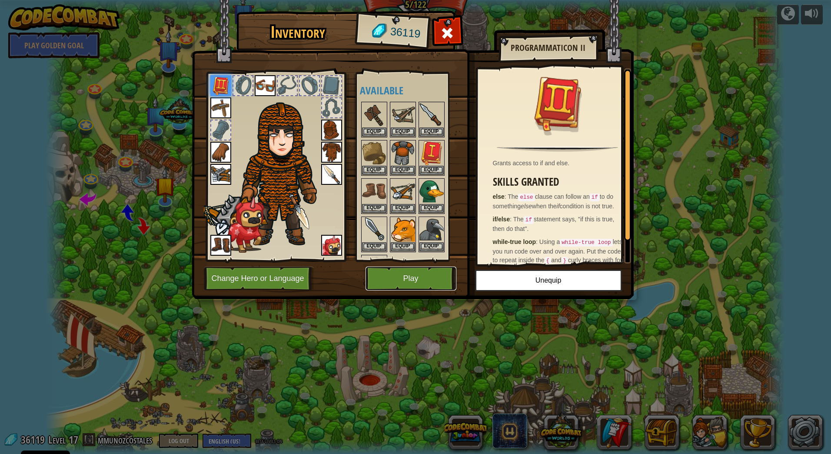
click at [414, 280] on button "Play" at bounding box center [411, 278] width 91 height 24
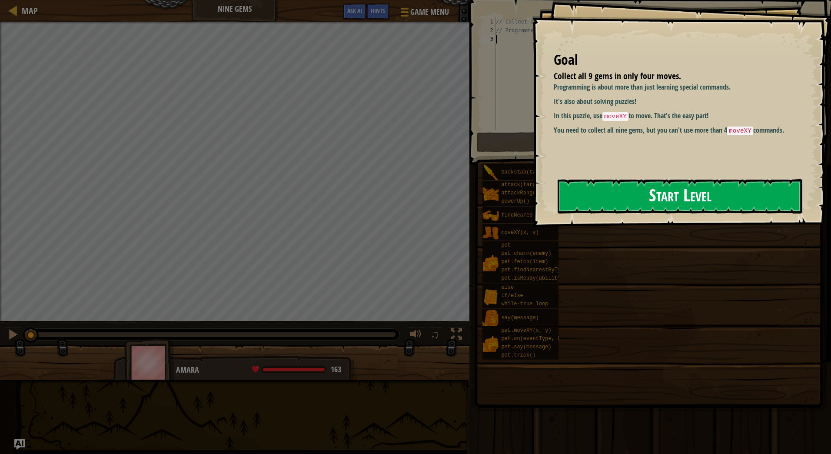
click at [665, 200] on button "Start Level" at bounding box center [680, 196] width 245 height 34
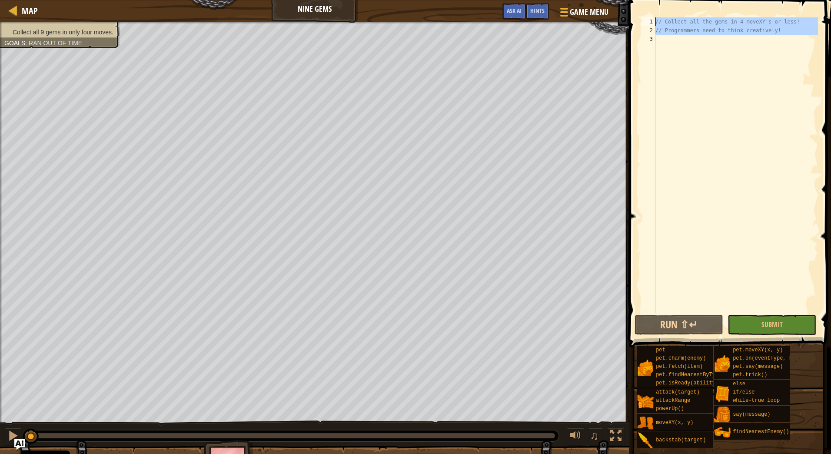
drag, startPoint x: 671, startPoint y: 43, endPoint x: 632, endPoint y: 8, distance: 52.0
click at [632, 8] on div "1 2 3 // Collect all the gems in 4 moveXY's or less! // Programmers need to thi…" at bounding box center [728, 190] width 205 height 373
type textarea "// Collect all the gems in 4 moveXY's or less! // Programmers need to think cre…"
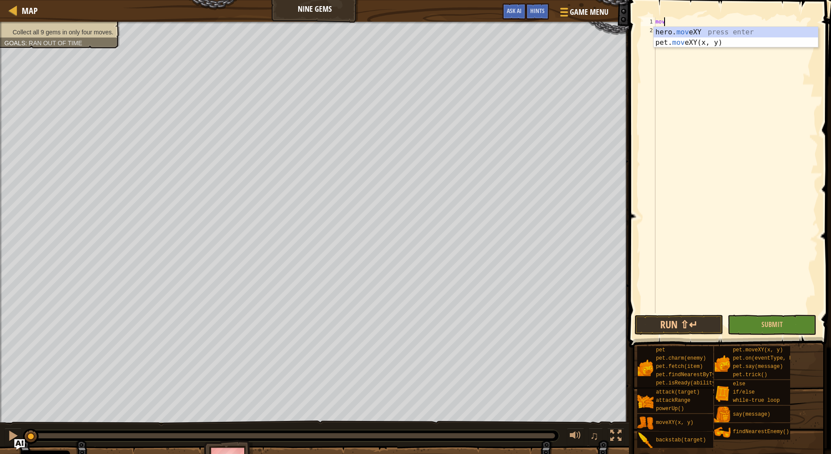
scroll to position [4, 0]
click at [680, 33] on div "hero. move XY press enter pet. move XY(x, y) press enter" at bounding box center [736, 48] width 164 height 42
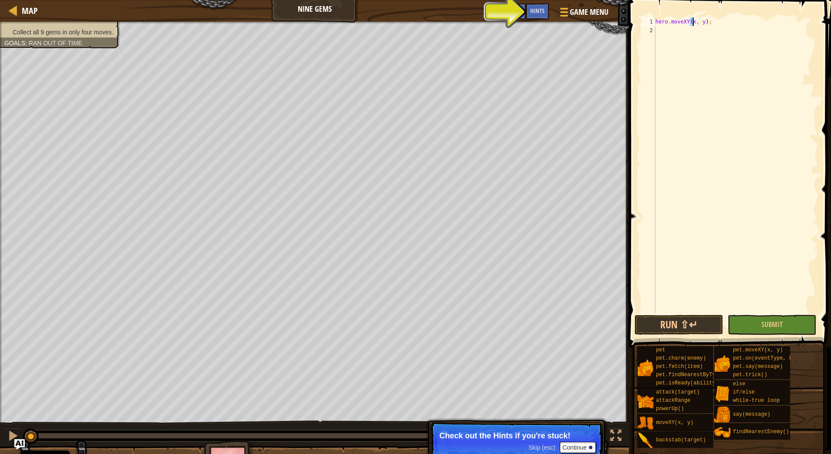
click at [691, 23] on div "hero . moveXY ( x , y ) ;" at bounding box center [736, 165] width 164 height 296
click at [692, 21] on div "hero . moveXY ( x , y ) ;" at bounding box center [736, 173] width 164 height 313
click at [695, 322] on button "Run ⇧↵" at bounding box center [679, 325] width 89 height 20
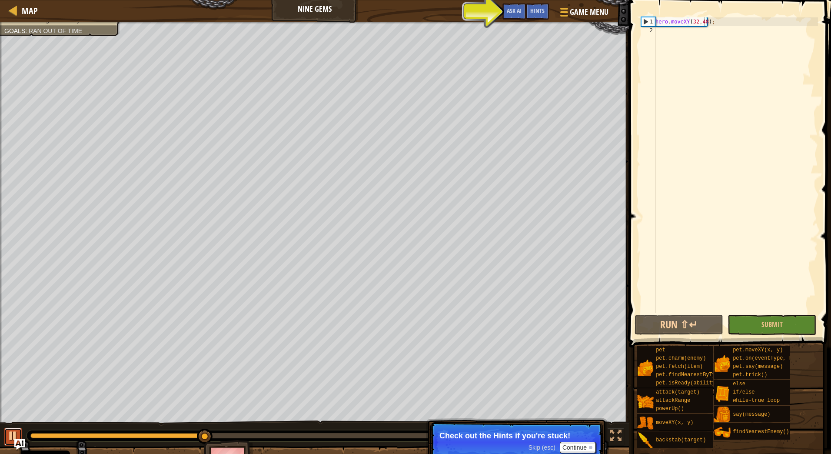
click at [8, 436] on div at bounding box center [12, 435] width 11 height 11
drag, startPoint x: 690, startPoint y: 23, endPoint x: 695, endPoint y: 20, distance: 5.4
click at [695, 20] on div "hero . moveXY ( 32 , 48 ) ;" at bounding box center [736, 173] width 164 height 313
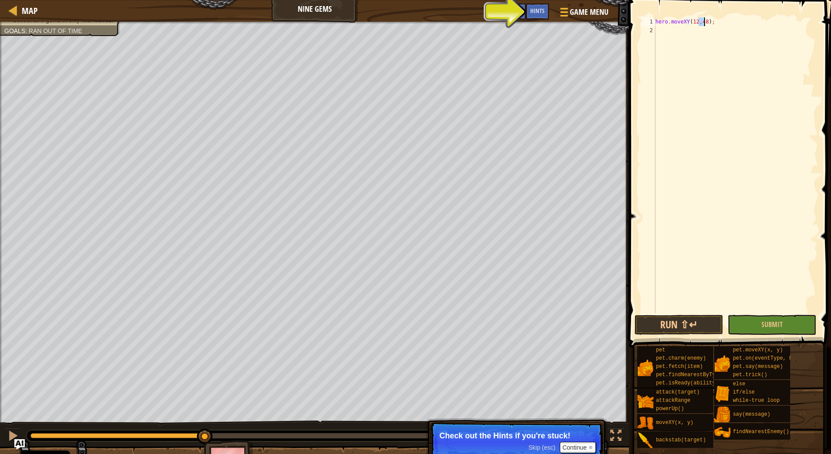
drag, startPoint x: 699, startPoint y: 20, endPoint x: 706, endPoint y: 19, distance: 6.6
click at [706, 19] on div "hero . moveXY ( 12 , 48 ) ;" at bounding box center [736, 173] width 164 height 313
click at [664, 326] on button "Run ⇧↵" at bounding box center [679, 325] width 89 height 20
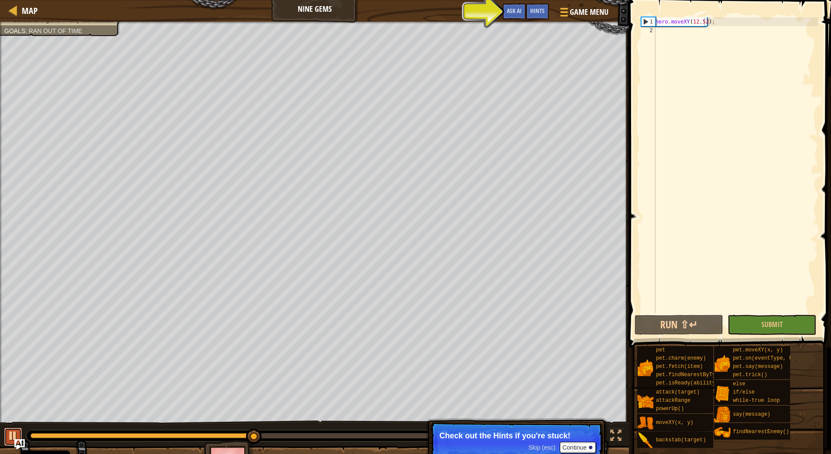
click at [15, 433] on div at bounding box center [12, 435] width 11 height 11
click at [545, 11] on div "Hints" at bounding box center [537, 11] width 23 height 16
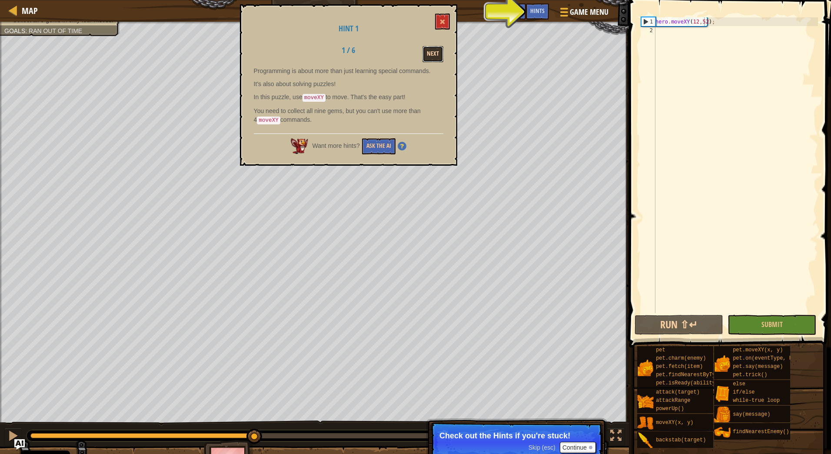
click at [435, 54] on button "Next" at bounding box center [432, 54] width 21 height 16
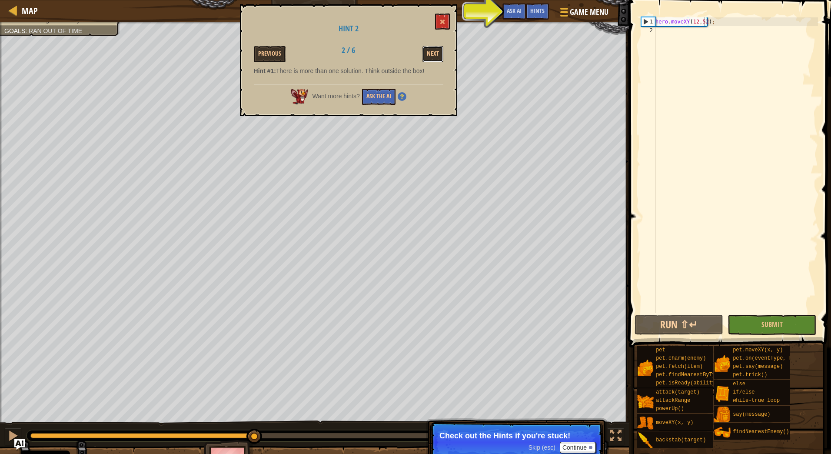
click at [435, 54] on button "Next" at bounding box center [432, 54] width 21 height 16
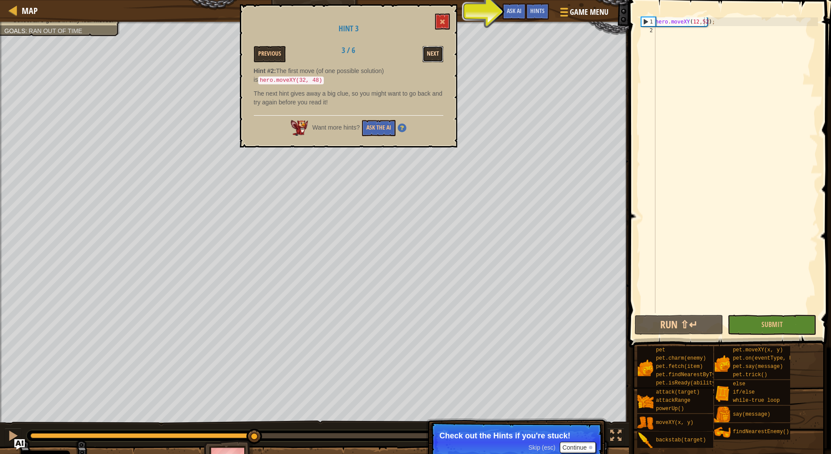
click at [431, 54] on button "Next" at bounding box center [432, 54] width 21 height 16
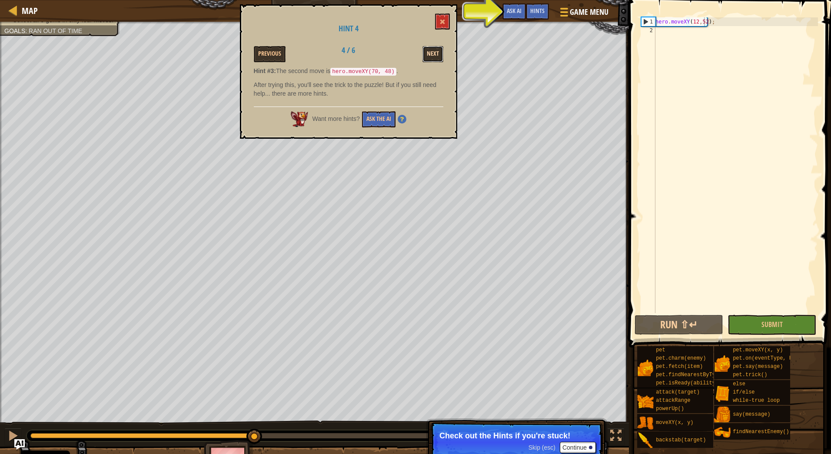
click at [431, 54] on button "Next" at bounding box center [432, 54] width 21 height 16
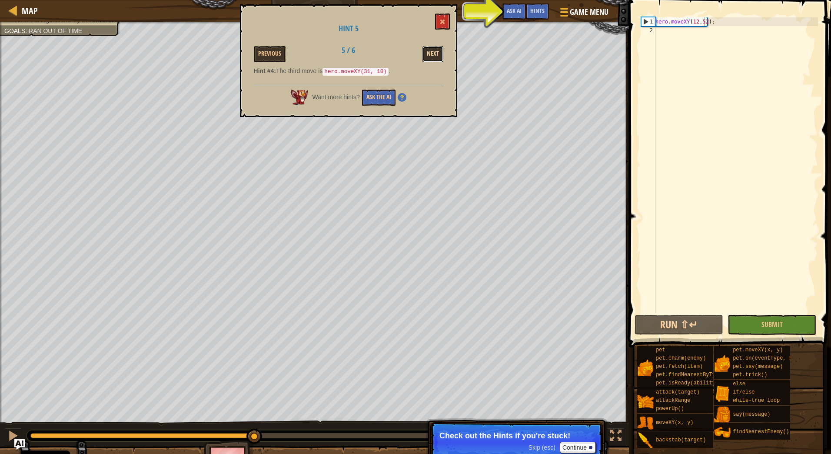
click at [432, 54] on button "Next" at bounding box center [432, 54] width 21 height 16
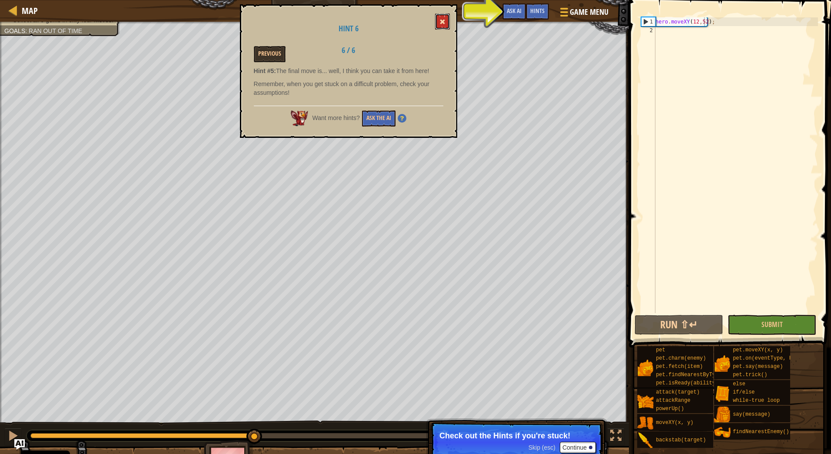
click at [442, 26] on button at bounding box center [442, 21] width 15 height 16
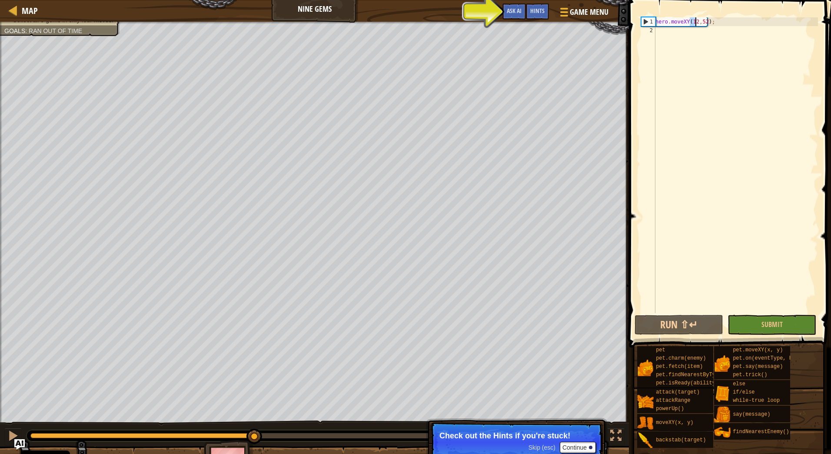
drag, startPoint x: 691, startPoint y: 25, endPoint x: 696, endPoint y: 24, distance: 5.0
click at [696, 24] on div "hero . moveXY ( 12 , 52 ) ;" at bounding box center [736, 173] width 164 height 313
click at [703, 21] on div "hero . moveXY ( 32 , 52 ) ;" at bounding box center [736, 173] width 164 height 313
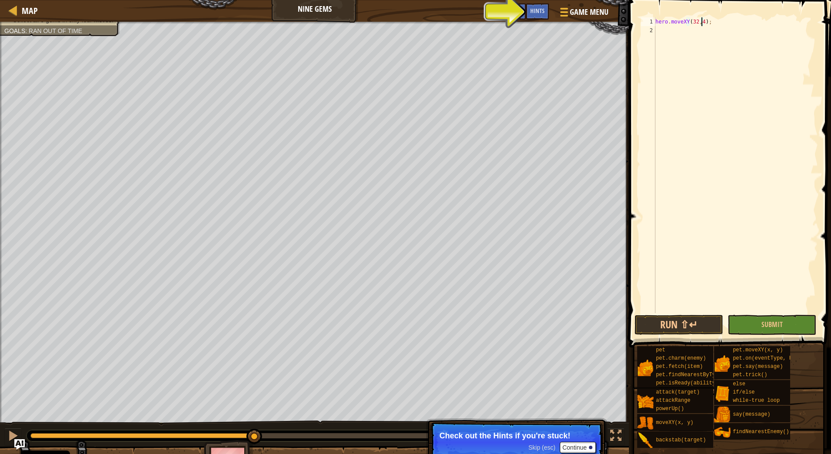
scroll to position [4, 4]
type textarea "hero.moveXY(32,48);"
click at [688, 319] on button "Run ⇧↵" at bounding box center [679, 325] width 89 height 20
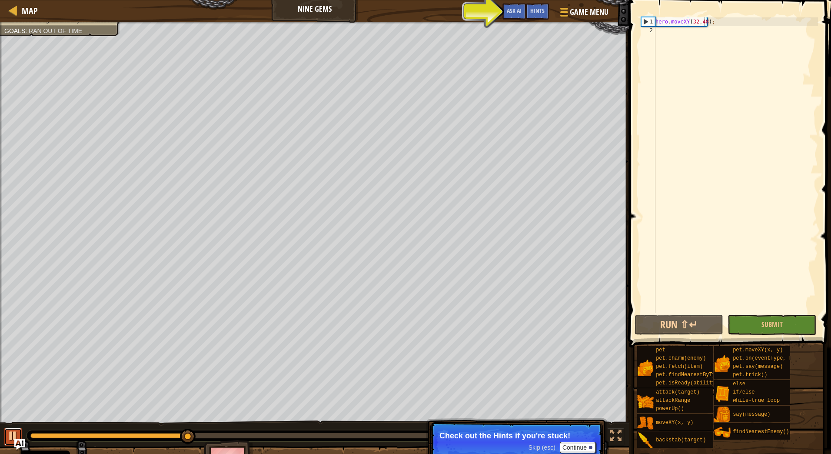
click at [10, 430] on div at bounding box center [12, 435] width 11 height 11
click at [733, 22] on div "hero . moveXY ( 32 , 48 ) ;" at bounding box center [736, 173] width 164 height 313
paste textarea "}"
type textarea "}"
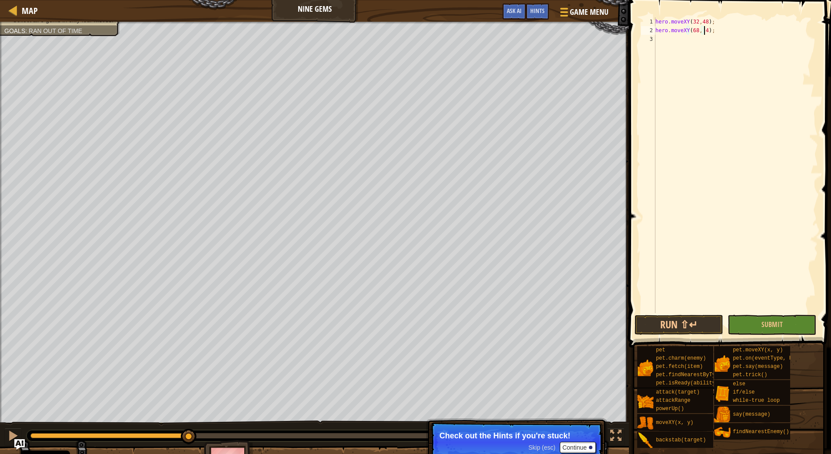
scroll to position [4, 4]
type textarea "hero.moveXY(68, 49);"
click at [691, 326] on button "Run ⇧↵" at bounding box center [679, 325] width 89 height 20
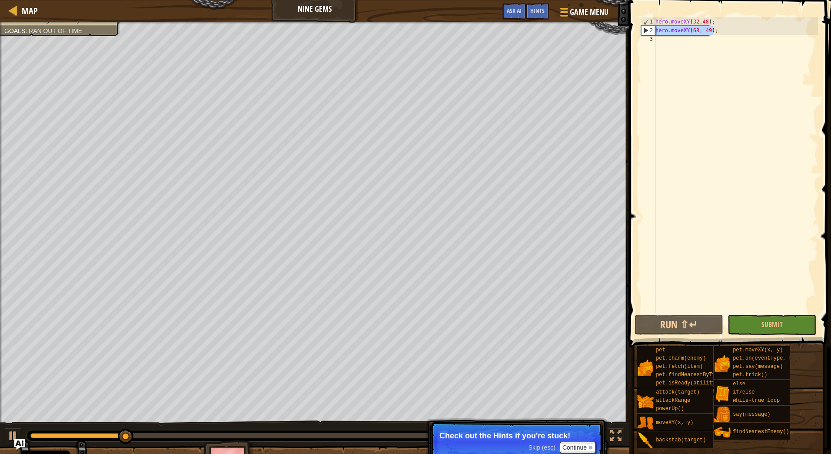
drag, startPoint x: 726, startPoint y: 33, endPoint x: 647, endPoint y: 34, distance: 78.7
click at [647, 34] on div "hero.moveXY(68, 49); 1 2 3 hero . moveXY ( 32 , 48 ) ; hero . moveXY ( 68 , 49 …" at bounding box center [728, 165] width 179 height 296
click at [698, 40] on div "hero . moveXY ( 32 , 48 ) ; hero . moveXY ( 68 , 49 ) ;" at bounding box center [736, 173] width 164 height 313
paste textarea "hero.moveXY(68, 49);"
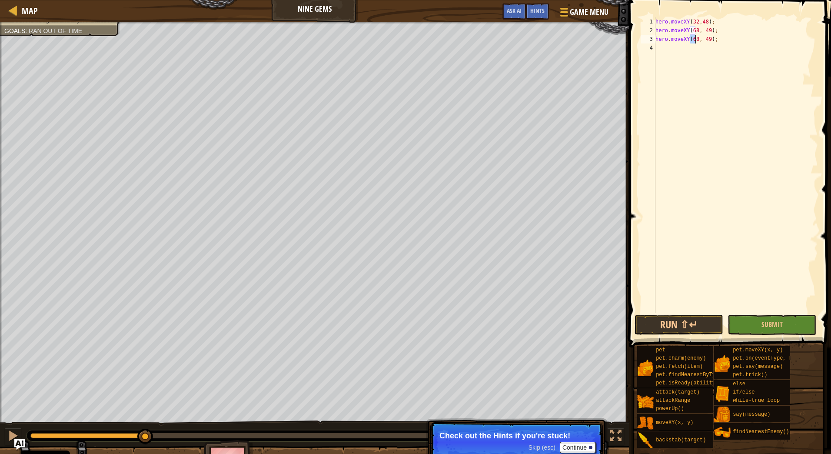
drag, startPoint x: 690, startPoint y: 42, endPoint x: 695, endPoint y: 40, distance: 5.5
click at [695, 40] on div "hero . moveXY ( 32 , 48 ) ; hero . moveXY ( 68 , 49 ) ; hero . moveXY ( 68 , 49…" at bounding box center [736, 173] width 164 height 313
drag, startPoint x: 702, startPoint y: 40, endPoint x: 708, endPoint y: 40, distance: 5.7
click at [708, 40] on div "hero . moveXY ( 32 , 48 ) ; hero . moveXY ( 68 , 49 ) ; hero . moveXY ( 32 , 49…" at bounding box center [736, 173] width 164 height 313
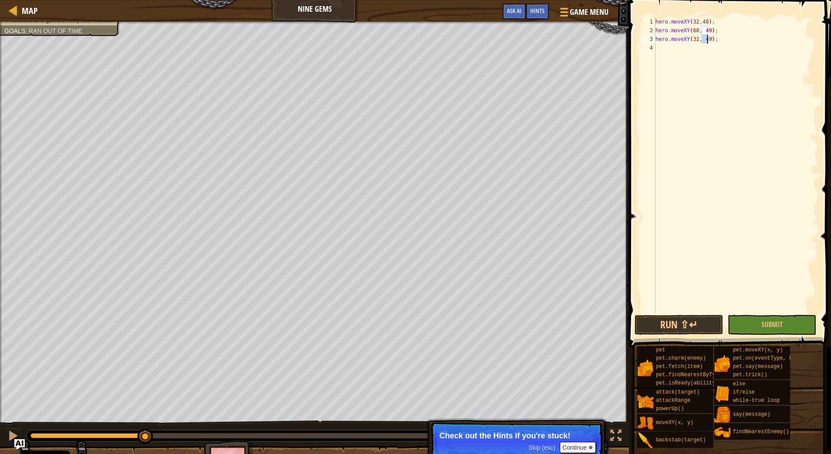
scroll to position [4, 4]
type textarea "hero.moveXY(32, 11);"
click at [696, 321] on button "Run ⇧↵" at bounding box center [679, 325] width 89 height 20
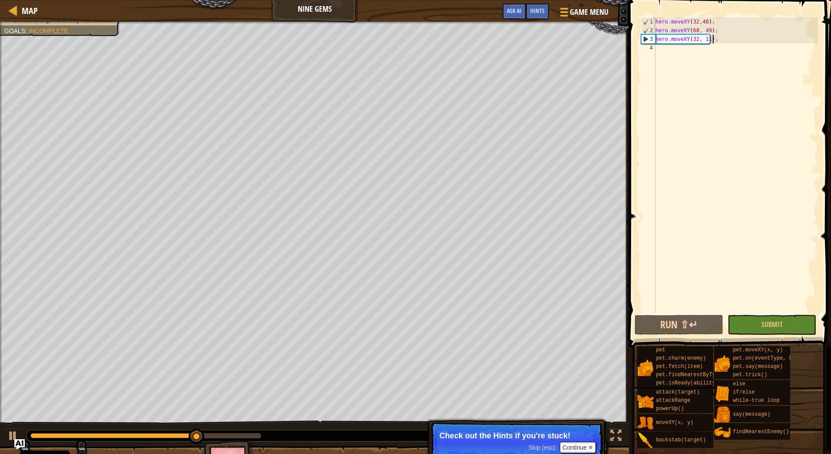
click at [720, 43] on div "hero . moveXY ( 32 , 48 ) ; hero . moveXY ( 68 , 49 ) ; hero . moveXY ( 32 , 11…" at bounding box center [736, 173] width 164 height 313
paste textarea "hero.moveXY(68, 49);"
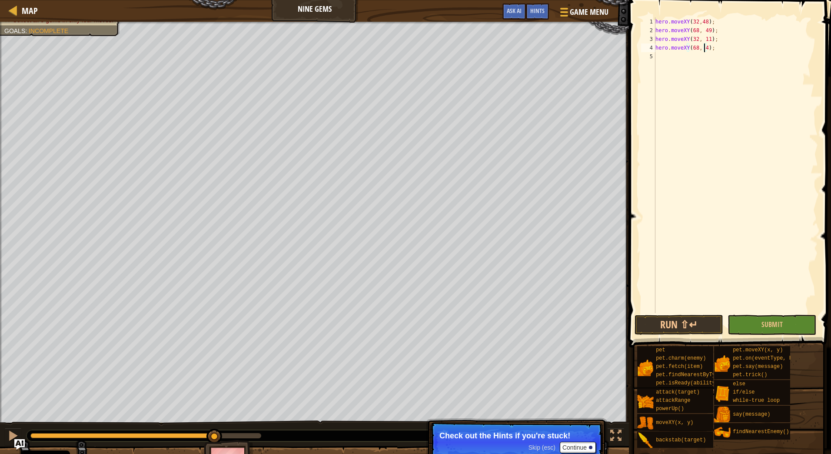
type textarea "hero.moveXY(68, );"
drag, startPoint x: 714, startPoint y: 48, endPoint x: 630, endPoint y: 47, distance: 83.9
click at [630, 47] on div "hero.moveXY(68, ); 1 2 3 4 5 hero . moveXY ( 32 , 48 ) ; hero . moveXY ( 68 , 4…" at bounding box center [728, 190] width 205 height 373
drag, startPoint x: 710, startPoint y: 22, endPoint x: 648, endPoint y: 24, distance: 62.6
click at [648, 24] on div "1 2 3 4 5 hero . moveXY ( 32 , 48 ) ; hero . moveXY ( 68 , 49 ) ; hero . moveXY…" at bounding box center [728, 165] width 179 height 296
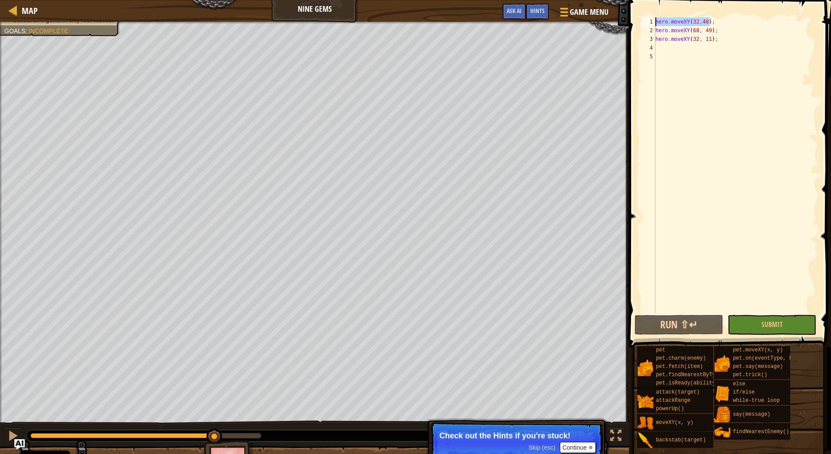
type textarea "hero.moveXY(32,48);"
click at [669, 47] on div "hero . moveXY ( 32 , 48 ) ; hero . moveXY ( 68 , 49 ) ; hero . moveXY ( 32 , 11…" at bounding box center [736, 173] width 164 height 313
paste textarea "hero.moveXY(32,48);"
type textarea "hero.moveXY(32,48);"
click at [682, 324] on button "Run ⇧↵" at bounding box center [679, 325] width 89 height 20
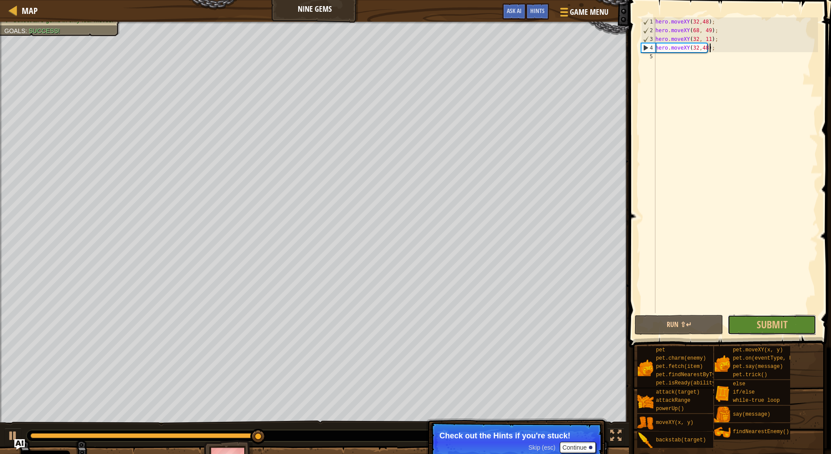
click at [792, 328] on button "Submit" at bounding box center [772, 325] width 89 height 20
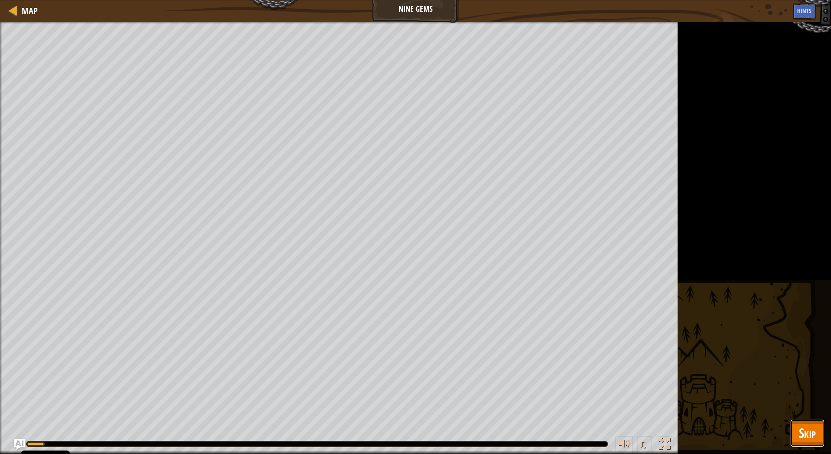
click at [790, 426] on button "Skip" at bounding box center [807, 433] width 34 height 28
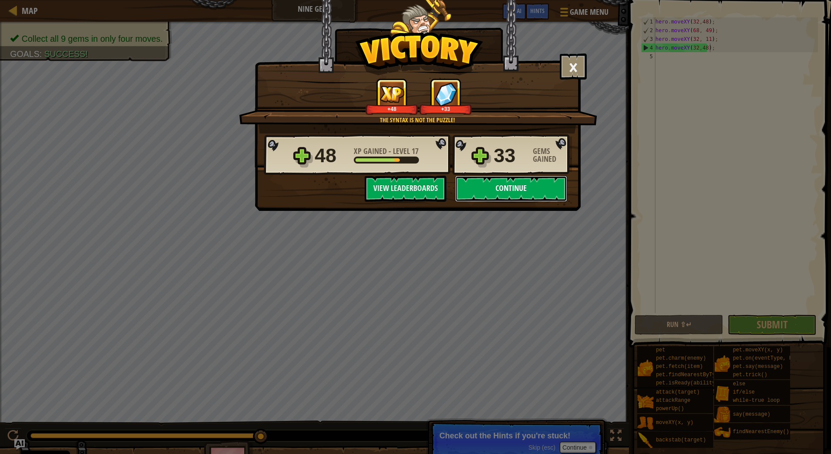
click at [545, 183] on button "Continue" at bounding box center [511, 189] width 112 height 26
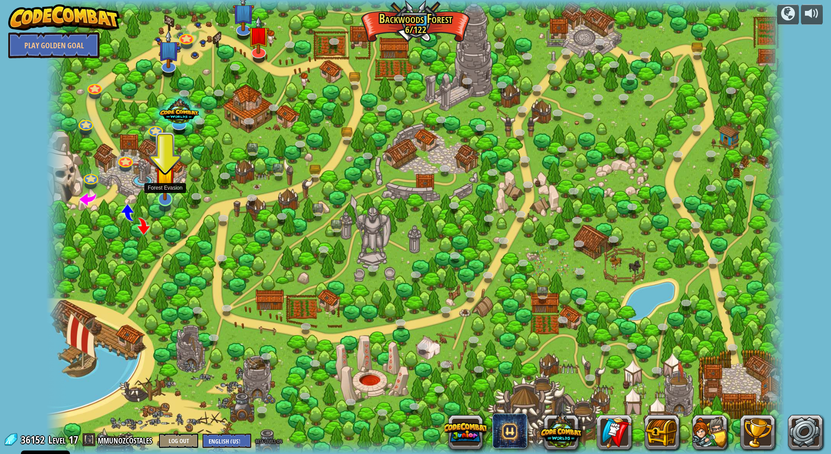
click at [165, 192] on img at bounding box center [165, 176] width 21 height 47
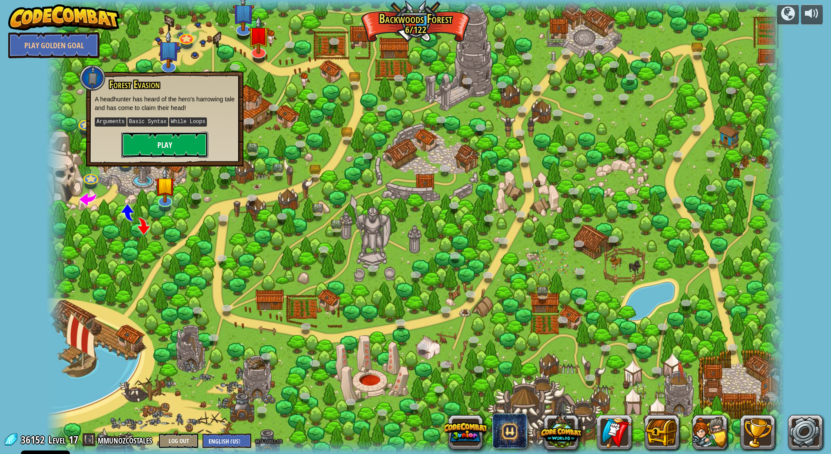
click at [179, 137] on button "Play" at bounding box center [164, 145] width 87 height 26
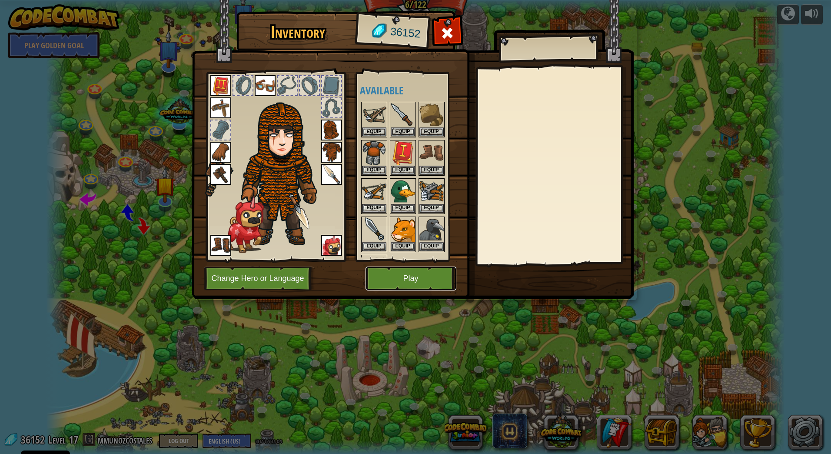
click at [403, 280] on button "Play" at bounding box center [411, 278] width 91 height 24
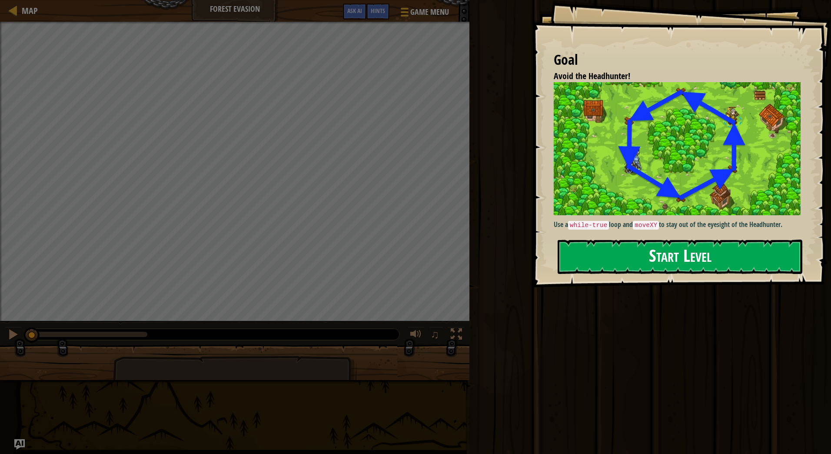
click at [630, 256] on button "Start Level" at bounding box center [680, 256] width 245 height 34
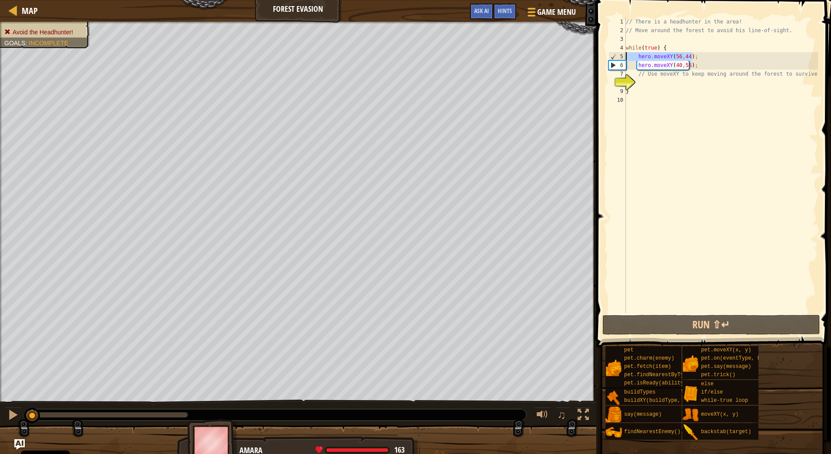
drag, startPoint x: 697, startPoint y: 58, endPoint x: 619, endPoint y: 57, distance: 77.4
click at [619, 57] on div "1 2 3 4 5 6 7 8 9 10 // There is a headhunter in the area! // Move around the f…" at bounding box center [712, 165] width 211 height 296
type textarea "hero.moveXY(56,44);"
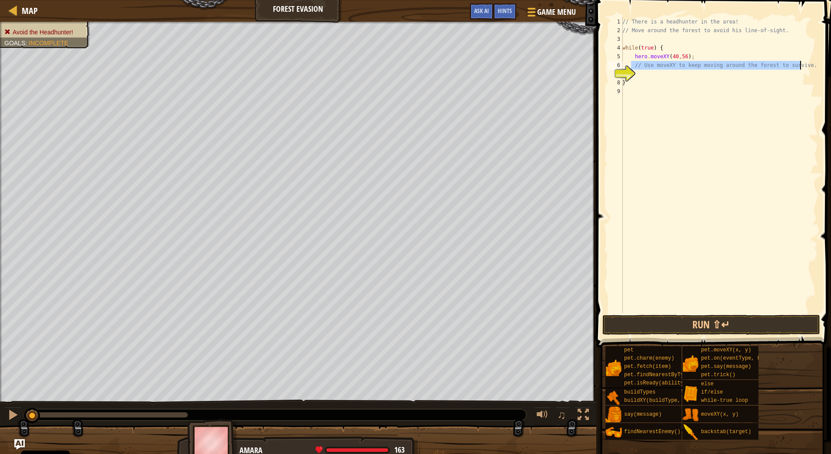
drag, startPoint x: 632, startPoint y: 65, endPoint x: 832, endPoint y: 68, distance: 200.0
click at [831, 0] on html "Cookie Policy CodeCombat uses a few essential and non-essential cookies. Privac…" at bounding box center [415, 0] width 831 height 0
type textarea "// Use moveXY to keep moving around the forest to survive."
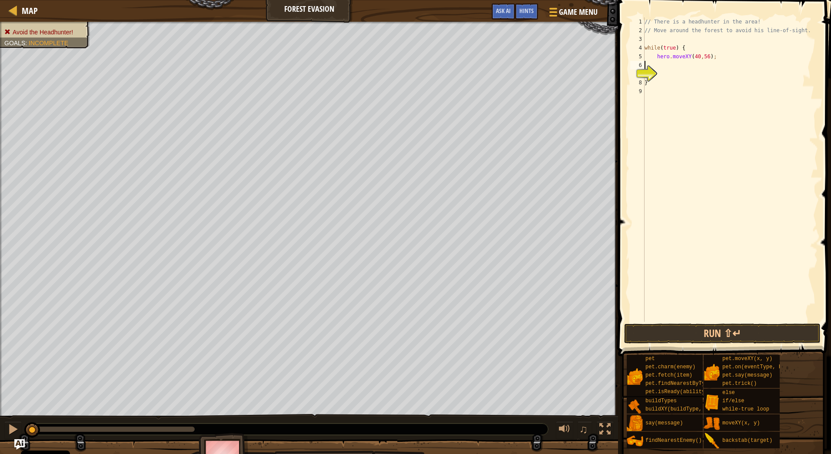
type textarea "hero.moveXY(40,56);"
click at [711, 57] on div "// There is a headhunter in the area! // Move around the forest to avoid his li…" at bounding box center [730, 178] width 175 height 322
type textarea "hero.moveXY(40,56);"
click at [706, 66] on div "// There is a headhunter in the area! // Move around the forest to avoid his li…" at bounding box center [731, 178] width 173 height 322
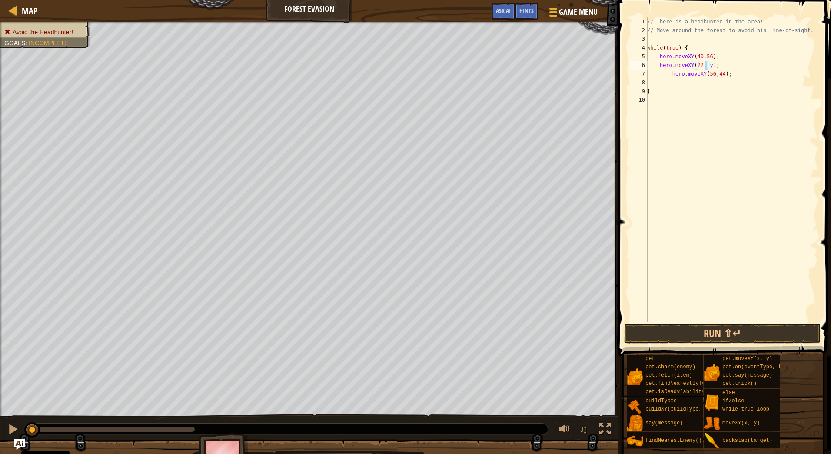
scroll to position [4, 5]
click at [669, 72] on div "// There is a headhunter in the area! // Move around the forest to avoid his li…" at bounding box center [731, 178] width 173 height 322
click at [734, 335] on button "Run ⇧↵" at bounding box center [722, 333] width 196 height 20
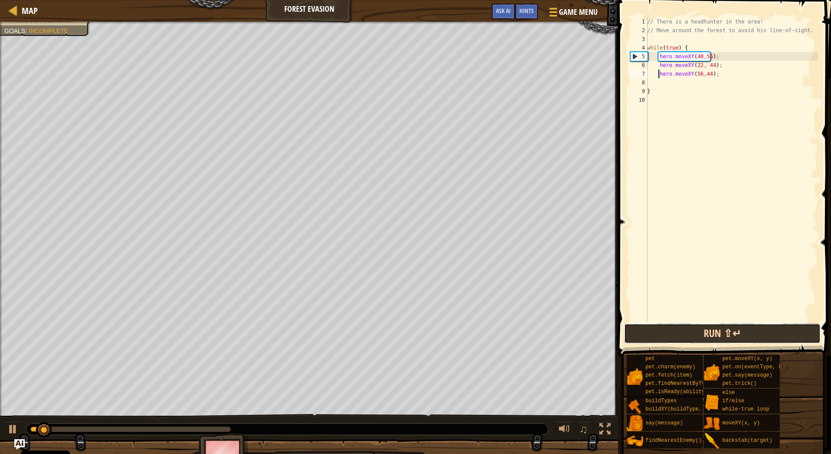
click at [734, 335] on button "Run ⇧↵" at bounding box center [722, 333] width 196 height 20
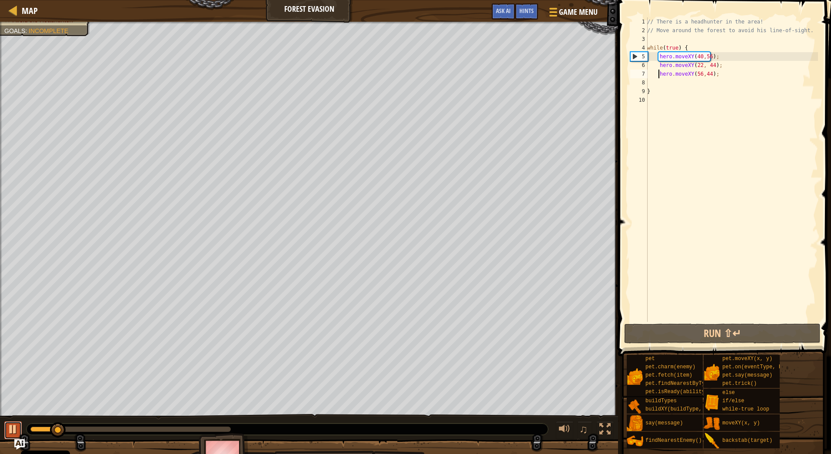
click at [10, 430] on div at bounding box center [12, 428] width 11 height 11
click at [698, 65] on div "// There is a headhunter in the area! // Move around the forest to avoid his li…" at bounding box center [731, 178] width 173 height 322
type textarea "hero.moveXY(24, 44);"
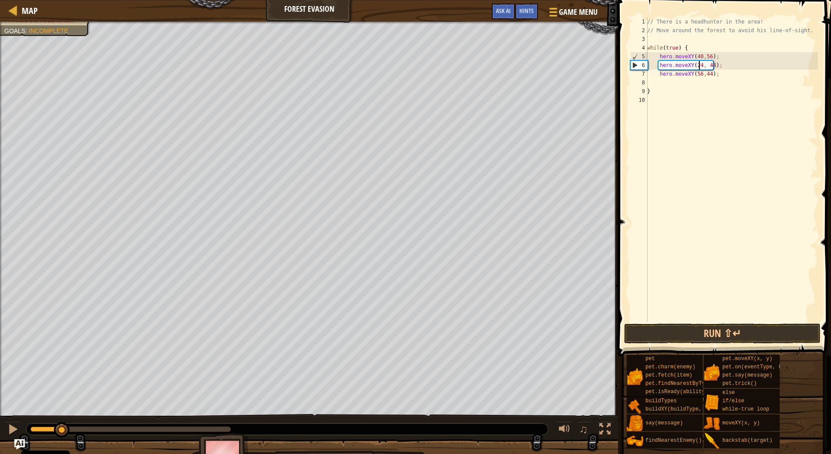
scroll to position [4, 4]
click at [719, 65] on div "// There is a headhunter in the area! // Move around the forest to avoid his li…" at bounding box center [731, 178] width 173 height 322
type textarea "hero.moveXY(24, 24);"
click at [722, 73] on div "// There is a headhunter in the area! // Move around the forest to avoid his li…" at bounding box center [731, 178] width 173 height 322
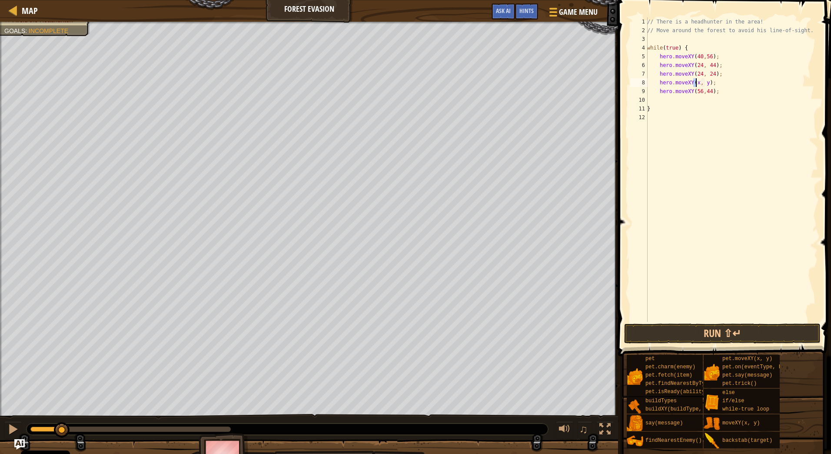
scroll to position [4, 4]
type textarea "hero.moveXY(40, 12);"
click at [720, 80] on div "// There is a headhunter in the area! // Move around the forest to avoid his li…" at bounding box center [731, 178] width 173 height 322
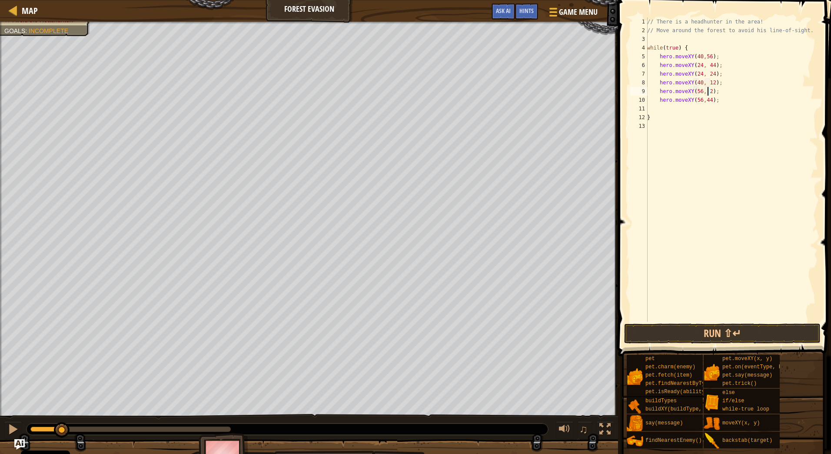
type textarea "hero.moveXY(56, 24);"
click at [688, 111] on div "// There is a headhunter in the area! // Move around the forest to avoid his li…" at bounding box center [731, 178] width 173 height 322
click at [647, 47] on div "4" at bounding box center [638, 47] width 17 height 9
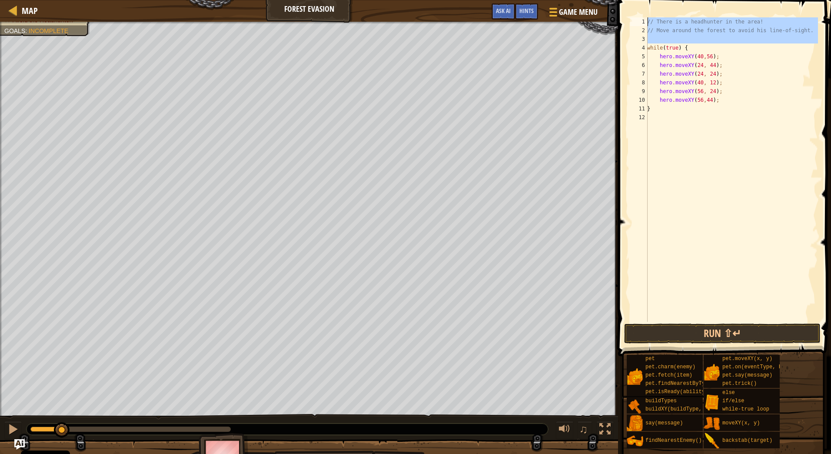
drag, startPoint x: 648, startPoint y: 46, endPoint x: 648, endPoint y: 17, distance: 28.7
click at [648, 17] on div "// There is a headhunter in the area! // Move around the forest to avoid his li…" at bounding box center [731, 178] width 173 height 322
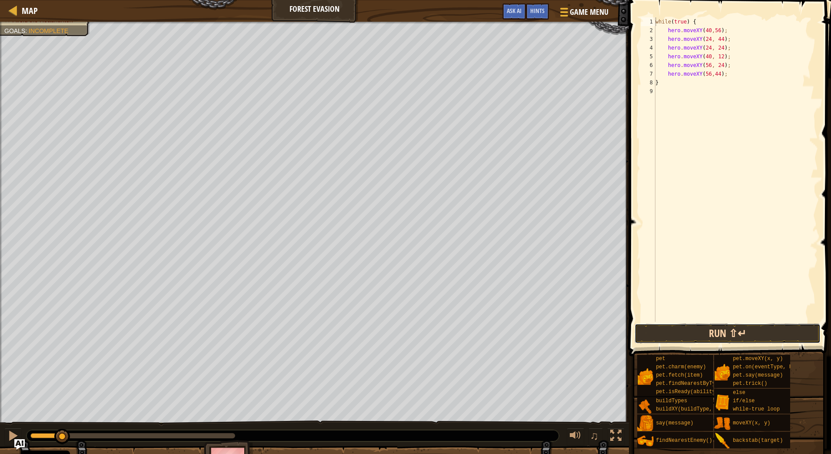
click at [688, 329] on button "Run ⇧↵" at bounding box center [728, 333] width 186 height 20
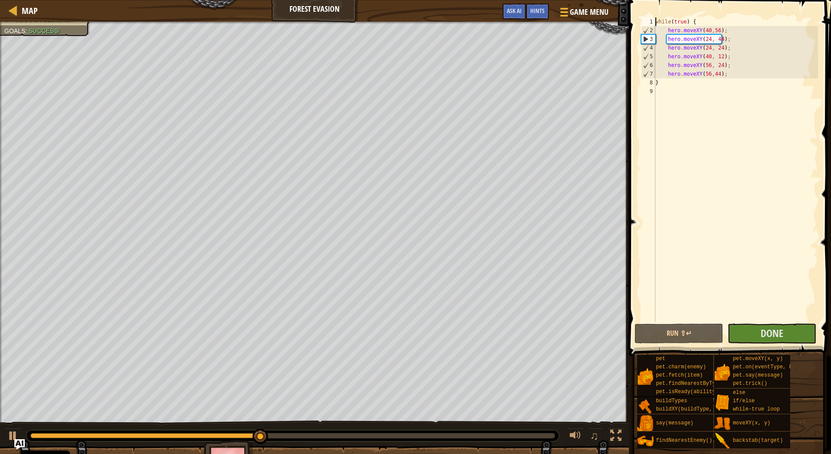
click at [728, 55] on div "while ( true ) { hero . moveXY ( 40 , 56 ) ; hero . moveXY ( 24 , 44 ) ; hero .…" at bounding box center [736, 178] width 164 height 322
type textarea "hero.moveXY(40, 12);"
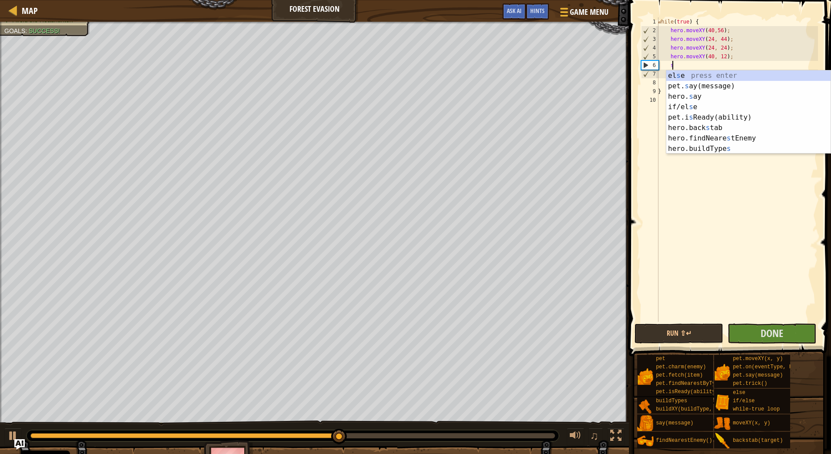
scroll to position [4, 1]
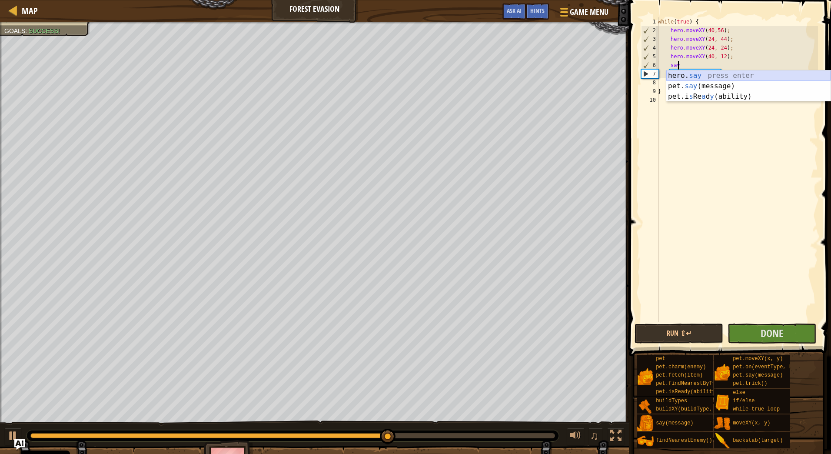
click at [741, 75] on div "hero. say press enter pet. say (message) press enter pet.i s Re a d y (ability)…" at bounding box center [748, 96] width 164 height 52
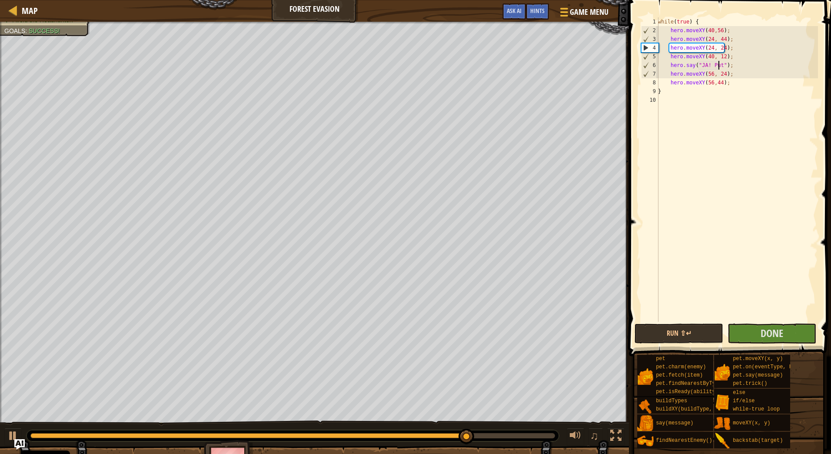
scroll to position [4, 5]
click at [695, 330] on button "Run ⇧↵" at bounding box center [679, 333] width 89 height 20
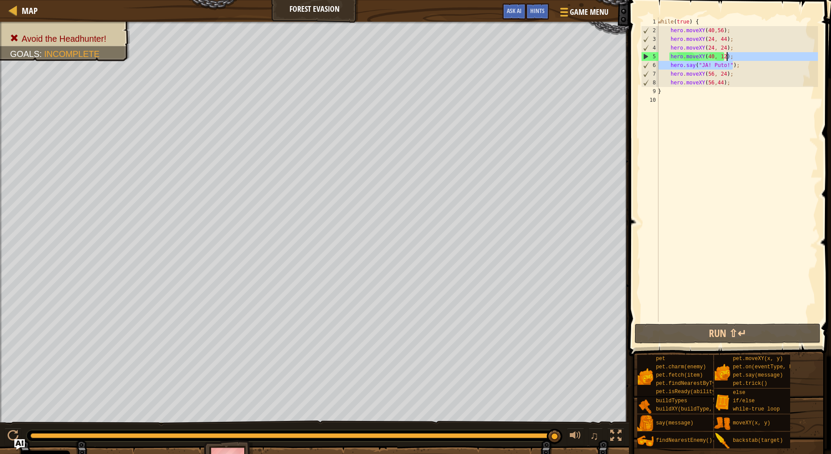
drag, startPoint x: 741, startPoint y: 63, endPoint x: 737, endPoint y: 54, distance: 10.5
click at [737, 54] on div "while ( true ) { hero . moveXY ( 40 , 56 ) ; hero . moveXY ( 24 , 44 ) ; hero .…" at bounding box center [737, 178] width 162 height 322
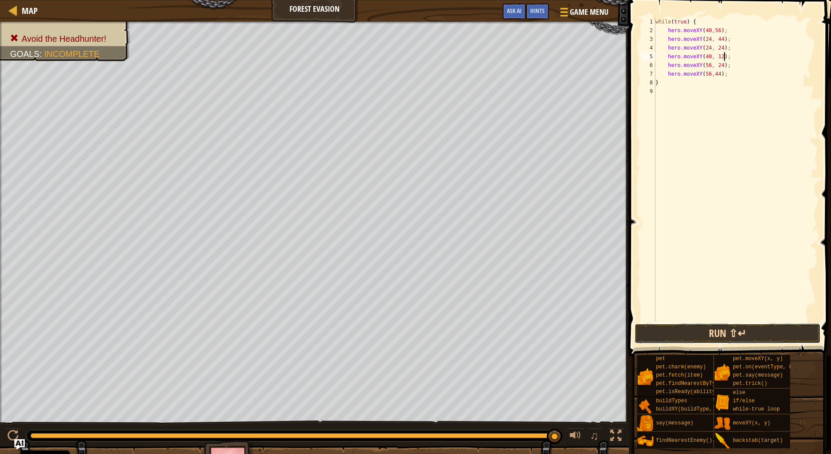
click at [746, 329] on button "Run ⇧↵" at bounding box center [728, 333] width 186 height 20
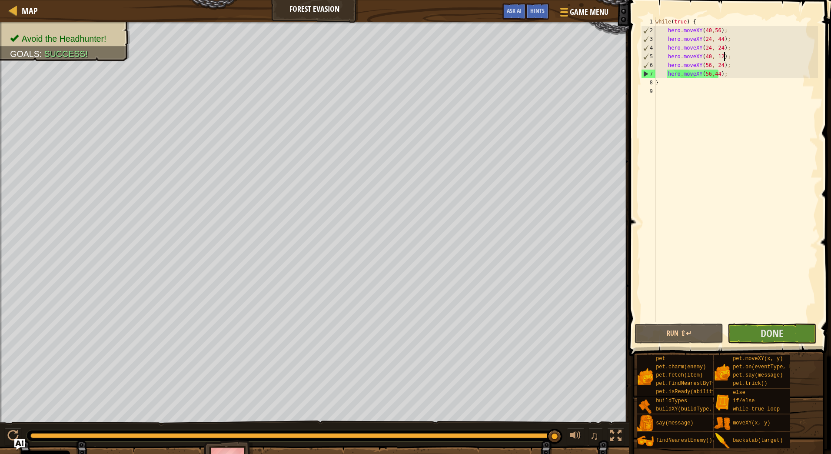
click at [656, 21] on div "while ( true ) { hero . moveXY ( 40 , 56 ) ; hero . moveXY ( 24 , 44 ) ; hero .…" at bounding box center [736, 178] width 164 height 322
type textarea "while(true) {"
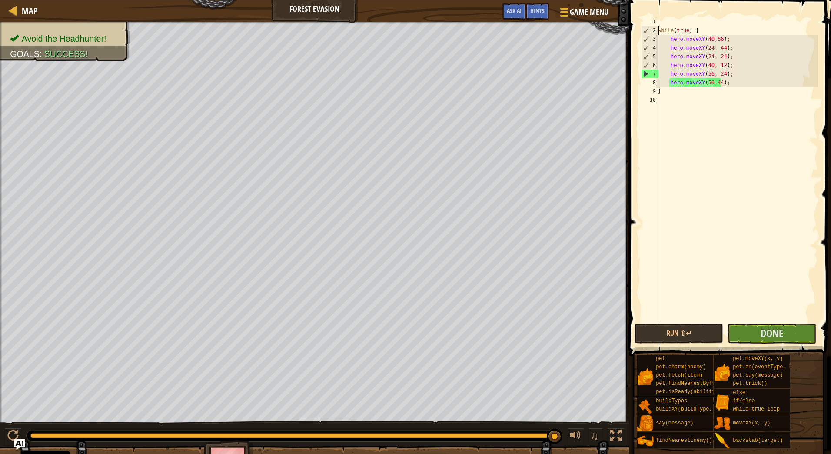
scroll to position [4, 0]
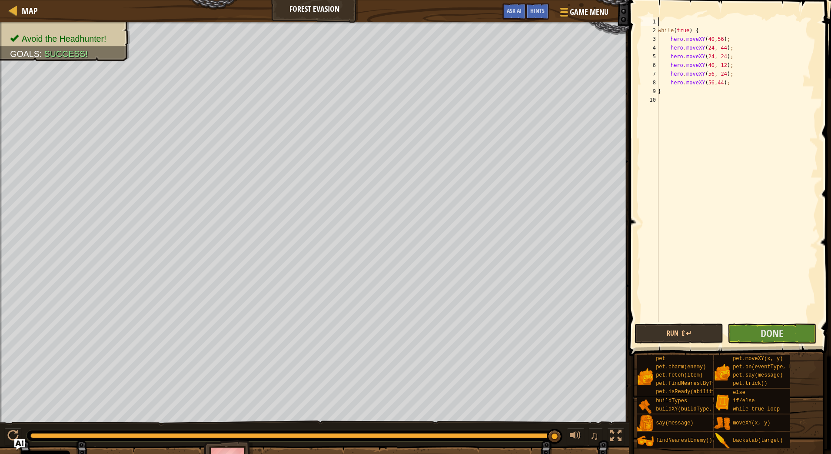
paste textarea "hero.moveXY(56,44);"
drag, startPoint x: 729, startPoint y: 22, endPoint x: 641, endPoint y: 20, distance: 87.8
click at [641, 20] on div "hero.moveXY(56,44); 1 2 3 4 5 6 7 8 9 10 hero . moveXY ( 56 , 44 ) ; while ( tr…" at bounding box center [728, 169] width 179 height 304
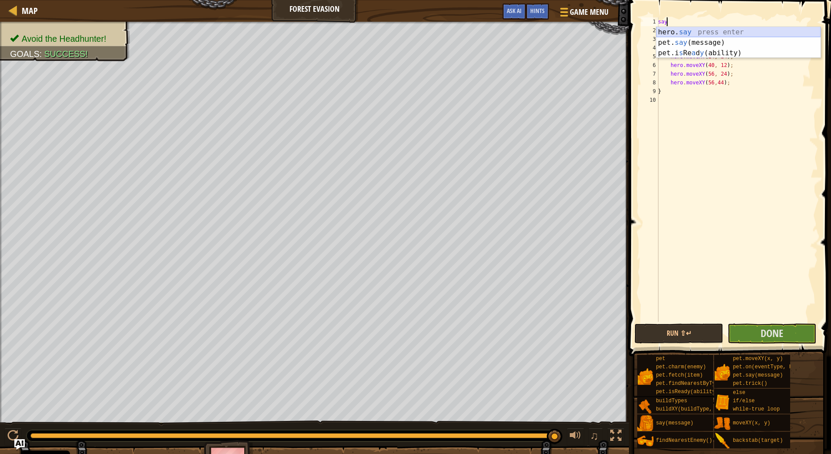
click at [699, 30] on div "hero. say press enter pet. say (message) press enter pet.i s Re a d y (ability)…" at bounding box center [738, 53] width 164 height 52
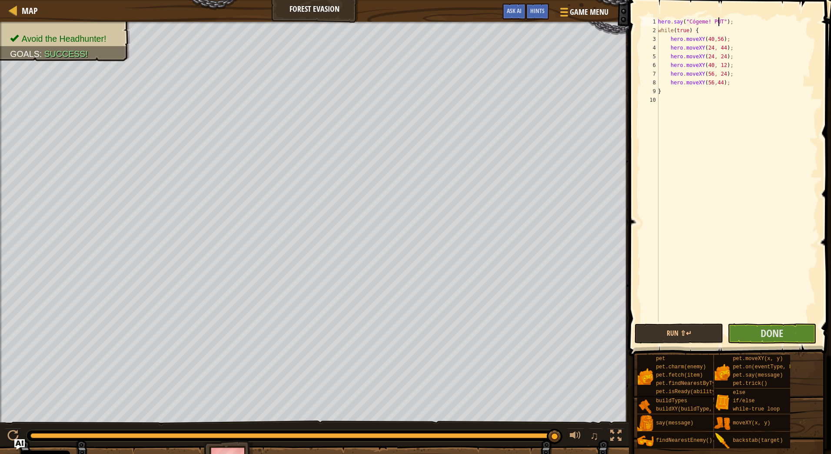
scroll to position [4, 5]
type textarea "hero.say("Cógeme! PUTO!");"
click at [685, 335] on button "Run ⇧↵" at bounding box center [679, 333] width 89 height 20
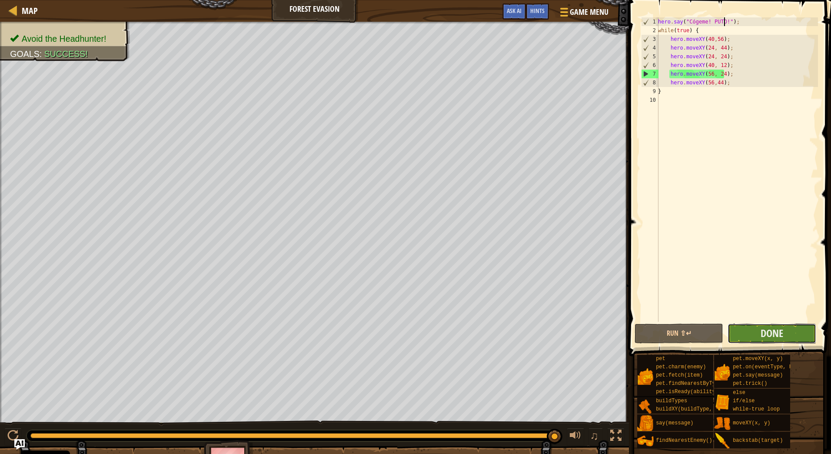
click at [755, 329] on button "Done" at bounding box center [772, 333] width 89 height 20
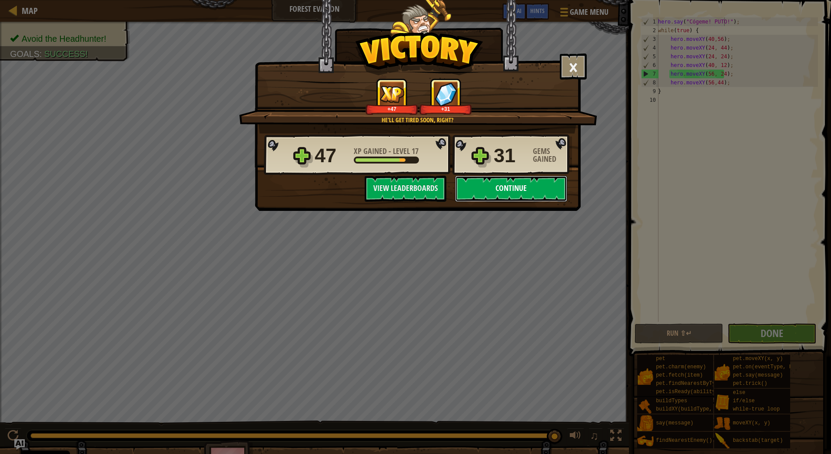
click at [542, 192] on button "Continue" at bounding box center [511, 189] width 112 height 26
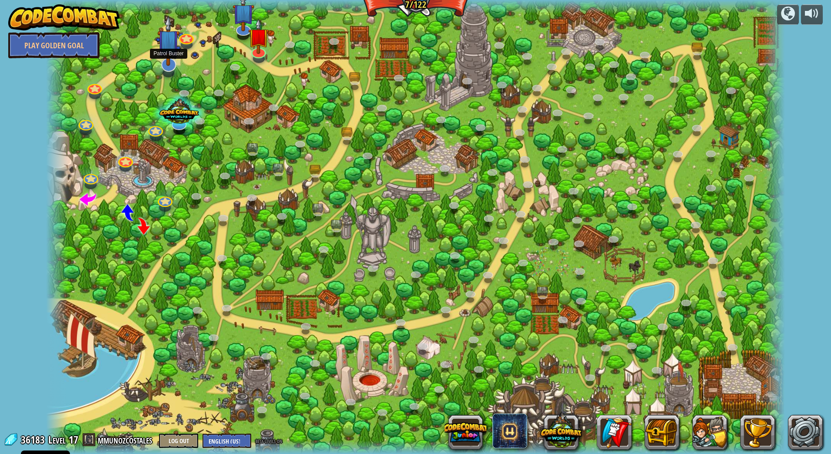
click at [166, 50] on img at bounding box center [168, 40] width 22 height 51
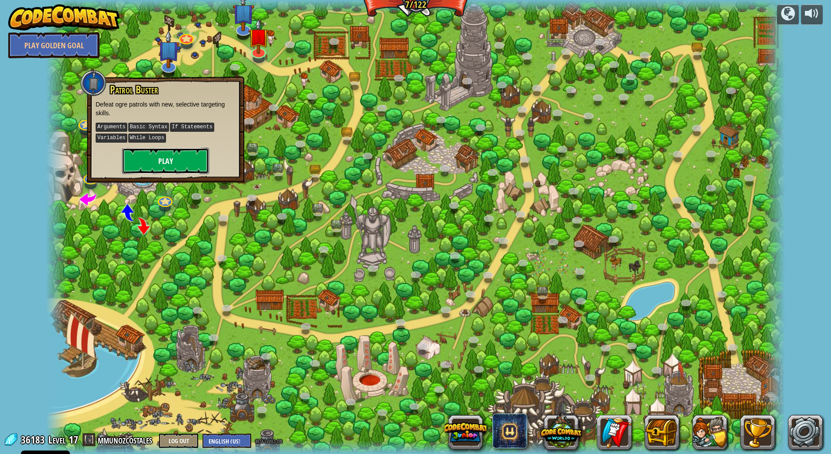
click at [153, 166] on button "Play" at bounding box center [165, 161] width 87 height 26
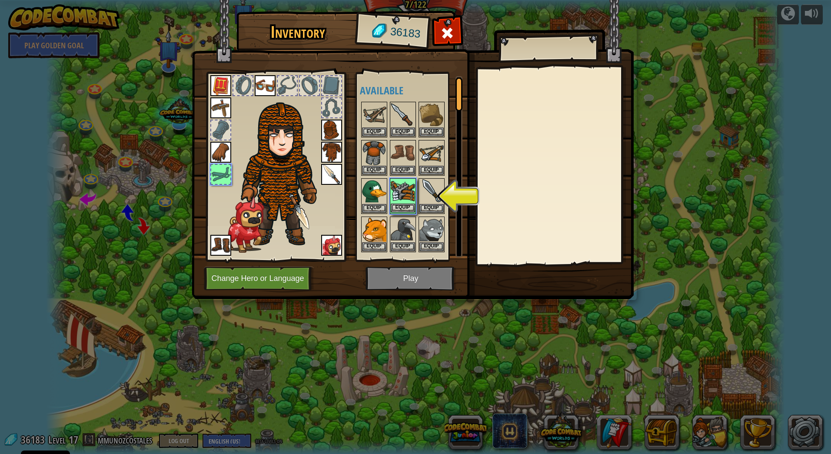
click at [396, 199] on img at bounding box center [403, 191] width 24 height 24
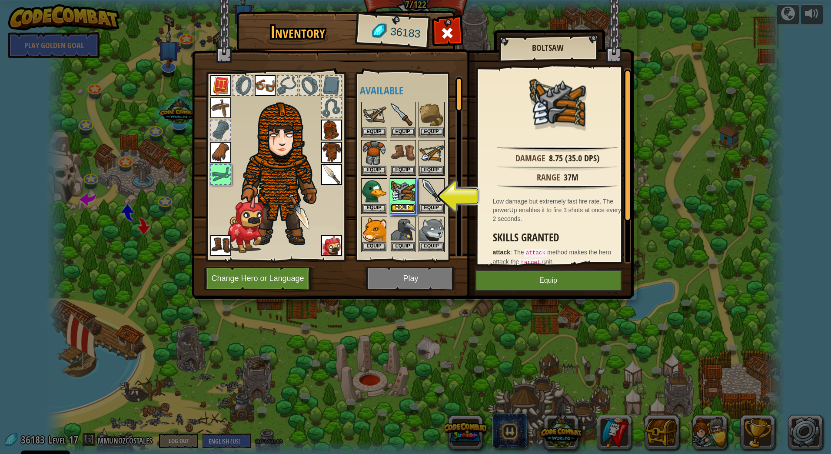
click at [408, 207] on button "Equip" at bounding box center [403, 207] width 24 height 9
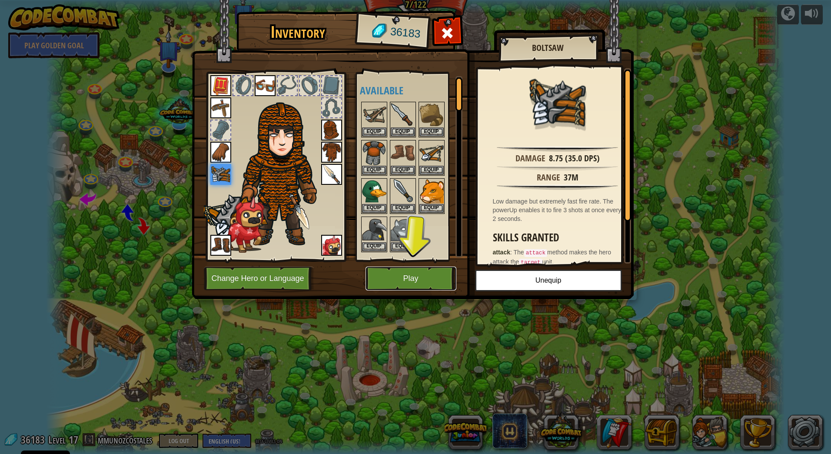
click at [423, 283] on button "Play" at bounding box center [411, 278] width 91 height 24
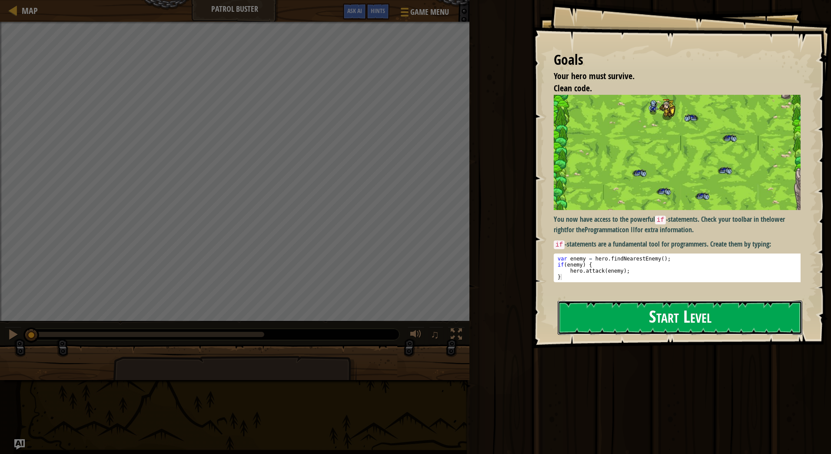
click at [694, 319] on button "Start Level" at bounding box center [680, 317] width 245 height 34
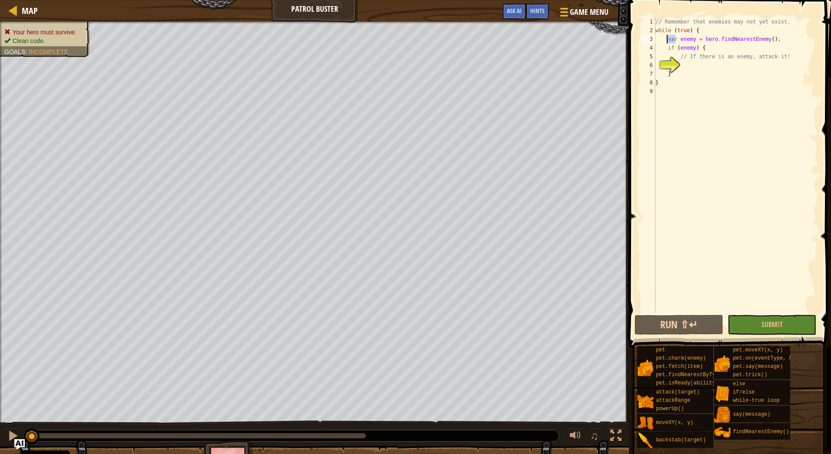
drag, startPoint x: 674, startPoint y: 38, endPoint x: 668, endPoint y: 38, distance: 6.1
click at [668, 38] on div "// Remember that enemies may not yet exist. while ( true ) { var enemy = hero .…" at bounding box center [736, 173] width 164 height 313
type textarea "let enemy = hero.findNearestEnemy();"
click at [697, 68] on div "// Remember that enemies may not yet exist. while ( true ) { let enemy = hero .…" at bounding box center [736, 173] width 164 height 313
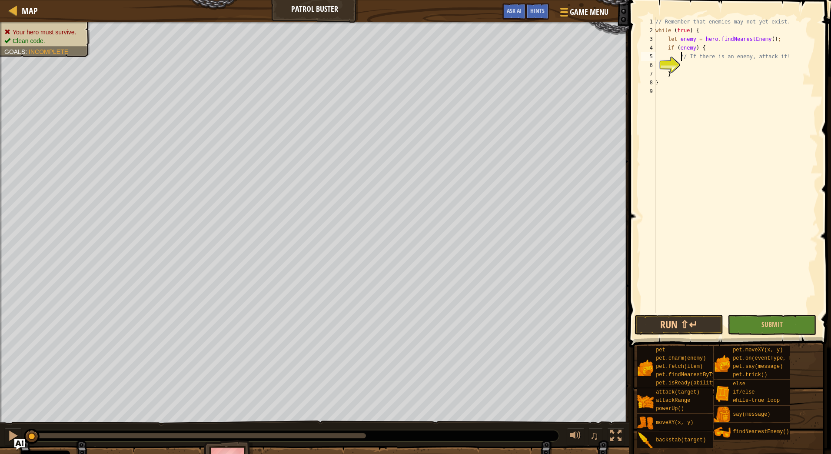
click at [681, 57] on div "// Remember that enemies may not yet exist. while ( true ) { let enemy = hero .…" at bounding box center [736, 173] width 164 height 313
drag, startPoint x: 679, startPoint y: 56, endPoint x: 793, endPoint y: 56, distance: 114.3
click at [793, 56] on div "// Remember that enemies may not yet exist. while ( true ) { let enemy = hero .…" at bounding box center [736, 173] width 164 height 313
click at [748, 66] on div "hero. attack press enter hero. attack Range press enter" at bounding box center [748, 83] width 164 height 42
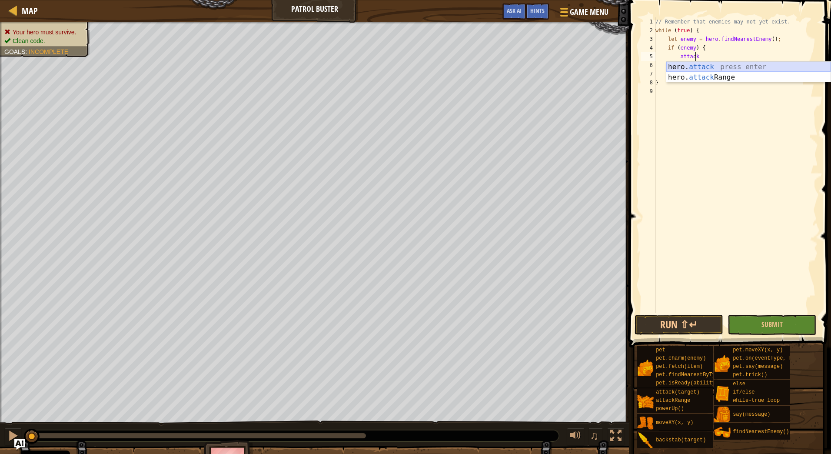
type textarea "hero.attack(enemy);"
click at [744, 57] on div "// Remember that enemies may not yet exist. while ( true ) { let enemy = hero .…" at bounding box center [736, 173] width 164 height 313
click at [702, 65] on div "// Remember that enemies may not yet exist. while ( true ) { let enemy = hero .…" at bounding box center [736, 173] width 164 height 313
type textarea "hero.attack(enemy);"
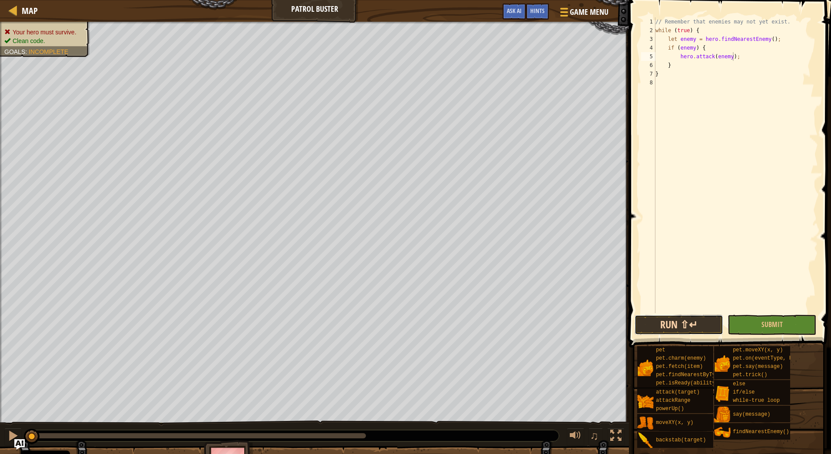
click at [689, 317] on button "Run ⇧↵" at bounding box center [679, 325] width 89 height 20
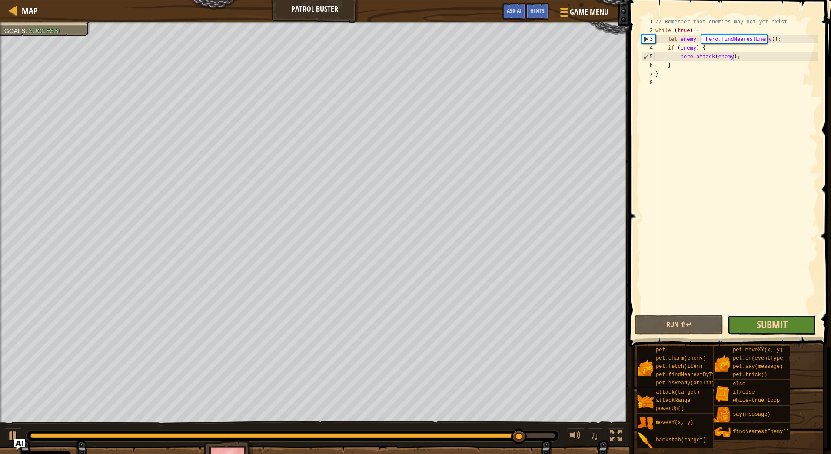
click at [761, 326] on span "Submit" at bounding box center [772, 324] width 31 height 14
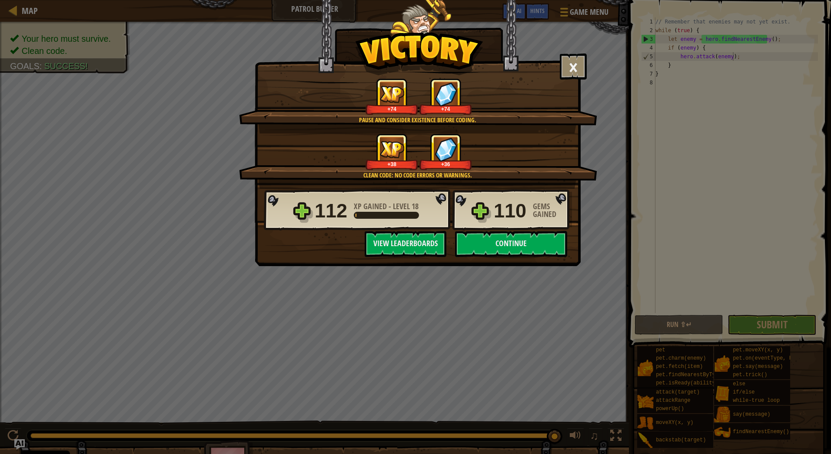
drag, startPoint x: 493, startPoint y: 168, endPoint x: 493, endPoint y: 174, distance: 6.1
drag, startPoint x: 493, startPoint y: 174, endPoint x: 488, endPoint y: 246, distance: 71.4
click at [488, 246] on button "Continue" at bounding box center [511, 244] width 112 height 26
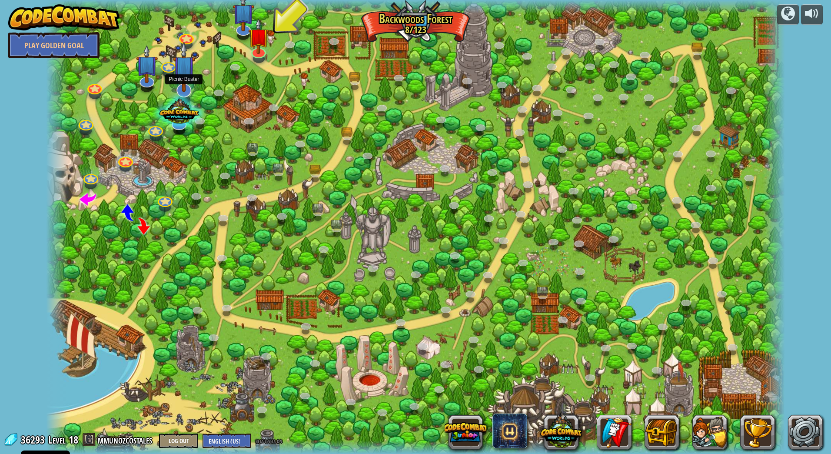
click at [182, 83] on img at bounding box center [184, 66] width 22 height 51
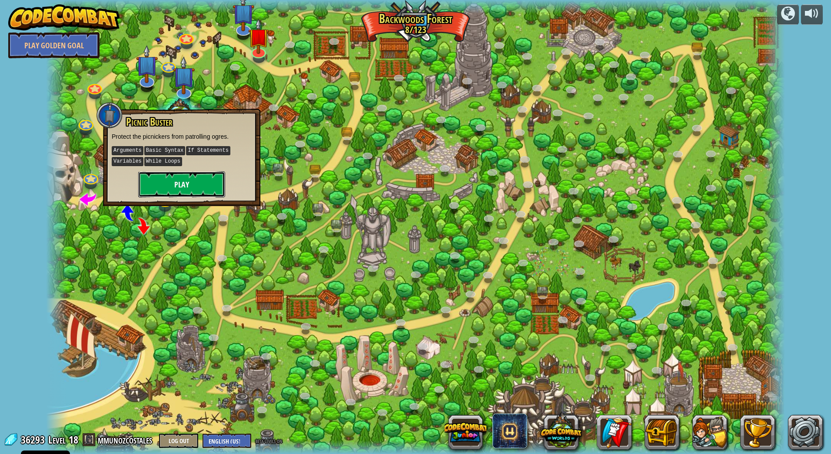
click at [190, 194] on button "Play" at bounding box center [181, 184] width 87 height 26
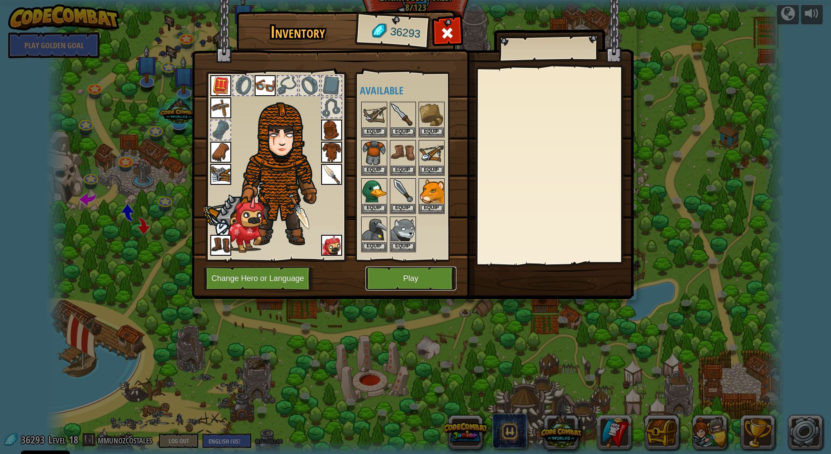
click at [426, 278] on button "Play" at bounding box center [411, 278] width 91 height 24
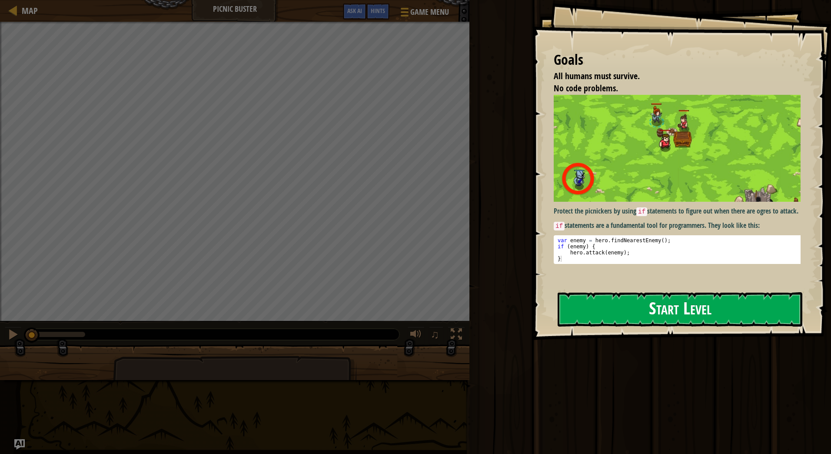
click at [648, 310] on button "Start Level" at bounding box center [680, 309] width 245 height 34
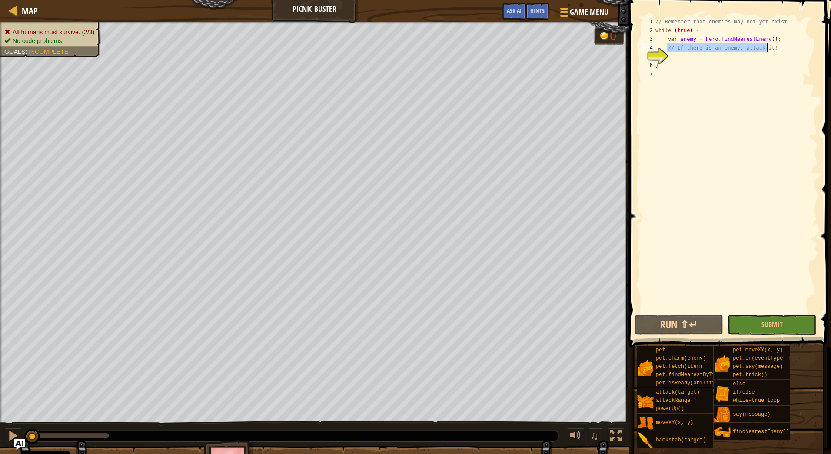
drag, startPoint x: 668, startPoint y: 48, endPoint x: 781, endPoint y: 51, distance: 112.6
click at [781, 51] on div "// Remember that enemies may not yet exist. while ( true ) { var enemy = hero .…" at bounding box center [736, 173] width 164 height 313
type textarea "// If there is an enemy, attack it!"
drag, startPoint x: 674, startPoint y: 40, endPoint x: 668, endPoint y: 40, distance: 6.1
click at [668, 40] on div "// Remember that enemies may not yet exist. while ( true ) { var enemy = hero .…" at bounding box center [736, 173] width 164 height 313
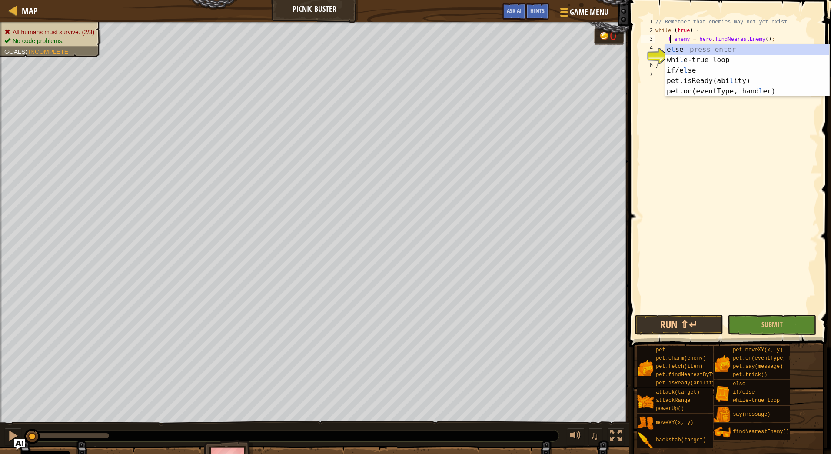
scroll to position [4, 1]
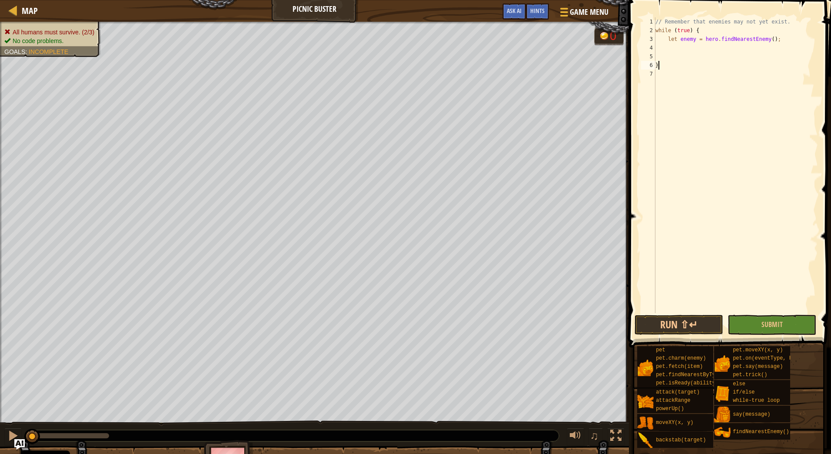
click at [681, 63] on div "// Remember that enemies may not yet exist. while ( true ) { let enemy = hero .…" at bounding box center [736, 173] width 164 height 313
type textarea "}"
click at [680, 49] on div "// Remember that enemies may not yet exist. while ( true ) { let enemy = hero .…" at bounding box center [736, 173] width 164 height 313
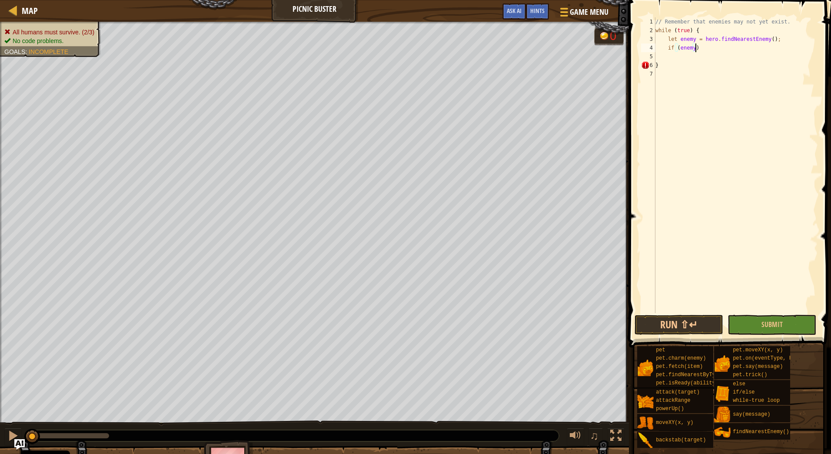
type textarea "if (enemy){"
type textarea "}"
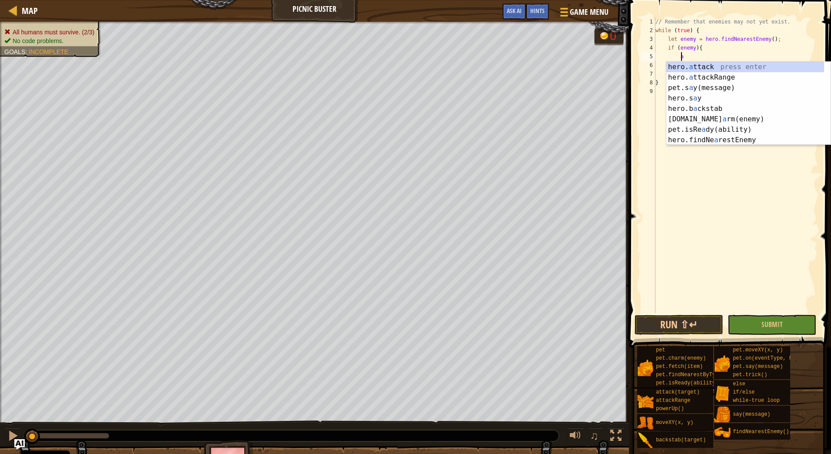
scroll to position [4, 2]
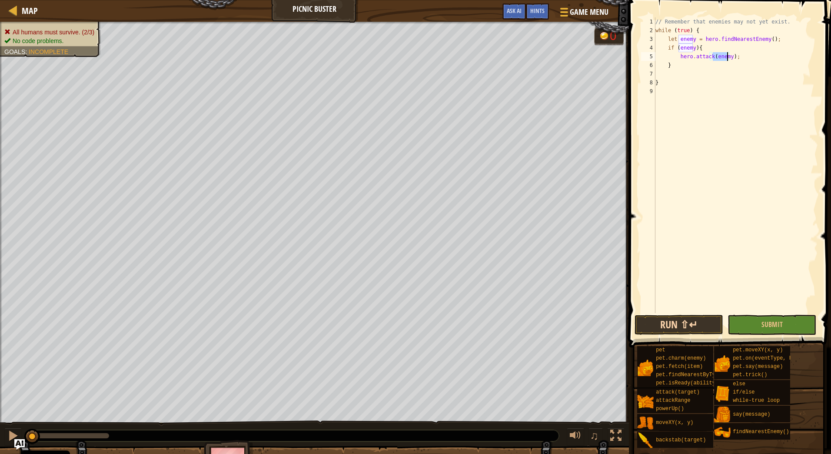
type textarea "hero.attack(enemy);"
click at [674, 326] on button "Run ⇧↵" at bounding box center [679, 325] width 89 height 20
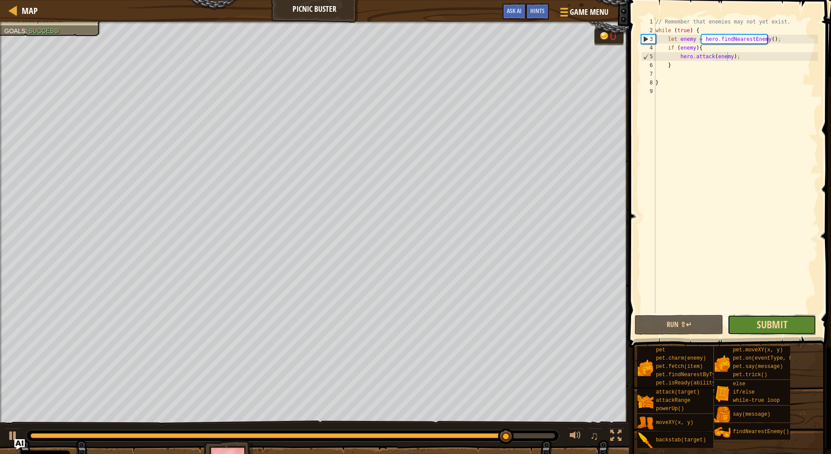
click at [761, 326] on span "Submit" at bounding box center [772, 324] width 31 height 14
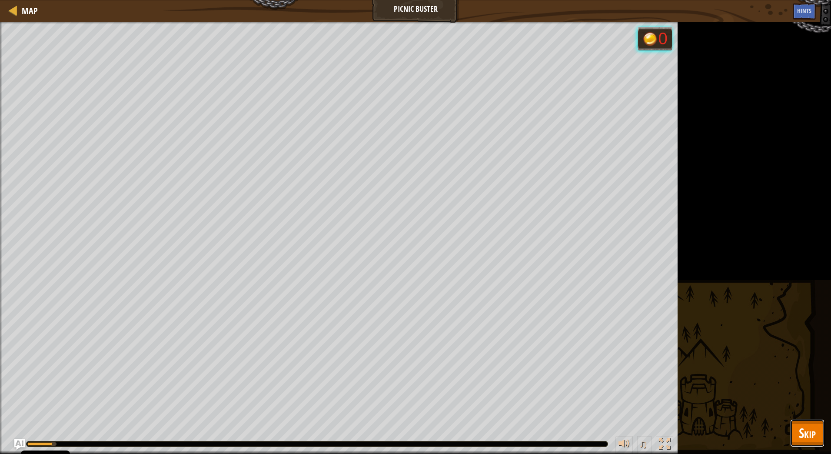
click at [806, 425] on span "Skip" at bounding box center [807, 433] width 17 height 18
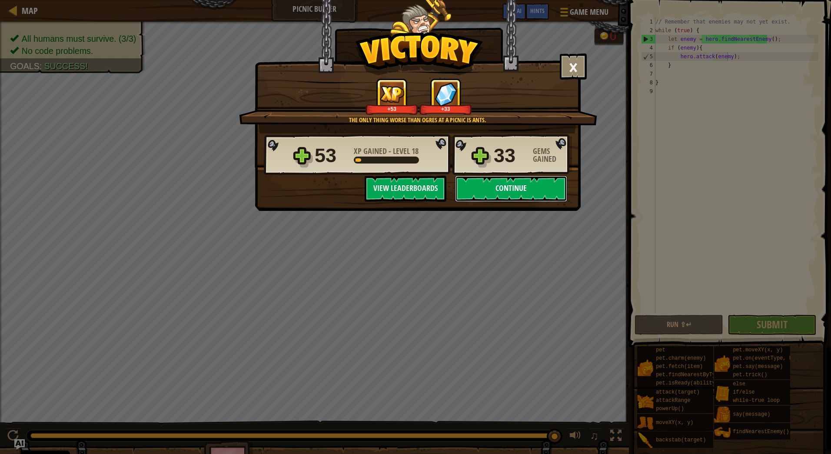
click at [553, 184] on button "Continue" at bounding box center [511, 189] width 112 height 26
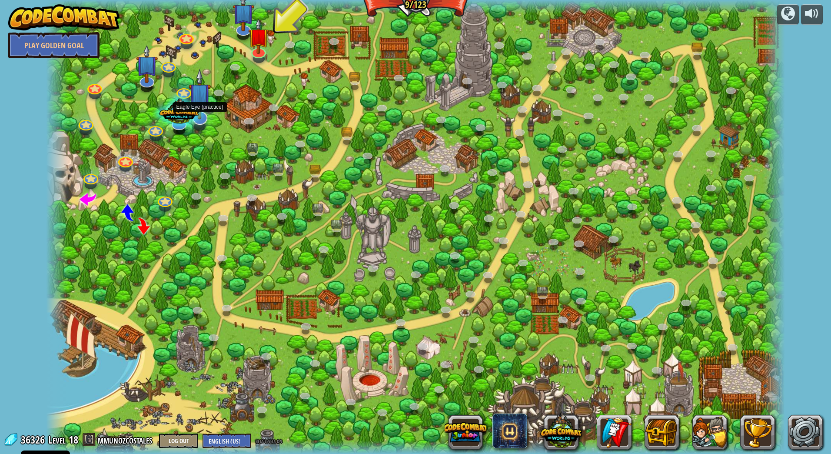
click at [210, 103] on img at bounding box center [200, 94] width 22 height 51
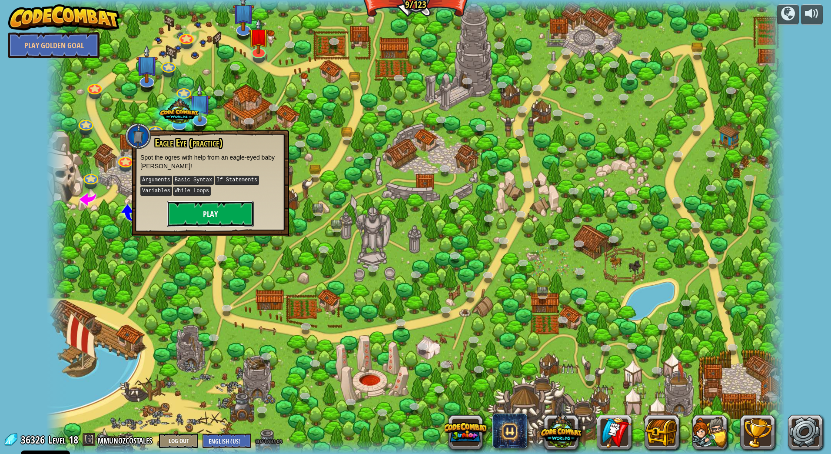
click at [239, 214] on button "Play" at bounding box center [210, 214] width 87 height 26
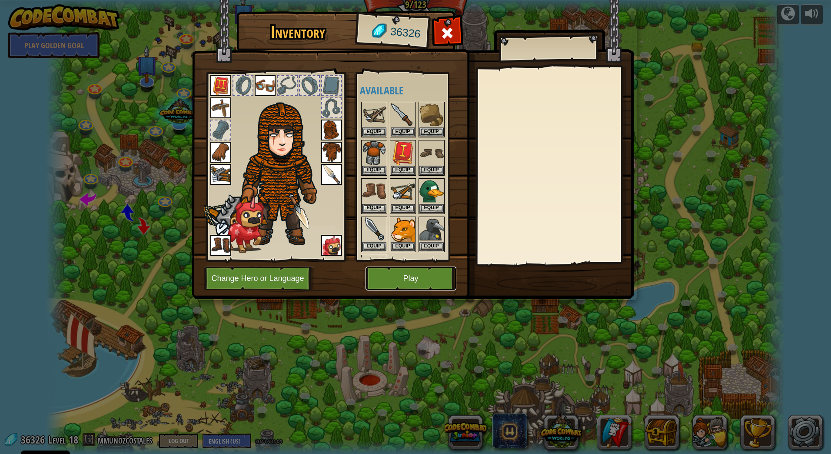
click at [419, 276] on button "Play" at bounding box center [411, 278] width 91 height 24
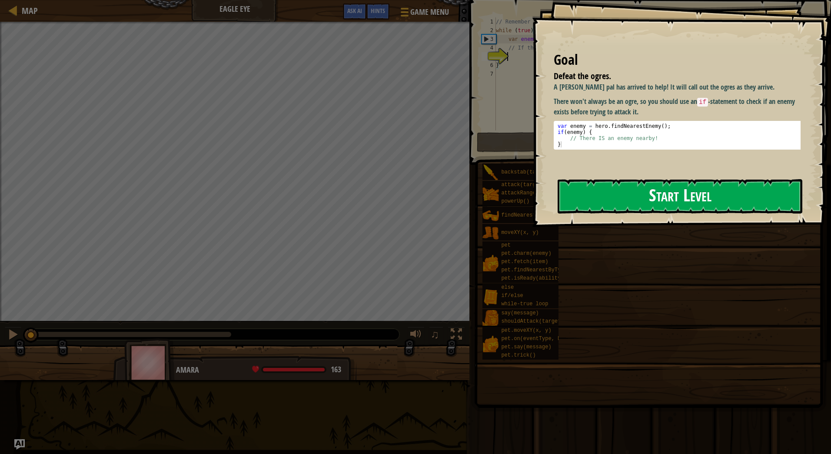
click at [603, 196] on button "Start Level" at bounding box center [680, 196] width 245 height 34
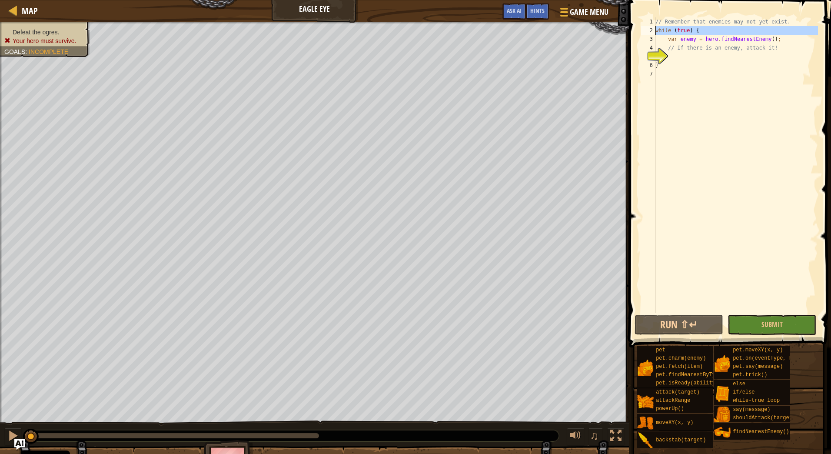
drag, startPoint x: 655, startPoint y: 32, endPoint x: 654, endPoint y: 18, distance: 13.9
click at [655, 18] on div "1" at bounding box center [648, 21] width 14 height 9
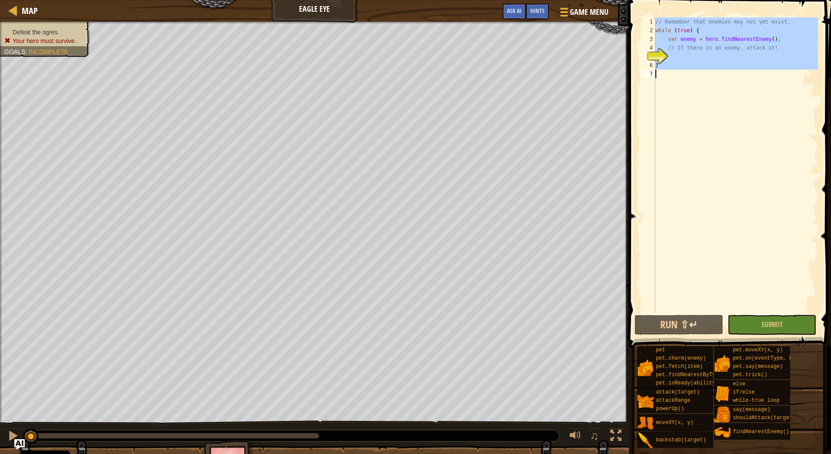
drag, startPoint x: 655, startPoint y: 18, endPoint x: 759, endPoint y: 17, distance: 103.9
click at [759, 17] on div "} 1 2 3 4 5 6 7 // Remember that enemies may not yet exist. while ( true ) { va…" at bounding box center [728, 165] width 179 height 296
drag, startPoint x: 766, startPoint y: 20, endPoint x: 787, endPoint y: 20, distance: 21.3
click at [767, 20] on div "// Remember that enemies may not yet exist. while ( true ) { var enemy = hero .…" at bounding box center [736, 165] width 164 height 296
type textarea "// Remember that enemies may not yet exist."
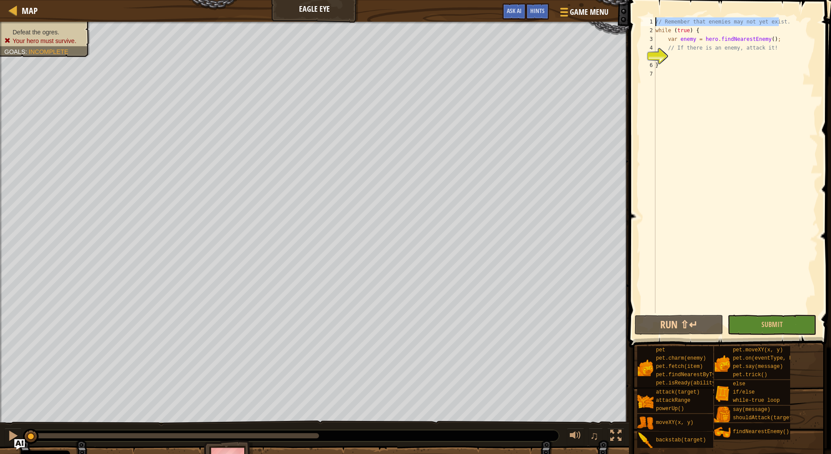
drag, startPoint x: 787, startPoint y: 20, endPoint x: 649, endPoint y: 21, distance: 137.8
click at [649, 21] on div "// Remember that enemies may not yet exist. 1 2 3 4 5 6 7 // Remember that enem…" at bounding box center [728, 165] width 179 height 296
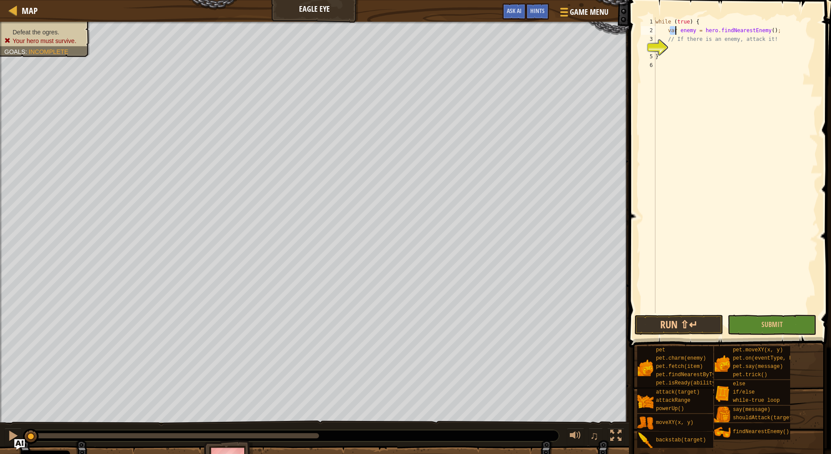
drag, startPoint x: 668, startPoint y: 30, endPoint x: 675, endPoint y: 30, distance: 6.5
click at [675, 30] on div "while ( true ) { var enemy = hero . findNearestEnemy ( ) ; // If there is an en…" at bounding box center [736, 173] width 164 height 313
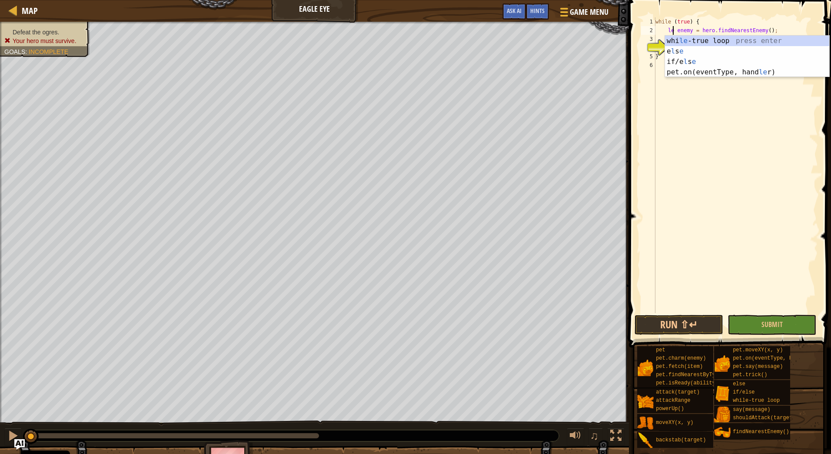
scroll to position [4, 1]
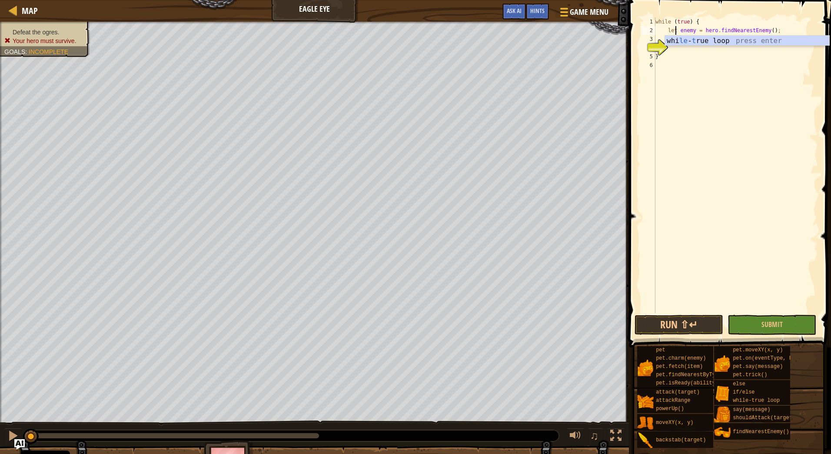
click at [782, 32] on div "while ( true ) { let enemy = hero . findNearestEnemy ( ) ; // If there is an en…" at bounding box center [736, 173] width 164 height 313
drag, startPoint x: 768, startPoint y: 40, endPoint x: 703, endPoint y: 49, distance: 65.9
click at [668, 39] on div "while ( true ) { let enemy = hero . findNearestEnemy ( ) ; // If there is an en…" at bounding box center [736, 173] width 164 height 313
type textarea "if (enemy) {"
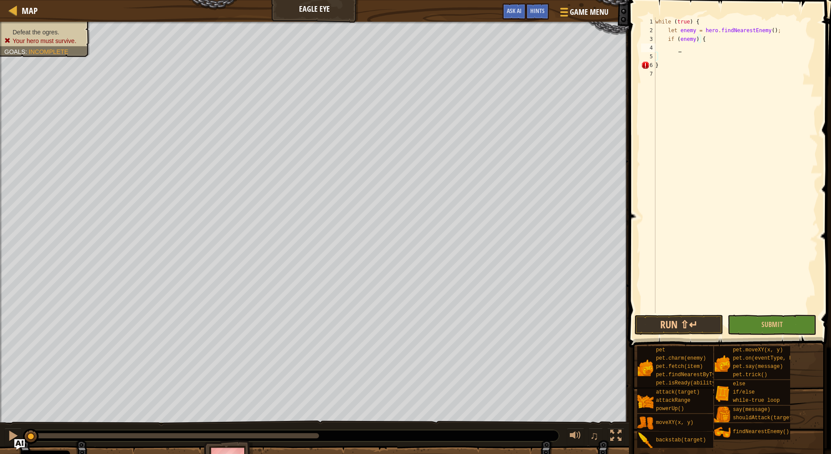
scroll to position [4, 1]
type textarea "}"
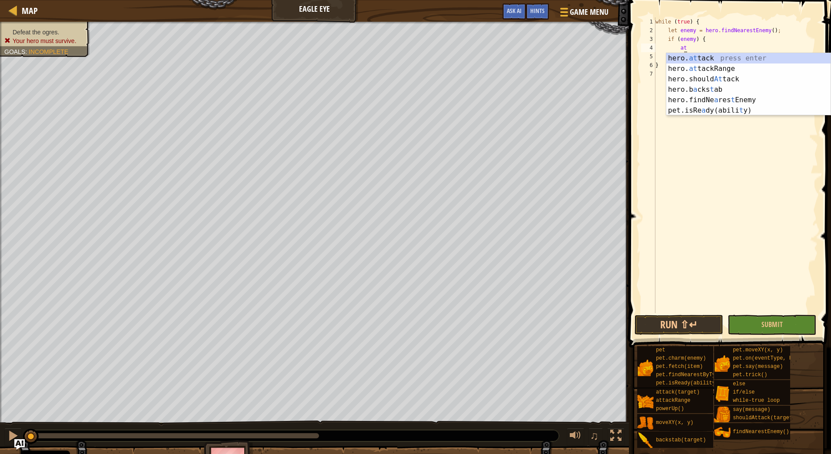
scroll to position [4, 2]
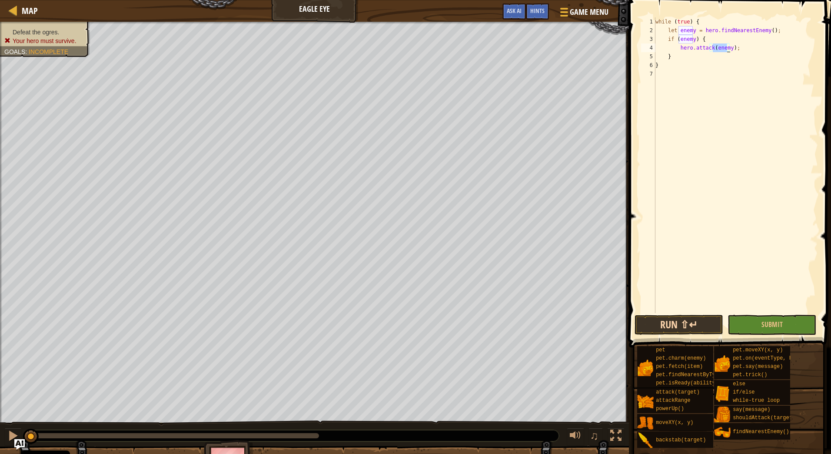
type textarea "hero.attack(enemy);"
click at [690, 318] on button "Run ⇧↵" at bounding box center [679, 325] width 89 height 20
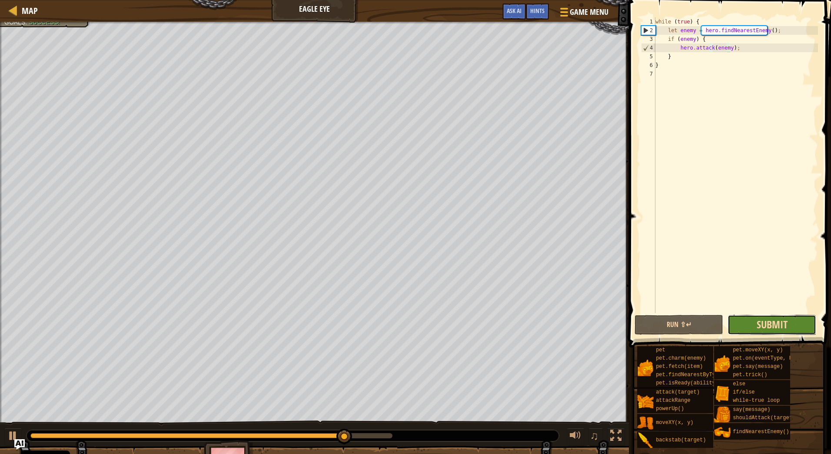
click at [765, 326] on span "Submit" at bounding box center [772, 324] width 31 height 14
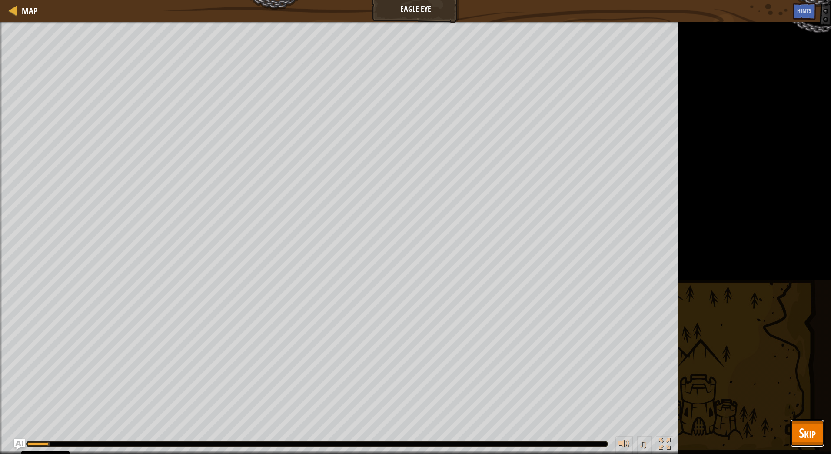
click at [808, 435] on span "Skip" at bounding box center [807, 433] width 17 height 18
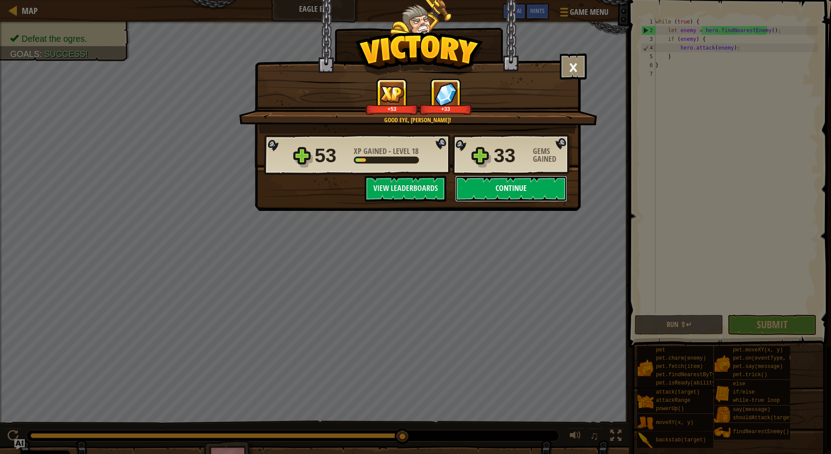
click at [509, 197] on button "Continue" at bounding box center [511, 189] width 112 height 26
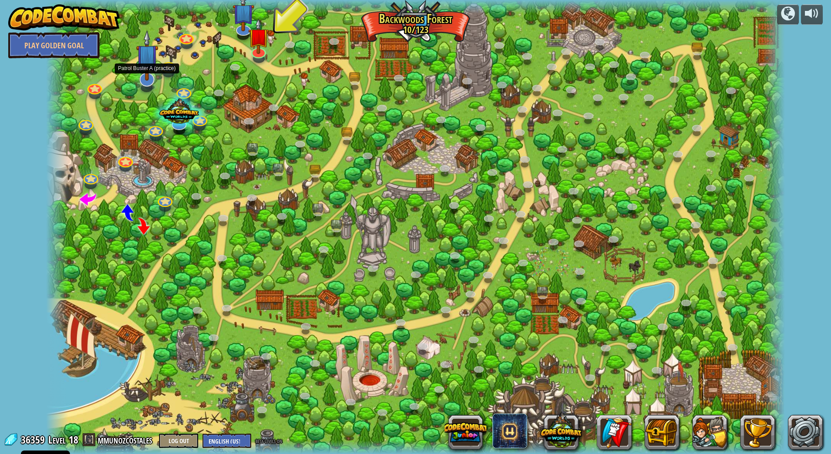
click at [144, 73] on img at bounding box center [147, 55] width 22 height 51
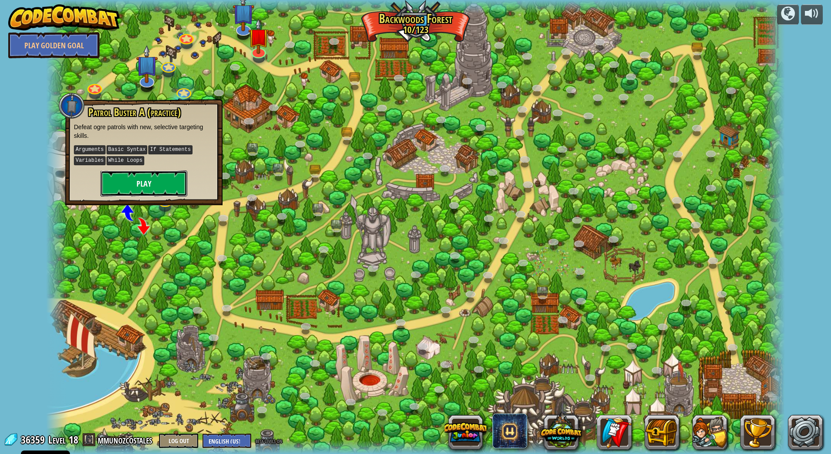
click at [156, 178] on button "Play" at bounding box center [143, 183] width 87 height 26
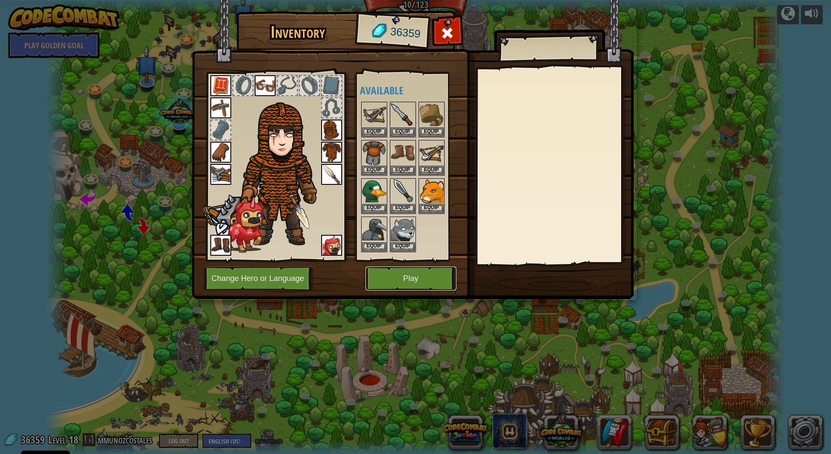
click at [435, 273] on button "Play" at bounding box center [411, 278] width 91 height 24
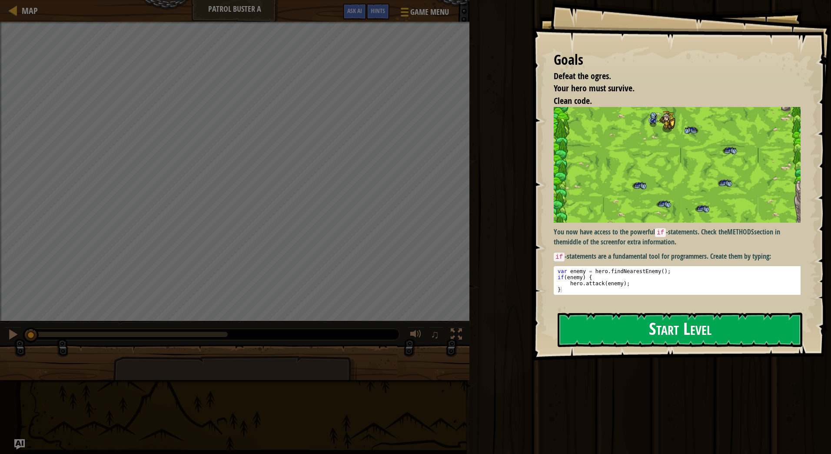
click at [664, 320] on button "Start Level" at bounding box center [680, 330] width 245 height 34
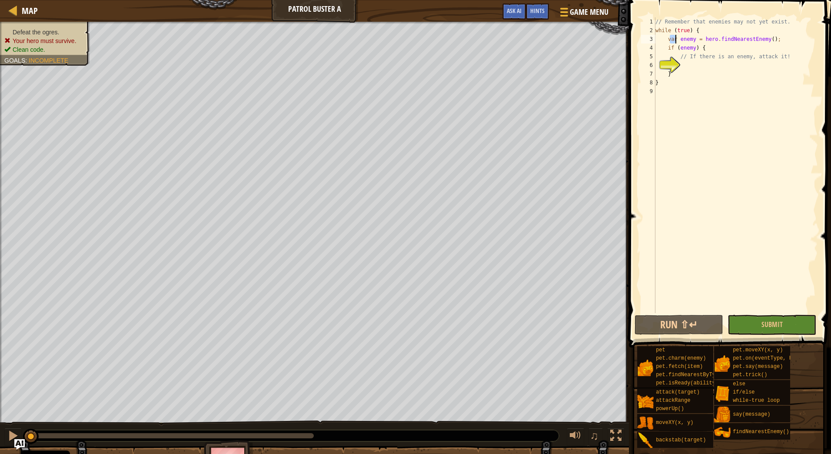
drag, startPoint x: 668, startPoint y: 41, endPoint x: 675, endPoint y: 41, distance: 6.5
click at [675, 41] on div "// Remember that enemies may not yet exist. while ( true ) { var enemy = hero .…" at bounding box center [736, 173] width 164 height 313
drag, startPoint x: 655, startPoint y: 32, endPoint x: 655, endPoint y: 19, distance: 12.6
click at [655, 19] on div "// Remember that enemies may not yet exist. while ( true ) { let enemy = hero .…" at bounding box center [736, 173] width 164 height 313
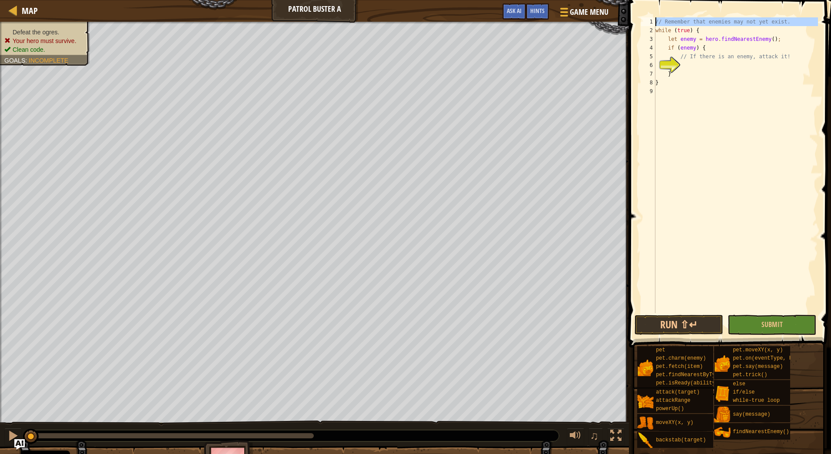
type textarea "while (true) {"
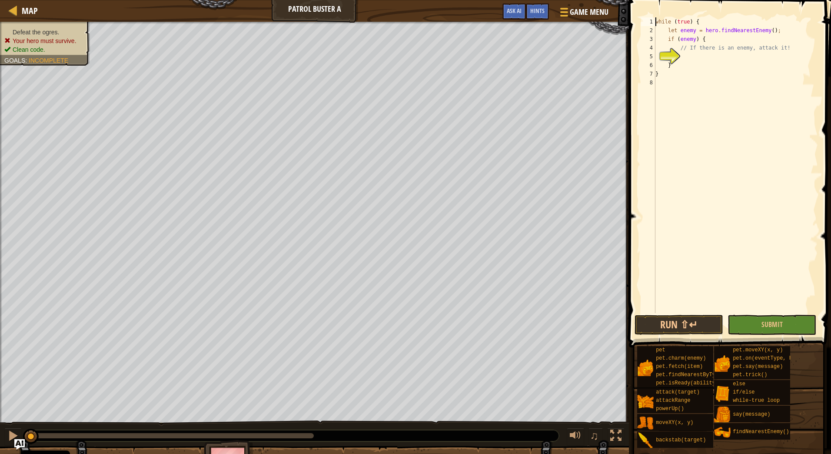
click at [708, 57] on div "while ( true ) { let enemy = hero . findNearestEnemy ( ) ; if ( enemy ) { // If…" at bounding box center [736, 173] width 164 height 313
drag, startPoint x: 679, startPoint y: 48, endPoint x: 732, endPoint y: 51, distance: 53.1
click at [732, 51] on div "1 2 3 4 5 6 7 8 while ( true ) { let enemy = hero . findNearestEnemy ( ) ; if (…" at bounding box center [728, 165] width 179 height 296
type textarea "// If there is an enemy, attack it!"
click at [764, 52] on div "while ( true ) { let enemy = hero . findNearestEnemy ( ) ; if ( enemy ) { // If…" at bounding box center [736, 173] width 164 height 313
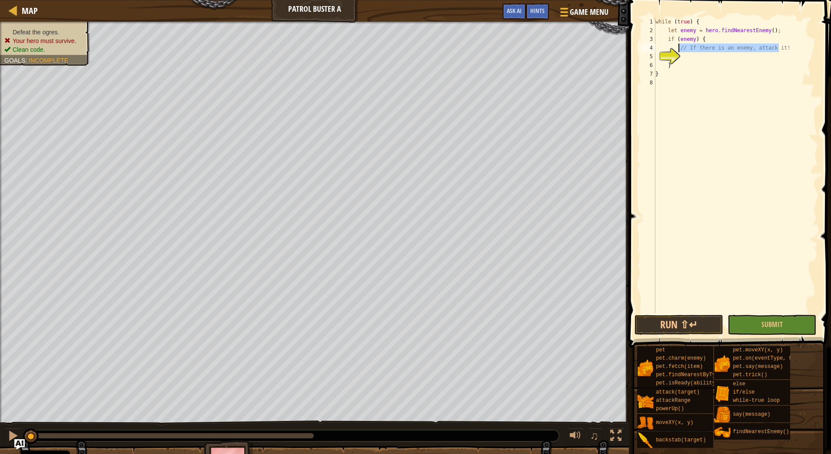
drag, startPoint x: 781, startPoint y: 48, endPoint x: 679, endPoint y: 50, distance: 101.7
click at [679, 50] on div "1 2 3 4 5 6 7 8 while ( true ) { let enemy = hero . findNearestEnemy ( ) ; if (…" at bounding box center [728, 165] width 179 height 296
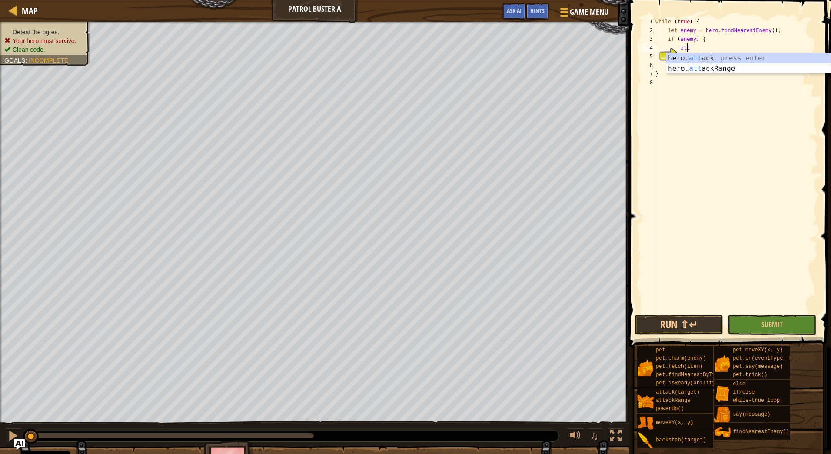
scroll to position [4, 2]
click at [714, 59] on div "hero. att ack press enter hero. att ackRange press enter" at bounding box center [748, 74] width 164 height 42
type textarea "hero.attack(enemy);"
click at [707, 57] on div "while ( true ) { let enemy = hero . findNearestEnemy ( ) ; if ( enemy ) { hero …" at bounding box center [736, 173] width 164 height 313
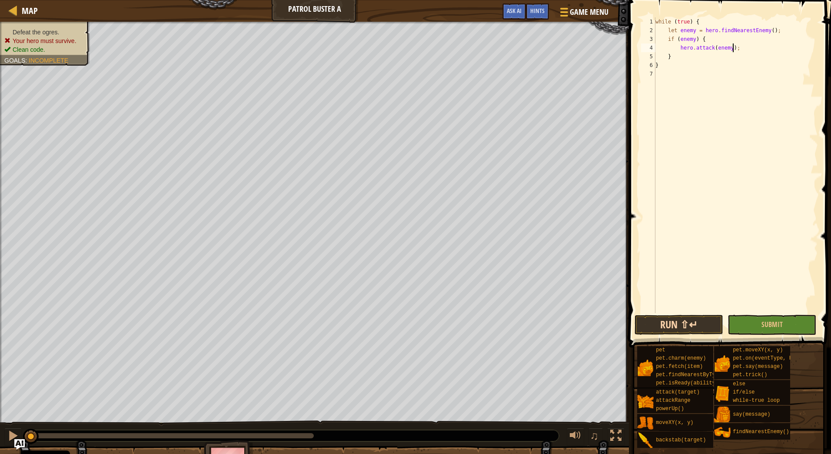
type textarea "hero.attack(enemy);"
click at [674, 325] on button "Run ⇧↵" at bounding box center [679, 325] width 89 height 20
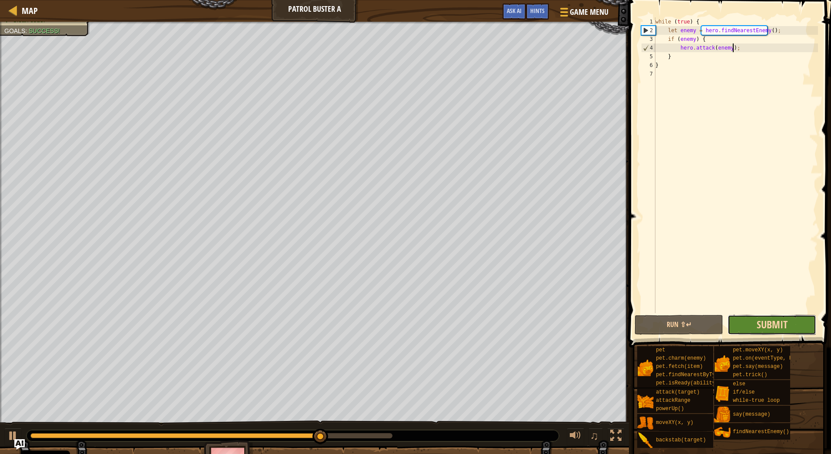
click at [781, 328] on span "Submit" at bounding box center [772, 324] width 31 height 14
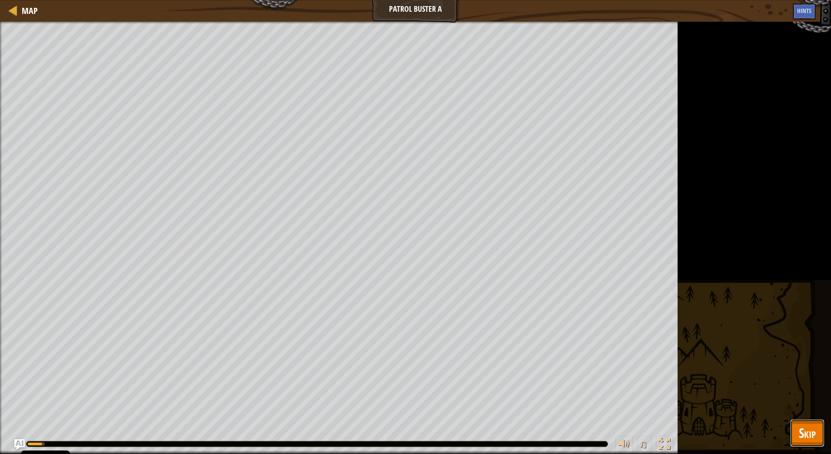
click at [811, 427] on span "Skip" at bounding box center [807, 433] width 17 height 18
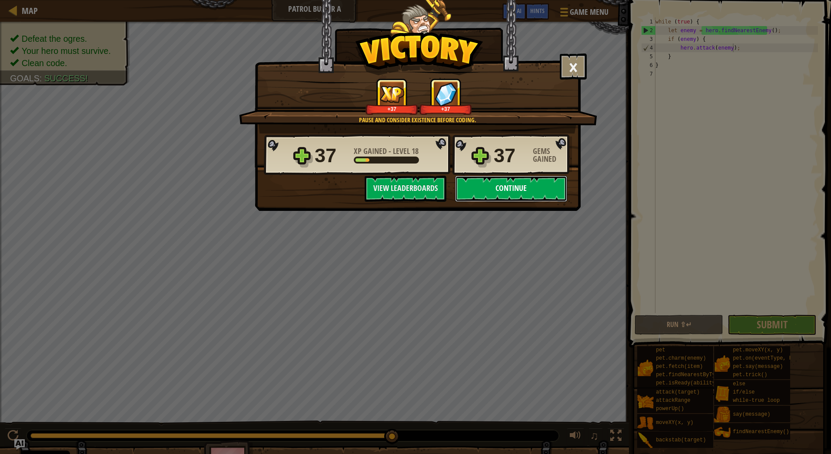
click at [515, 187] on button "Continue" at bounding box center [511, 189] width 112 height 26
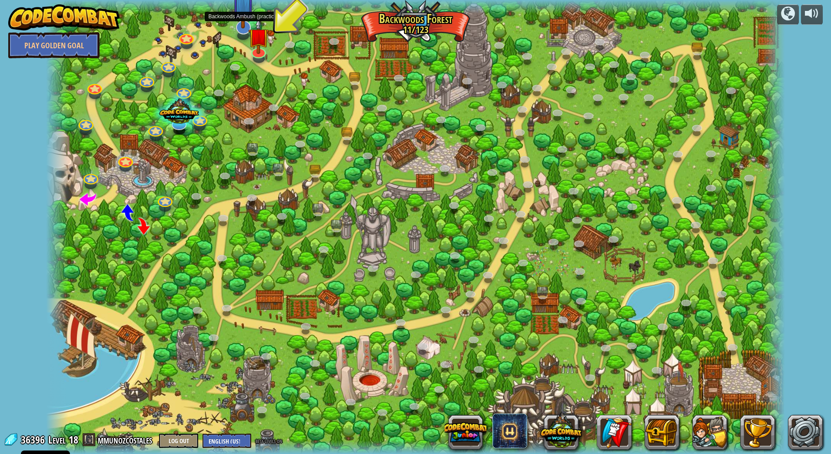
click at [246, 21] on img at bounding box center [243, 3] width 22 height 51
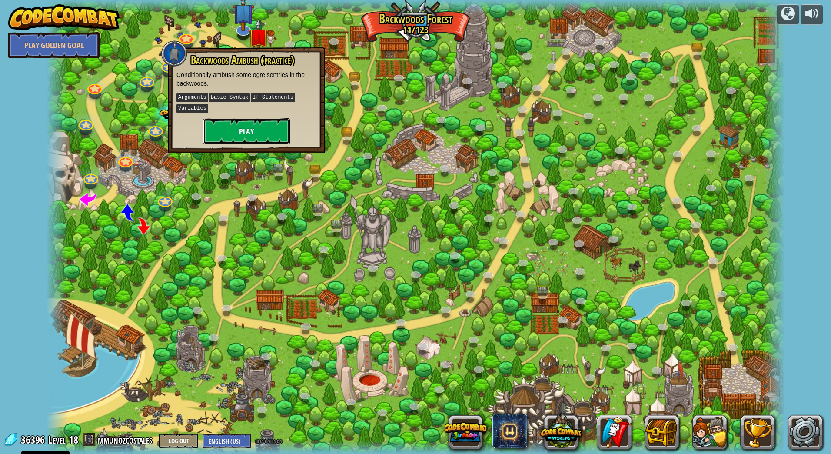
click at [255, 135] on button "Play" at bounding box center [246, 131] width 87 height 26
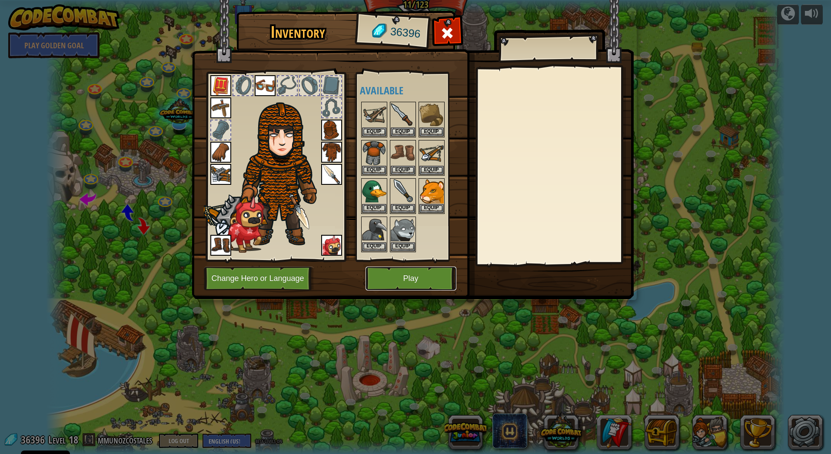
click at [405, 278] on button "Play" at bounding box center [411, 278] width 91 height 24
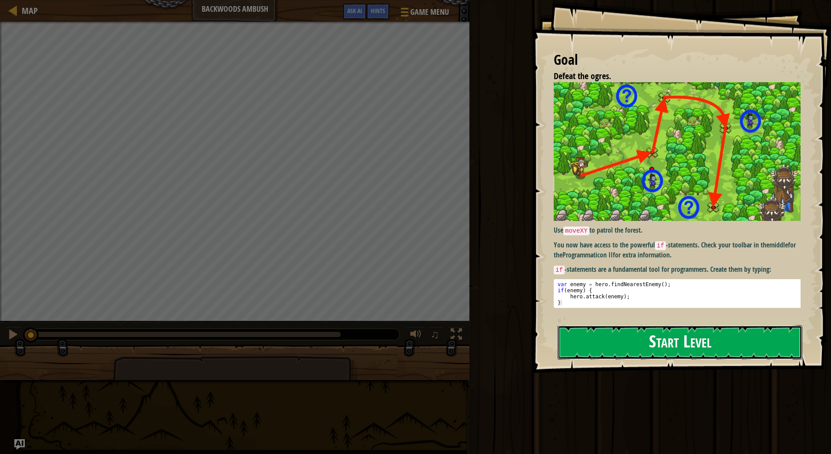
click at [653, 347] on button "Start Level" at bounding box center [680, 342] width 245 height 34
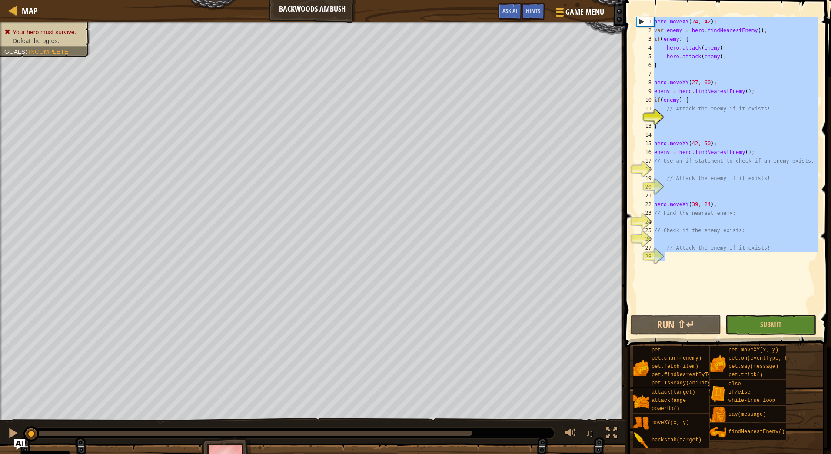
drag, startPoint x: 698, startPoint y: 268, endPoint x: 589, endPoint y: -17, distance: 305.5
click at [589, 0] on html "Cookie Policy CodeCombat uses a few essential and non-essential cookies. Privac…" at bounding box center [415, 0] width 831 height 0
paste textarea "}"
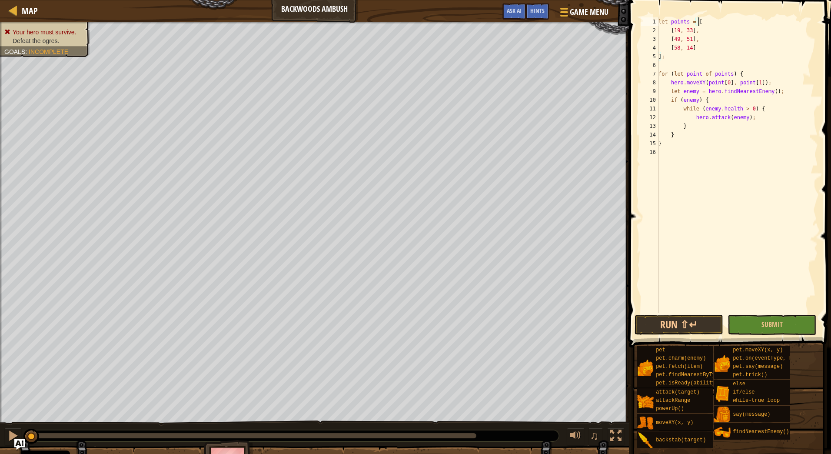
click at [701, 22] on div "let points = [ [ 19 , 33 ] , [ 49 , 51 ] , [ 58 , 14 ] ] ; for ( let point of p…" at bounding box center [737, 173] width 161 height 313
click at [686, 22] on div "let points = [ [ 19 , 33 ] , [ 49 , 51 ] , [ 58 , 14 ] ] ; for ( let point of p…" at bounding box center [737, 173] width 161 height 313
click at [702, 21] on div "let point1 = [ [ 19 , 33 ] , [ 49 , 51 ] , [ 58 , 14 ] ] ; for ( let point of p…" at bounding box center [737, 173] width 161 height 313
click at [700, 22] on div "let point1 = [ [ 19 , 33 ] , [ 49 , 51 ] , [ 58 , 14 ] ] ; for ( let point of p…" at bounding box center [737, 173] width 161 height 313
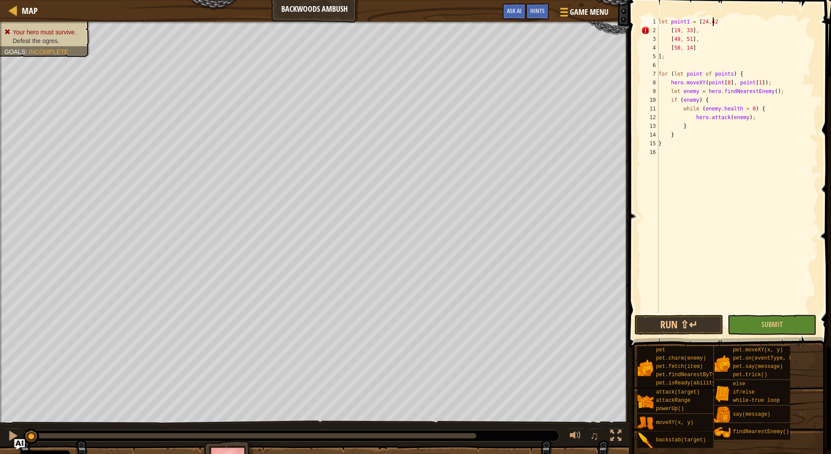
scroll to position [4, 4]
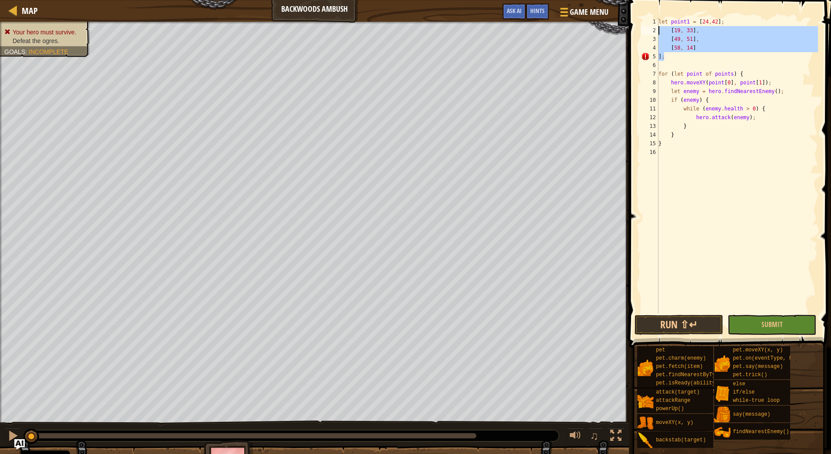
drag, startPoint x: 665, startPoint y: 56, endPoint x: 653, endPoint y: 28, distance: 30.8
click at [653, 28] on div "let point1 = [24,42]; 1 2 3 4 5 6 7 8 9 10 11 12 13 14 15 16 let point1 = [ 24 …" at bounding box center [728, 165] width 179 height 296
type textarea "[19, 33], [49, 51],"
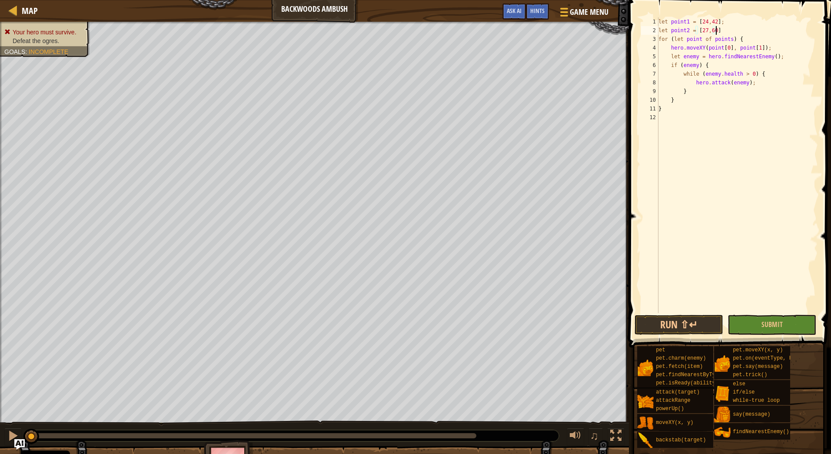
click at [725, 31] on div "let point1 = [ 24 , 42 ] ; let point2 = [ 27 , 60 ] for ( let point of points )…" at bounding box center [737, 173] width 161 height 313
type textarea "let point2 = [27,60];"
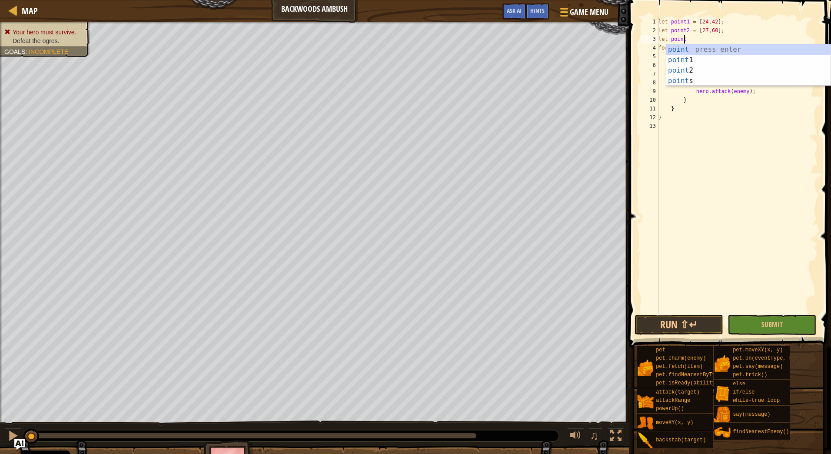
type textarea "let point3"
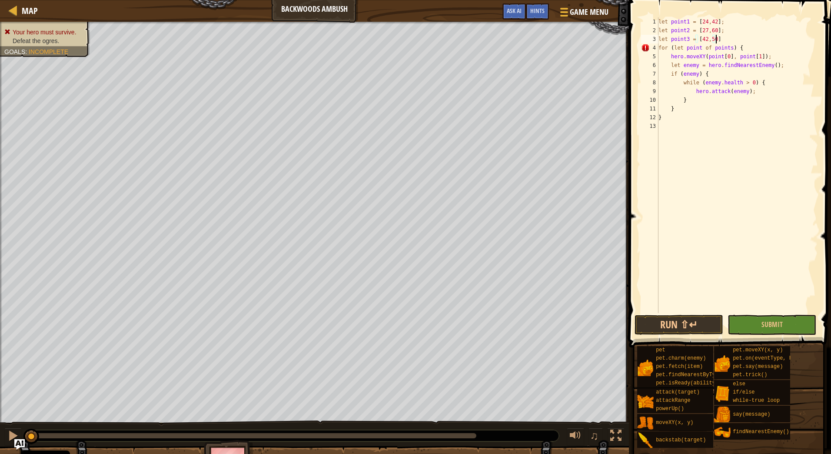
scroll to position [4, 4]
type textarea "let point3 = [42,50];"
type textarea "let point4 = [39,24];"
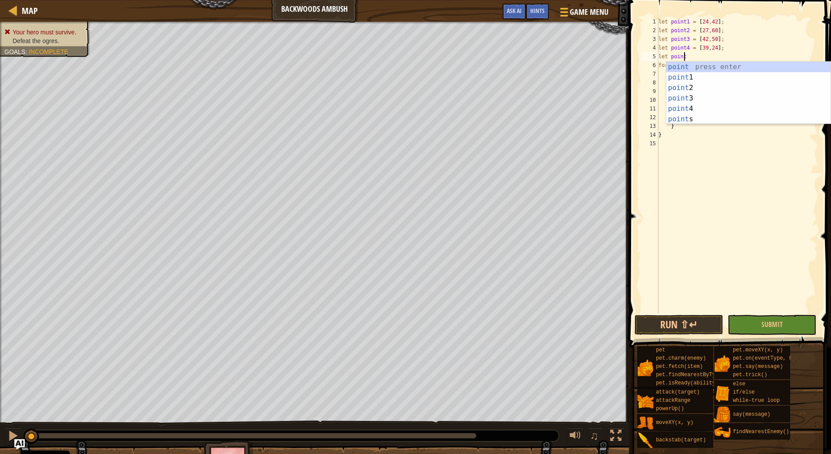
type textarea "let points"
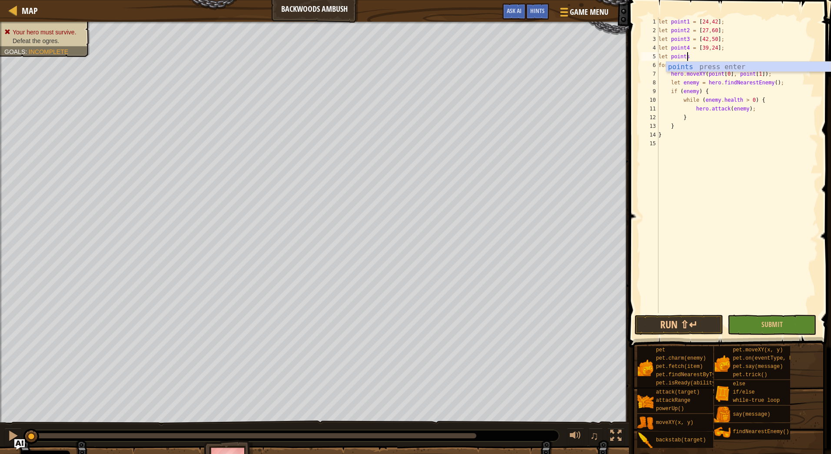
scroll to position [4, 2]
drag, startPoint x: 695, startPoint y: 55, endPoint x: 655, endPoint y: 54, distance: 39.1
click at [655, 54] on div "let points 1 2 3 4 5 6 7 8 9 10 11 12 13 14 15 let point1 = [ 24 , 42 ] ; let p…" at bounding box center [728, 165] width 179 height 296
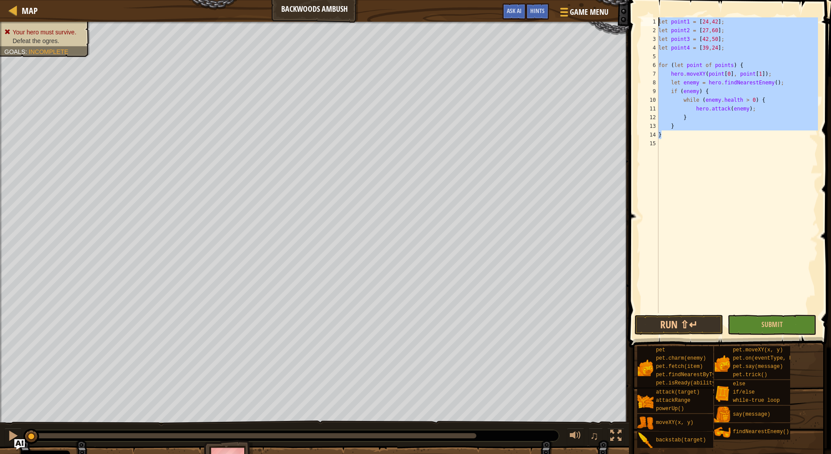
drag, startPoint x: 666, startPoint y: 135, endPoint x: 661, endPoint y: 14, distance: 120.9
click at [661, 14] on div "1 2 3 4 5 6 7 8 9 10 11 12 13 14 15 let point1 = [ 24 , 42 ] ; let point2 = [ 2…" at bounding box center [728, 190] width 205 height 373
paste textarea "}"
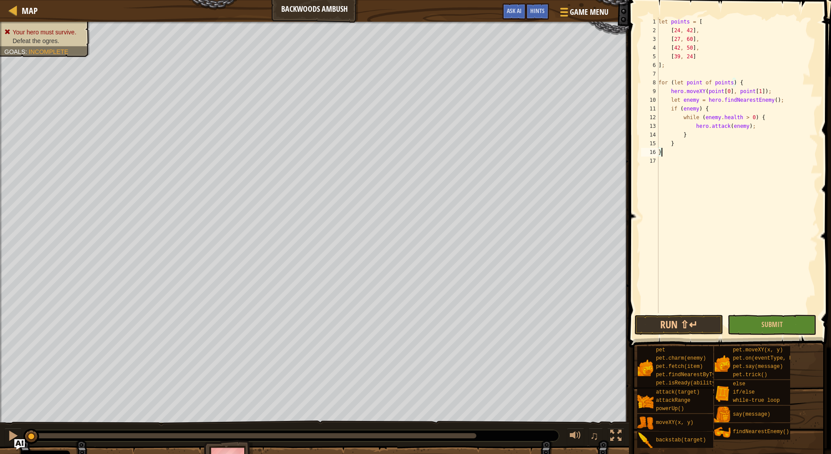
click at [708, 20] on div "let points = [ [ 24 , 42 ] , [ 27 , 60 ] , [ 42 , 50 ] , [ 39 , 24 ] ] ; for ( …" at bounding box center [737, 173] width 161 height 313
click at [751, 23] on div "let points = [[ 24 , 42 ] , [ 27 , 60 ] , [ 42 , 50 ] , [ 39 , 24 ] ] ; for ( l…" at bounding box center [737, 173] width 161 height 313
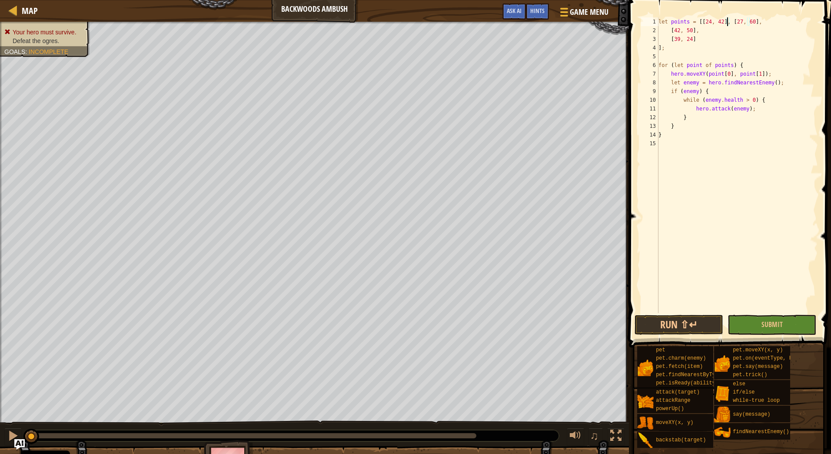
click at [752, 20] on div "let points = [[ 24 , 42 ] , [ 27 , 60 ] , [ 42 , 50 ] , [ 39 , 24 ] ] ; for ( l…" at bounding box center [737, 173] width 161 height 313
click at [787, 22] on div "let points = [[ 24 , 42 ] , [ 27 , 60 ] , [ 42 , 50 ] , [ 39 , 24 ] ] ; for ( l…" at bounding box center [737, 173] width 161 height 313
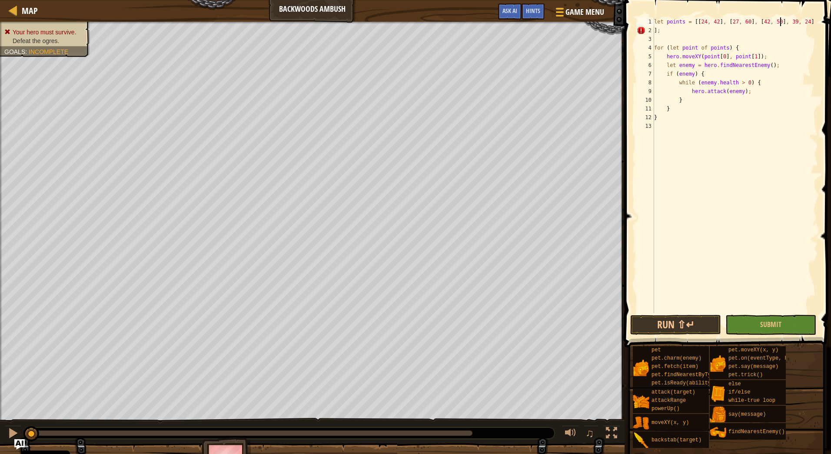
scroll to position [4, 10]
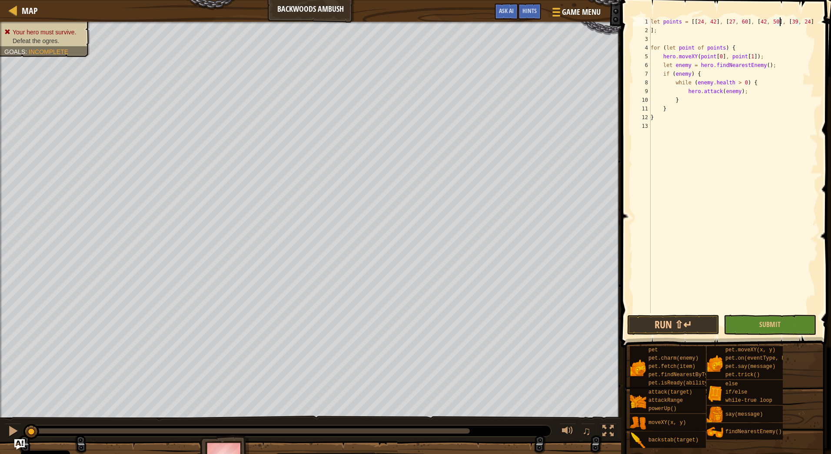
click at [801, 23] on div "let points = [[ 24 , 42 ] , [ 27 , 60 ] , [ 42 , 50 ] , [ 39 , 24 ] ] ; for ( l…" at bounding box center [733, 173] width 169 height 313
type textarea "let points = [[24, 42], [27, 60], [42, 50], [39, 24]];"
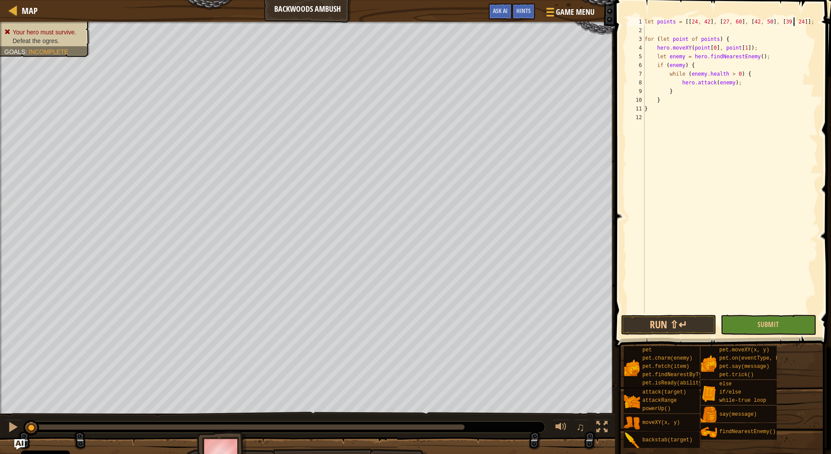
click at [711, 32] on div "let points = [[ 24 , 42 ] , [ 27 , 60 ] , [ 42 , 50 ] , [ 39 , 24 ]] ; for ( le…" at bounding box center [730, 173] width 175 height 313
drag, startPoint x: 746, startPoint y: 64, endPoint x: 665, endPoint y: 63, distance: 80.8
click at [665, 63] on div "let points = [[ 24 , 42 ] , [ 27 , 60 ] , [ 42 , 50 ] , [ 39 , 24 ]] ; for ( le…" at bounding box center [730, 173] width 175 height 313
type textarea "while (enemy.health > 0) {"
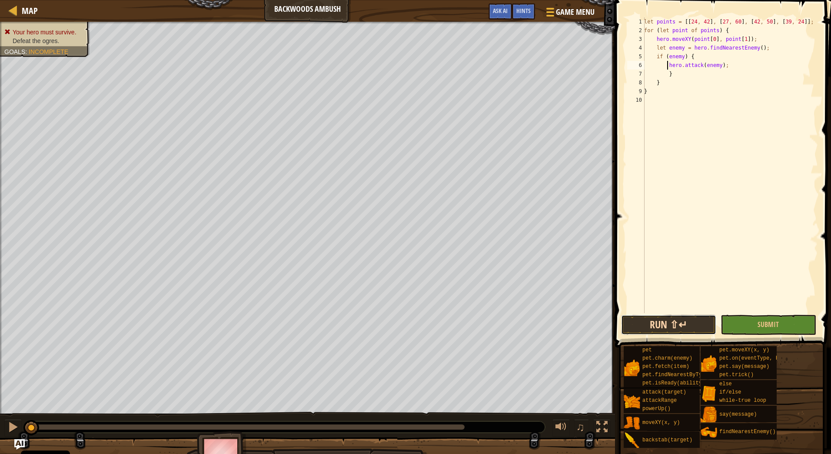
click at [678, 328] on button "Run ⇧↵" at bounding box center [668, 325] width 95 height 20
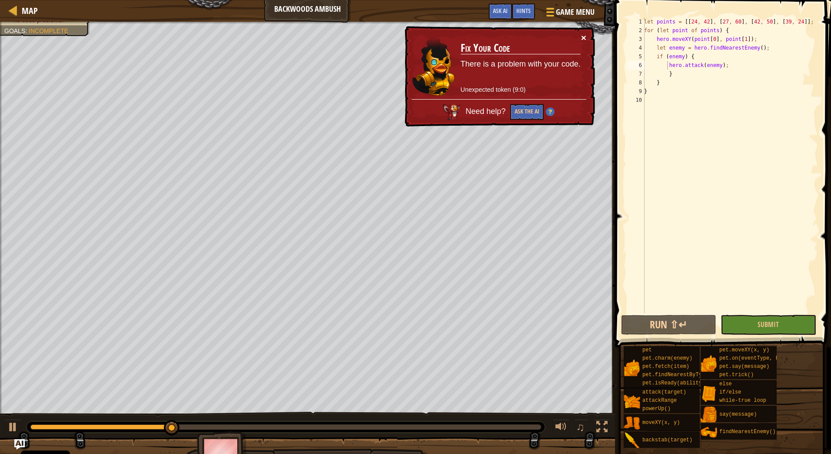
click at [586, 37] on button "×" at bounding box center [583, 37] width 5 height 9
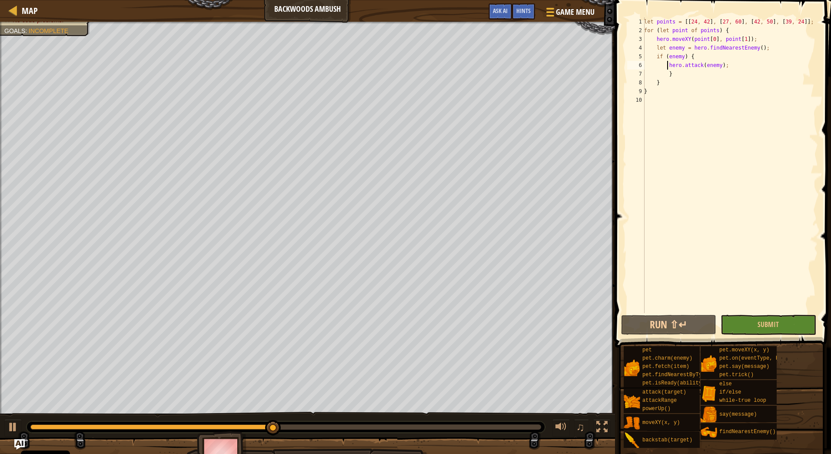
click at [692, 68] on div "let points = [[ 24 , 42 ] , [ 27 , 60 ] , [ 42 , 50 ] , [ 39 , 24 ]] ; for ( le…" at bounding box center [730, 173] width 176 height 313
drag, startPoint x: 725, startPoint y: 65, endPoint x: 668, endPoint y: 66, distance: 57.8
click at [668, 66] on div "let points = [[ 24 , 42 ] , [ 27 , 60 ] , [ 42 , 50 ] , [ 39 , 24 ]] ; for ( le…" at bounding box center [730, 173] width 176 height 313
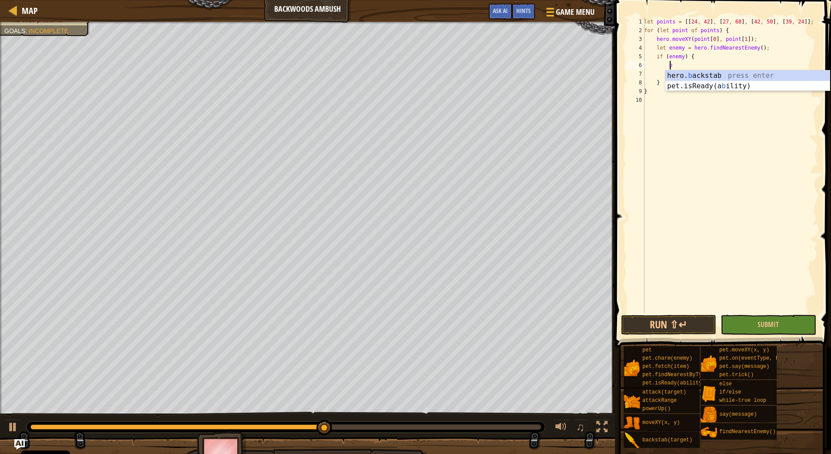
scroll to position [4, 2]
click at [707, 76] on div "hero. ba ckstab press enter" at bounding box center [747, 85] width 164 height 31
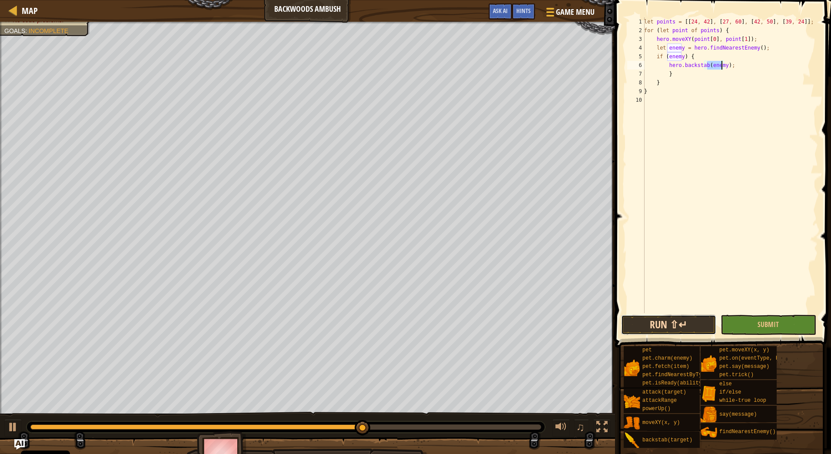
click at [675, 323] on button "Run ⇧↵" at bounding box center [668, 325] width 95 height 20
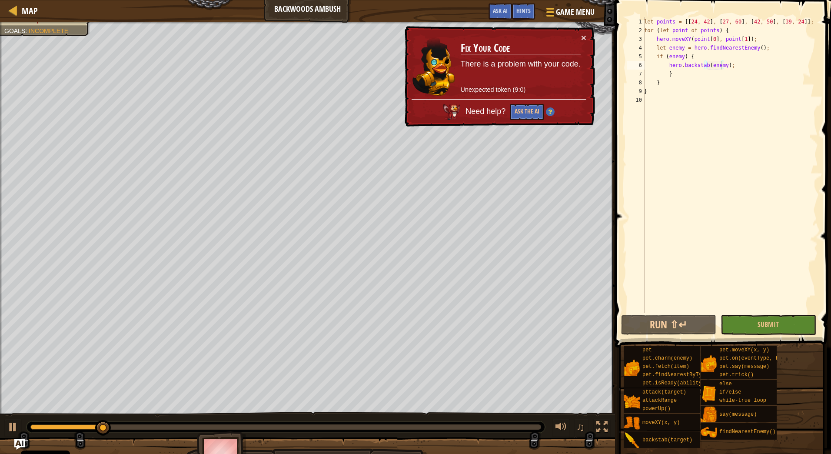
click at [578, 36] on td "Fix Your Code There is a problem with your code. Unexpected token (9:0)" at bounding box center [520, 66] width 121 height 66
click at [581, 36] on button "×" at bounding box center [583, 37] width 5 height 9
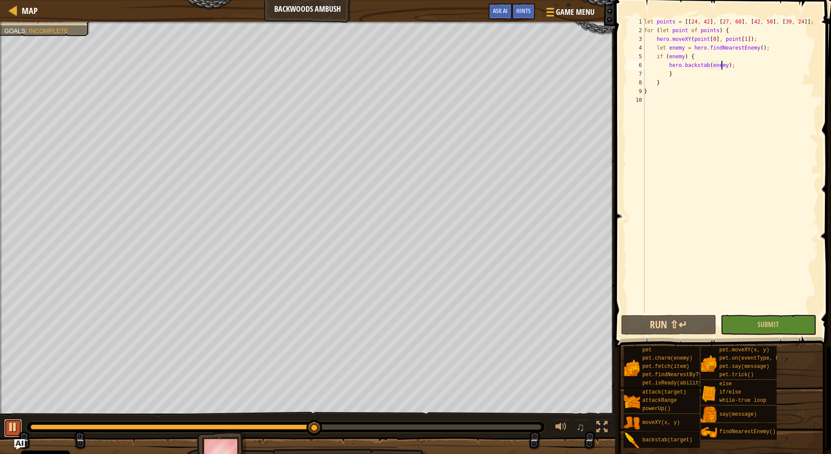
click at [15, 427] on div at bounding box center [12, 426] width 11 height 11
drag, startPoint x: 666, startPoint y: 63, endPoint x: 752, endPoint y: 63, distance: 86.5
click at [752, 63] on div "let points = [[ 24 , 42 ] , [ 27 , 60 ] , [ 42 , 50 ] , [ 39 , 24 ]] ; for ( le…" at bounding box center [730, 173] width 176 height 313
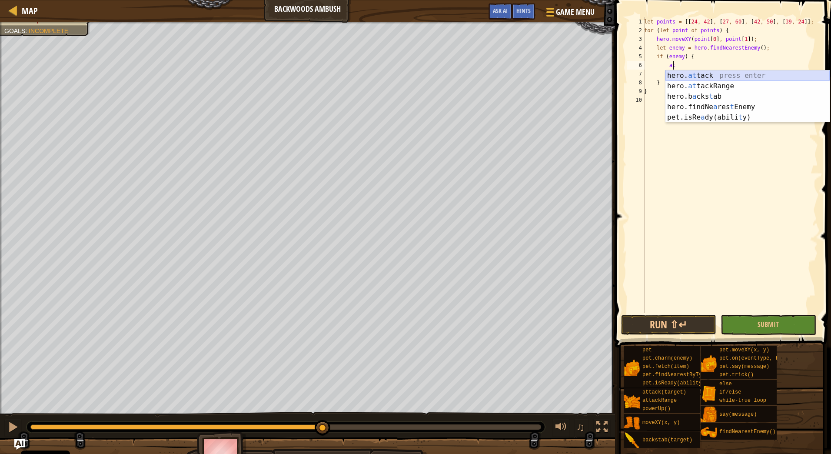
click at [714, 76] on div "hero. at tack press enter hero. at tackRange press enter hero.b a cks t ab pres…" at bounding box center [747, 106] width 164 height 73
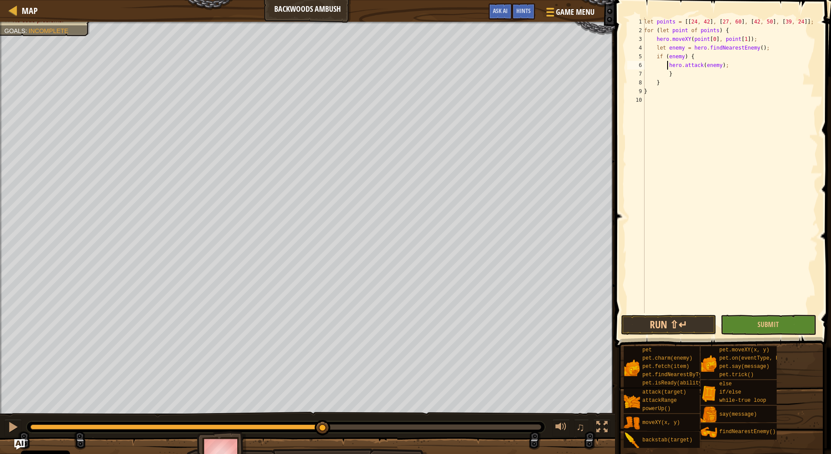
click at [668, 66] on div "let points = [[ 24 , 42 ] , [ 27 , 60 ] , [ 42 , 50 ] , [ 39 , 24 ]] ; for ( le…" at bounding box center [730, 173] width 176 height 313
click at [725, 66] on div "let points = [[ 24 , 42 ] , [ 27 , 60 ] , [ 42 , 50 ] , [ 39 , 24 ]] ; for ( le…" at bounding box center [730, 173] width 176 height 313
click at [660, 83] on div "let points = [[ 24 , 42 ] , [ 27 , 60 ] , [ 42 , 50 ] , [ 39 , 24 ]] ; for ( le…" at bounding box center [730, 173] width 176 height 313
type textarea "}"
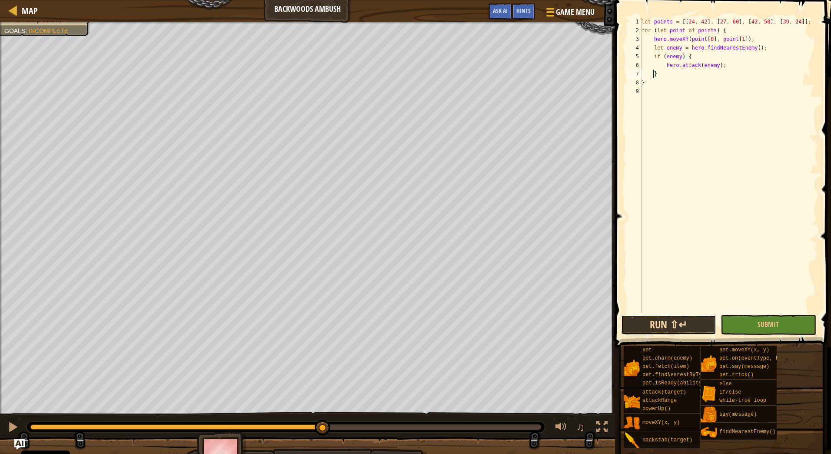
click at [678, 317] on button "Run ⇧↵" at bounding box center [668, 325] width 95 height 20
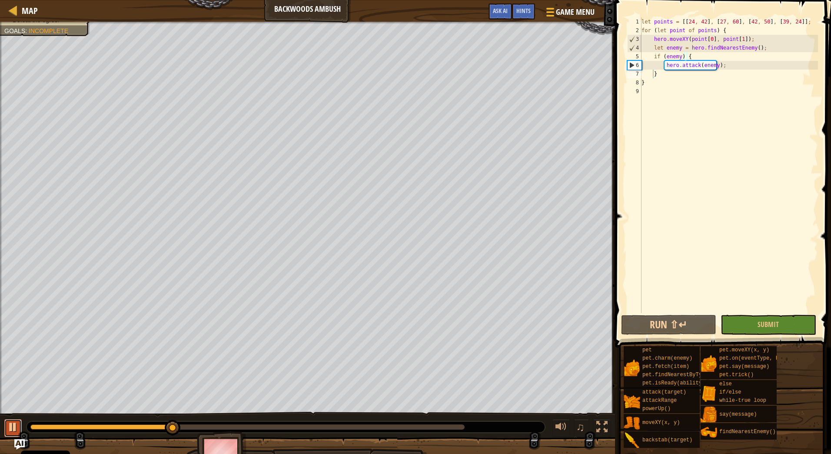
click at [14, 424] on div at bounding box center [12, 426] width 11 height 11
drag, startPoint x: 729, startPoint y: 66, endPoint x: 665, endPoint y: 66, distance: 63.9
click at [665, 66] on div "let points = [[ 24 , 42 ] , [ 27 , 60 ] , [ 42 , 50 ] , [ 39 , 24 ]] ; for ( le…" at bounding box center [729, 173] width 178 height 313
type textarea "hero.attack(enemy);"
click at [728, 66] on div "let points = [[ 24 , 42 ] , [ 27 , 60 ] , [ 42 , 50 ] , [ 39 , 24 ]] ; for ( le…" at bounding box center [729, 165] width 178 height 296
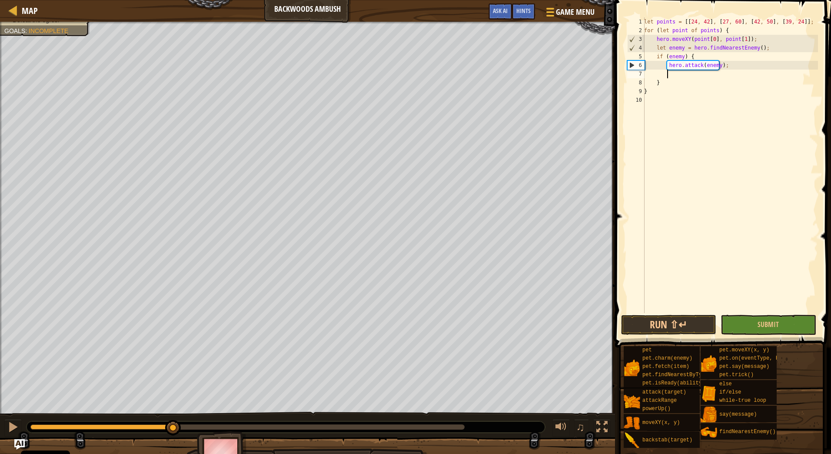
paste textarea "hero.attack(enemy);"
type textarea "hero.attack(enemy);"
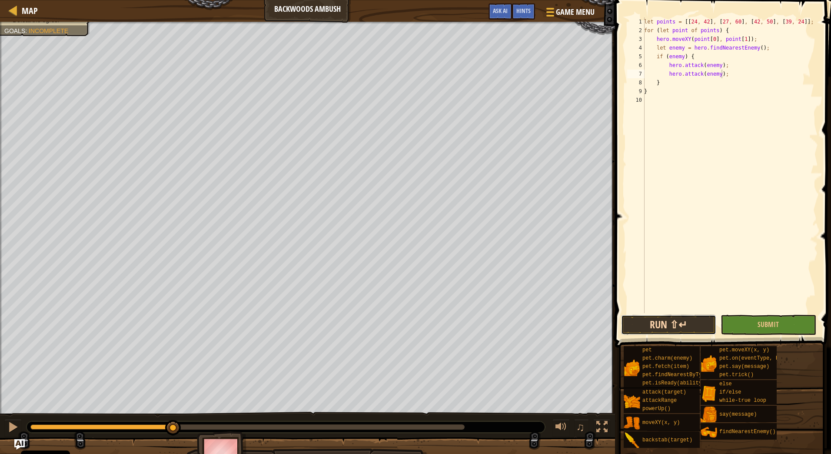
click at [678, 329] on button "Run ⇧↵" at bounding box center [668, 325] width 95 height 20
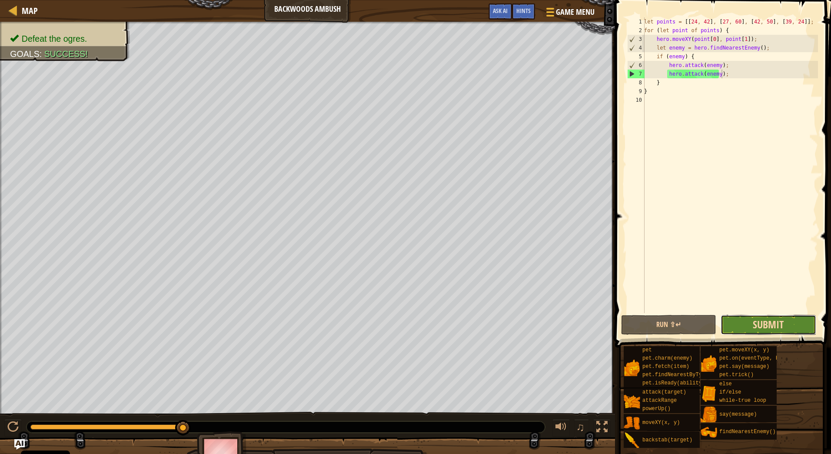
click at [779, 326] on span "Submit" at bounding box center [768, 324] width 31 height 14
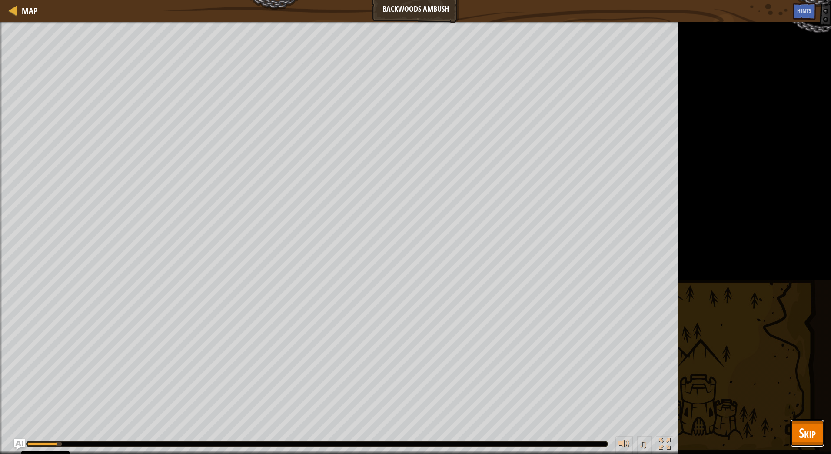
click at [800, 434] on span "Skip" at bounding box center [807, 433] width 17 height 18
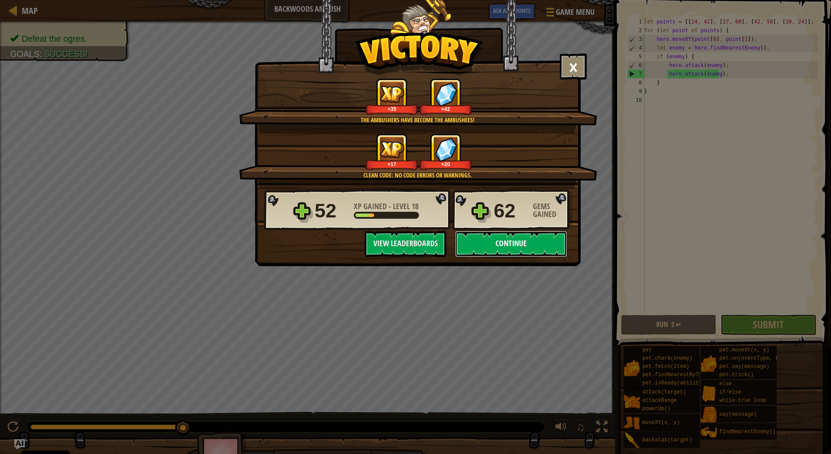
click at [521, 246] on button "Continue" at bounding box center [511, 244] width 112 height 26
